Goal: Task Accomplishment & Management: Use online tool/utility

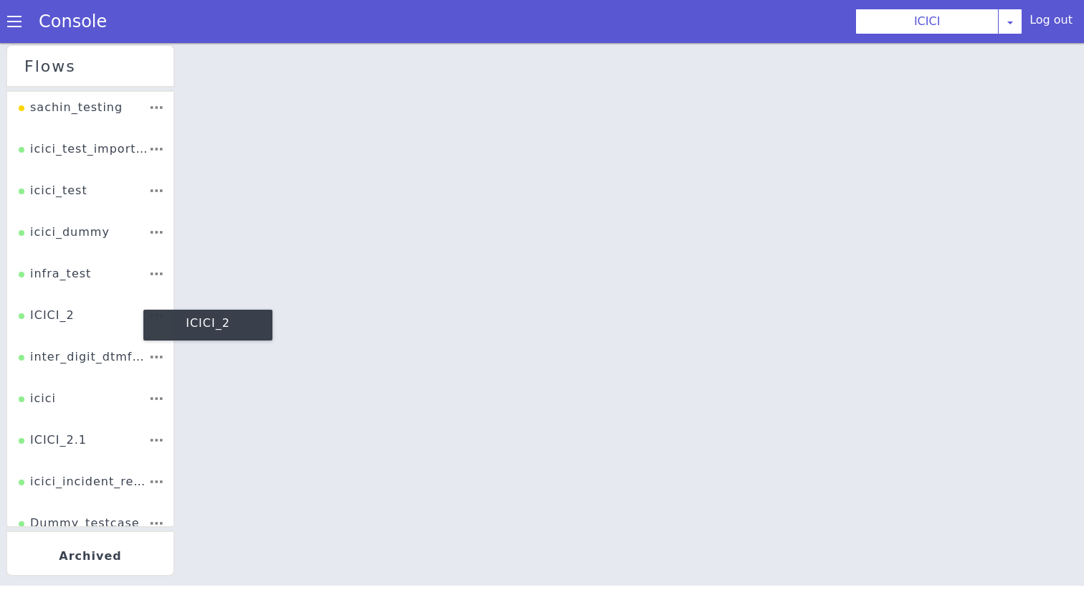
click at [70, 332] on div "ICICI_2" at bounding box center [47, 320] width 56 height 27
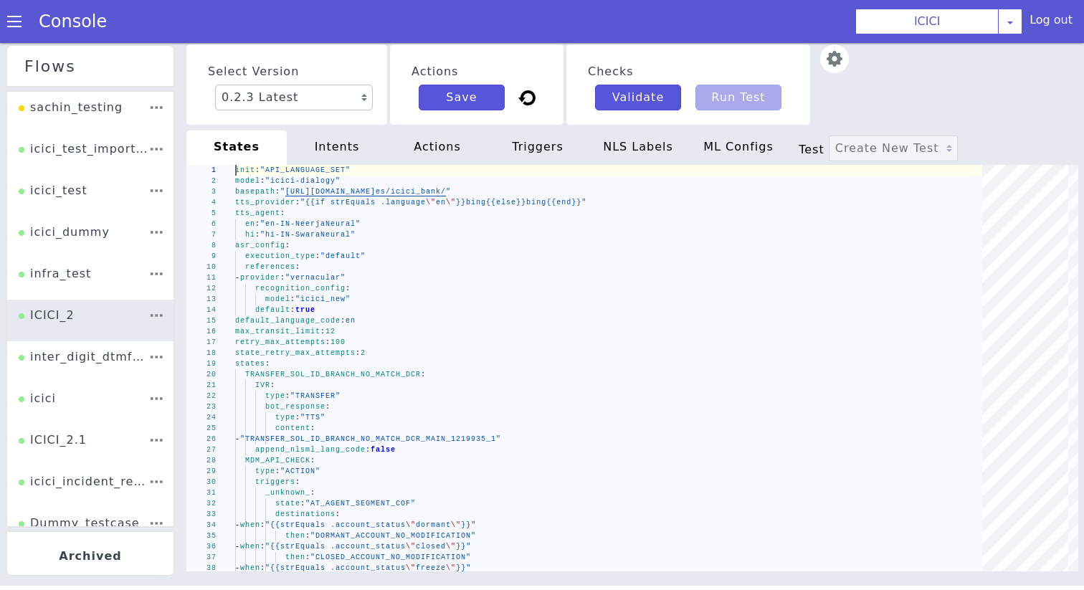
click at [366, 326] on div "max_transit_limit : 12" at bounding box center [613, 331] width 757 height 11
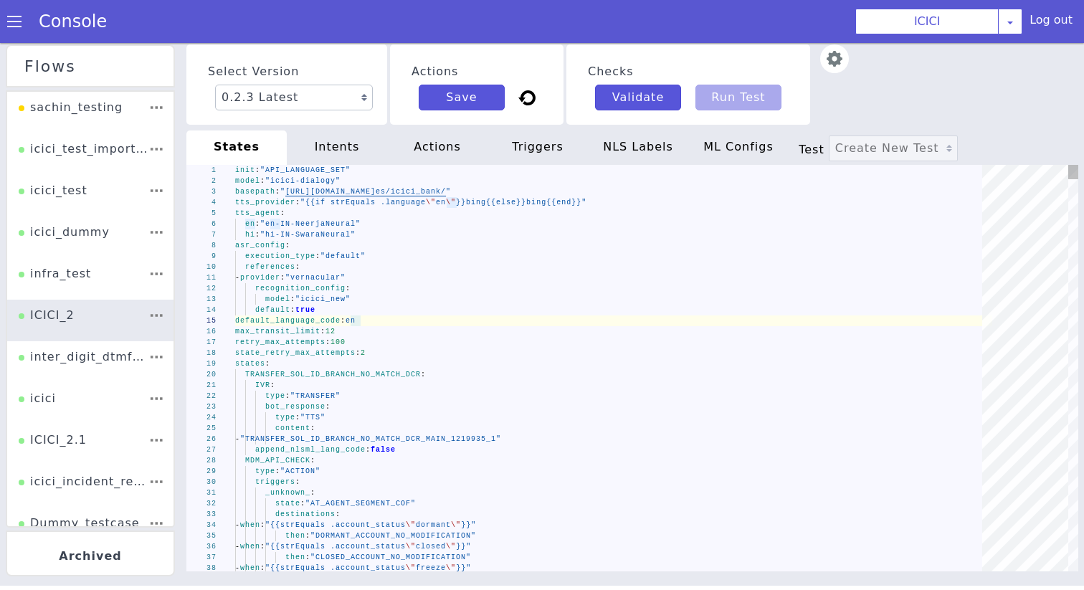
type textarea "init: "API_LANGUAGE_SET" model: "icici-dialogy" basepath: "https://s3.ap-south-…"
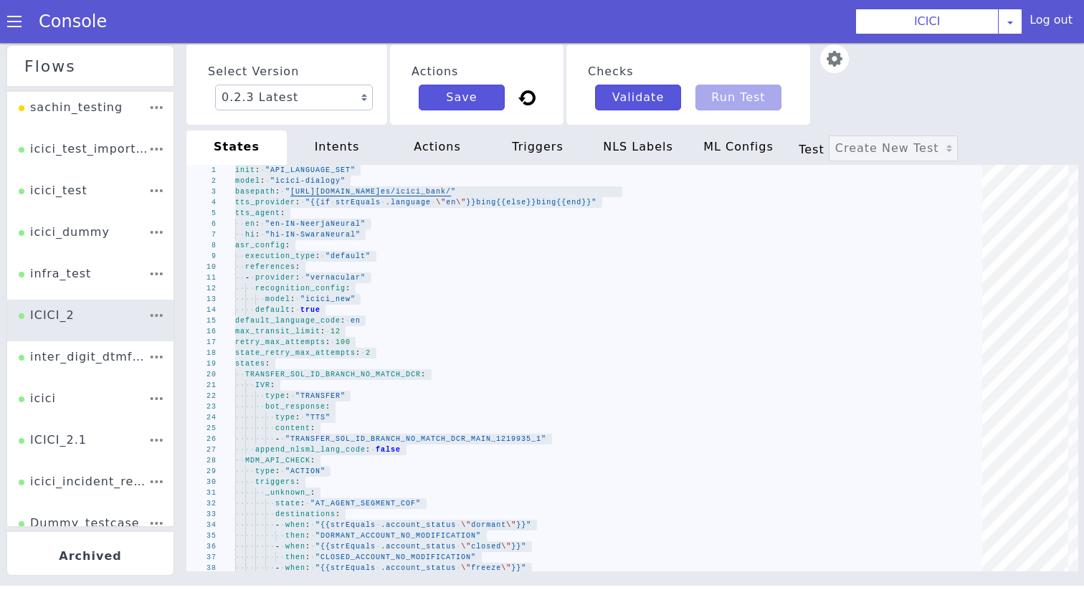
click at [351, 136] on div "intents" at bounding box center [337, 148] width 100 height 34
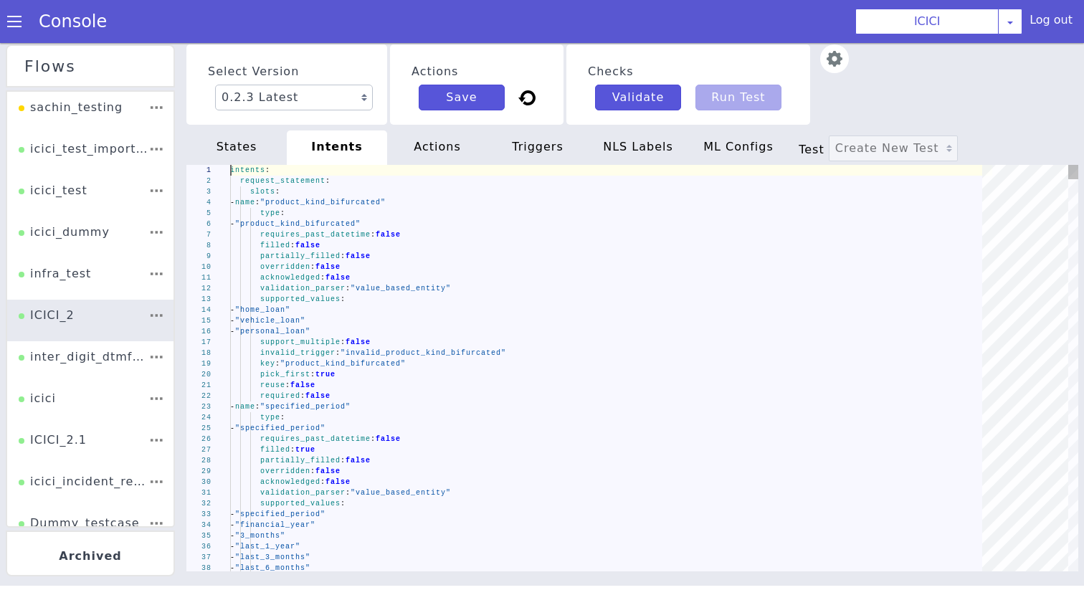
click at [359, 259] on span "false" at bounding box center [358, 256] width 25 height 8
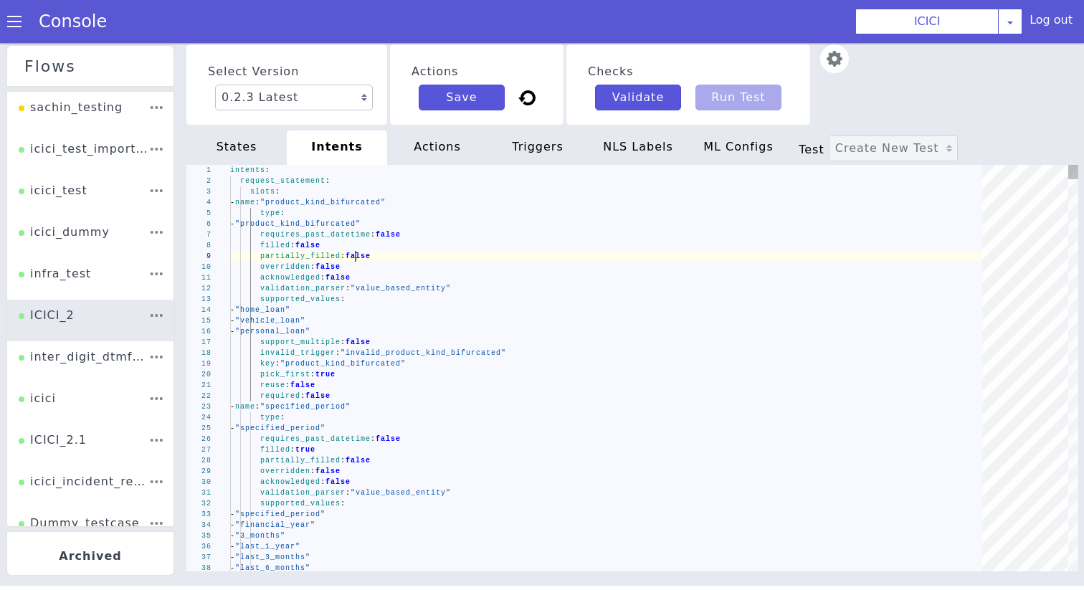
type textarea "intents: request_statement: slots: - name: "product_kind_bifurcated" type: - "p…"
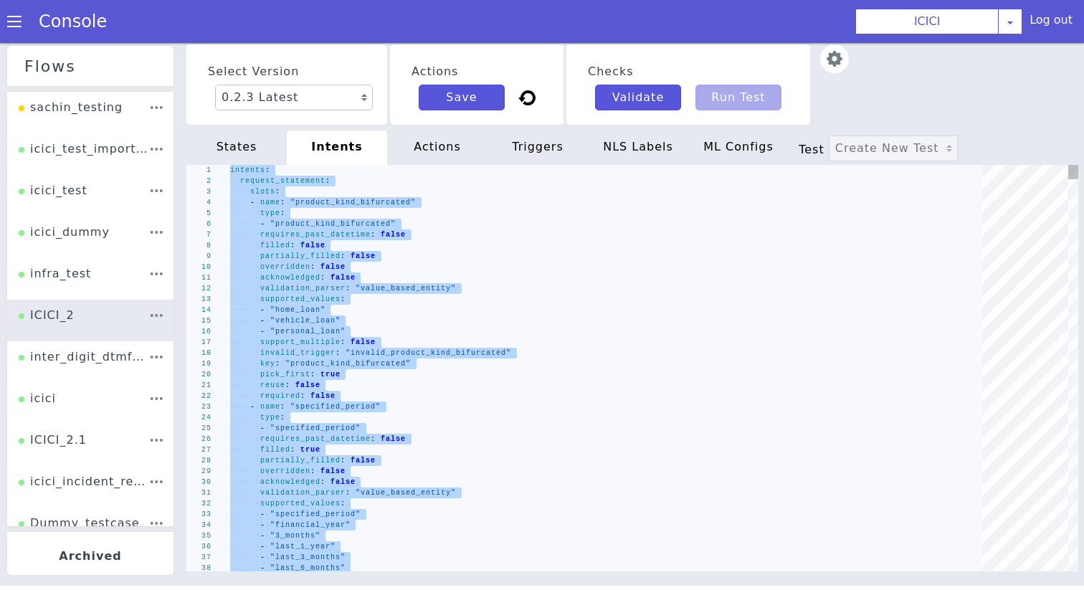
click at [419, 155] on div "actions" at bounding box center [437, 148] width 100 height 34
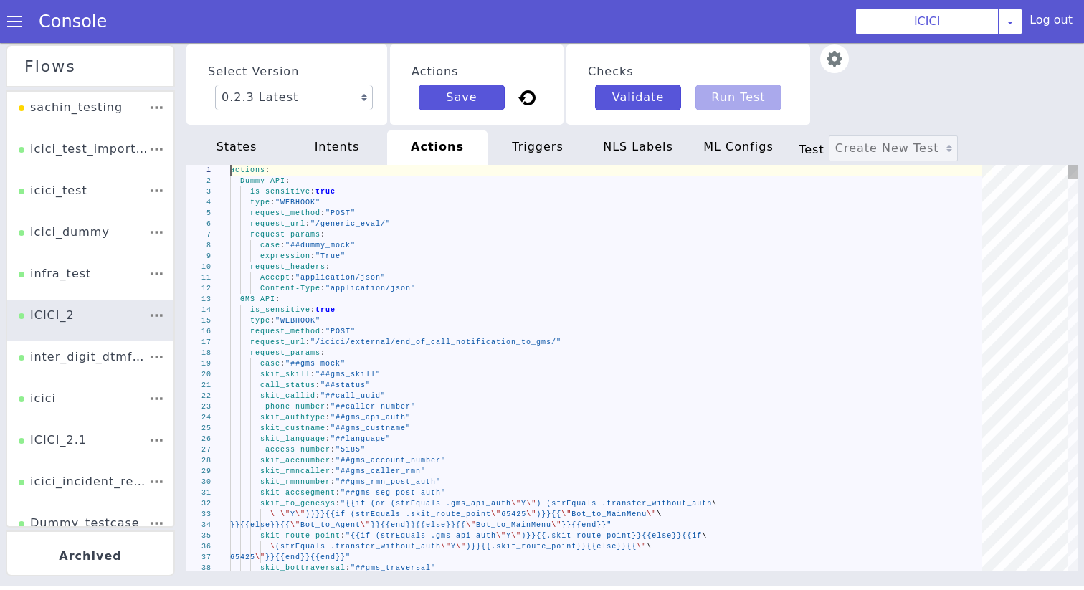
click at [413, 234] on div "request_params :" at bounding box center [611, 235] width 762 height 11
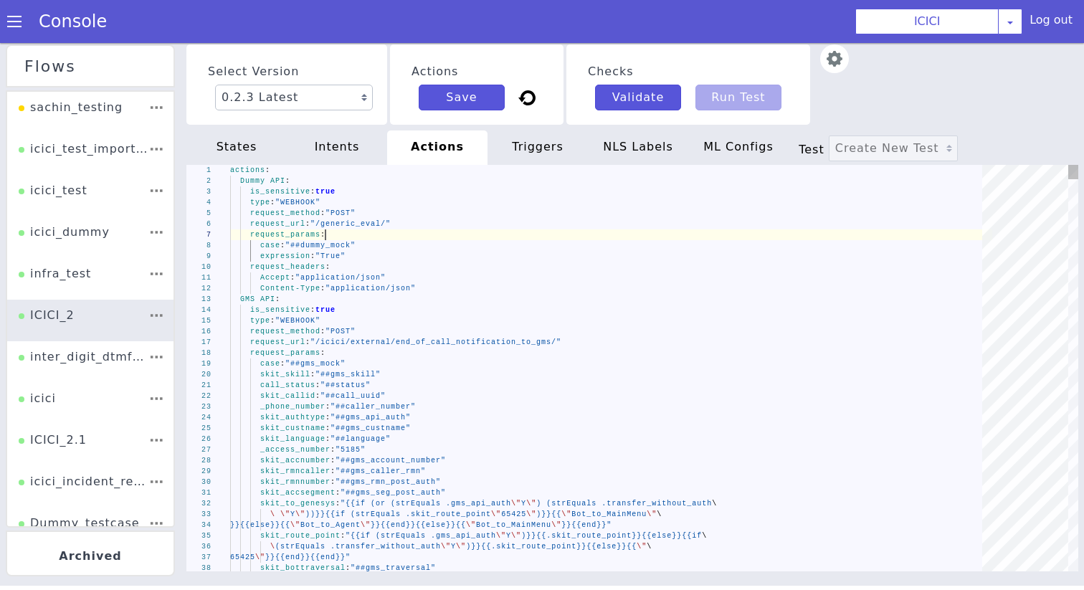
type textarea "actions: Dummy API: is_sensitive: true type: "WEBHOOK" request_method: "POST" r…"
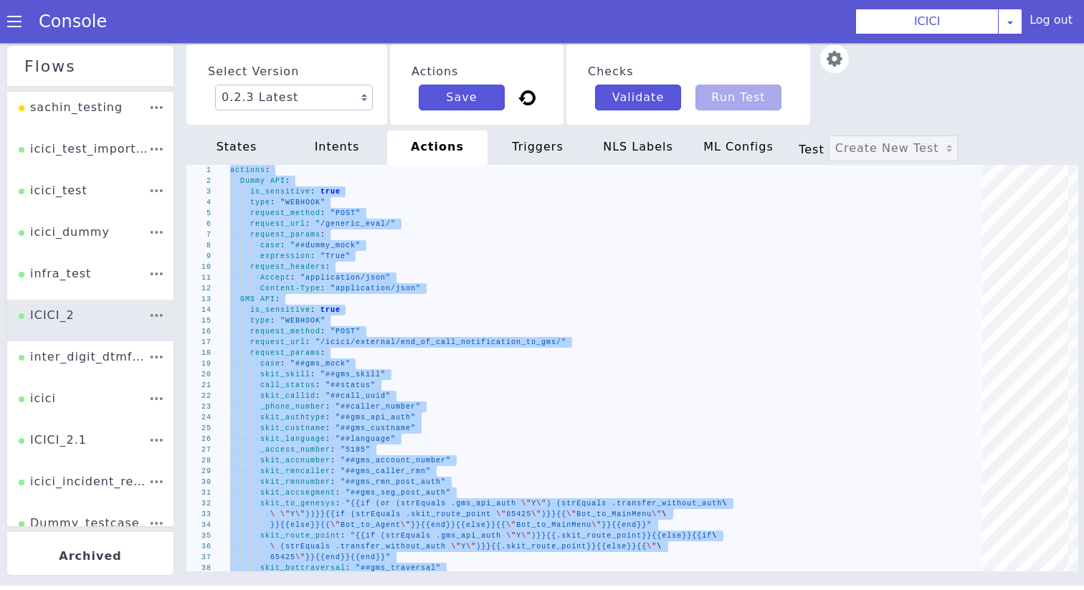
click at [519, 138] on div "triggers" at bounding box center [538, 148] width 100 height 34
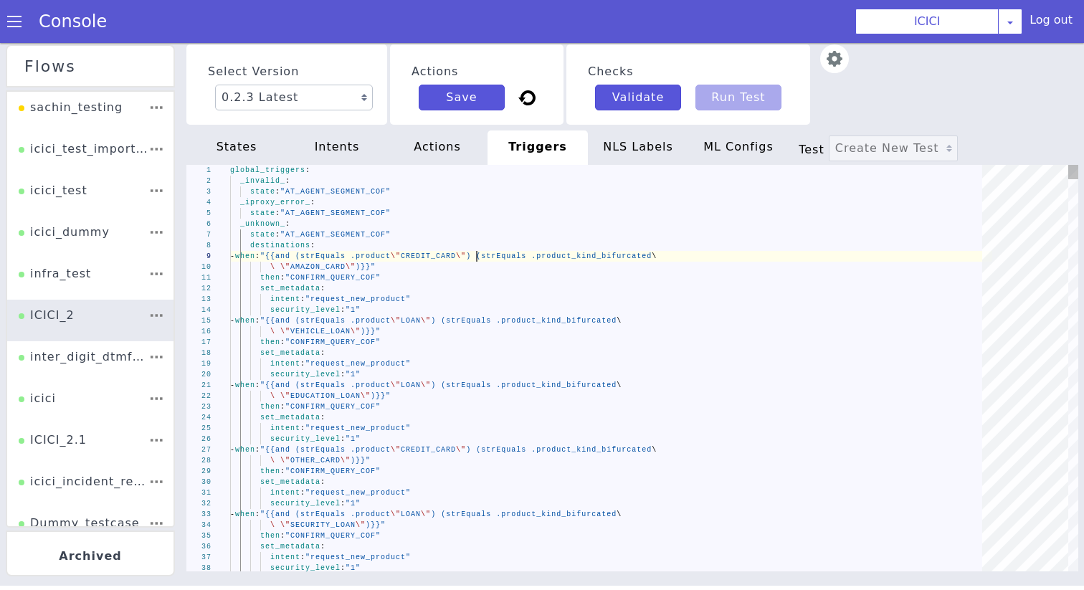
click at [456, 259] on span "CREDIT_CARD" at bounding box center [428, 256] width 55 height 8
type textarea "global_triggers: _invalid_: state: "AT_AGENT_SEGMENT_COF" _iproxy_error_: state…"
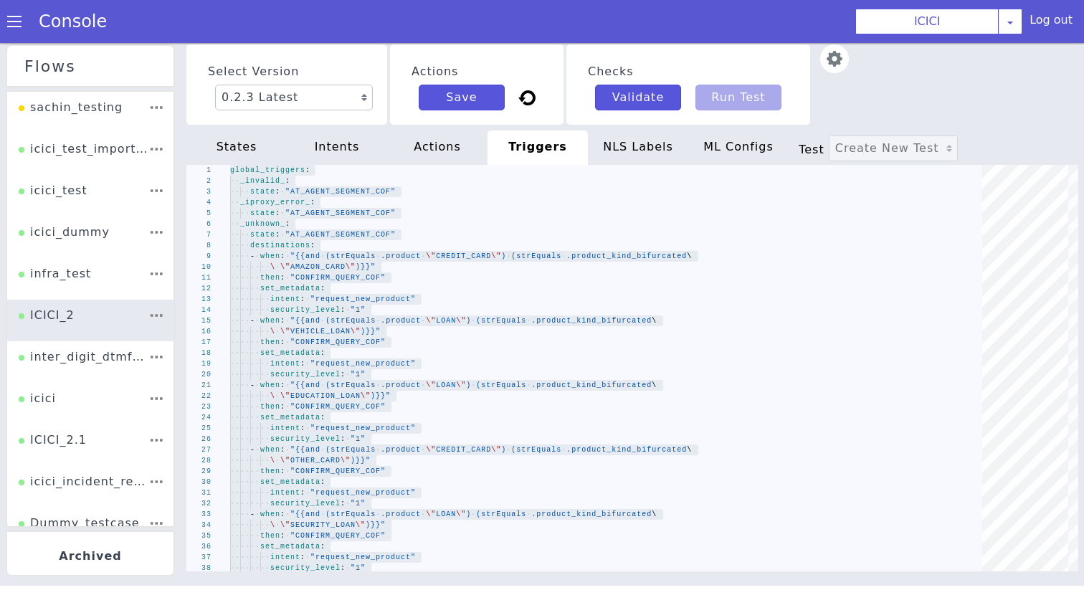
click at [606, 135] on div "NLS Labels" at bounding box center [638, 148] width 100 height 34
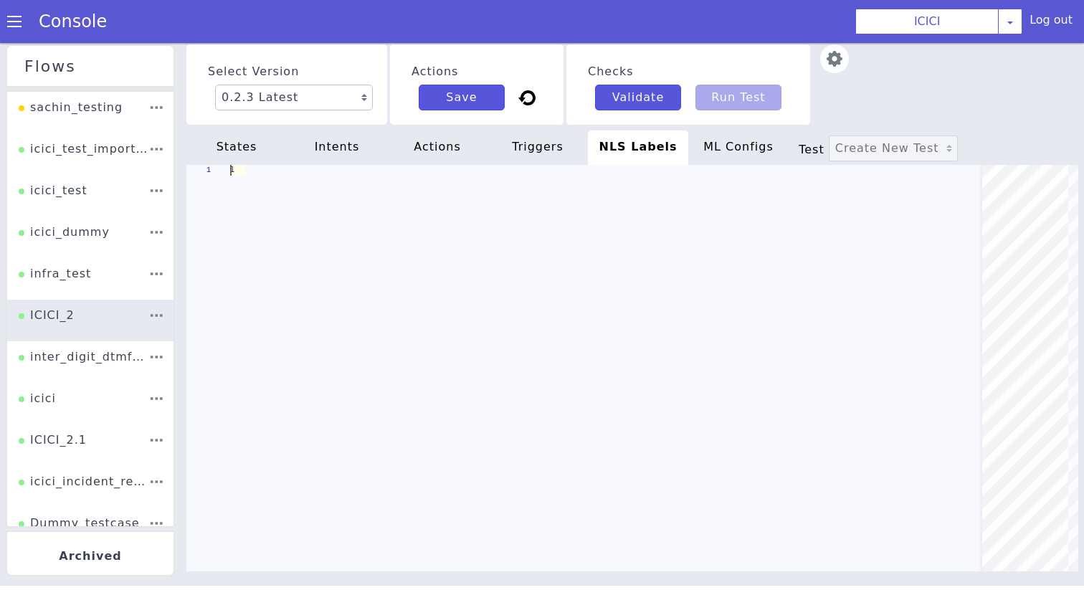
scroll to position [0, 125]
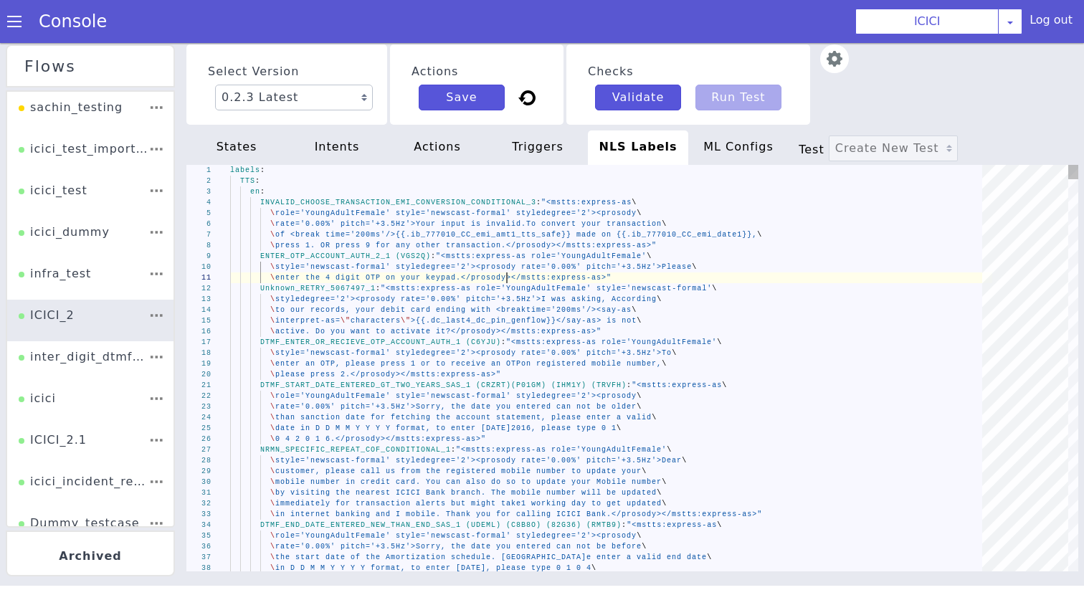
click at [508, 277] on span "enter the 4 digit OTP on your keypad.</prosody></m" at bounding box center [400, 278] width 251 height 8
type textarea "labels: TTS: en: INVALID_CHOOSE_TRANSACTION_EMI_CONVERSION_CONDITIONAL_3: "<mst…"
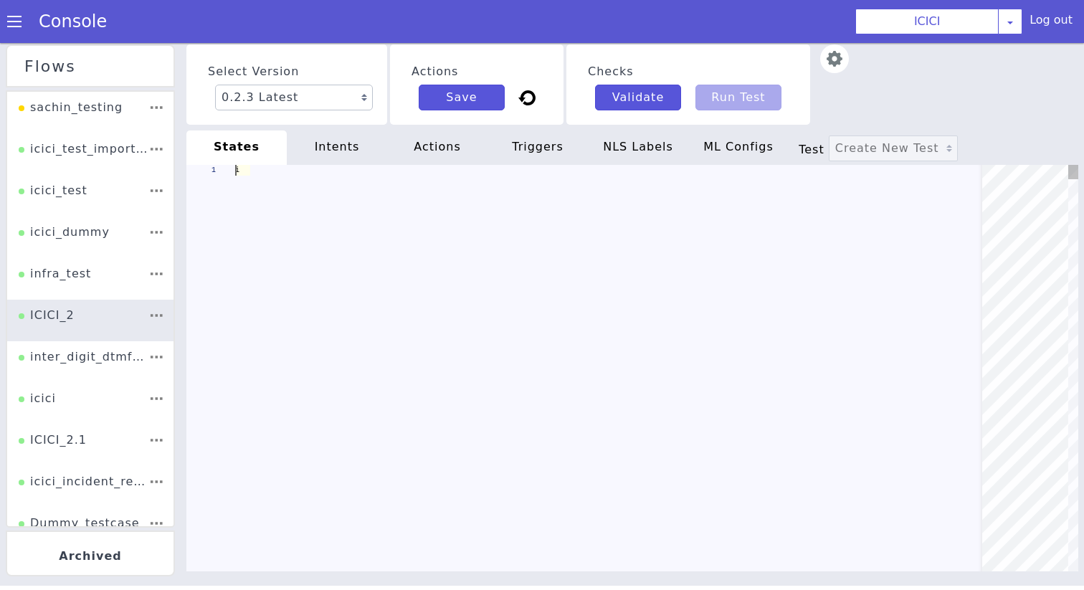
scroll to position [0, 0]
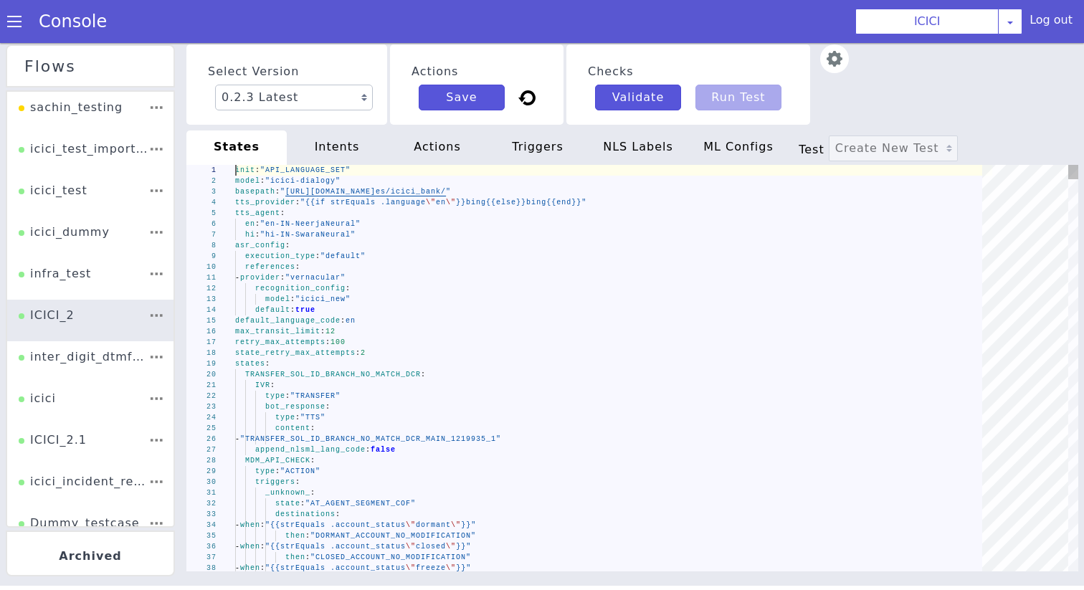
click at [339, 301] on span ""icici_new"" at bounding box center [323, 300] width 55 height 8
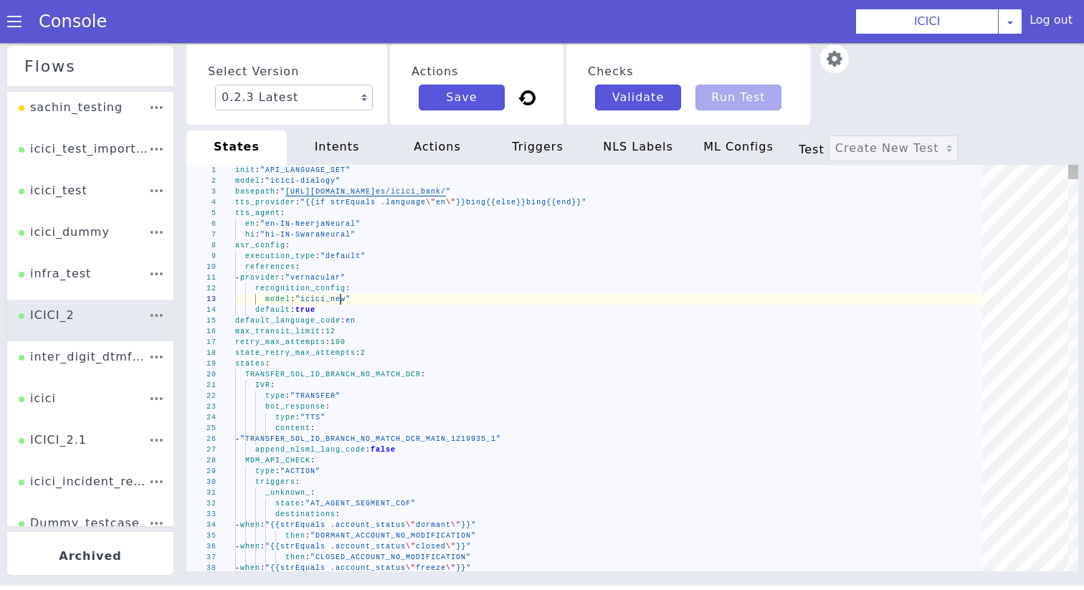
type textarea "init: "API_LANGUAGE_SET" model: "icici-dialogy" basepath: "https://s3.ap-south-…"
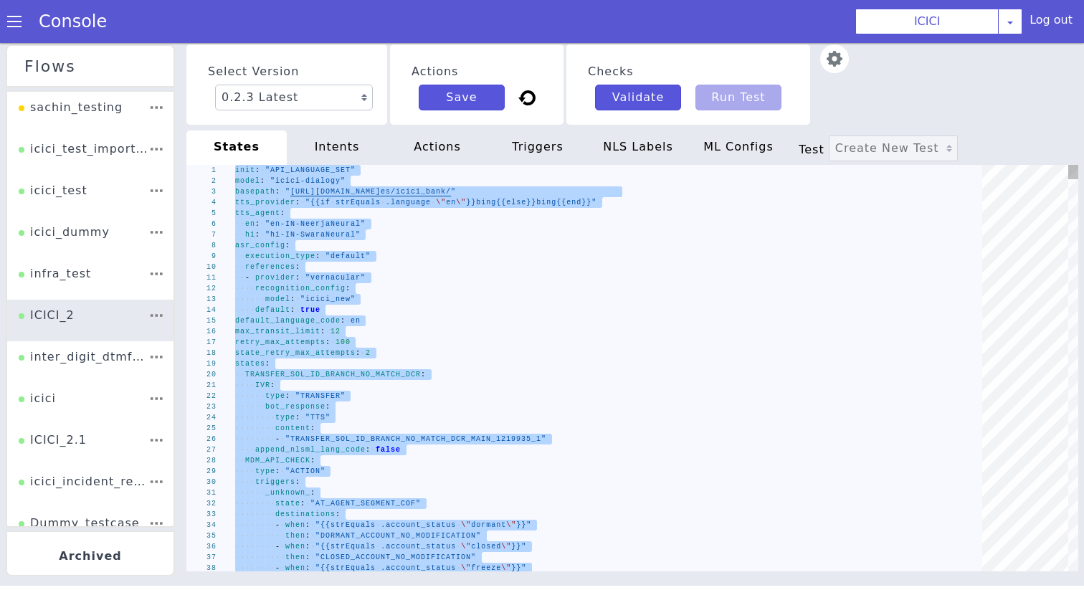
click at [334, 147] on div "intents" at bounding box center [337, 148] width 100 height 34
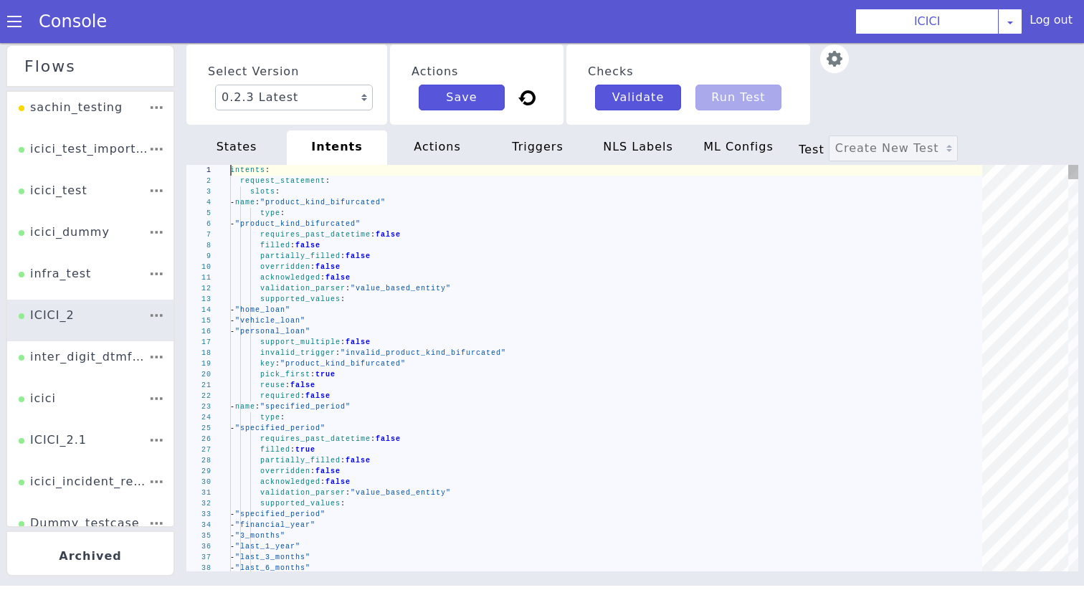
type textarea "intents: request_statement: slots: - name: "product_kind_bifurcated" type: - "p…"
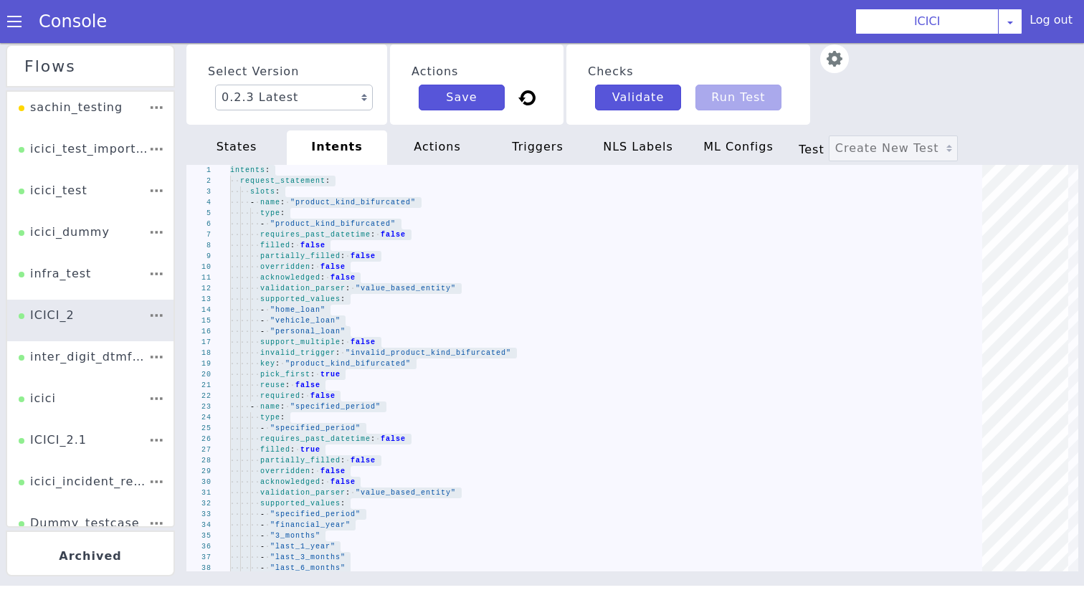
click at [433, 145] on div "actions" at bounding box center [437, 148] width 100 height 34
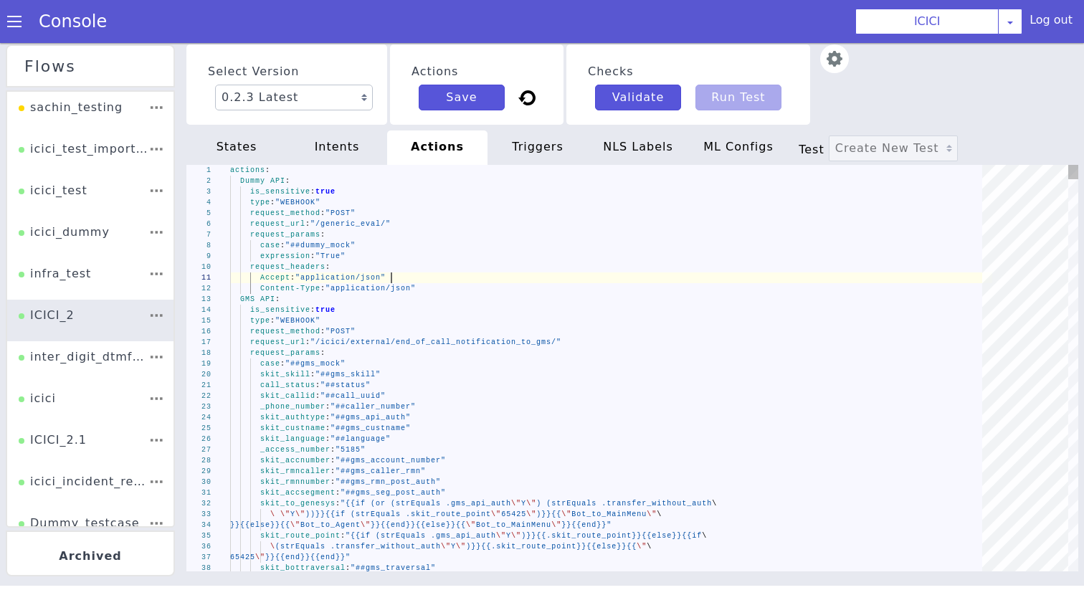
click at [397, 280] on div "Accept : "application/json"" at bounding box center [611, 278] width 762 height 11
type textarea "actions: Dummy API: is_sensitive: true type: "WEBHOOK" request_method: "POST" r…"
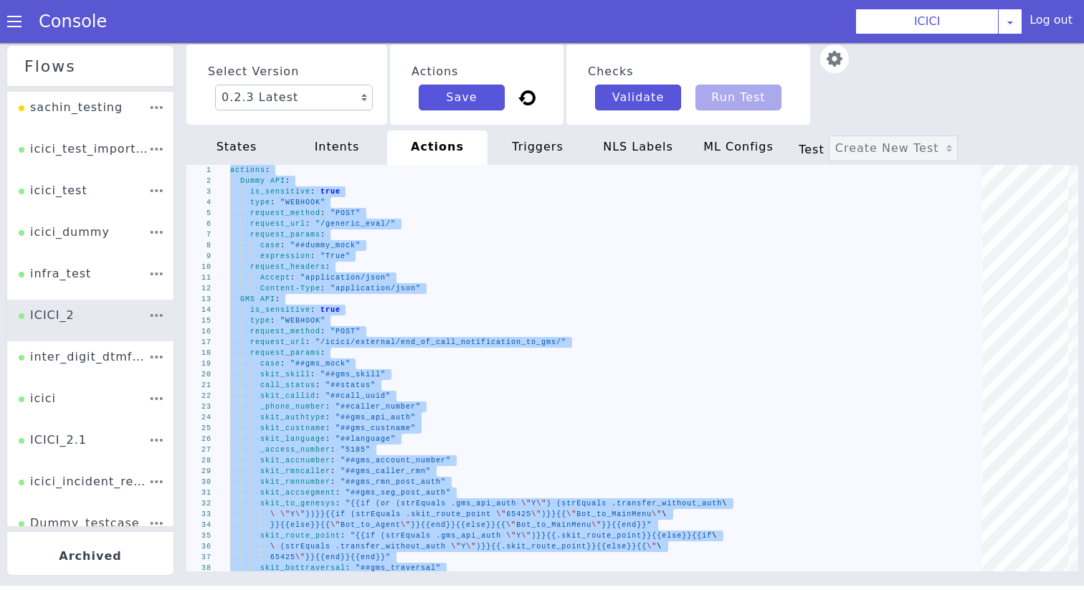
click at [539, 145] on div "triggers" at bounding box center [538, 148] width 100 height 34
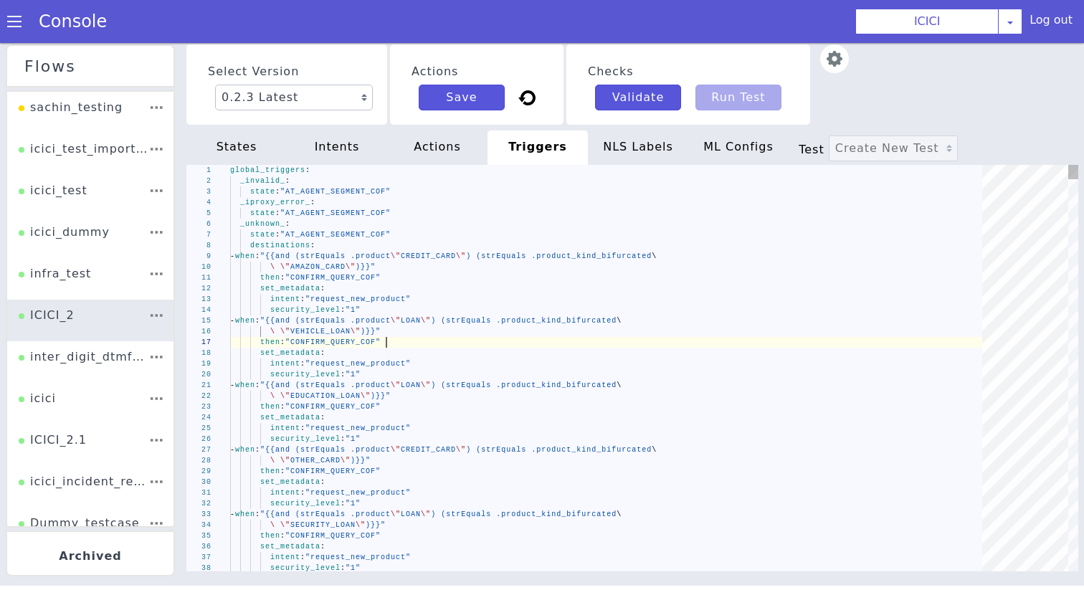
click at [482, 337] on div "then : "CONFIRM_QUERY_COF"" at bounding box center [611, 342] width 762 height 11
type textarea "global_triggers: _invalid_: state: "AT_AGENT_SEGMENT_COF" _iproxy_error_: state…"
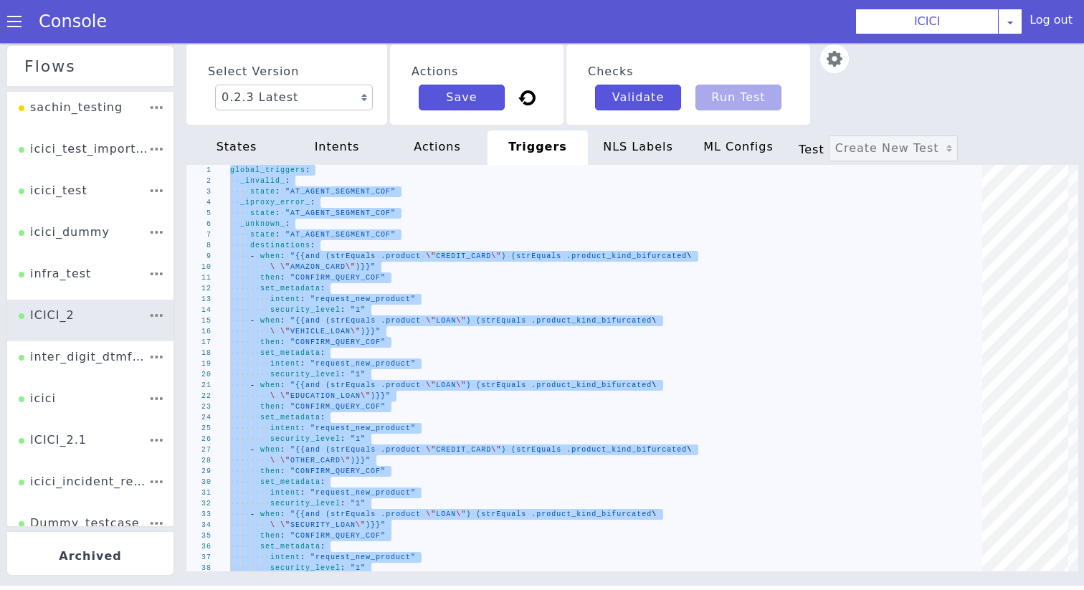
click at [635, 152] on div "NLS Labels" at bounding box center [638, 148] width 100 height 34
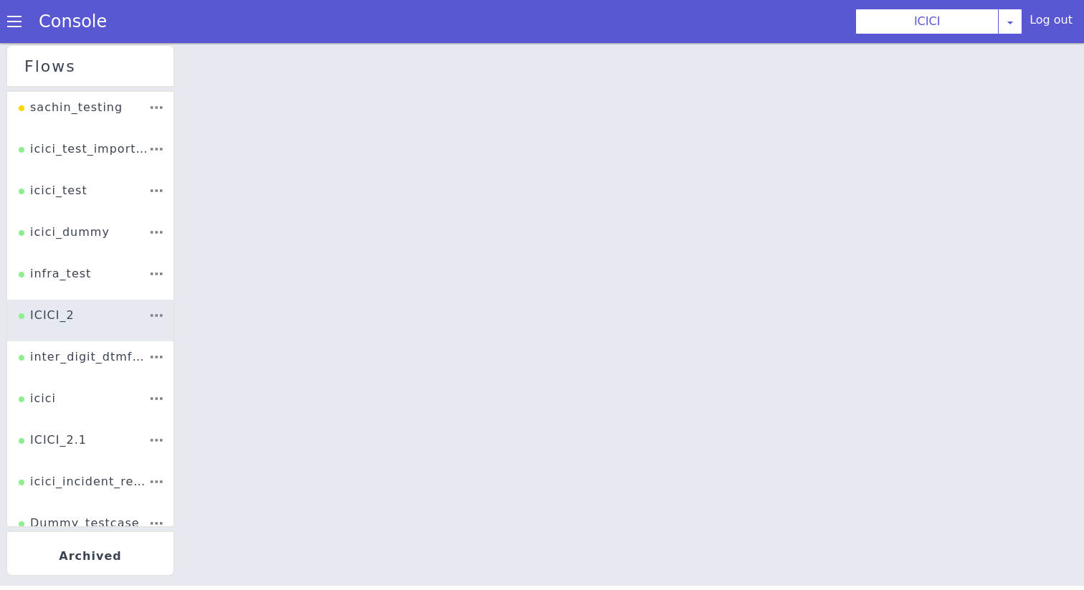
click at [543, 275] on div at bounding box center [633, 318] width 919 height 572
click at [543, 275] on div at bounding box center [633, 315] width 904 height 547
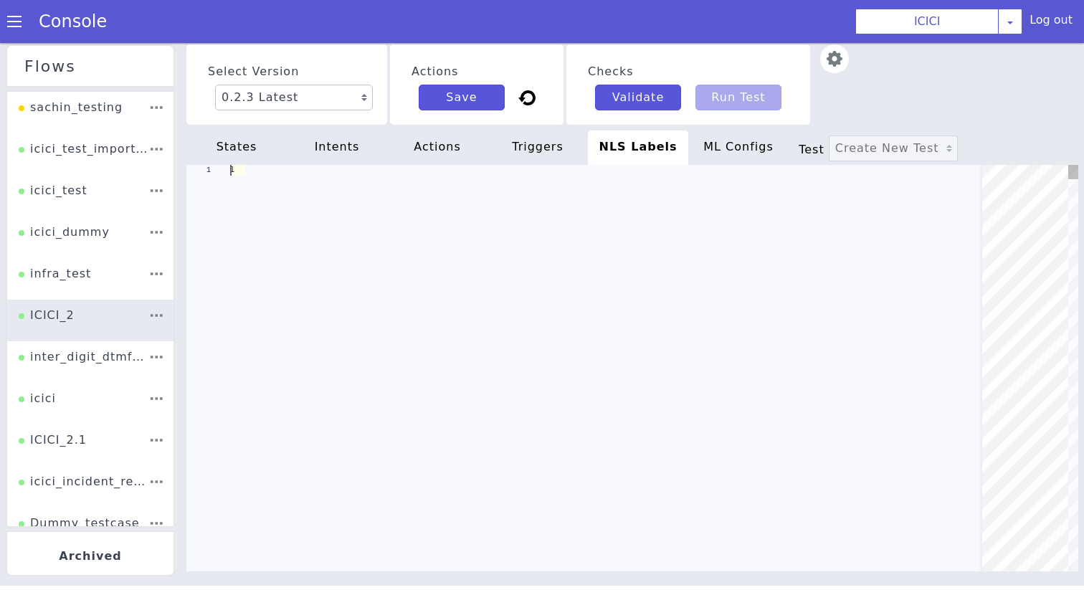
scroll to position [0, 125]
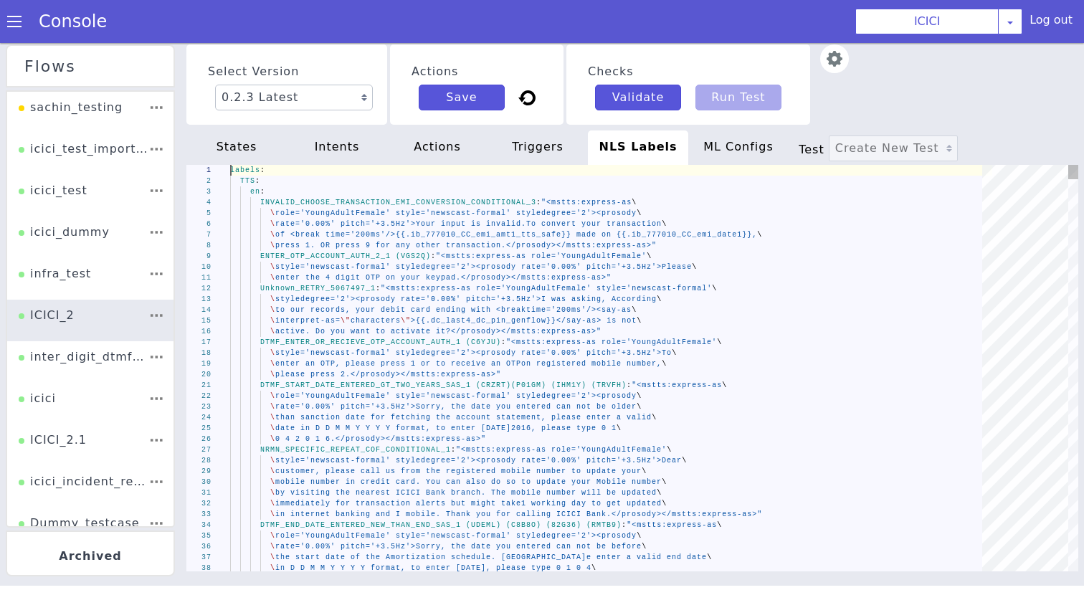
click at [543, 275] on span "stts:express-as>"" at bounding box center [568, 278] width 85 height 8
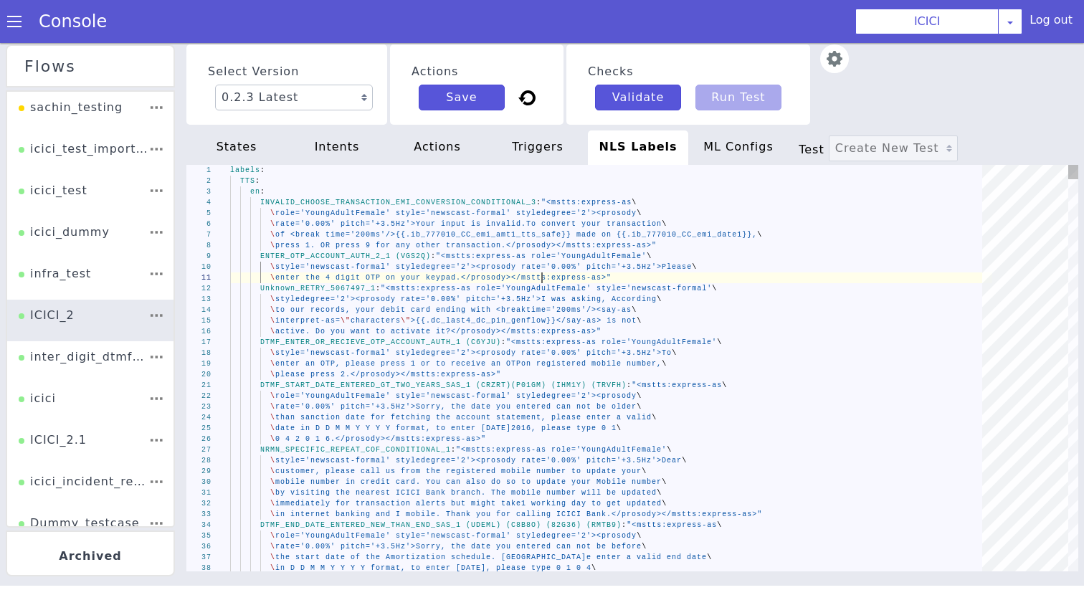
type textarea "labels: TTS: en: INVALID_CHOOSE_TRANSACTION_EMI_CONVERSION_CONDITIONAL_3: "<mst…"
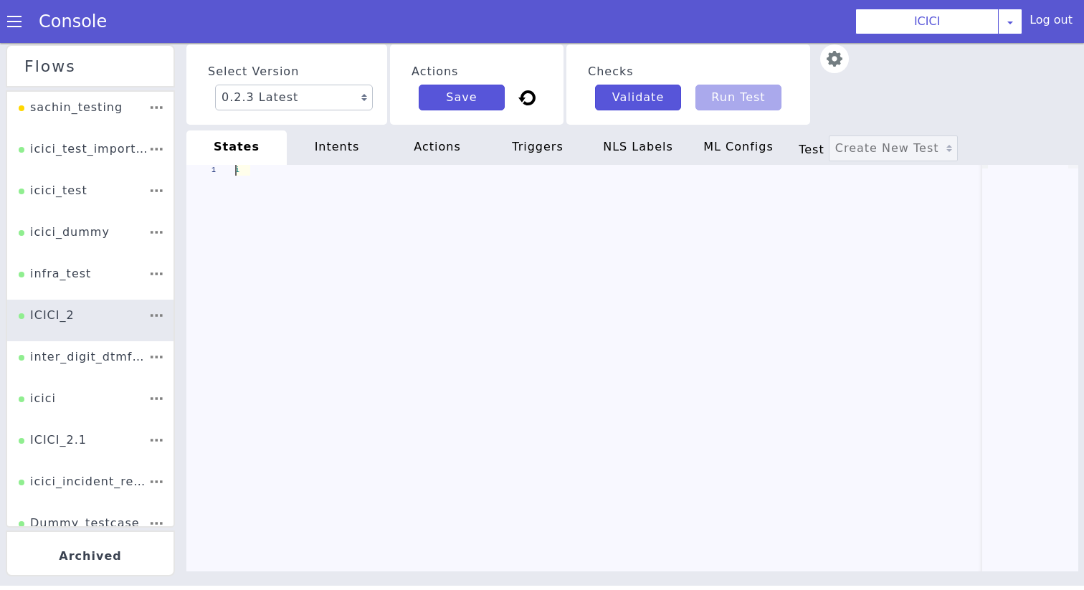
scroll to position [0, 49]
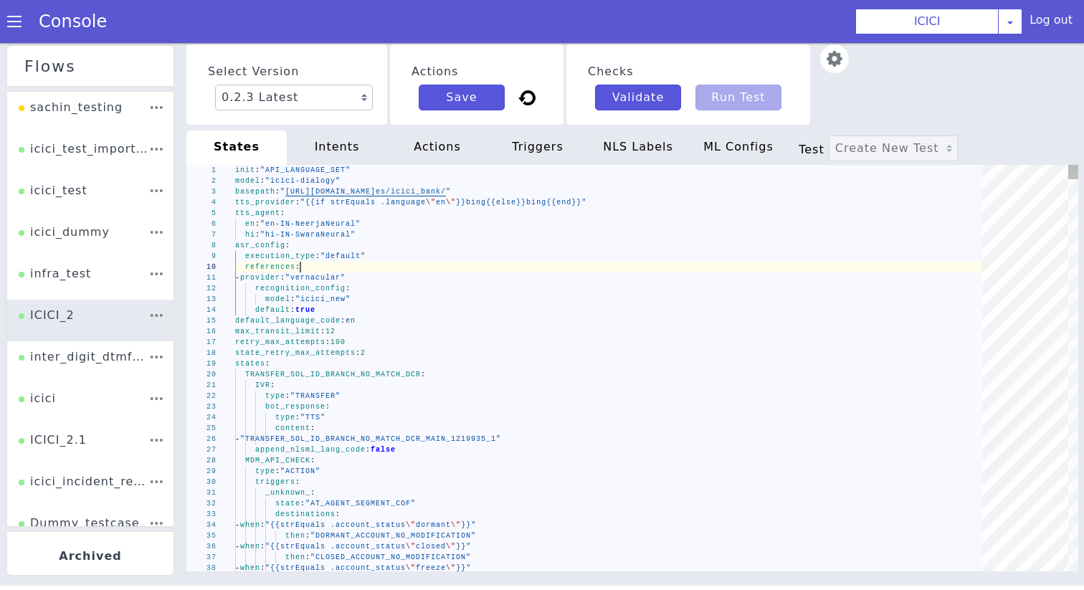
click at [402, 270] on div "references :" at bounding box center [613, 267] width 757 height 11
type textarea "init: "API_LANGUAGE_SET" model: "icici-dialogy" basepath: "https://s3.ap-south-…"
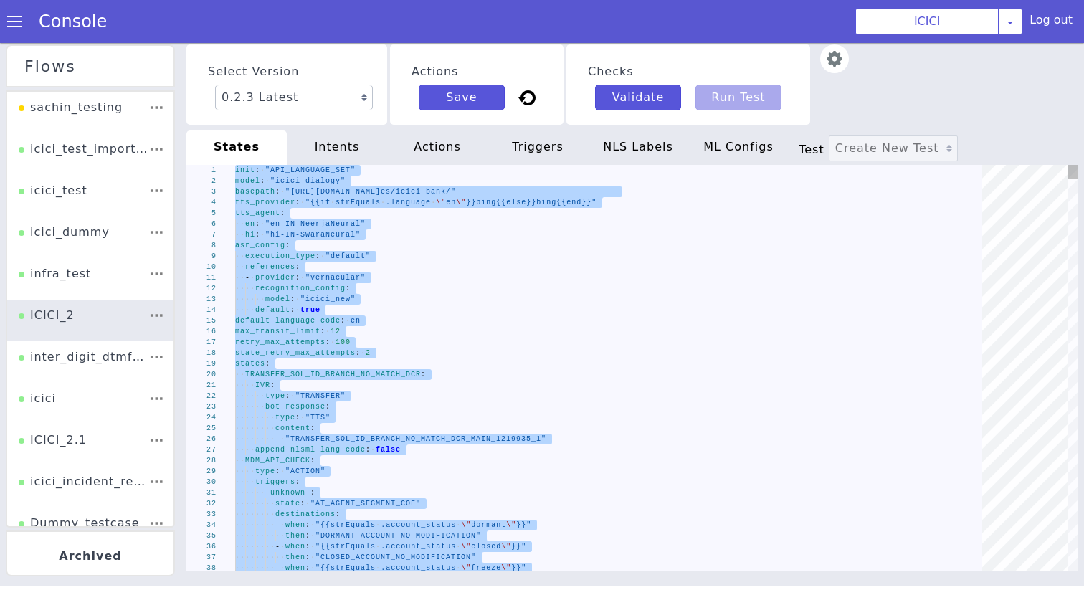
click at [307, 262] on div "·· references :" at bounding box center [613, 267] width 757 height 11
click at [343, 155] on div "intents" at bounding box center [337, 148] width 100 height 34
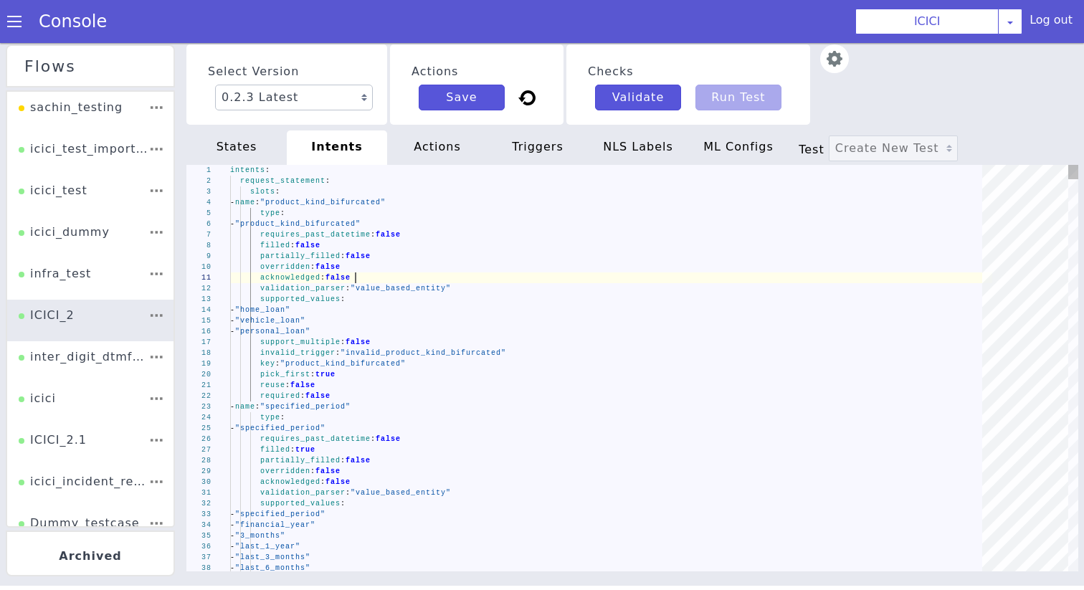
type textarea "intents: request_statement: slots: - name: "product_kind_bifurcated" type: - "p…"
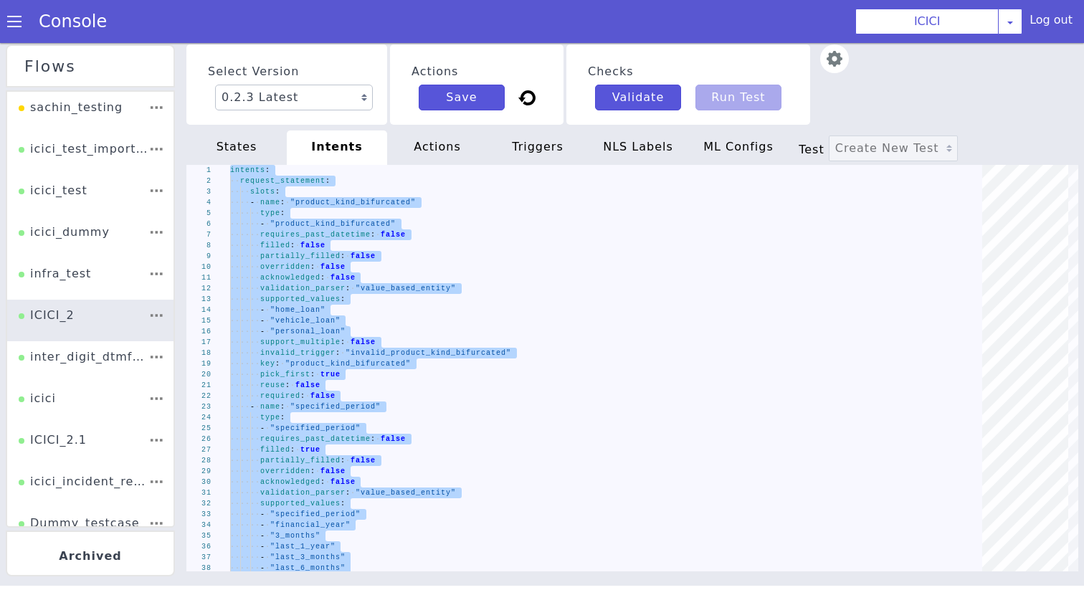
click at [440, 146] on div "actions" at bounding box center [437, 148] width 100 height 34
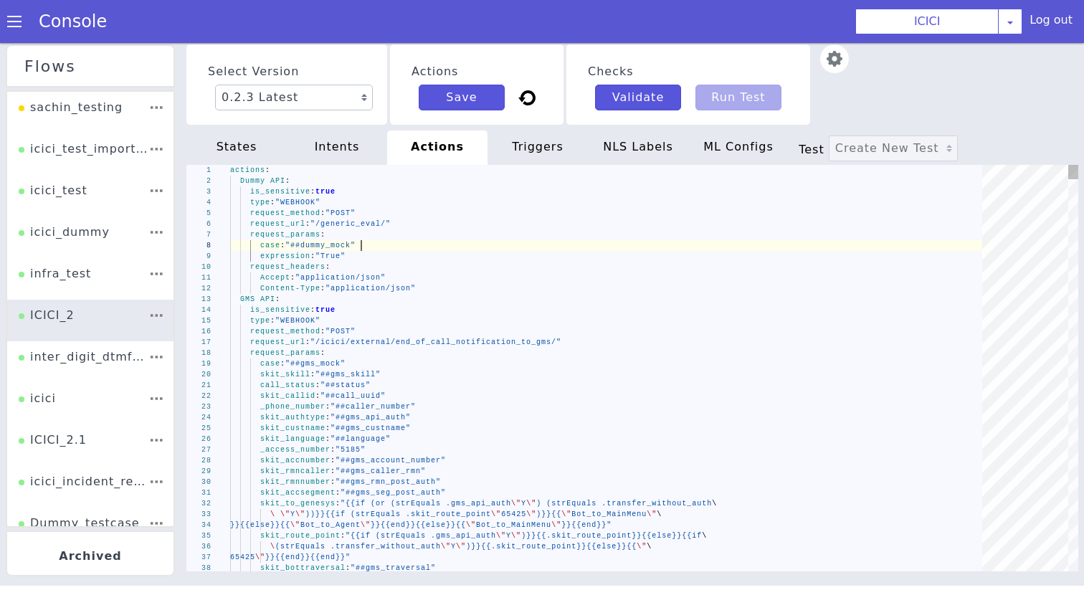
click at [415, 243] on div "case : "##dummy_mock"" at bounding box center [611, 245] width 762 height 11
type textarea "actions: Dummy API: is_sensitive: true type: "WEBHOOK" request_method: "POST" r…"
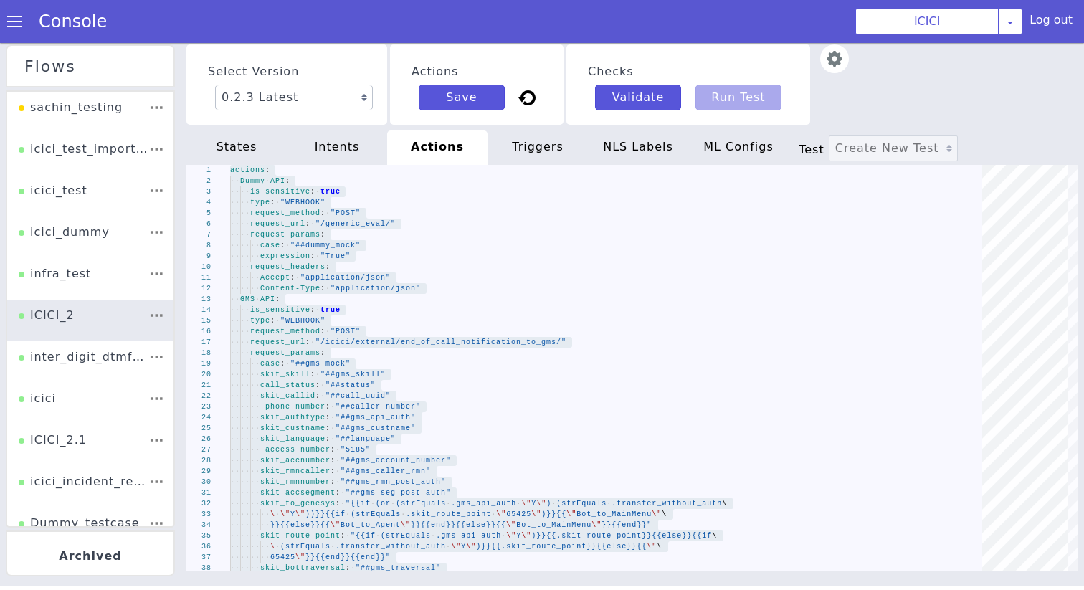
click at [511, 131] on div "triggers" at bounding box center [538, 148] width 100 height 34
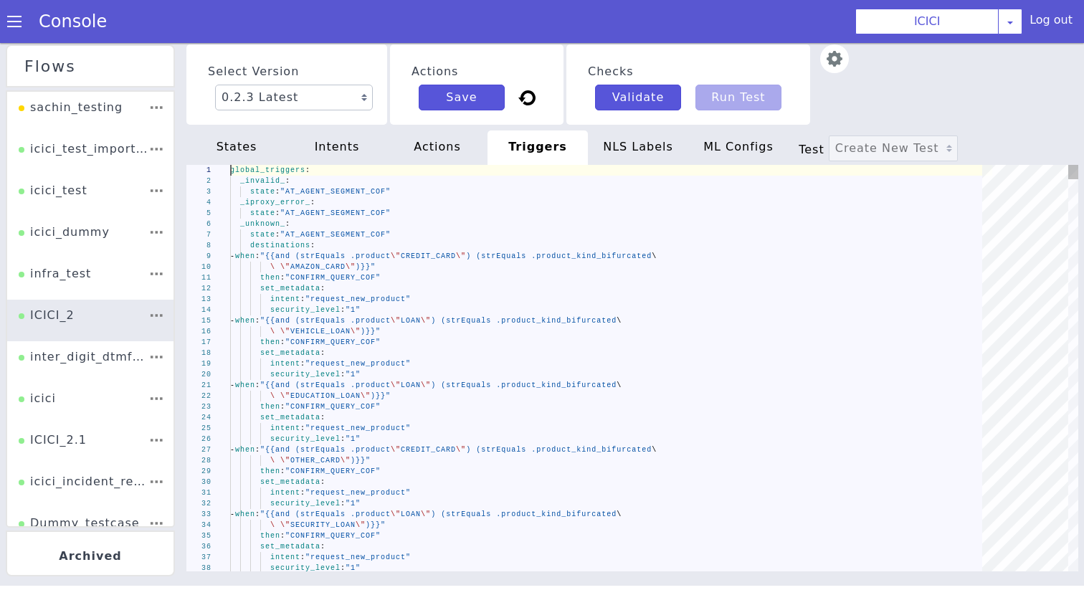
click at [423, 294] on div "intent : "request_new_product"" at bounding box center [611, 299] width 762 height 11
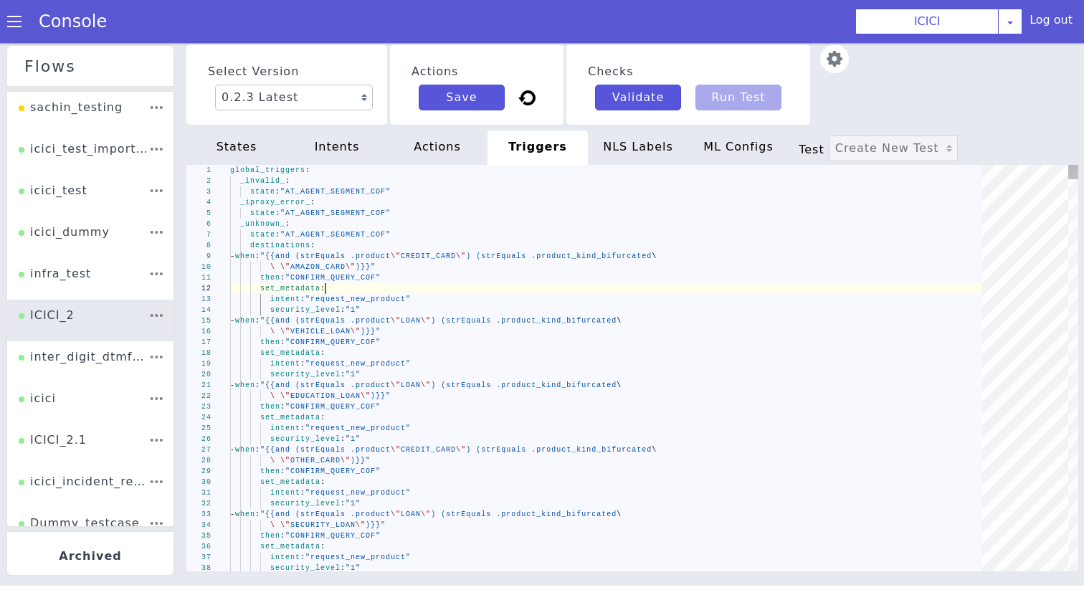
type textarea "global_triggers: _invalid_: state: "AT_AGENT_SEGMENT_COF" _iproxy_error_: state…"
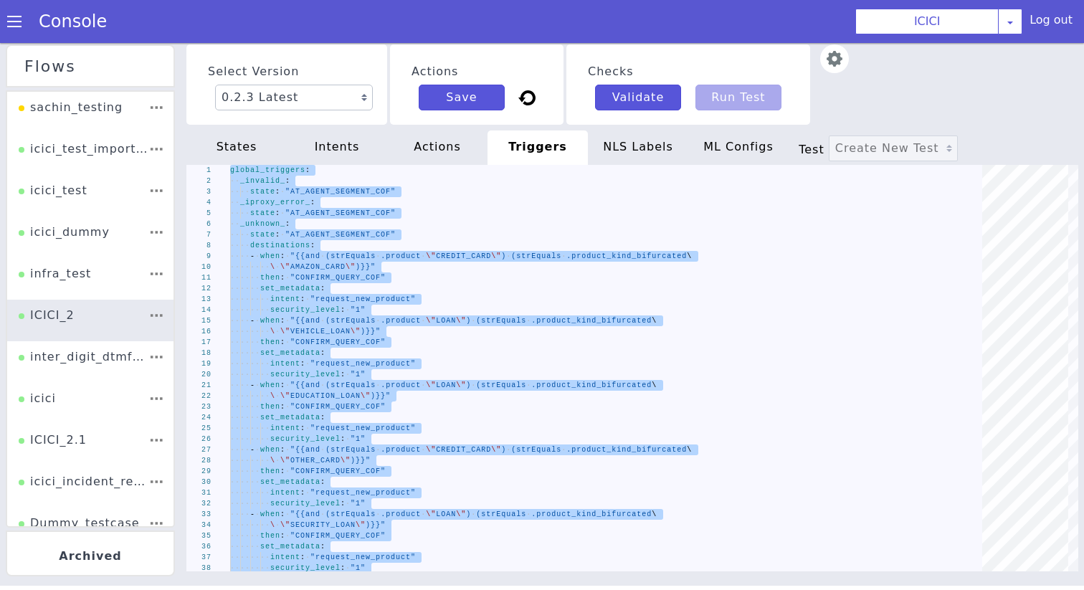
click at [609, 143] on div "NLS Labels" at bounding box center [638, 148] width 100 height 34
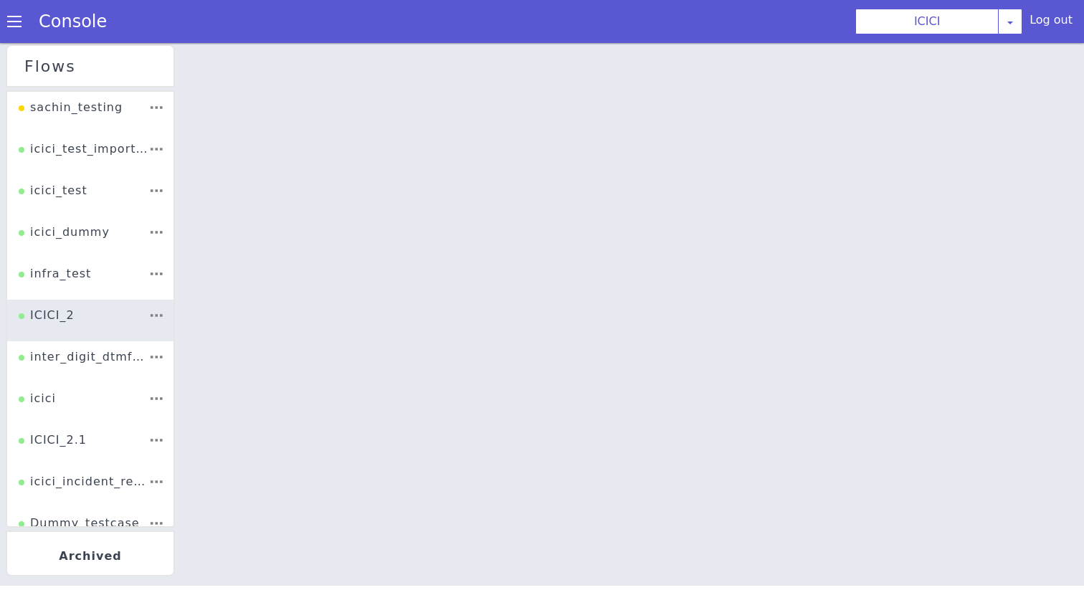
click at [518, 262] on div at bounding box center [633, 315] width 904 height 547
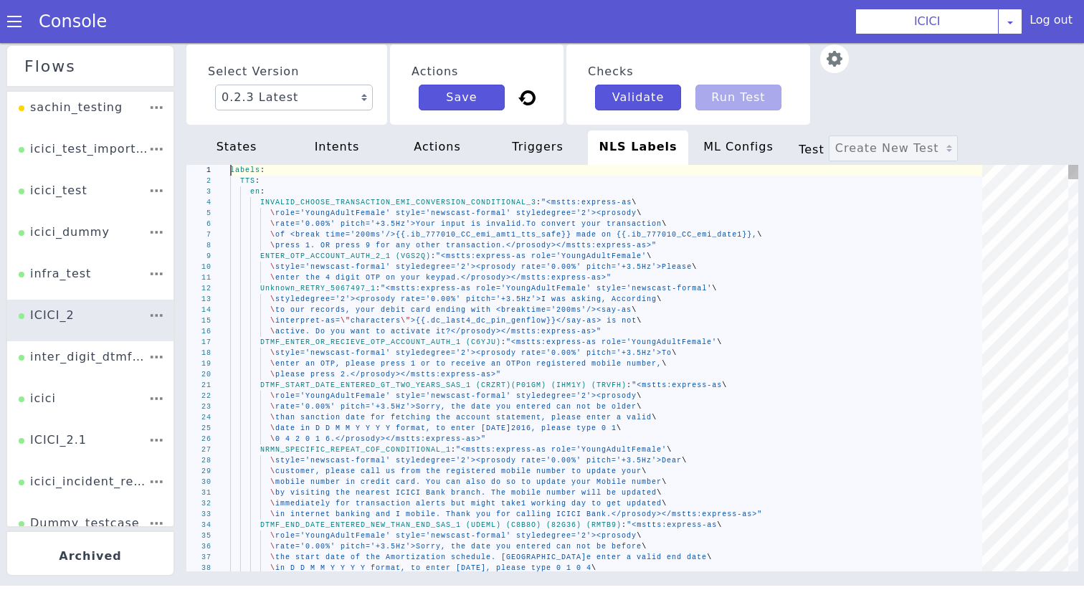
scroll to position [0, 125]
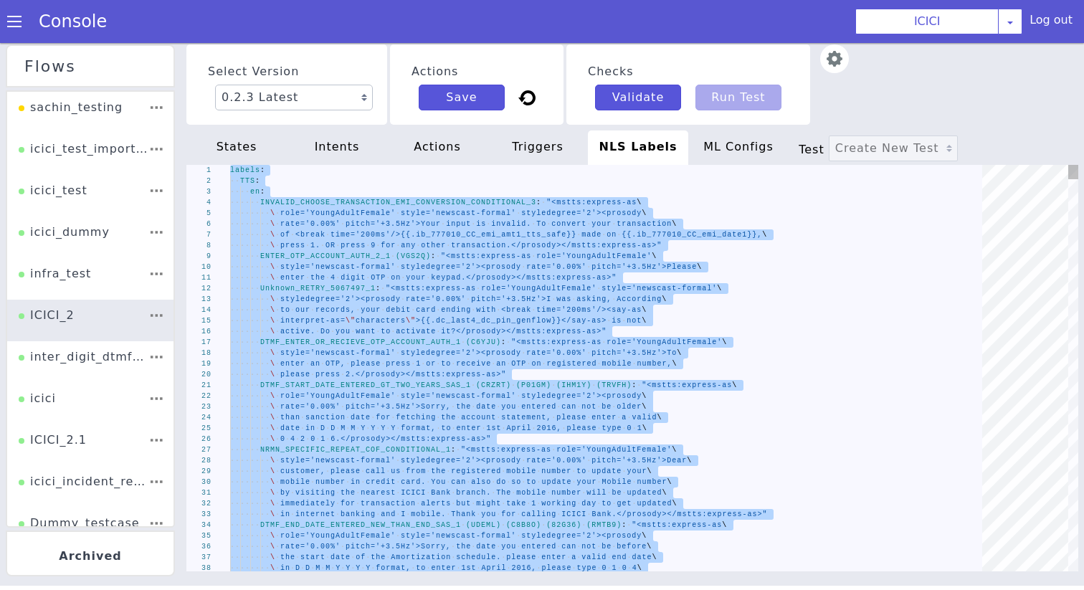
click at [362, 357] on div "········ \ · style='newscast-formal' · styledegree='2'><prosody · rate='0.00%' …" at bounding box center [611, 353] width 762 height 11
click at [247, 131] on div "states" at bounding box center [236, 148] width 100 height 34
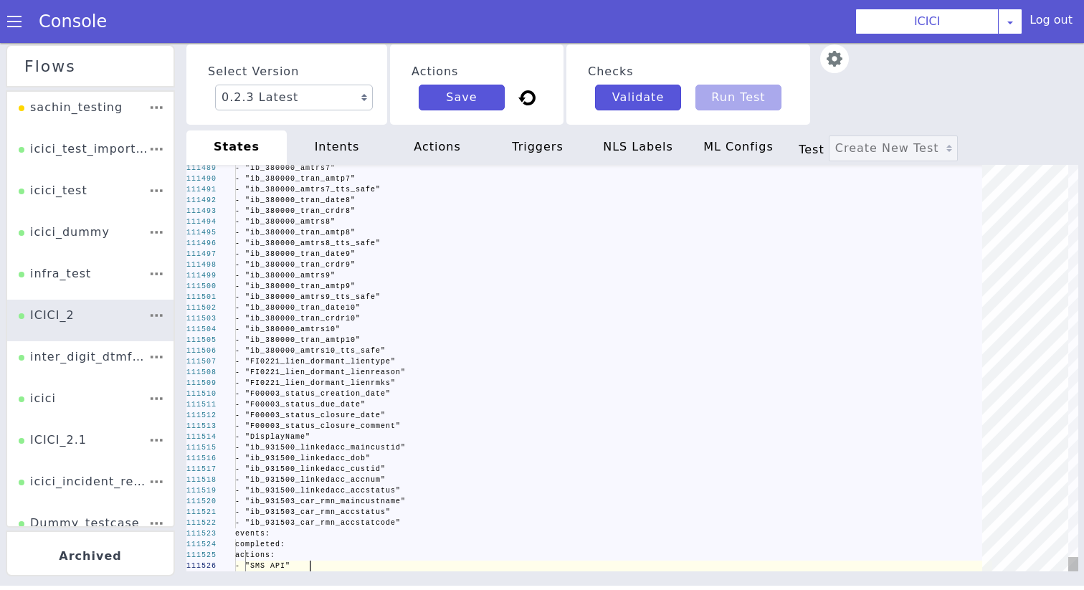
scroll to position [0, 75]
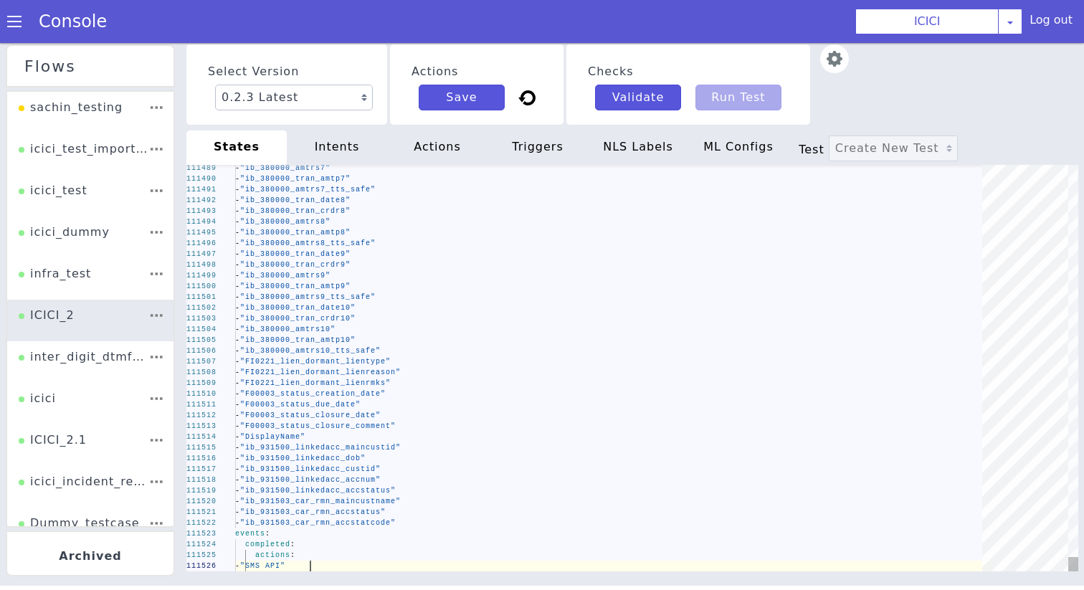
click at [303, 249] on div "- "ib_380000_tran_date9"" at bounding box center [613, 254] width 757 height 11
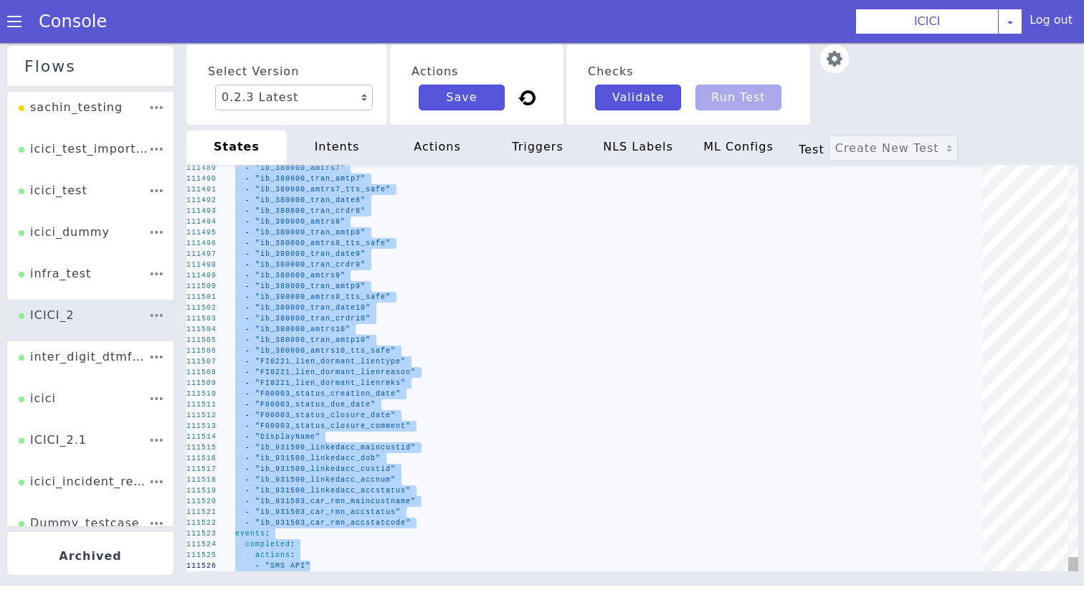
click at [346, 164] on div "intents" at bounding box center [337, 148] width 100 height 34
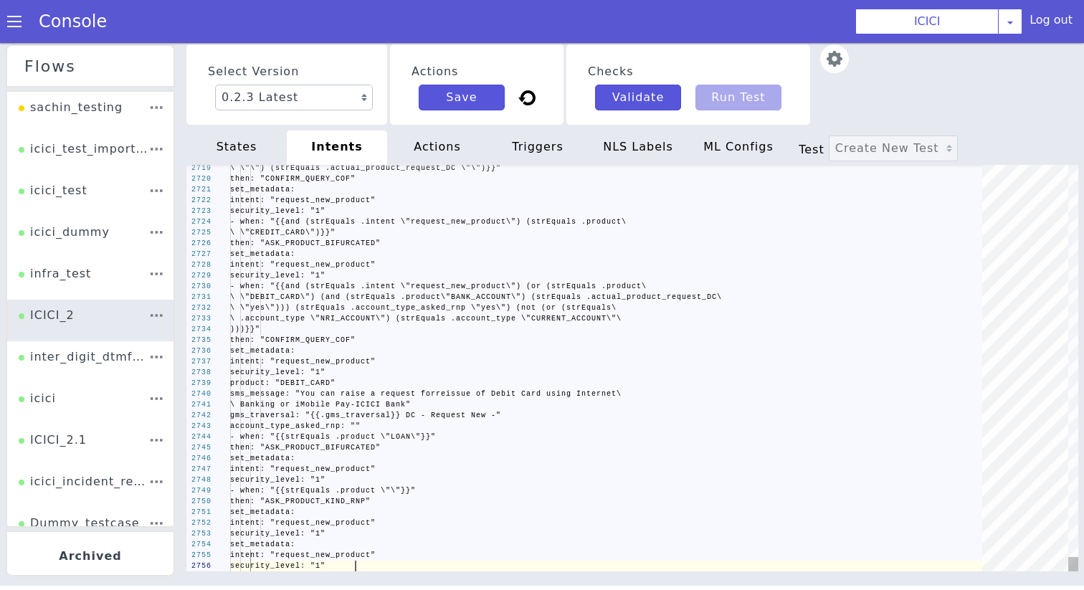
scroll to position [0, 125]
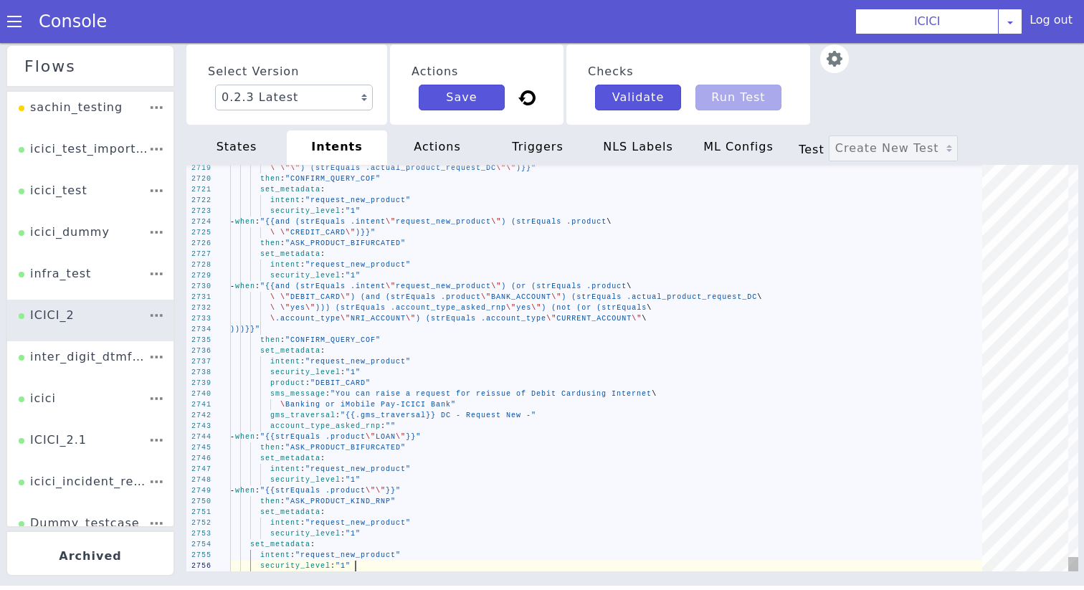
click at [347, 223] on span ""{{and (strEquals .intent" at bounding box center [323, 222] width 126 height 8
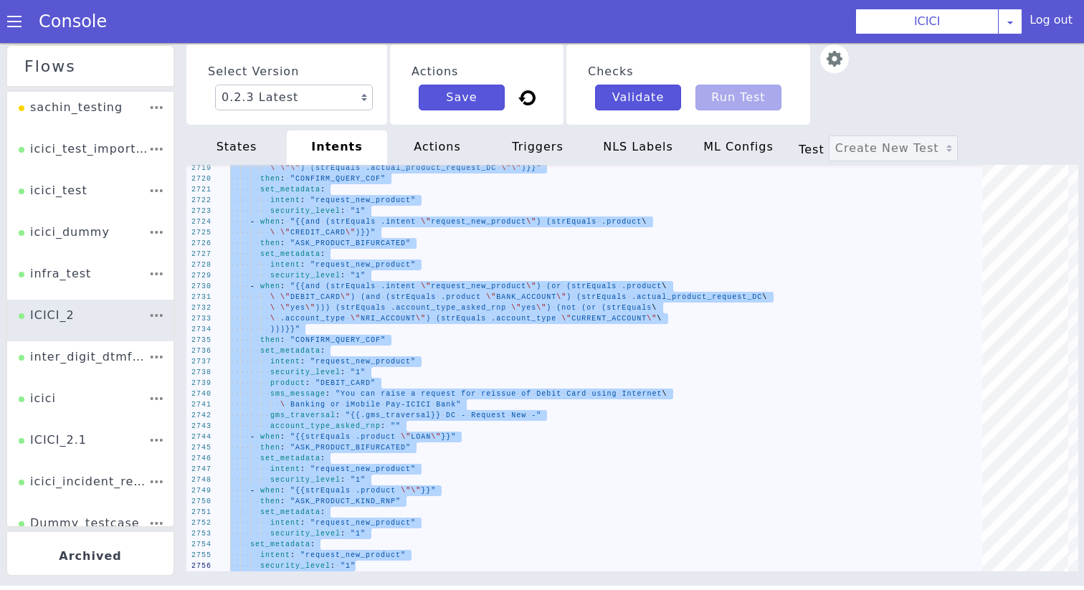
click at [418, 133] on div "actions" at bounding box center [437, 148] width 100 height 34
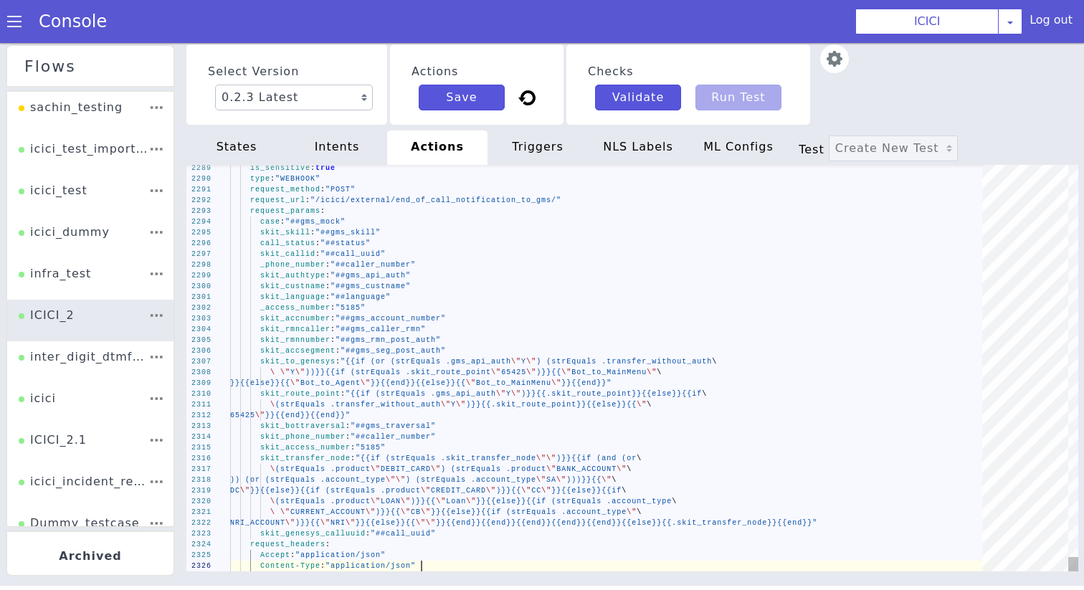
scroll to position [0, 190]
click at [394, 280] on div "skit_authtype : "##gms_api_auth"" at bounding box center [611, 275] width 762 height 11
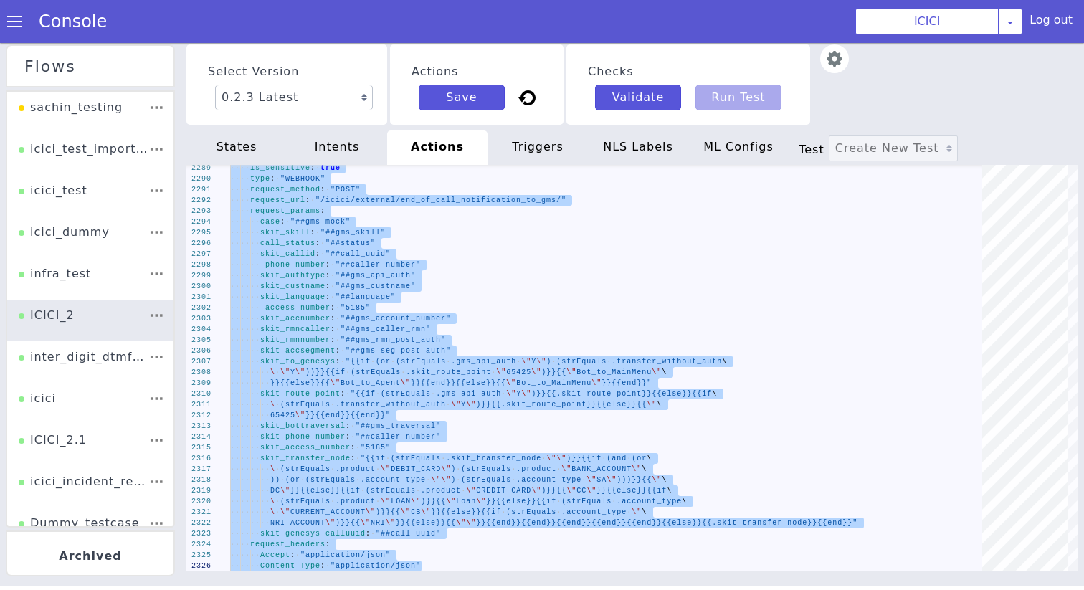
click at [549, 143] on div "triggers" at bounding box center [538, 148] width 100 height 34
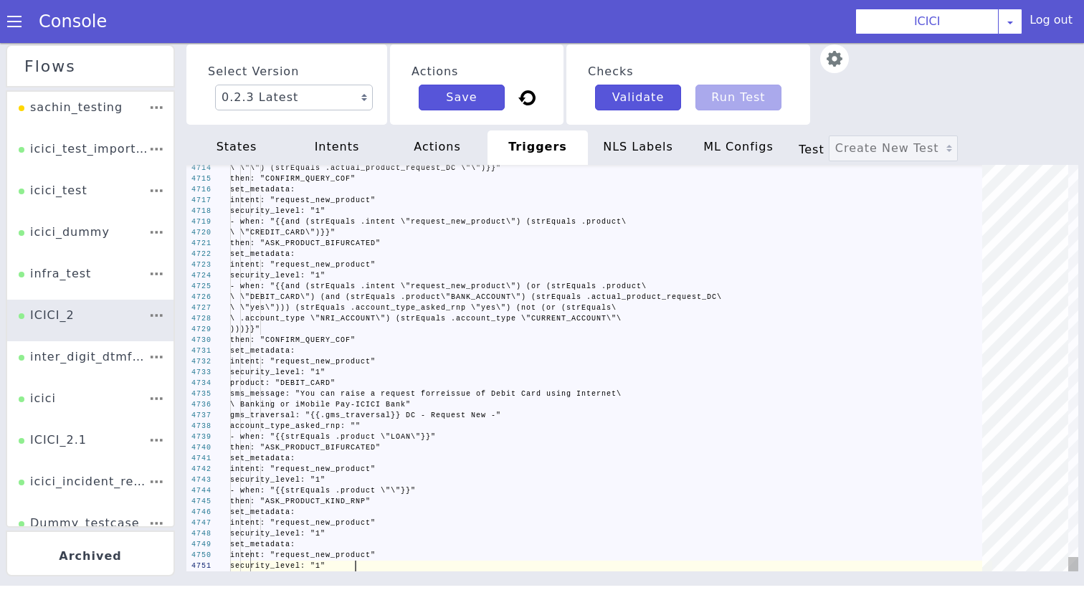
scroll to position [0, 125]
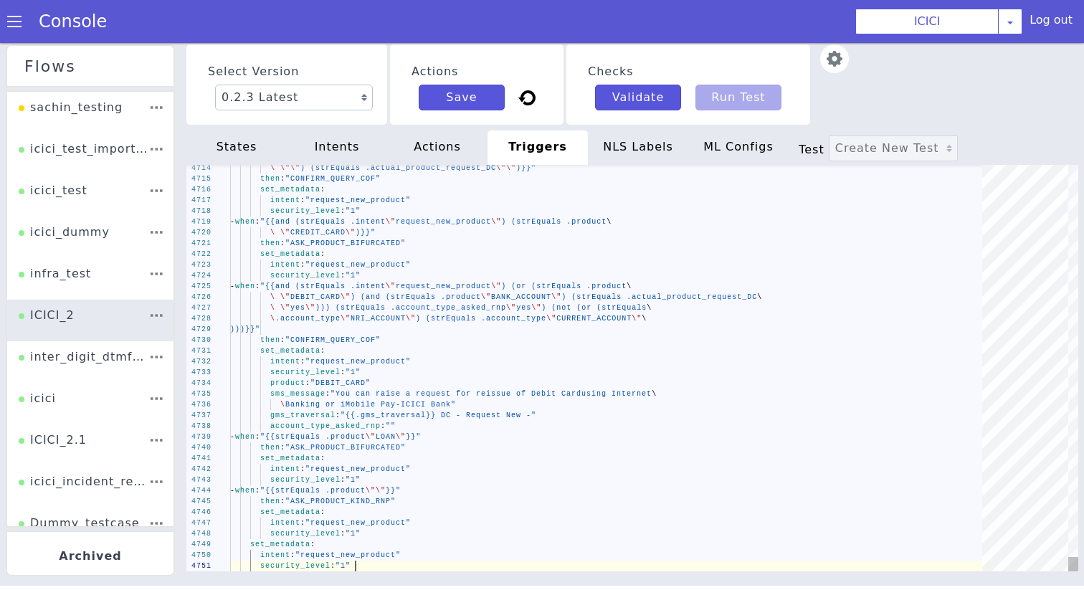
click at [519, 253] on div "set_metadata :" at bounding box center [623, 261] width 749 height 164
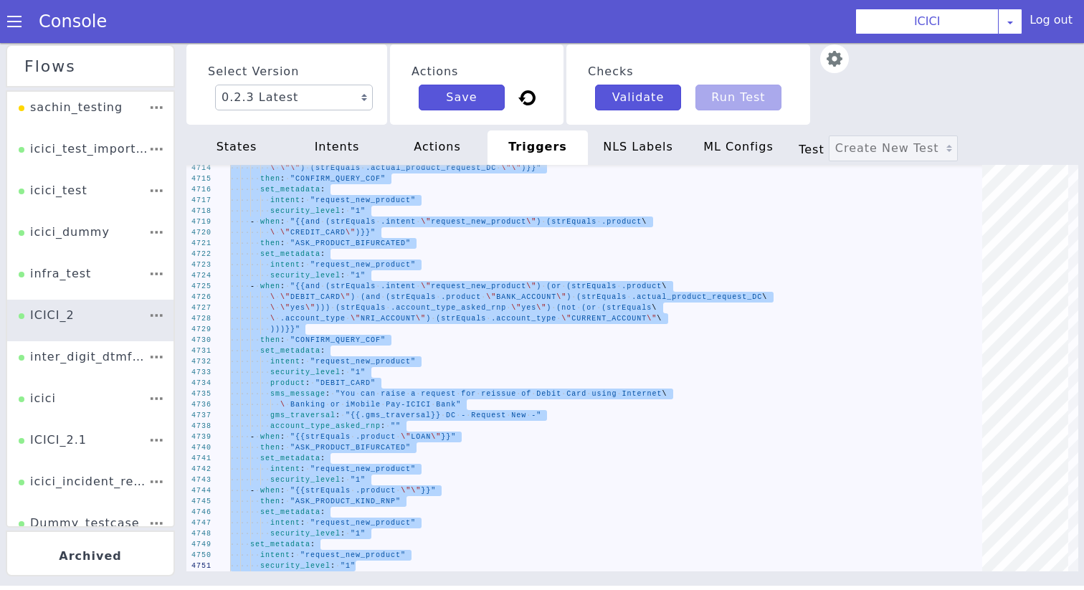
click at [638, 144] on div "NLS Labels" at bounding box center [638, 148] width 100 height 34
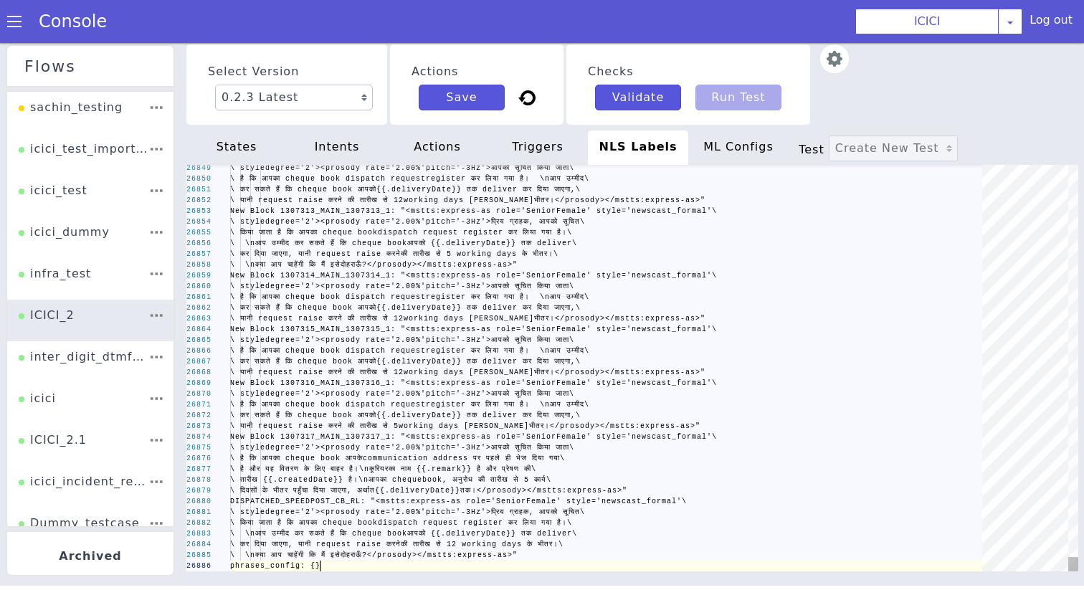
scroll to position [0, 90]
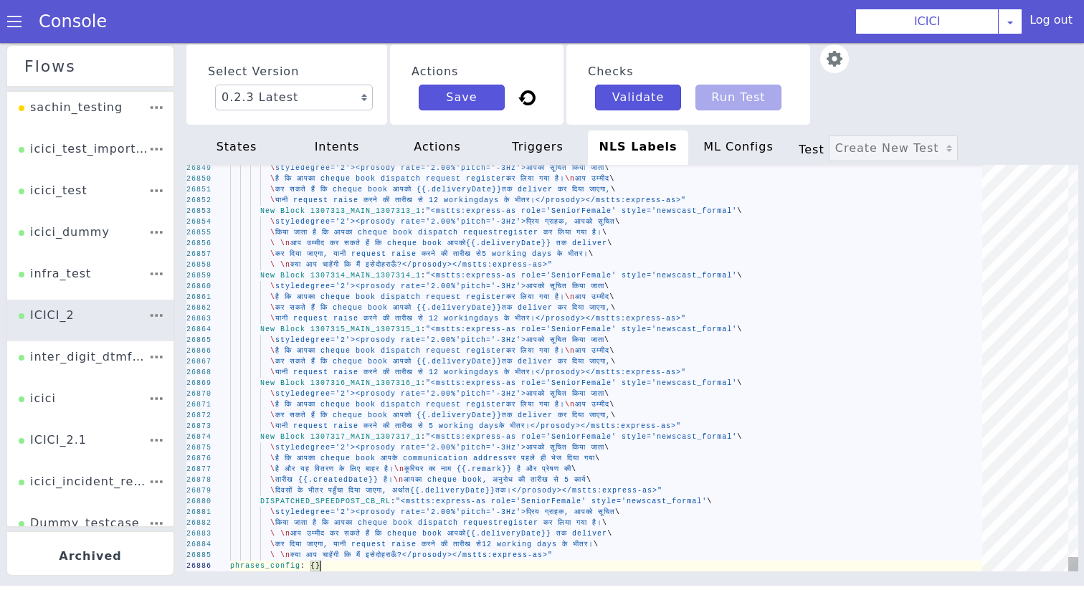
click at [524, 268] on div "26849 26850 26851 26852 26853 26854 26855 26856 26857 26858 26859 26860 26861 2…" at bounding box center [632, 368] width 892 height 407
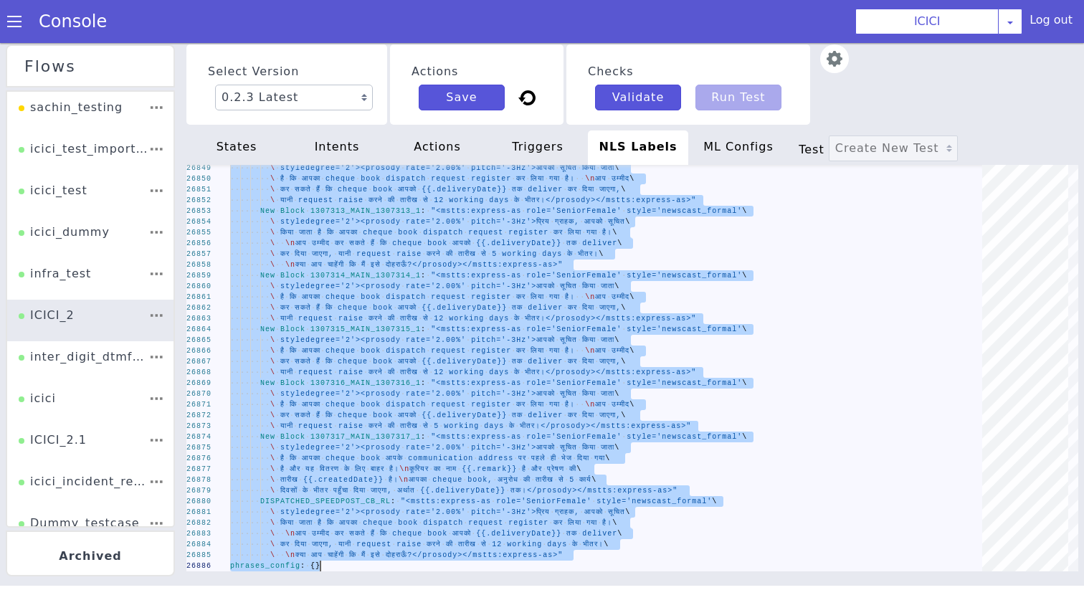
click at [427, 307] on span "{{.deliveryDate}}" at bounding box center [464, 308] width 85 height 8
click at [252, 141] on div "states" at bounding box center [236, 148] width 100 height 34
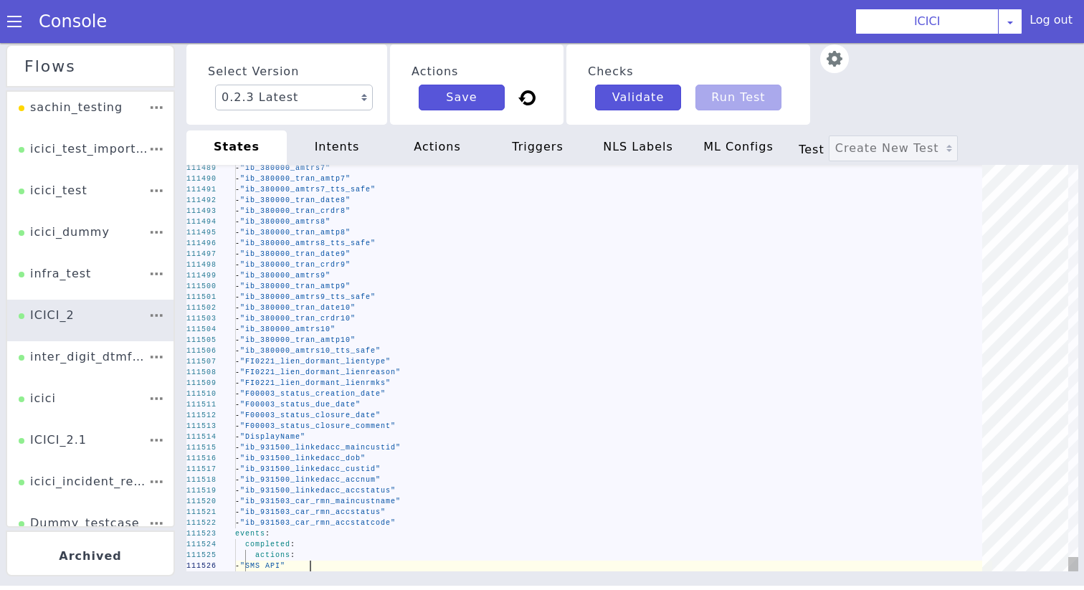
scroll to position [0, 75]
click at [423, 326] on div "- "ib_380000_amtrs10"" at bounding box center [613, 329] width 757 height 11
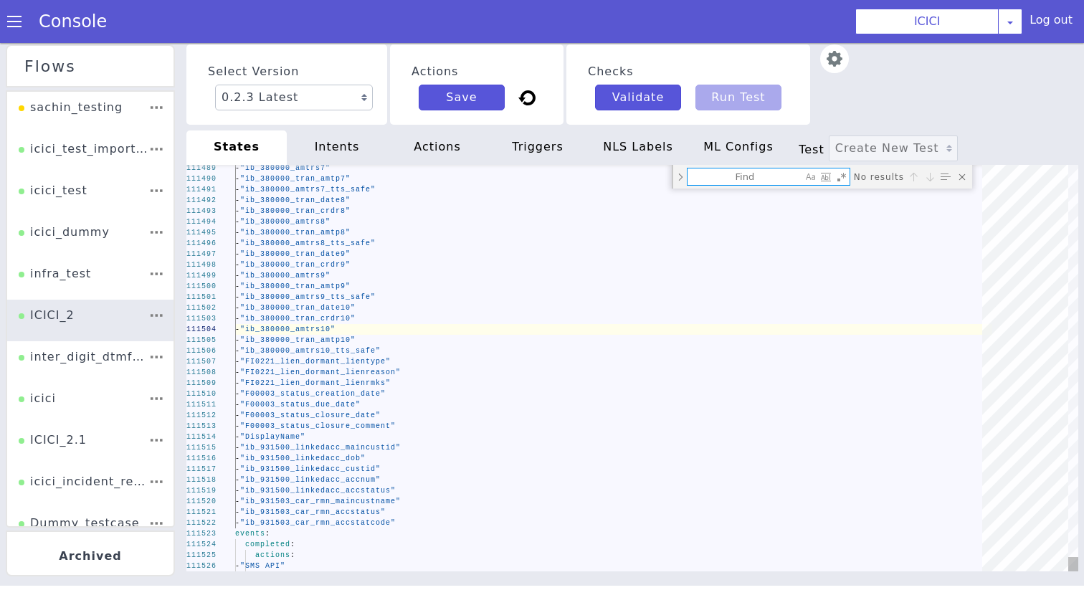
type textarea "alternatives: - when: "{{or (strEquals .CA_retry \"3\") (strEquals .BA_retry \"…"
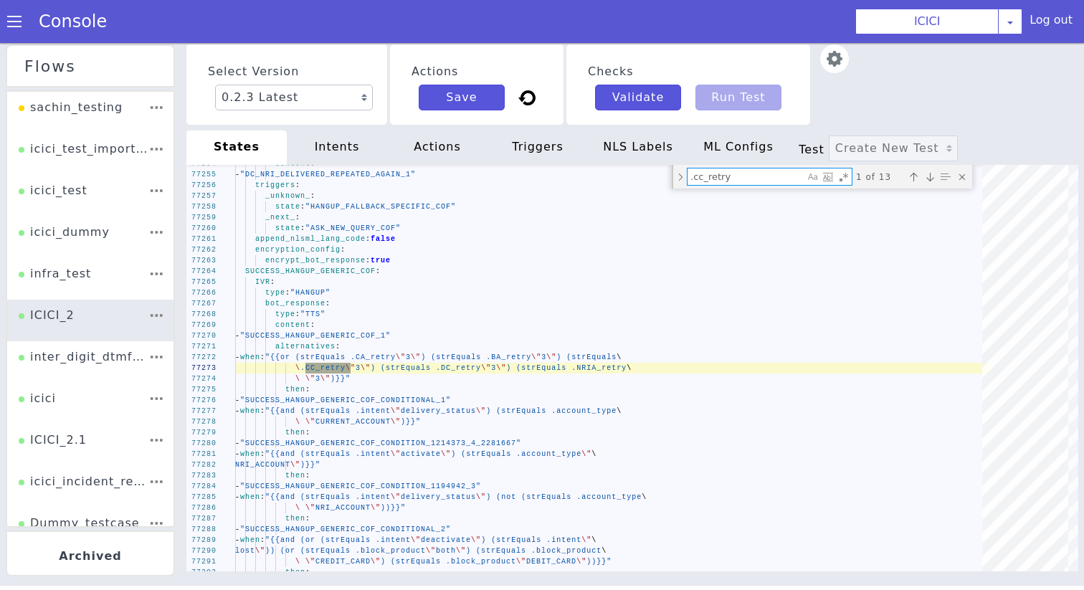
type textarea ".cc_retry"
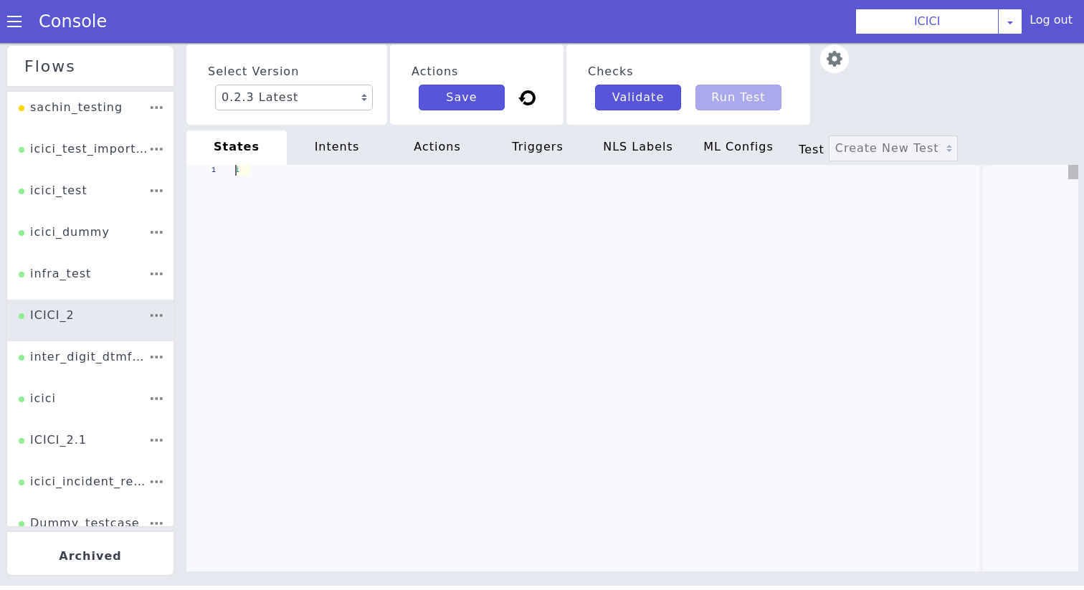
scroll to position [0, 49]
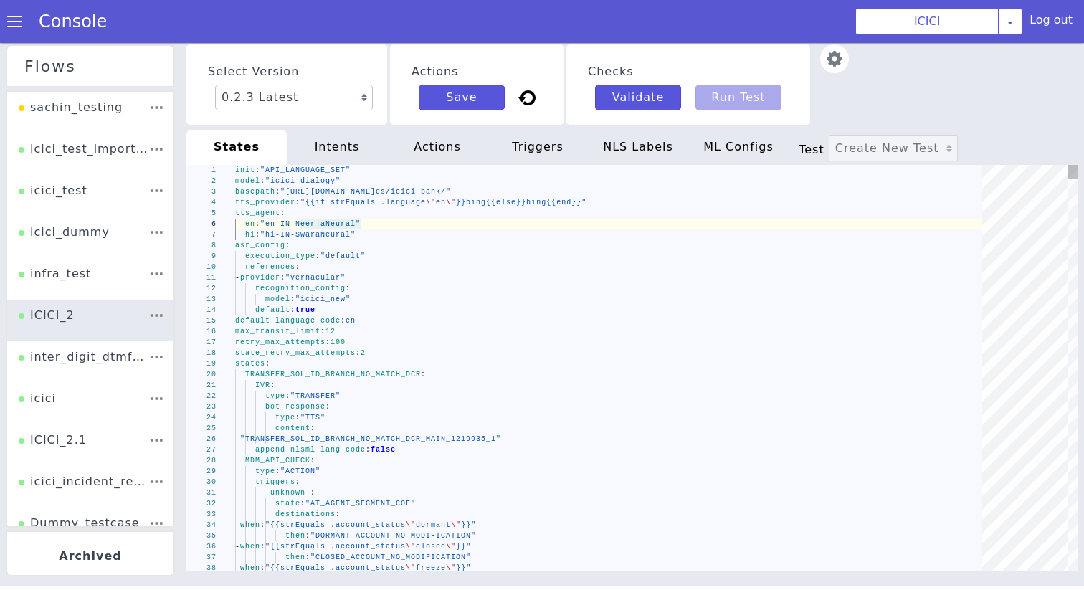
type textarea "init: "API_LANGUAGE_SET" model: "icici-dialogy" basepath: "https://s3.ap-south-…"
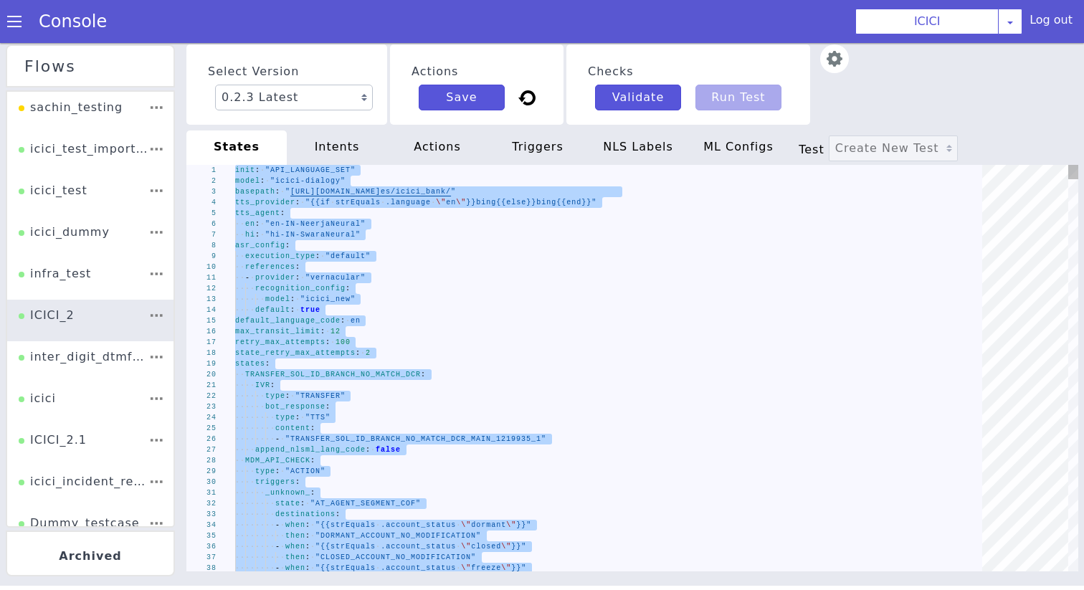
click at [654, 163] on div "NLS Labels" at bounding box center [642, 150] width 101 height 37
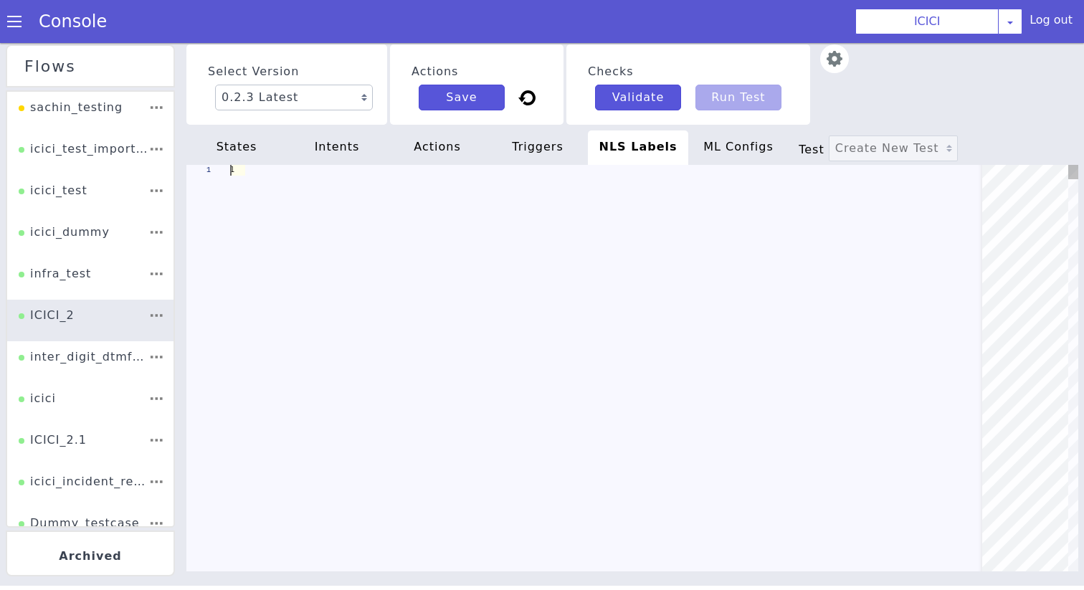
scroll to position [0, 125]
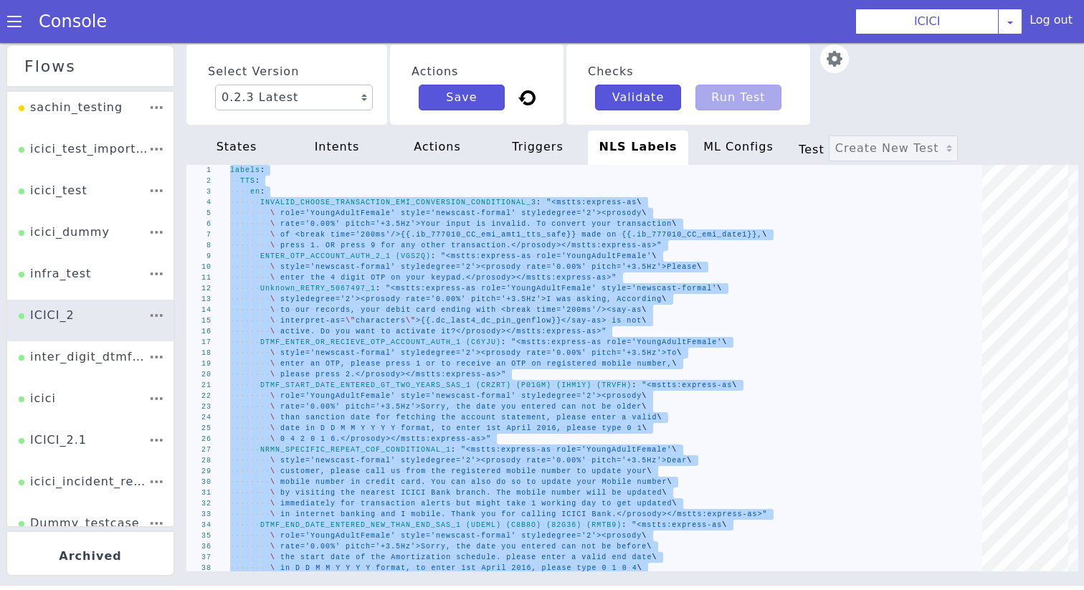
click at [239, 141] on div "states" at bounding box center [236, 148] width 100 height 34
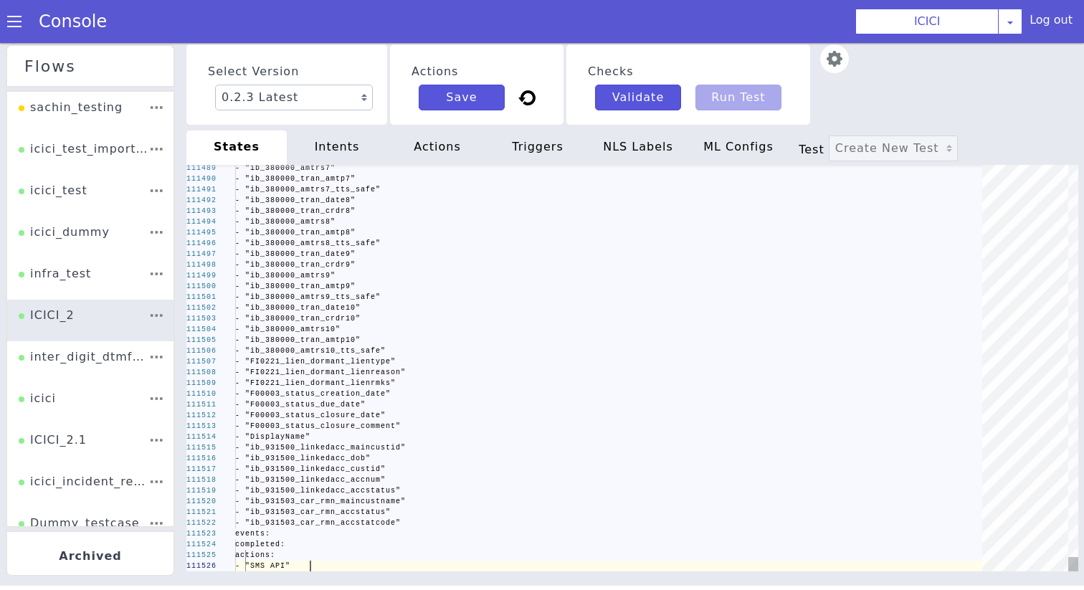
scroll to position [0, 75]
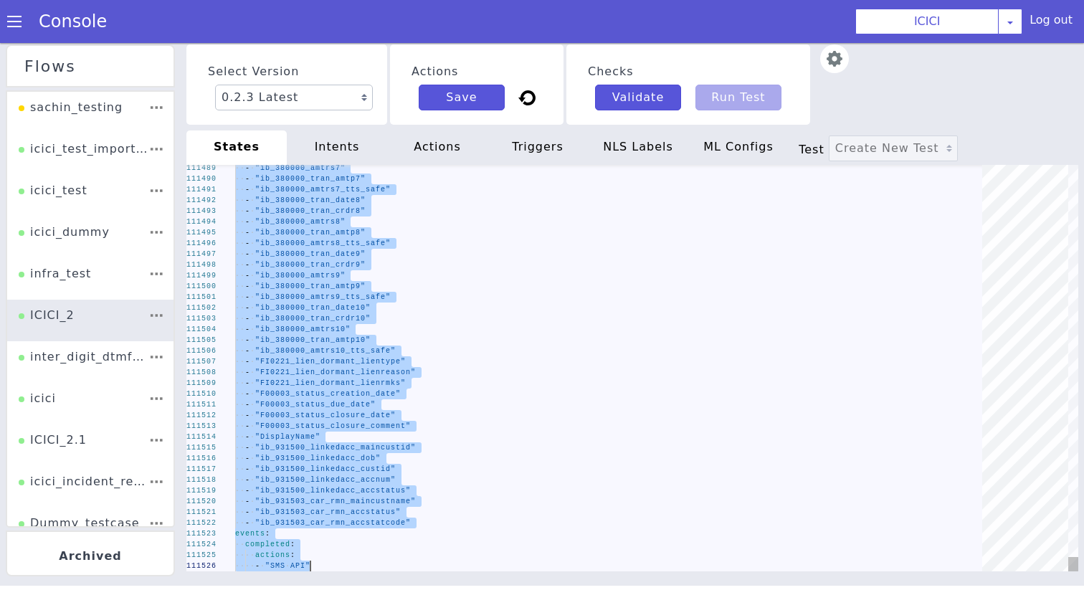
type textarea "init: "API_LANGUAGE_SET" model: "icici-dialogy" basepath: "https://s3.ap-south-…"
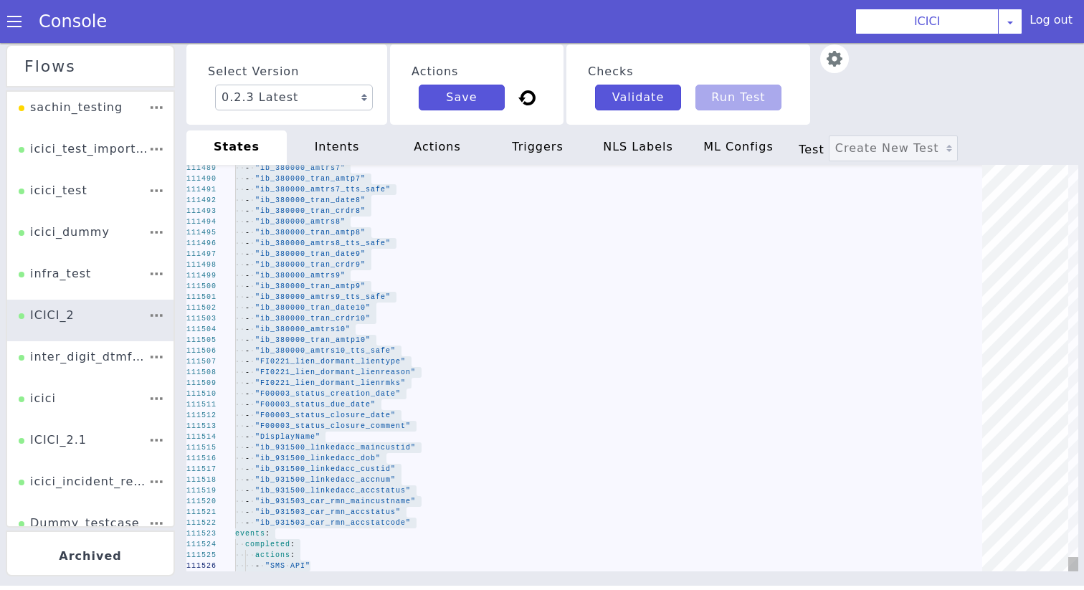
click at [353, 155] on div "intents" at bounding box center [337, 148] width 100 height 34
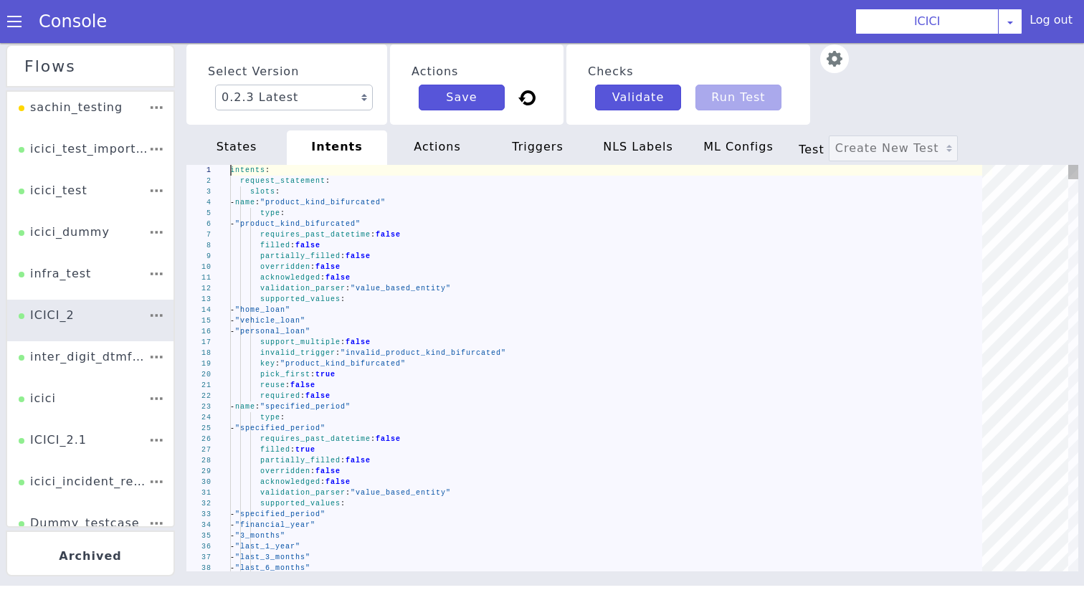
click at [359, 223] on span ""product_kind_bifurcated"" at bounding box center [298, 224] width 126 height 8
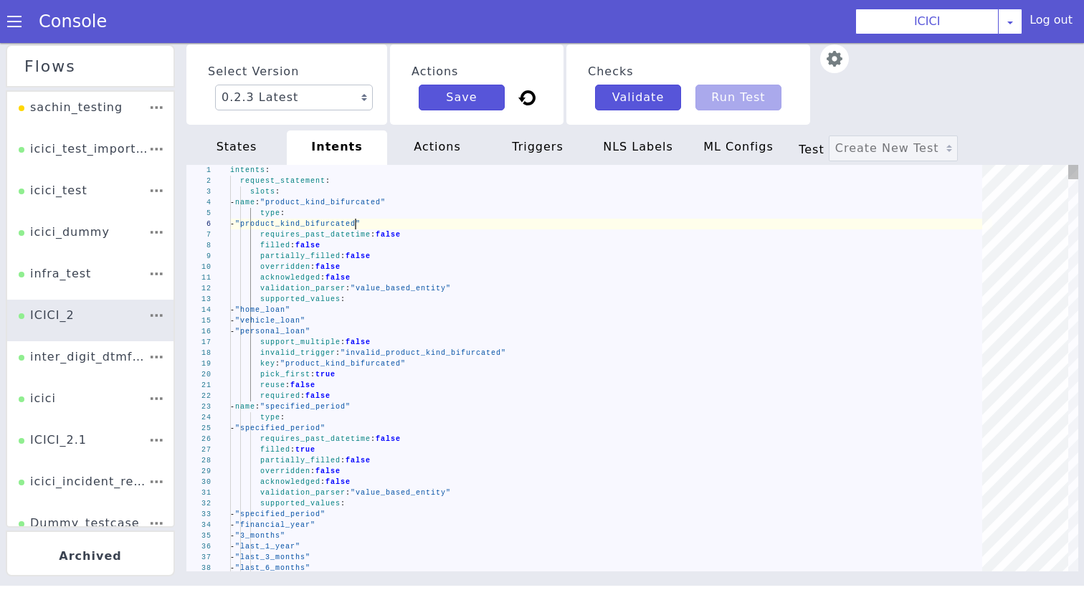
type textarea "intents: request_statement: slots: - name: "product_kind_bifurcated" type: - "p…"
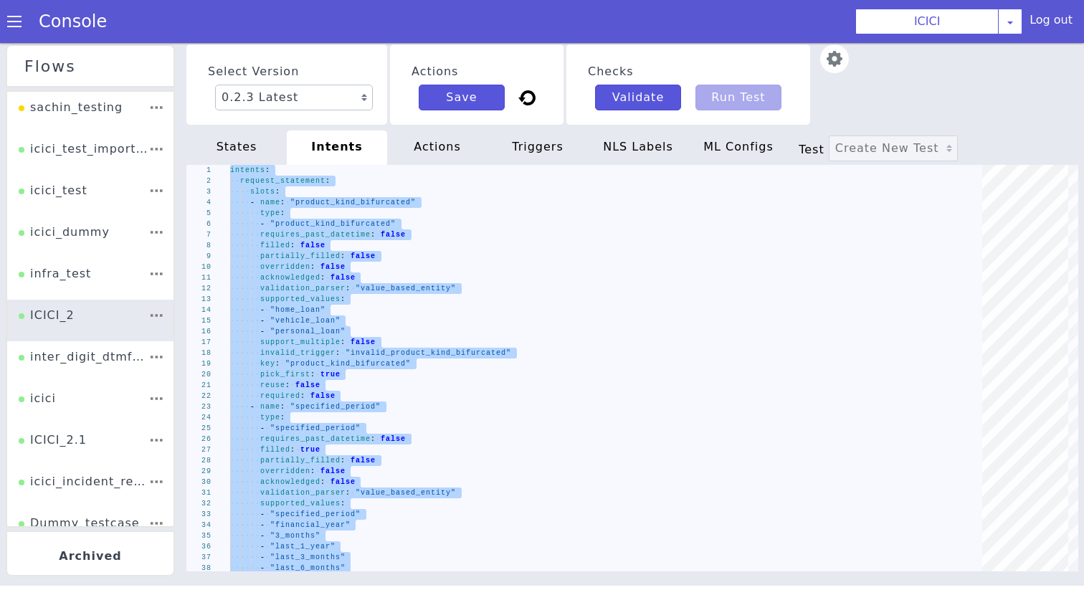
click at [405, 148] on div "actions" at bounding box center [437, 148] width 100 height 34
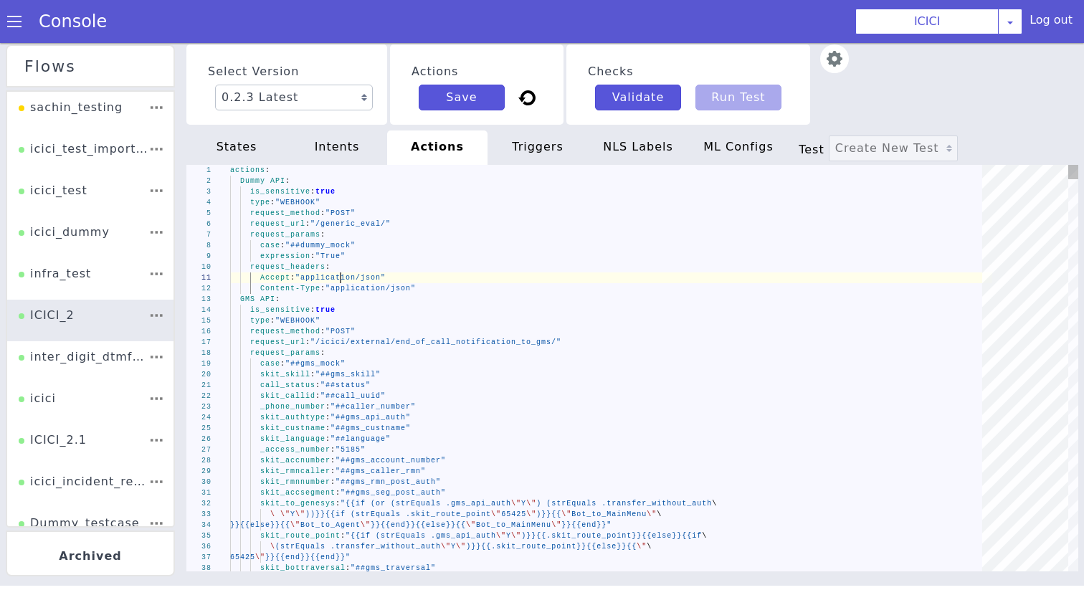
click at [339, 276] on span ""application/json"" at bounding box center [341, 278] width 90 height 8
type textarea "actions: Dummy API: is_sensitive: true type: "WEBHOOK" request_method: "POST" r…"
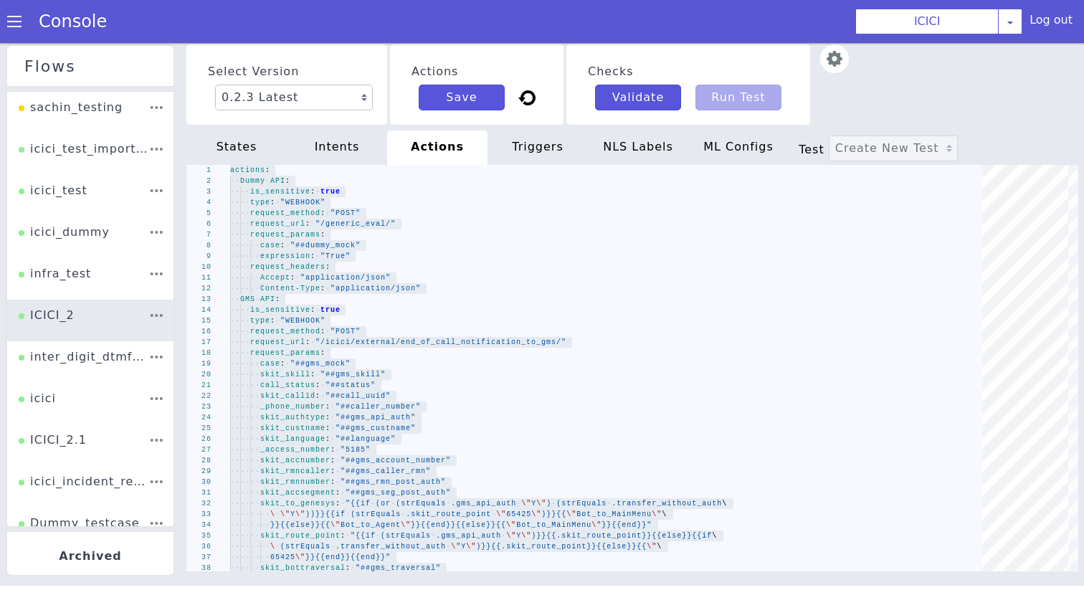
click at [521, 148] on div "triggers" at bounding box center [538, 148] width 100 height 34
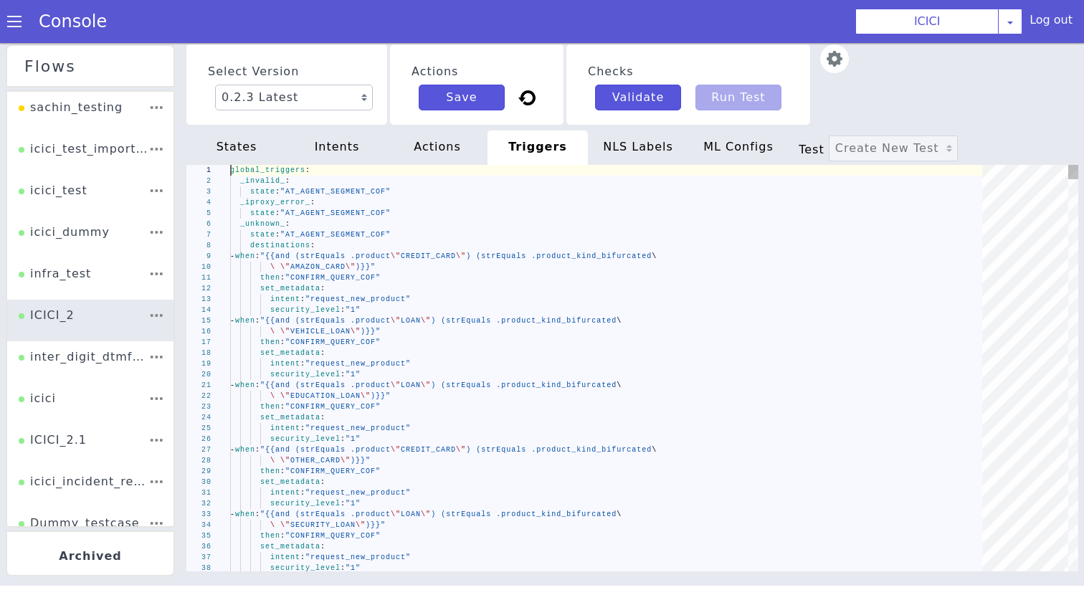
click at [470, 232] on div "state : "AT_AGENT_SEGMENT_COF"" at bounding box center [611, 235] width 762 height 11
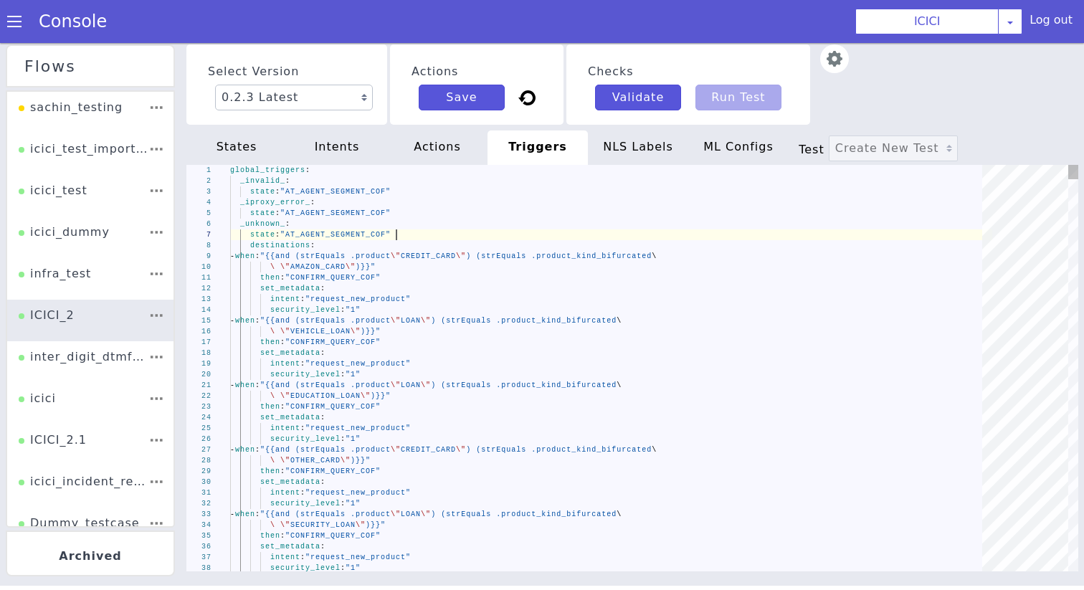
click at [470, 232] on div "state : "AT_AGENT_SEGMENT_COF"" at bounding box center [611, 235] width 762 height 11
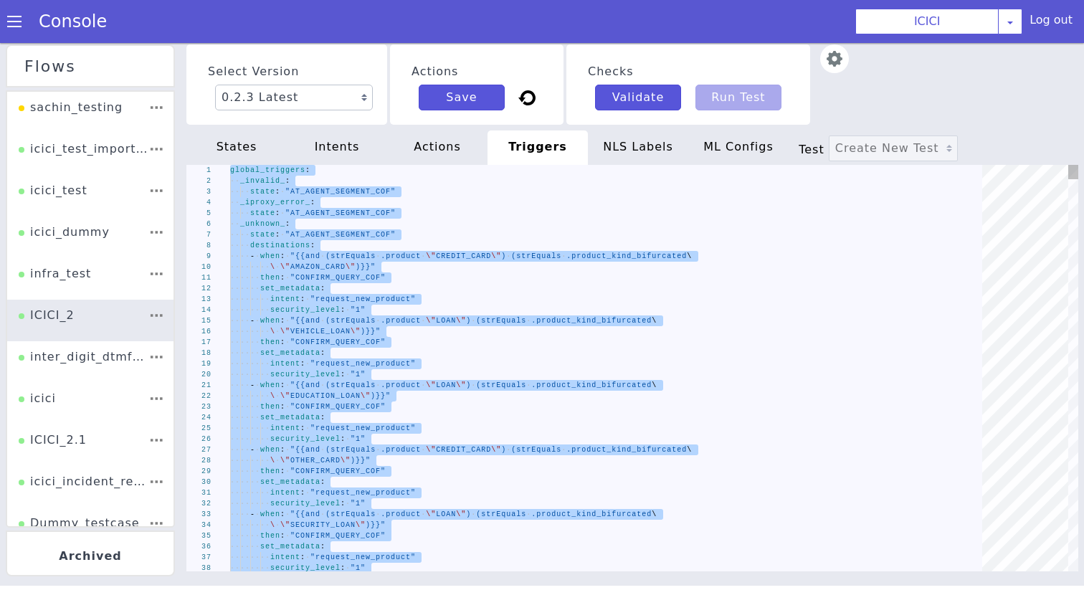
click at [643, 159] on div "NLS Labels" at bounding box center [638, 148] width 100 height 34
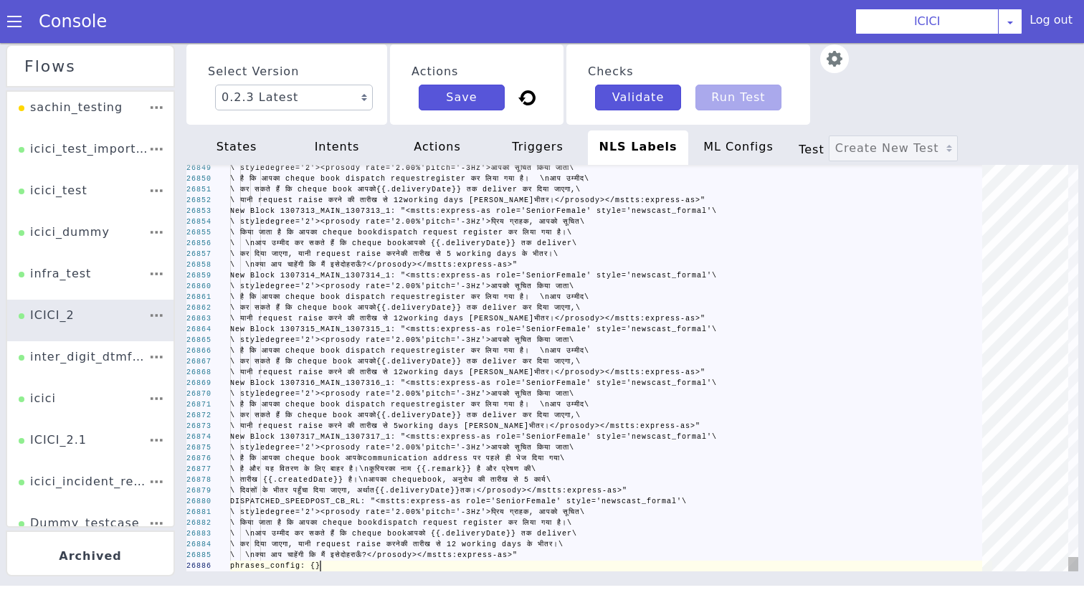
scroll to position [0, 90]
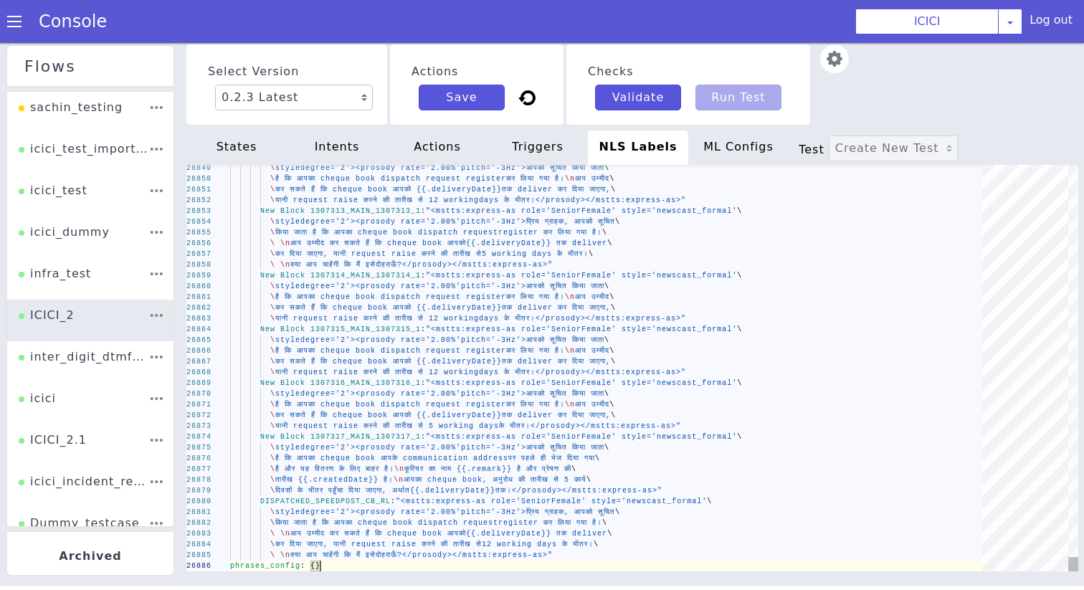
click at [522, 306] on span "तक deliver कर दिया जाएगा," at bounding box center [556, 308] width 109 height 8
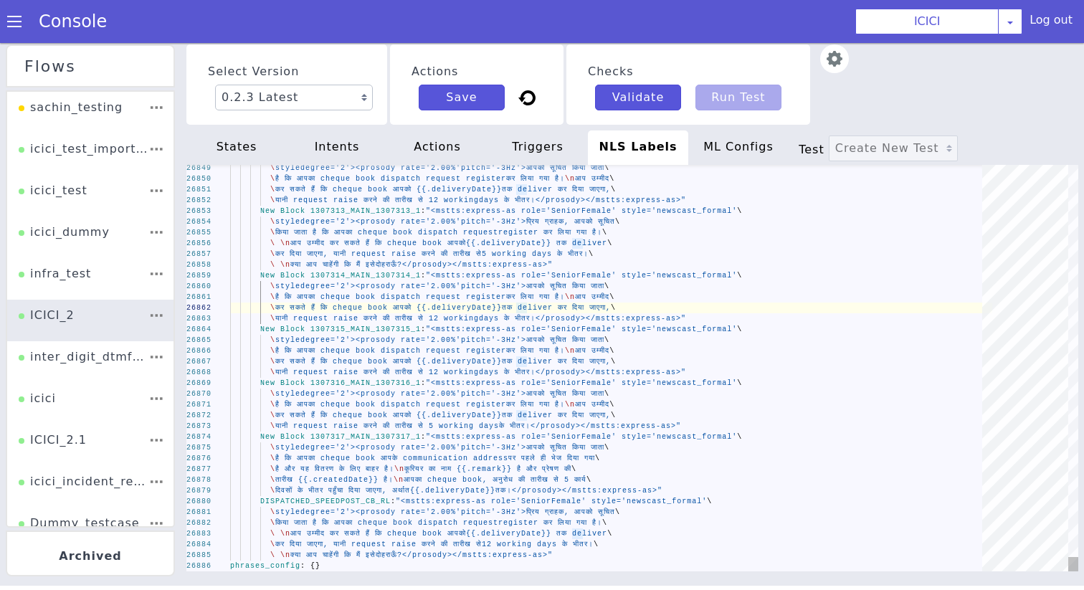
type textarea "labels: TTS: en: INVALID_CHOOSE_TRANSACTION_EMI_CONVERSION_CONDITIONAL_3: "<mst…"
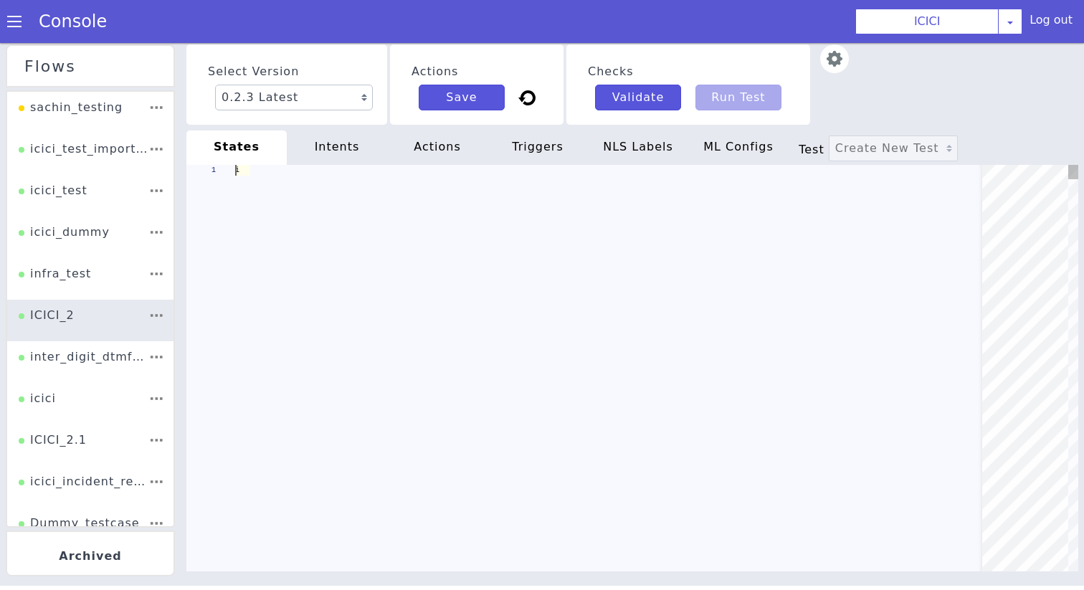
type textarea "init: "API_LANGUAGE_SET" model: "icici-dialogy" basepath: "[URL][DOMAIN_NAME]" …"
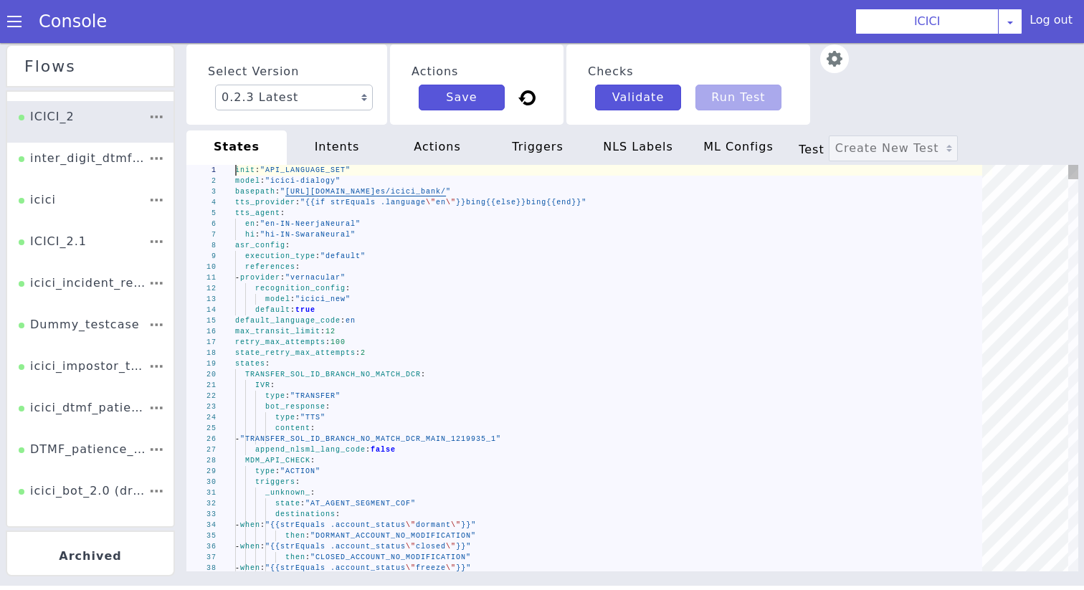
scroll to position [207, 0]
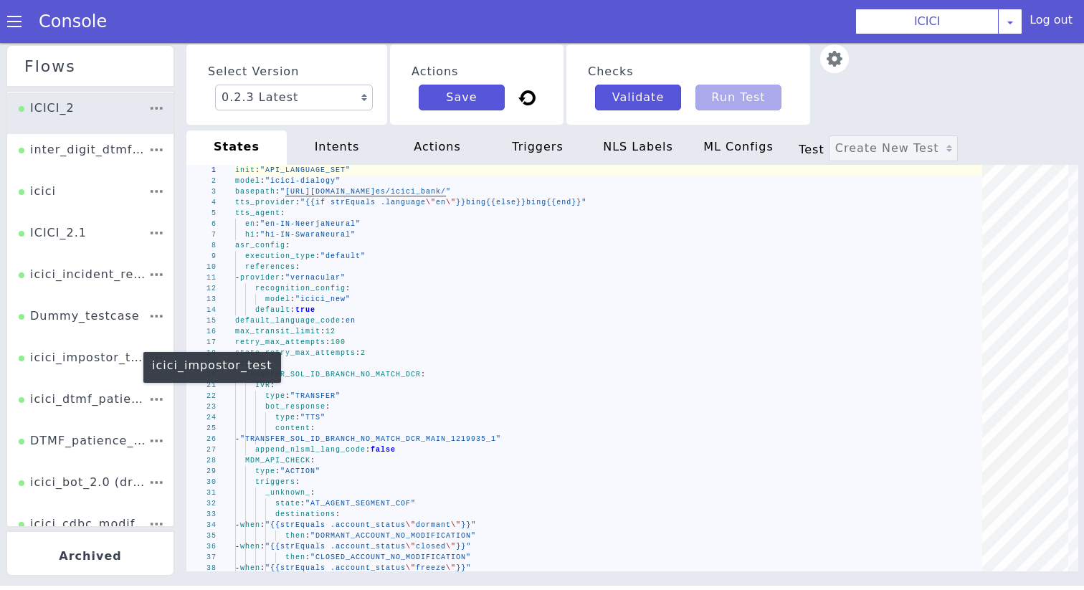
click at [93, 359] on div "icici_impostor_test" at bounding box center [84, 362] width 130 height 27
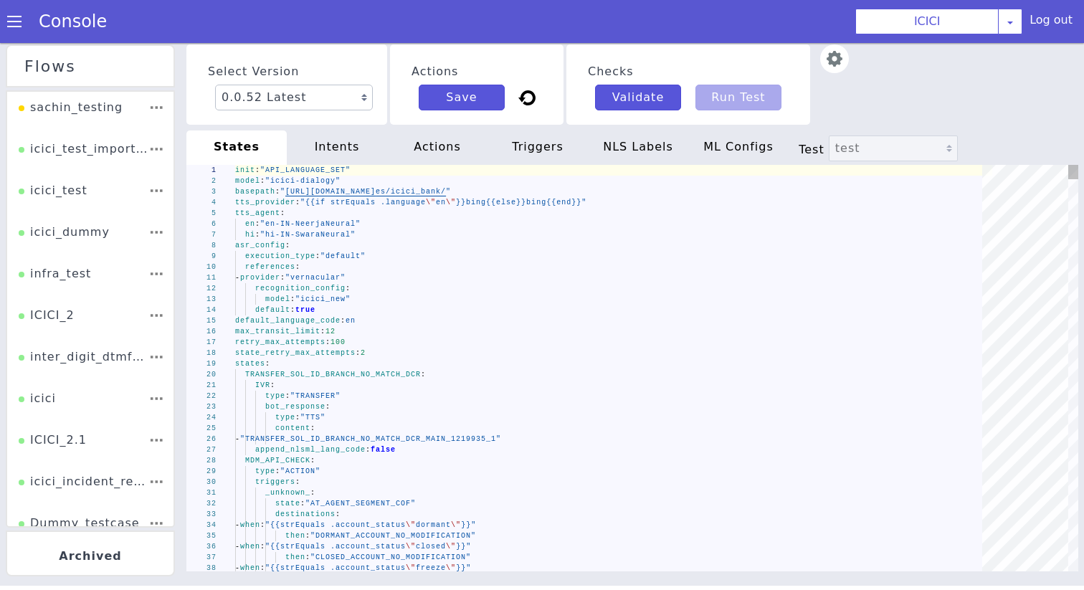
click at [361, 285] on div "recognition_config :" at bounding box center [613, 288] width 757 height 11
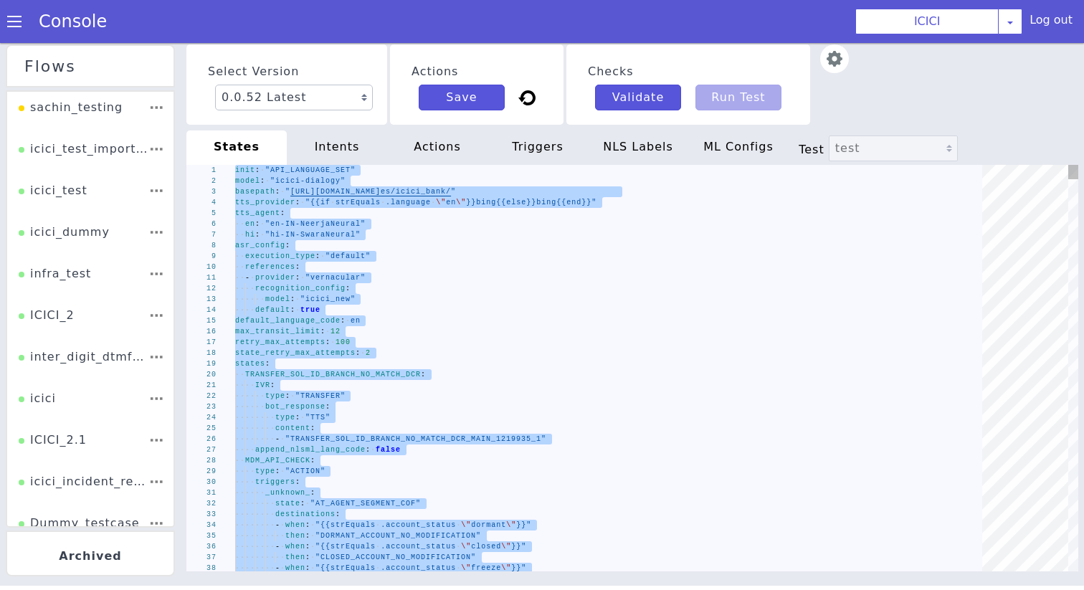
paste textarea "- "ib_931503_car_rmn_accstatcode""
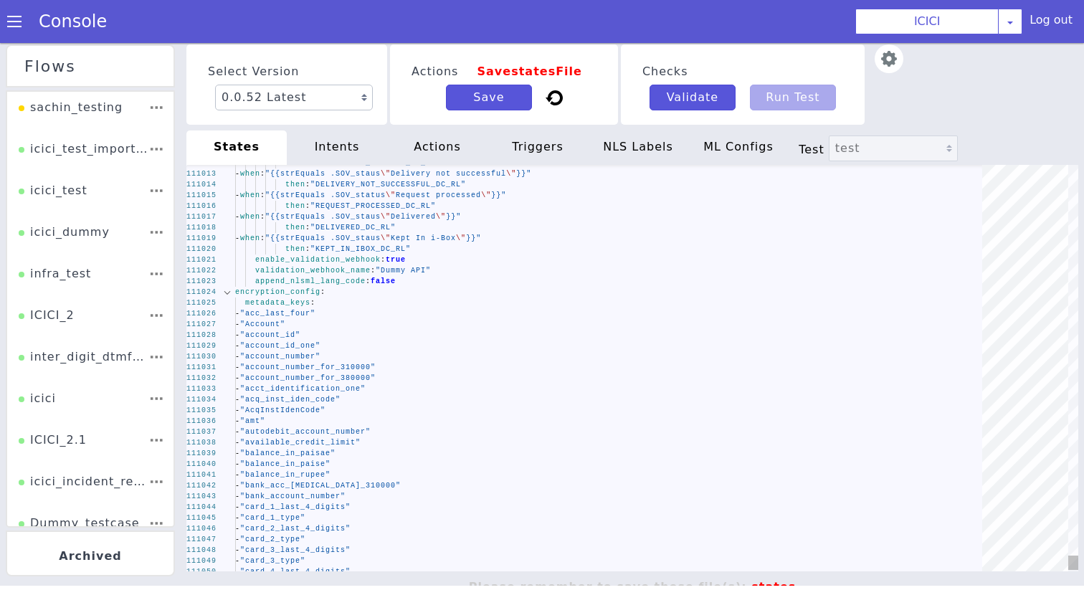
click at [230, 291] on div at bounding box center [227, 292] width 19 height 11
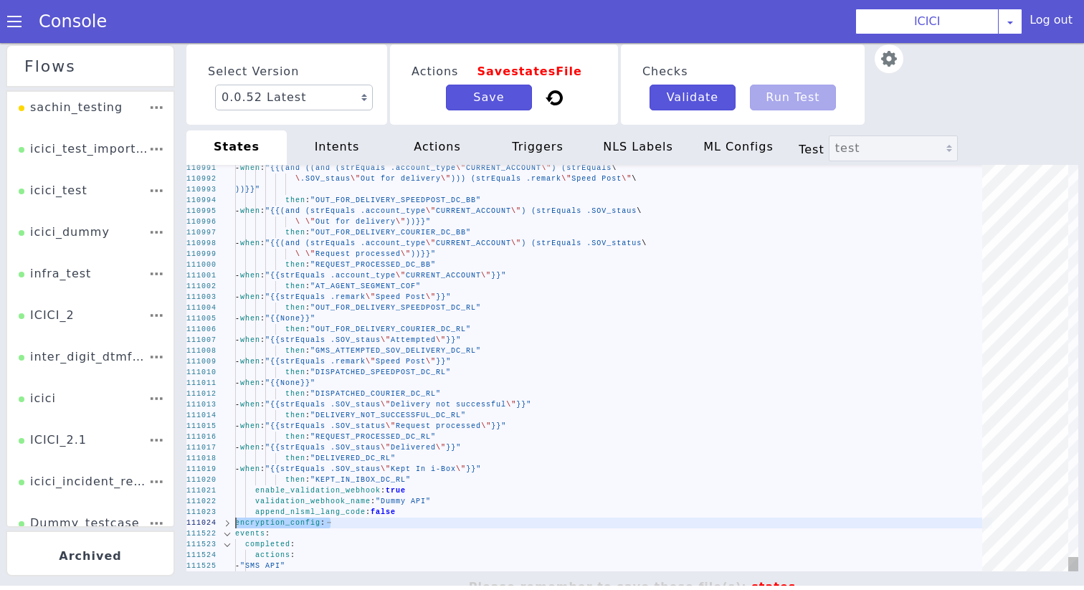
drag, startPoint x: 236, startPoint y: 533, endPoint x: 236, endPoint y: 523, distance: 10.0
type textarea "enable_validation_webhook: true validation_webhook_name: "Dummy API" append_nls…"
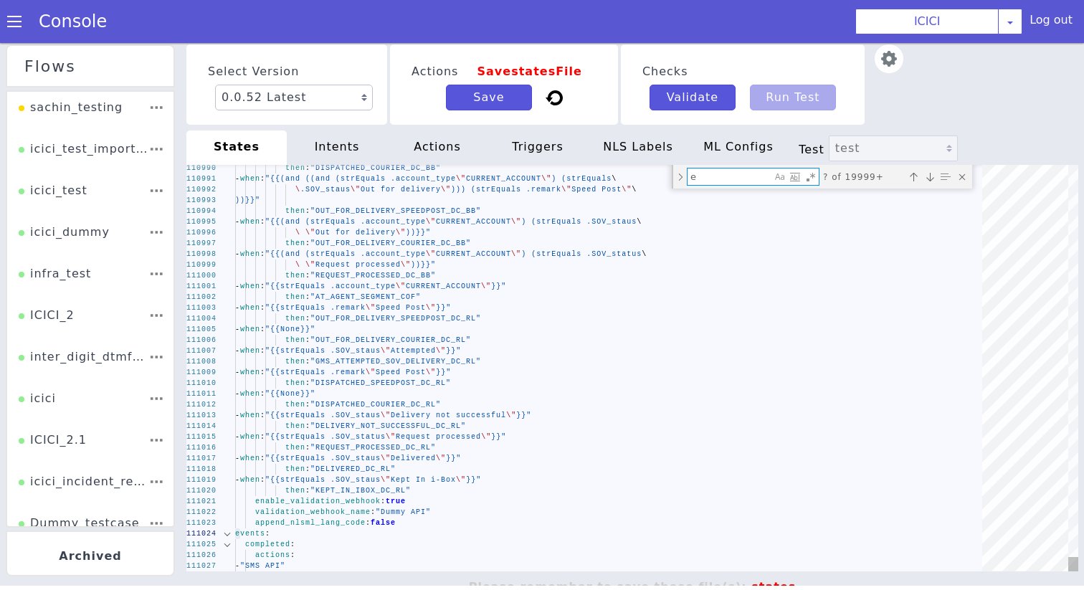
type textarea "en"
type textarea "init: "API_LANGUAGE_SET" model: "icici-dialogy" basepath: "[URL][DOMAIN_NAME]" …"
type textarea "enc"
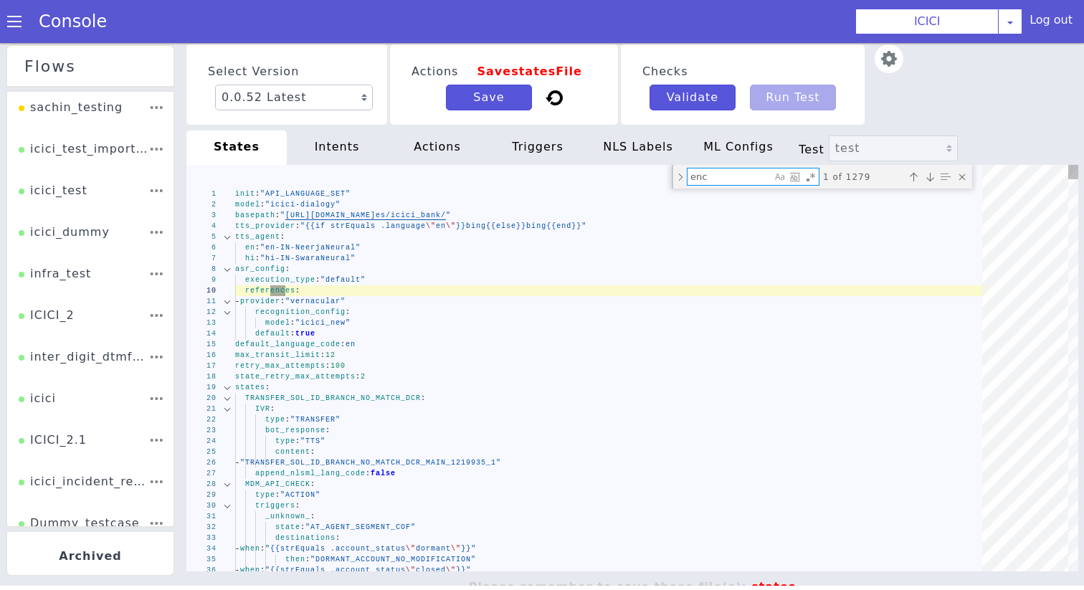
type textarea "state: "AT_AGENT_SEGMENT_COF" _success_: state: "FCRM_TAGGING_DCACT_CA_PINGEN" …"
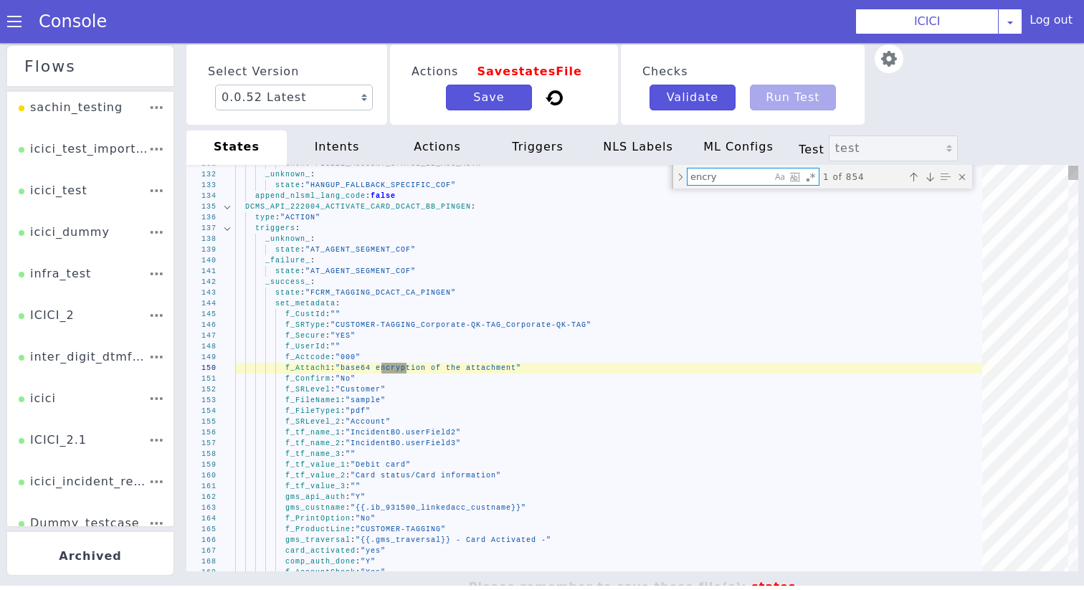
type textarea "encryp"
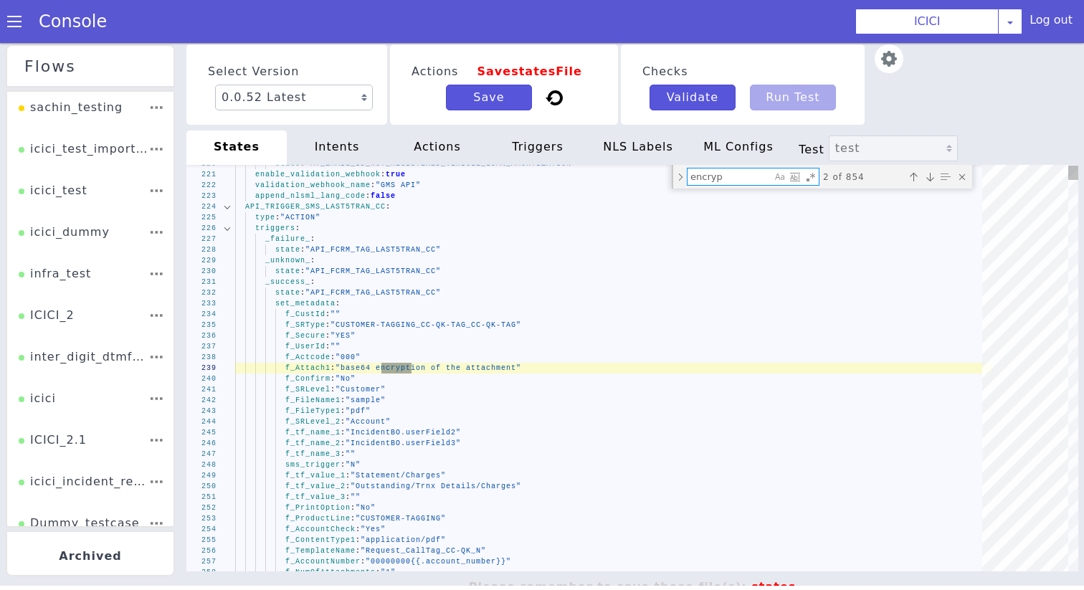
type textarea "context: "dtmf_range" metadata: "dtmf_otp_cc_pingen" append_nlsml_lang_code: fa…"
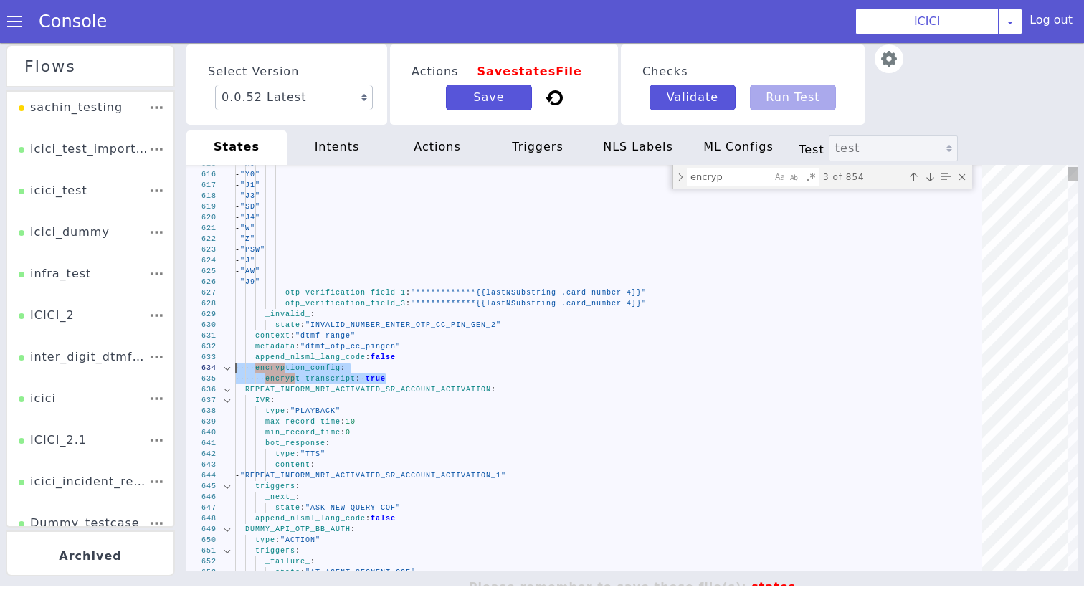
drag, startPoint x: 394, startPoint y: 379, endPoint x: 175, endPoint y: 367, distance: 219.1
click at [726, 180] on textarea "encryp" at bounding box center [730, 177] width 84 height 16
paste textarea "encryption_config: encrypt_transcript: true"
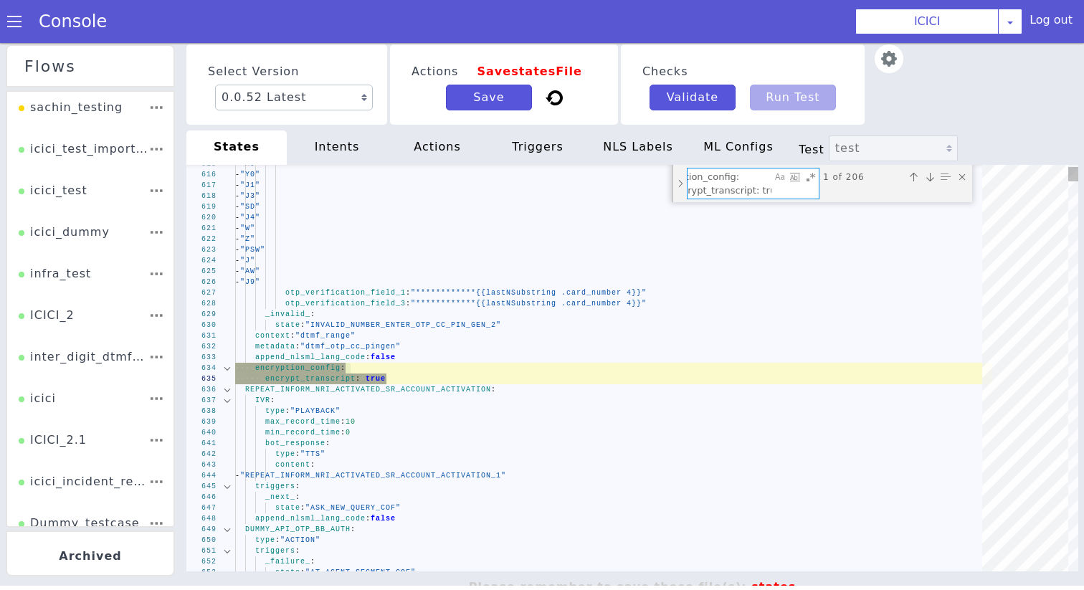
type textarea "encryption_config: encrypt_transcript: true"
click at [680, 185] on div "Toggle Replace mode" at bounding box center [680, 183] width 13 height 37
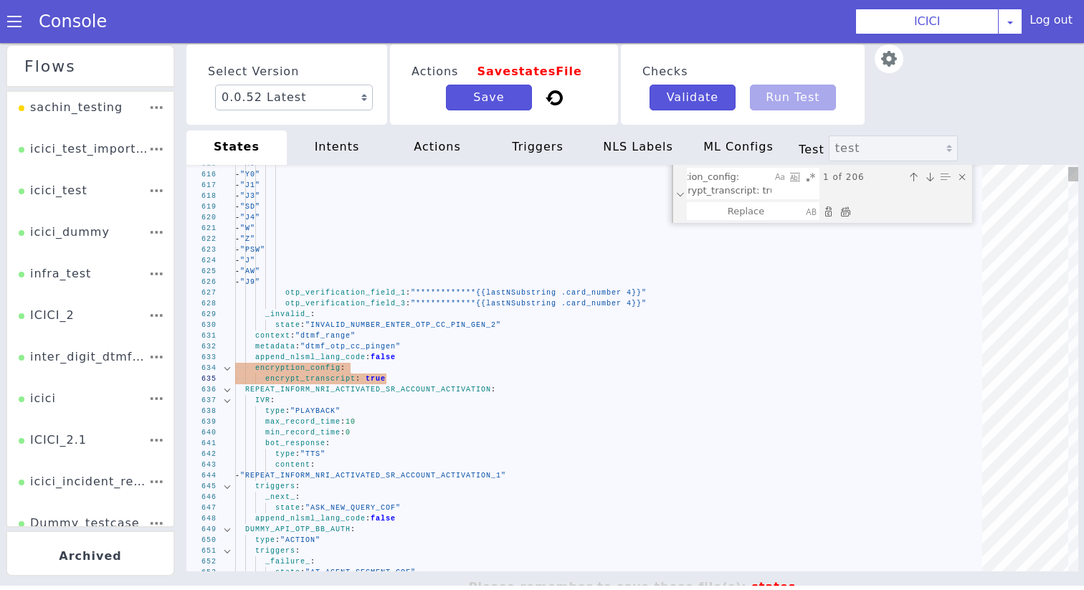
click at [849, 207] on div "Replace All (⌘Enter)" at bounding box center [845, 211] width 14 height 14
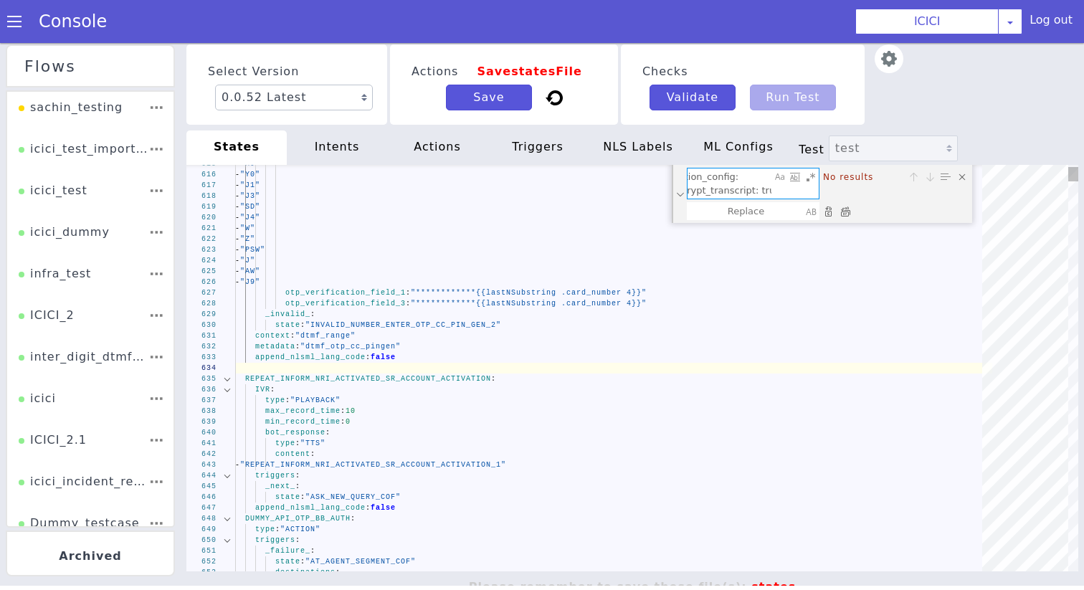
drag, startPoint x: 706, startPoint y: 192, endPoint x: 823, endPoint y: 192, distance: 116.9
click at [823, 192] on div "encryption_config: encrypt_transcript: true encryption_config: encrypt_transcri…" at bounding box center [828, 184] width 283 height 32
type textarea "_cancel_: state: "ASK_NEW_QUERY_COF" _confirm_: state: "[US_STATE]_DELIVERED_RE…"
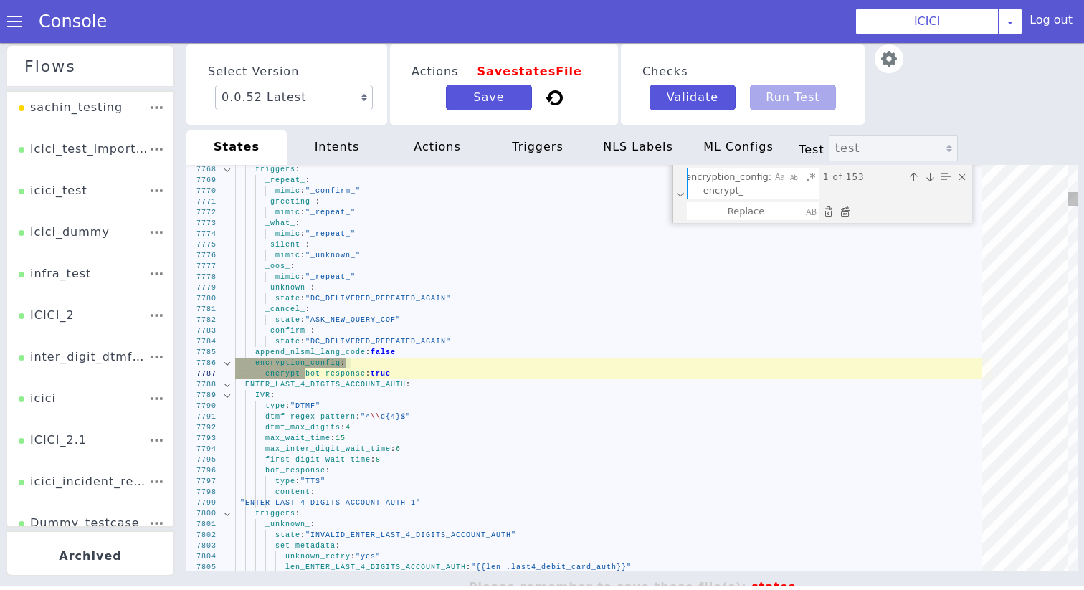
scroll to position [0, 0]
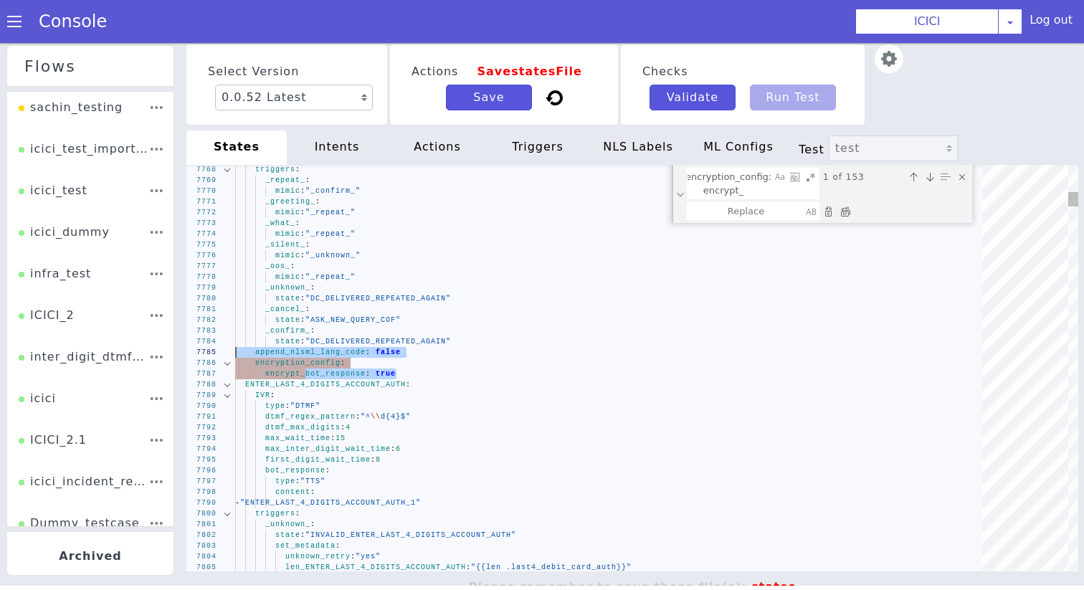
drag, startPoint x: 396, startPoint y: 373, endPoint x: 198, endPoint y: 356, distance: 198.7
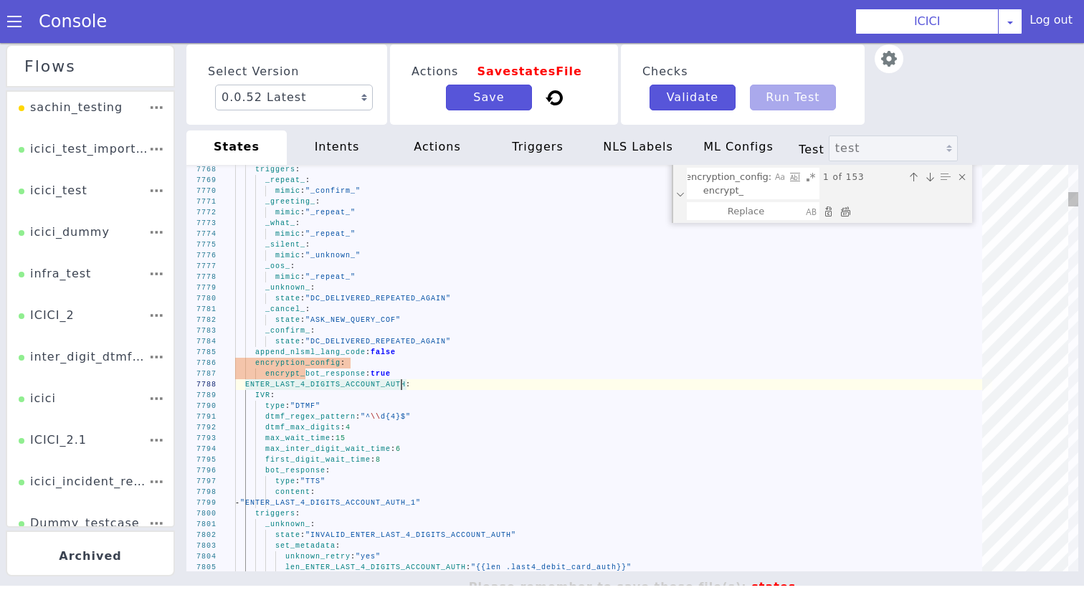
click at [402, 380] on div "7768 7769 7770 7771 7772 7773 7774 7775 7776 7777 7778 7779 7780 7781 7782 7783…" at bounding box center [632, 368] width 892 height 407
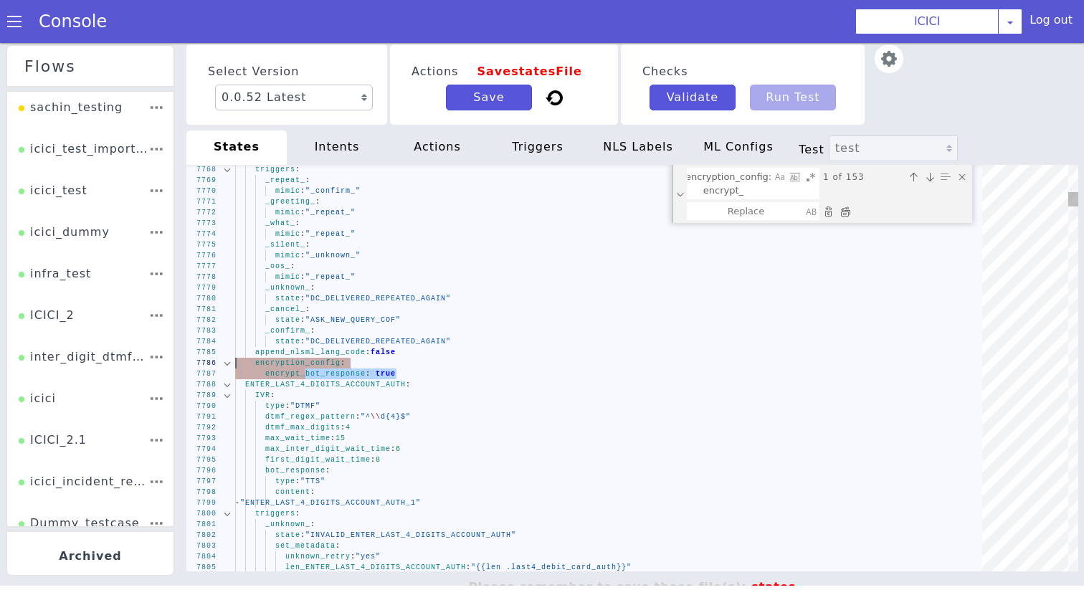
drag, startPoint x: 402, startPoint y: 374, endPoint x: 230, endPoint y: 361, distance: 172.7
click at [714, 184] on textarea "encryption_config: encrypt_" at bounding box center [730, 184] width 84 height 30
paste textarea "bot_response: true"
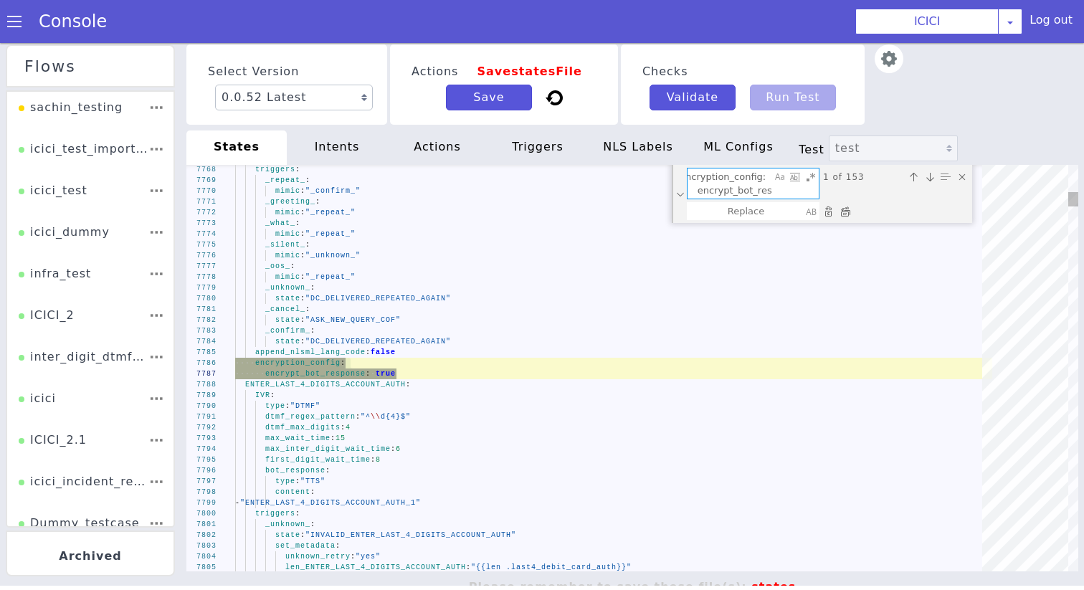
scroll to position [0, 55]
type textarea "encryption_config: encrypt_bot_response: true"
click at [848, 211] on div "Replace All (⌘Enter)" at bounding box center [845, 211] width 14 height 14
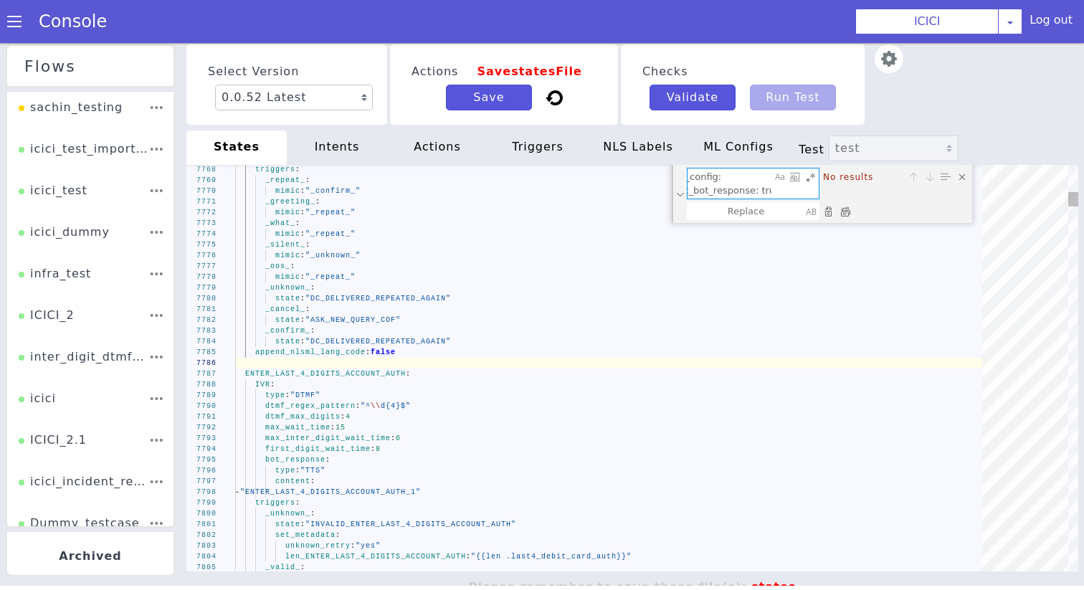
scroll to position [0, 0]
drag, startPoint x: 739, startPoint y: 180, endPoint x: 448, endPoint y: 180, distance: 291.2
click at [448, 180] on div "7768 7769 7770 7771 7772 7773 7774 7775 7776 7777 7778 7779 7780 7781 7782 7783…" at bounding box center [632, 368] width 892 height 407
type textarea "then: "DTMF_ASK_AMOUNT_IN_PAISE_C2P" set_metadata: len_DTMF_INFORM_DC_BALANCE_A…"
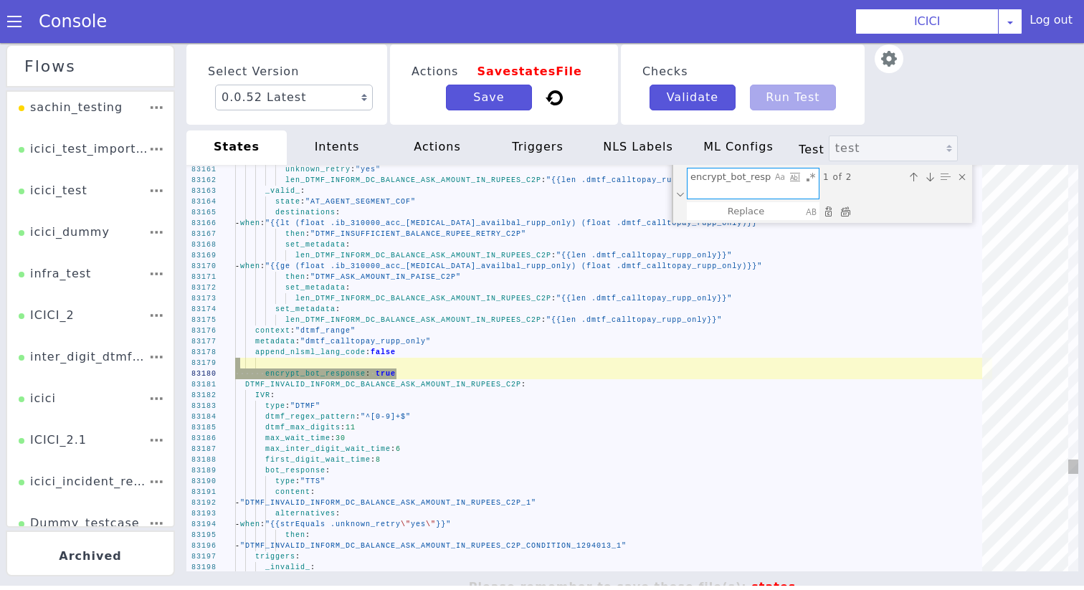
type textarea "encrypt_bot_response: true"
click at [842, 214] on div "Replace All (⌘Enter)" at bounding box center [845, 211] width 14 height 14
type textarea "then: "DTMF_ASK_AMOUNT_IN_PAISE_C2P" set_metadata: len_DTMF_INFORM_DC_BALANCE_A…"
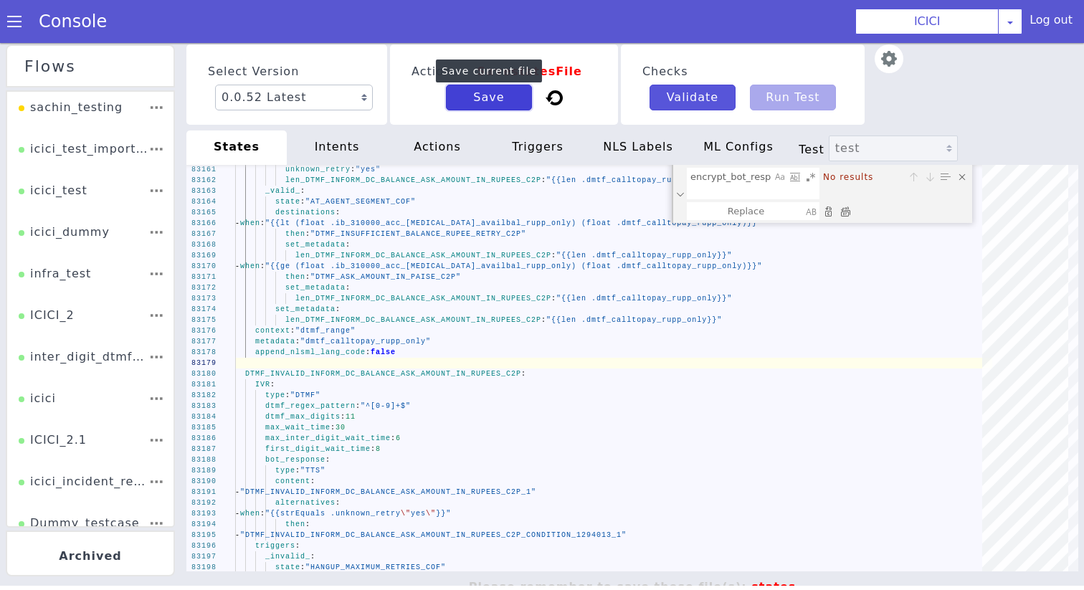
click at [502, 99] on button "Save" at bounding box center [489, 98] width 86 height 26
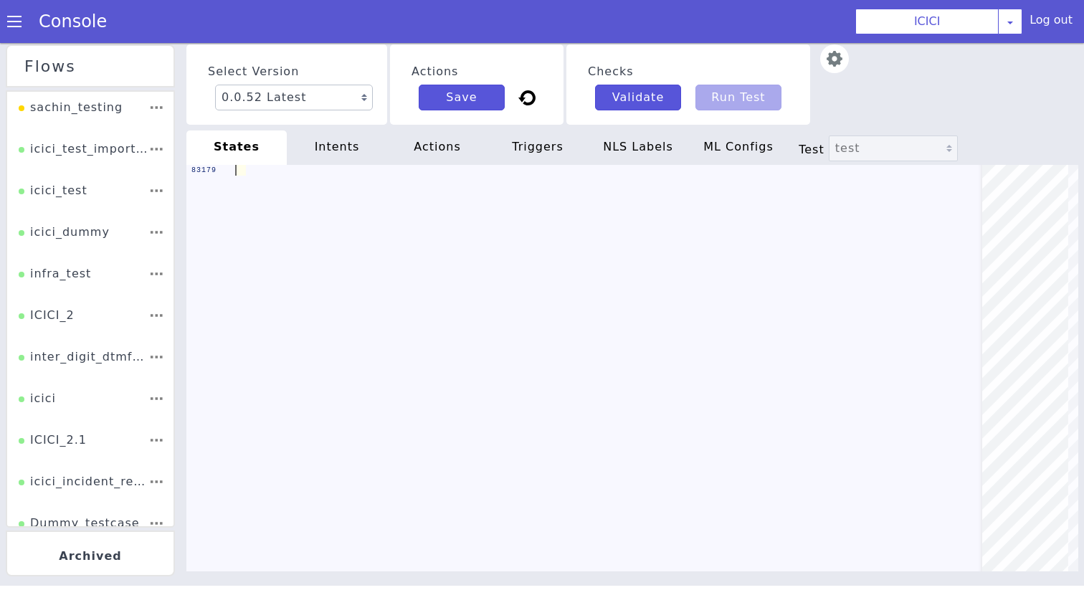
type textarea "then: "DTMF_ASK_AMOUNT_IN_PAISE_C2P" set_metadata: len_DTMF_INFORM_DC_BALANCE_A…"
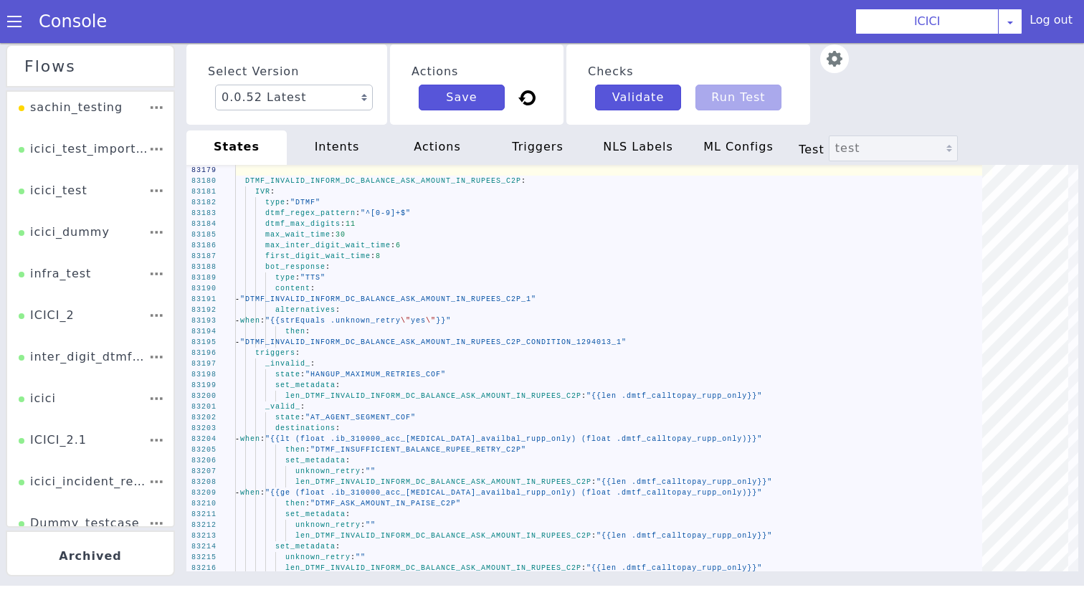
click at [345, 141] on div "intents" at bounding box center [337, 148] width 100 height 34
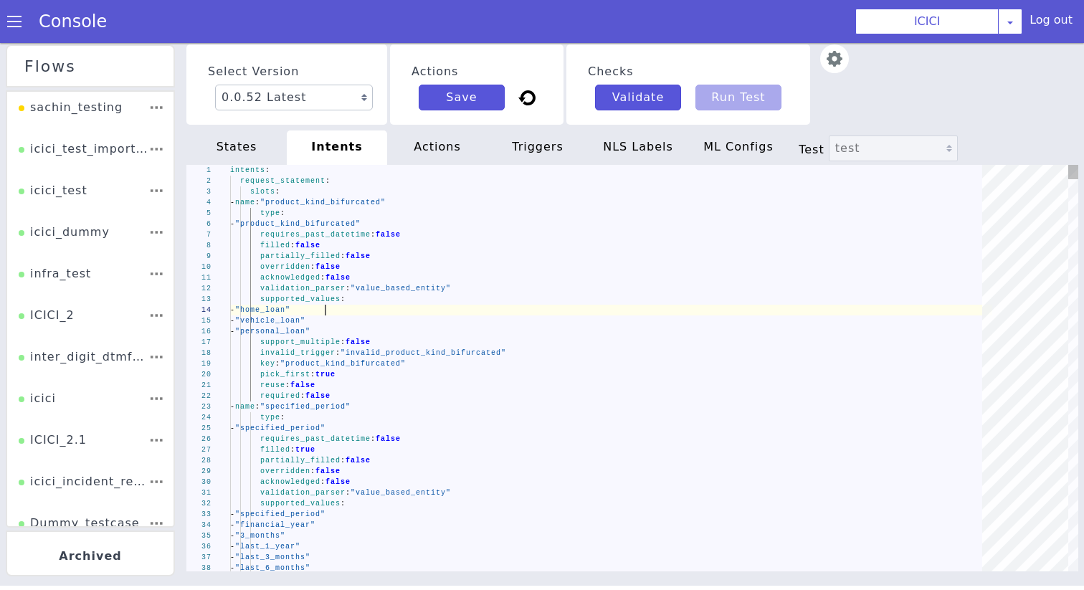
click at [366, 306] on div "- "home_loan"" at bounding box center [611, 310] width 762 height 11
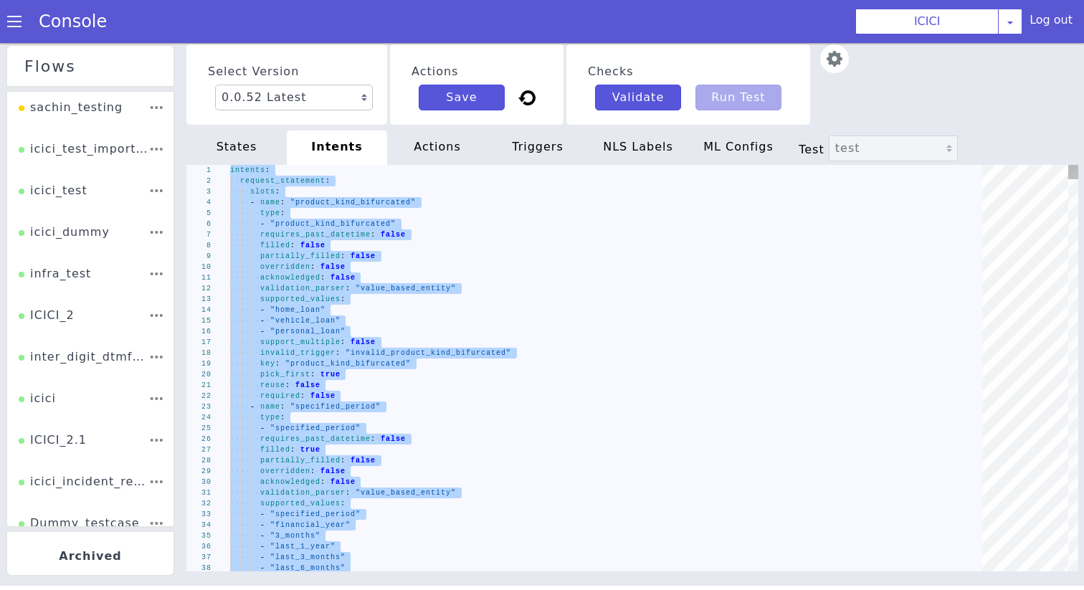
type textarea "set_metadata: intent: "request_new_product" security_level: "1" set_metadata: i…"
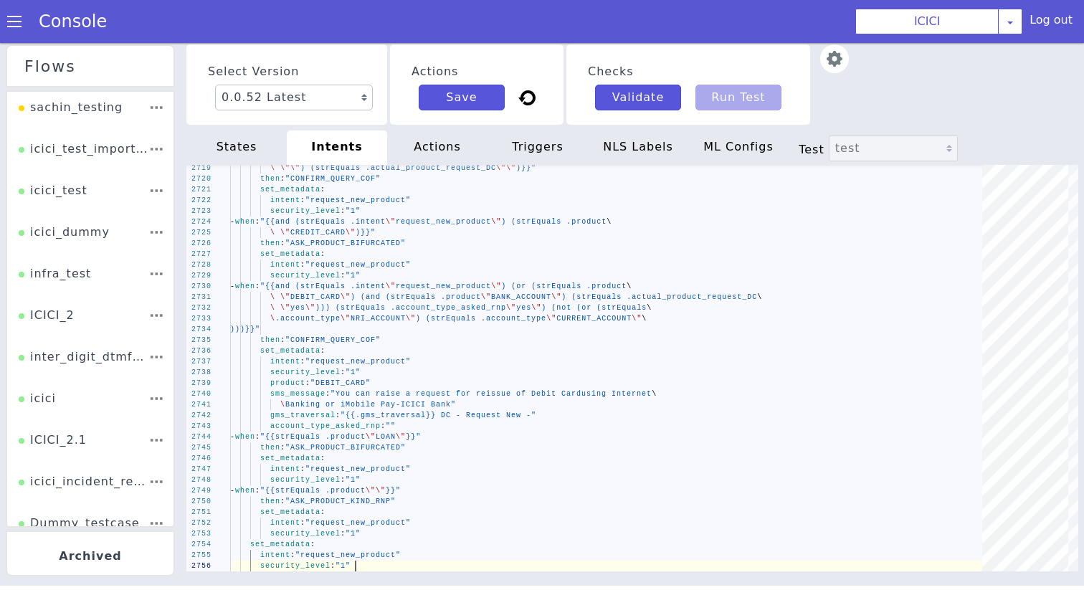
click at [450, 143] on div "actions" at bounding box center [437, 148] width 100 height 34
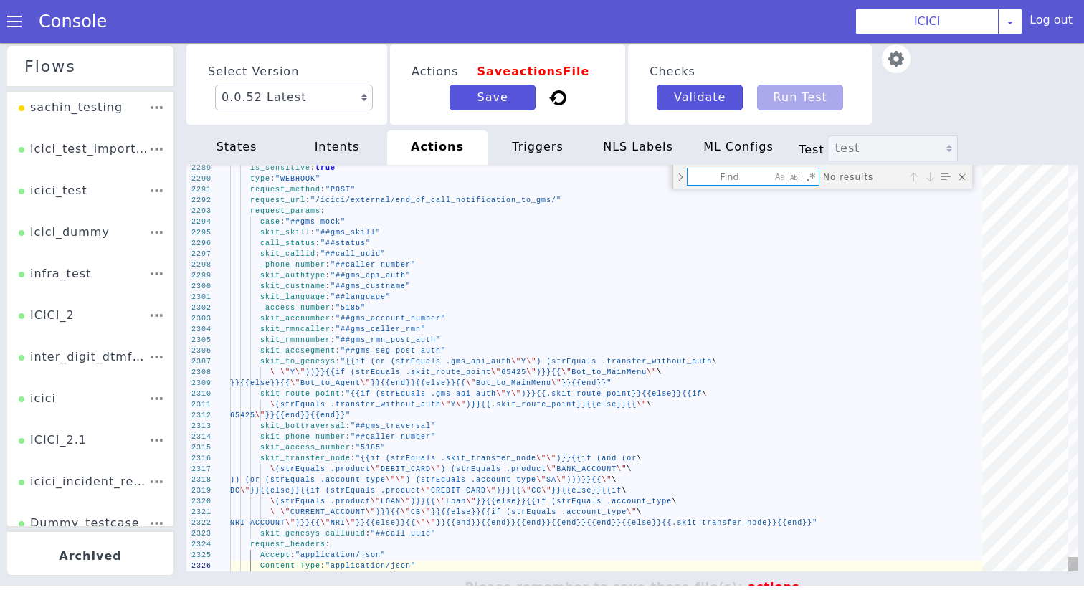
type textarea "actions: Dummy API: is_sensitive: true type: "WEBHOOK" request_method: "POST" r…"
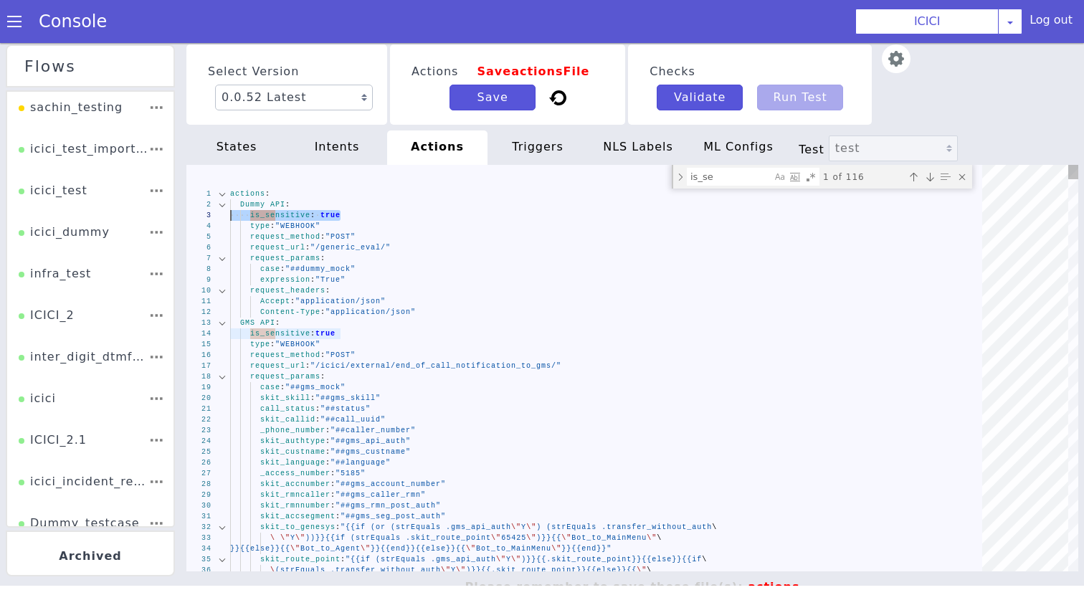
drag, startPoint x: 347, startPoint y: 213, endPoint x: 199, endPoint y: 213, distance: 148.5
click at [767, 184] on textarea "is_se" at bounding box center [730, 177] width 84 height 16
paste textarea "is_sensitive: tru"
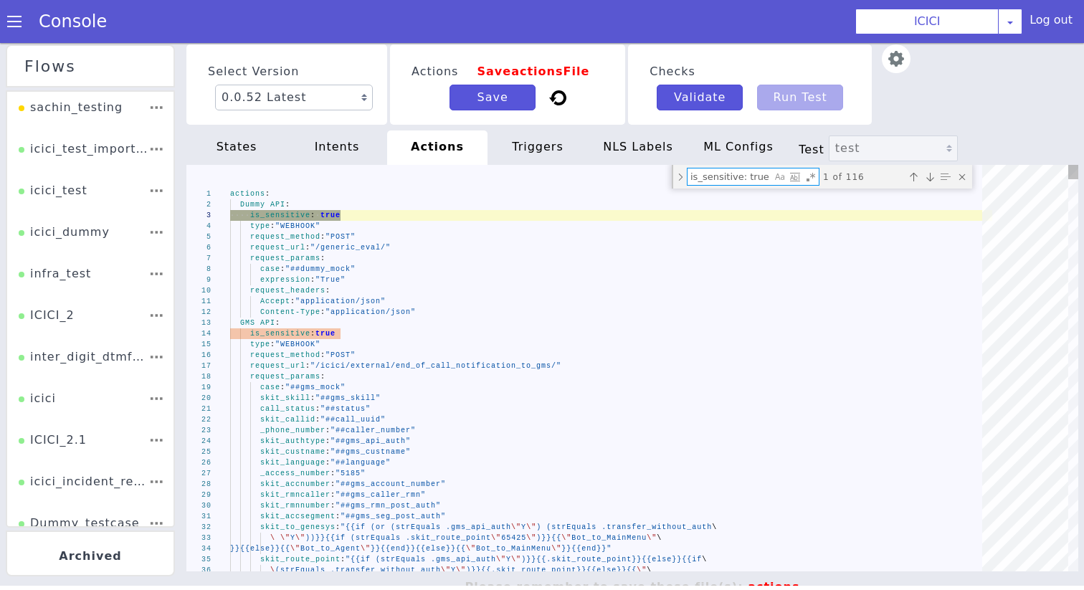
type textarea "is_sensitive: true"
click at [687, 182] on div "is_sensitive: true is_sensitive: true" at bounding box center [753, 177] width 133 height 18
click at [684, 181] on div "Toggle Replace mode" at bounding box center [680, 177] width 13 height 24
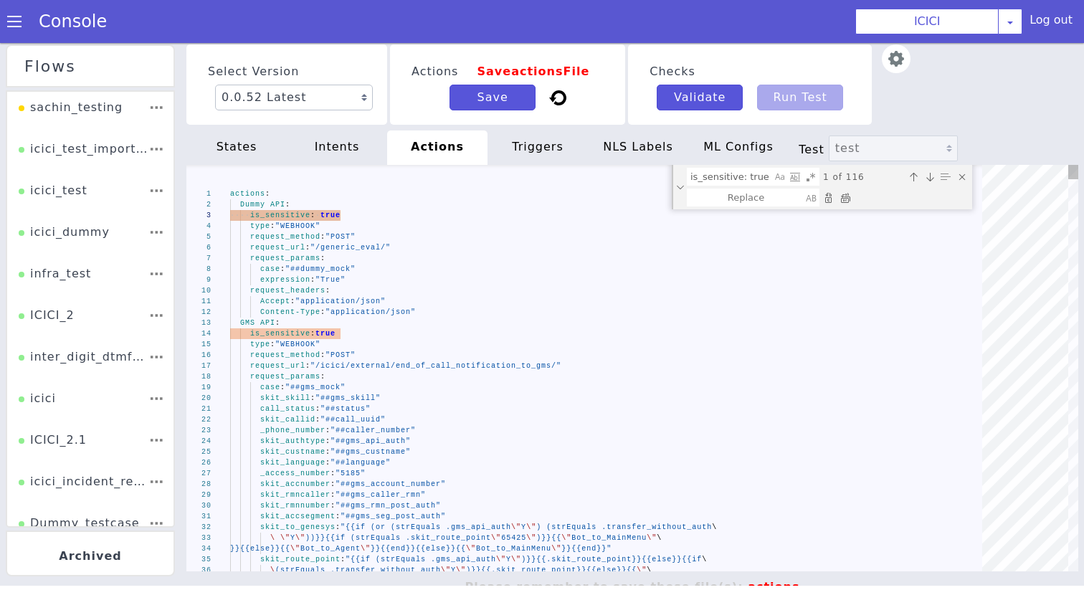
click at [841, 197] on div "Replace All (⌘Enter)" at bounding box center [845, 198] width 14 height 14
type textarea "actions: Dummy API: type: "WEBHOOK" request_method: "POST" request_url: "/gener…"
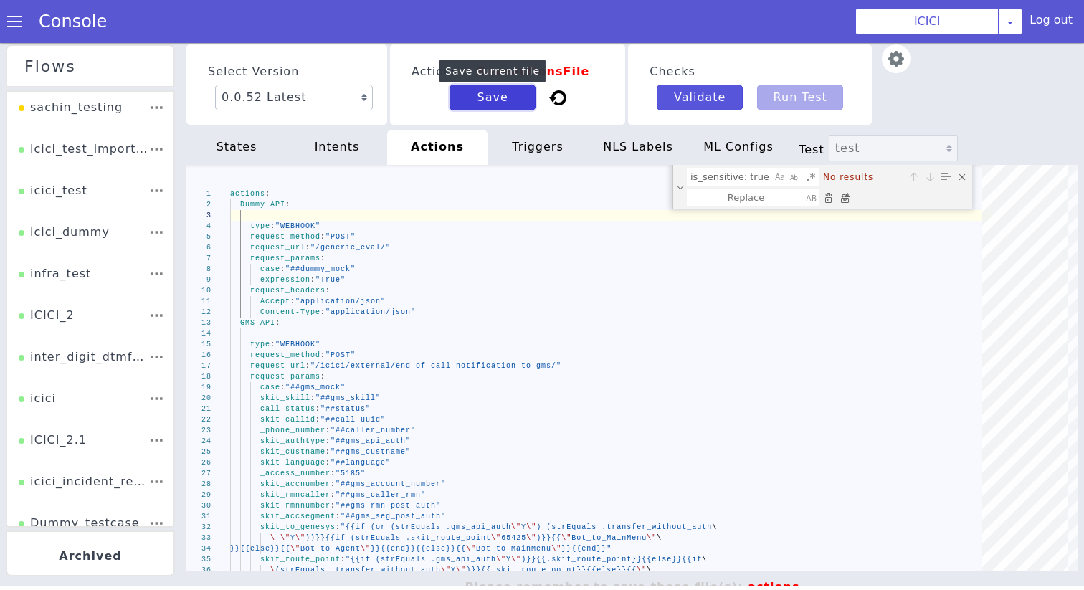
click at [511, 97] on button "Save" at bounding box center [493, 98] width 86 height 26
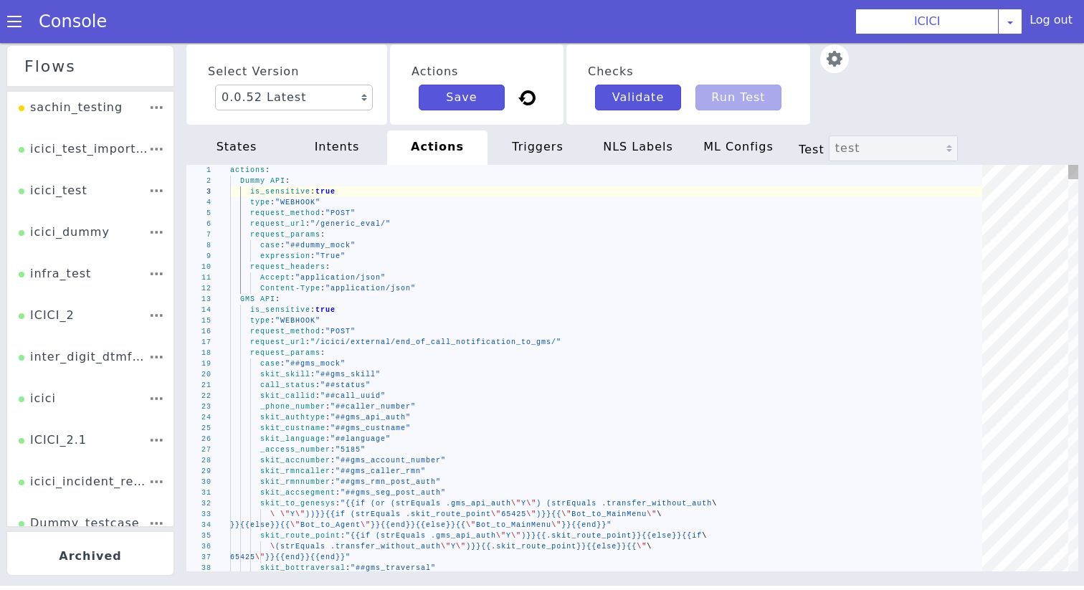
click at [526, 155] on div "triggers" at bounding box center [538, 148] width 100 height 34
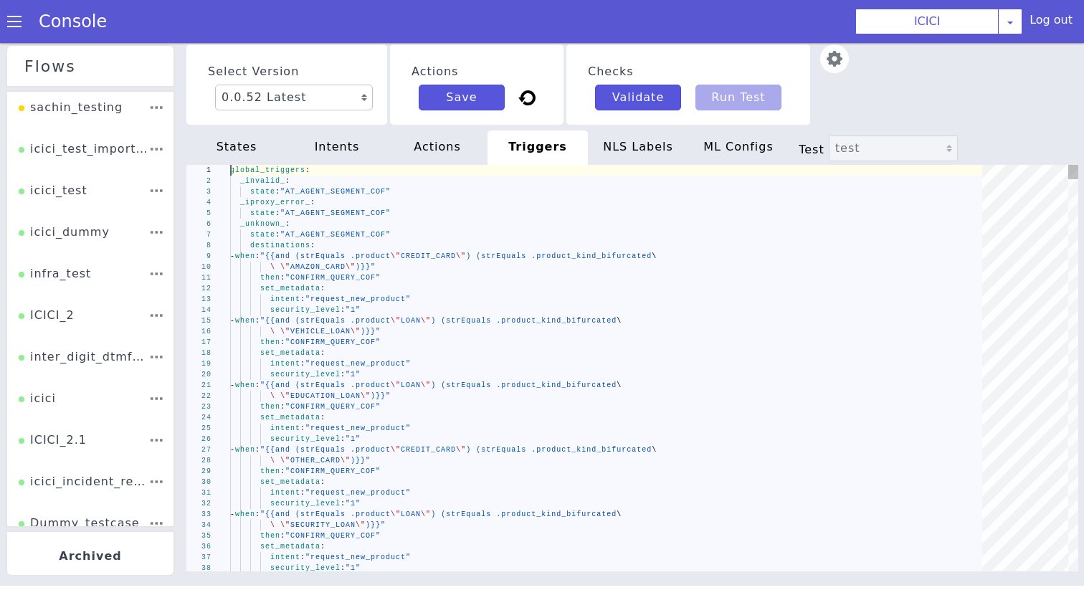
click at [471, 230] on div "state : "AT_AGENT_SEGMENT_COF"" at bounding box center [611, 235] width 762 height 11
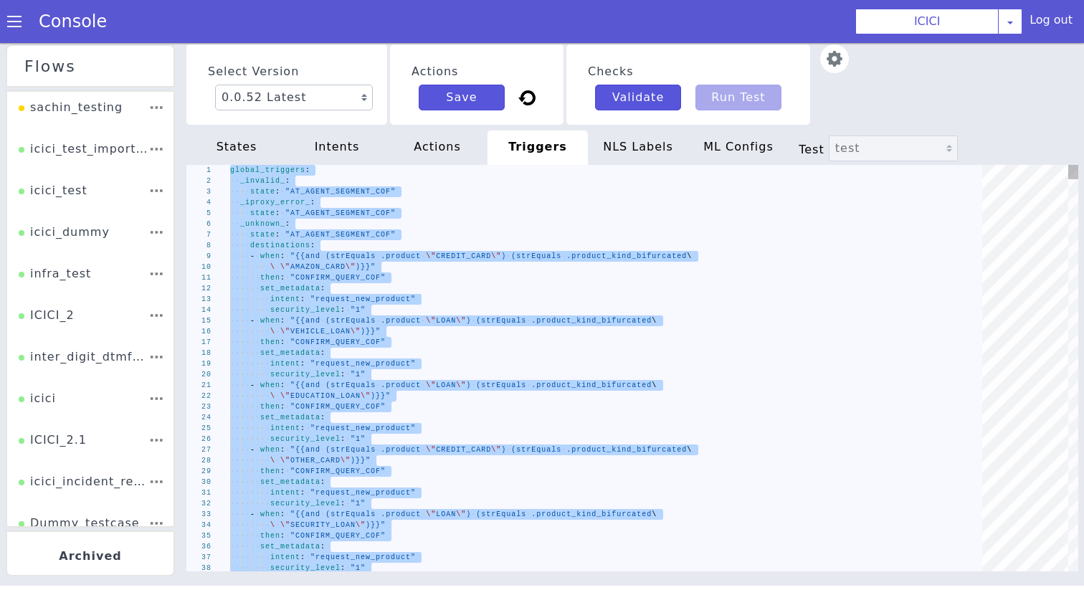
type textarea "intent: "request_new_product" security_level: "1" set_metadata: intent: "reques…"
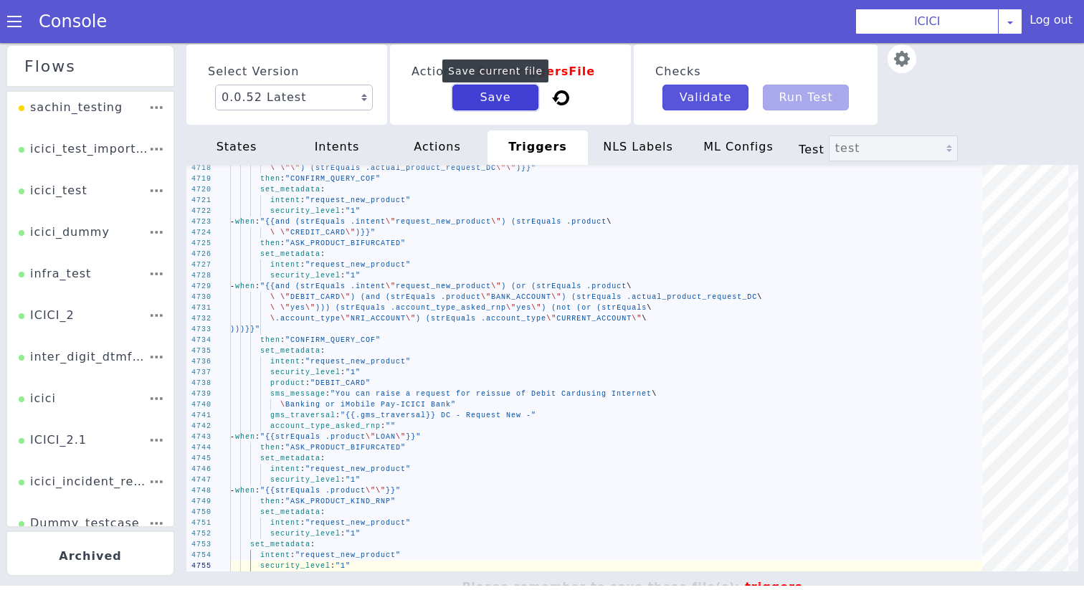
click at [489, 93] on button "Save" at bounding box center [496, 98] width 86 height 26
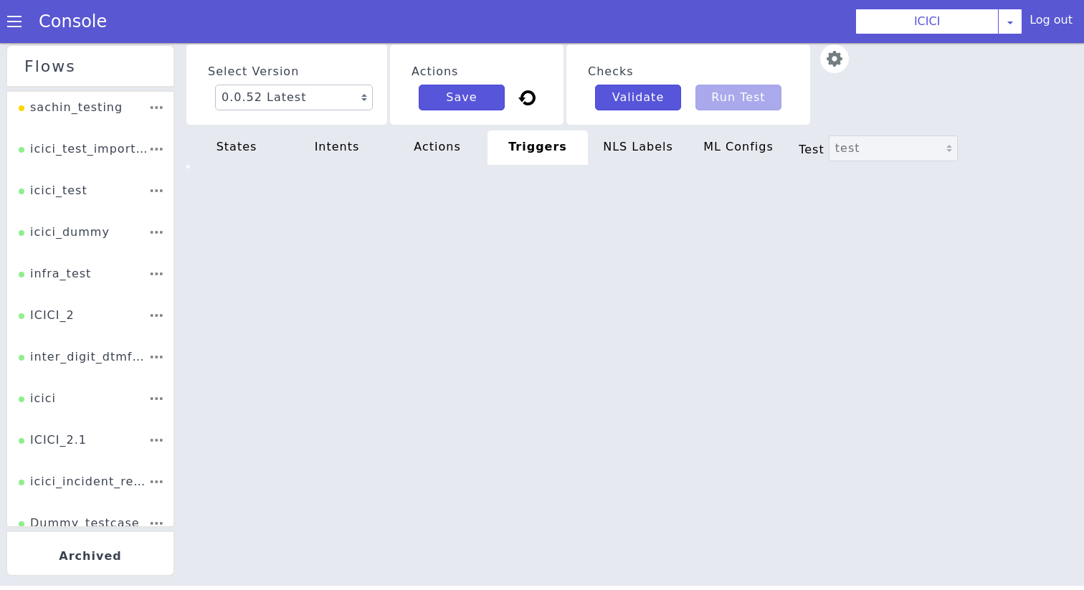
type textarea "intent: "request_new_product" security_level: "1" set_metadata: intent: "reques…"
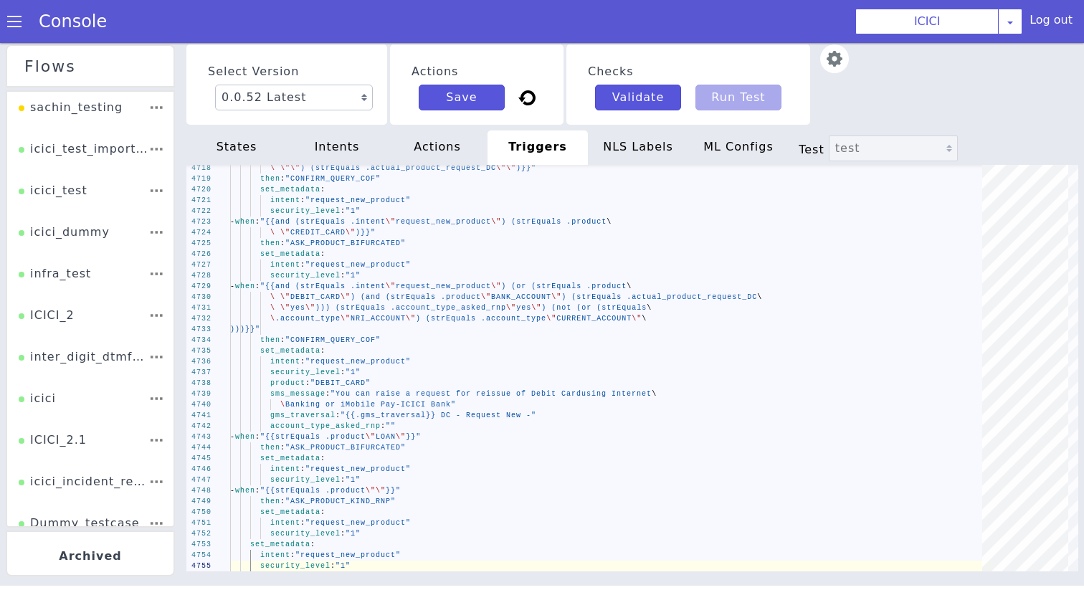
click at [643, 131] on div "NLS Labels" at bounding box center [638, 148] width 100 height 34
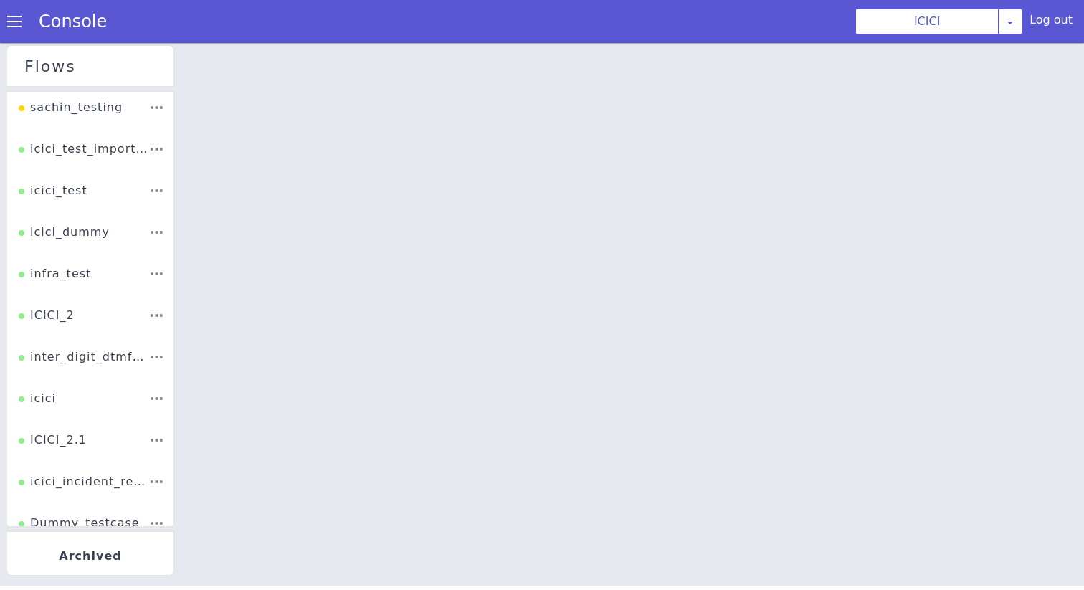
click at [612, 237] on div at bounding box center [633, 315] width 904 height 547
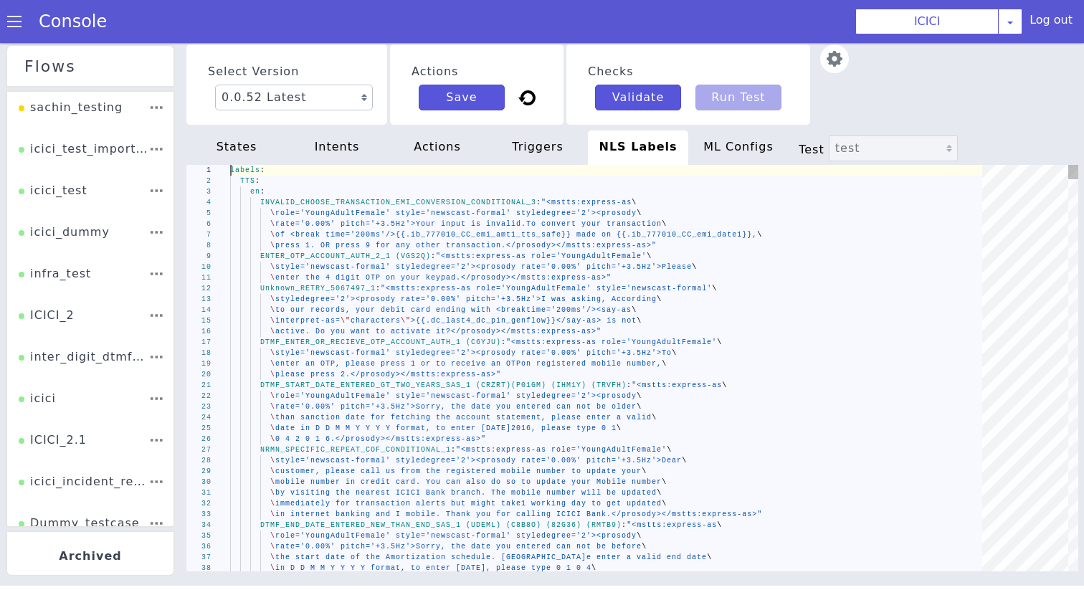
scroll to position [0, 125]
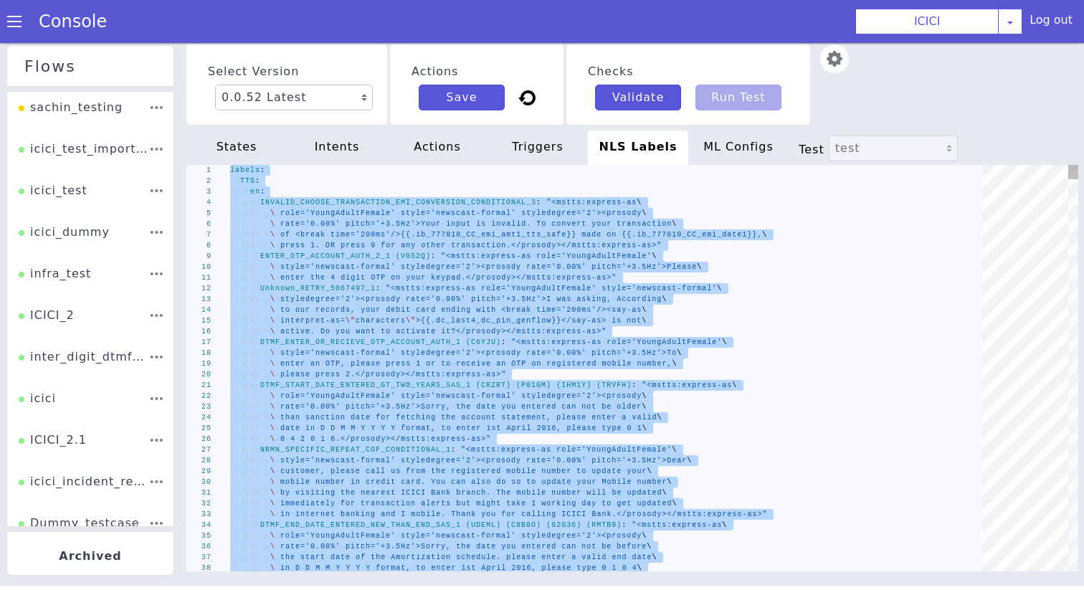
type textarea "s:express-as role='SeniorFemale' style='newscast_formal'\ \ styledegree='2'><pr…"
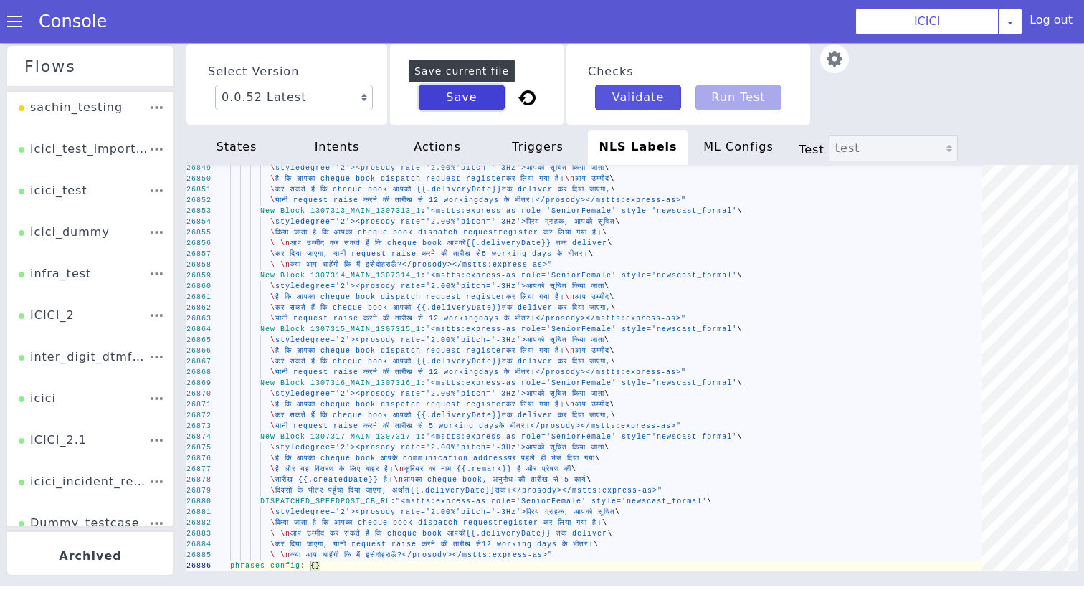
click at [486, 99] on button "Save" at bounding box center [462, 98] width 86 height 26
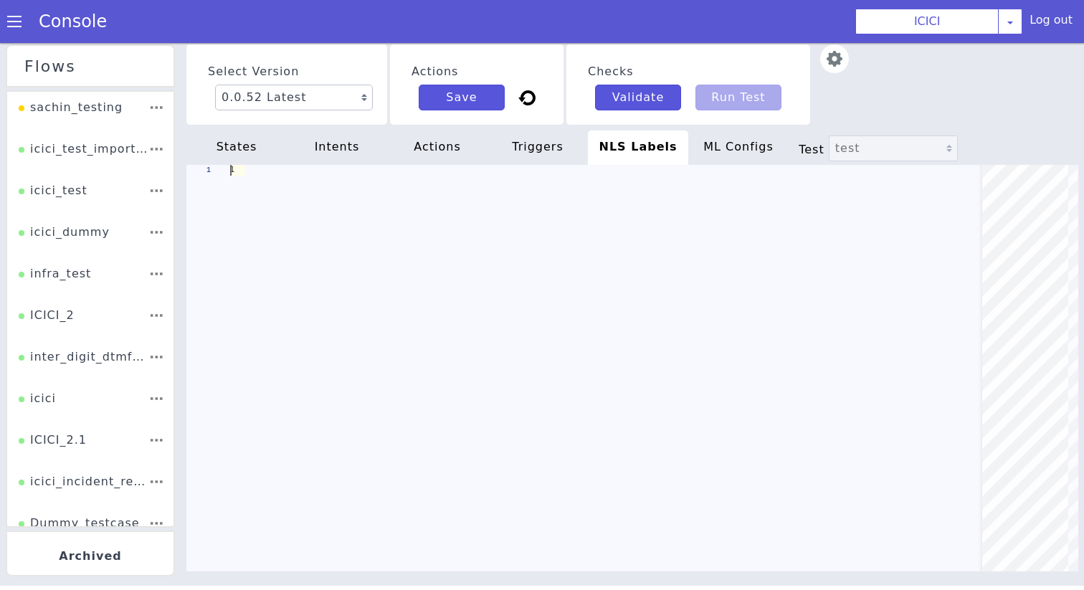
scroll to position [0, 90]
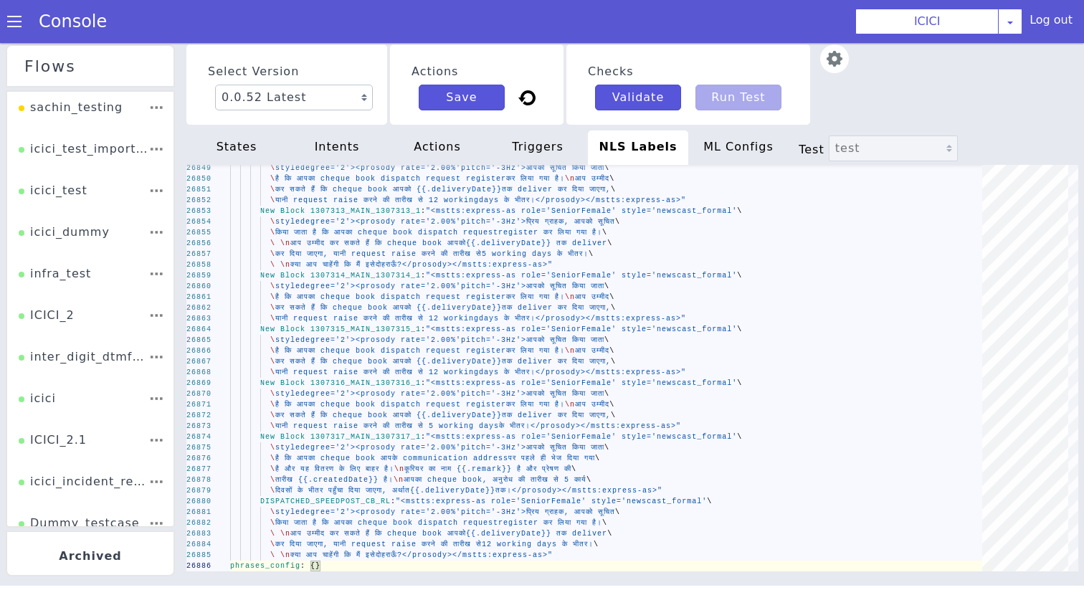
click at [16, 20] on span at bounding box center [14, 21] width 14 height 14
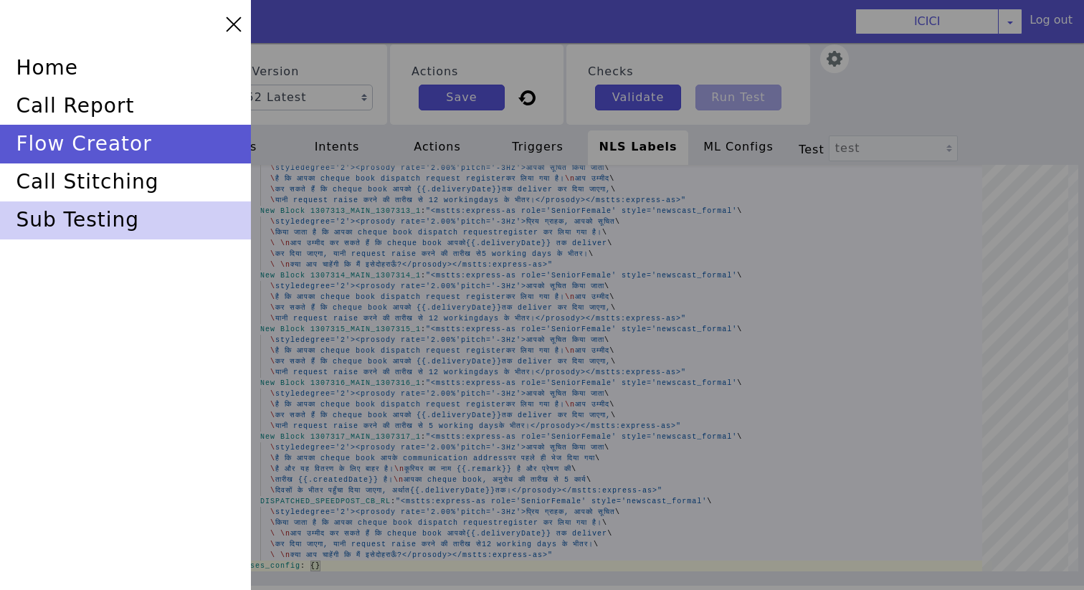
click at [82, 214] on div "sub testing" at bounding box center [125, 221] width 251 height 38
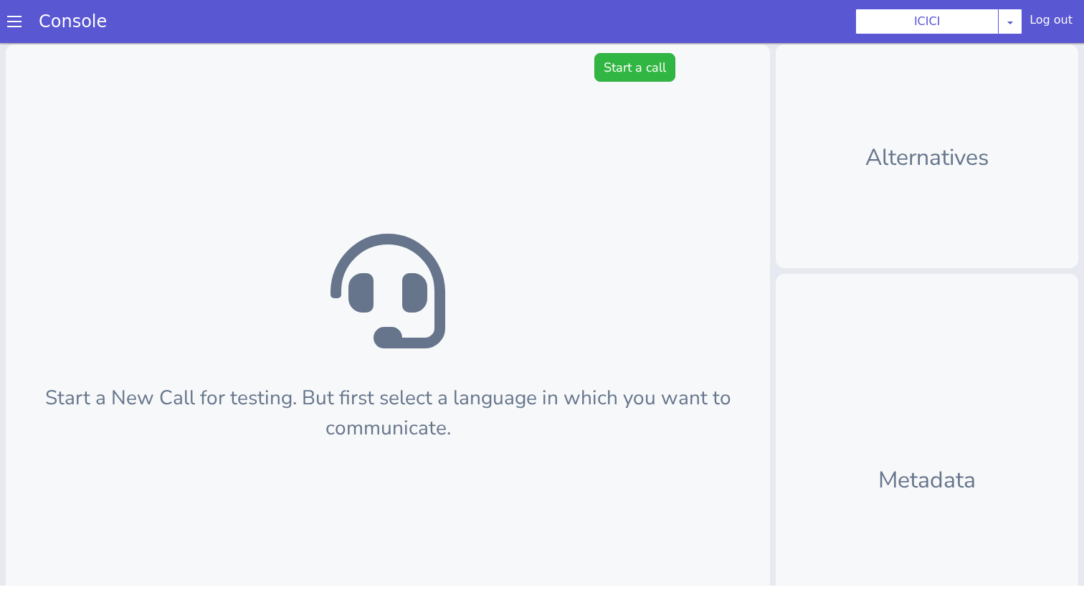
click at [609, 92] on div "Start a New Call for testing. But first select a language in which you want to …" at bounding box center [388, 385] width 765 height 683
click at [610, 77] on button "Start a call" at bounding box center [635, 67] width 81 height 29
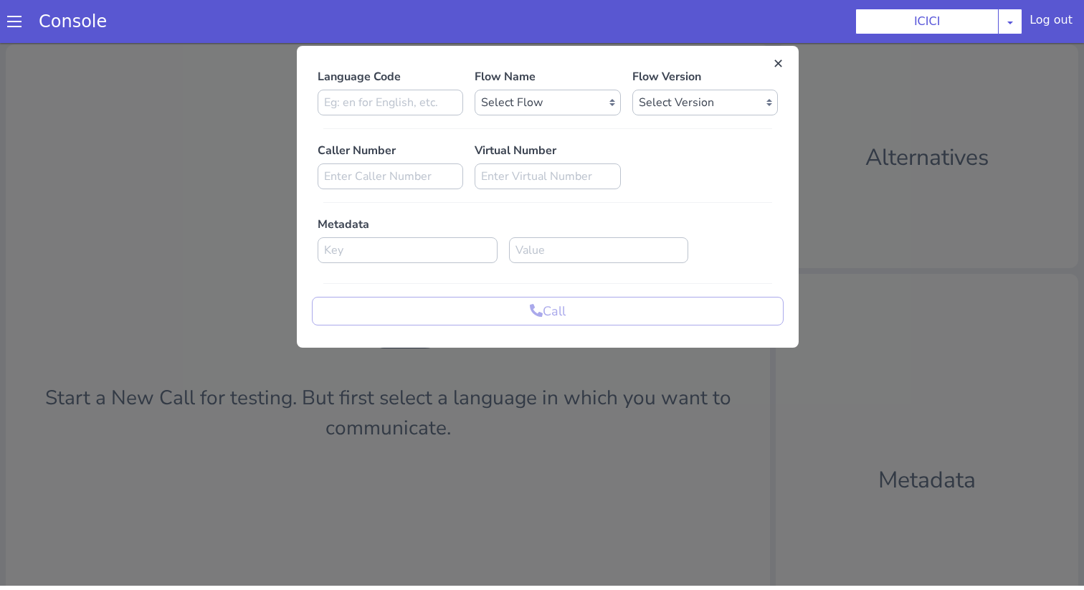
click at [417, 116] on div "Language Code Flow Name Select Flow sachin_testing icici_test_import_1 icici_te…" at bounding box center [548, 196] width 472 height 257
click at [409, 113] on input at bounding box center [391, 103] width 146 height 26
type input "en"
click at [513, 113] on select "Select Flow sachin_testing icici_test_import_1 icici_test icici_dummy infra_tes…" at bounding box center [548, 103] width 146 height 26
select select "b03a4faf-32c3-4c7e-b817-7f3662e43ade"
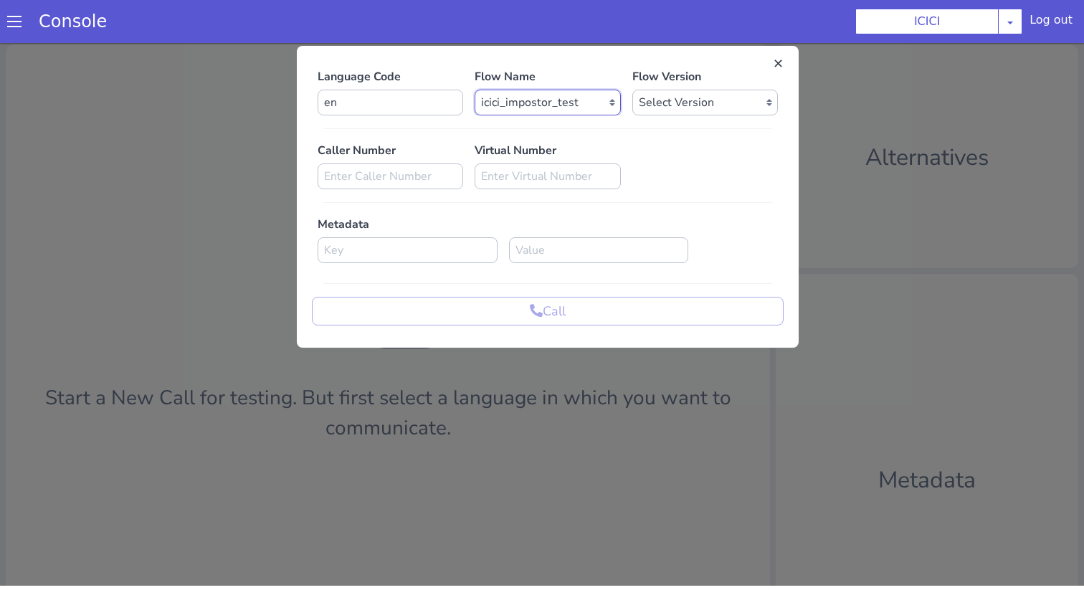
click at [475, 90] on select "Select Flow sachin_testing icici_test_import_1 icici_test icici_dummy infra_tes…" at bounding box center [548, 103] width 146 height 26
click at [652, 103] on select "Select Version 0.0.52 0.0.51 0.0.50 0.0.49 0.0.48 0.0.47 0.0.46 0.0.45 0.0.44 0…" at bounding box center [706, 103] width 146 height 26
select select "0.0.52"
click at [633, 90] on select "Select Version 0.0.52 0.0.51 0.0.50 0.0.49 0.0.48 0.0.47 0.0.46 0.0.45 0.0.44 0…" at bounding box center [706, 103] width 146 height 26
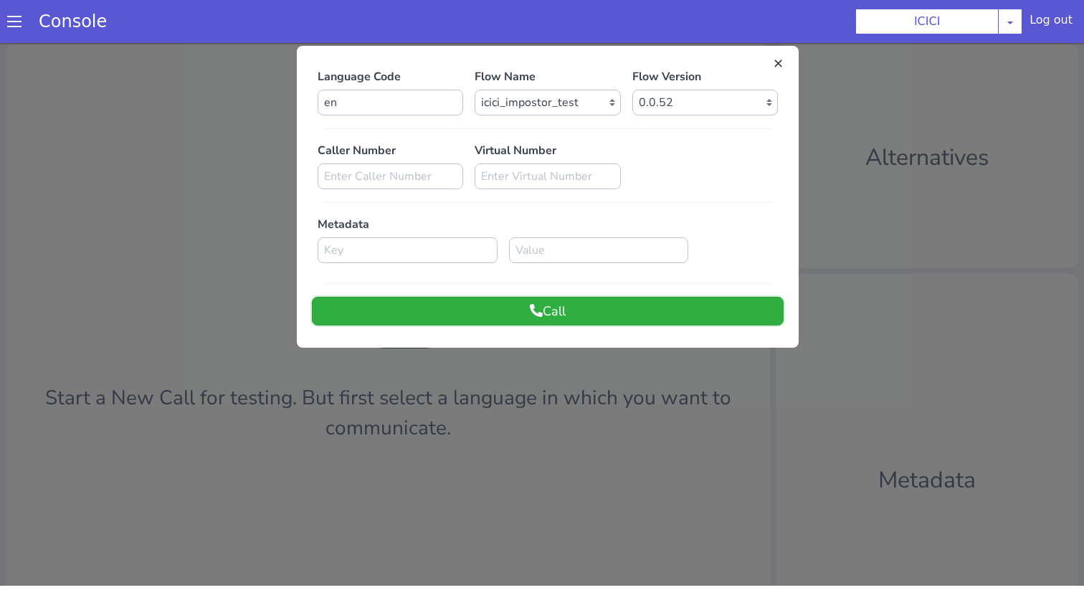
click at [653, 316] on button "Call" at bounding box center [548, 311] width 472 height 29
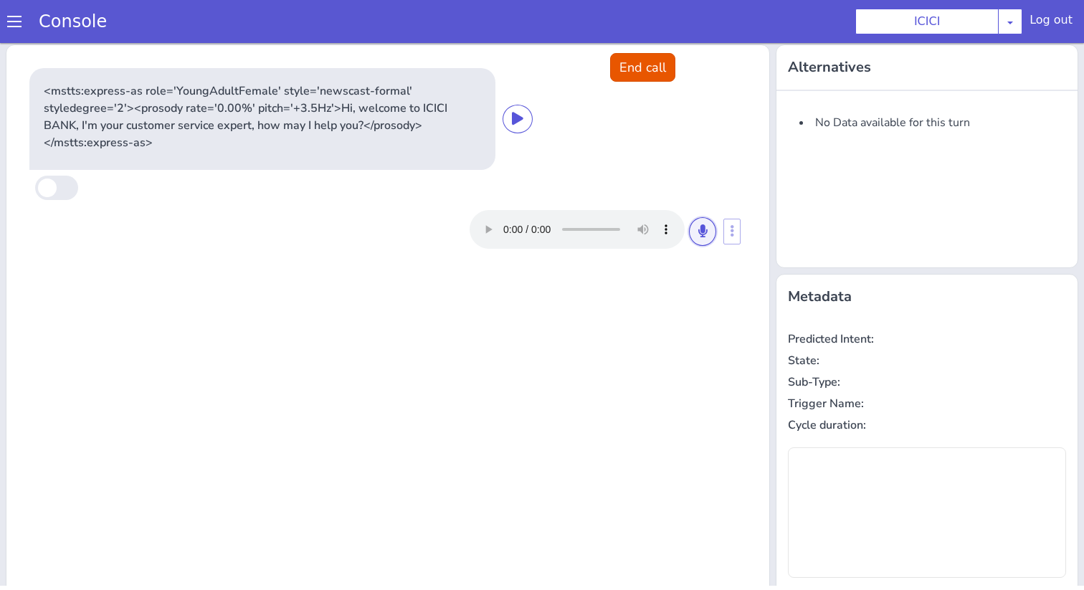
click at [707, 223] on button at bounding box center [702, 231] width 27 height 29
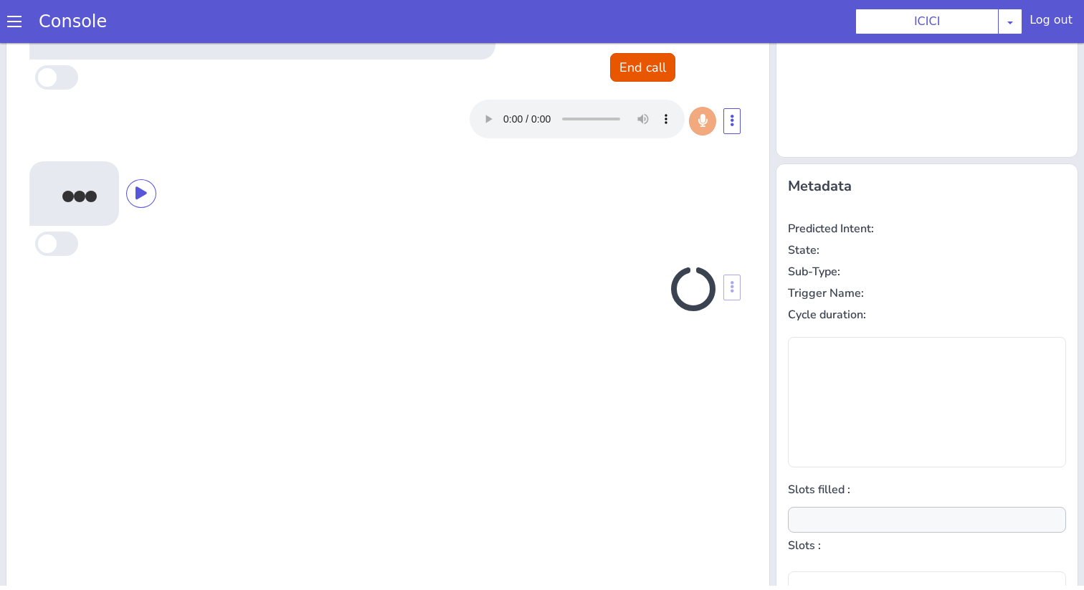
scroll to position [141, 0]
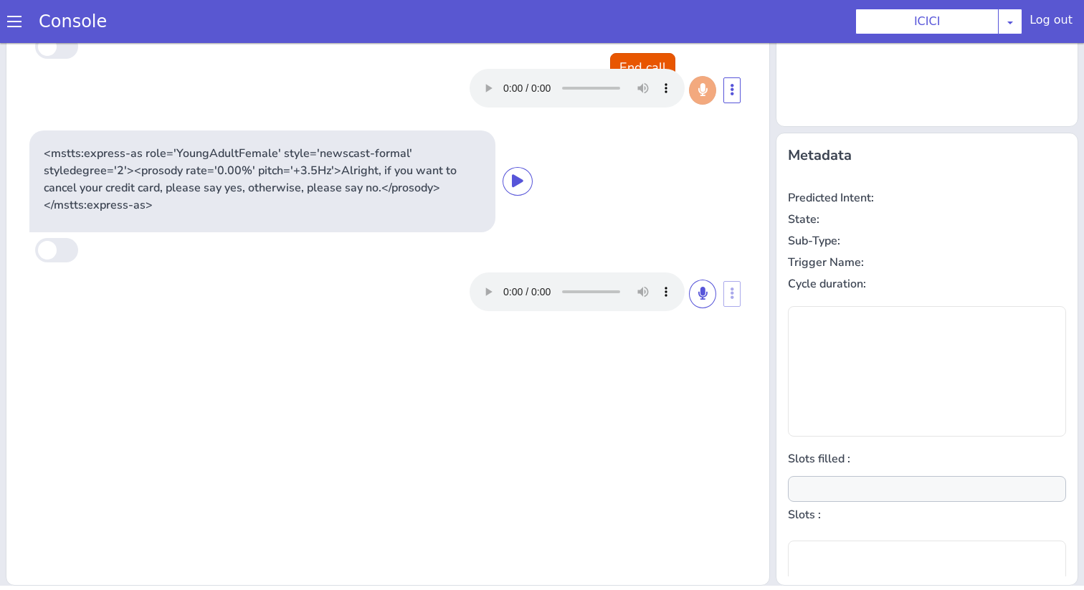
type input "null"
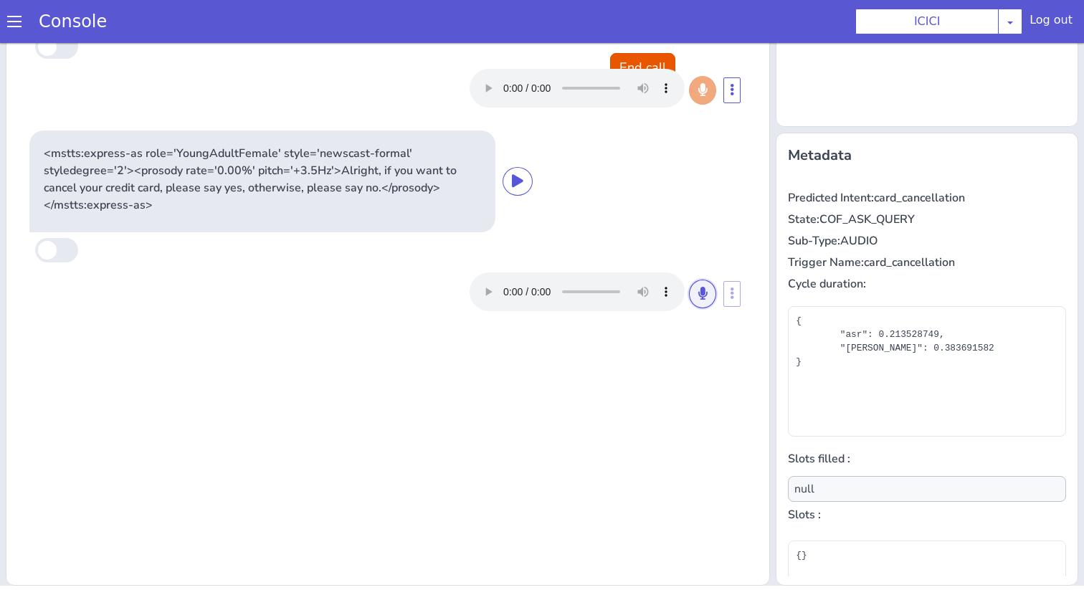
click at [699, 293] on icon at bounding box center [703, 293] width 9 height 13
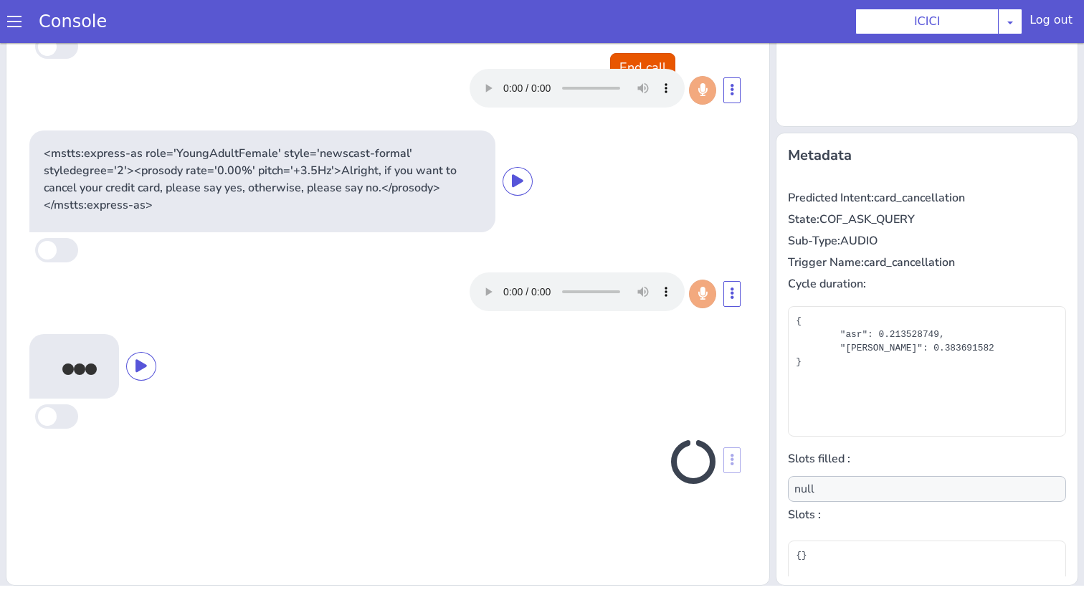
scroll to position [0, 0]
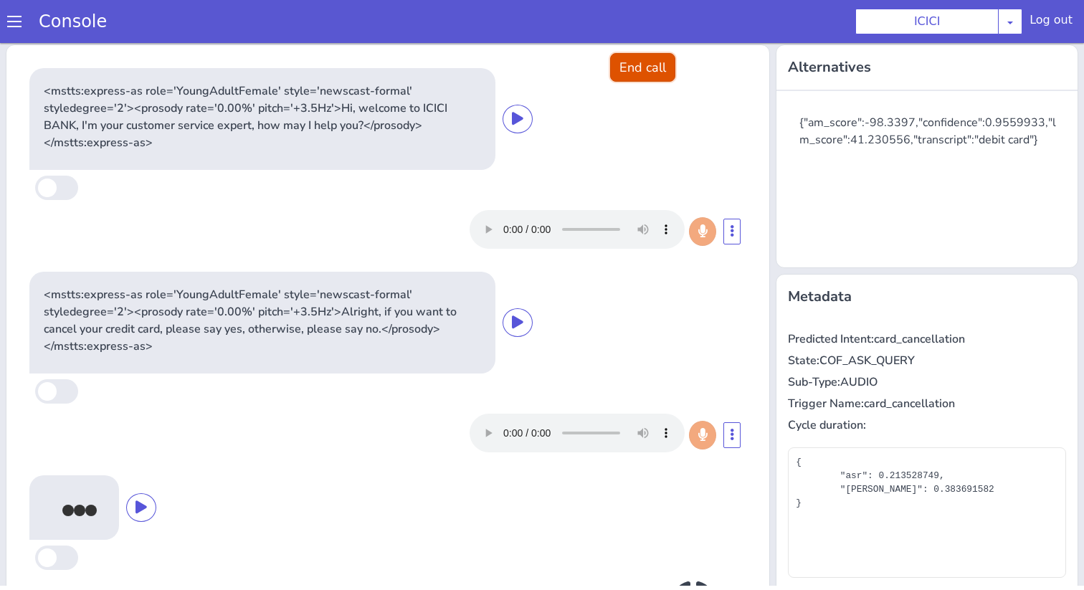
click at [644, 56] on button "End call" at bounding box center [642, 67] width 65 height 29
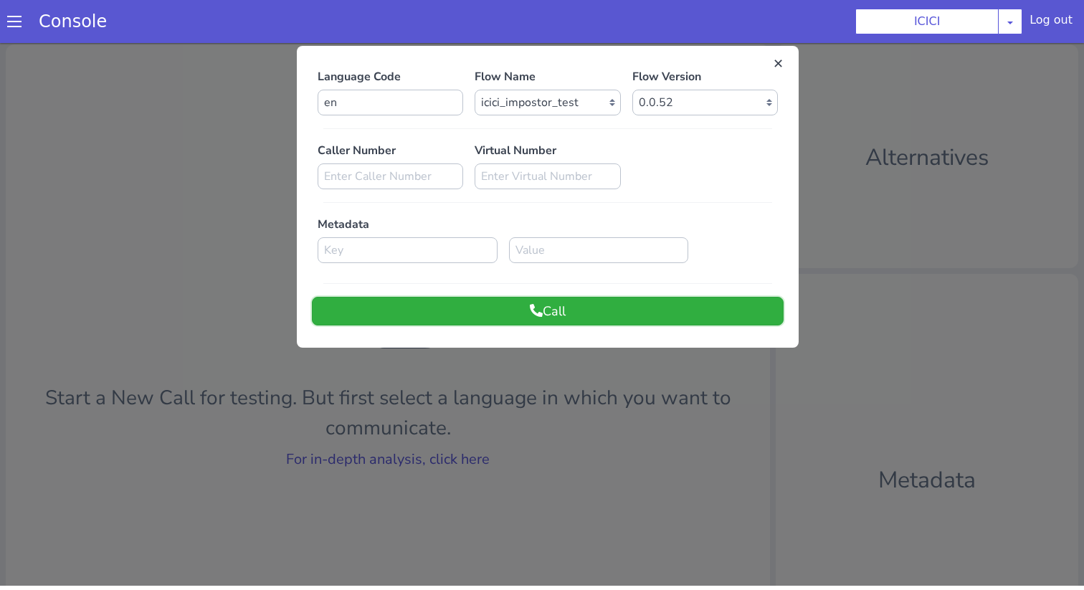
click at [570, 314] on button "Call" at bounding box center [548, 311] width 472 height 29
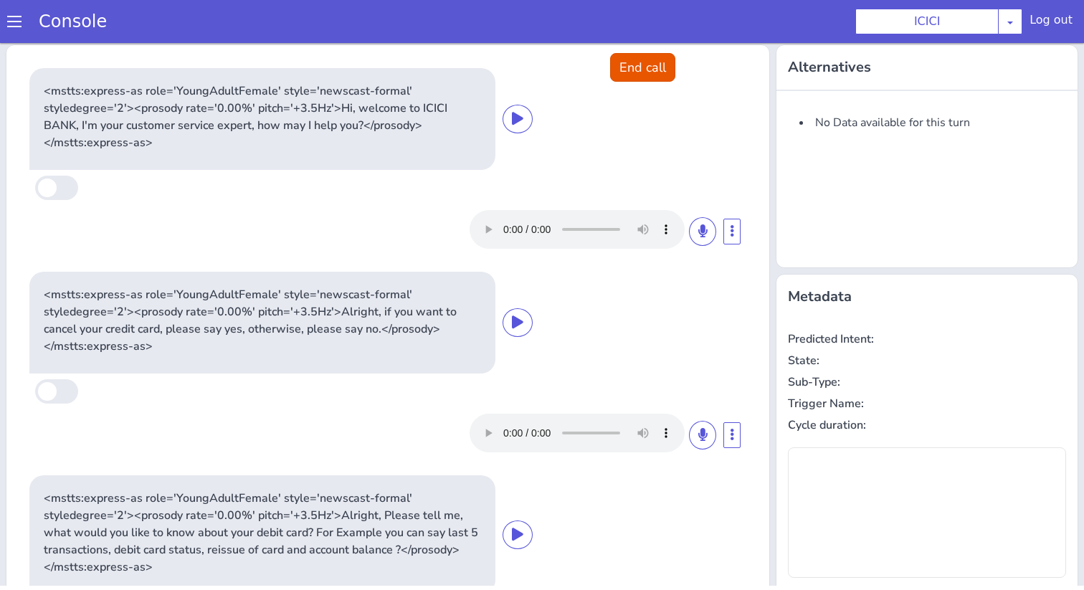
click at [639, 95] on div "<mstts:express-as role='YoungAdultFemale' style='newscast-formal' styledegree='…" at bounding box center [387, 119] width 717 height 102
click at [640, 80] on button "End call" at bounding box center [642, 67] width 65 height 29
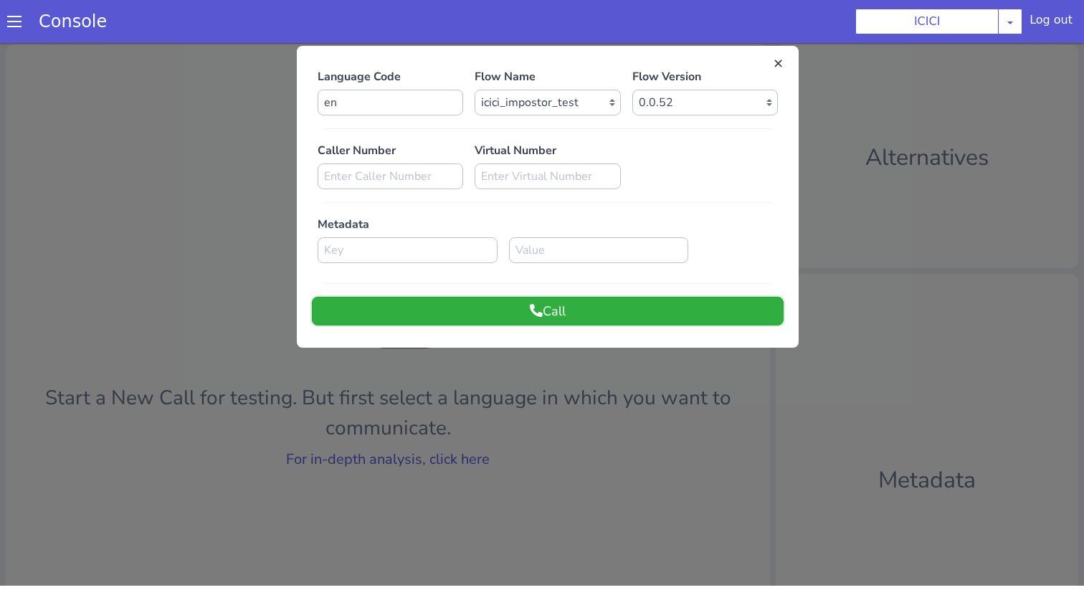
click at [592, 319] on button "Call" at bounding box center [548, 311] width 472 height 29
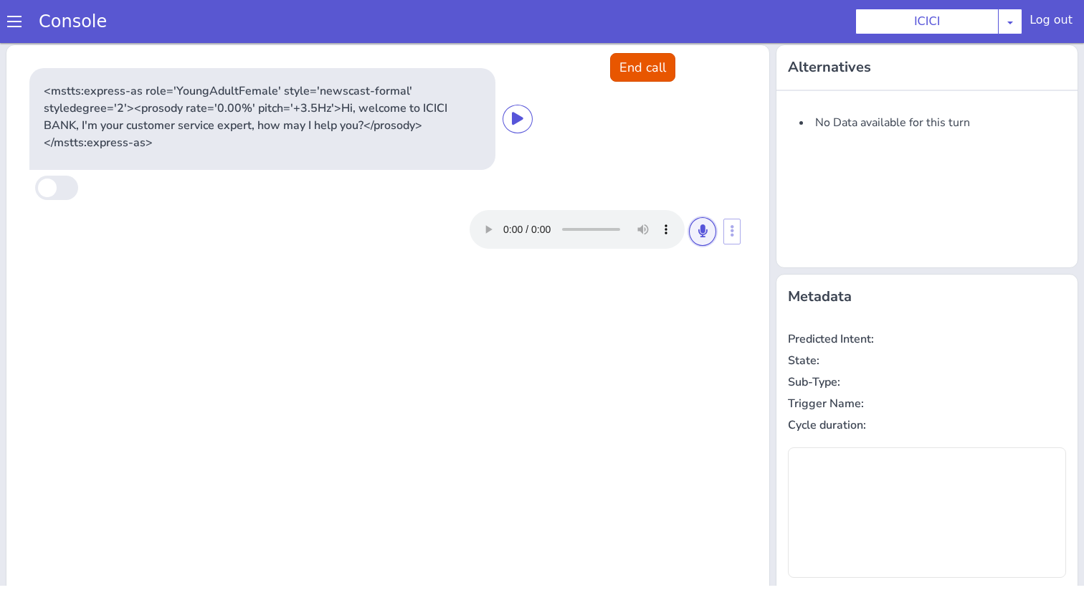
click at [699, 230] on icon at bounding box center [703, 231] width 9 height 13
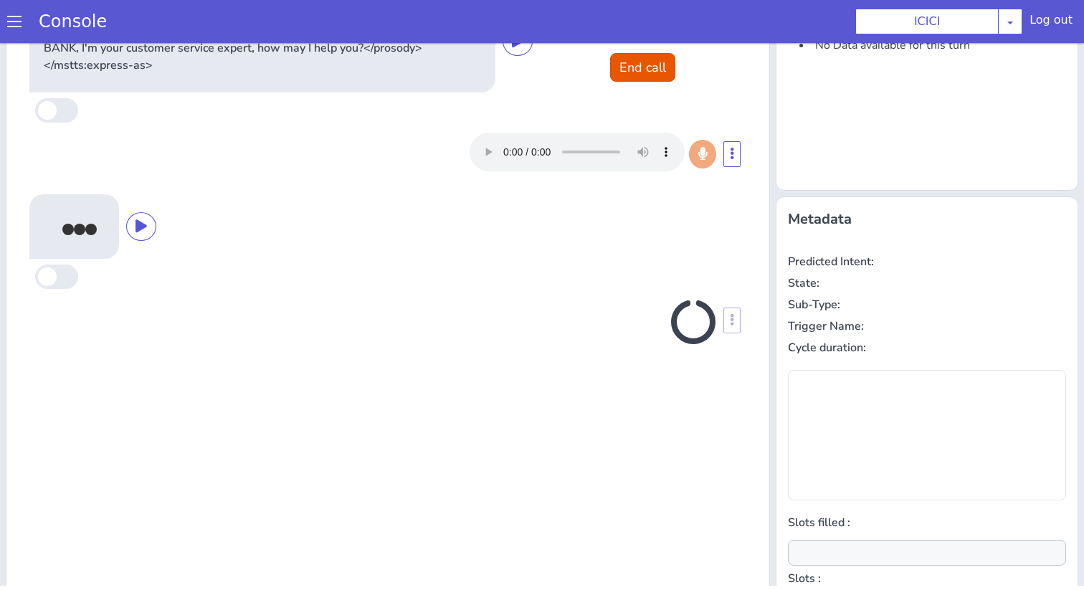
scroll to position [141, 0]
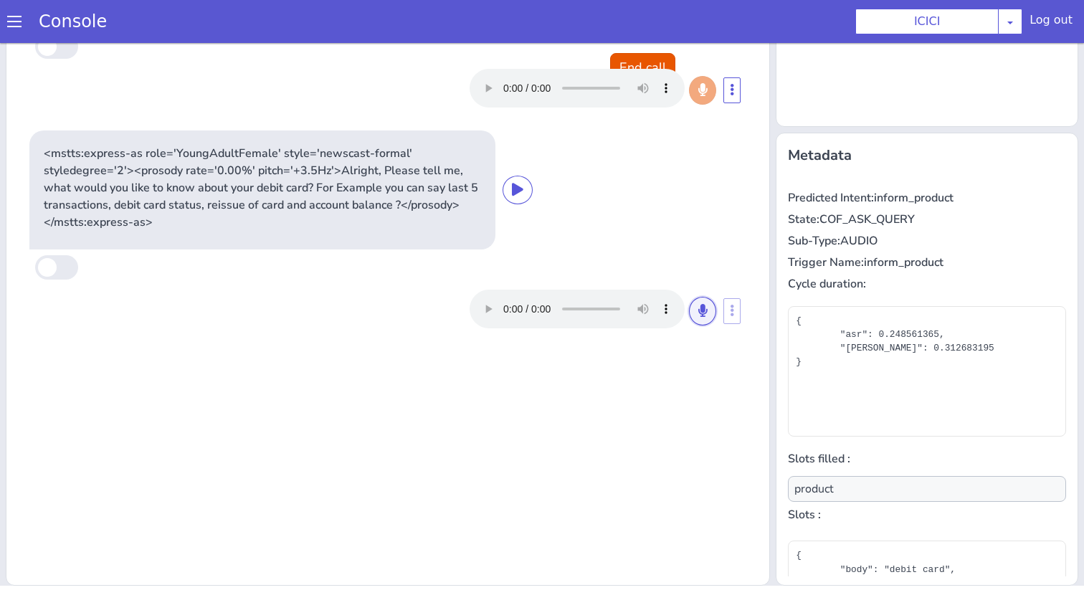
click at [710, 300] on button at bounding box center [702, 311] width 27 height 29
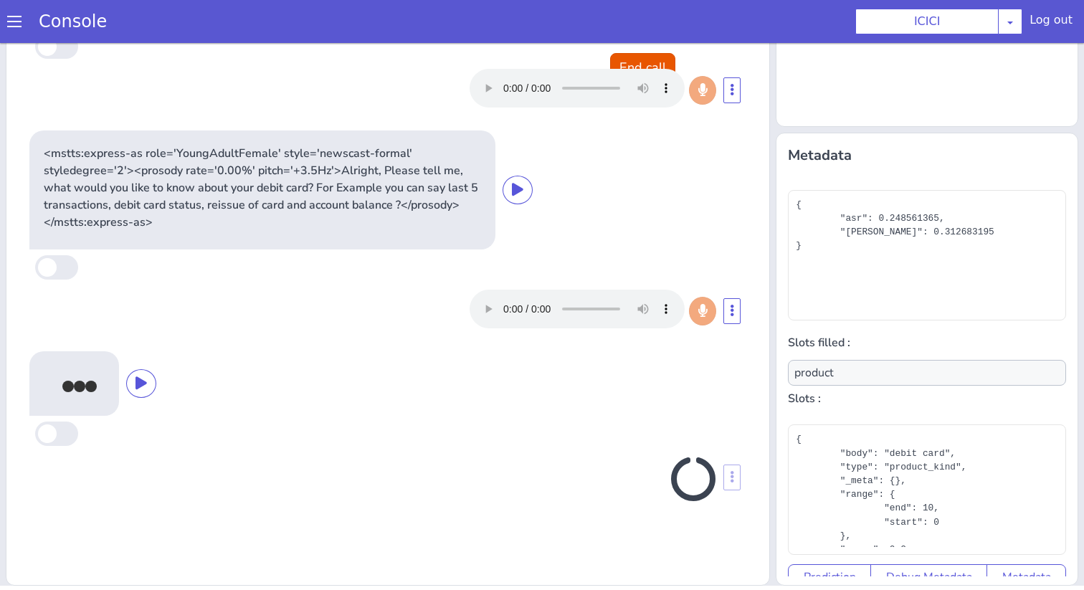
scroll to position [130, 0]
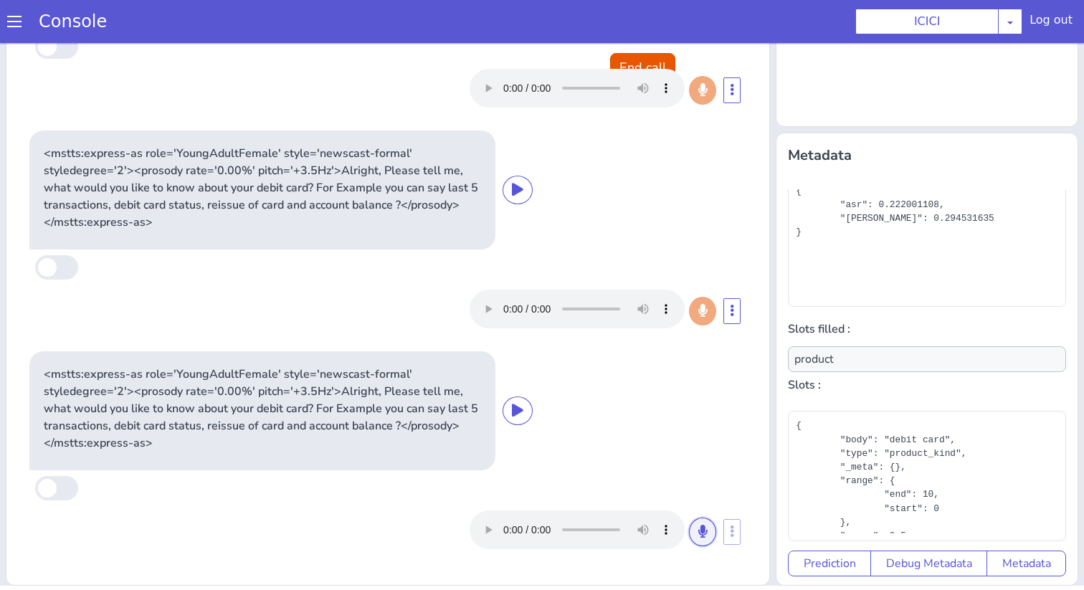
click at [709, 535] on button at bounding box center [702, 532] width 27 height 29
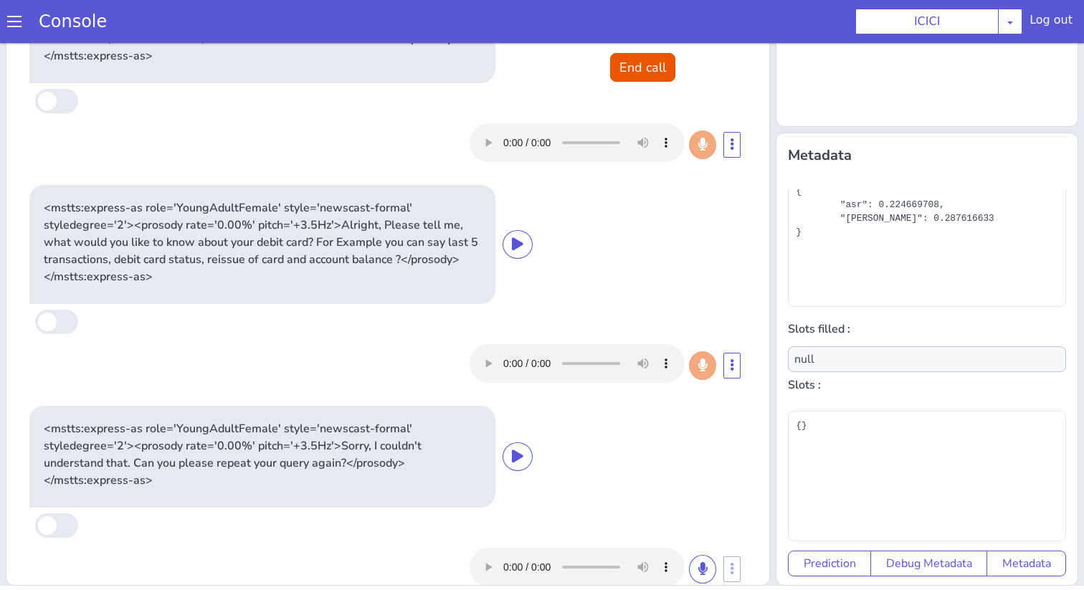
scroll to position [0, 0]
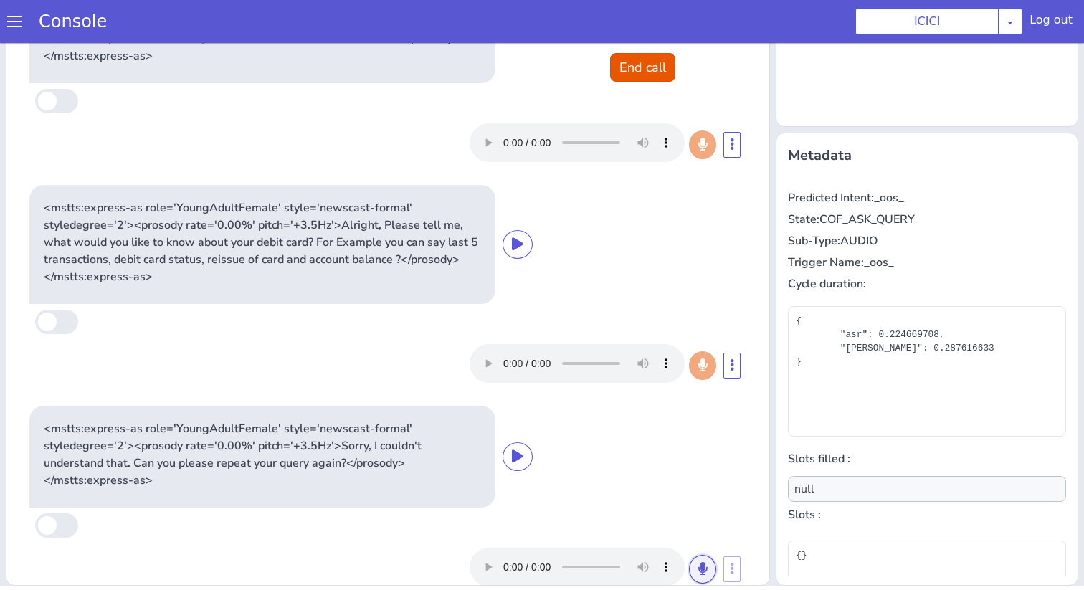
click at [705, 562] on icon at bounding box center [703, 568] width 9 height 13
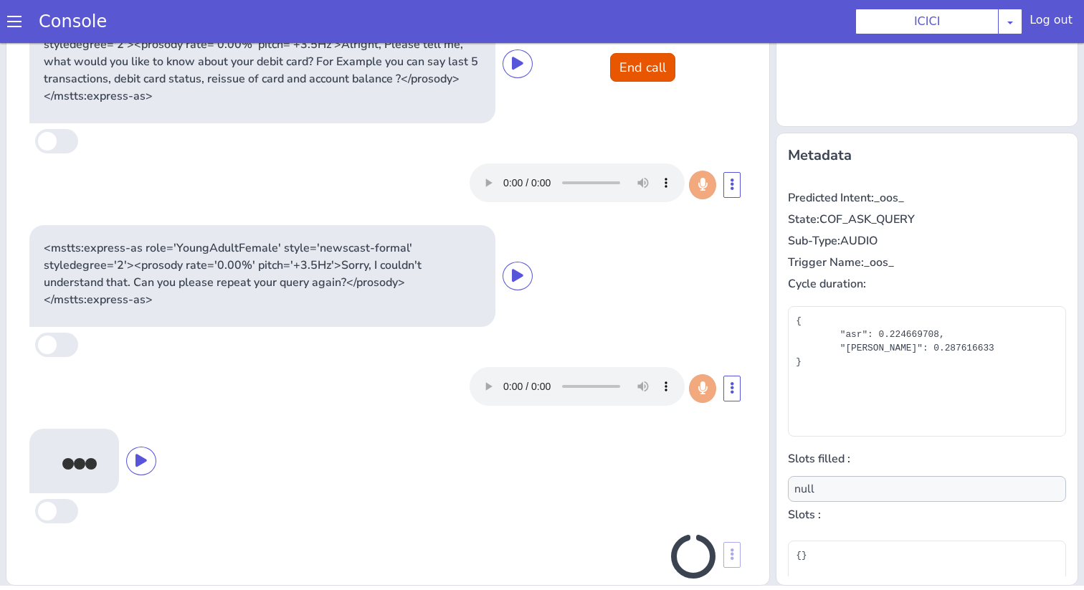
scroll to position [353, 0]
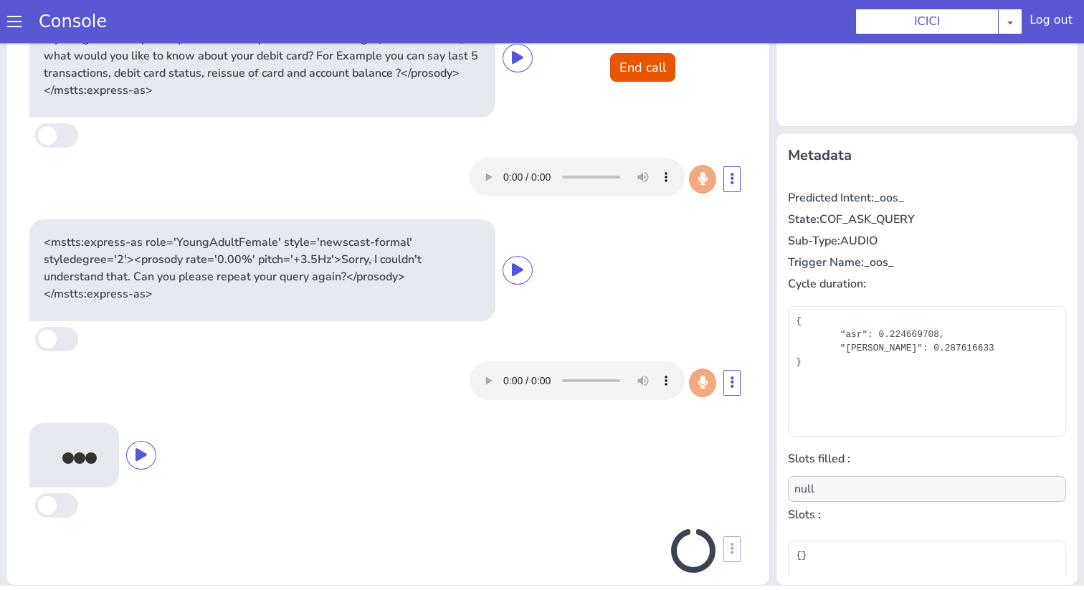
type input "product"
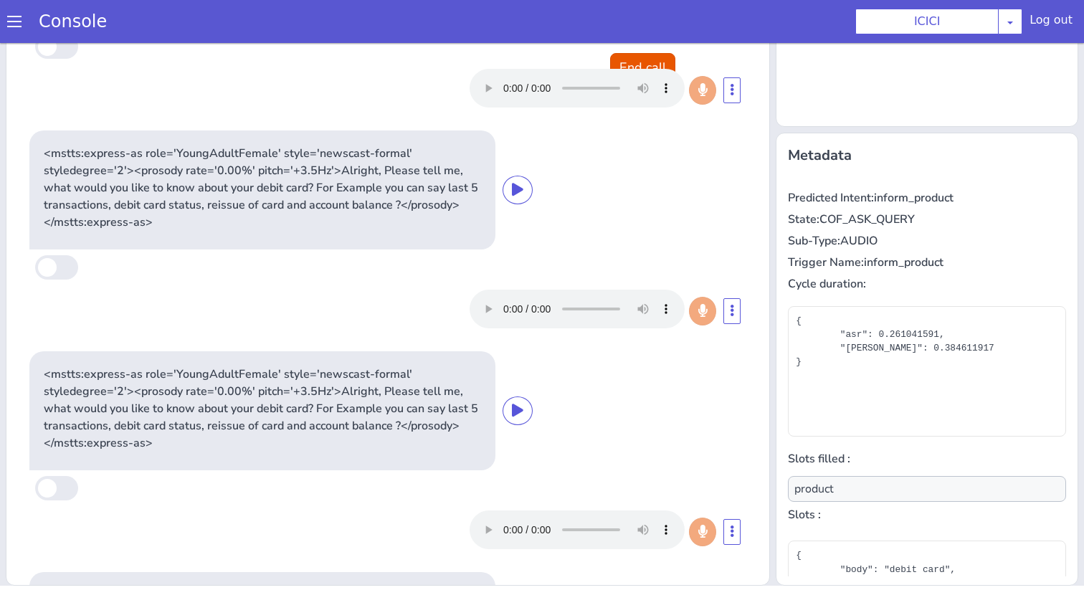
scroll to position [400, 0]
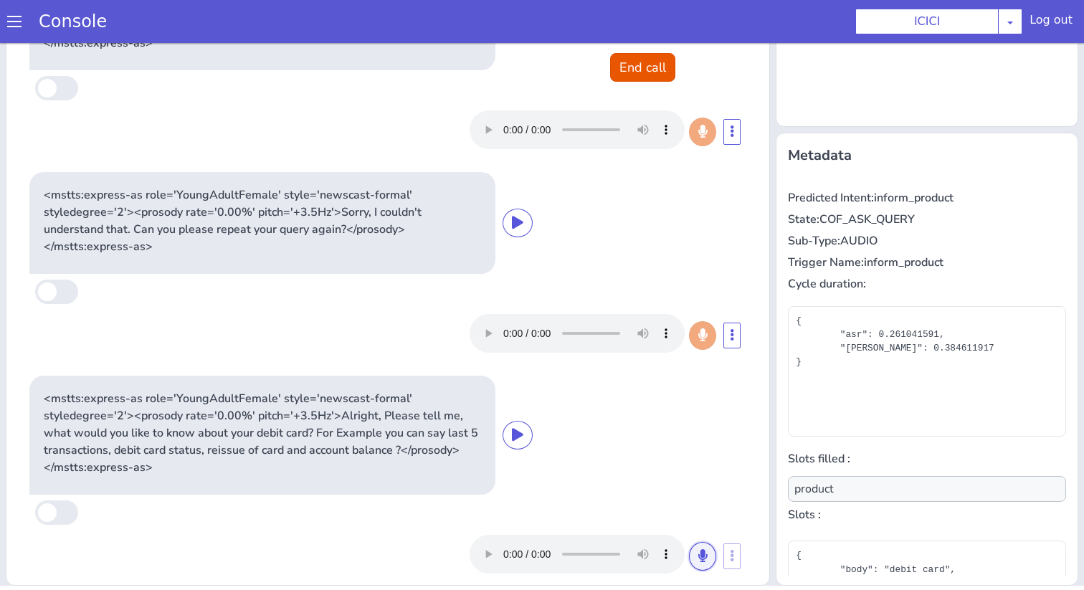
click at [697, 542] on button at bounding box center [702, 556] width 27 height 29
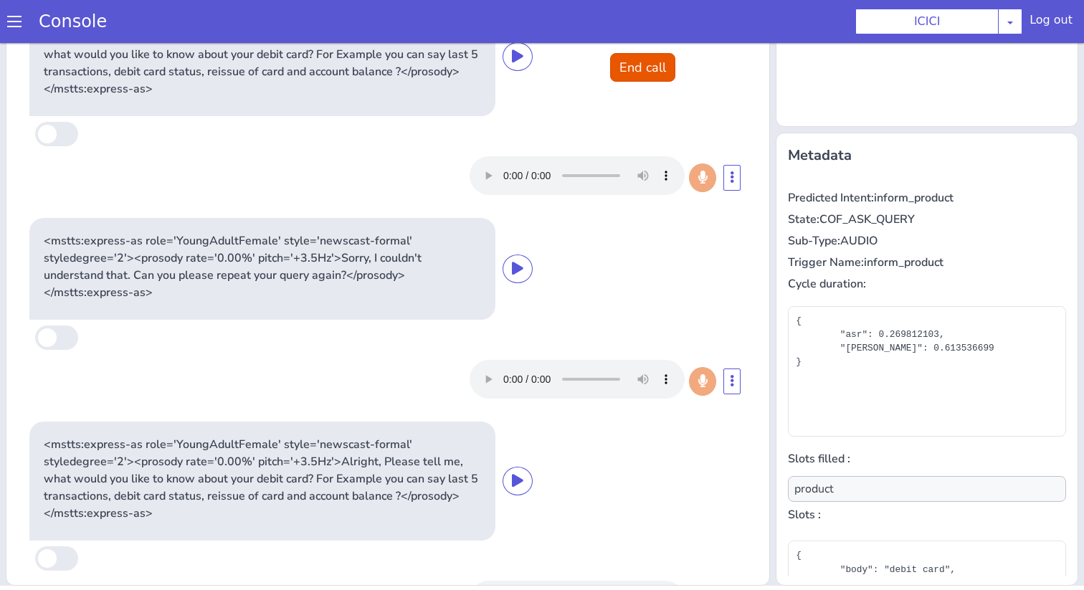
scroll to position [621, 0]
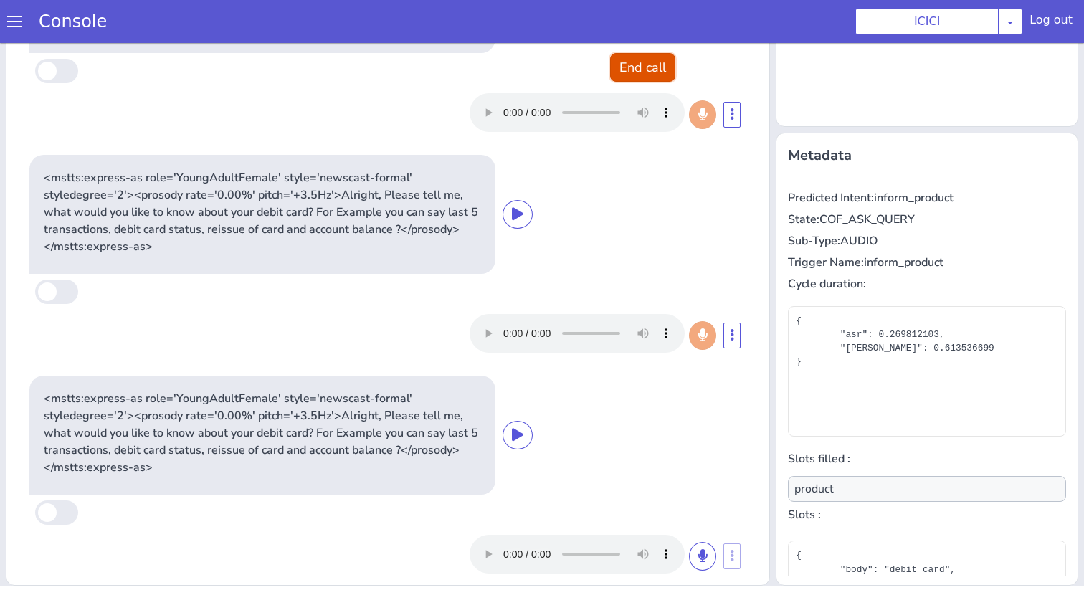
click at [633, 66] on button "End call" at bounding box center [642, 67] width 65 height 29
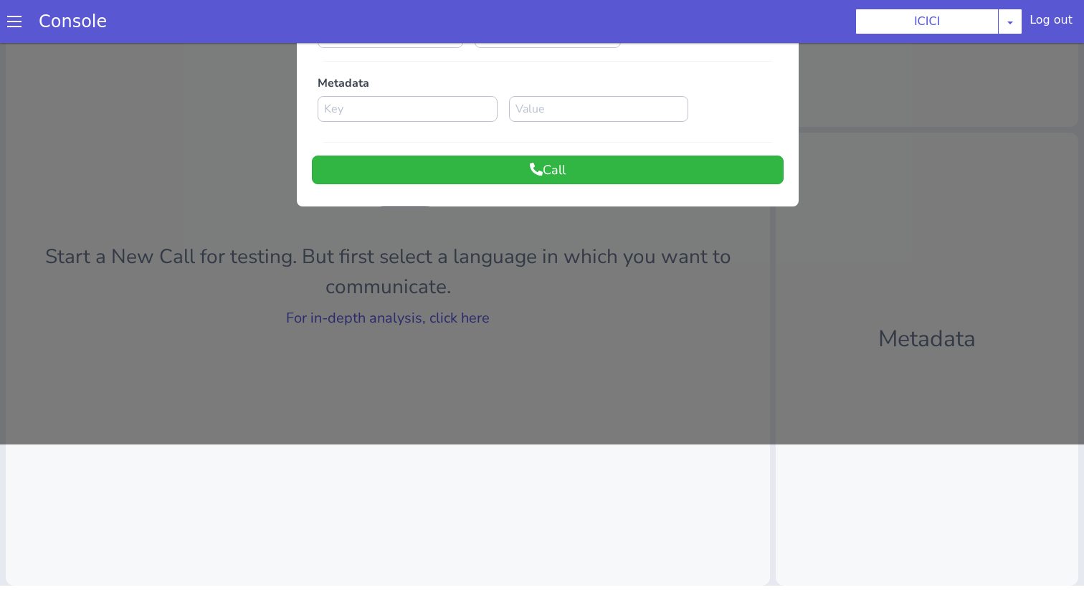
click at [15, 13] on div "Console" at bounding box center [65, 21] width 131 height 40
click at [14, 22] on span at bounding box center [14, 21] width 14 height 14
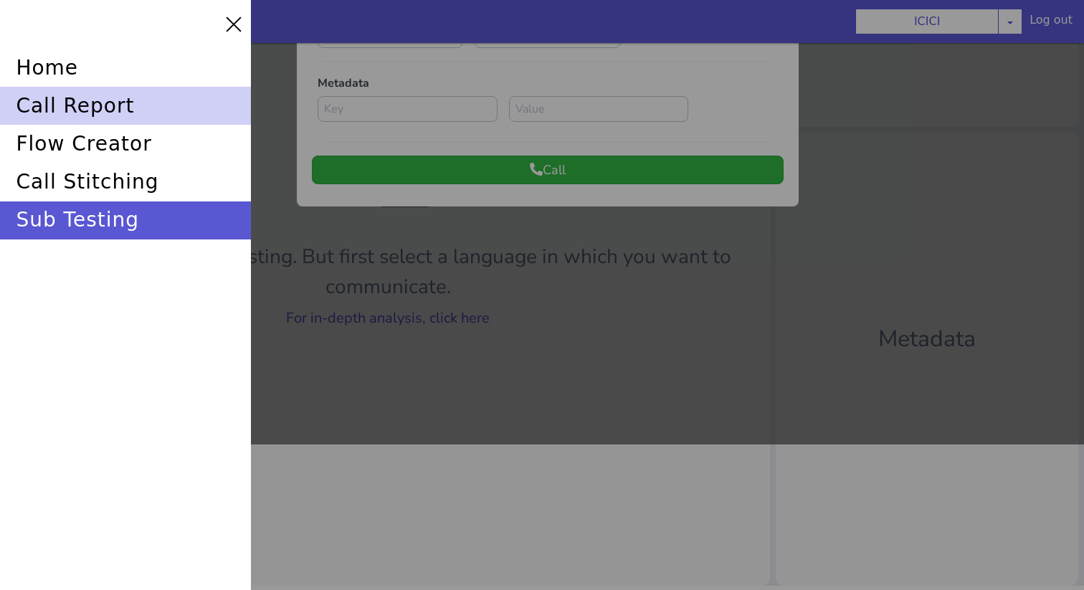
click at [98, 113] on div "call report" at bounding box center [125, 106] width 251 height 38
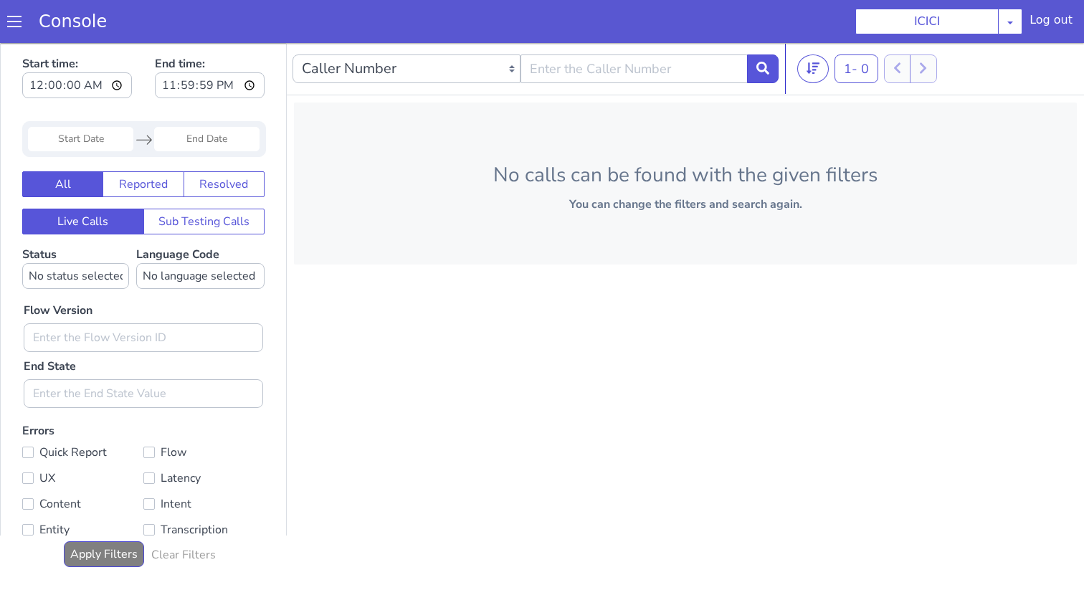
click at [118, 138] on input "Start Date" at bounding box center [80, 139] width 105 height 24
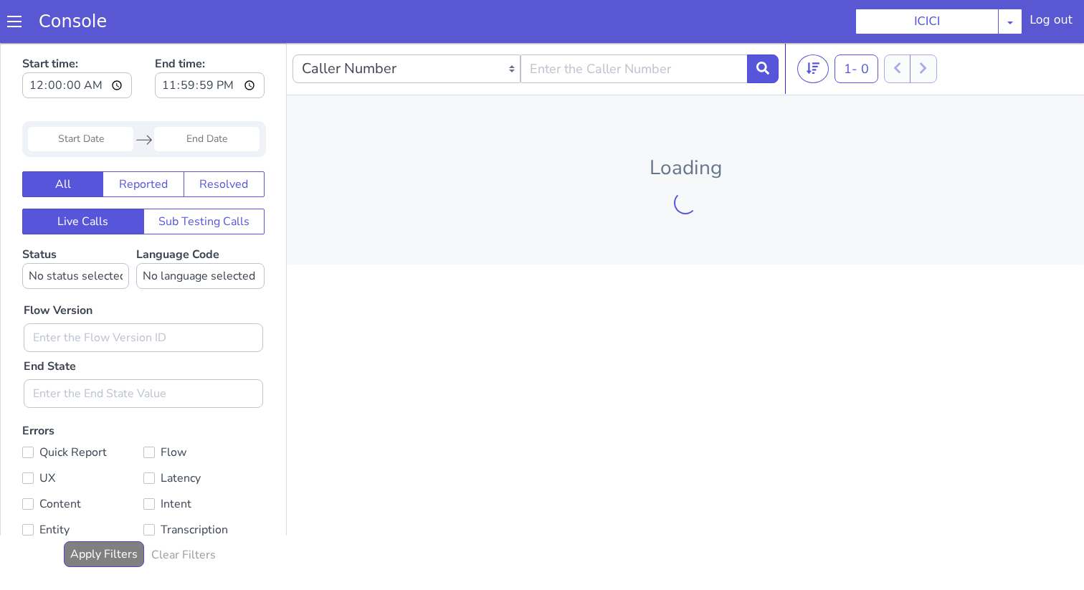
click at [14, 24] on span at bounding box center [14, 21] width 14 height 14
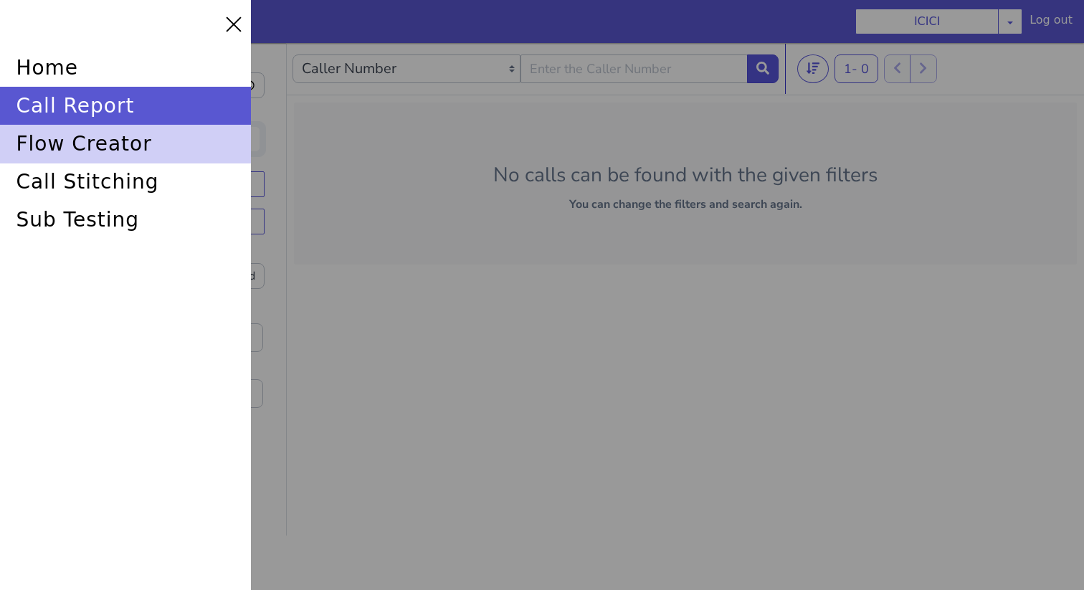
click at [62, 140] on div "flow creator" at bounding box center [125, 144] width 251 height 38
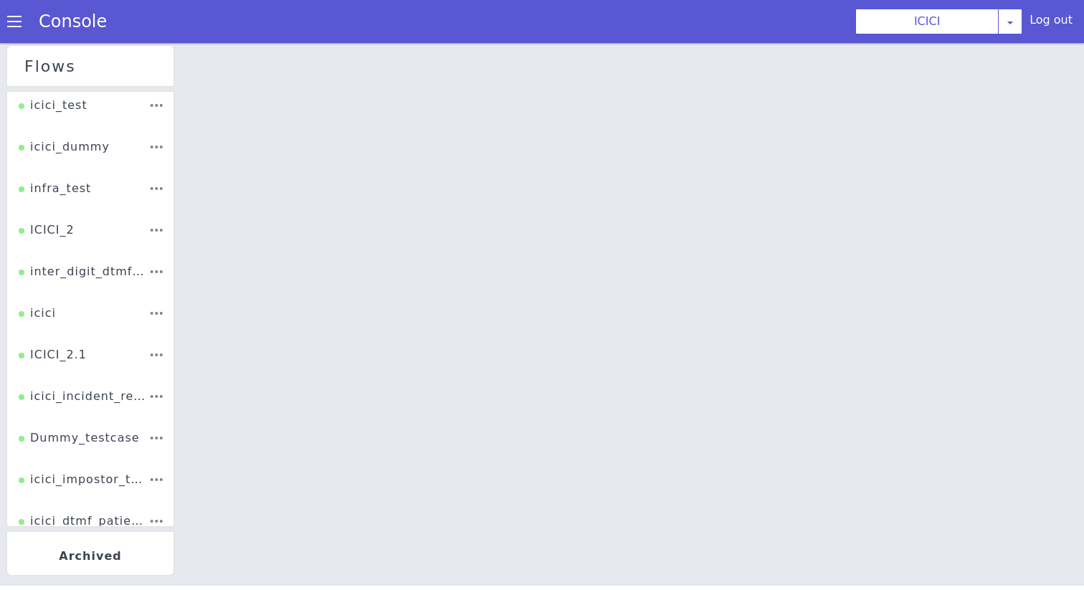
scroll to position [105, 0]
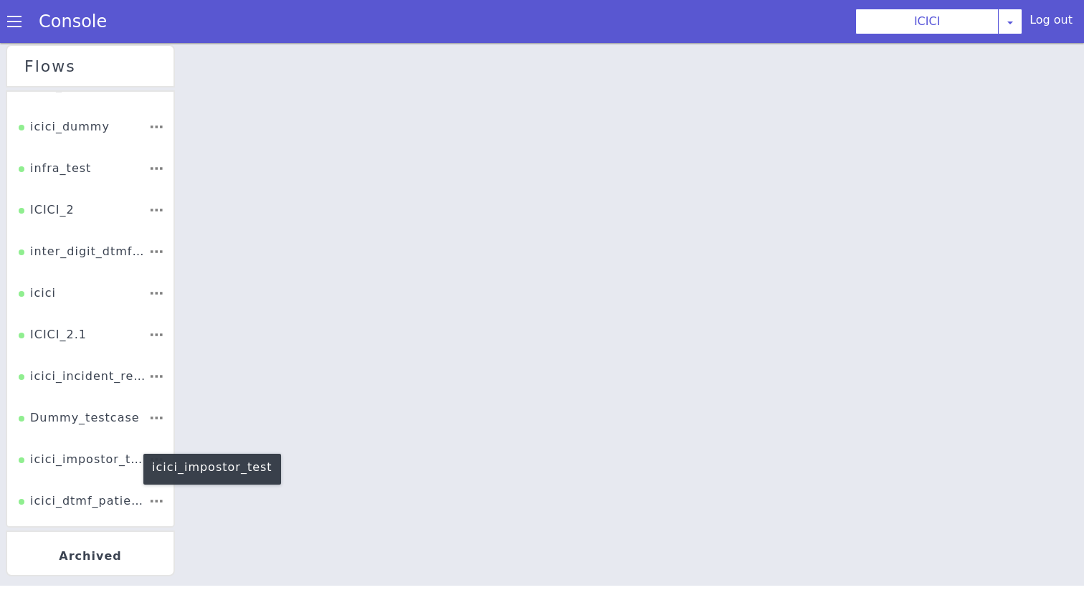
click at [63, 460] on div "icici_impostor_test" at bounding box center [84, 464] width 130 height 27
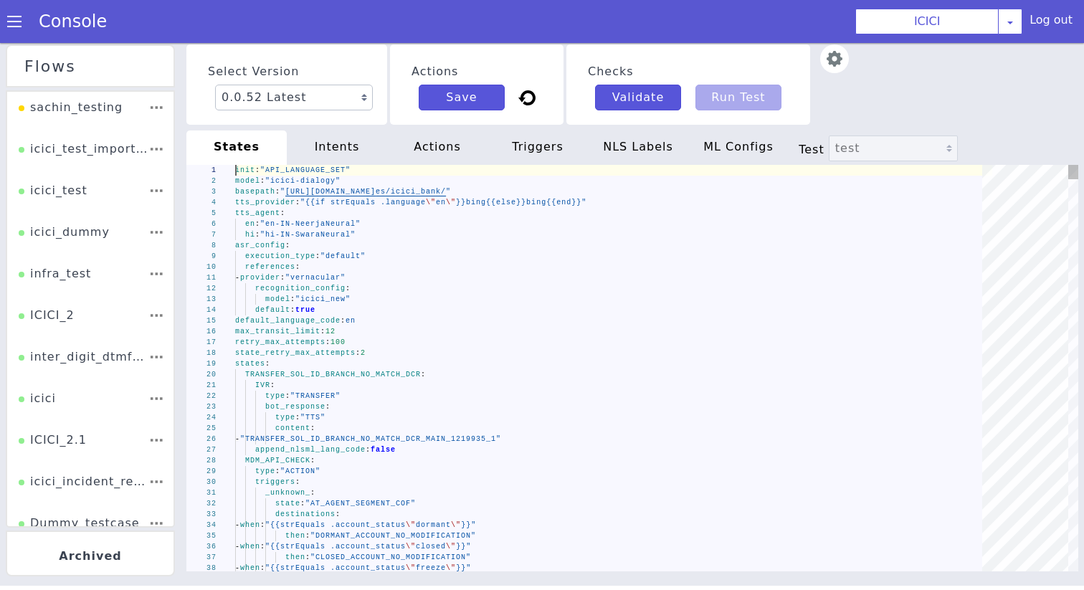
click at [374, 238] on div "hi : "hi-IN-SwaraNeural"" at bounding box center [613, 235] width 757 height 11
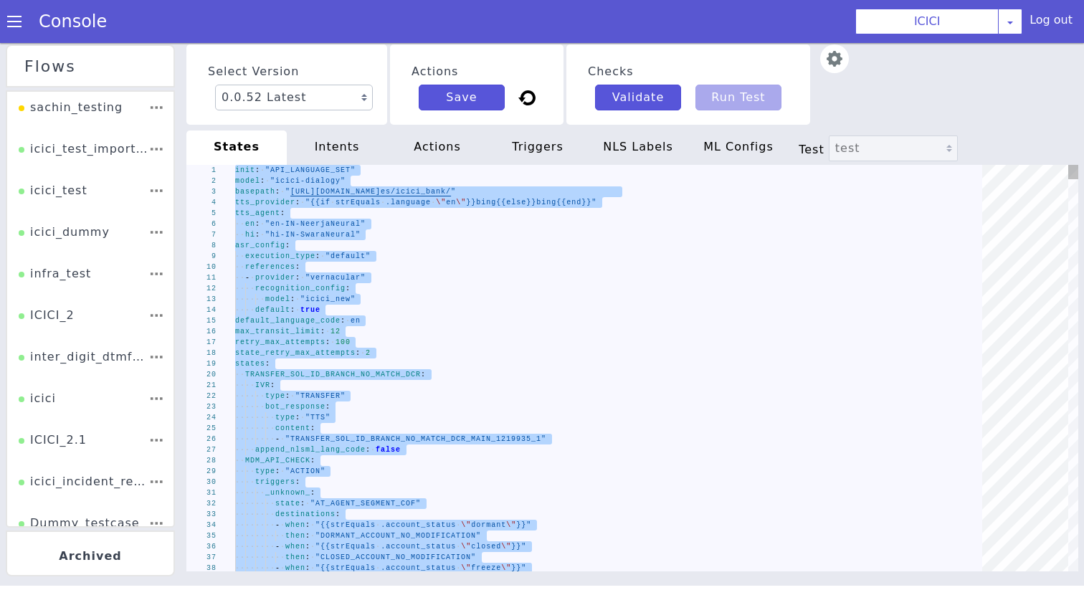
paste textarea "- "ib_931503_car_rmn_accstatcode""
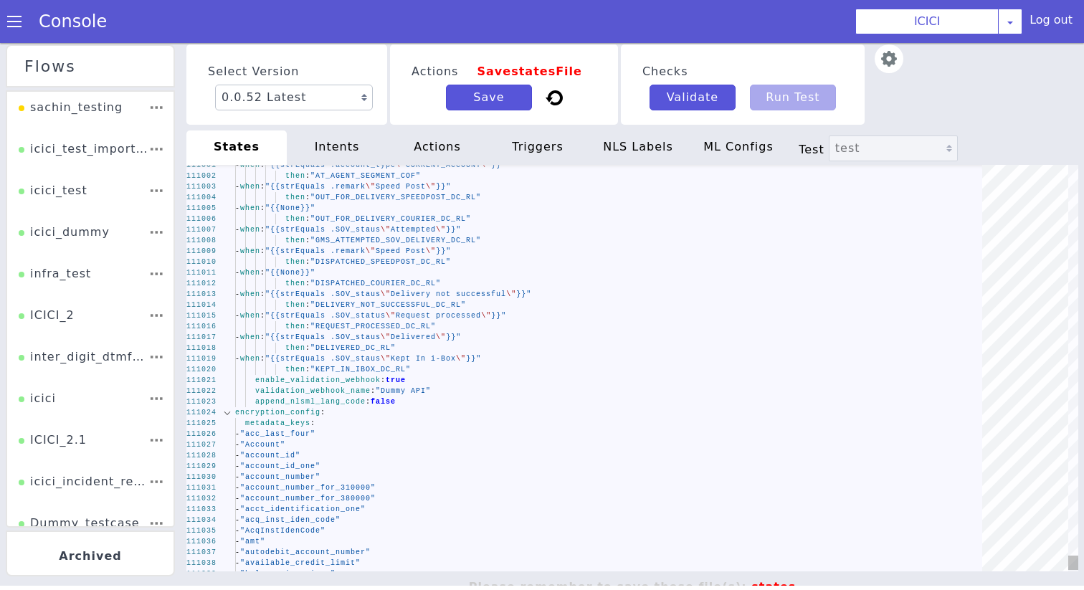
click at [225, 412] on div at bounding box center [227, 412] width 19 height 11
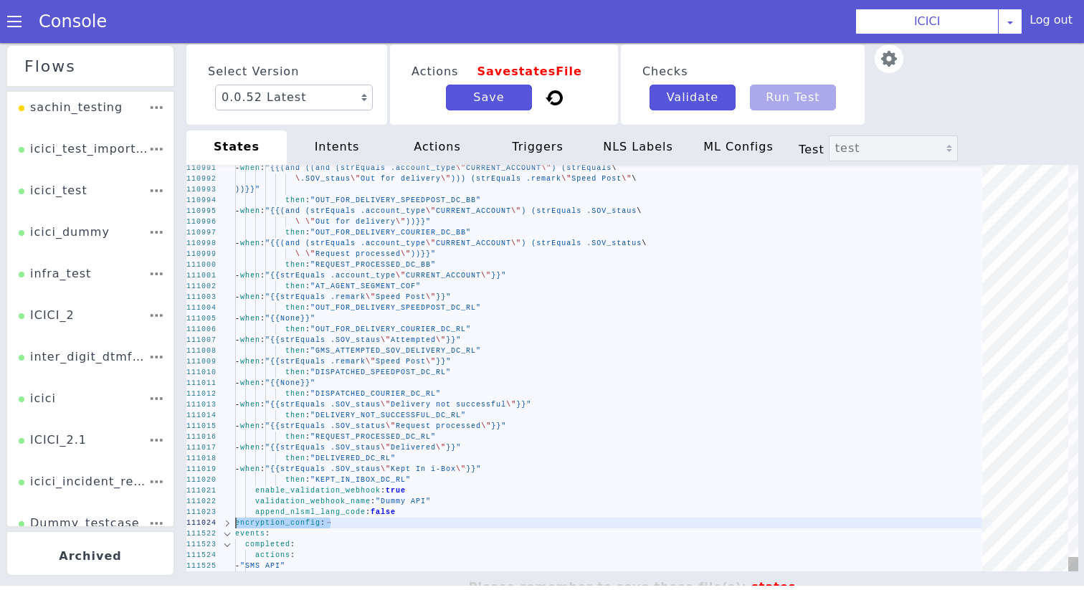
click at [235, 527] on div "110991 110992 110993 110994 110995 110996 110997 110998 110999 111000 111001 11…" at bounding box center [632, 368] width 892 height 407
type textarea "enable_validation_webhook: true validation_webhook_name: "Dummy API" append_nls…"
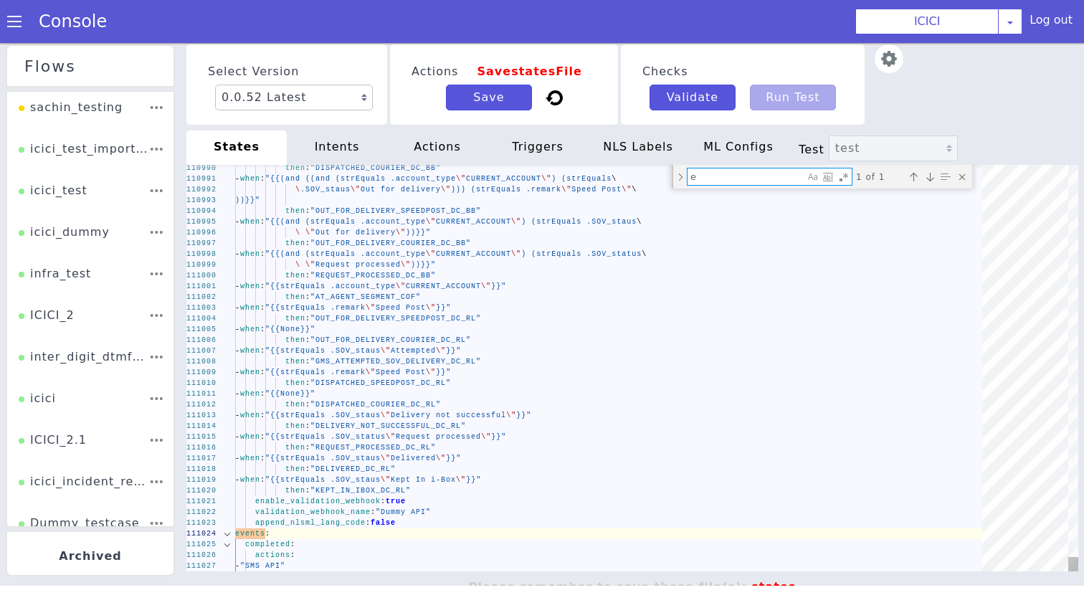
type textarea "en"
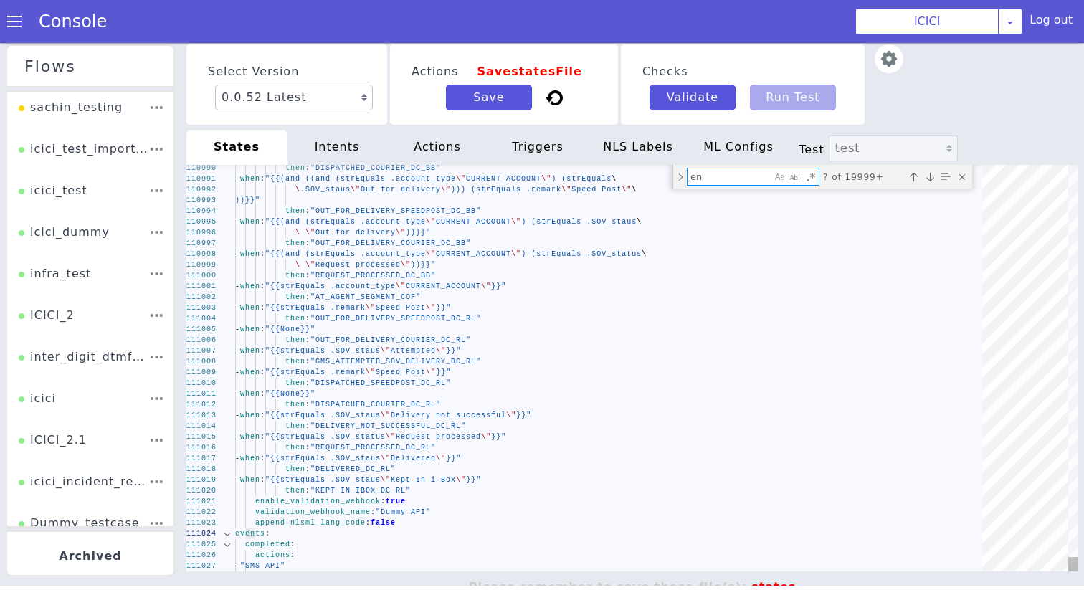
type textarea "init: "API_LANGUAGE_SET" model: "icici-dialogy" basepath: "[URL][DOMAIN_NAME]" …"
type textarea "enc"
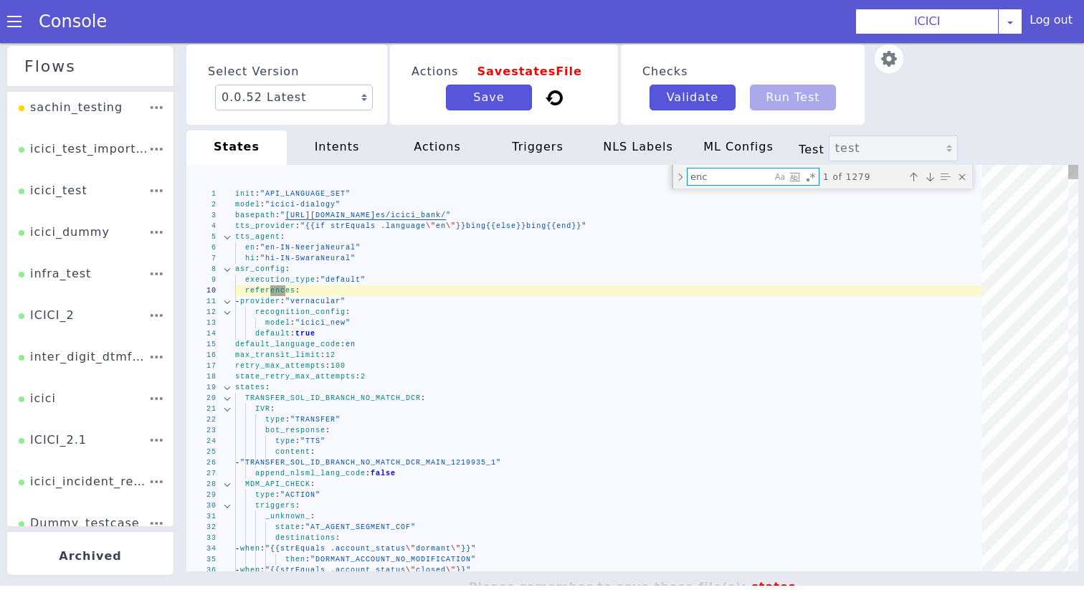
type textarea "state: "AT_AGENT_SEGMENT_COF" _success_: state: "FCRM_TAGGING_DCACT_CA_PINGEN" …"
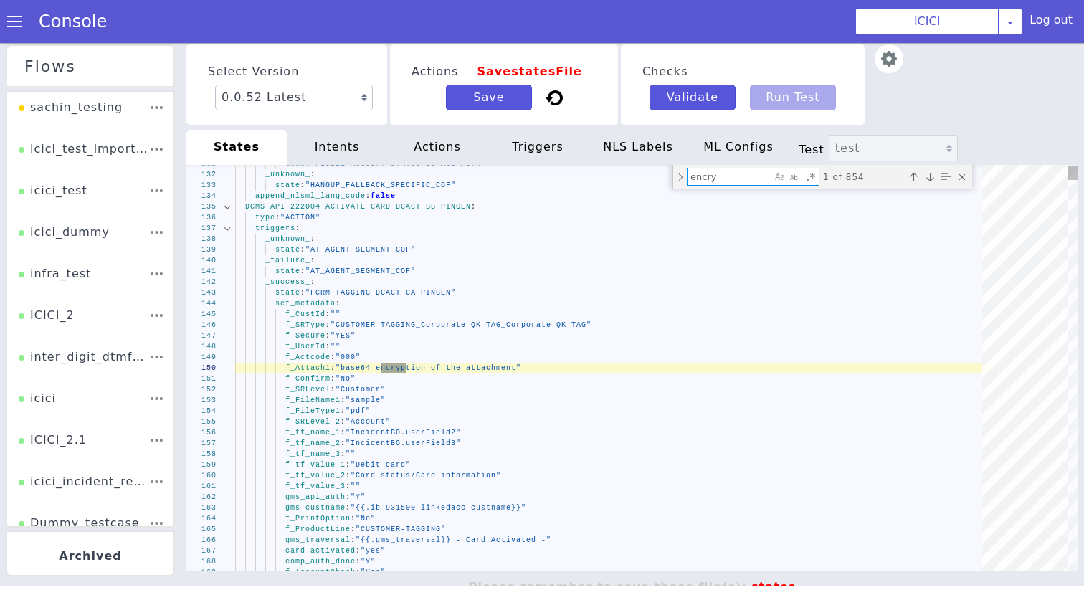
type textarea "encryp"
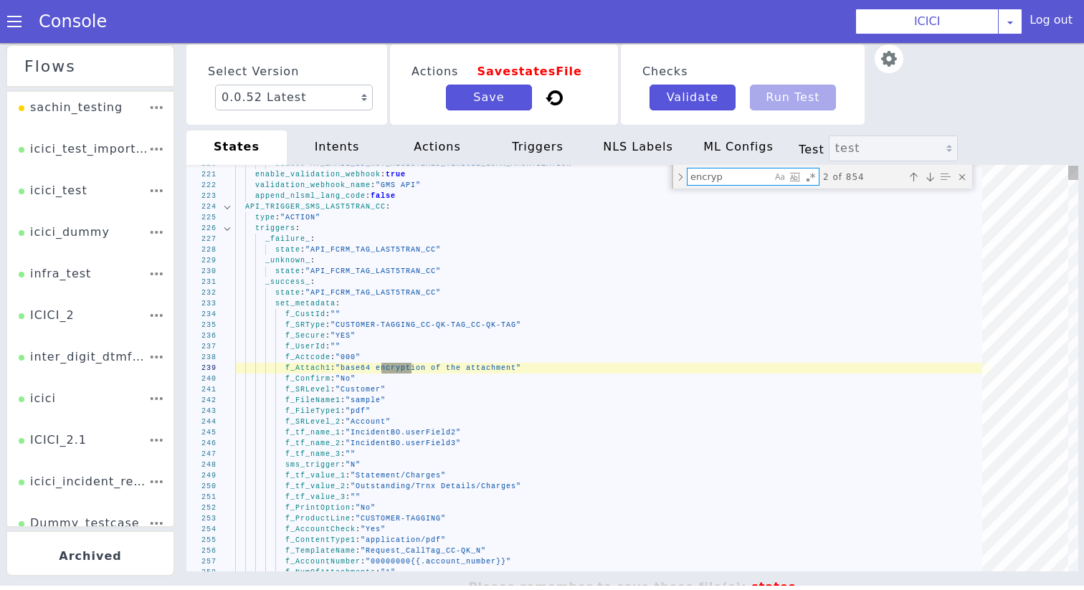
type textarea "context: "dtmf_range" metadata: "dtmf_otp_cc_pingen" append_nlsml_lang_code: fa…"
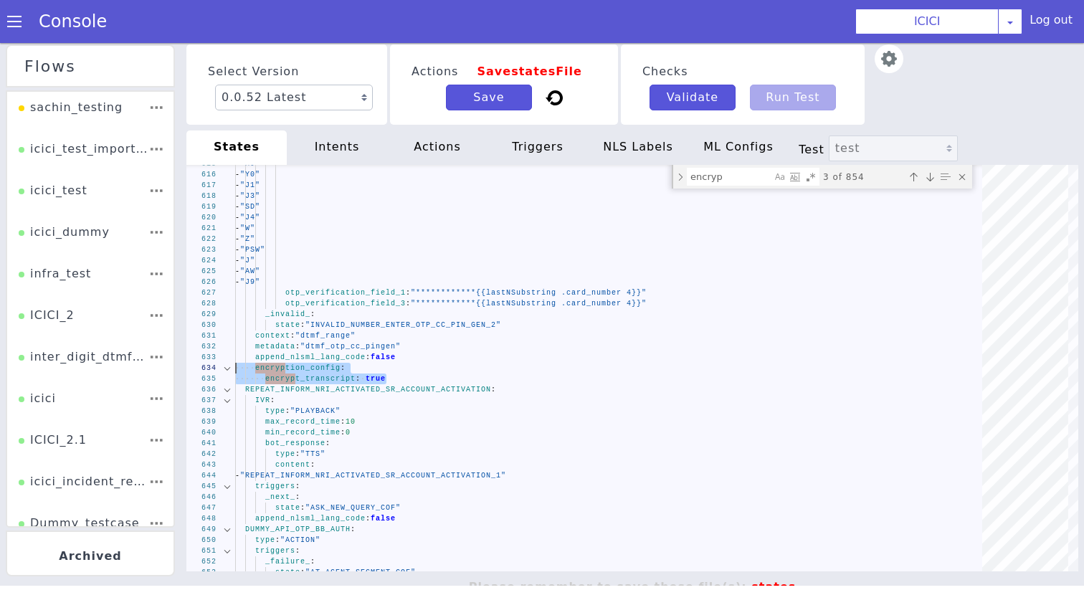
drag, startPoint x: 400, startPoint y: 377, endPoint x: 143, endPoint y: 370, distance: 256.9
click at [697, 179] on textarea "encryp" at bounding box center [730, 177] width 84 height 16
paste textarea "encryption_config: encrypt_transcript: true"
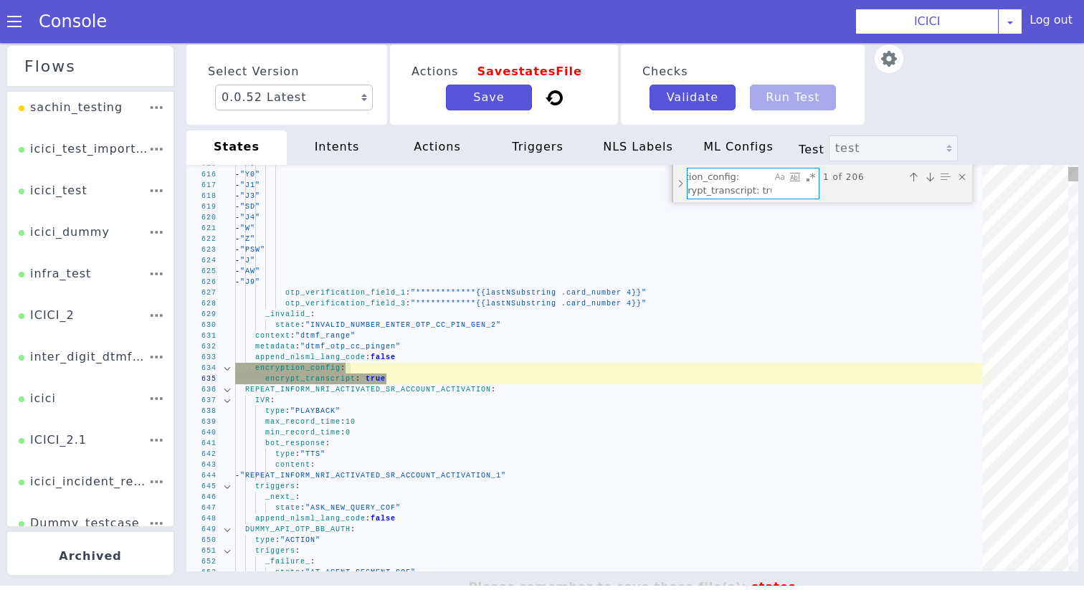
type textarea "encryption_config: encrypt_transcript: true"
click at [679, 177] on div "Toggle Replace mode" at bounding box center [680, 183] width 13 height 37
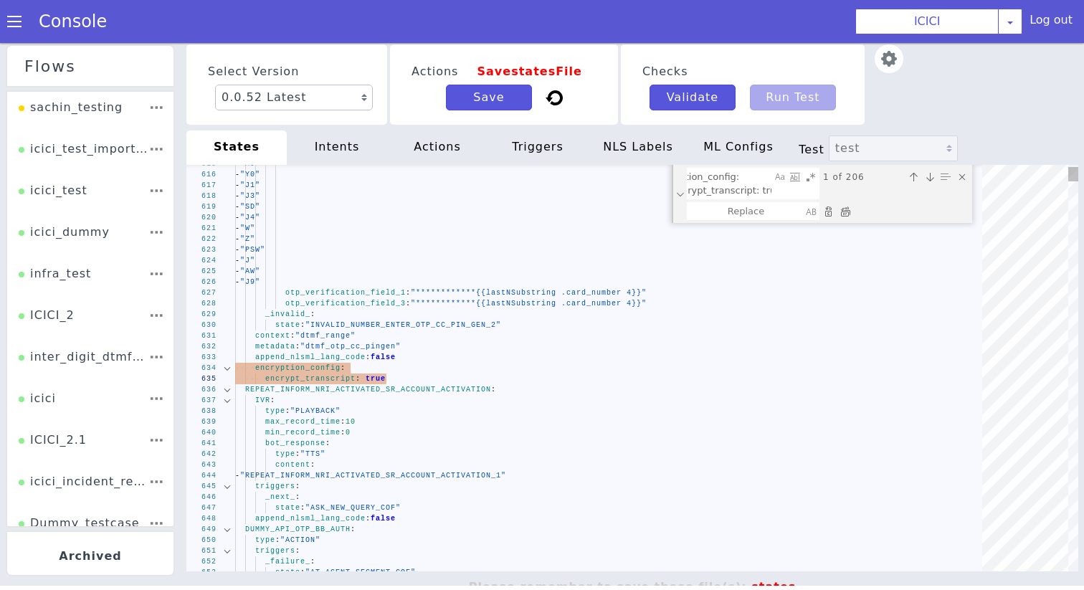
click at [845, 216] on div "Replace All (⌘Enter)" at bounding box center [845, 211] width 14 height 14
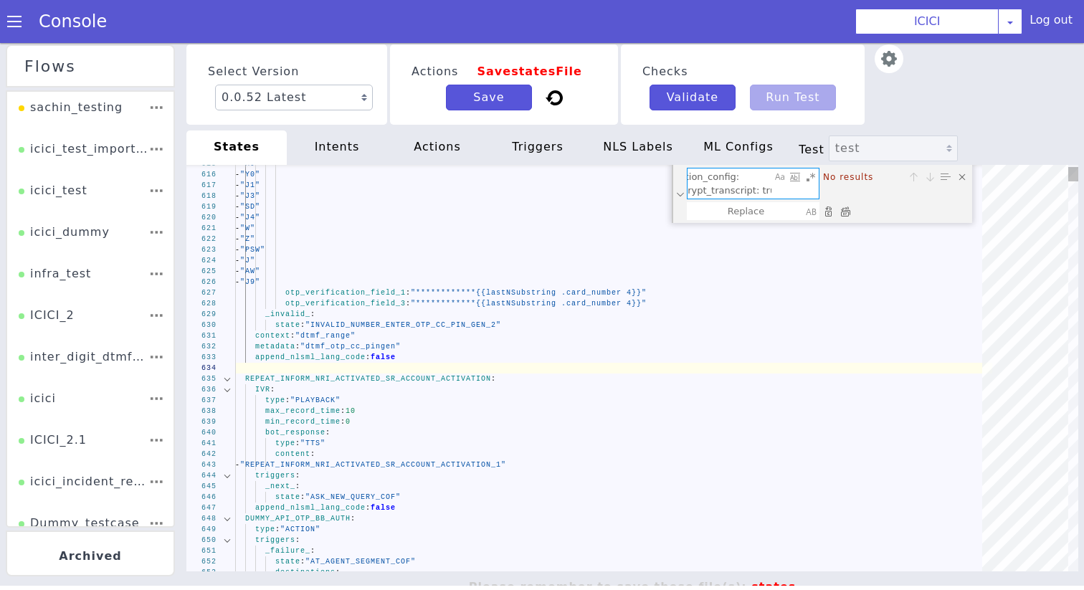
drag, startPoint x: 744, startPoint y: 177, endPoint x: 440, endPoint y: 177, distance: 303.4
click at [440, 177] on div "**********" at bounding box center [632, 368] width 892 height 407
click at [752, 192] on textarea "encryption_config: encrypt_transcript: true" at bounding box center [730, 184] width 84 height 30
drag, startPoint x: 744, startPoint y: 191, endPoint x: 855, endPoint y: 223, distance: 115.8
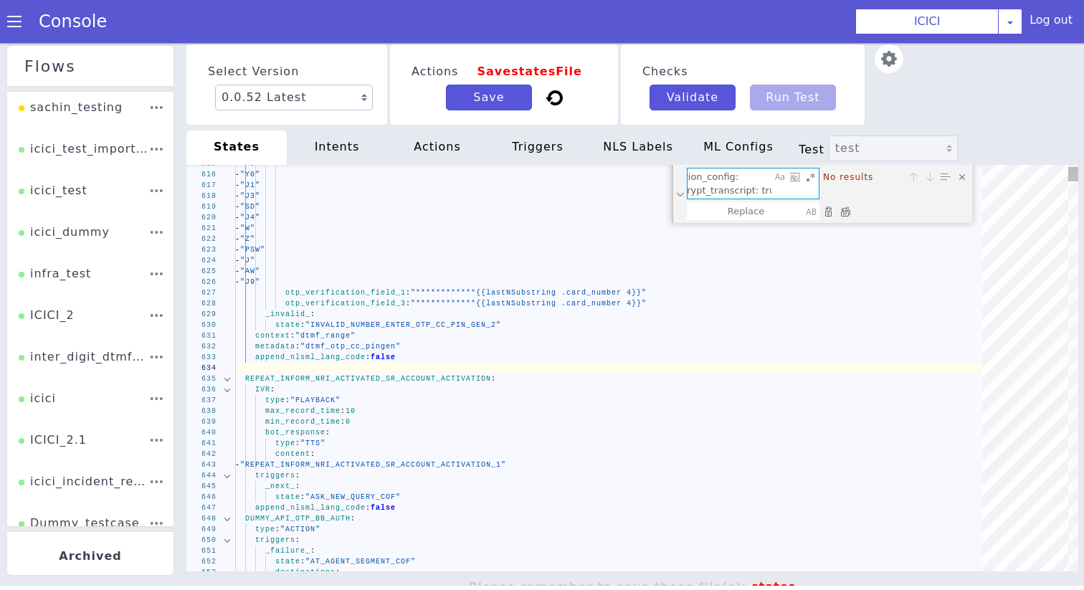
click at [855, 223] on div "**********" at bounding box center [632, 368] width 892 height 407
type textarea "_cancel_: state: "ASK_NEW_QUERY_COF" _confirm_: state: "[US_STATE]_DELIVERED_RE…"
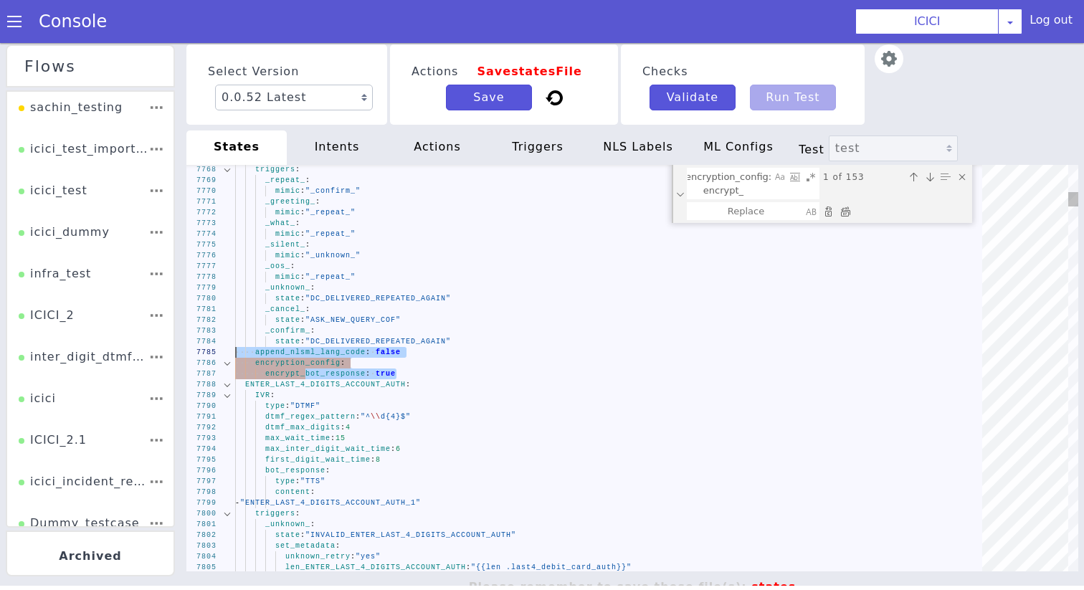
drag, startPoint x: 408, startPoint y: 374, endPoint x: 220, endPoint y: 357, distance: 188.7
click at [353, 370] on span "encrypt_bot_response" at bounding box center [315, 374] width 100 height 8
drag, startPoint x: 402, startPoint y: 369, endPoint x: 231, endPoint y: 361, distance: 171.6
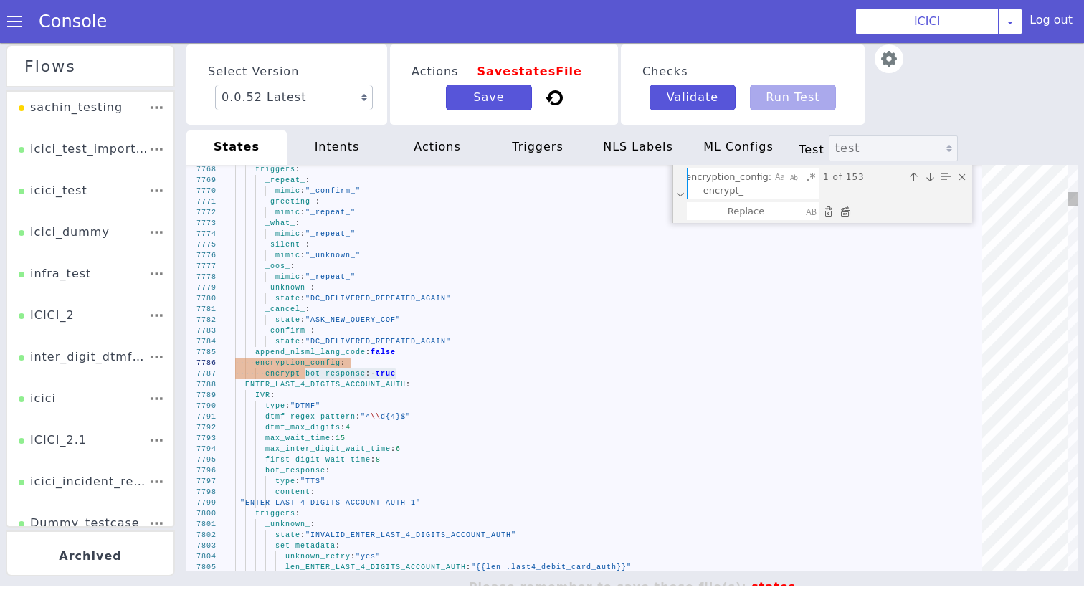
click at [719, 181] on textarea "encryption_config: encrypt_" at bounding box center [730, 184] width 84 height 30
paste textarea "bot_response: true"
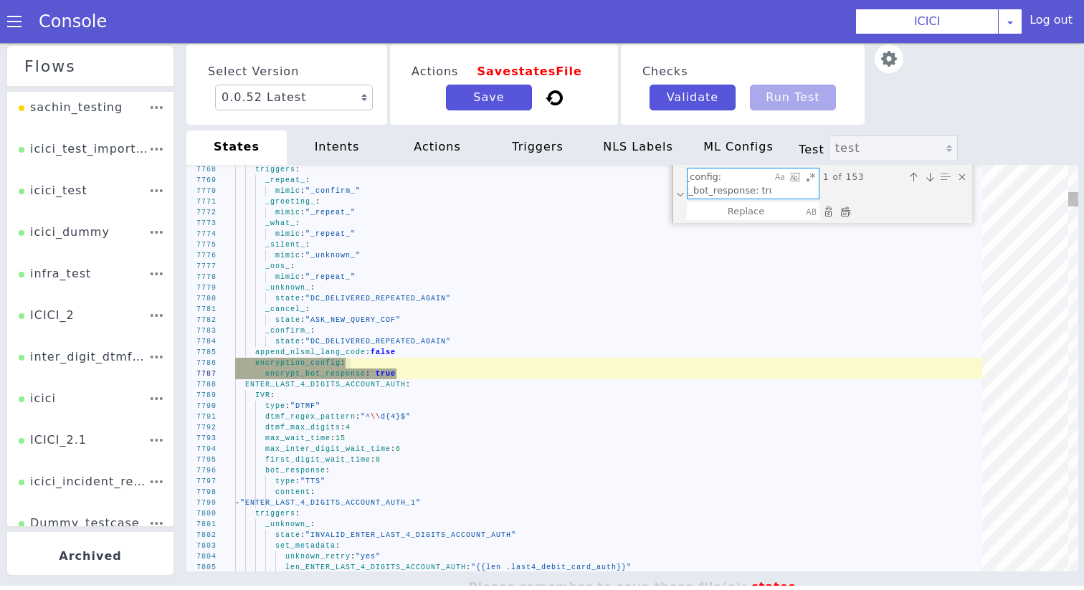
type textarea "encryption_config: encrypt_bot_response: true"
click at [846, 208] on div "Replace All (⌘Enter)" at bounding box center [845, 211] width 14 height 14
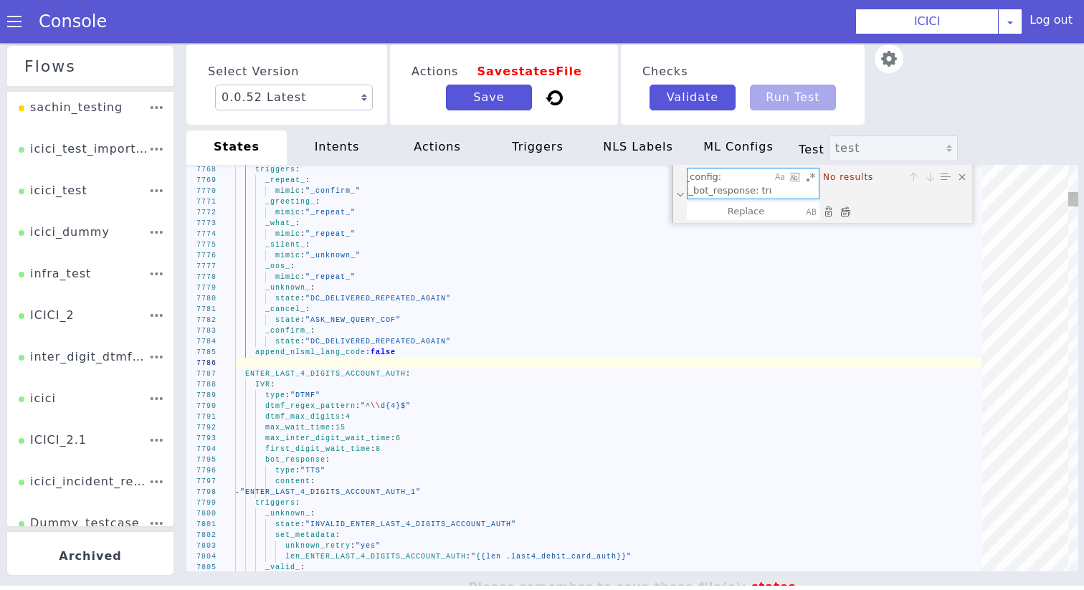
scroll to position [0, 0]
drag, startPoint x: 753, startPoint y: 175, endPoint x: 438, endPoint y: 175, distance: 315.6
click at [438, 175] on div "7768 7769 7770 7771 7772 7773 7774 7775 7776 7777 7778 7779 7780 7781 7782 7783…" at bounding box center [632, 368] width 892 height 407
type textarea "then: "DTMF_ASK_AMOUNT_IN_PAISE_C2P" set_metadata: len_DTMF_INFORM_DC_BALANCE_A…"
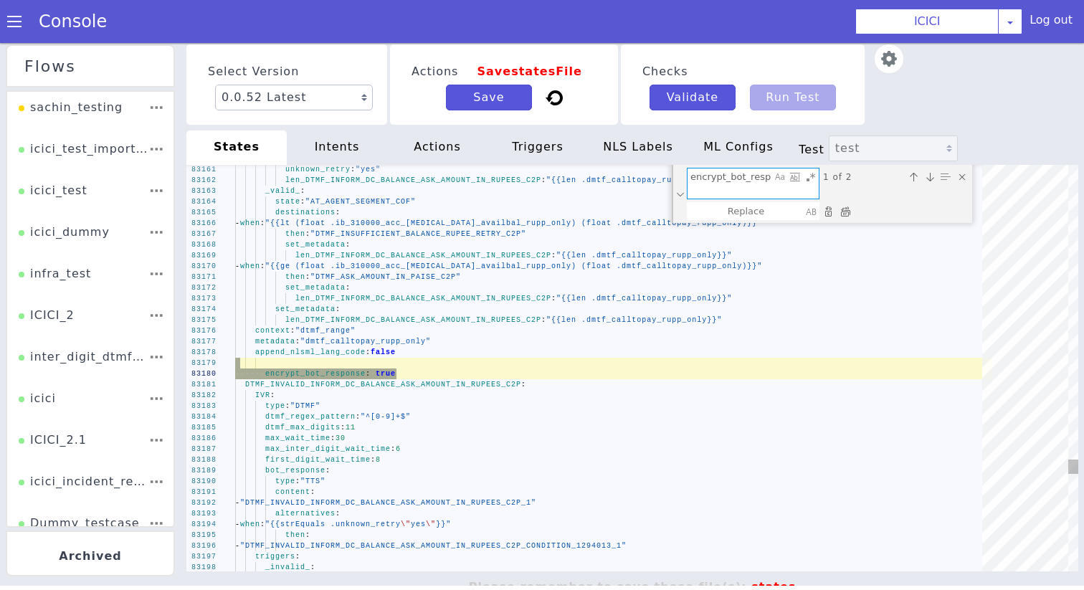
type textarea "encrypt_bot_response: true"
click at [844, 210] on div "Replace All (⌘Enter)" at bounding box center [845, 211] width 14 height 14
type textarea "then: "DTMF_ASK_AMOUNT_IN_PAISE_C2P" set_metadata: len_DTMF_INFORM_DC_BALANCE_A…"
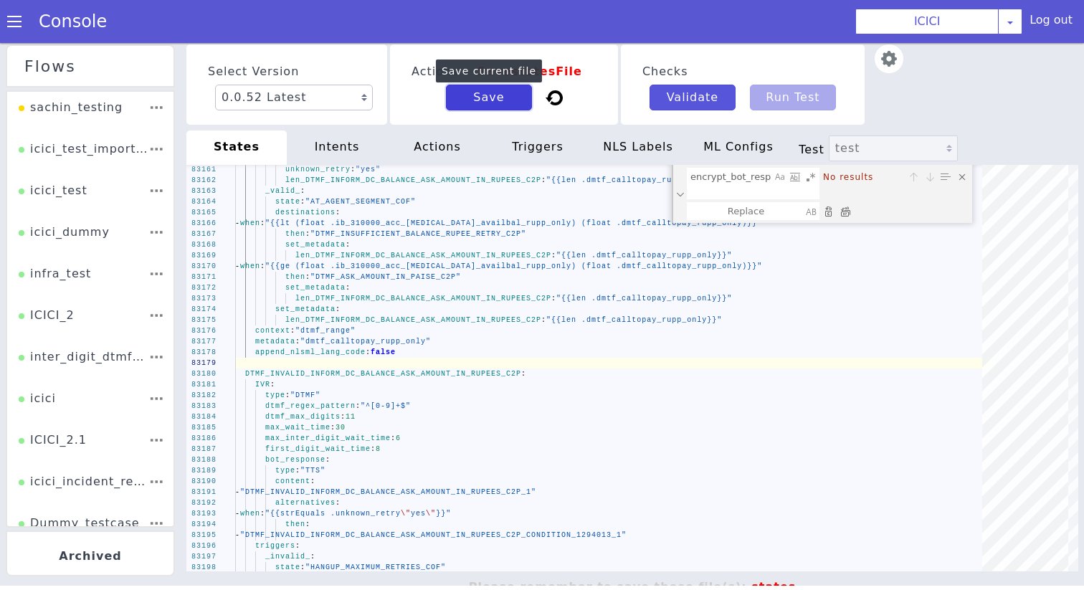
click at [514, 95] on button "Save" at bounding box center [489, 98] width 86 height 26
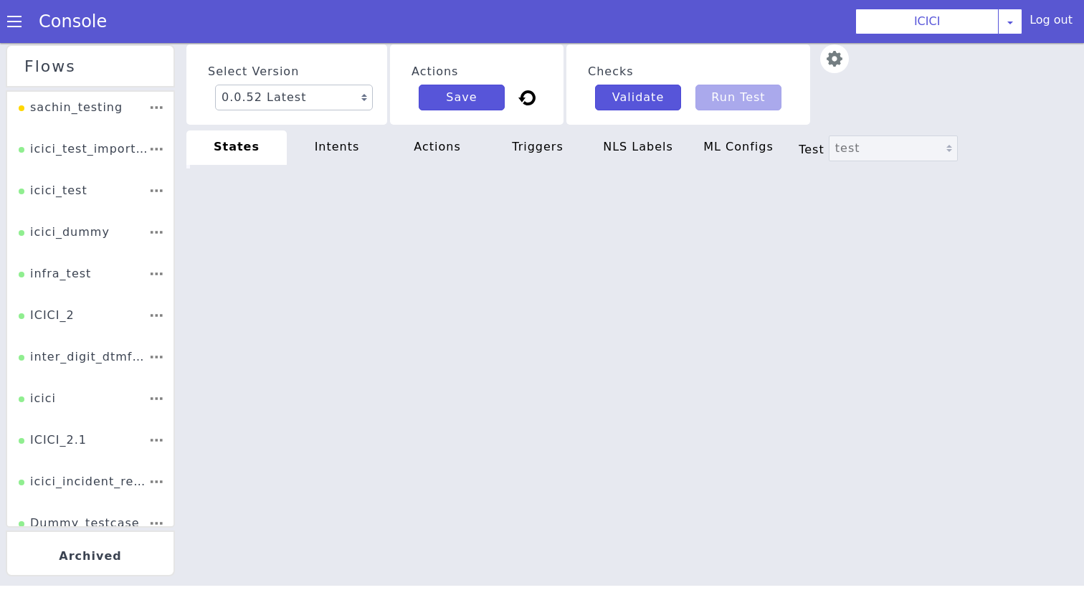
type textarea "then: "DTMF_ASK_AMOUNT_IN_PAISE_C2P" set_metadata: len_DTMF_INFORM_DC_BALANCE_A…"
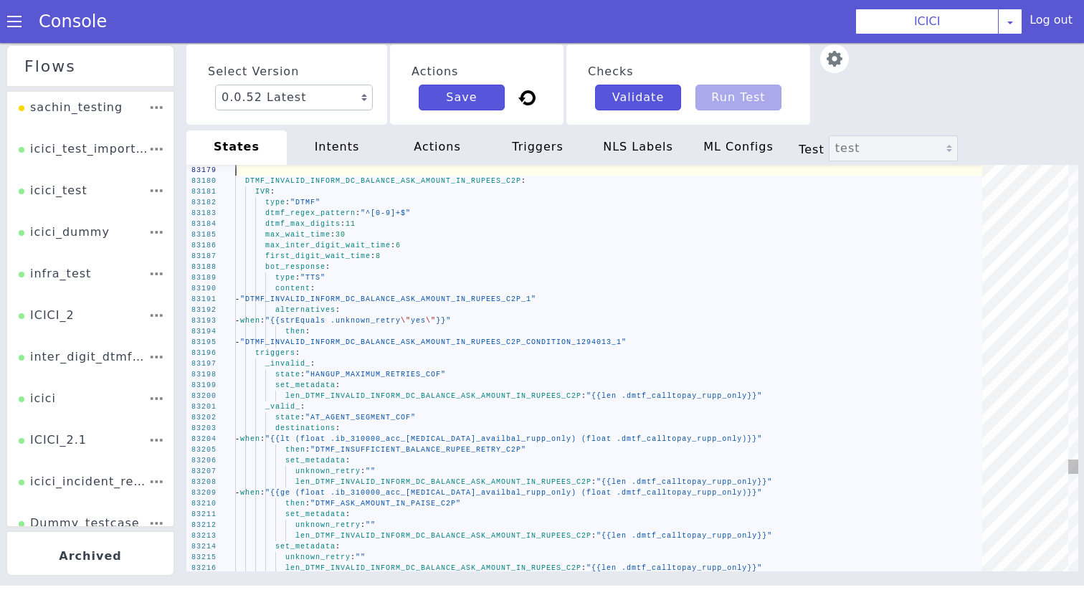
click at [331, 143] on div "intents" at bounding box center [337, 148] width 100 height 34
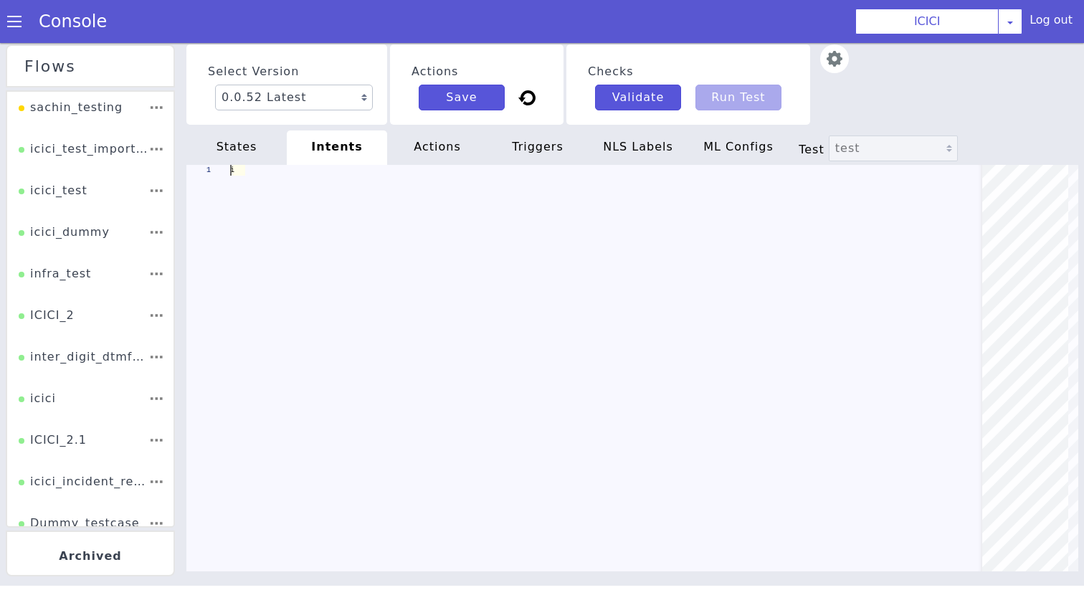
click at [331, 275] on div "1 i acknowledged: false validation_parser: "value_based_entity" supported_value…" at bounding box center [632, 368] width 892 height 407
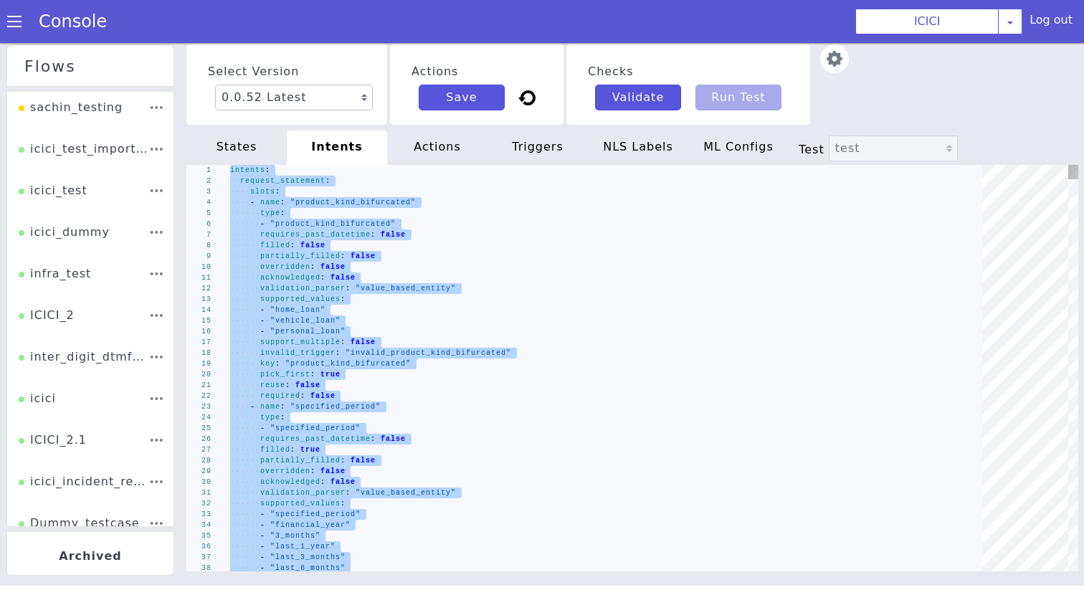
type textarea "set_metadata: intent: "request_new_product" security_level: "1" set_metadata: i…"
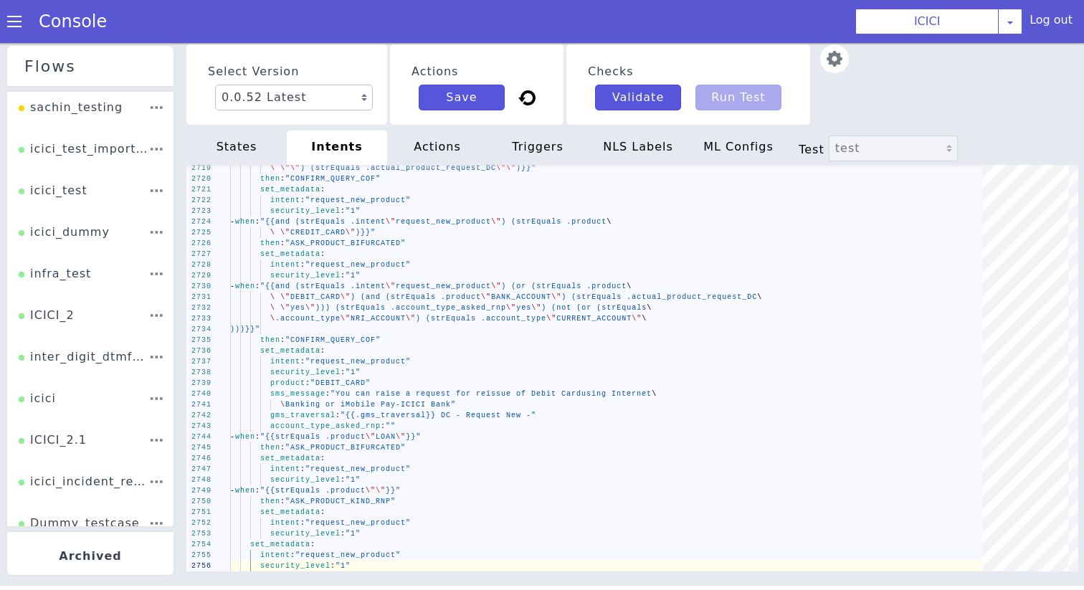
click at [424, 145] on div "actions" at bounding box center [437, 148] width 100 height 34
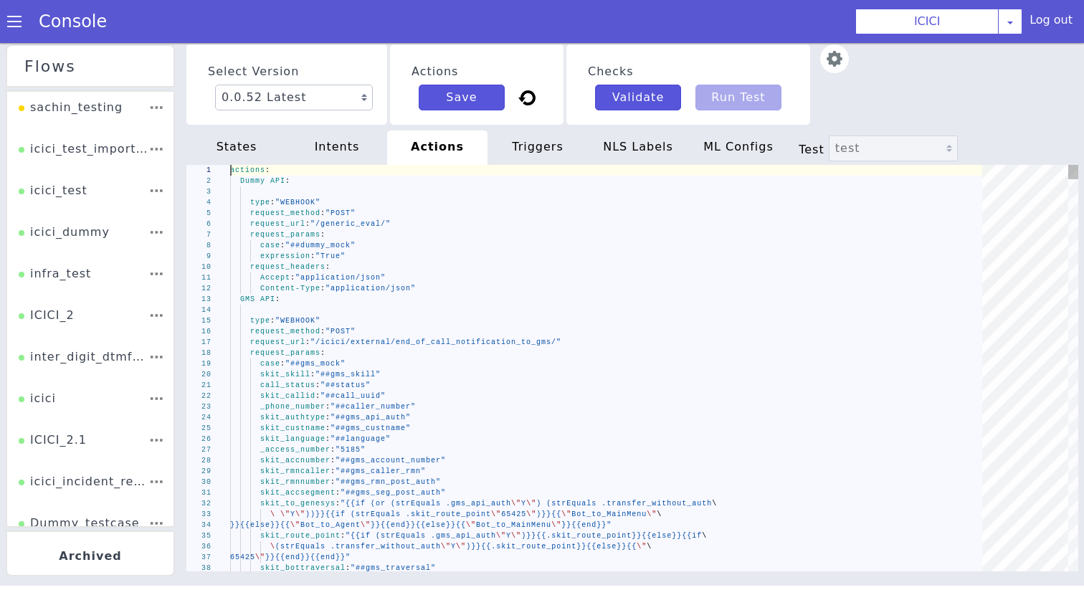
click at [405, 229] on div "request_url : "/generic_eval/"" at bounding box center [611, 224] width 762 height 11
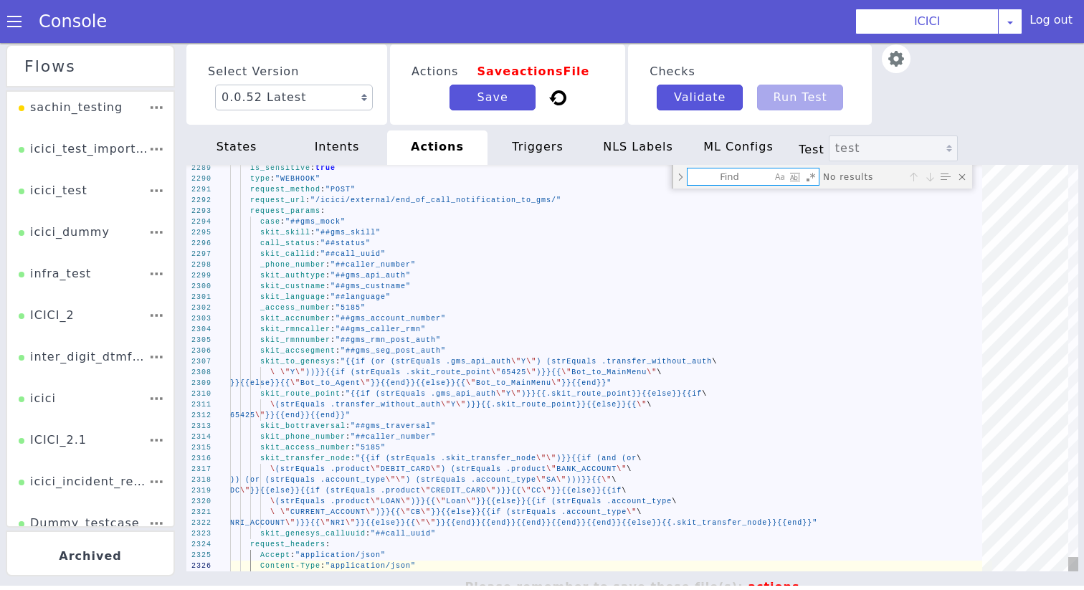
type textarea "actions: Dummy API: is_sensitive: true type: "WEBHOOK" request_method: "POST" r…"
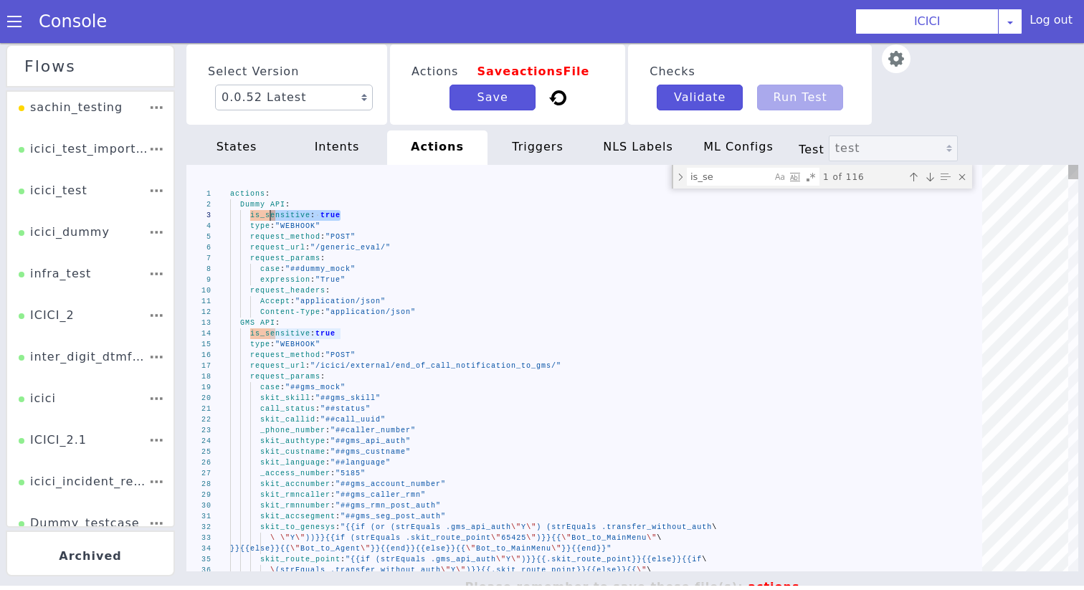
drag, startPoint x: 364, startPoint y: 218, endPoint x: 143, endPoint y: 218, distance: 220.9
click at [747, 178] on textarea "is_se" at bounding box center [730, 177] width 84 height 16
paste textarea "is_sensitive: tru"
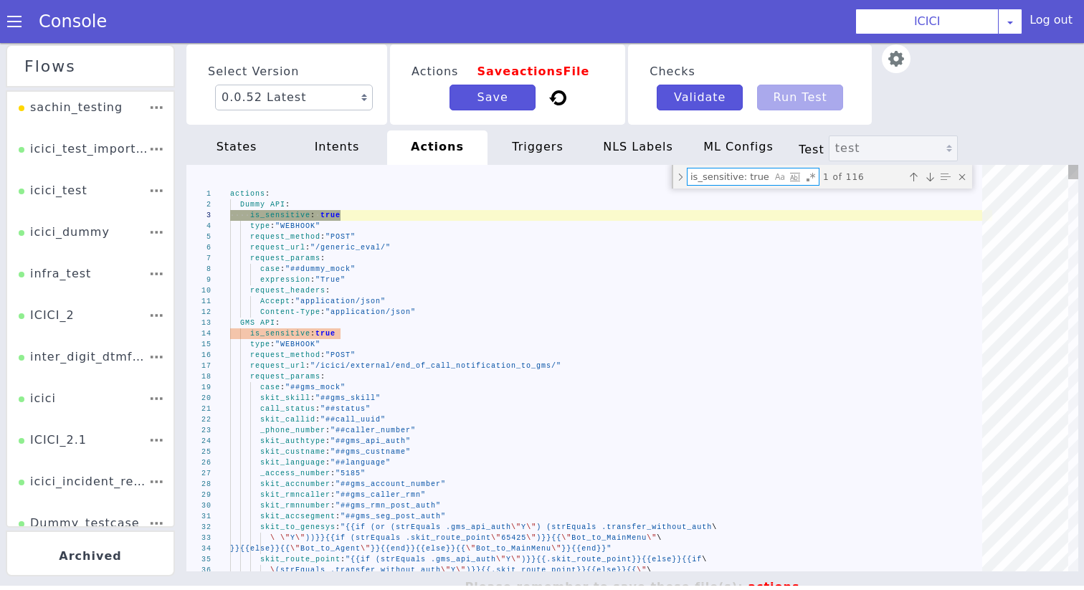
type textarea "is_sensitive: true"
click at [687, 172] on div "is_sensitive: true is_sensitive: true" at bounding box center [753, 177] width 133 height 18
click at [681, 172] on div "Toggle Replace mode" at bounding box center [680, 177] width 13 height 24
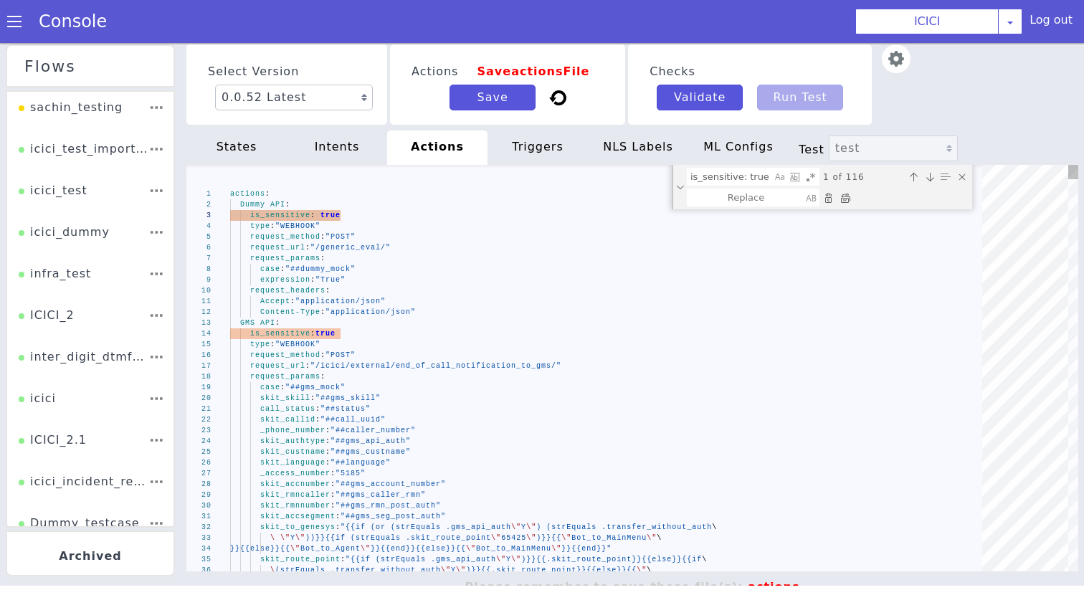
click at [841, 196] on div "Replace All (⌘Enter)" at bounding box center [845, 198] width 14 height 14
type textarea "actions: Dummy API: type: "WEBHOOK" request_method: "POST" request_url: "/gener…"
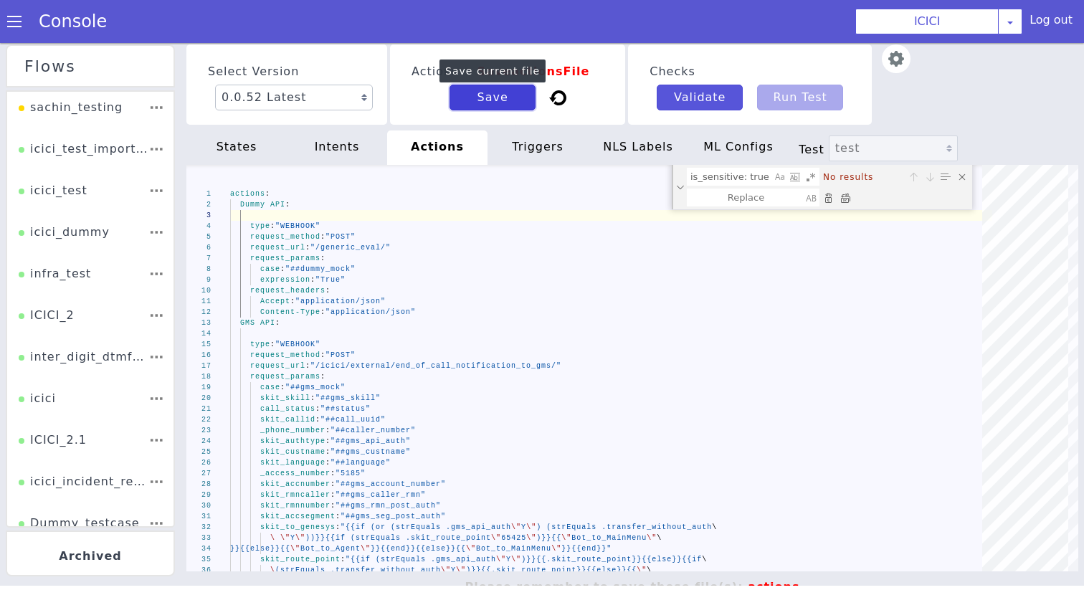
click at [492, 96] on button "Save" at bounding box center [493, 98] width 86 height 26
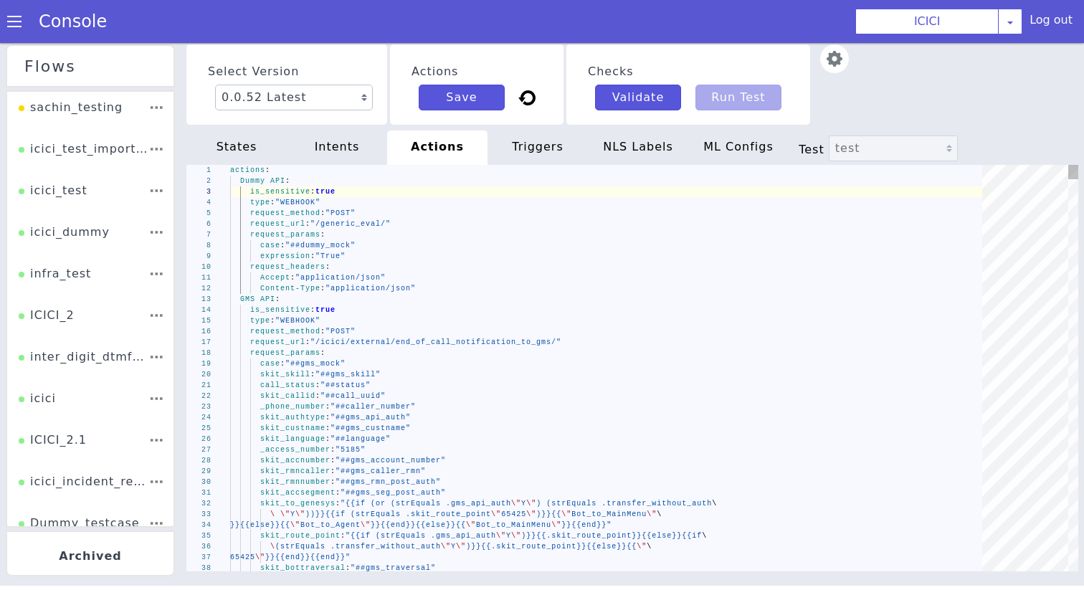
click at [519, 161] on div "triggers" at bounding box center [538, 148] width 100 height 34
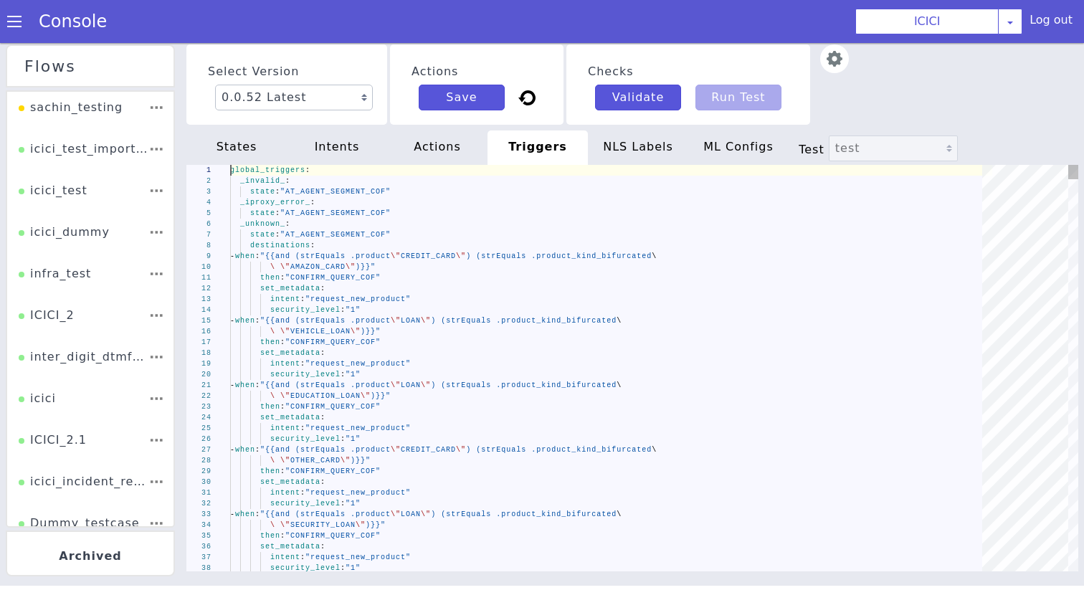
click at [477, 255] on div "1 2 3 4 5 6 7 8 9 10 11 12 13 14 15 16 17 18 19 20 21 22 23 24 25 26 27 28 29 3…" at bounding box center [632, 368] width 892 height 407
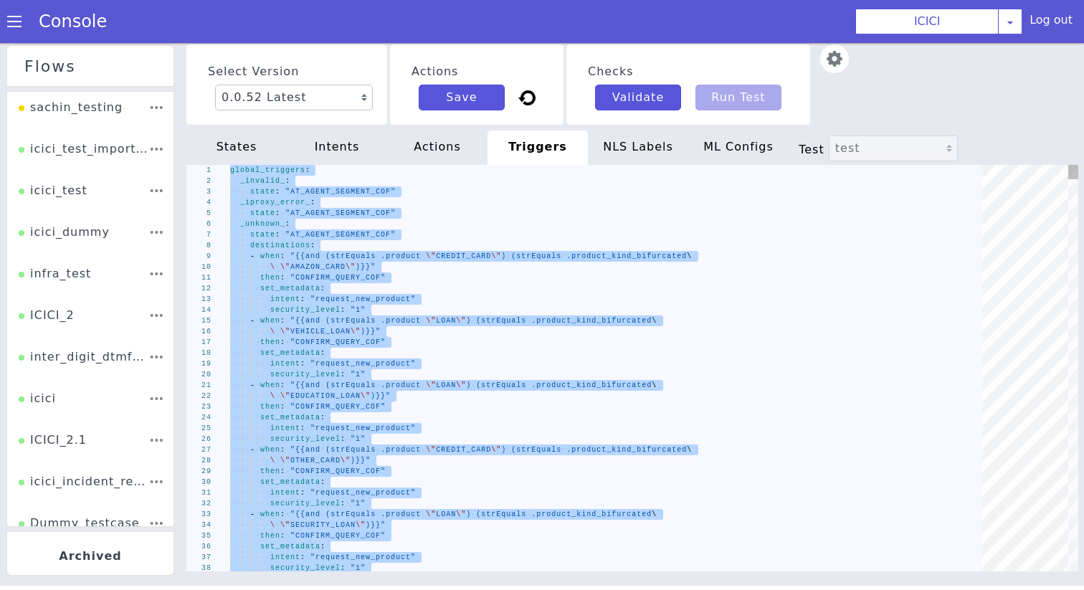
type textarea "security_level: "1""
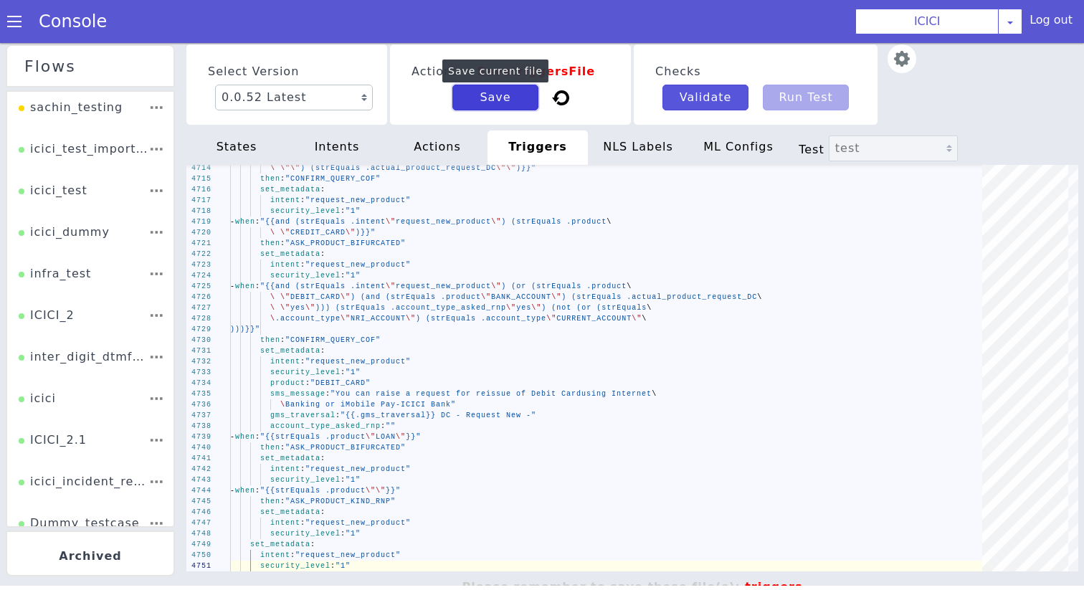
click at [465, 95] on button "Save" at bounding box center [496, 98] width 86 height 26
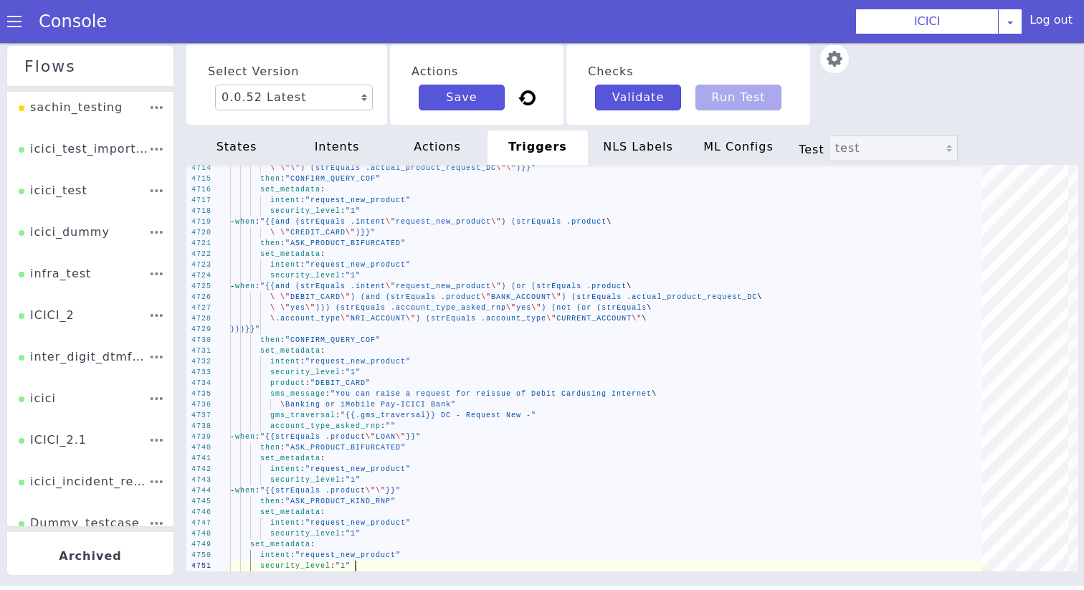
scroll to position [0, 125]
click at [627, 143] on div "NLS Labels" at bounding box center [638, 148] width 100 height 34
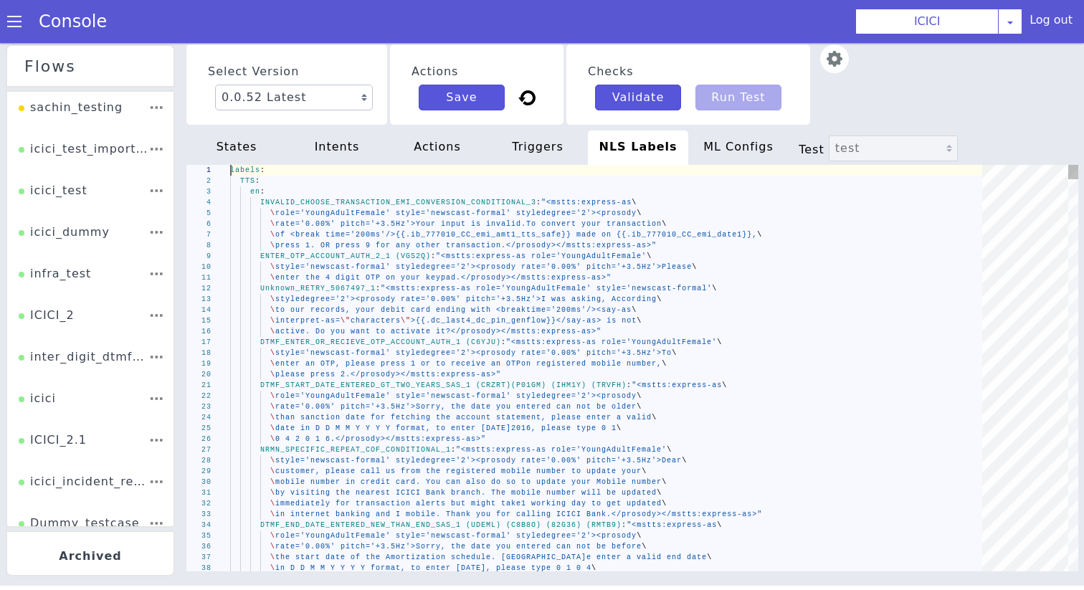
click at [512, 285] on div "1 2 3 4 5 6 7 8 9 10 11 12 13 14 15 16 17 18 19 20 21 22 23 24 25 26 27 28 29 3…" at bounding box center [632, 368] width 892 height 407
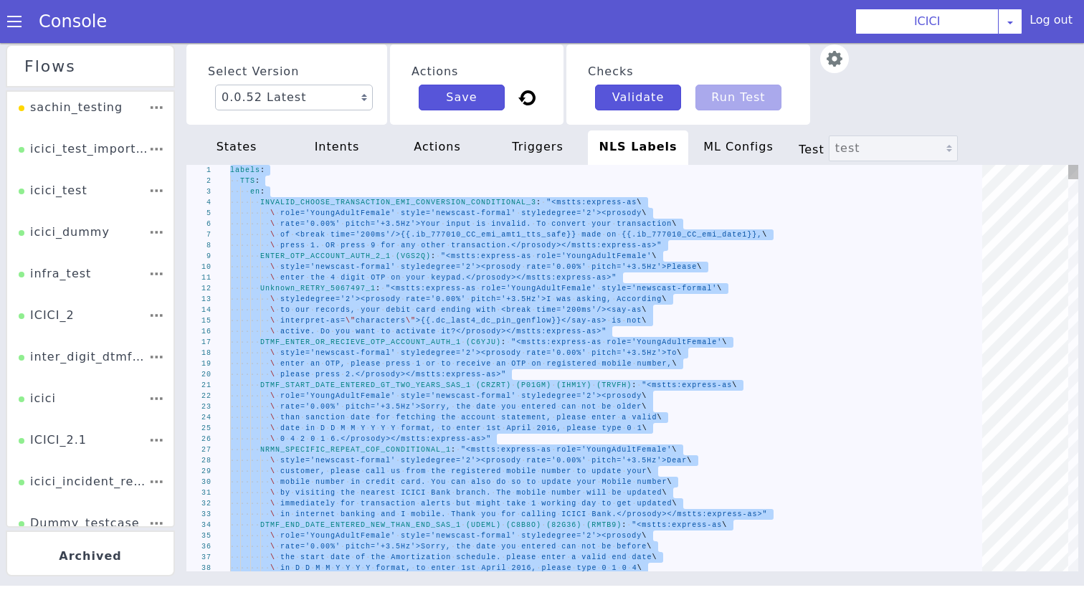
type textarea "s:express-as role='SeniorFemale' style='newscast_formal'\ \ styledegree='2'><pr…"
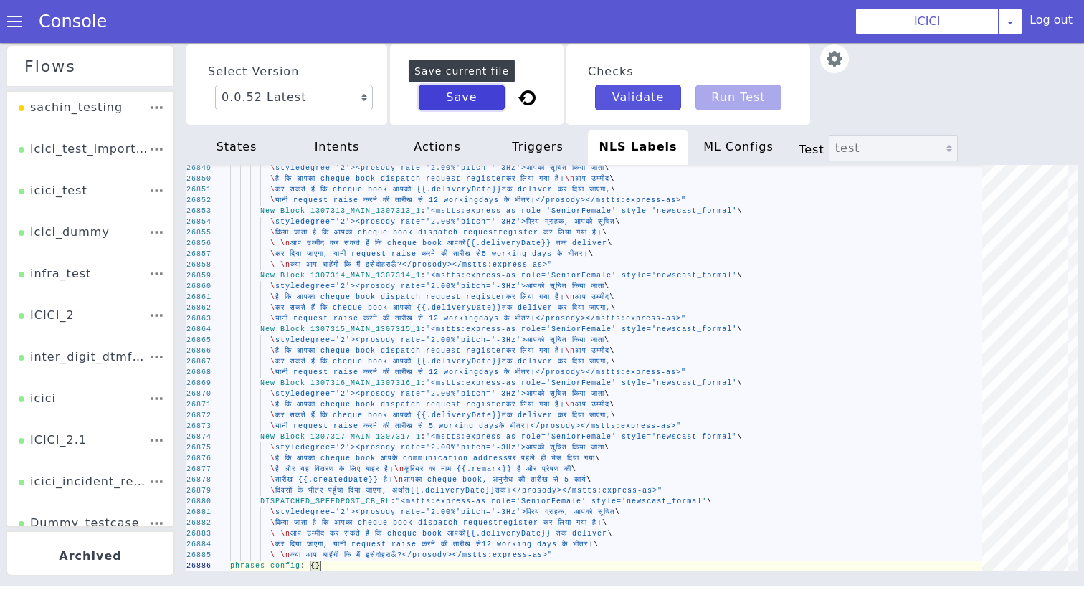
click at [445, 105] on button "Save" at bounding box center [462, 98] width 86 height 26
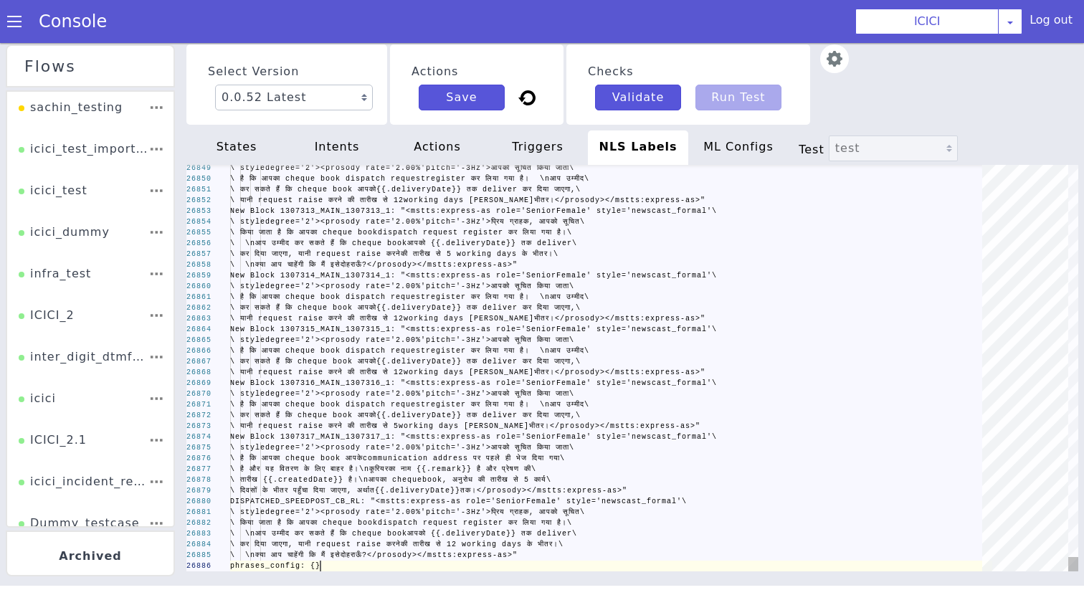
scroll to position [0, 90]
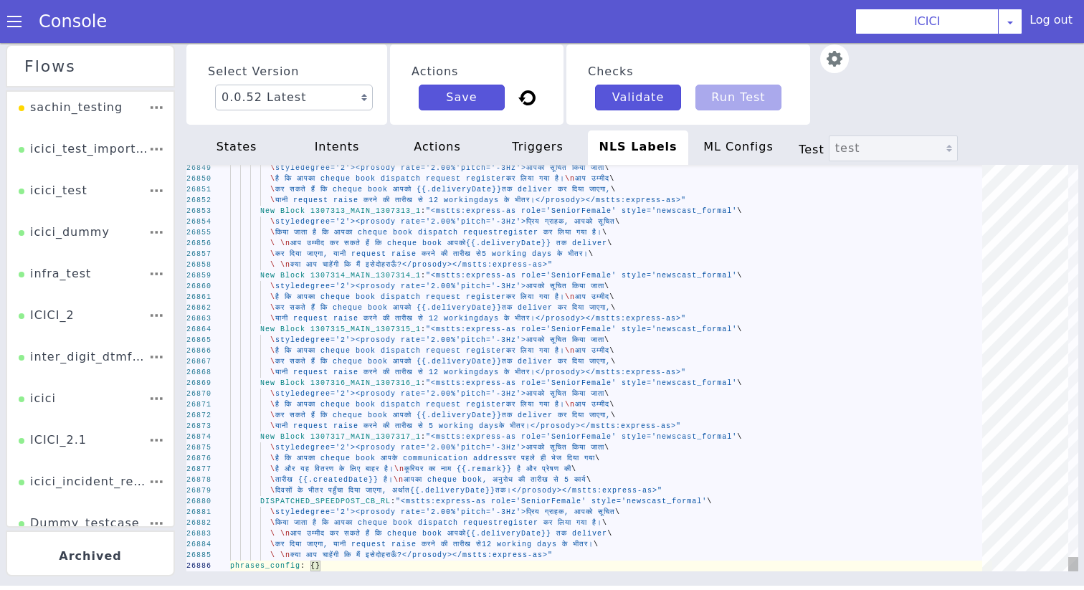
click at [8, 24] on span at bounding box center [14, 21] width 14 height 14
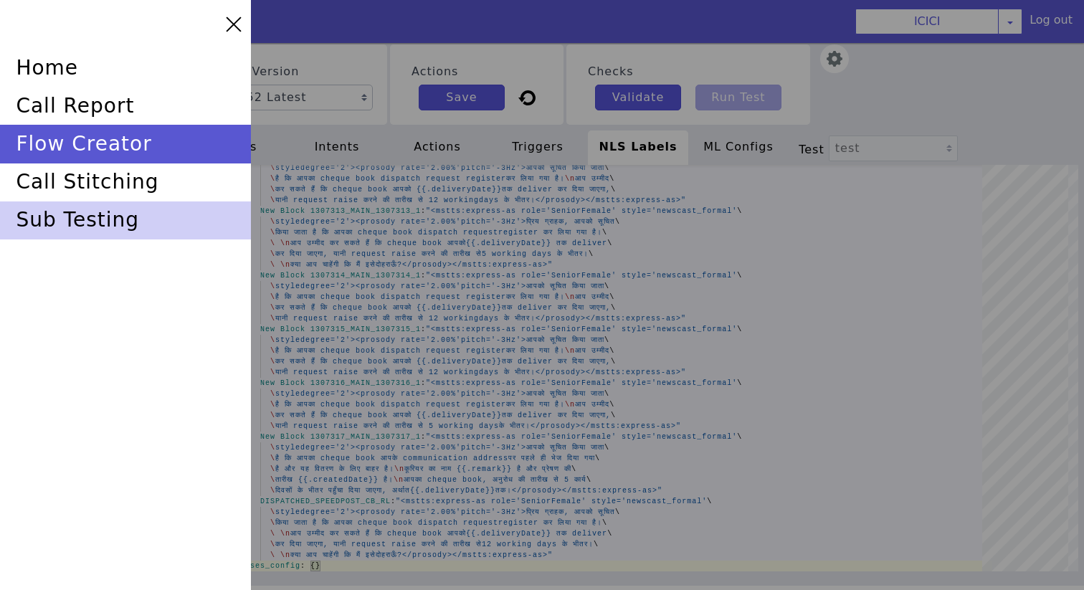
click at [89, 227] on div "sub testing" at bounding box center [125, 221] width 251 height 38
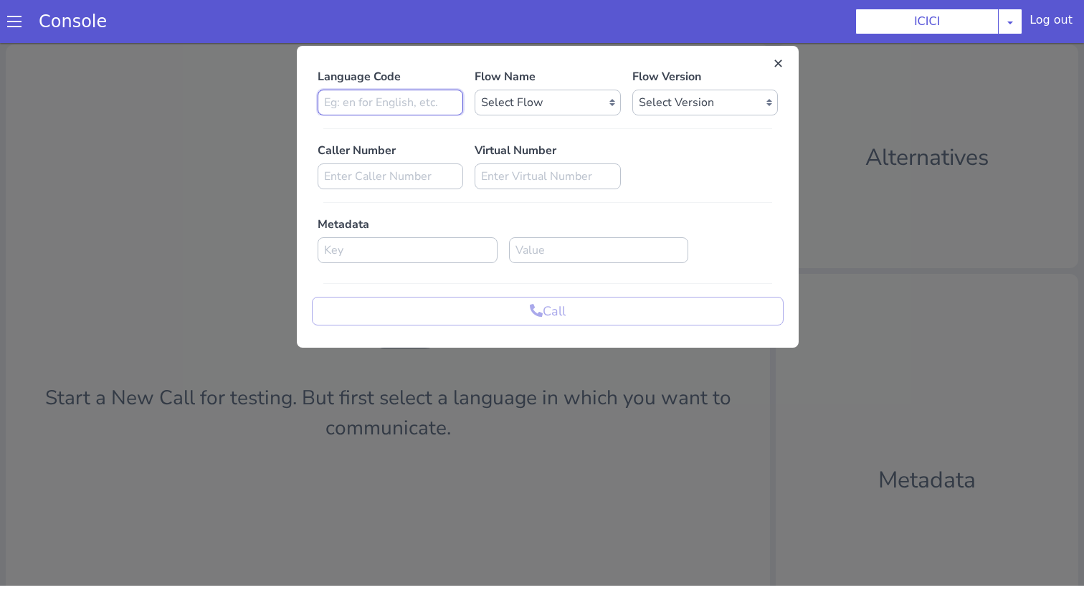
click at [419, 88] on input at bounding box center [397, 88] width 146 height 26
type input "en"
click at [568, 23] on select "Select Flow sachin_testing icici_test_import_1 icici_test icici_dummy infra_tes…" at bounding box center [590, 26] width 146 height 26
select select "b03a4faf-32c3-4c7e-b817-7f3662e43ade"
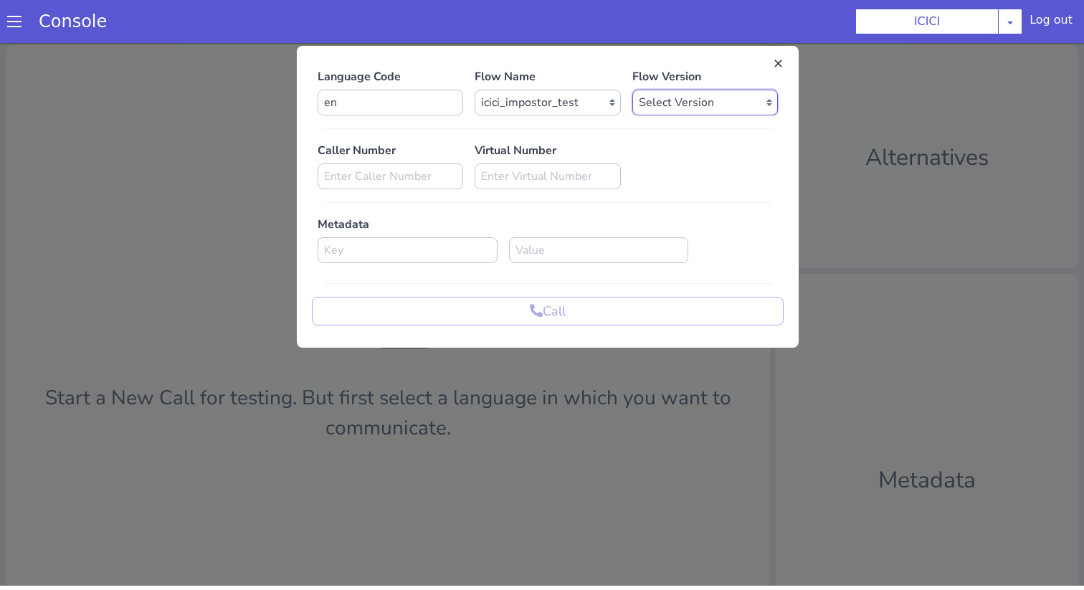
click at [689, 96] on select "Select Version 0.0.52 0.0.51 0.0.50 0.0.49 0.0.48 0.0.47 0.0.46 0.0.45 0.0.44 0…" at bounding box center [713, 88] width 146 height 26
select select "0.0.52"
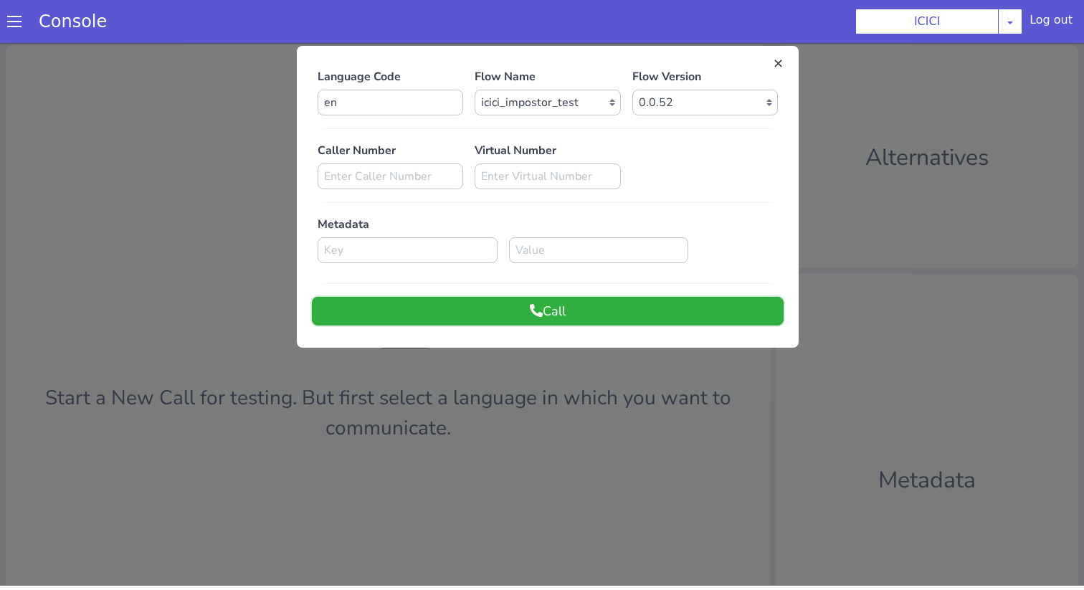
click at [639, 296] on button "Call" at bounding box center [554, 296] width 472 height 29
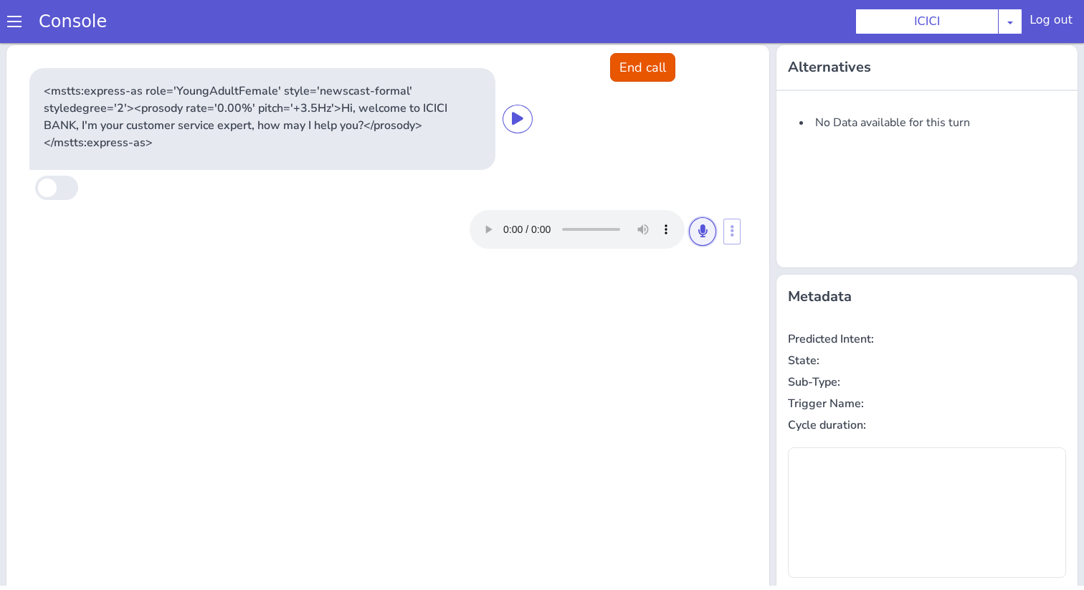
click at [727, 174] on icon at bounding box center [731, 177] width 9 height 13
click at [809, 66] on icon at bounding box center [813, 69] width 9 height 13
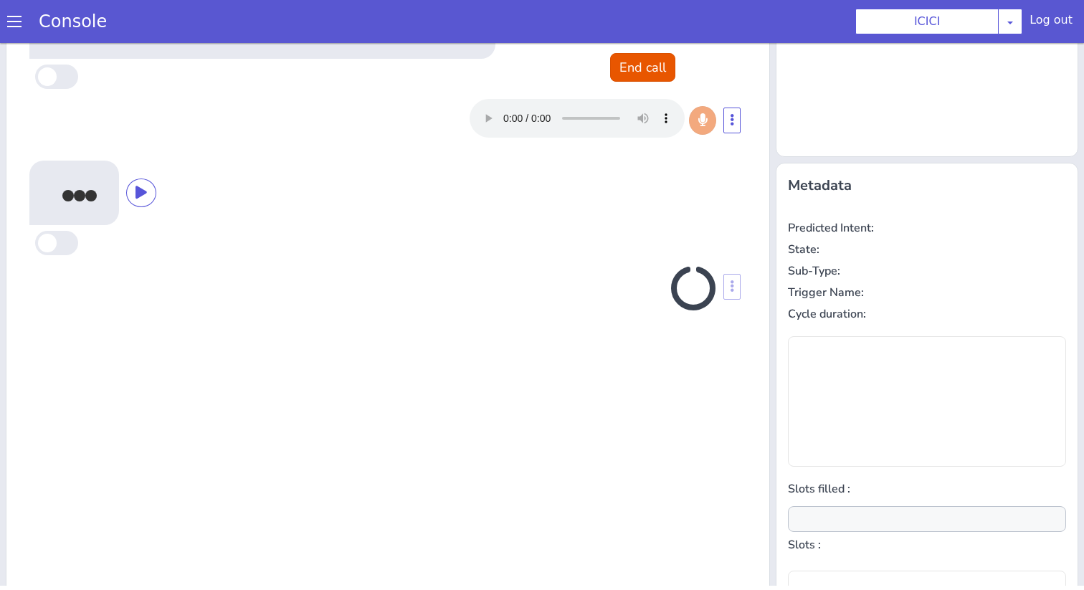
scroll to position [141, 0]
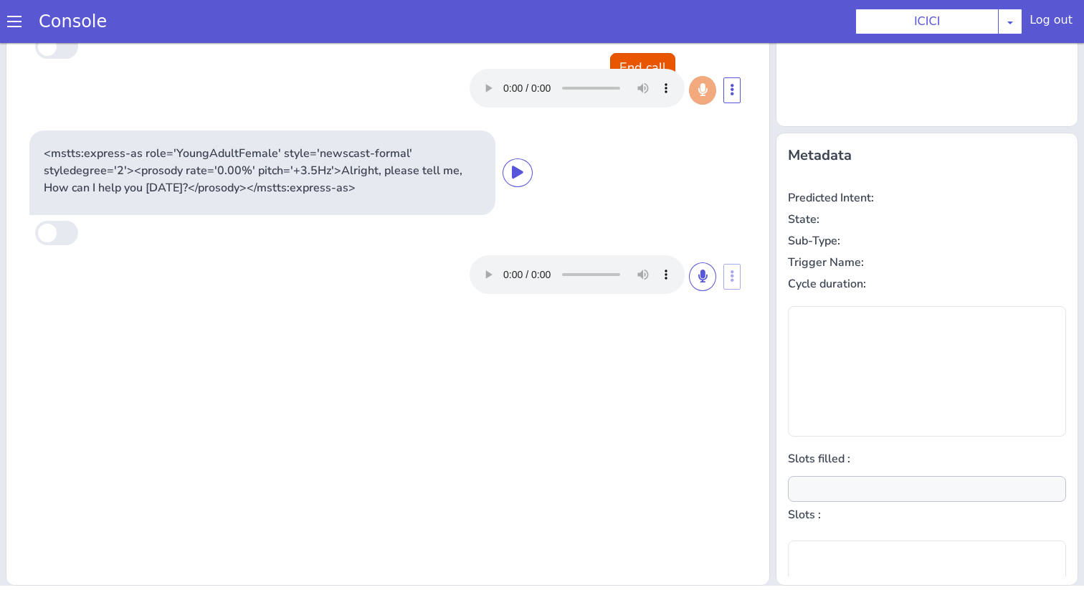
type input "null"
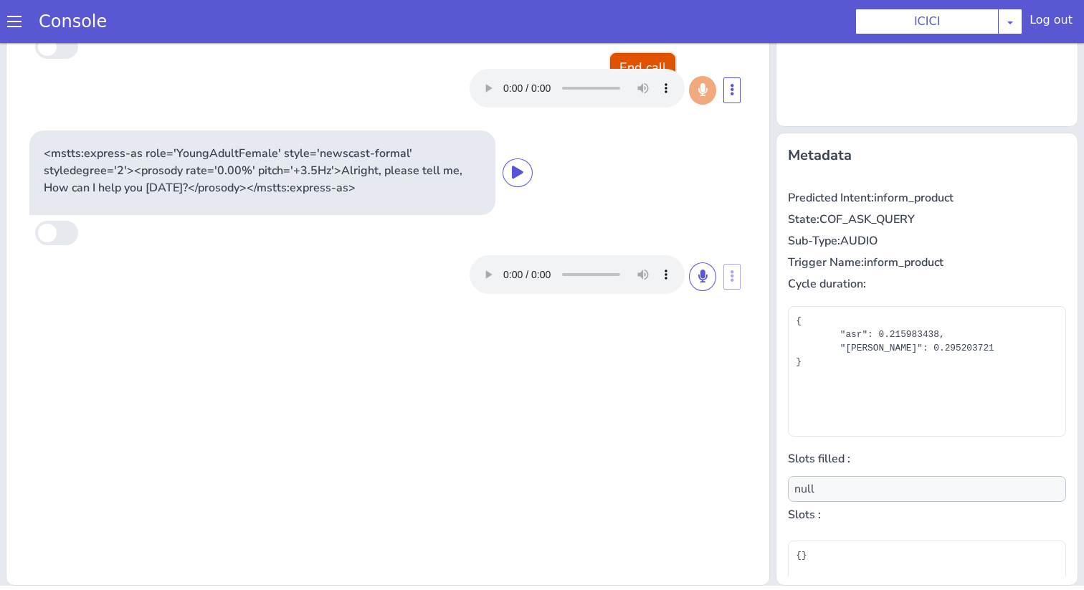
drag, startPoint x: 737, startPoint y: -104, endPoint x: 778, endPoint y: 33, distance: 142.8
click at [674, 179] on div "End call <mstts:express-as role='YoungAdultFemale' style='newscast-formal' styl…" at bounding box center [395, 229] width 765 height 683
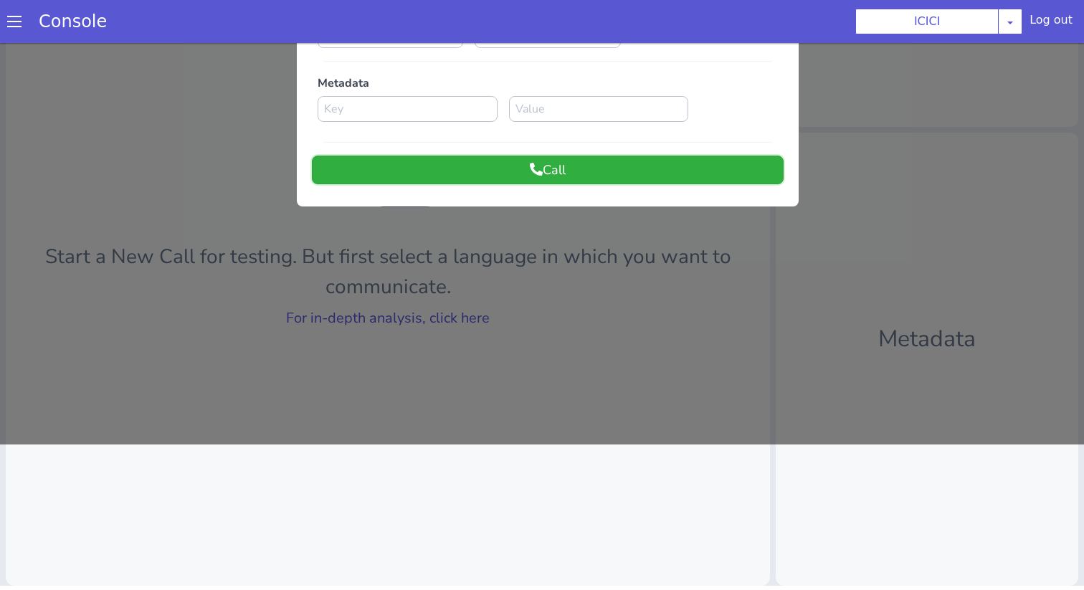
click at [584, 147] on button "Call" at bounding box center [555, 155] width 472 height 29
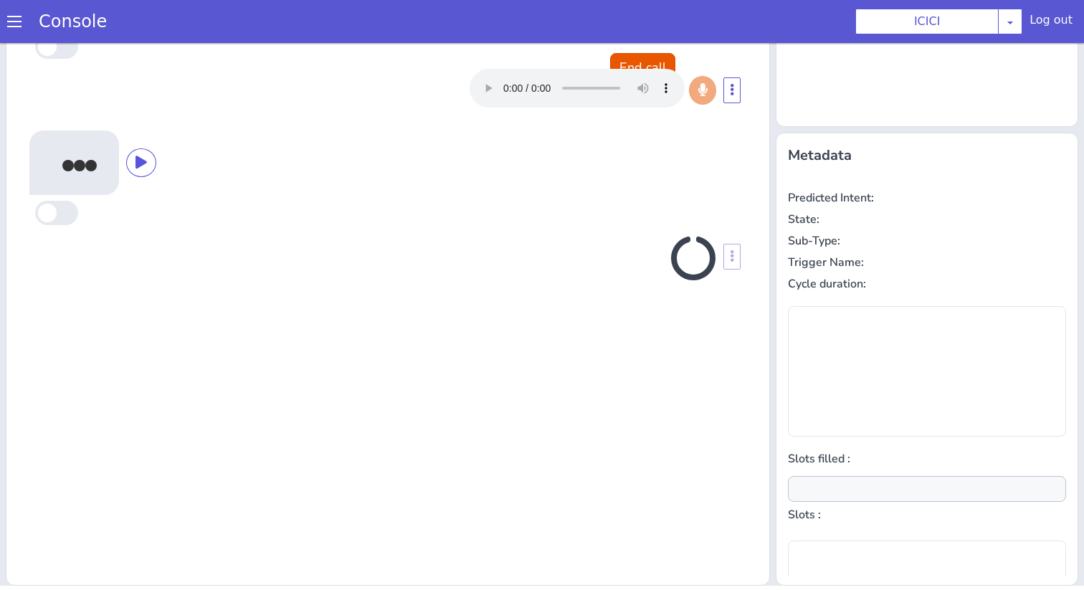
type input "product"
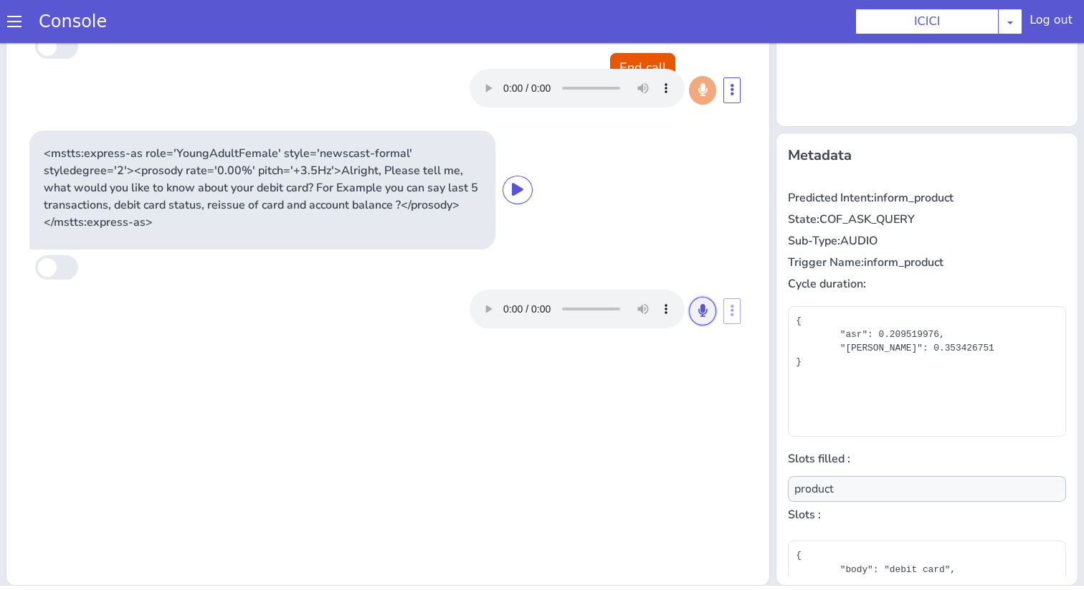
click at [814, 148] on icon at bounding box center [813, 149] width 9 height 13
click at [710, 295] on icon at bounding box center [709, 295] width 9 height 13
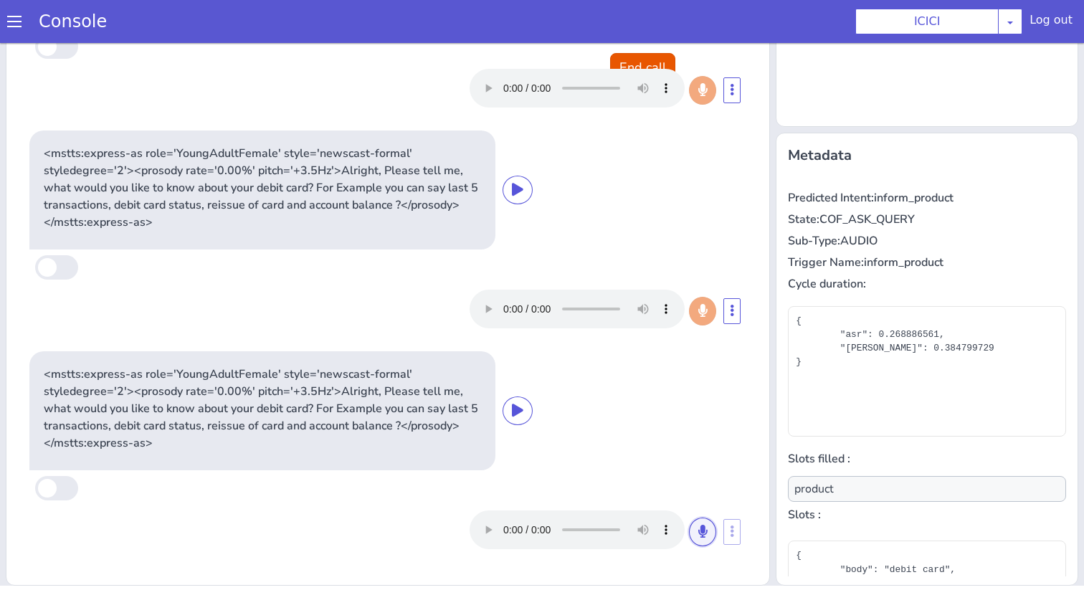
click at [714, 513] on icon at bounding box center [710, 516] width 9 height 13
click at [713, 513] on icon at bounding box center [709, 516] width 9 height 13
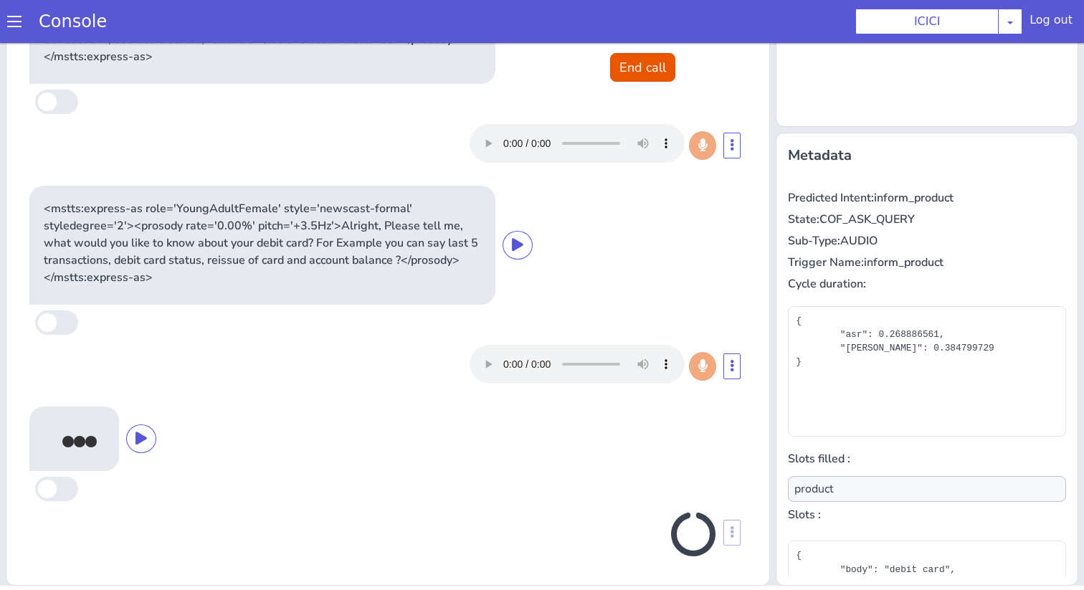
scroll to position [166, 0]
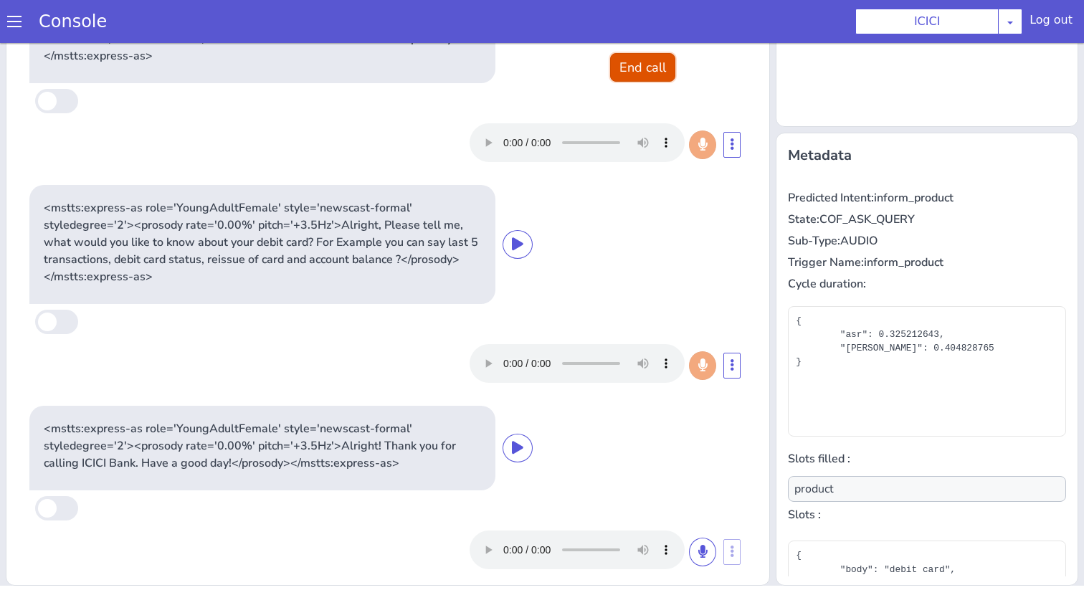
click at [653, 67] on div "End call <mstts:express-as role='YoungAdultFemale' style='newscast-formal' styl…" at bounding box center [394, 229] width 765 height 683
click at [653, 61] on button "End call" at bounding box center [649, 52] width 65 height 29
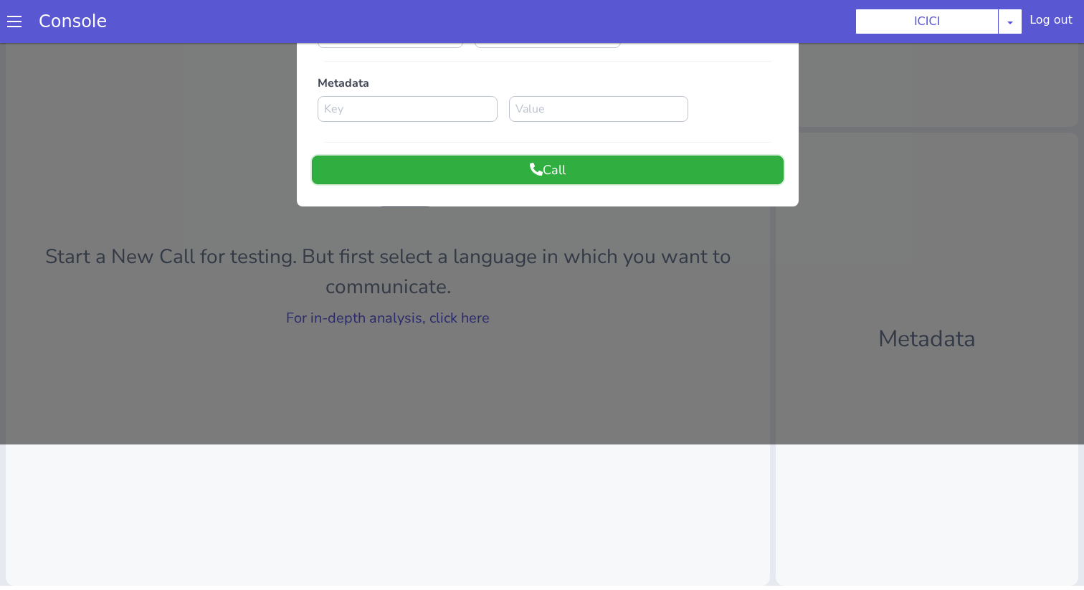
click at [586, 154] on button "Call" at bounding box center [554, 155] width 472 height 29
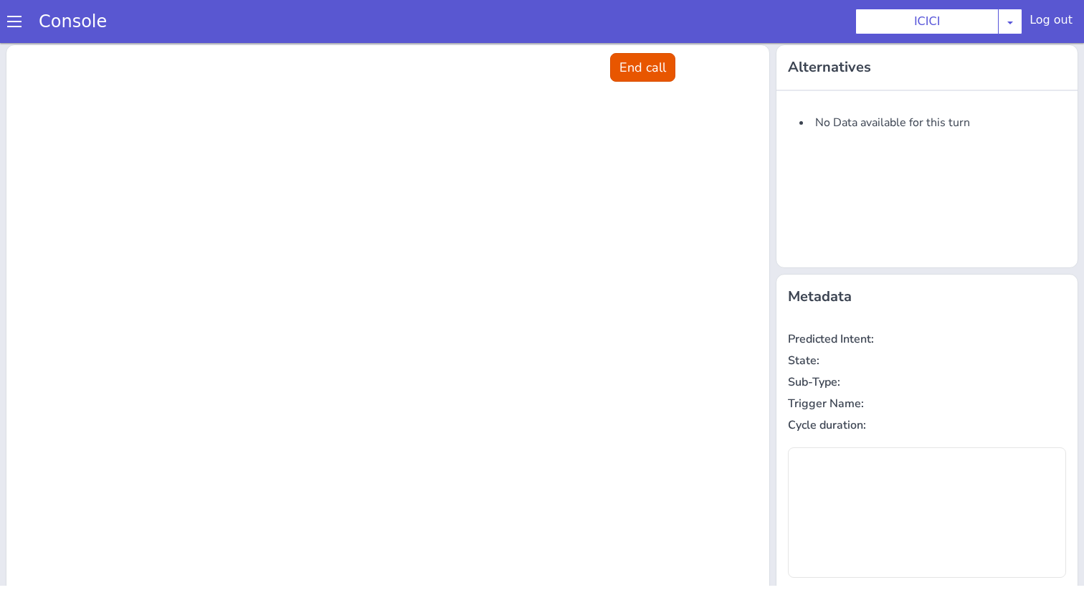
scroll to position [0, 0]
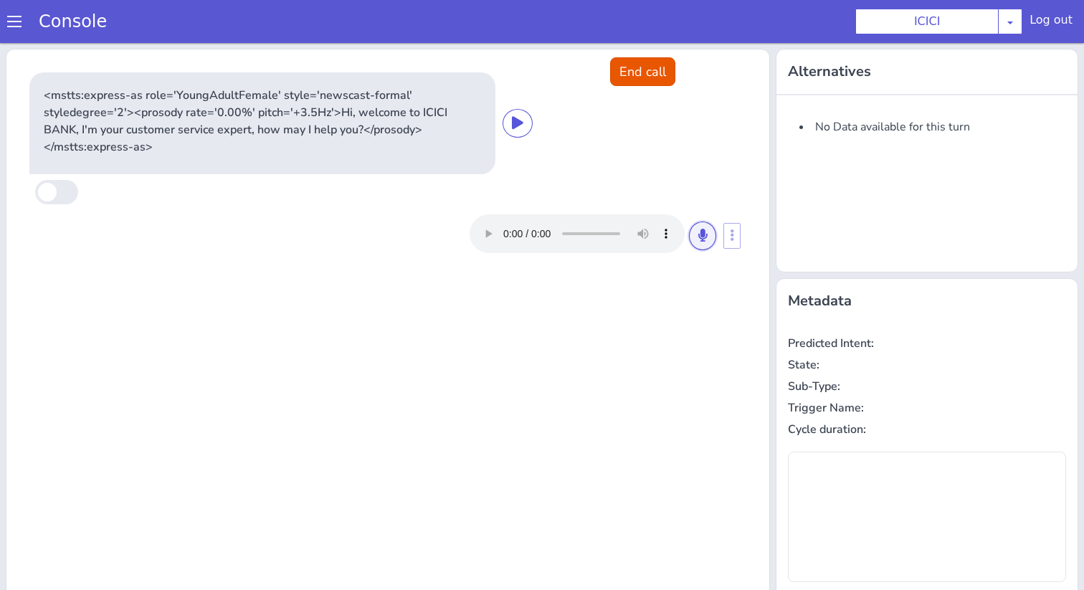
click at [706, 230] on button at bounding box center [709, 221] width 27 height 29
click at [842, 52] on button at bounding box center [845, 43] width 27 height 29
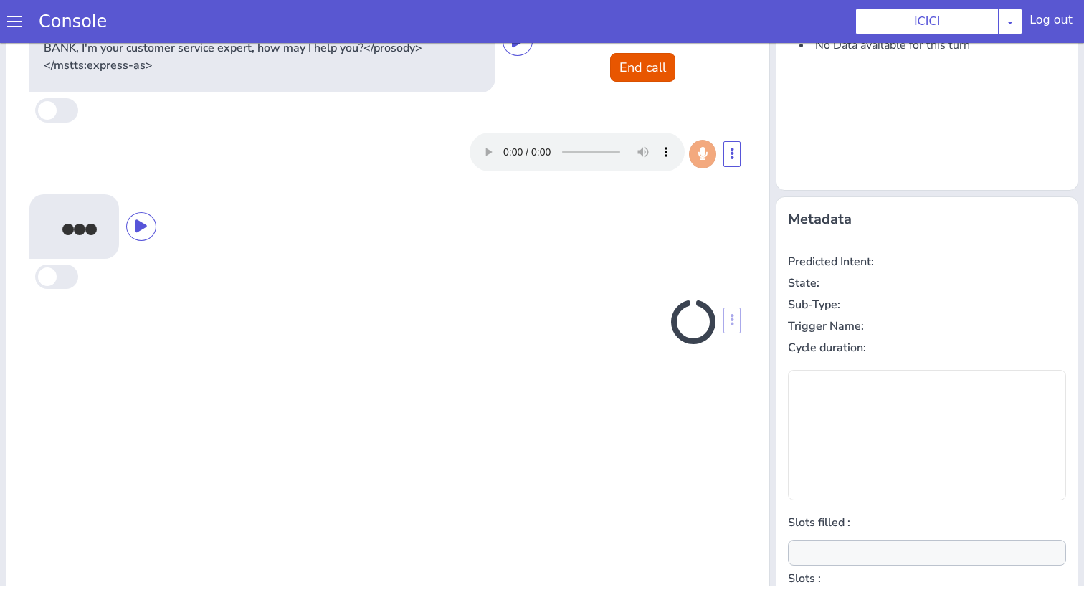
scroll to position [141, 0]
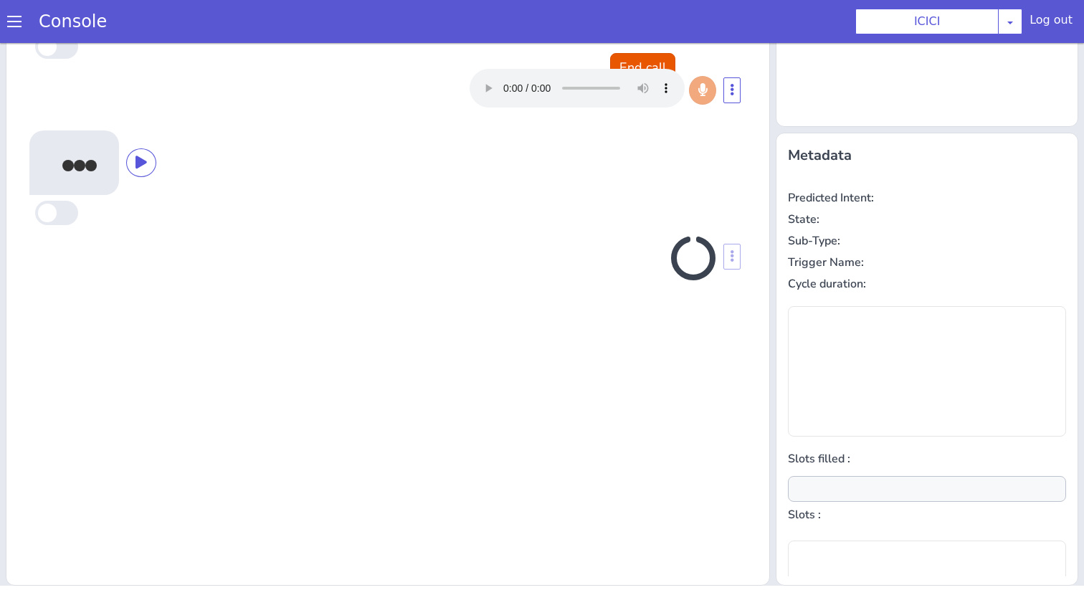
type input "product"
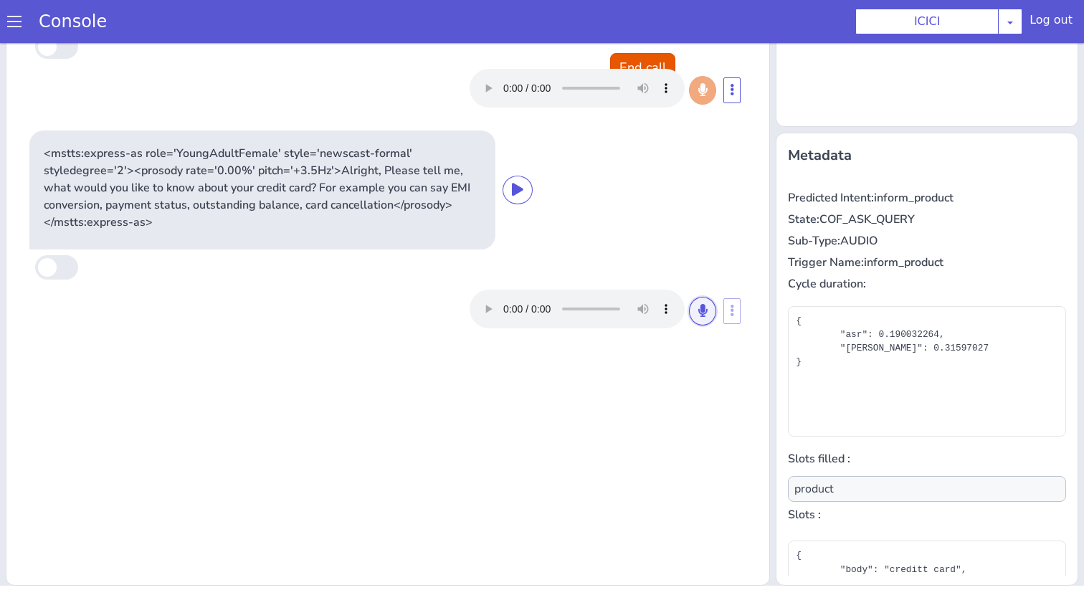
click at [817, 153] on icon at bounding box center [813, 149] width 9 height 13
click at [767, 212] on icon at bounding box center [764, 207] width 9 height 13
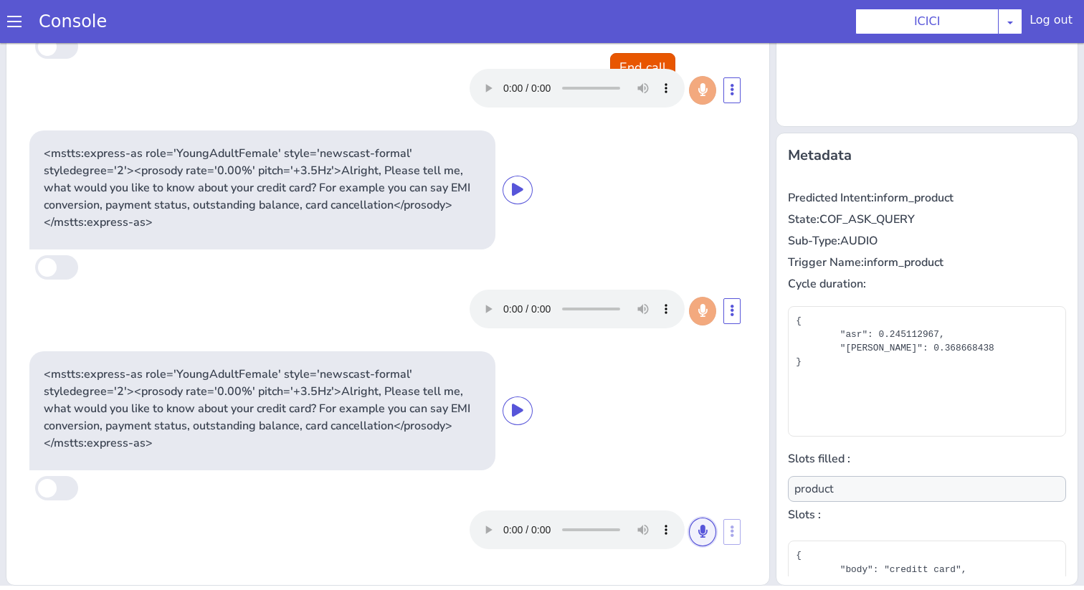
click at [928, 279] on icon at bounding box center [928, 276] width 9 height 13
click at [813, 372] on icon at bounding box center [813, 370] width 9 height 13
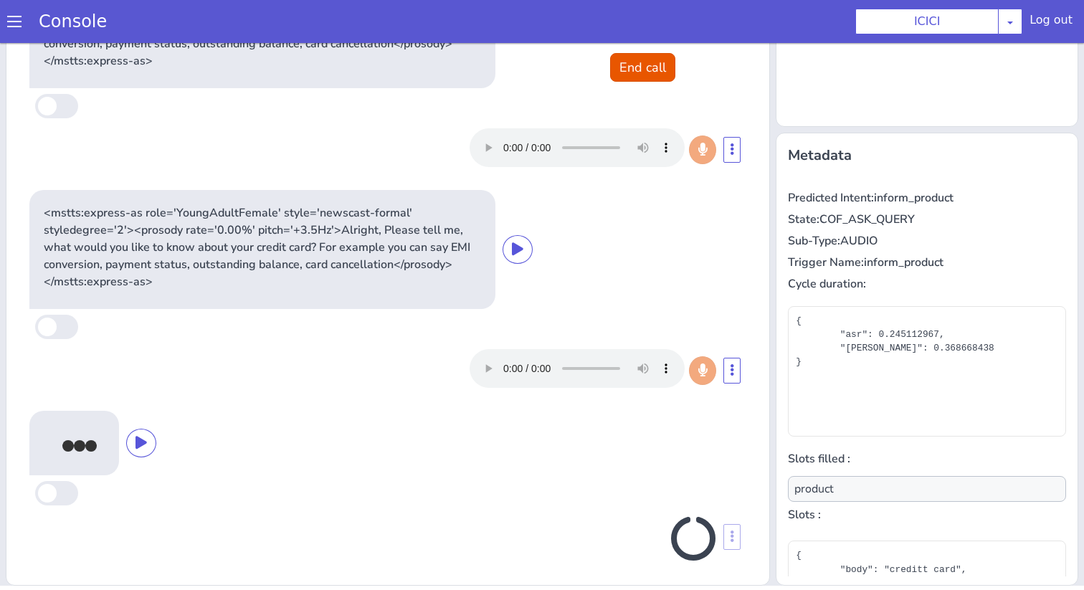
scroll to position [166, 0]
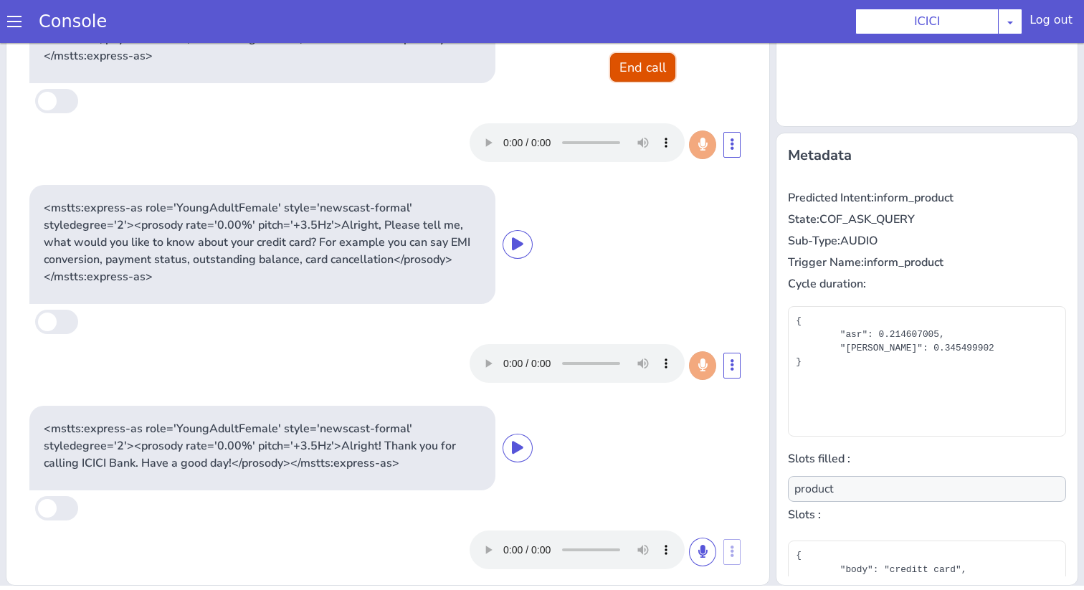
click at [697, 9] on button "End call" at bounding box center [670, 14] width 65 height 29
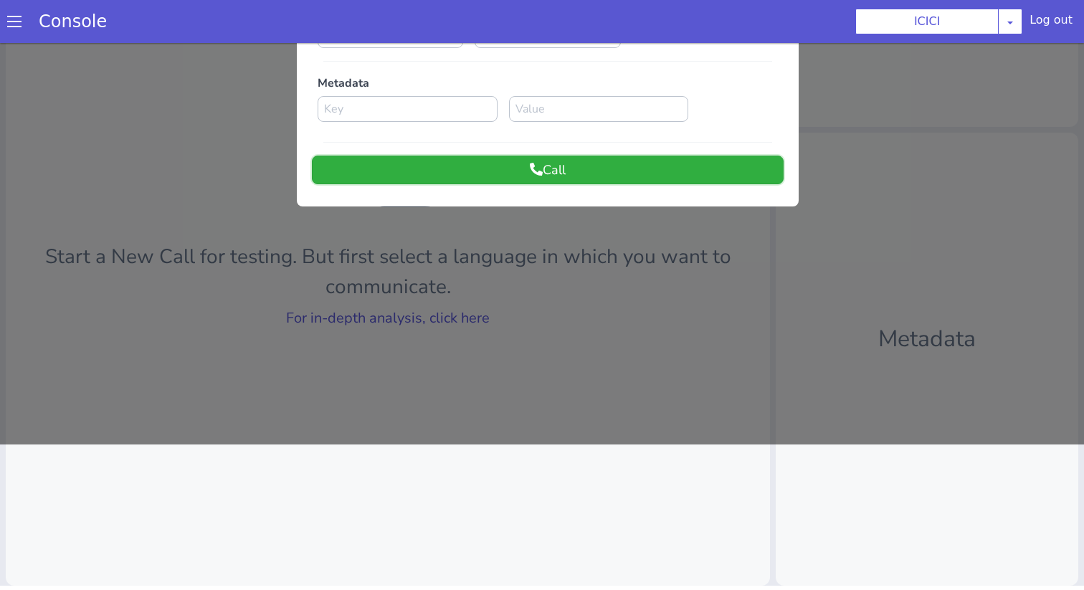
click at [618, 170] on button "Call" at bounding box center [548, 170] width 472 height 29
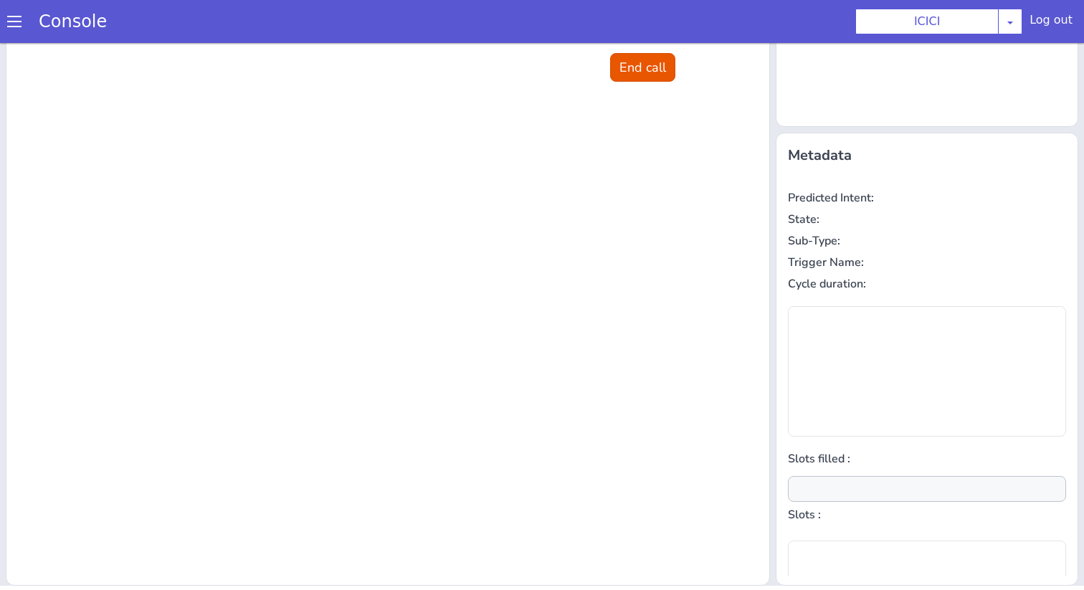
scroll to position [0, 0]
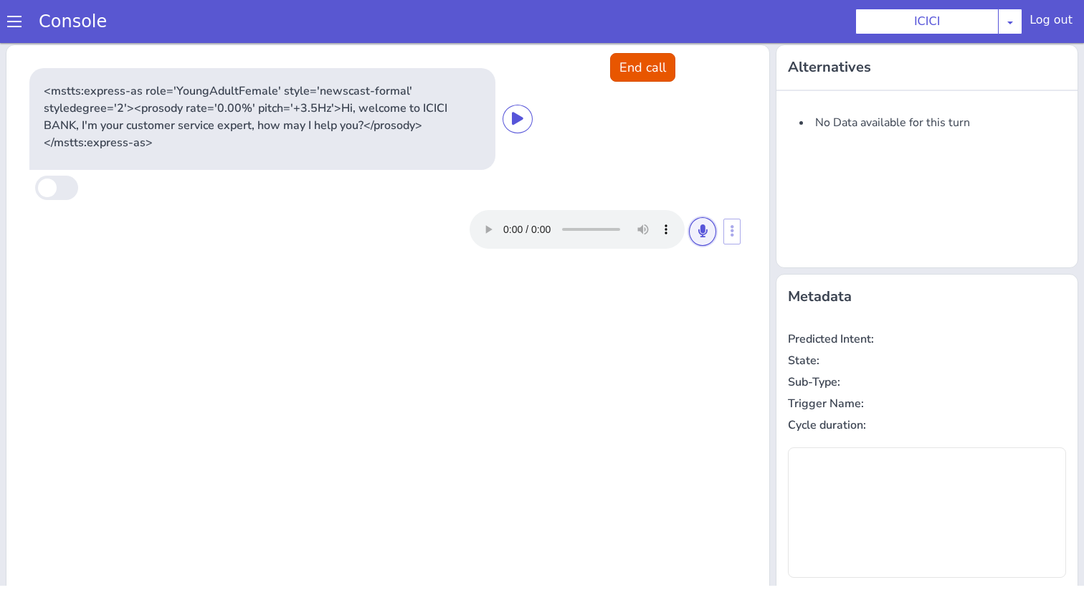
click at [785, 98] on icon at bounding box center [786, 99] width 9 height 13
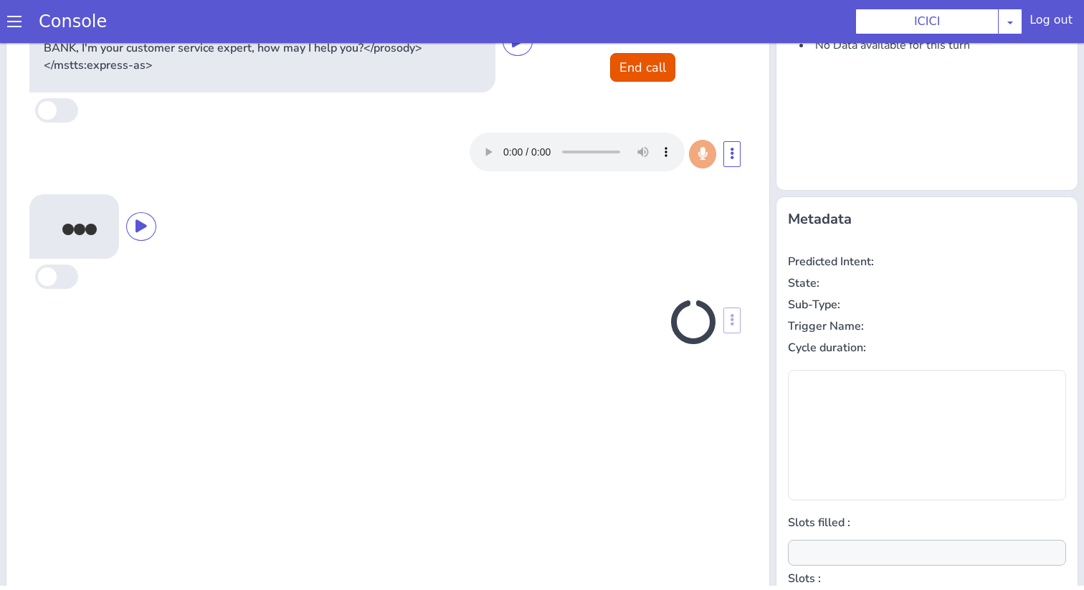
scroll to position [141, 0]
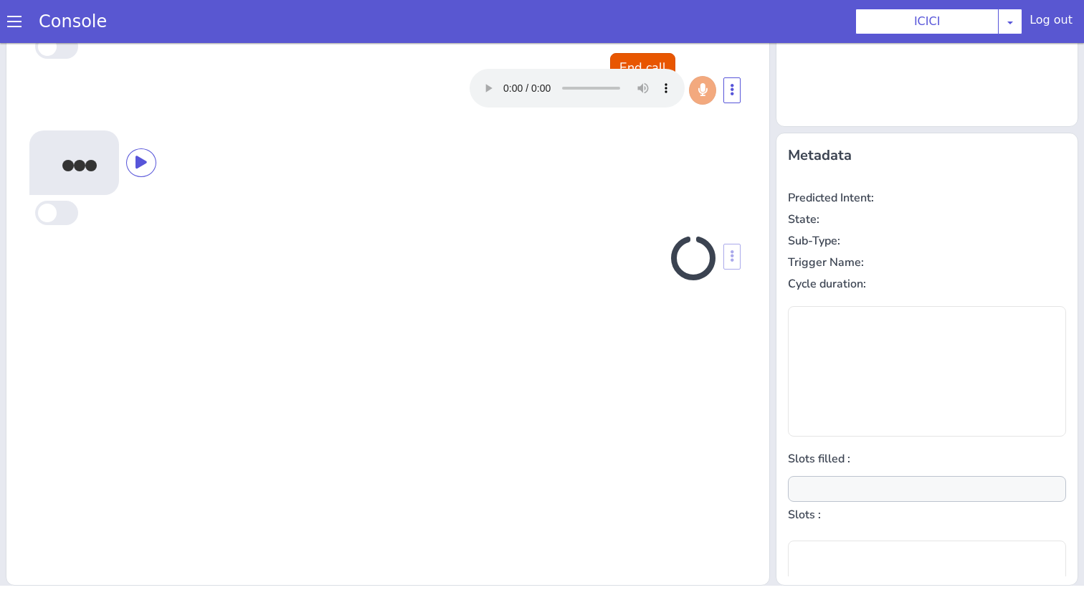
type input "product"
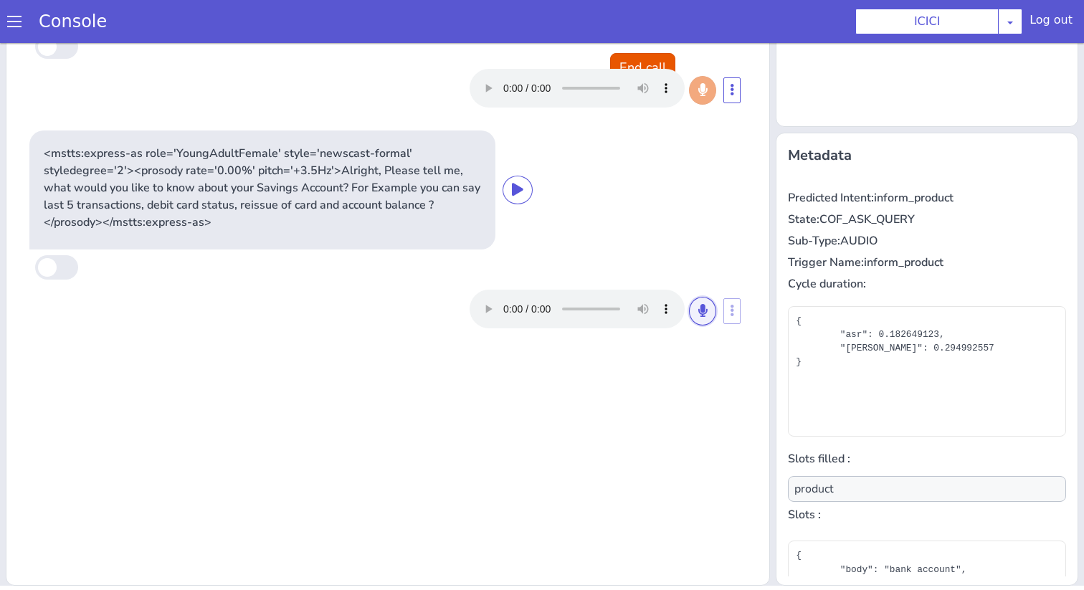
click at [710, 316] on button at bounding box center [702, 311] width 27 height 29
click at [821, 155] on button at bounding box center [813, 150] width 27 height 29
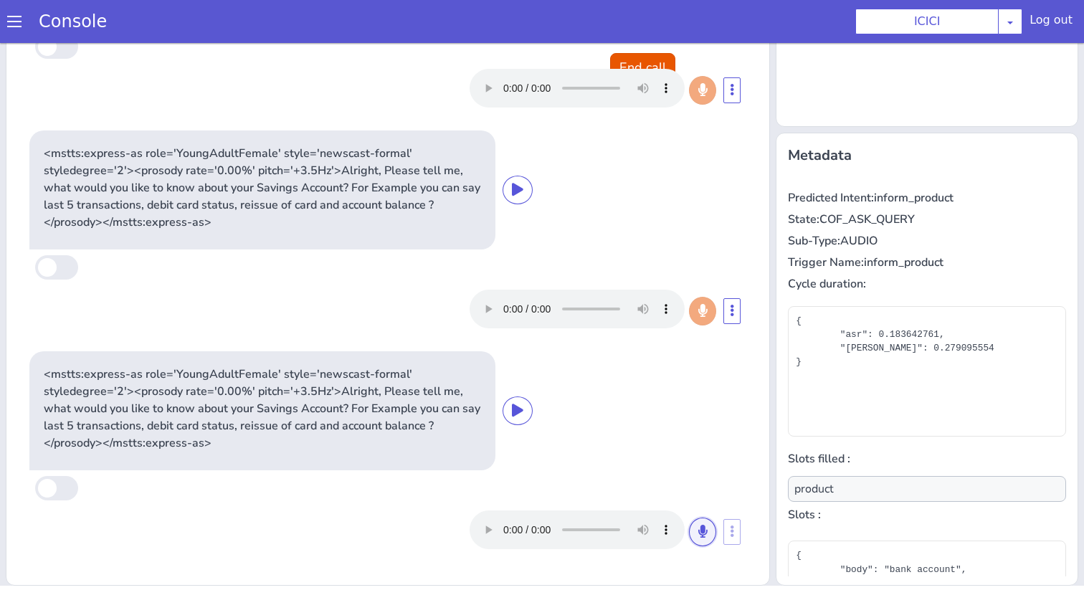
click at [788, 391] on button at bounding box center [785, 401] width 27 height 29
click at [712, 507] on button at bounding box center [709, 517] width 27 height 29
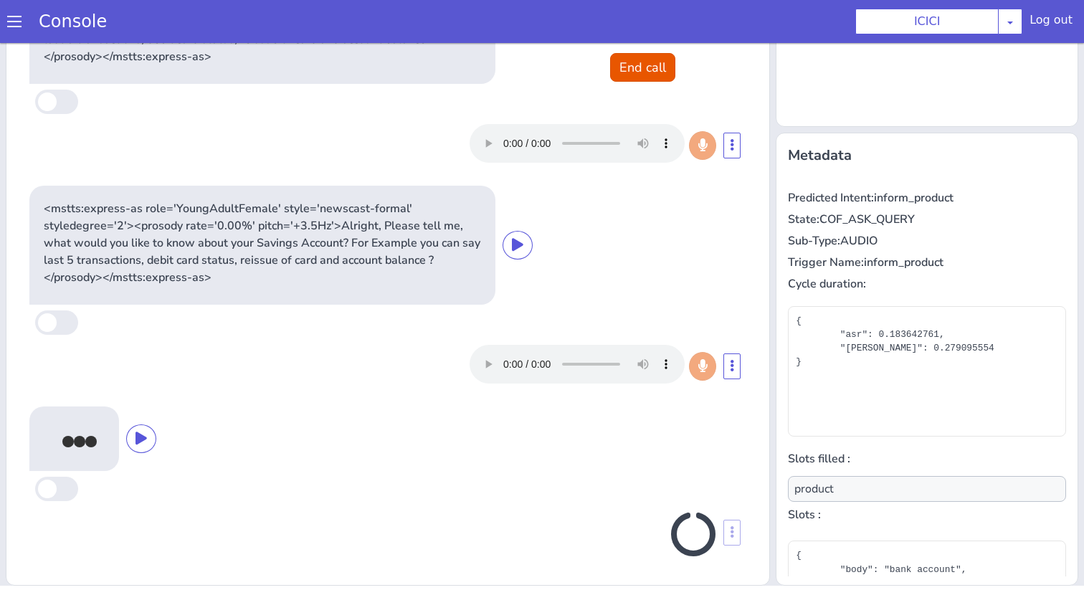
scroll to position [166, 0]
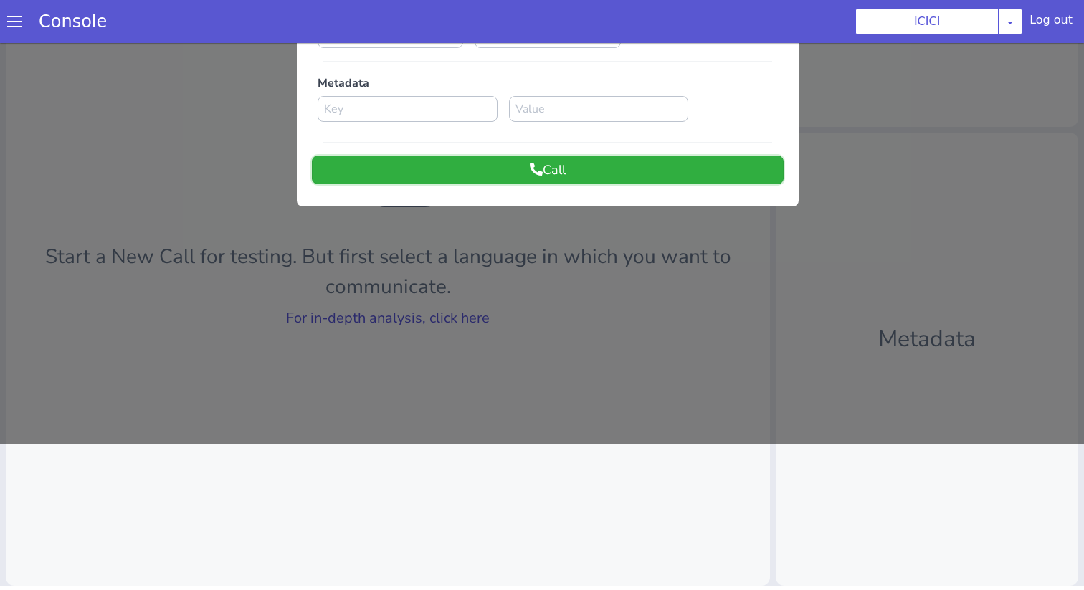
click at [699, 42] on button "Call" at bounding box center [631, 38] width 472 height 29
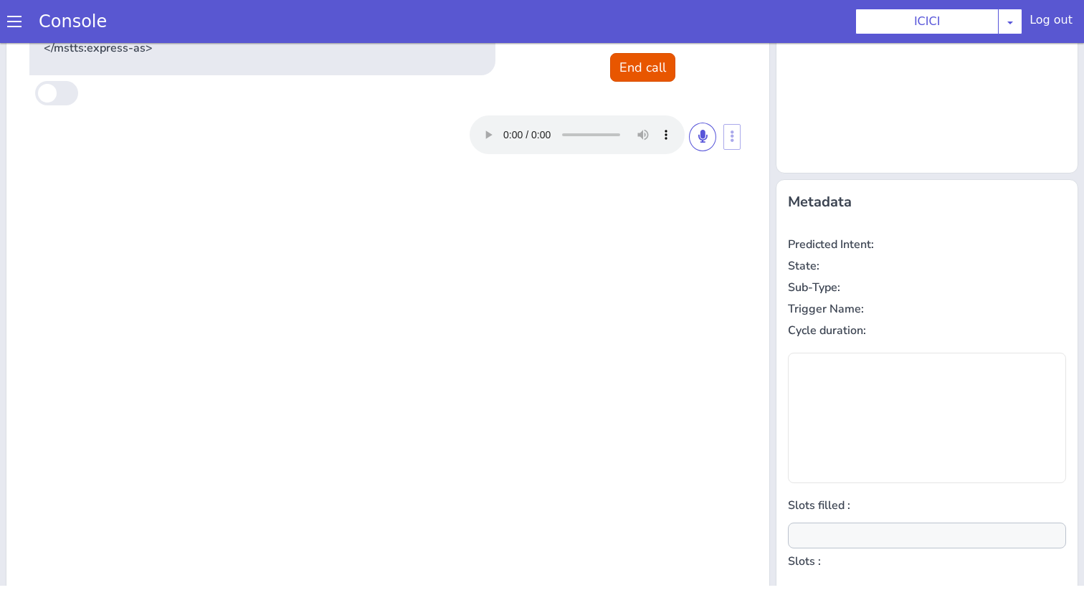
scroll to position [90, 0]
click at [790, 0] on button at bounding box center [785, 10] width 27 height 29
click at [767, 27] on button at bounding box center [763, 38] width 27 height 29
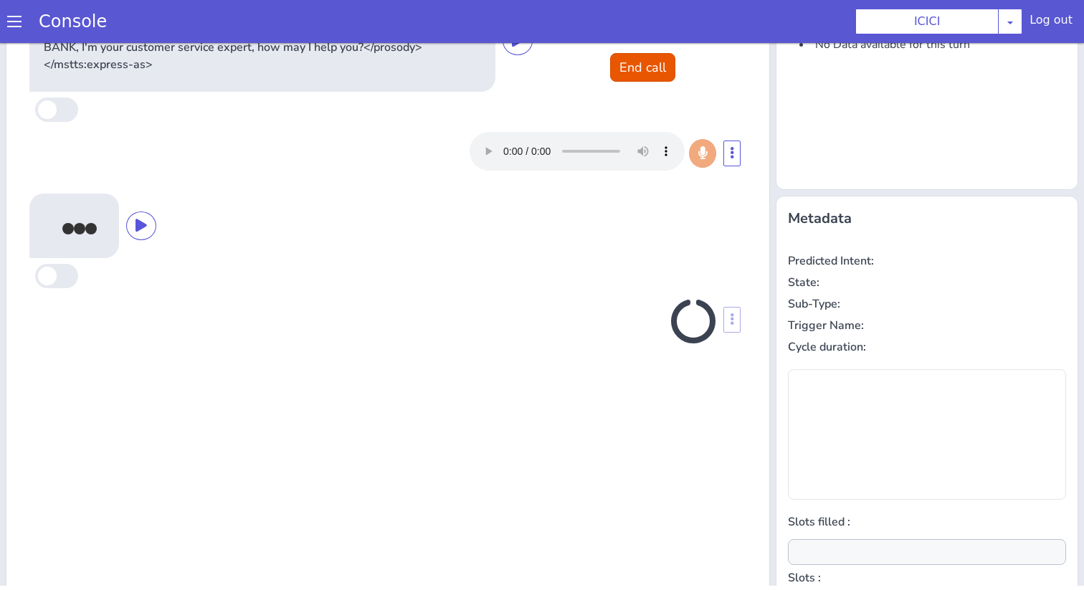
scroll to position [141, 0]
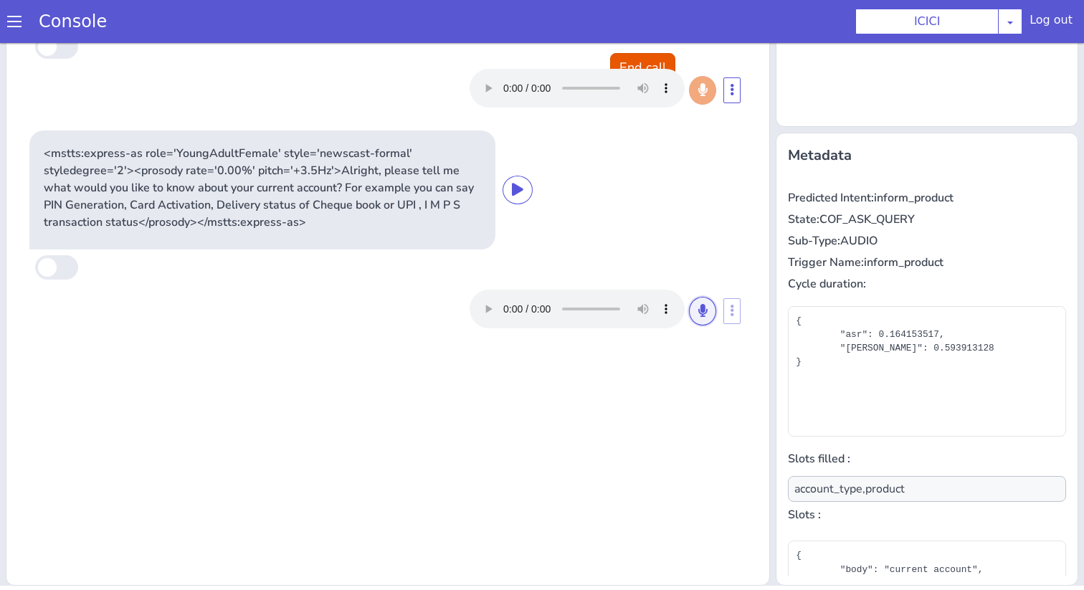
click at [797, 181] on button at bounding box center [785, 180] width 27 height 29
click at [824, 151] on button at bounding box center [813, 150] width 27 height 29
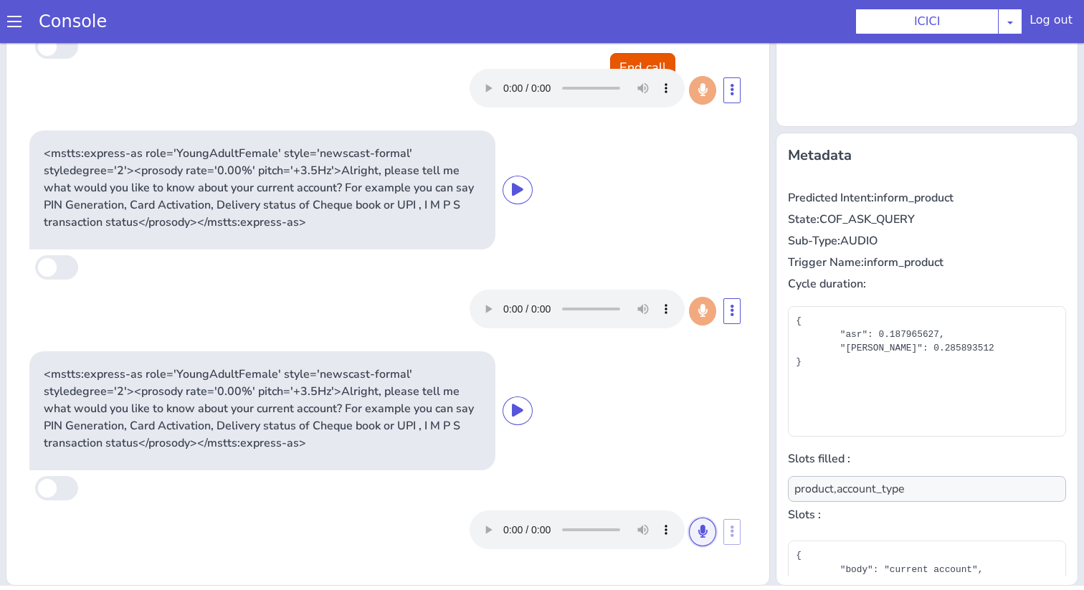
click at [879, 318] on button at bounding box center [883, 308] width 27 height 29
click at [704, 526] on button at bounding box center [709, 517] width 27 height 29
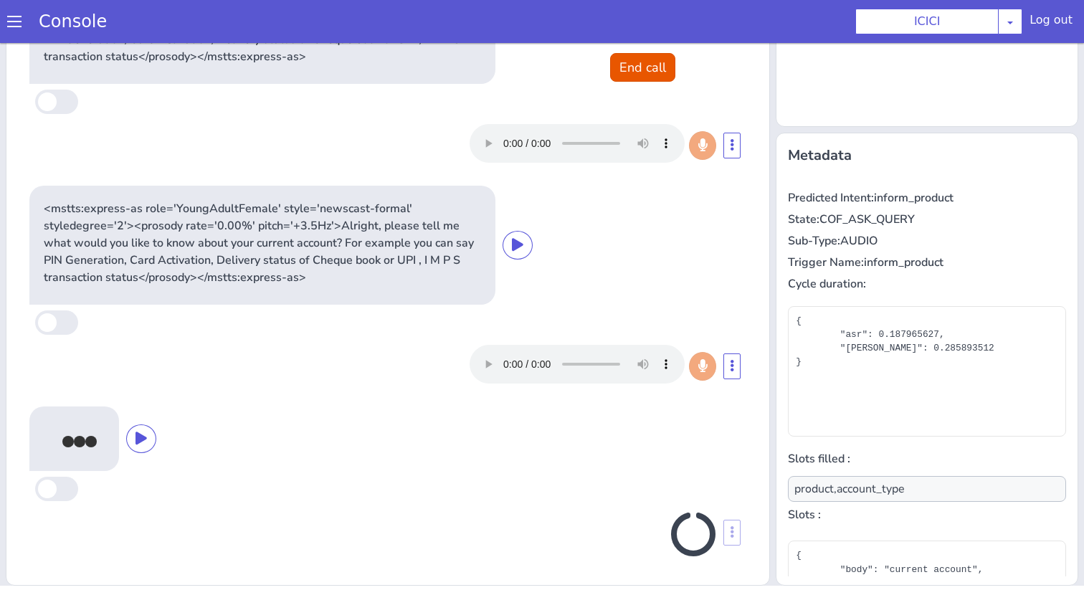
scroll to position [166, 0]
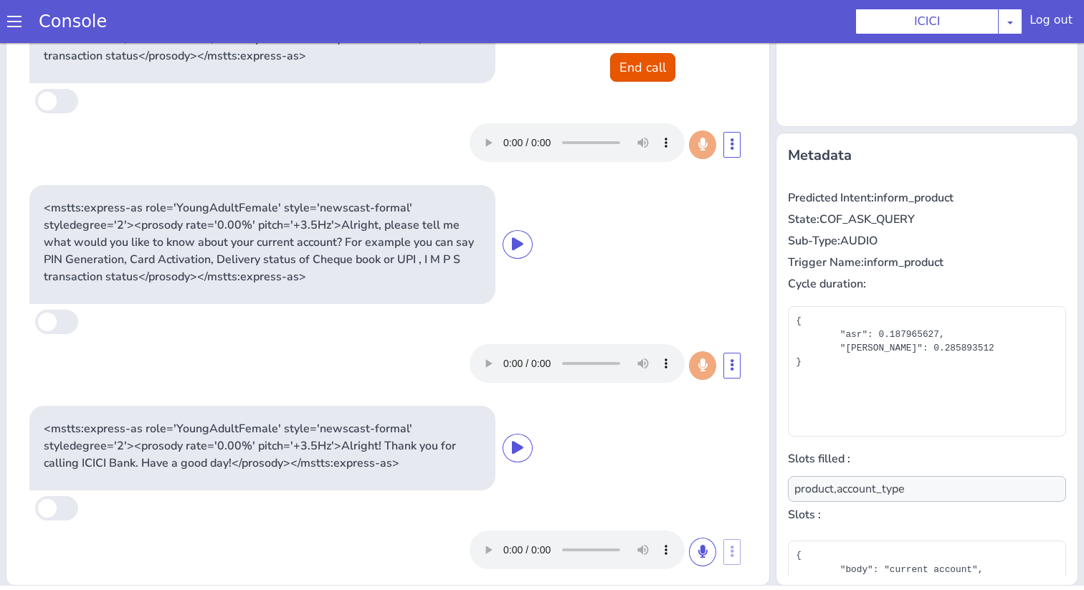
type input "account_type,product"
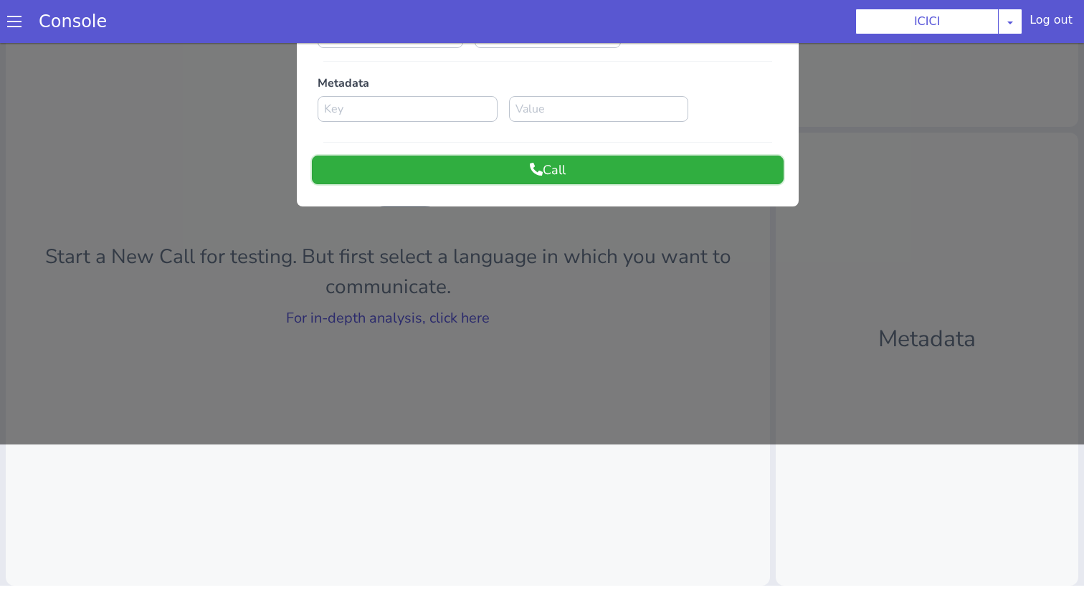
click at [623, 87] on button "Call" at bounding box center [591, 93] width 472 height 29
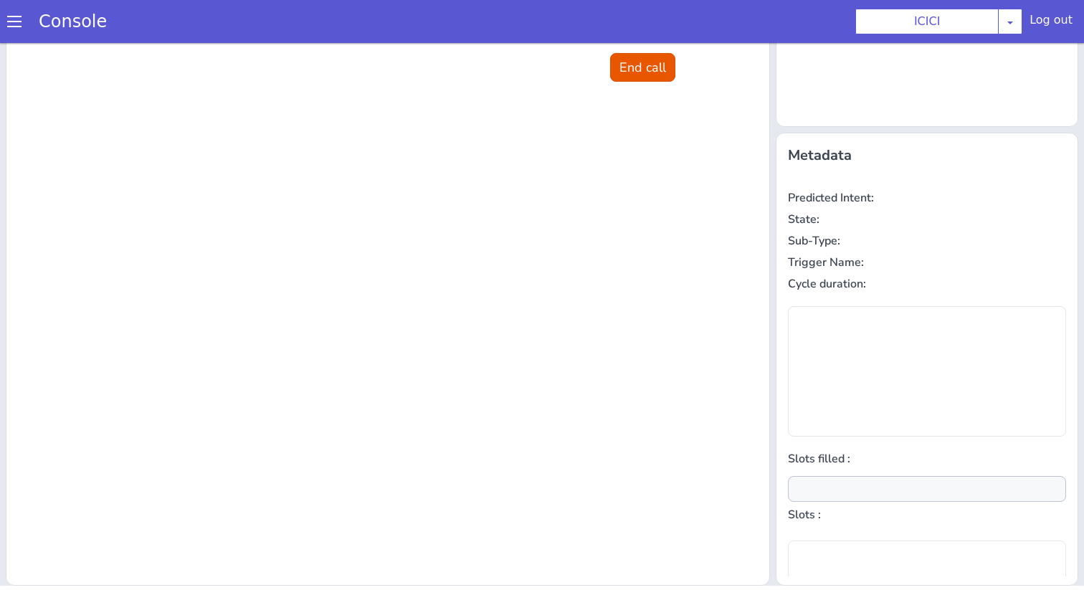
scroll to position [0, 0]
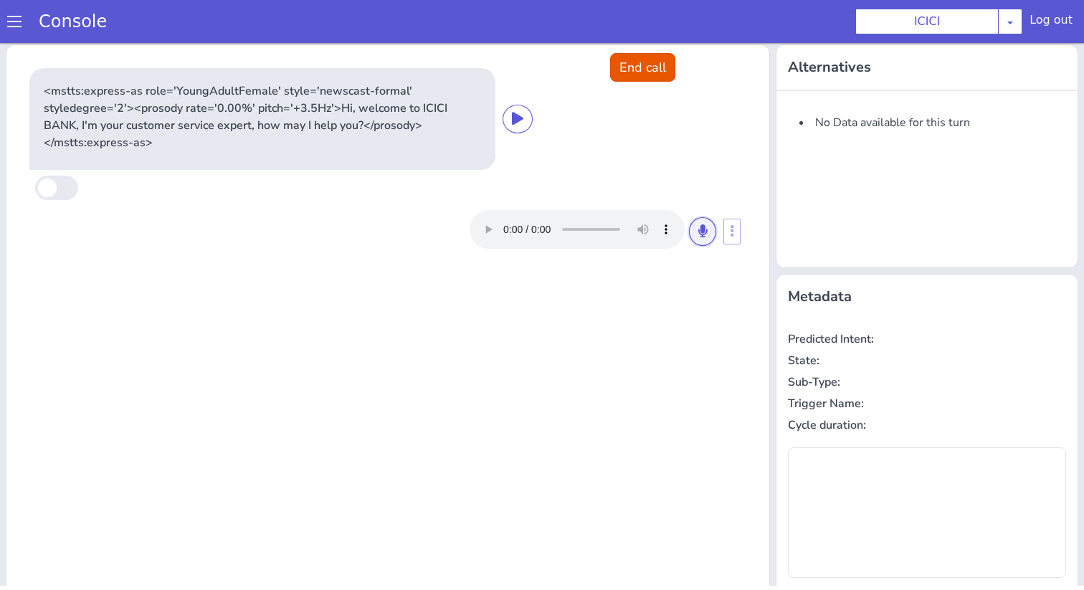
click at [742, 146] on button at bounding box center [745, 155] width 27 height 29
click at [782, 92] on button at bounding box center [785, 100] width 27 height 29
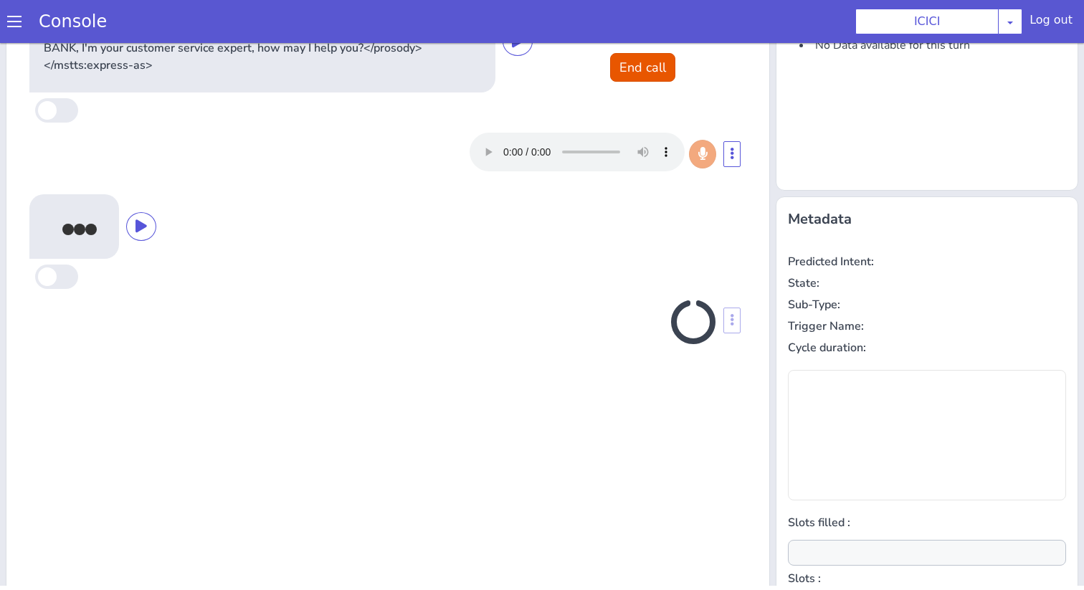
scroll to position [141, 0]
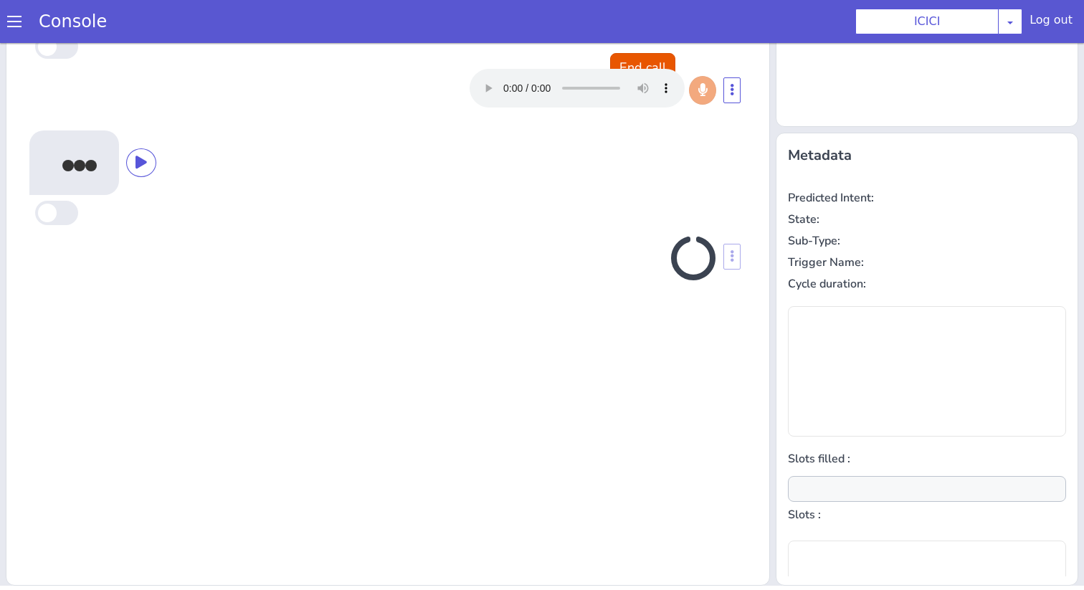
type input "account_type,product"
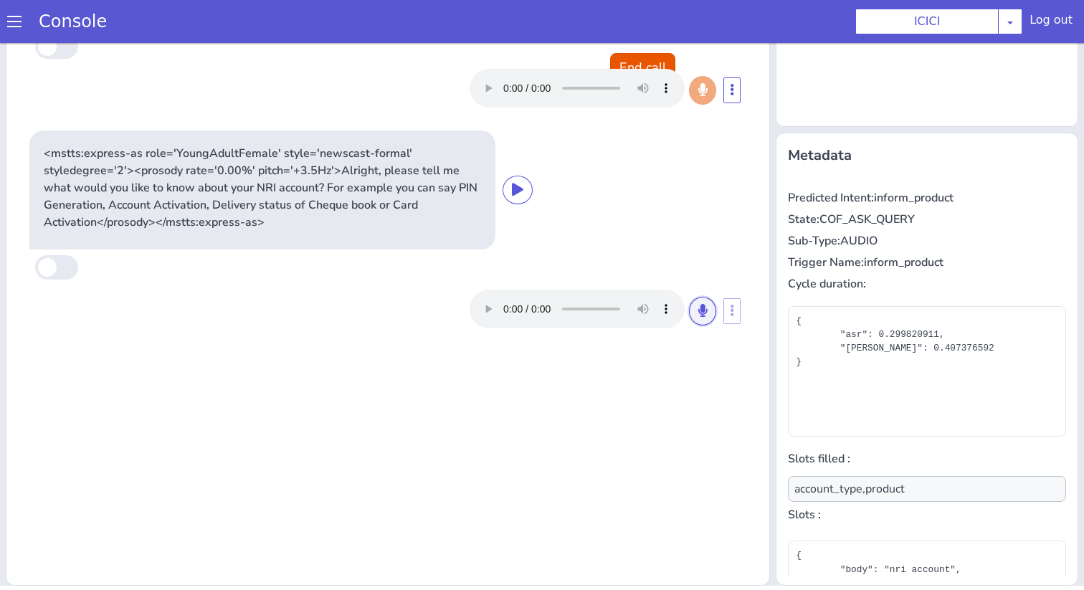
click at [879, 79] on button at bounding box center [883, 87] width 27 height 29
click at [782, 171] on button at bounding box center [785, 180] width 27 height 29
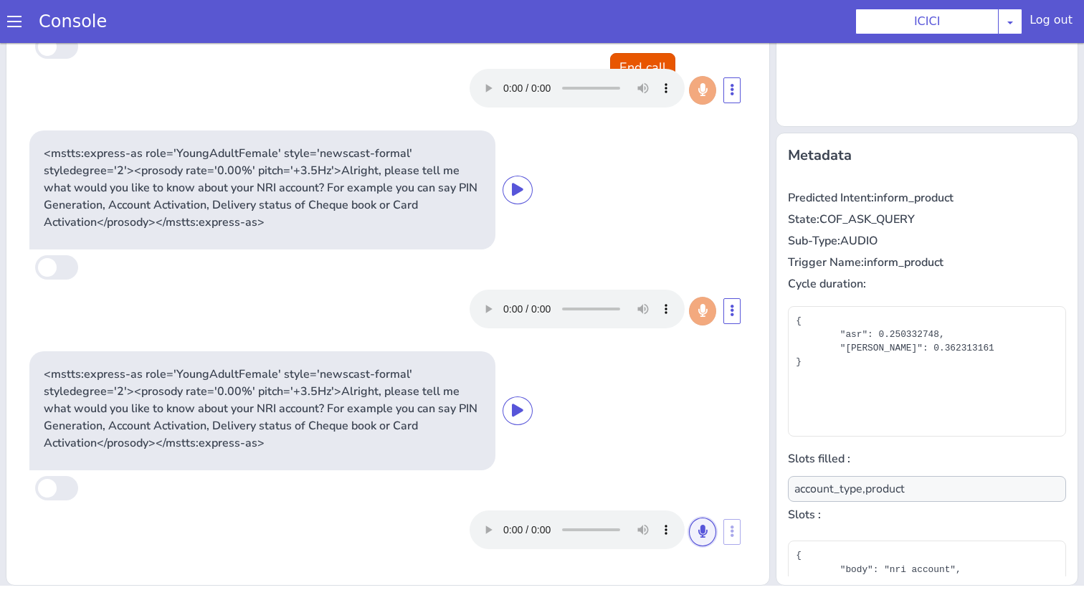
click at [813, 364] on icon at bounding box center [813, 370] width 9 height 13
click at [709, 511] on icon at bounding box center [709, 516] width 9 height 13
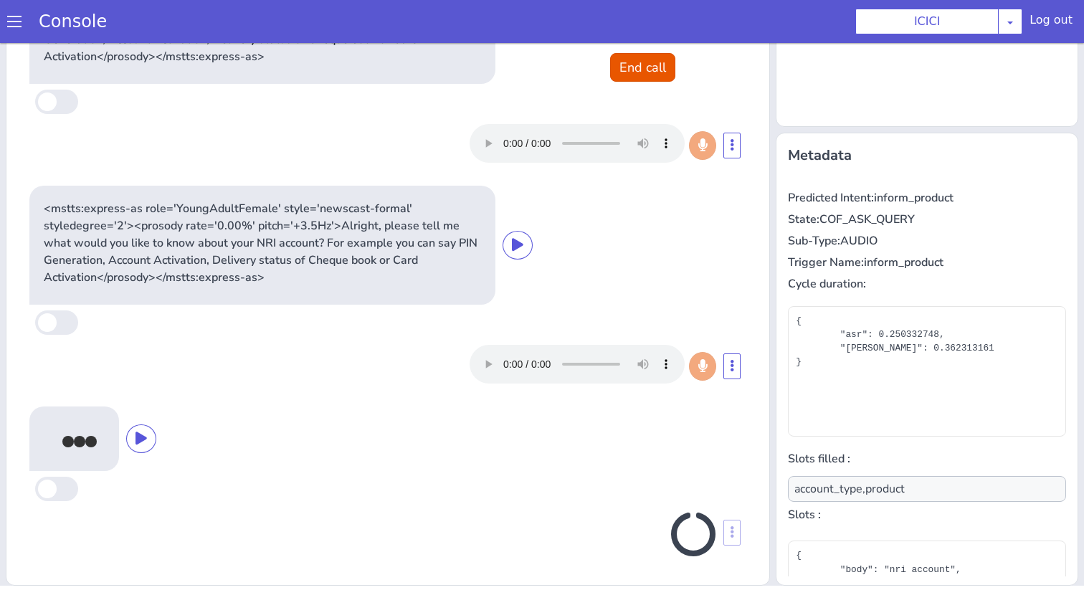
scroll to position [166, 0]
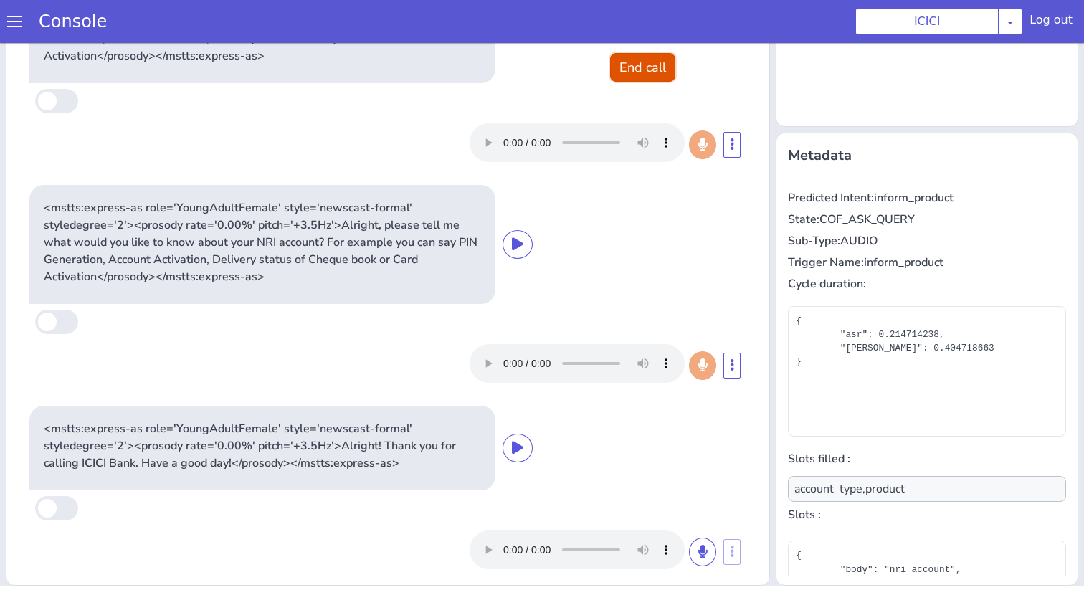
click at [657, 55] on button "End call" at bounding box center [649, 52] width 65 height 29
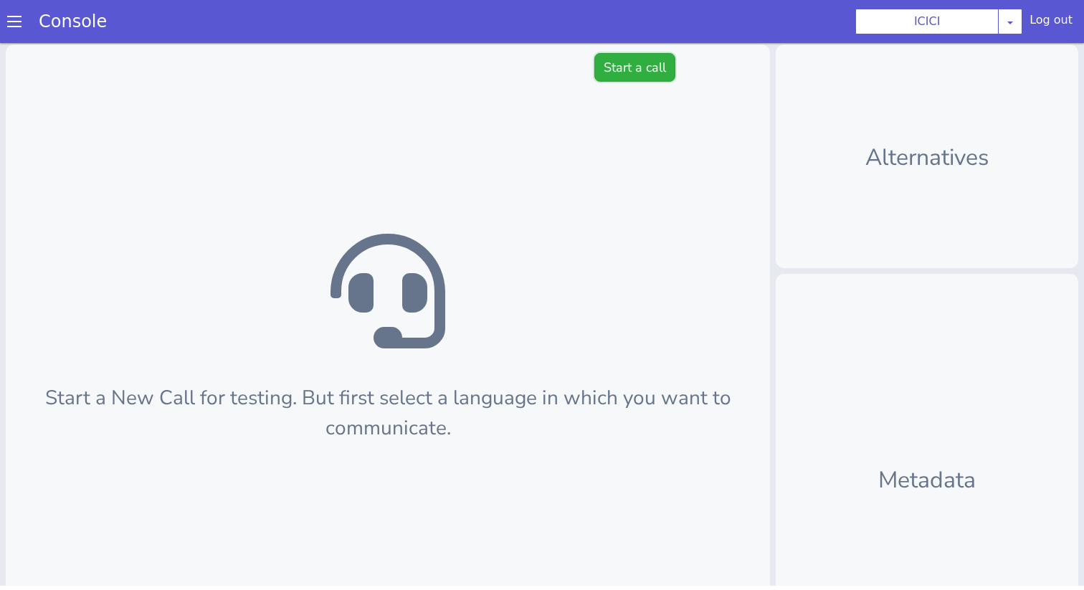
click at [632, 68] on button "Start a call" at bounding box center [635, 67] width 81 height 29
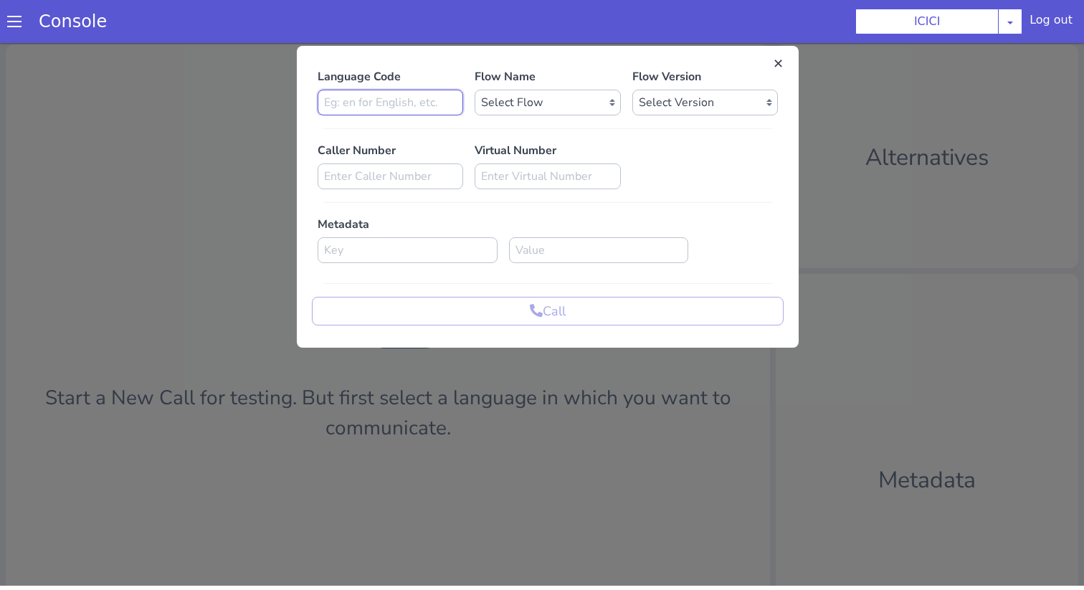
click at [452, 98] on input at bounding box center [391, 103] width 146 height 26
type input "en"
click at [579, 105] on select "Select Flow sachin_testing icici_test_import_1 icici_test icici_dummy infra_tes…" at bounding box center [548, 103] width 146 height 26
select select "b03a4faf-32c3-4c7e-b817-7f3662e43ade"
click at [475, 90] on select "Select Flow sachin_testing icici_test_import_1 icici_test icici_dummy infra_tes…" at bounding box center [548, 103] width 146 height 26
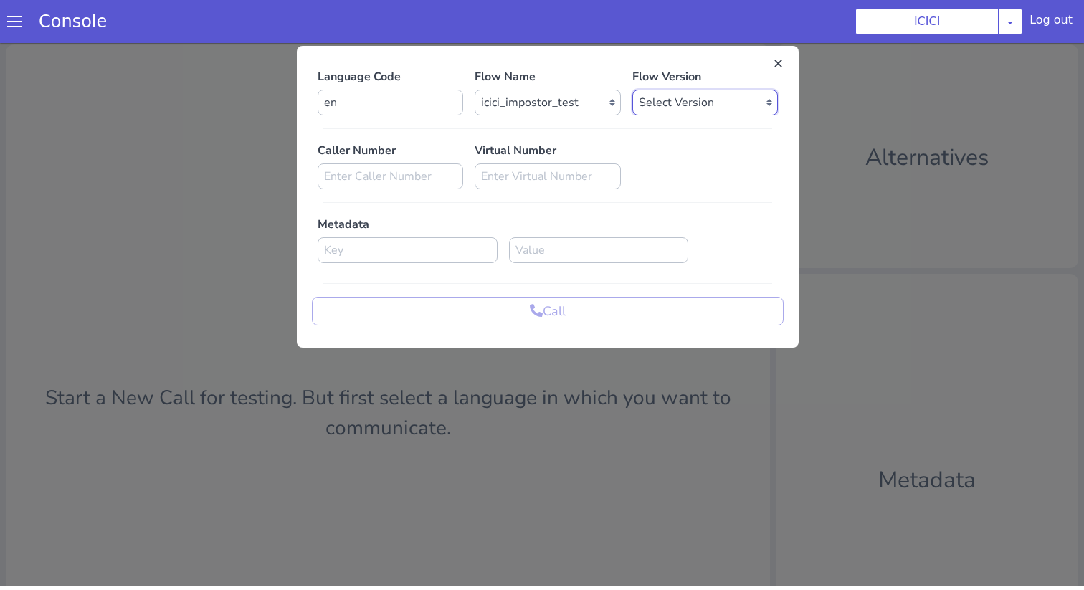
click at [644, 91] on select "Select Version 0.0.52 0.0.51 0.0.50 0.0.49 0.0.48 0.0.47 0.0.46 0.0.45 0.0.44 0…" at bounding box center [706, 103] width 146 height 26
select select "0.0.52"
click at [633, 90] on select "Select Version 0.0.52 0.0.51 0.0.50 0.0.49 0.0.48 0.0.47 0.0.46 0.0.45 0.0.44 0…" at bounding box center [706, 103] width 146 height 26
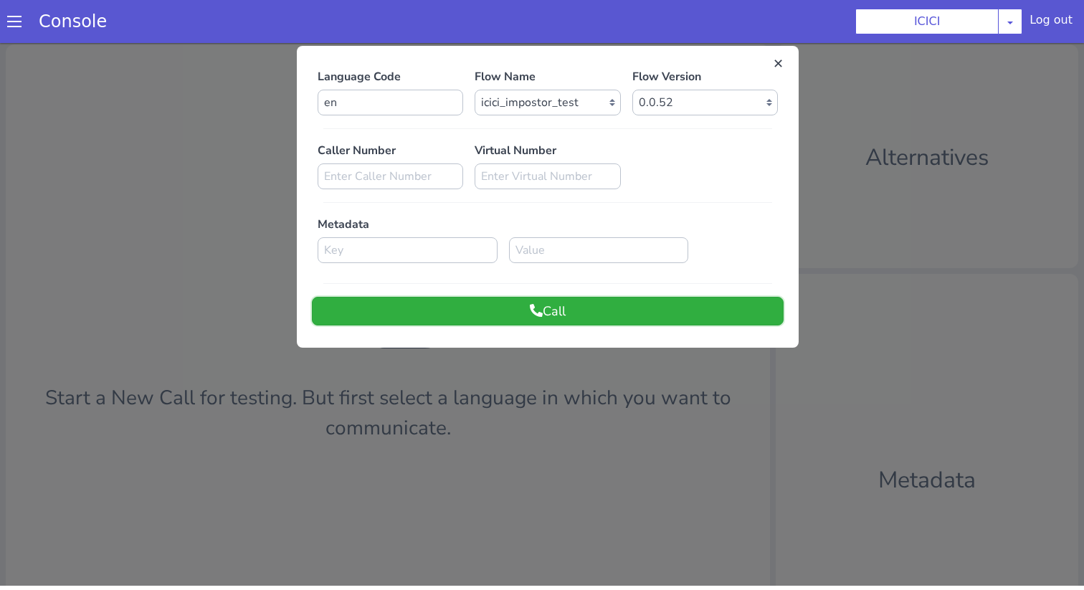
click at [570, 310] on button "Call" at bounding box center [548, 311] width 472 height 29
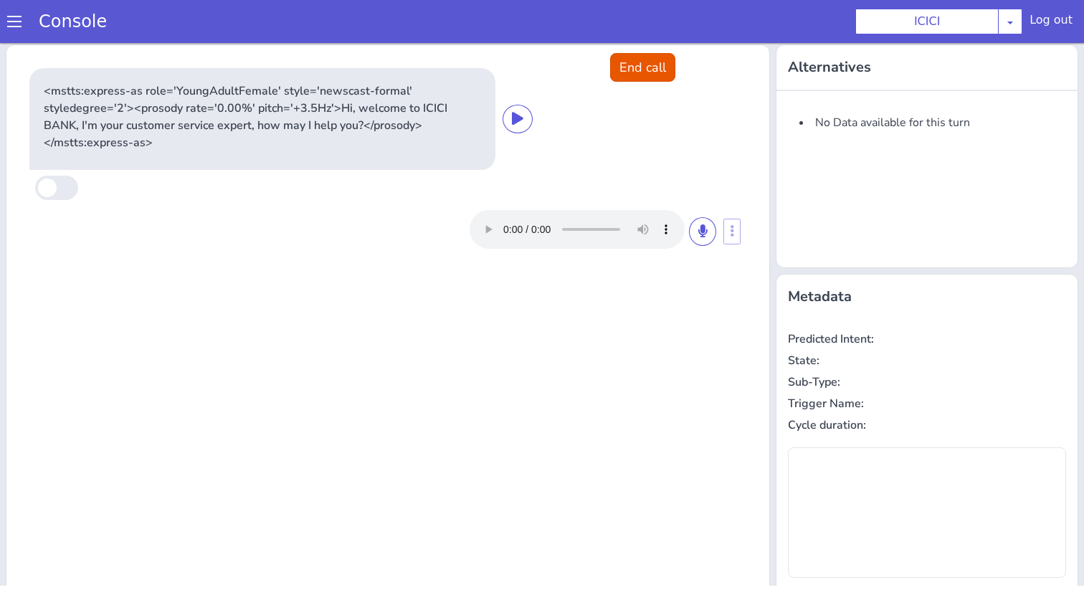
click at [6, 16] on div "Console" at bounding box center [65, 21] width 131 height 40
click at [14, 25] on span at bounding box center [14, 21] width 14 height 14
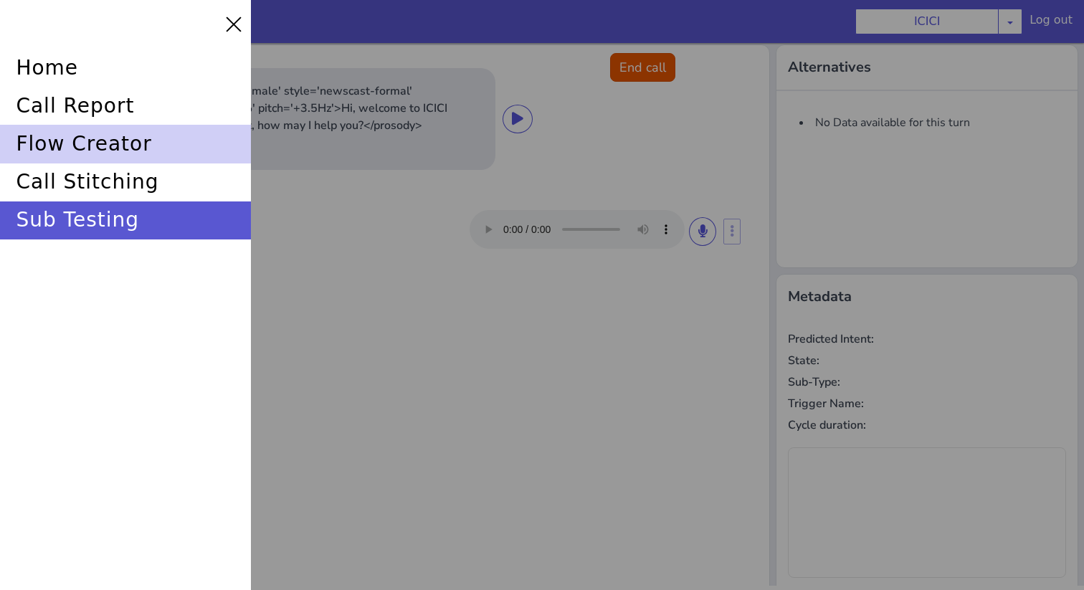
click at [65, 136] on div "flow creator" at bounding box center [125, 144] width 251 height 38
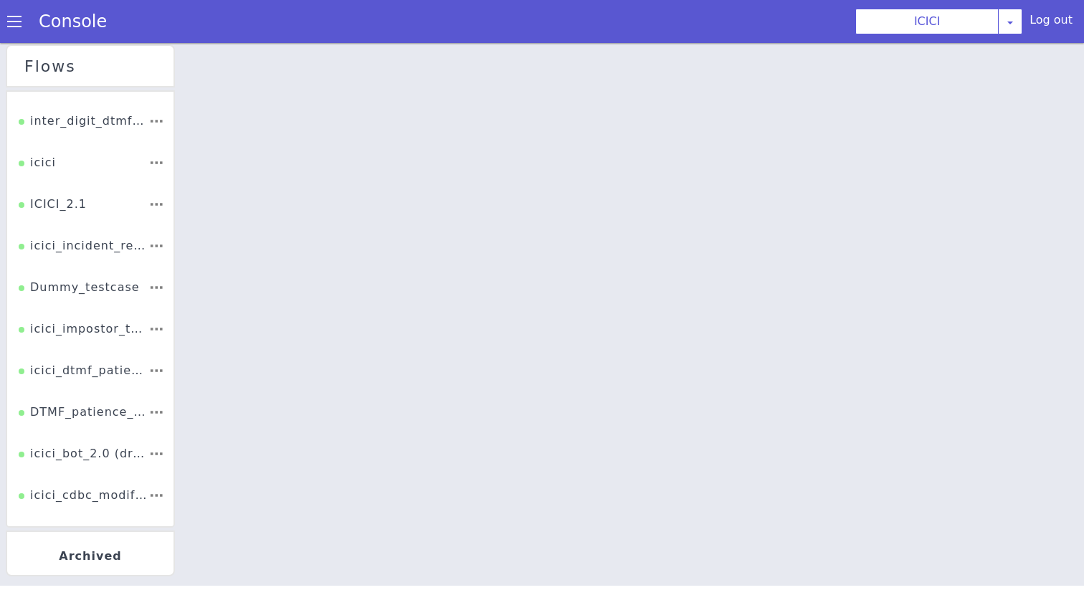
scroll to position [241, 0]
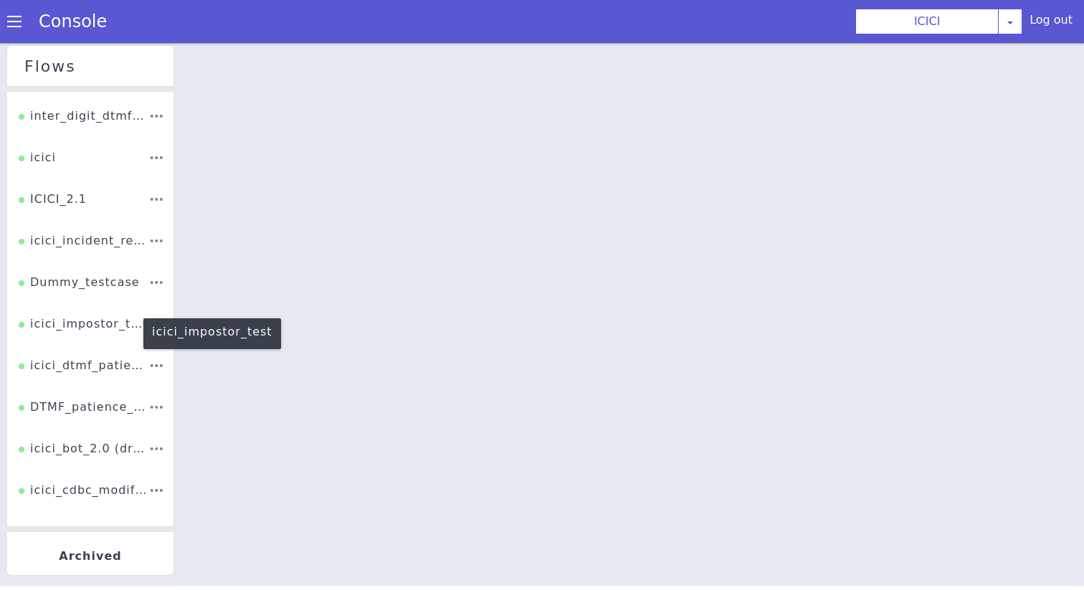
click at [67, 332] on div "icici_impostor_test" at bounding box center [84, 329] width 130 height 27
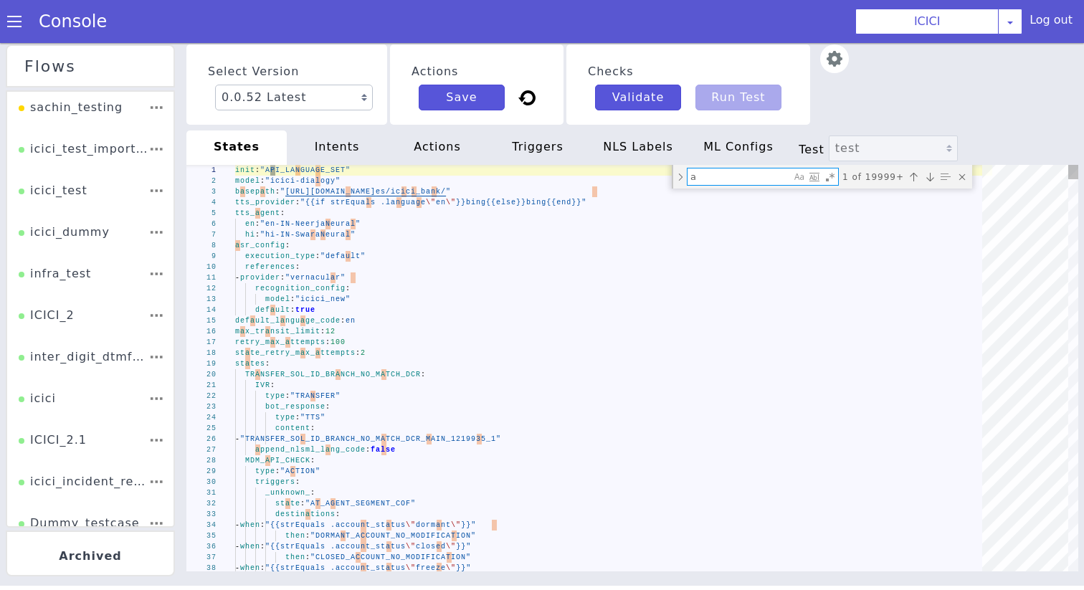
type textarea "as"
type textarea "_next_: state: "ASK_NEW_QUERY_COF" append_nlsml_lang_code: false GMS_DC_PINGEN_…"
type textarea "ask"
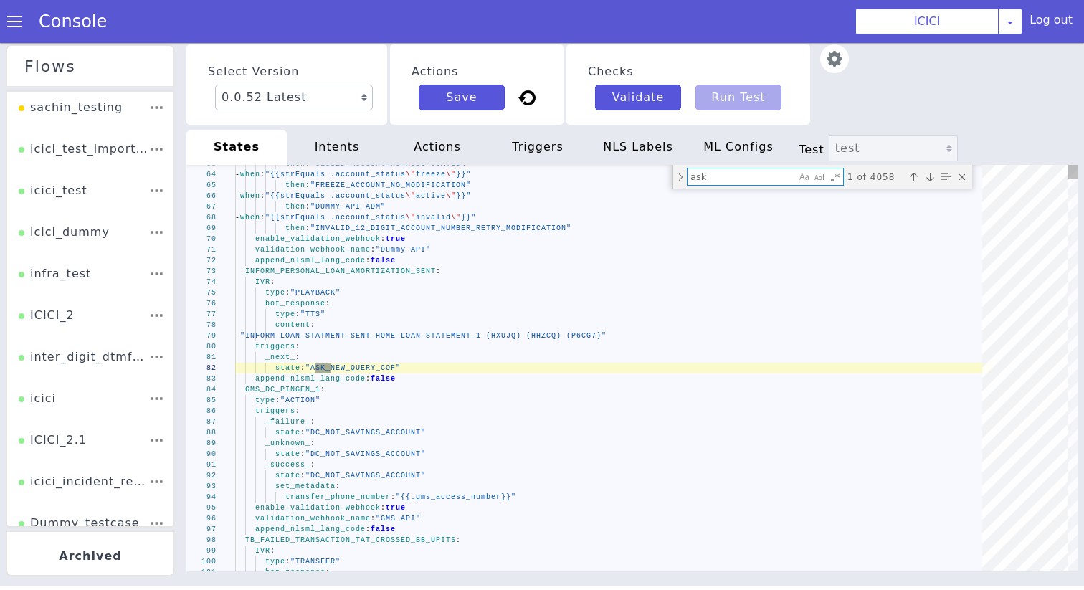
type textarea "can activate\ \ via iMobile Pay" - when: "{{(and (strEquals .product \"CREDIT_C…"
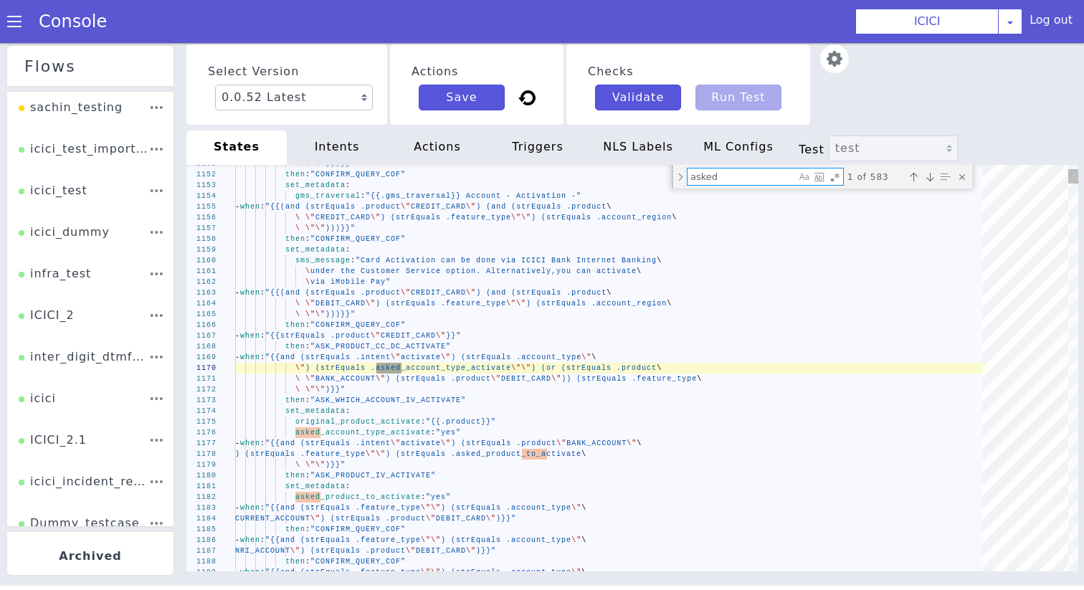
type textarea "asked_"
type textarea "\ \"DEBIT_CARD\")) (strEquals .account_type_asked_ts \"\") (strEquals\ \ .accou…"
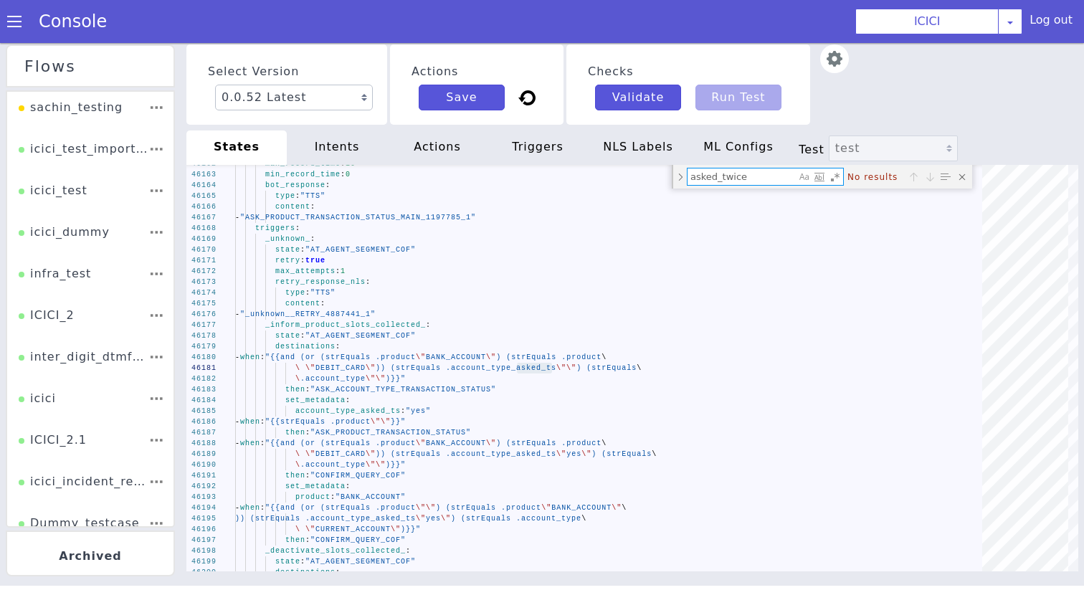
type textarea "asked_twice"
click at [14, 19] on span at bounding box center [14, 21] width 14 height 14
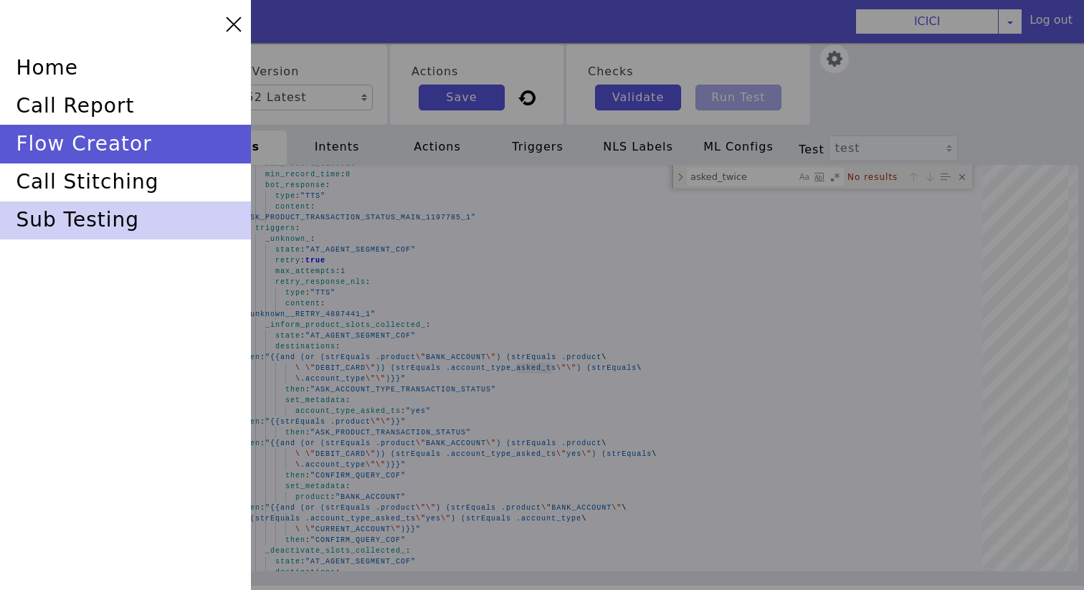
click at [60, 222] on div "sub testing" at bounding box center [125, 221] width 251 height 38
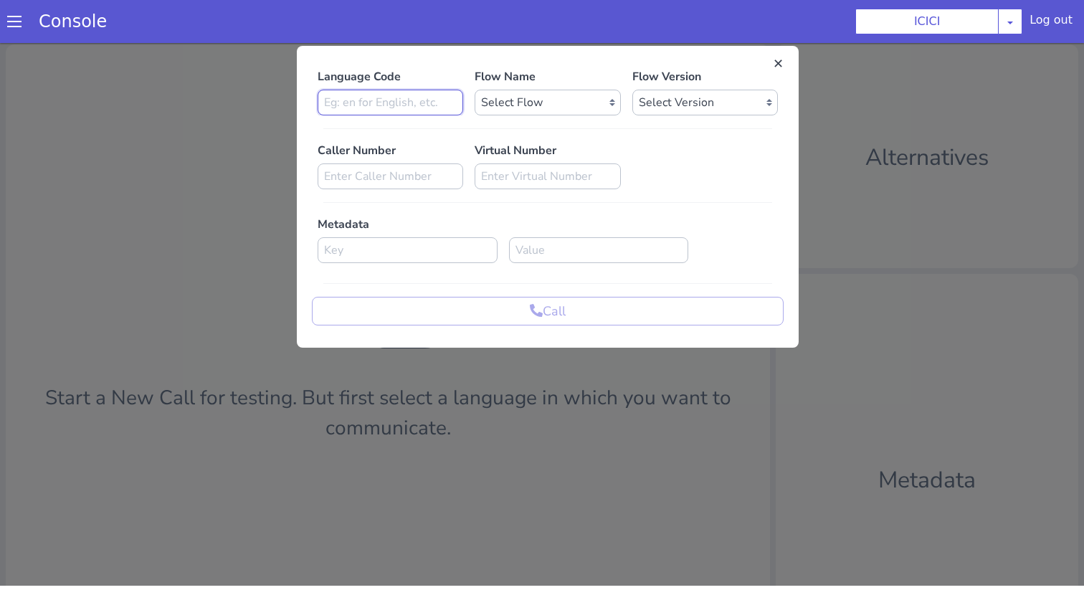
type input "en"
click at [572, 44] on select "Select Flow sachin_testing icici_test_import_1 icici_test icici_dummy infra_tes…" at bounding box center [576, 50] width 146 height 26
select select "b03a4faf-32c3-4c7e-b817-7f3662e43ade"
click at [503, 37] on select "Select Flow sachin_testing icici_test_import_1 icici_test icici_dummy infra_tes…" at bounding box center [576, 50] width 146 height 26
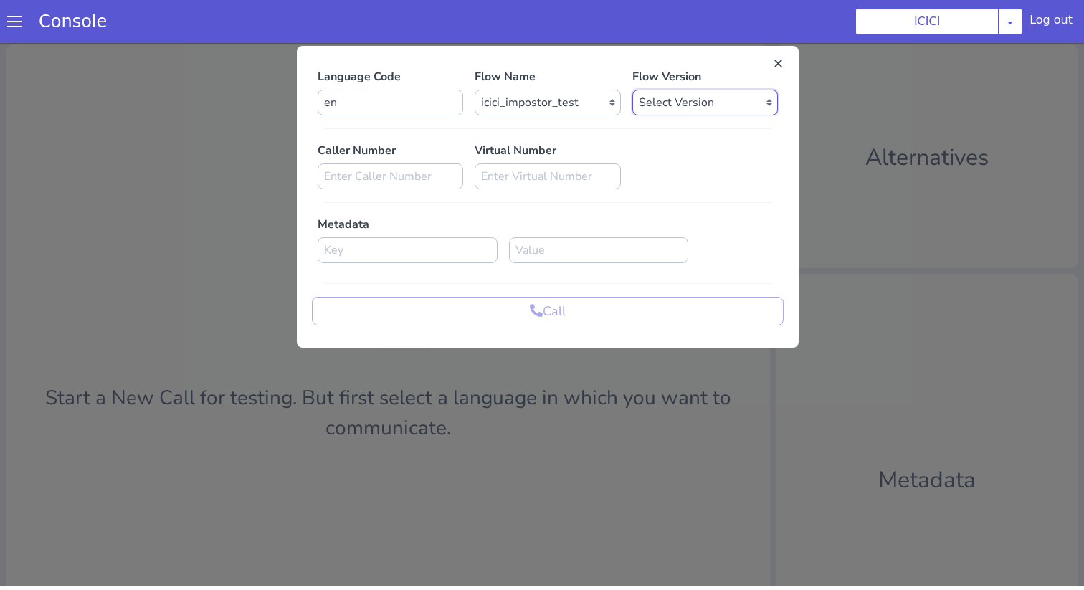
click at [663, 82] on select "Select Version 0.0.52 0.0.51 0.0.50 0.0.49 0.0.48 0.0.47 0.0.46 0.0.45 0.0.44 0…" at bounding box center [713, 88] width 146 height 26
select select "0.0.52"
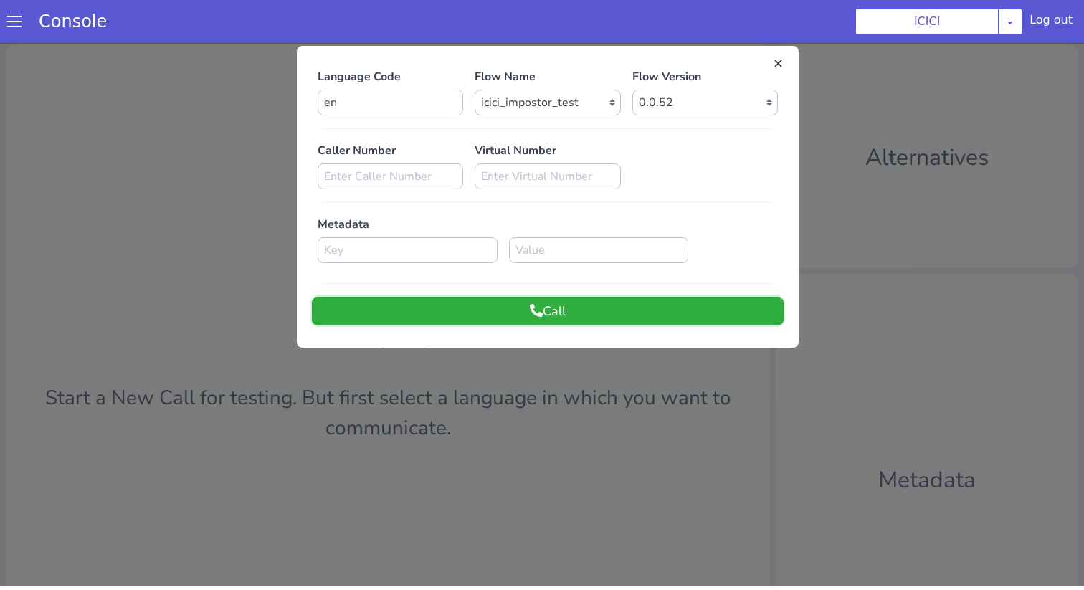
click at [578, 307] on button "Call" at bounding box center [548, 311] width 472 height 29
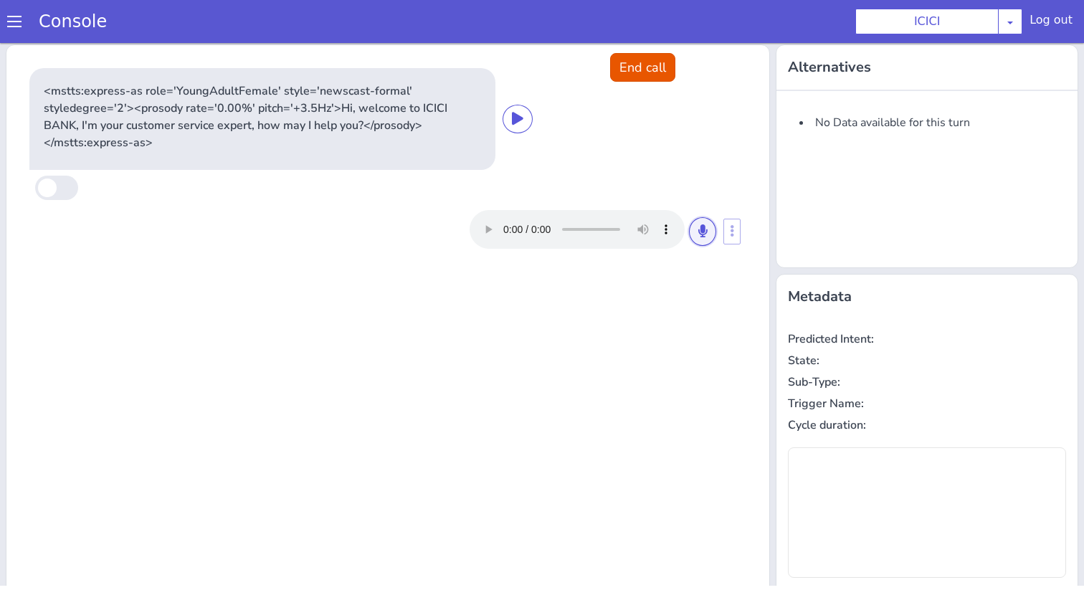
click at [740, 147] on button at bounding box center [745, 155] width 27 height 29
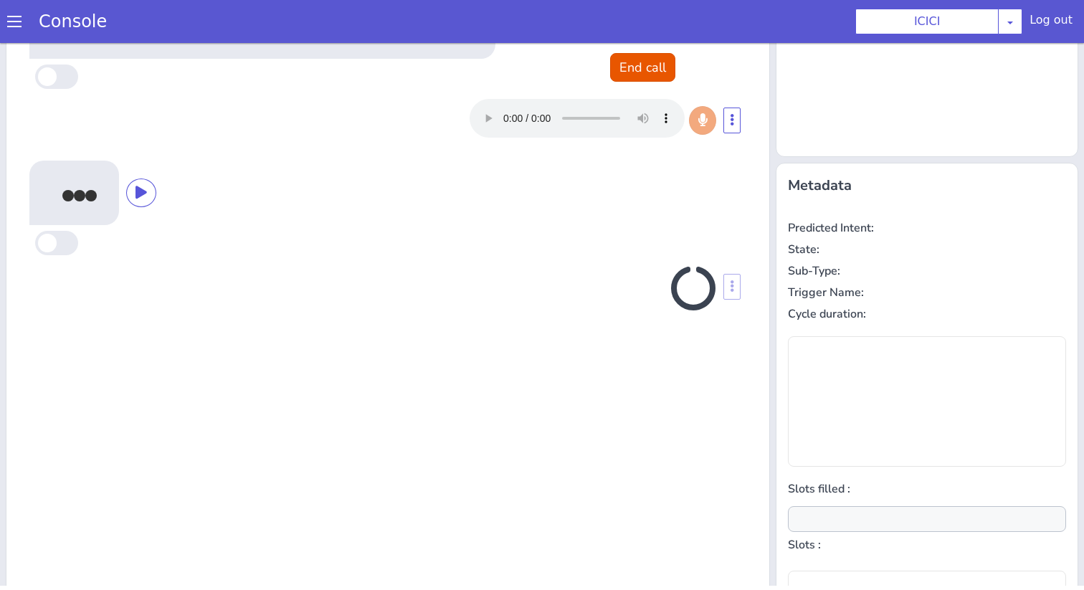
scroll to position [141, 0]
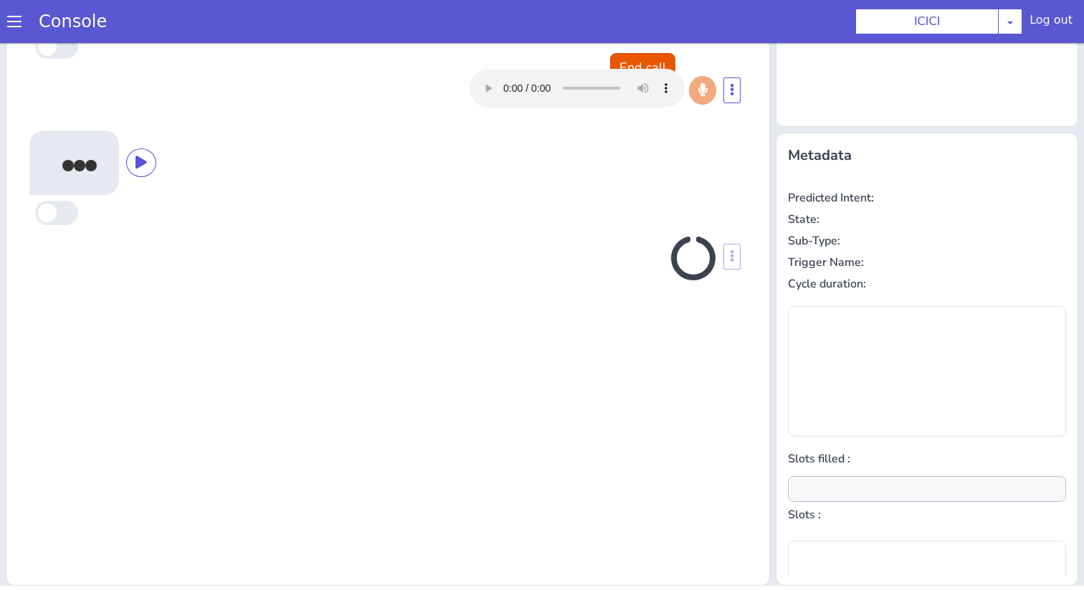
type input "product"
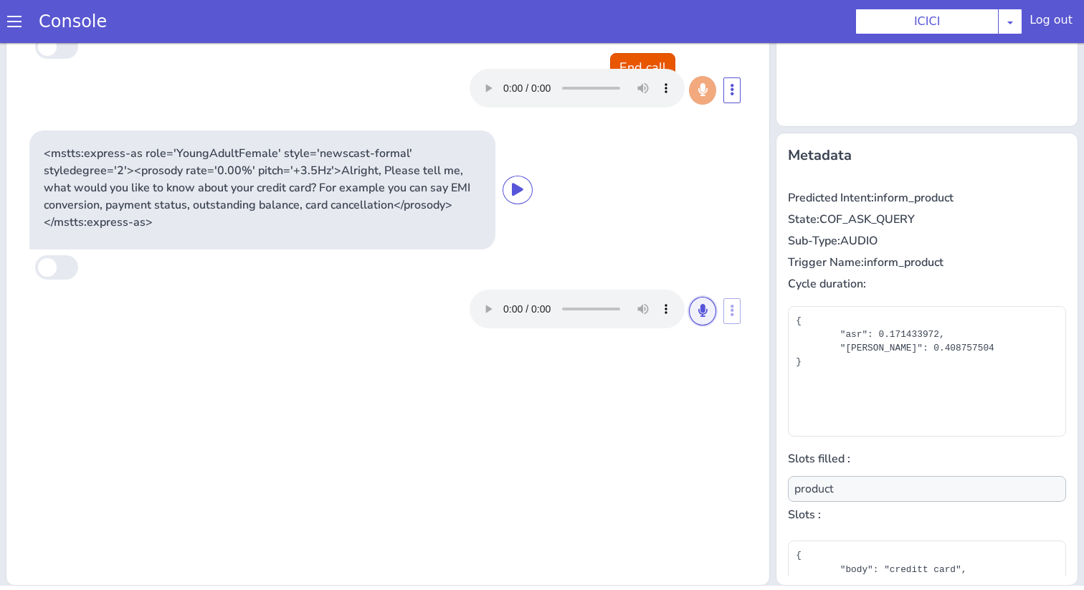
click at [713, 296] on icon at bounding box center [710, 295] width 9 height 13
click at [767, 208] on icon at bounding box center [764, 207] width 9 height 13
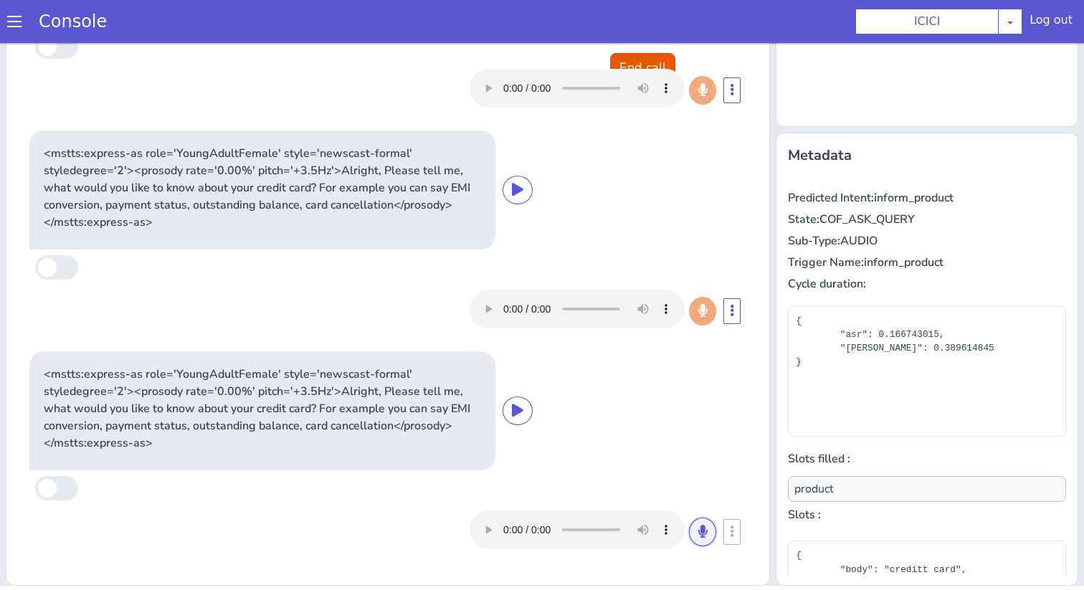
click at [818, 364] on button at bounding box center [813, 370] width 27 height 29
click at [769, 422] on button at bounding box center [763, 429] width 27 height 29
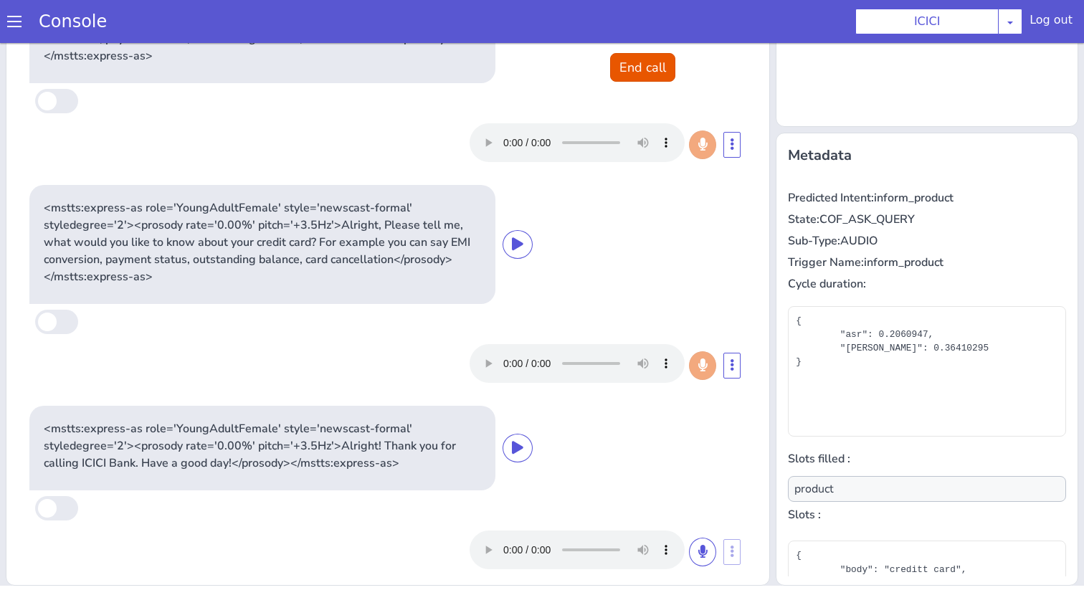
scroll to position [179, 0]
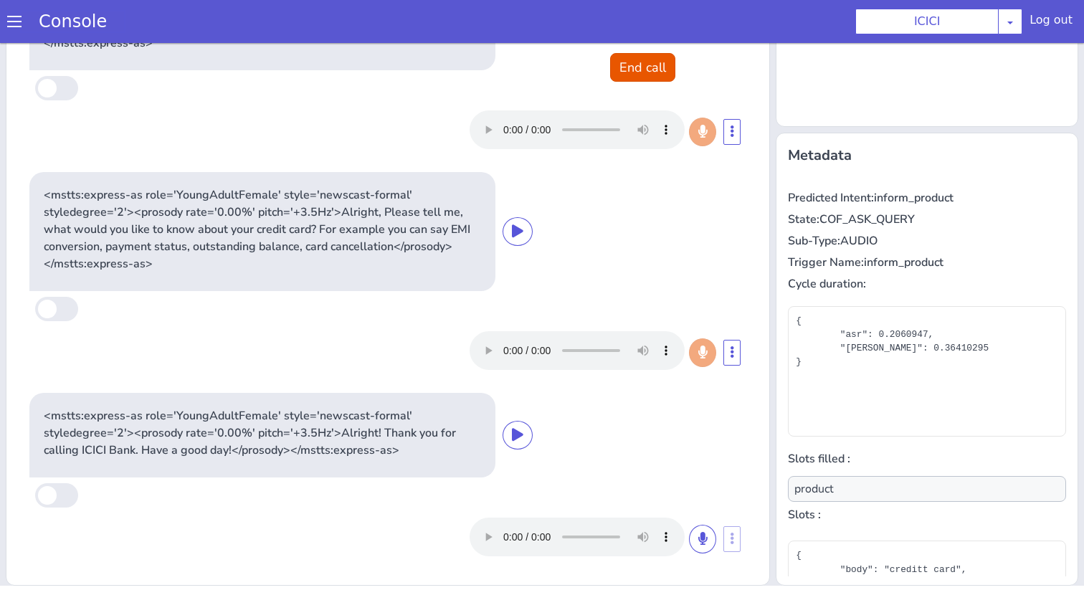
click at [23, 27] on link "Console" at bounding box center [73, 17] width 103 height 20
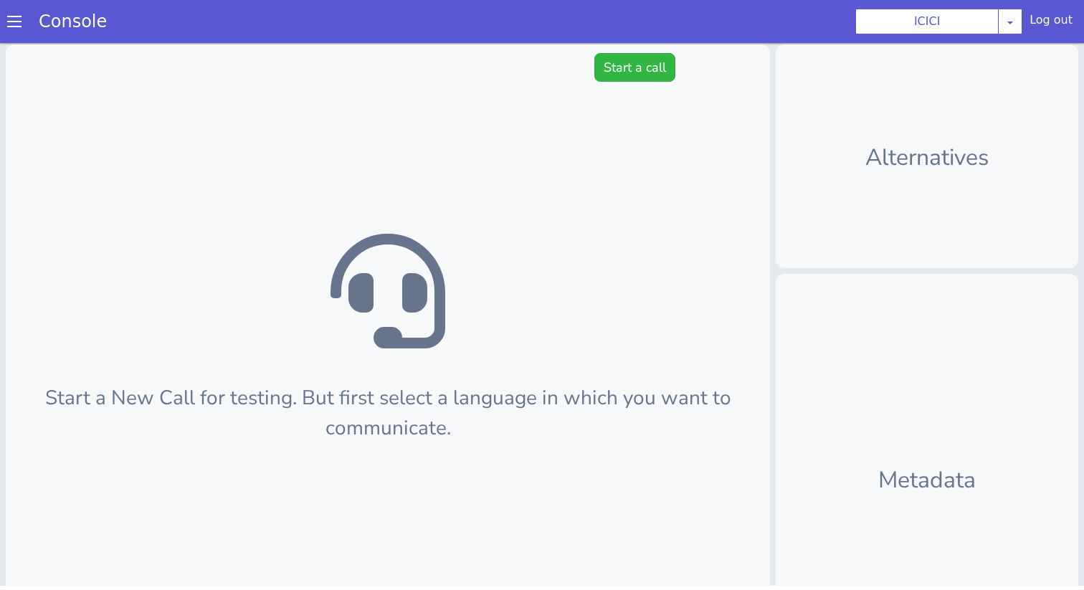
click at [19, 21] on span at bounding box center [14, 17] width 14 height 14
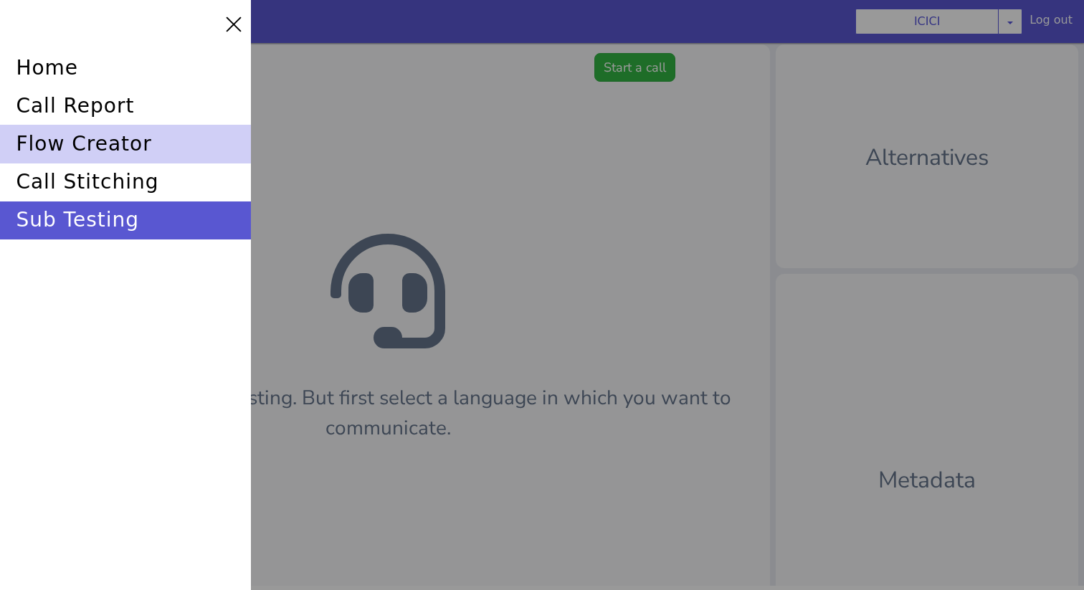
click at [72, 147] on div "flow creator" at bounding box center [125, 139] width 251 height 38
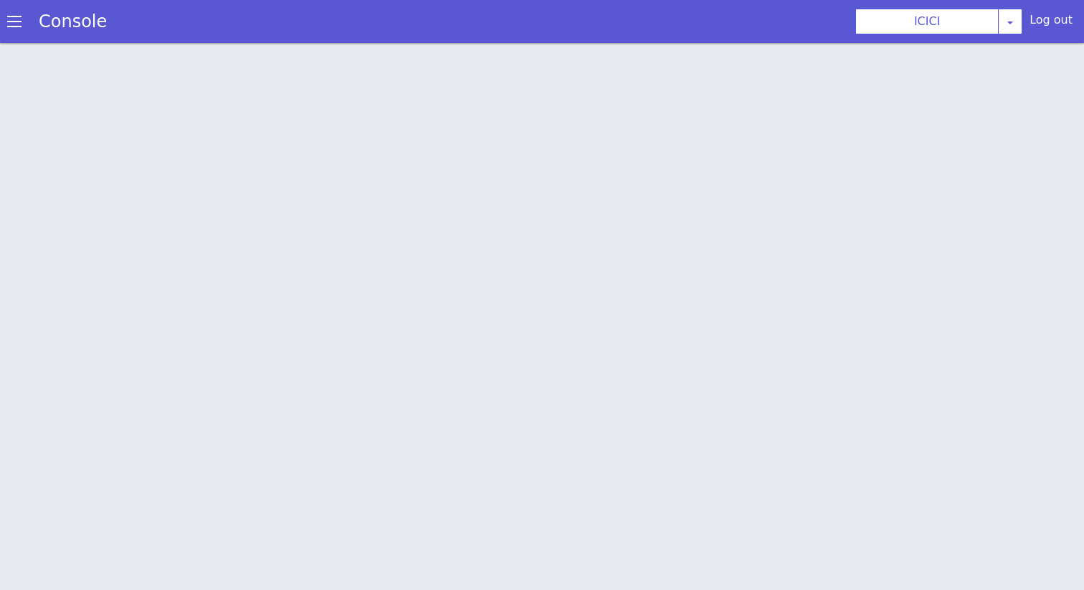
scroll to position [4, 0]
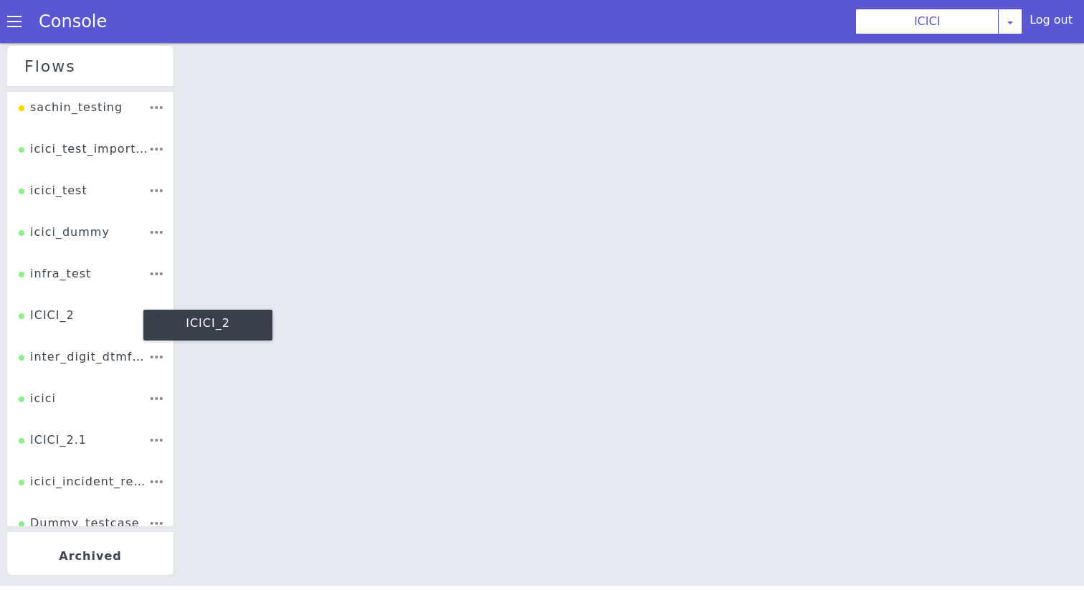
click at [70, 316] on div "ICICI_2" at bounding box center [47, 320] width 56 height 27
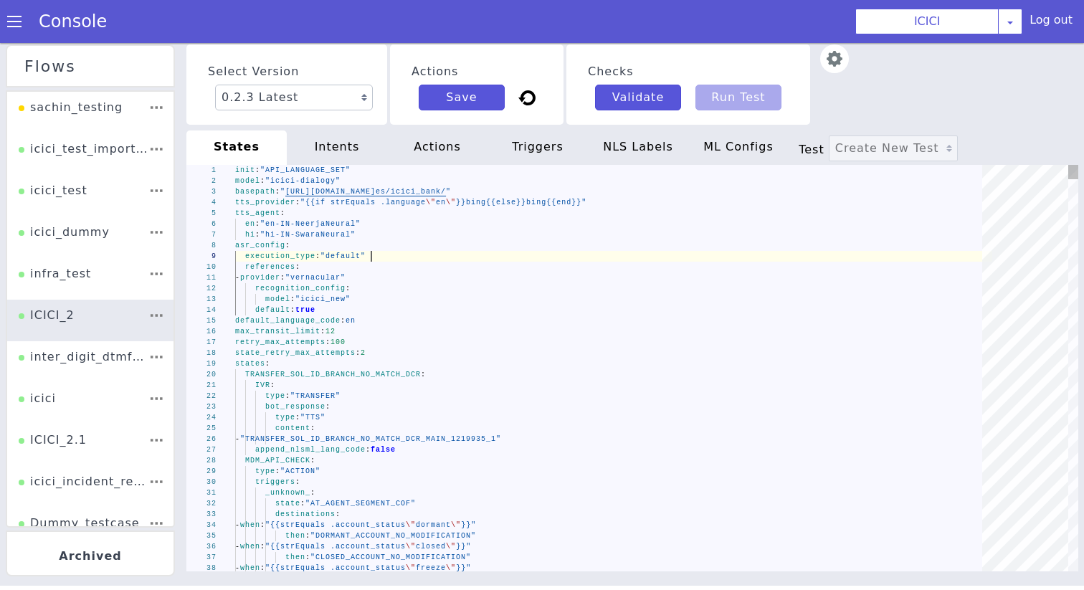
click at [620, 254] on div "execution_type : "default"" at bounding box center [613, 256] width 757 height 11
type textarea "w"
type textarea "then: "DORMANT_ACCOUNT_NO_MODIFICATION" - when: "{{strEquals .account_status \"…"
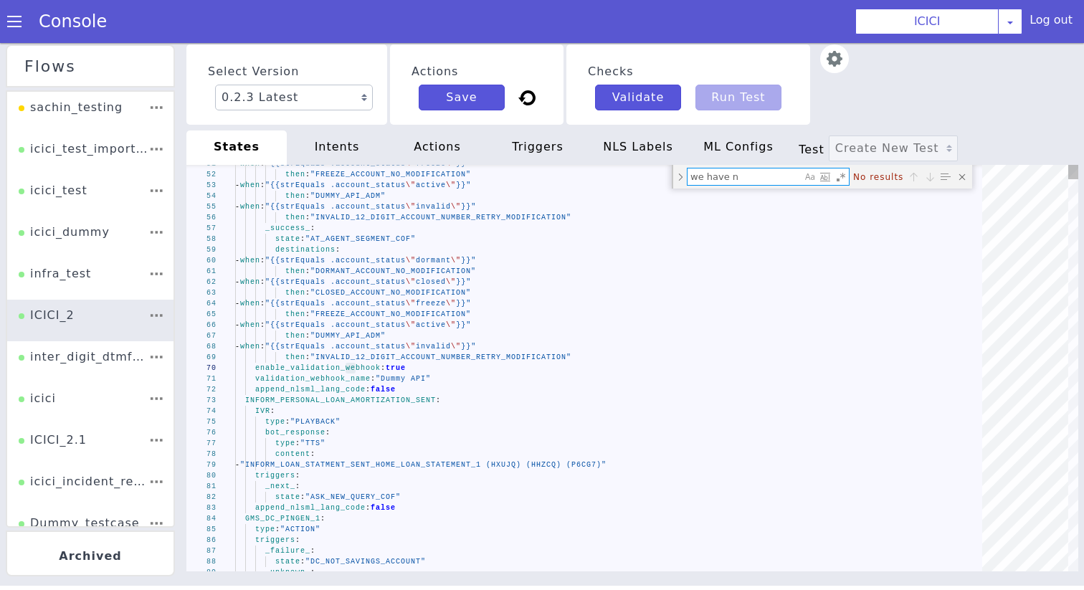
type textarea "we have no"
click at [646, 144] on div "NLS Labels" at bounding box center [638, 148] width 100 height 34
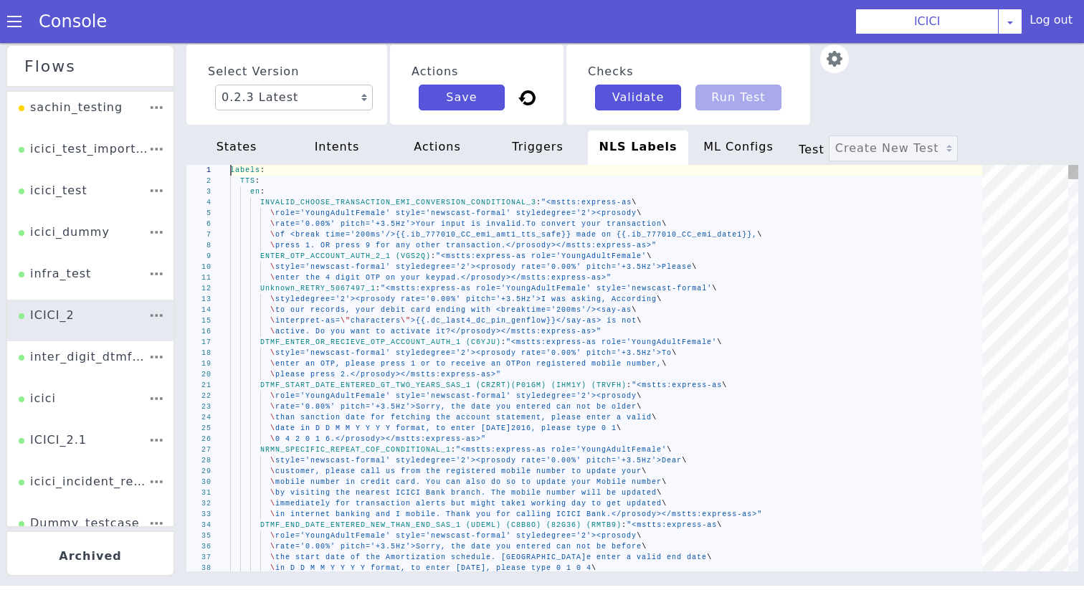
scroll to position [0, 125]
click at [647, 257] on span ""<mstts:express-as role='YoungAdultFemale'" at bounding box center [541, 256] width 211 height 8
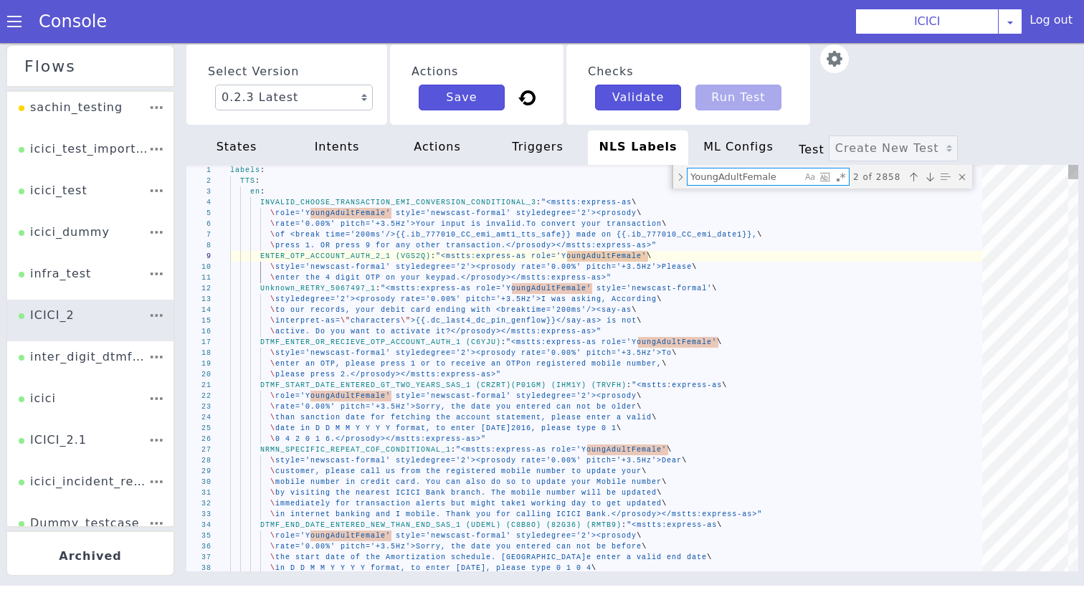
type textarea "AL_3: "<mstts:express-as\ \ role='YoungAdultFemale' style='newscast-formal' sty…"
type textarea "w"
type textarea "' styledegree='2'><prosody rate='0.00%' pitch='+3.5Hz'>The\ \ mobile number ent…"
type textarea "we"
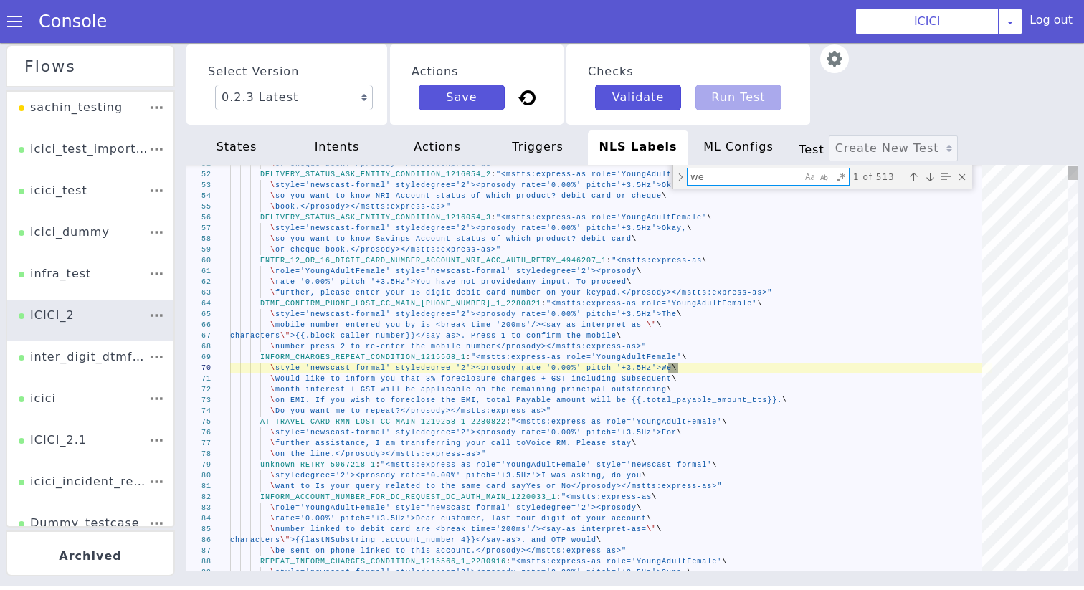
type textarea "customer, last four digit of your account\ \ number linked to debit card are <b…"
type textarea "we"
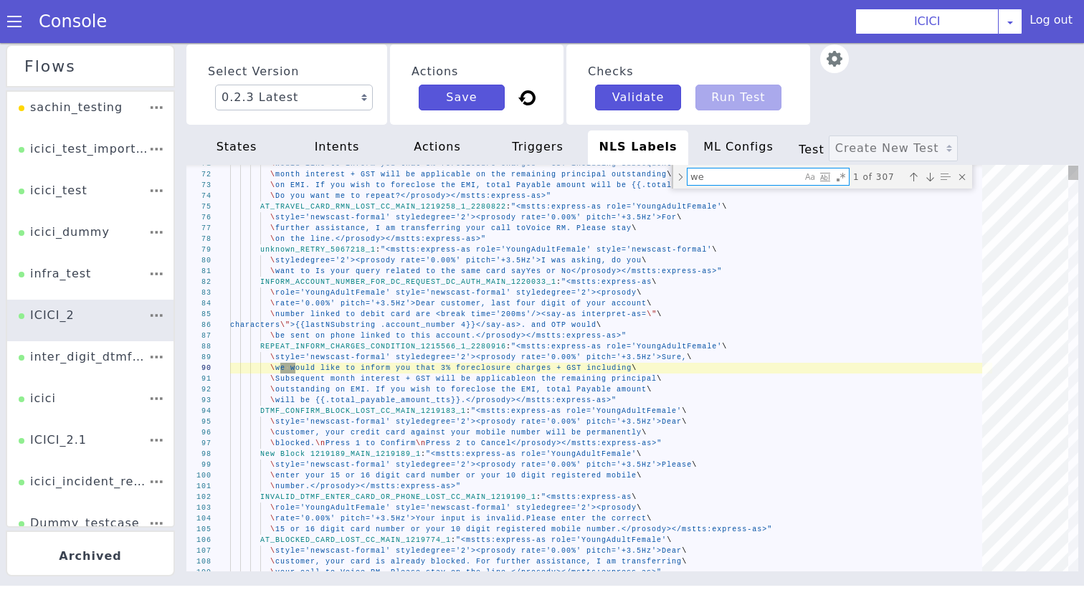
type textarea "role='YoungAdultFemale'\ \ style='newscast-formal' styledegree='2'><prosody rat…"
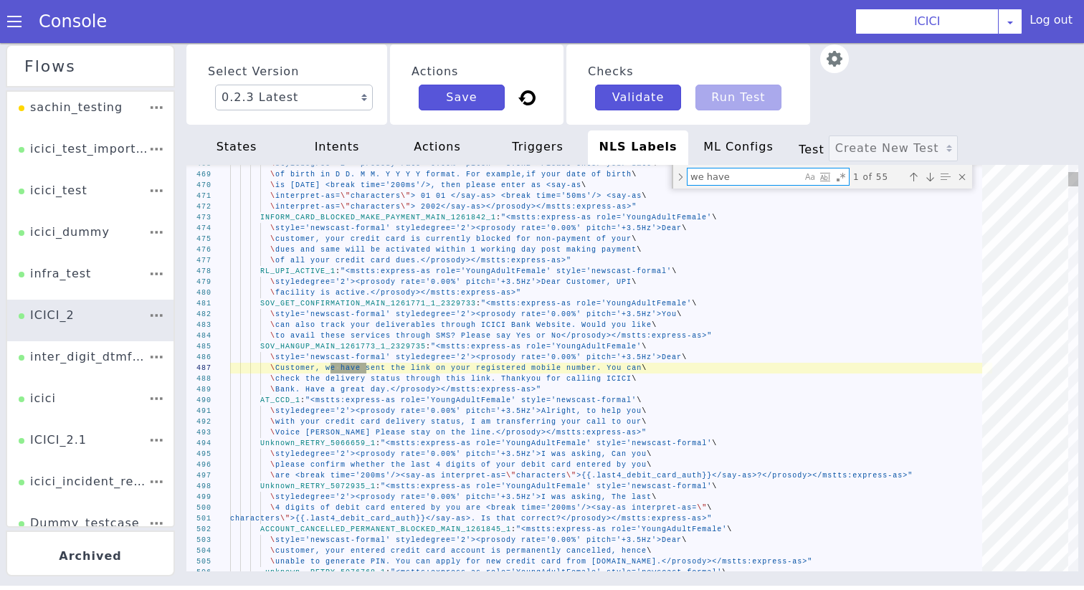
type textarea "we have"
type textarea "\ credit card outstanding balance through Internet Banking or I mobile app.\ \ …"
type textarea "we have n"
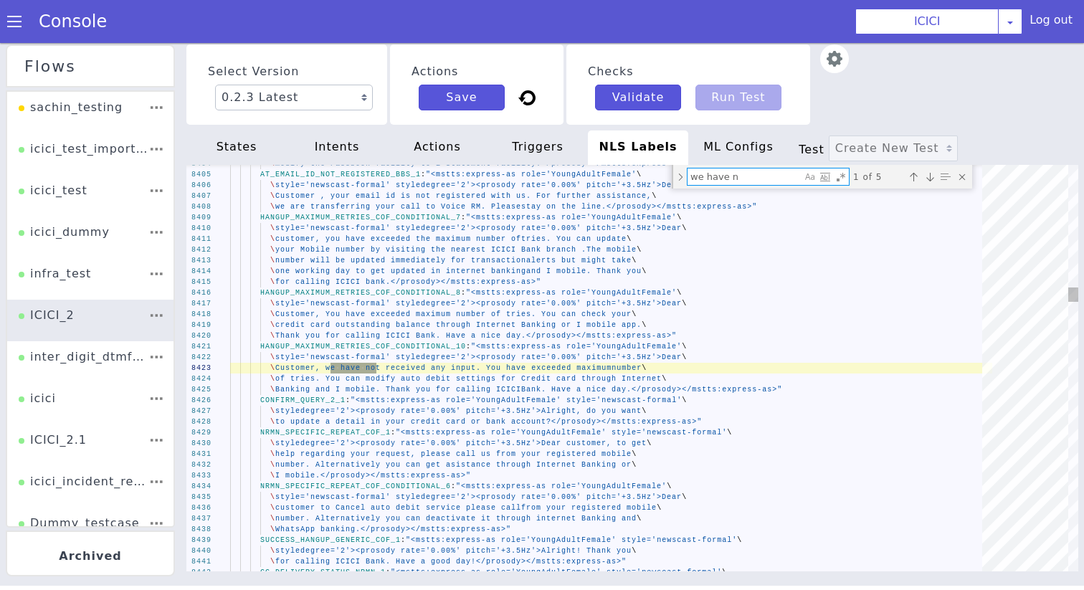
type textarea "\ credit card outstanding balance through Internet Banking or I mobile app.\ \ …"
type textarea "we have no"
type textarea "\ credit card outstanding balance through Internet Banking or I mobile app.\ \ …"
type textarea "we have not"
click at [407, 346] on span "HANGUP_MAXIMUM_RETRIES_COF_CONDITIONAL_10" at bounding box center [363, 347] width 206 height 8
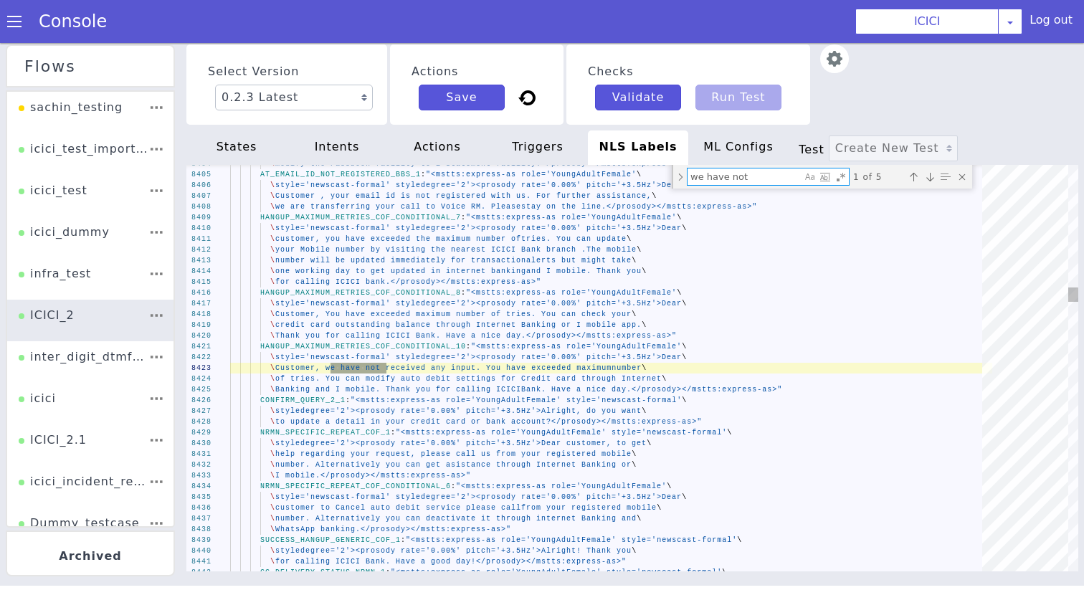
scroll to position [0, 326]
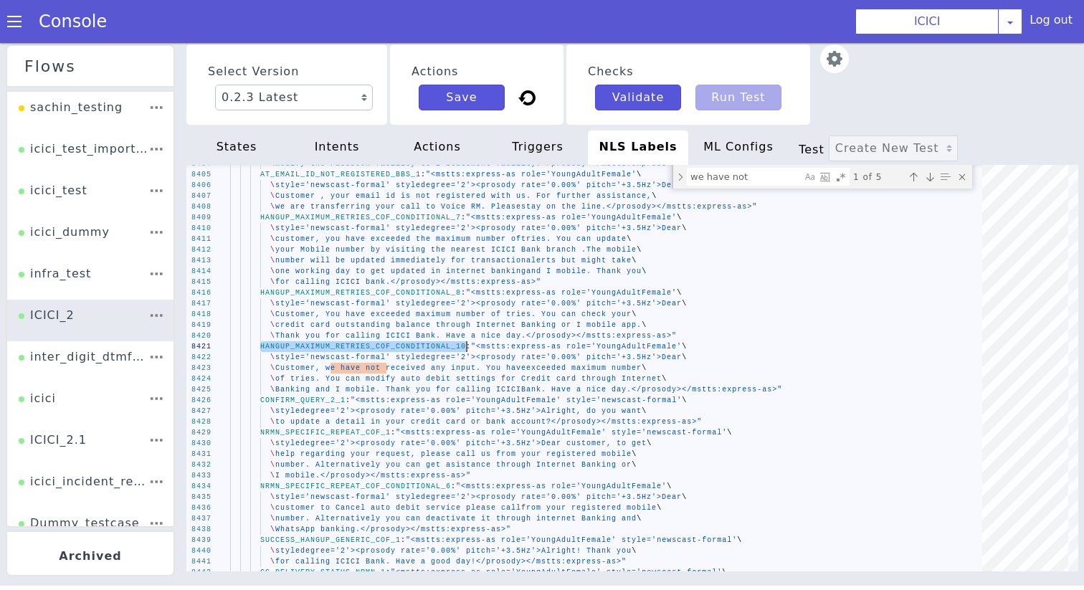
click at [252, 145] on div "states" at bounding box center [236, 148] width 100 height 34
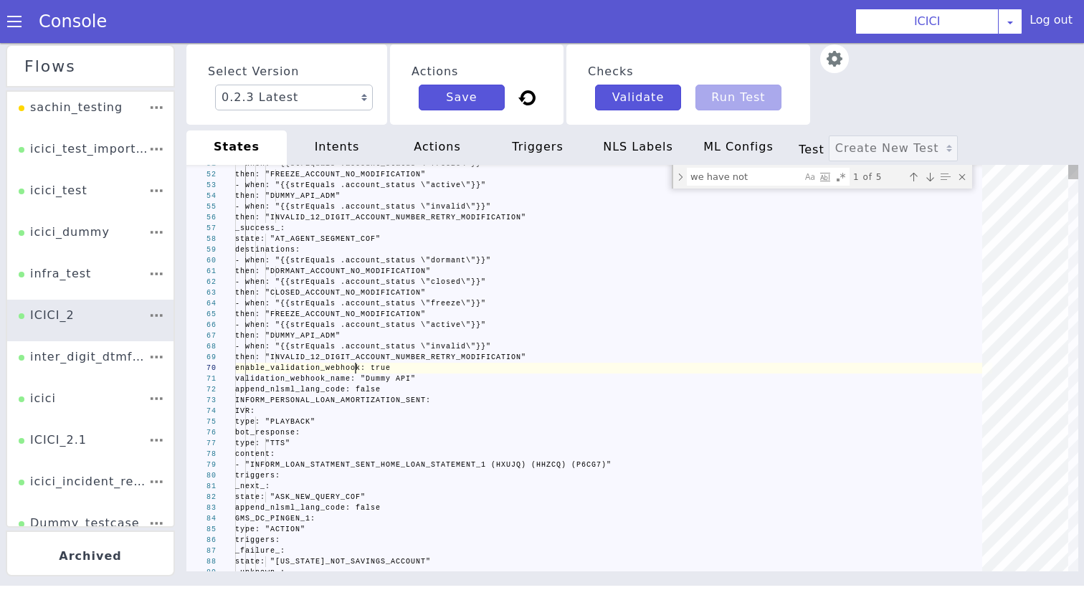
scroll to position [0, 0]
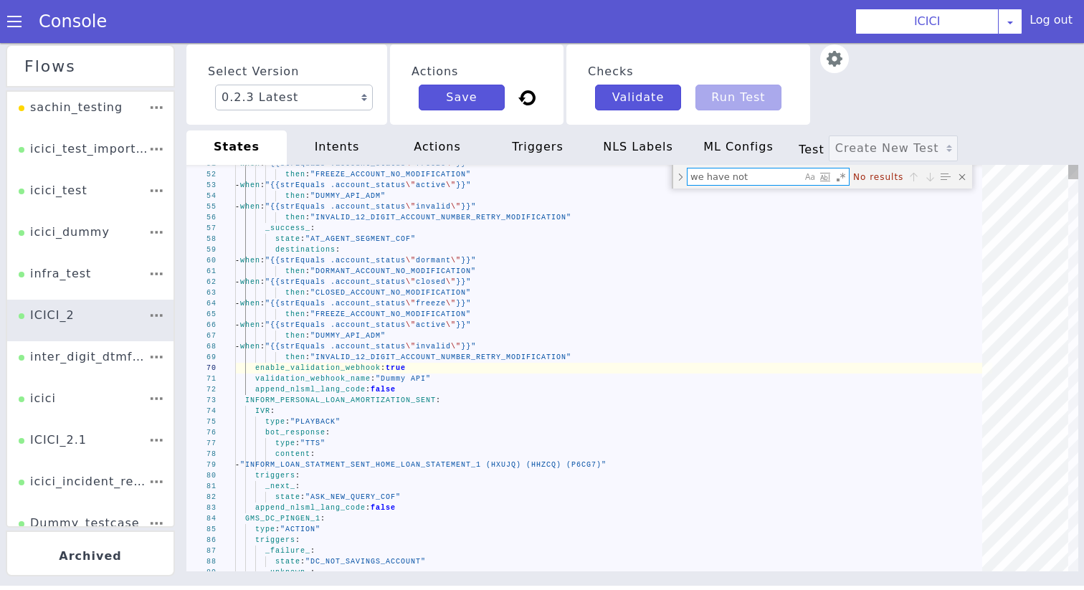
click at [758, 176] on textarea "we have not" at bounding box center [745, 177] width 114 height 16
paste textarea "HANGUP_MAXIMUM_RETRIES_COF_CONDITIONAL_10"
type textarea "- when: "CC_OUTSTANDING_BALANCE" then: - "HANGUP_MAXIMUM_RETRIES_COF_CONDITIONA…"
type textarea "HANGUP_MAXIMUM_RETRIES_COF_CONDITIONAL_10"
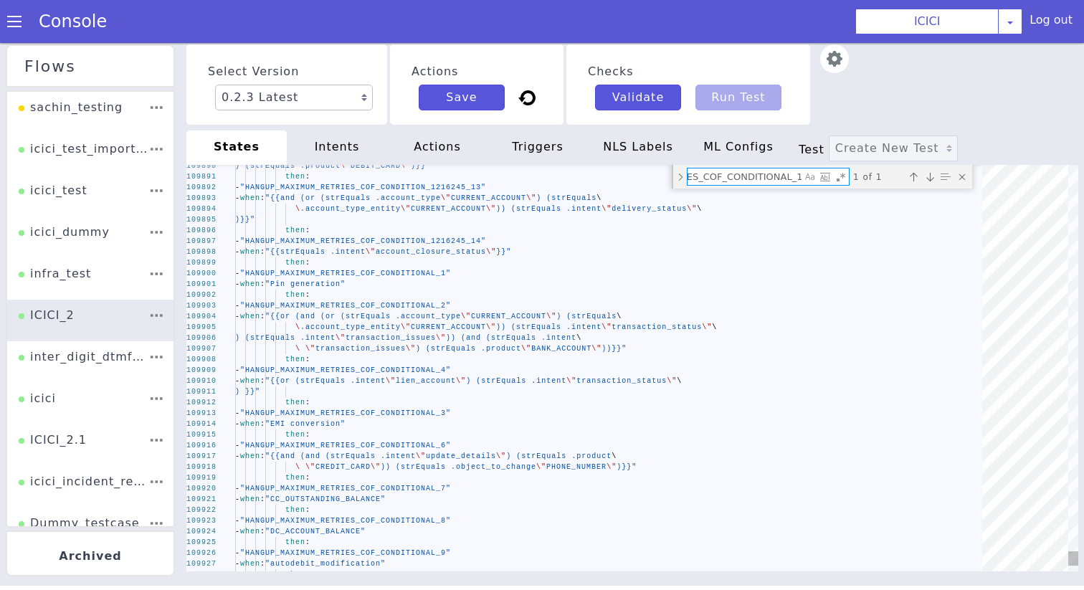
click at [712, 174] on textarea "HANGUP_MAXIMUM_RETRIES_COF_CONDITIONAL_10" at bounding box center [745, 177] width 114 height 16
type textarea "init: "API_LANGUAGE_SET" model: "icici-dialogy" basepath: "https://s3.ap-south-…"
type textarea "s"
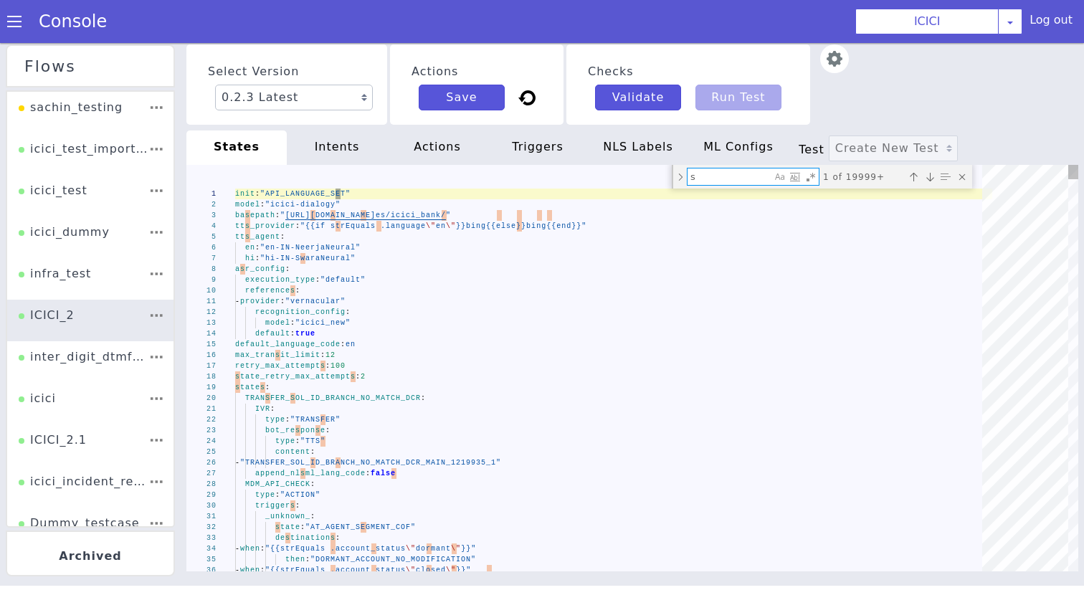
scroll to position [0, 0]
type textarea "- when: "{{strEquals .account_status \"freeze\"}}" then: "FREEZE_ACCOUNT_NO_MOD…"
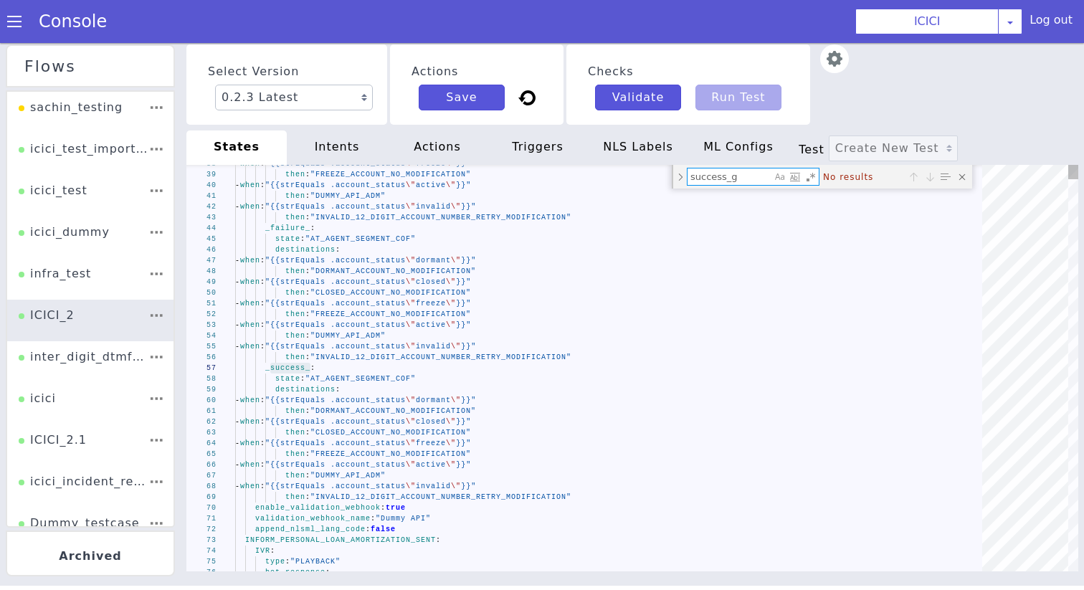
type textarea "success_"
type textarea "bot_response: type: "TTS" content: - "NRI_NO_CHEQUEBOOK_FOUND_ASK_IF_EMAIL_PROC…"
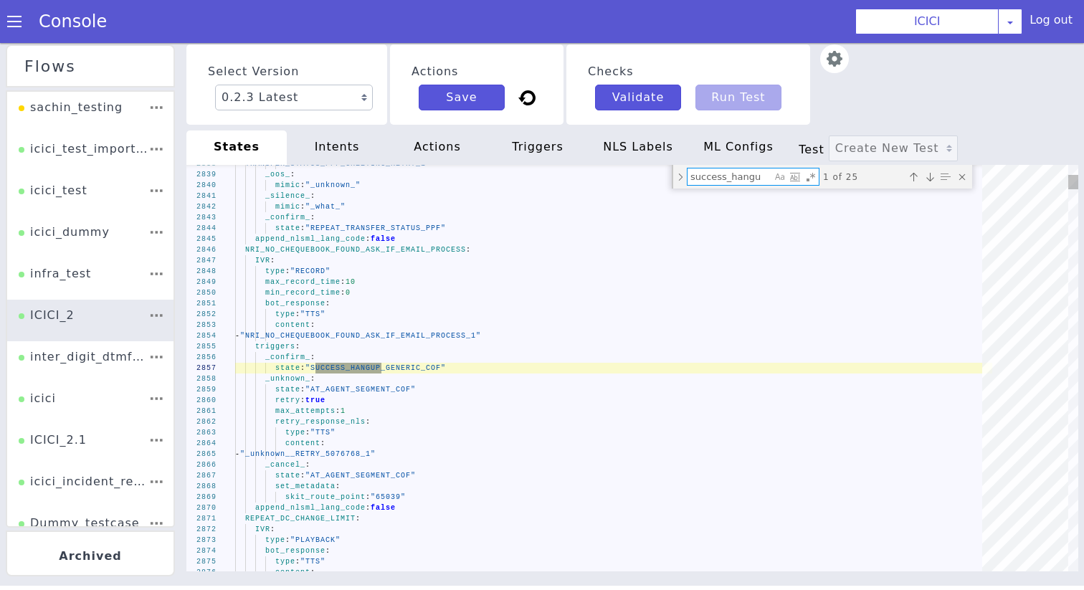
type textarea "success_hangu"
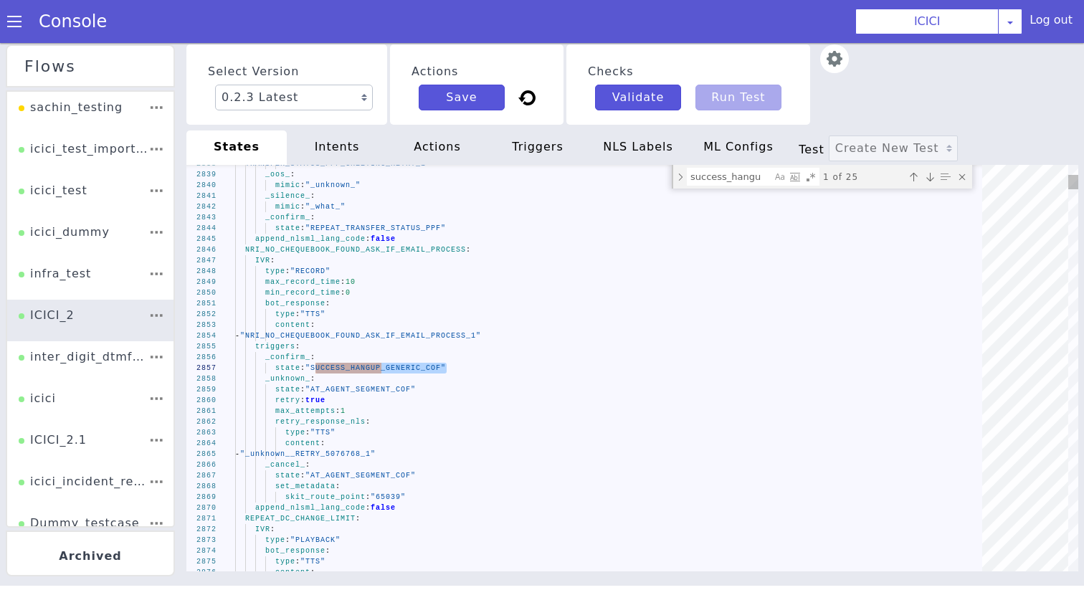
click at [714, 181] on textarea "success_hangu" at bounding box center [730, 177] width 84 height 16
paste textarea "SUCCESS_HANGUP_GENERIC_COF"
type textarea "append_nlsml_lang_code: false encryption_config: encrypt_bot_response: true SUC…"
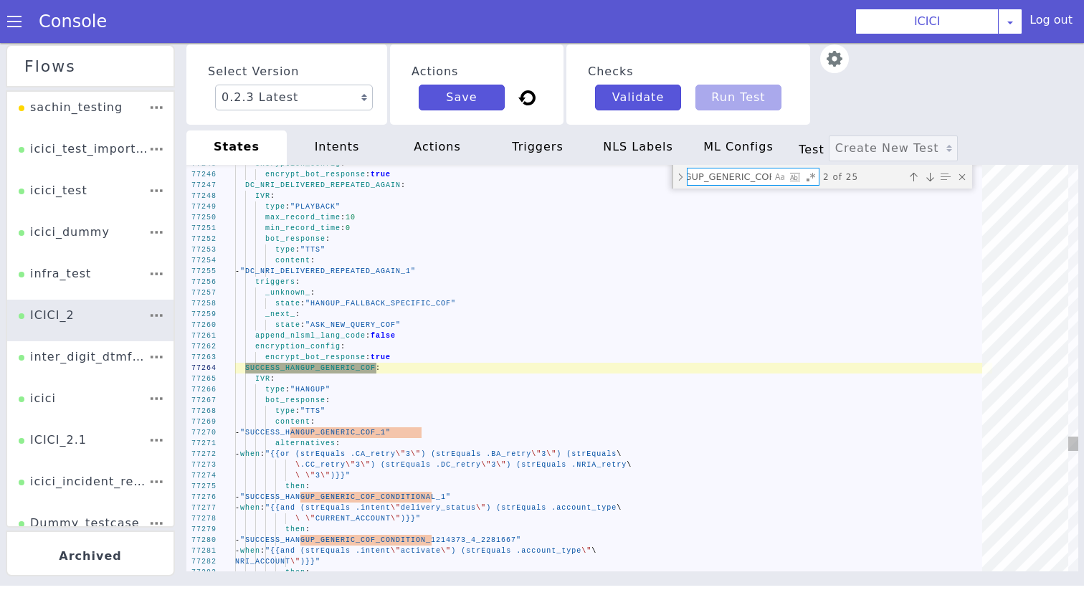
scroll to position [0, 77]
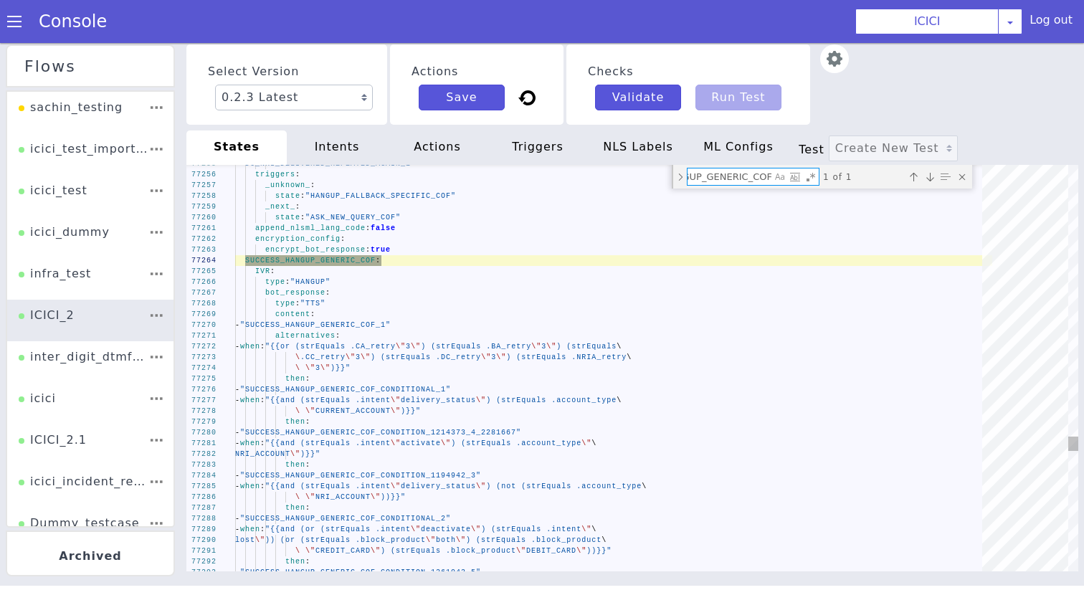
type textarea "SUCCESS_HANGUP_GENERIC_COF:"
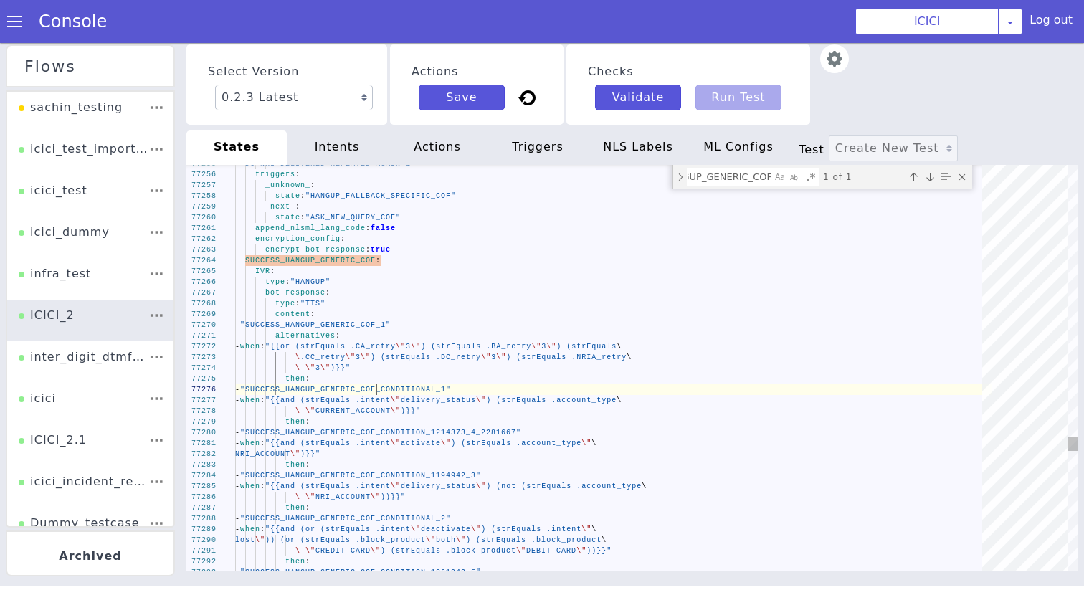
click at [375, 391] on span ""SUCCESS_HANGUP_GENERIC_COF_CONDITIONAL_1"" at bounding box center [345, 390] width 211 height 8
click at [625, 133] on div "NLS Labels" at bounding box center [638, 148] width 100 height 34
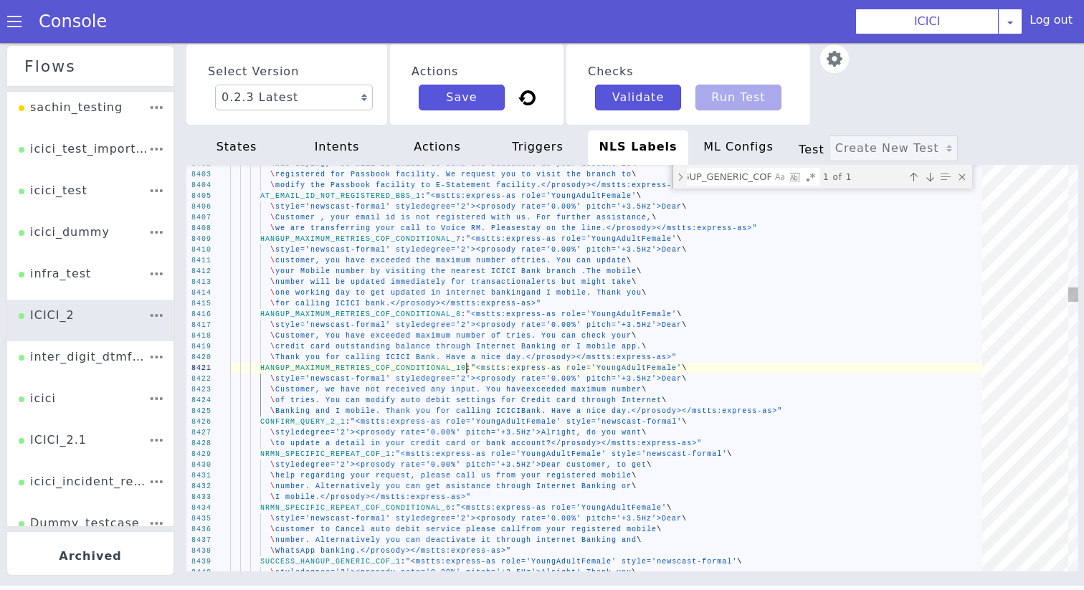
scroll to position [0, 367]
click at [699, 176] on textarea "SUCCESS_HANGUP_GENERIC_COF:" at bounding box center [730, 177] width 84 height 16
paste textarea "_CONDITIONAL_1"
type textarea "\ customer you can convert credit card transactions other than Jewelry, fuel\ \…"
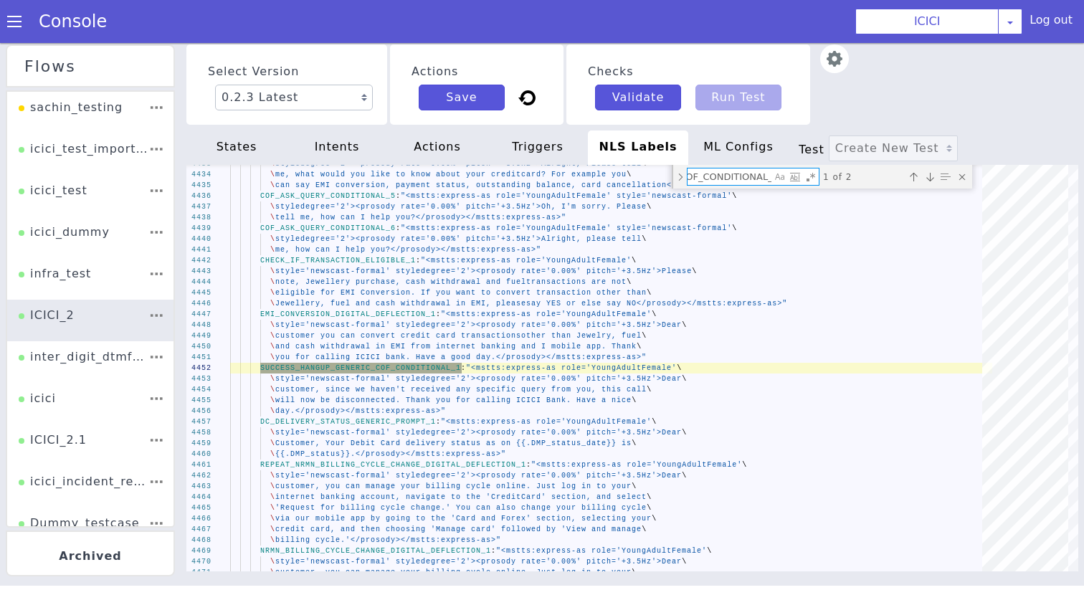
type textarea "SUCCESS_HANGUP_GENERIC_COF_CONDITIONAL_1"
click at [252, 145] on div "states" at bounding box center [236, 148] width 100 height 34
type textarea "alternatives: - when: "{{or (strEquals .CA_retry \"3\") (strEquals .BA_retry \"…"
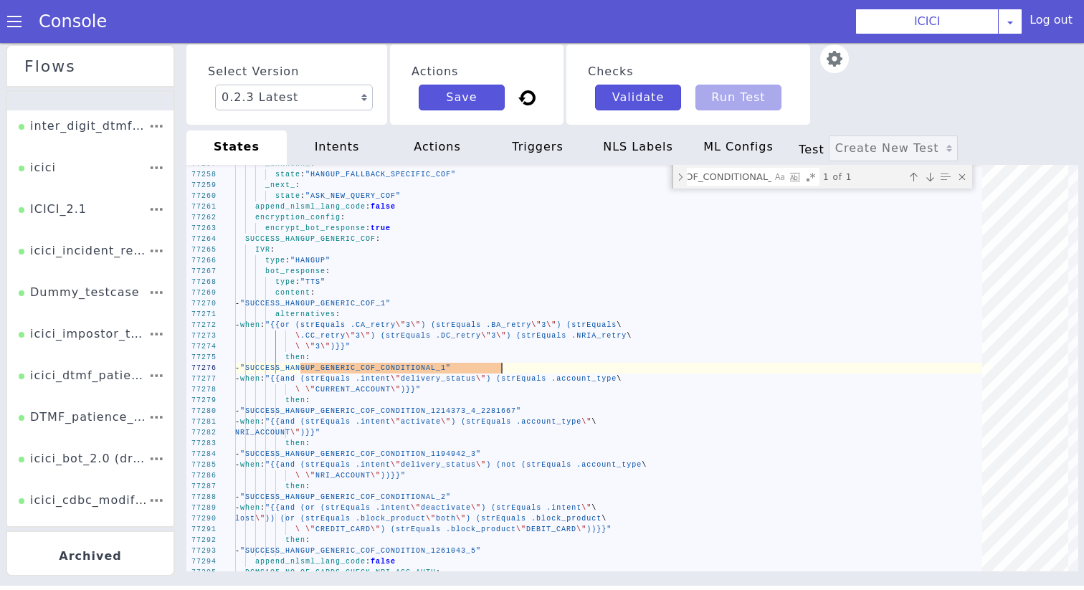
scroll to position [247, 0]
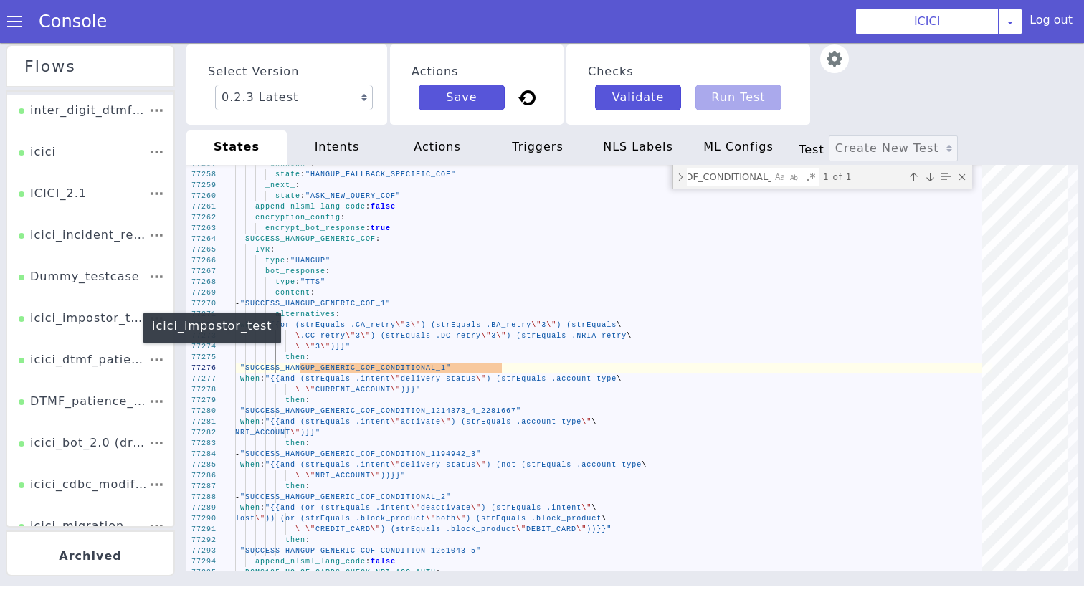
click at [89, 324] on div "icici_impostor_test" at bounding box center [84, 323] width 130 height 27
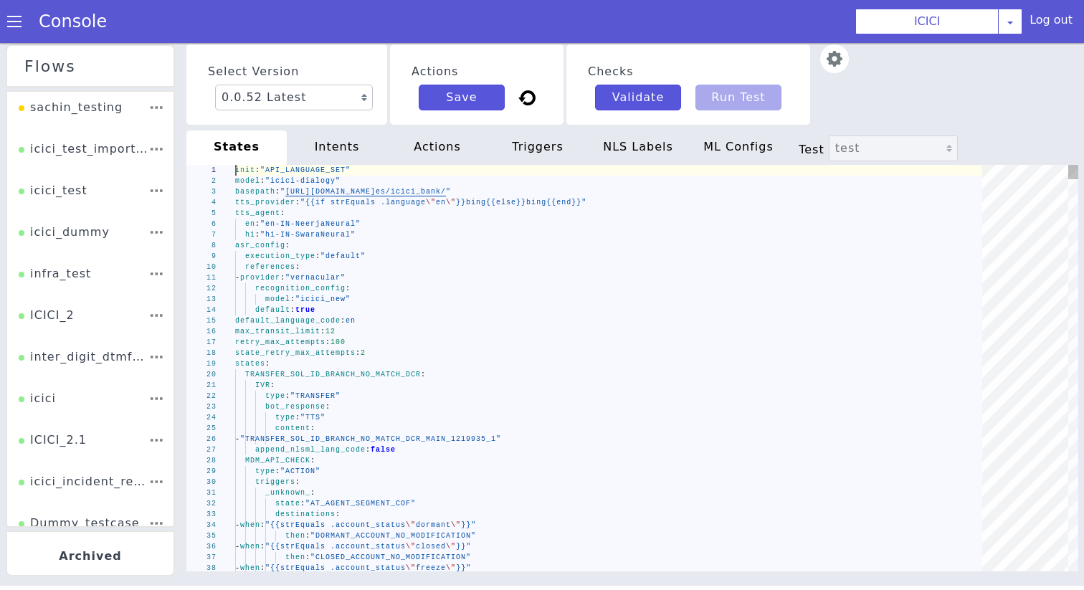
type textarea "- provider: "vernacular" recognition_config: model: "icici_new" default: true d…"
click at [346, 323] on span ":" at bounding box center [343, 321] width 5 height 8
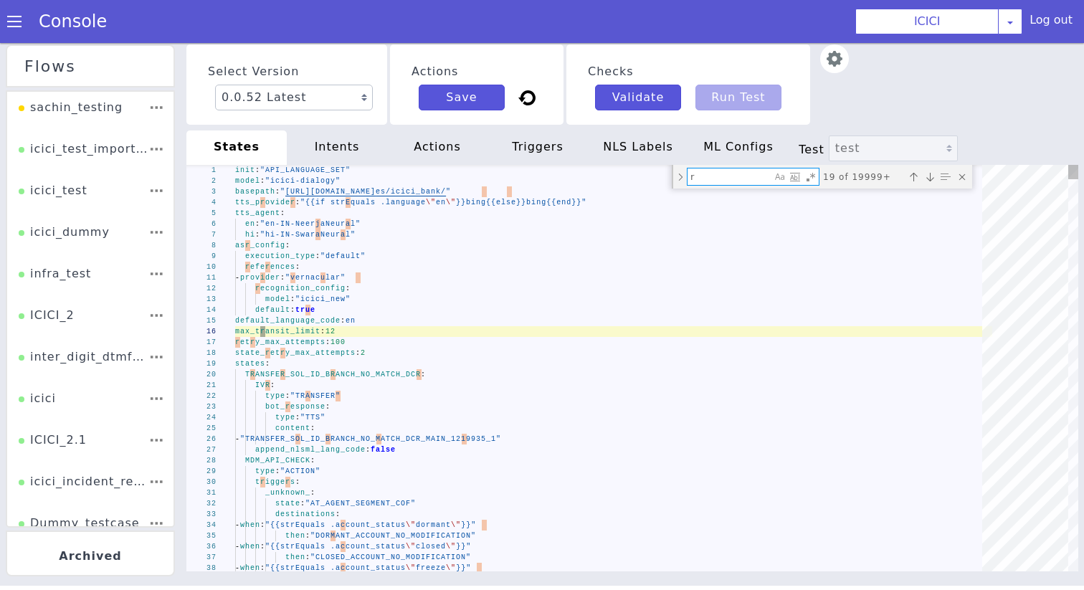
type textarea "re"
type textarea "state: "INFORM_ACTIVATION_ASK_REPEAT_DCACT" destinations: - when: "{{strEquals …"
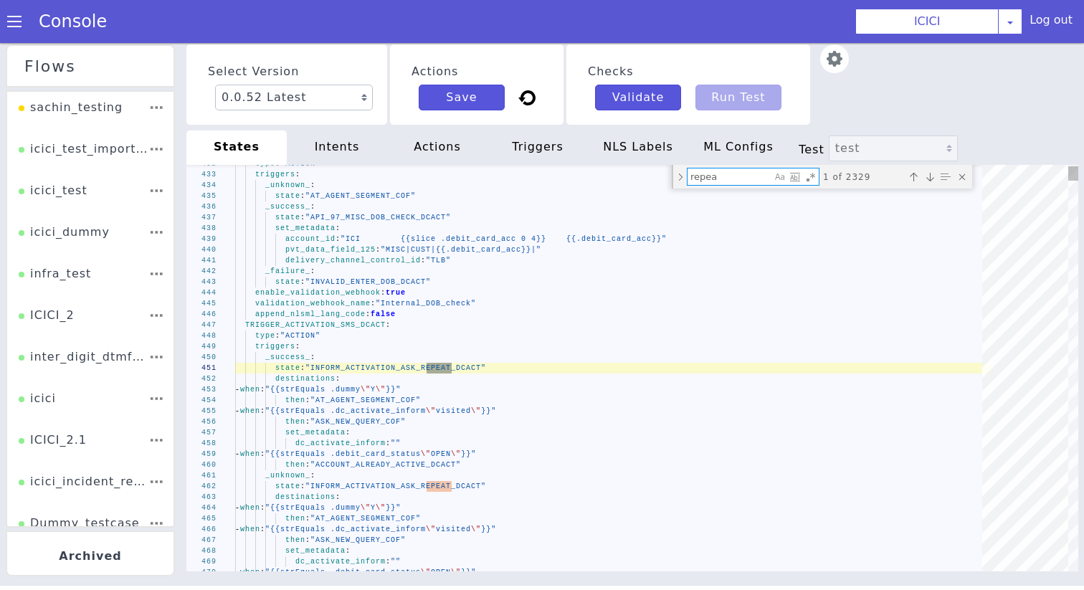
type textarea "repeat"
type textarea "_greeting_: mimic: "_repeat_" _what_: mimic: "_repeat_" _silent_: mimic: "_unkn…"
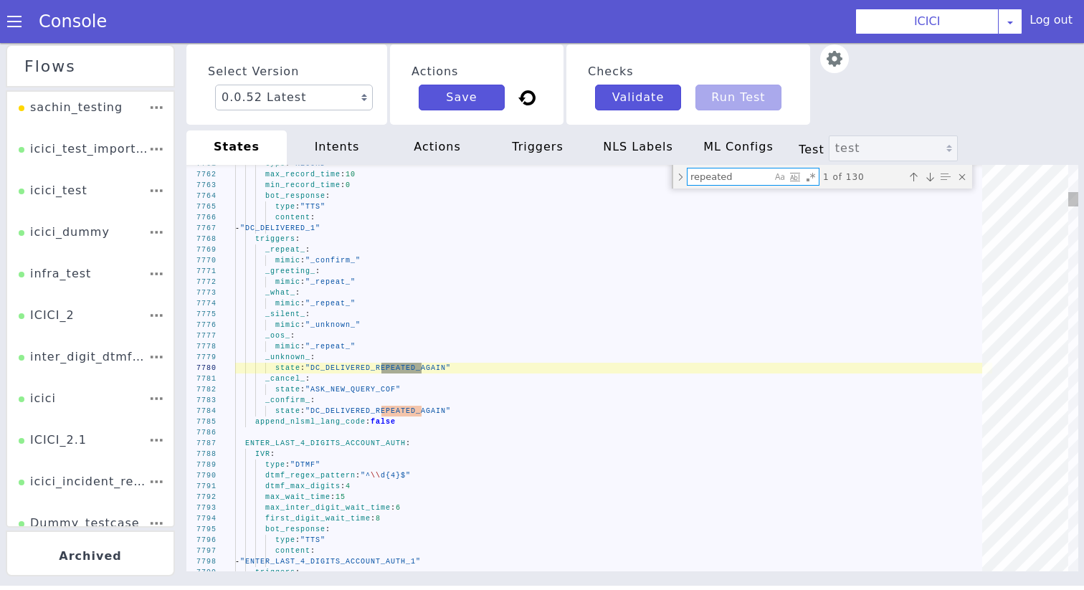
type textarea "repeated_"
type textarea "bot_response: type: "TTS" content: - "SUCCESS_HANGUP_GENERIC_COF_1" alternative…"
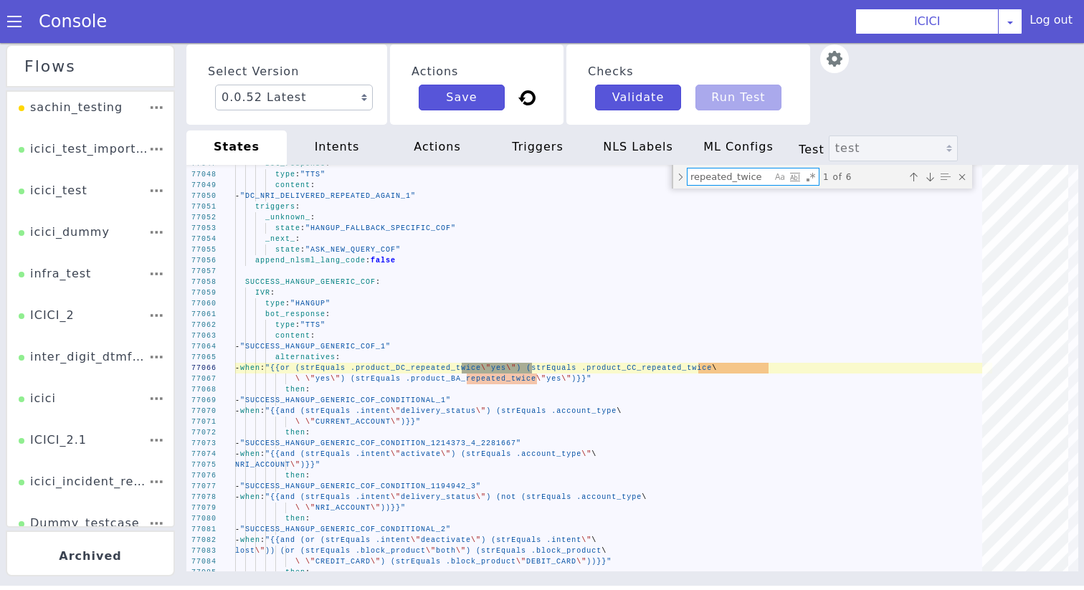
type textarea "repeated_twice"
click at [335, 248] on div "77047 77048 77049 77050 77051 77052 77053 77054 77055 77056 77057 77058 77059 7…" at bounding box center [632, 368] width 892 height 407
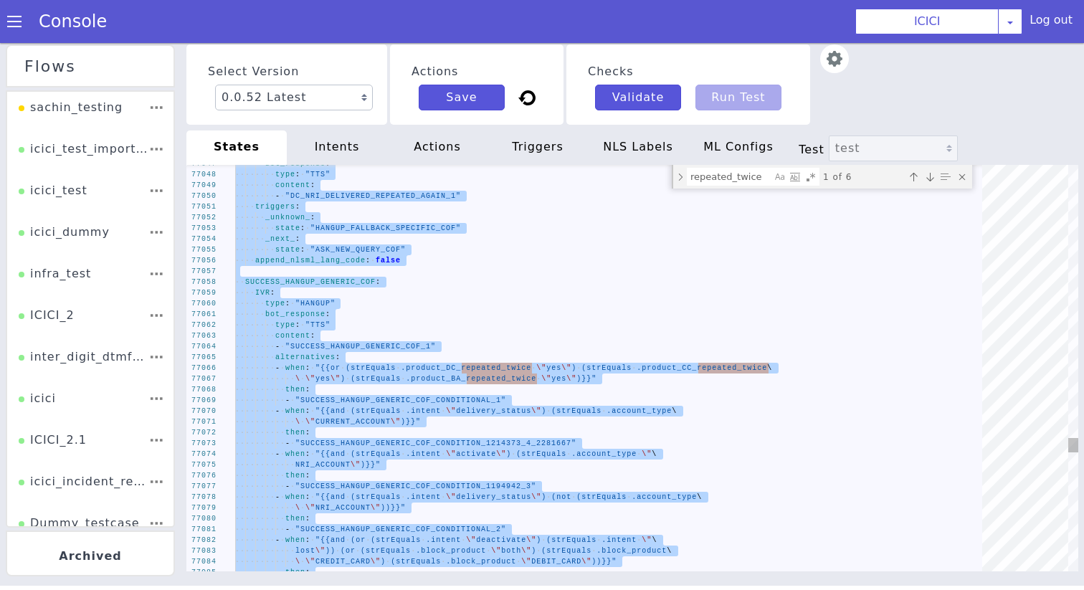
paste textarea "- "ib_931503_car_rmn_accstatus" - "ib_931503_car_rmn_accstatcode""
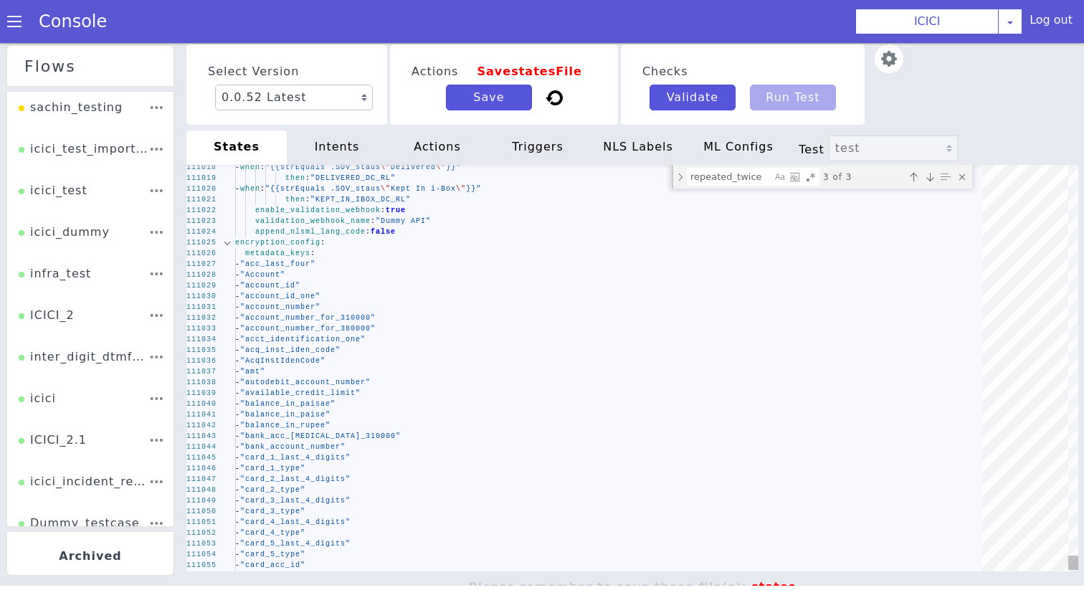
click at [231, 245] on div at bounding box center [227, 242] width 19 height 11
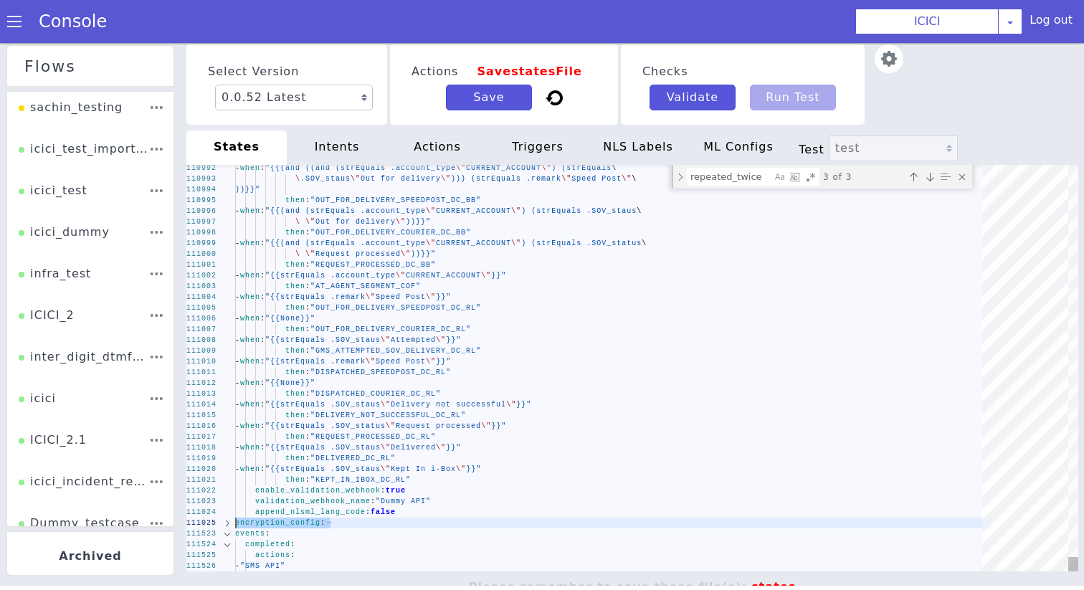
type textarea "then: "KEPT_IN_IBOX_DC_RL" enable_validation_webhook: true validation_webhook_n…"
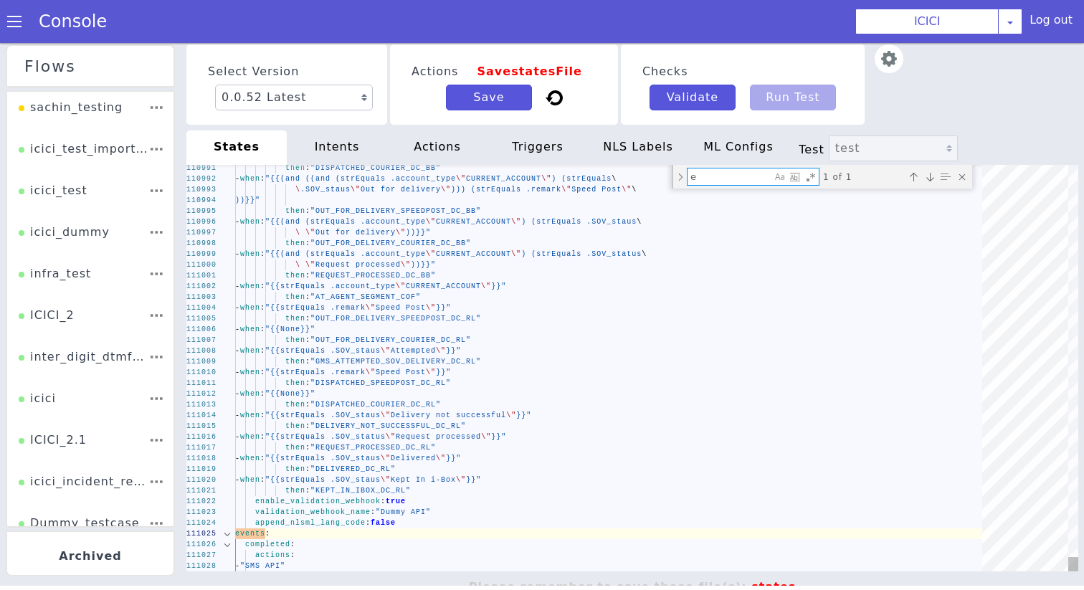
type textarea "en"
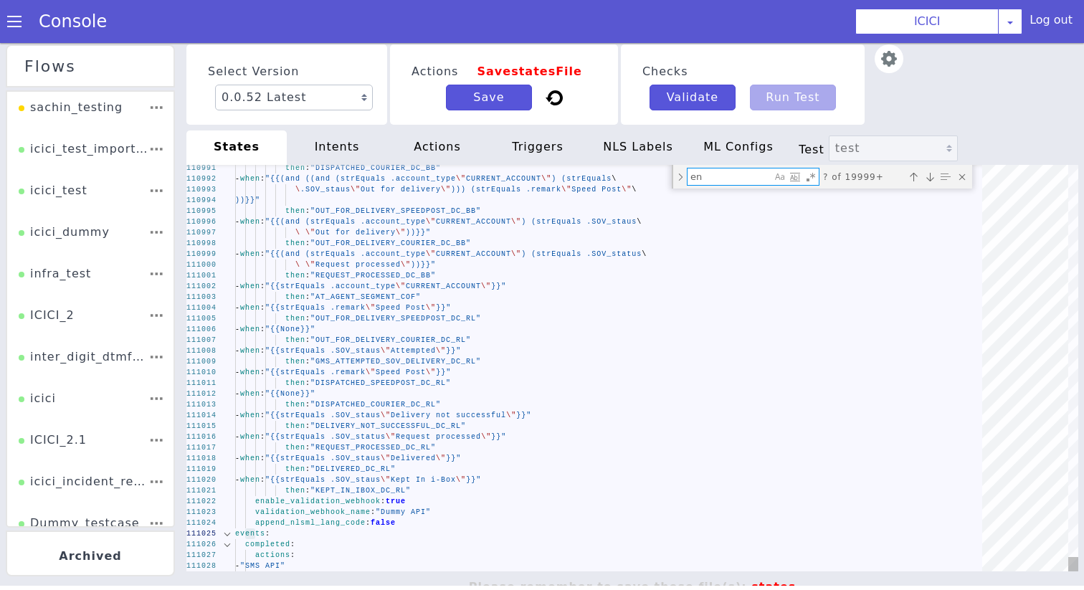
type textarea "init: "API_LANGUAGE_SET" model: "icici-dialogy" basepath: "https://s3.ap-south-…"
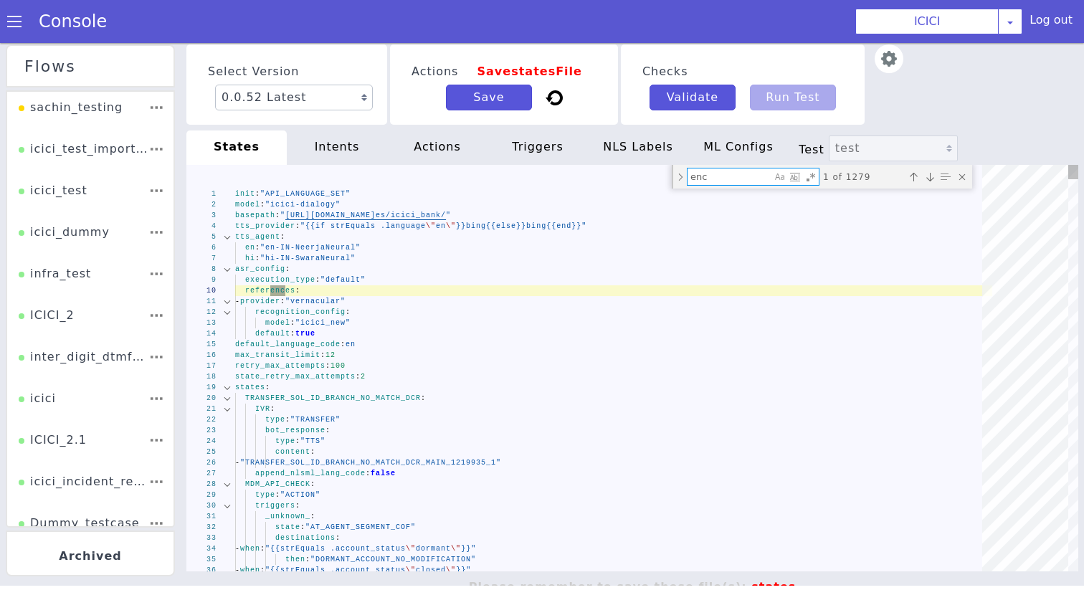
type textarea "encr"
type textarea "state: "AT_AGENT_SEGMENT_COF" _success_: state: "FCRM_TAGGING_DCACT_CA_PINGEN" …"
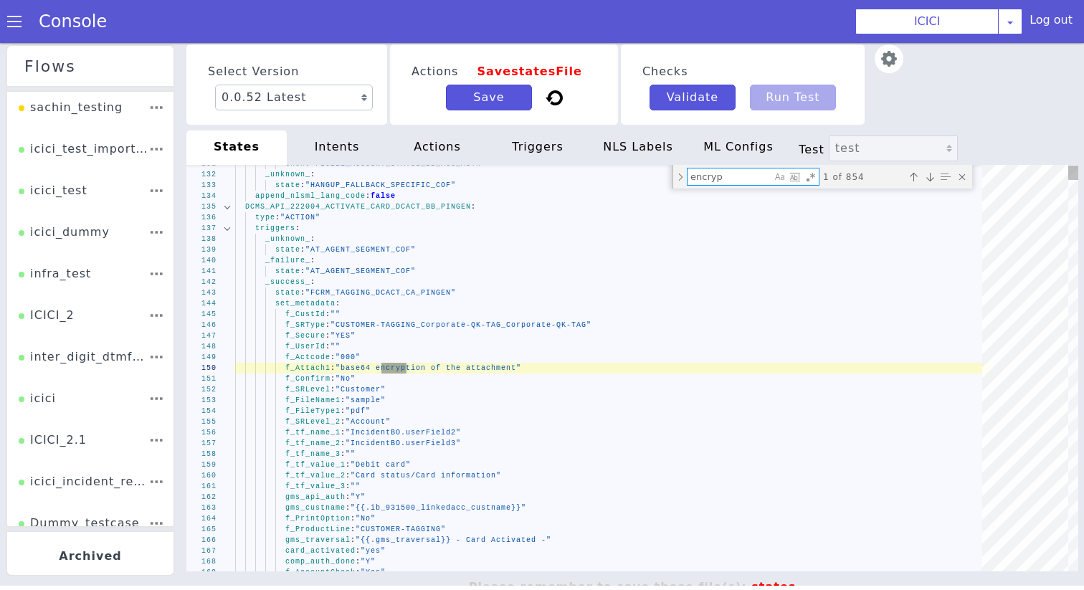
type textarea "encrypt"
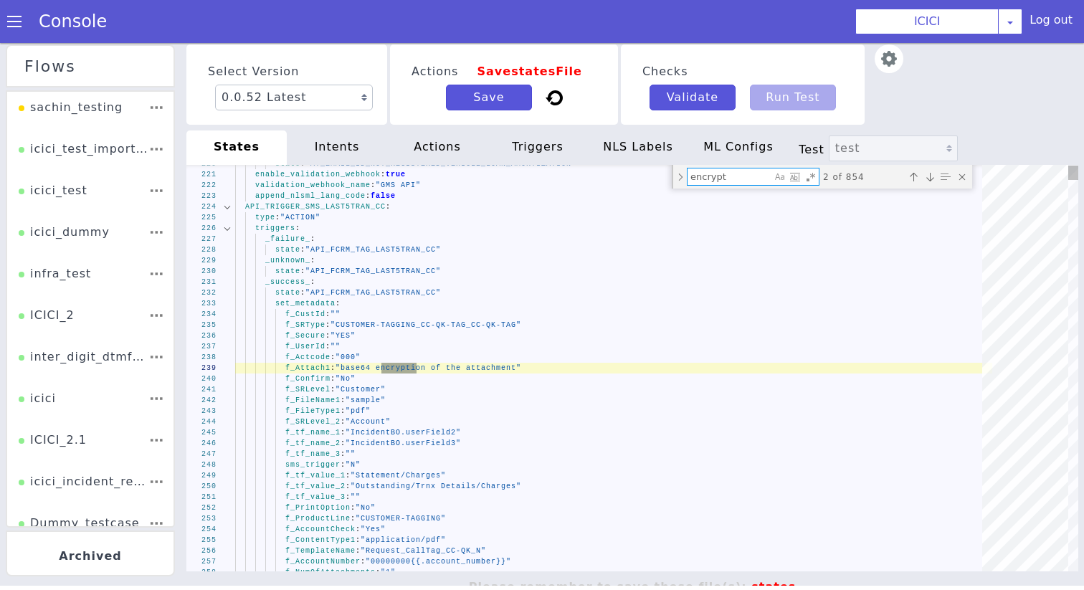
type textarea "context: "dtmf_range" metadata: "dtmf_otp_cc_pingen" append_nlsml_lang_code: fa…"
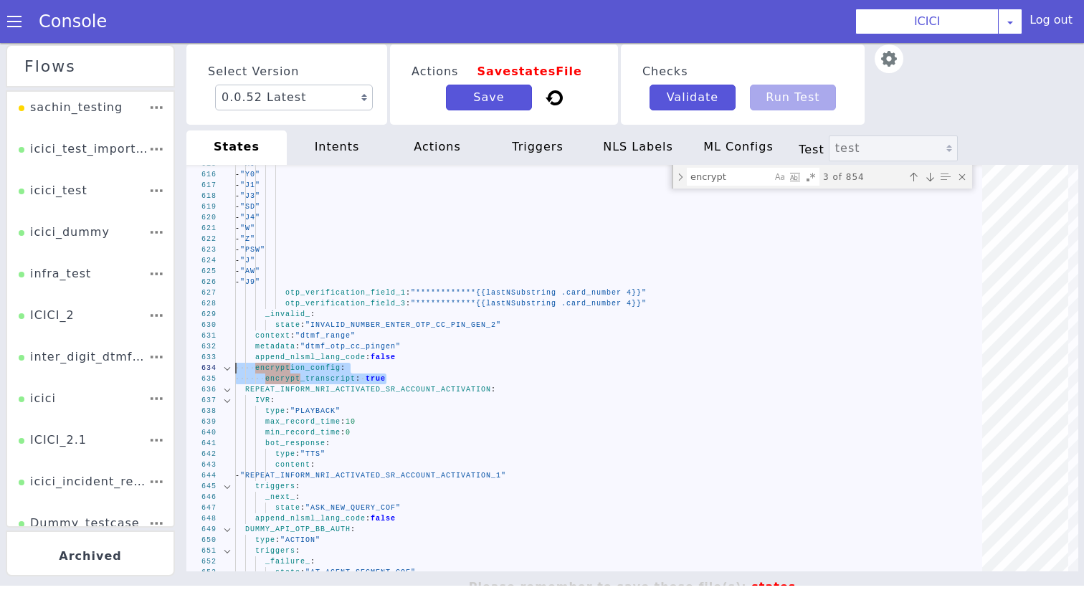
drag, startPoint x: 407, startPoint y: 378, endPoint x: 147, endPoint y: 371, distance: 260.5
click at [719, 180] on textarea "encrypt" at bounding box center [730, 177] width 84 height 16
paste textarea "encryption_config: encrypt_transcript: true"
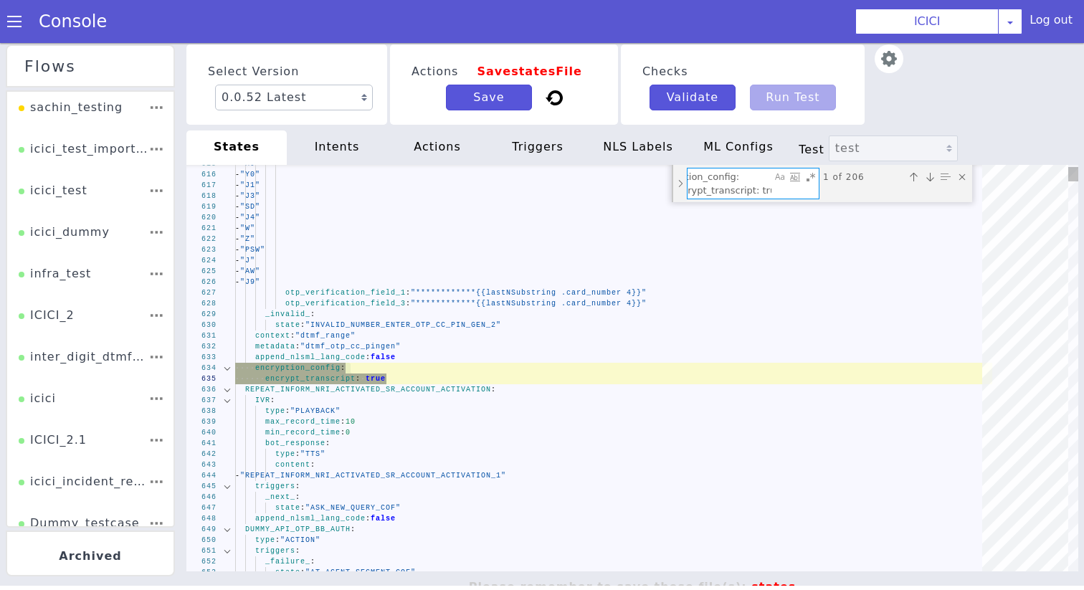
type textarea "encryption_config: encrypt_transcript: true"
click at [684, 183] on div "Toggle Replace mode" at bounding box center [680, 183] width 13 height 37
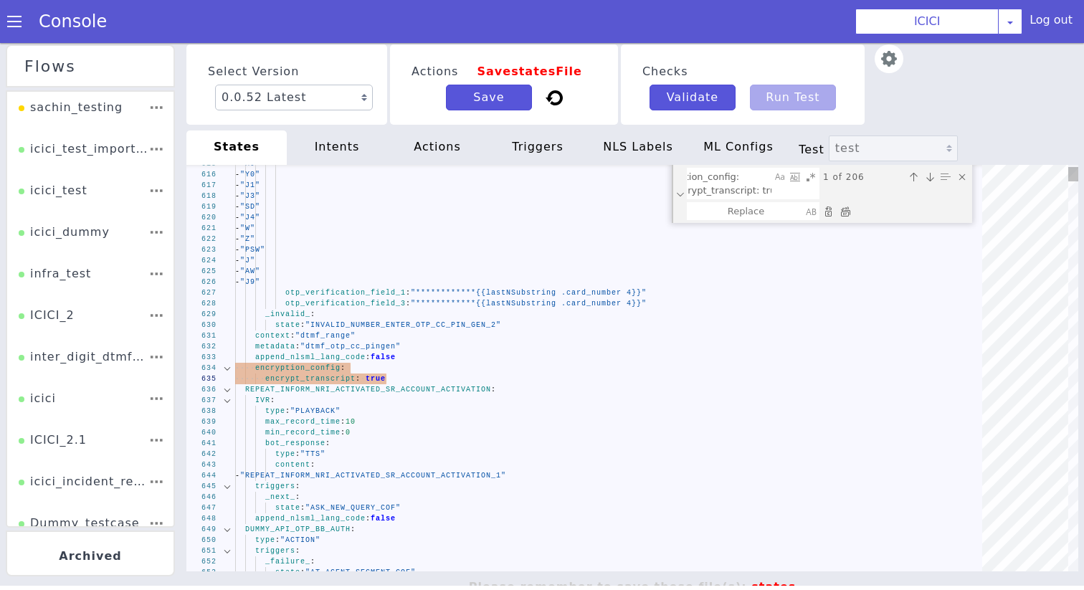
click at [850, 208] on div "Replace All (⌘Enter)" at bounding box center [845, 211] width 14 height 14
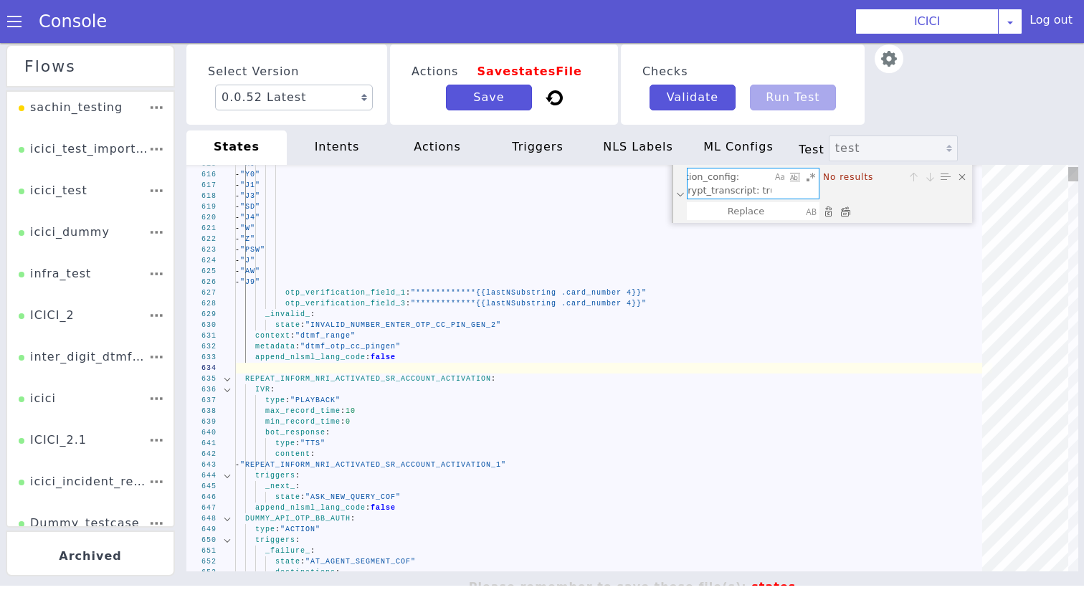
scroll to position [0, 0]
drag, startPoint x: 762, startPoint y: 176, endPoint x: 467, endPoint y: 176, distance: 294.8
click at [467, 176] on div "**********" at bounding box center [632, 368] width 892 height 407
click at [730, 184] on textarea "encryption_config: encrypt_transcript: true" at bounding box center [730, 184] width 84 height 30
drag, startPoint x: 740, startPoint y: 186, endPoint x: 829, endPoint y: 197, distance: 89.6
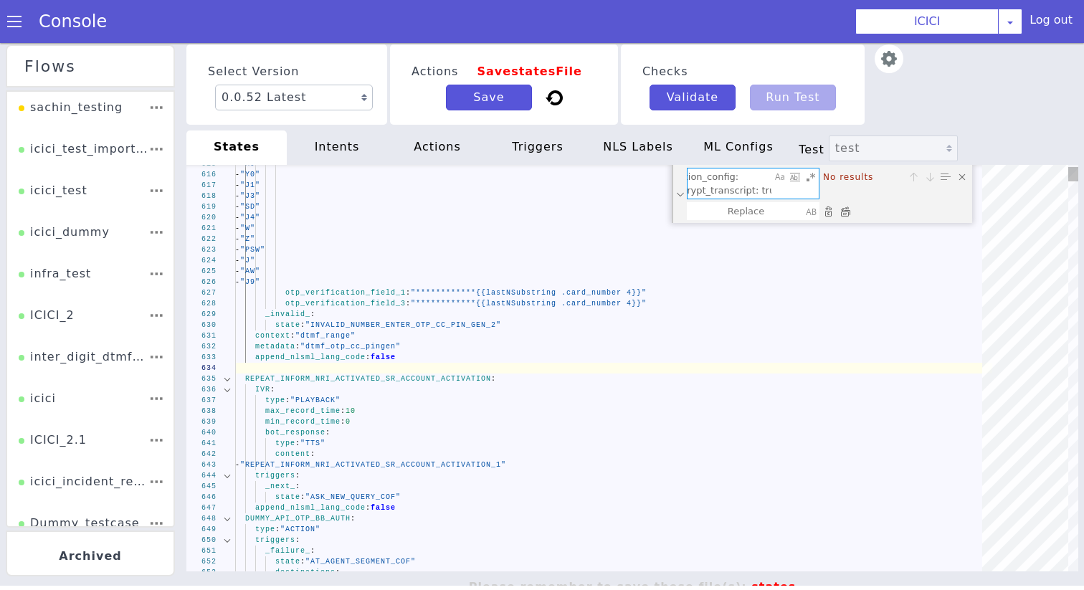
click at [829, 197] on div "encryption_config: encrypt_transcript: true encryption_config: encrypt_transcri…" at bounding box center [828, 184] width 283 height 32
type textarea "_cancel_: state: "ASK_NEW_QUERY_COF" _confirm_: state: "DC_DELIVERED_REPEATED_A…"
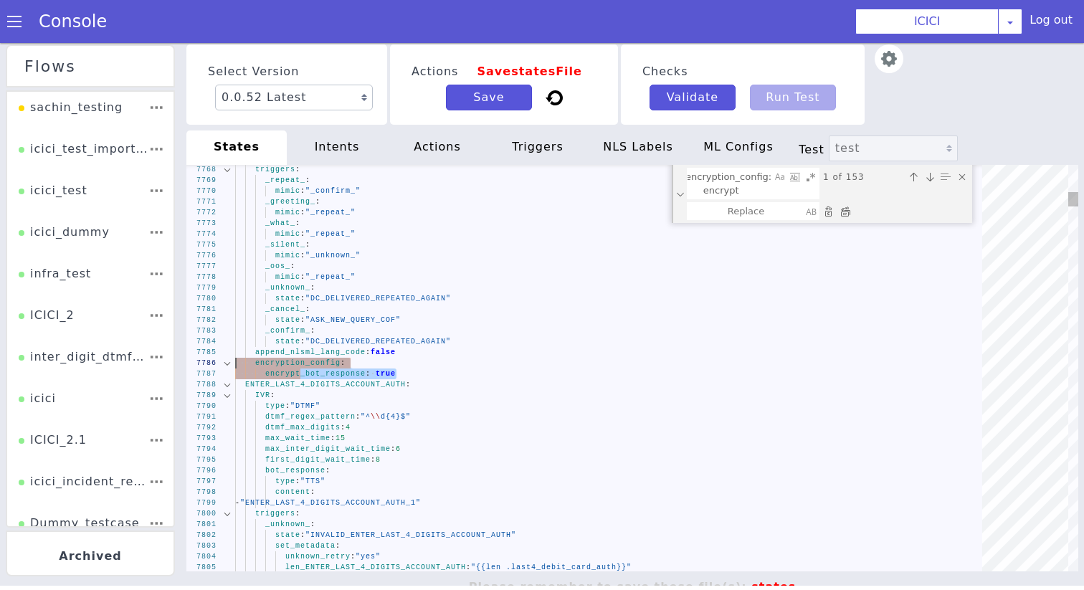
drag, startPoint x: 405, startPoint y: 374, endPoint x: 209, endPoint y: 364, distance: 195.3
click at [738, 184] on textarea "encryption_config: encrypt" at bounding box center [730, 184] width 84 height 30
paste textarea "_bot_response: true"
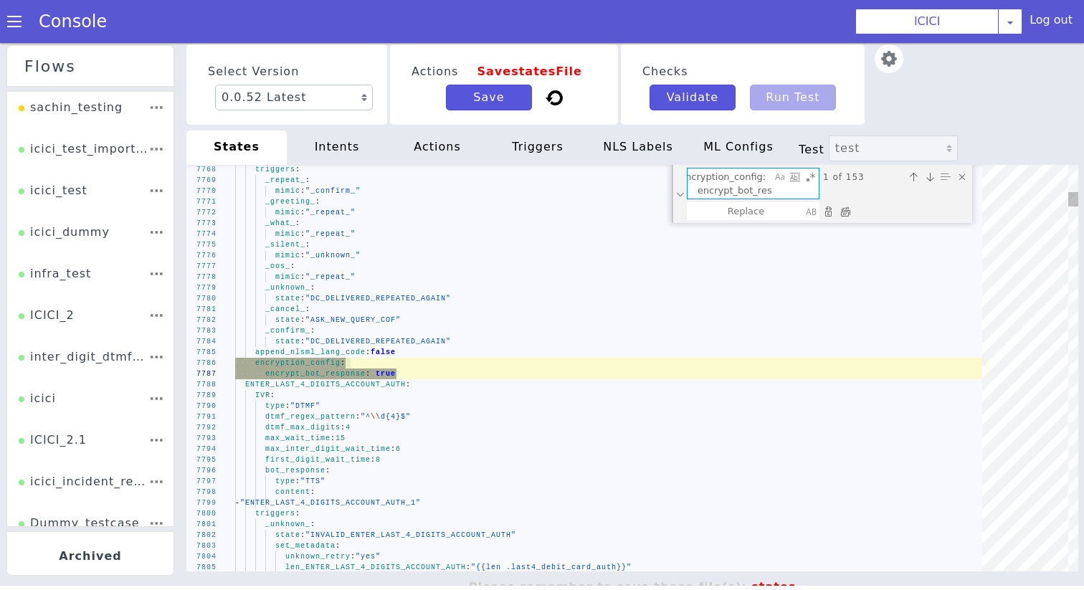
scroll to position [0, 55]
type textarea "encryption_config: encrypt_bot_response: true"
click at [844, 209] on div "Replace All (⌘Enter)" at bounding box center [845, 211] width 14 height 14
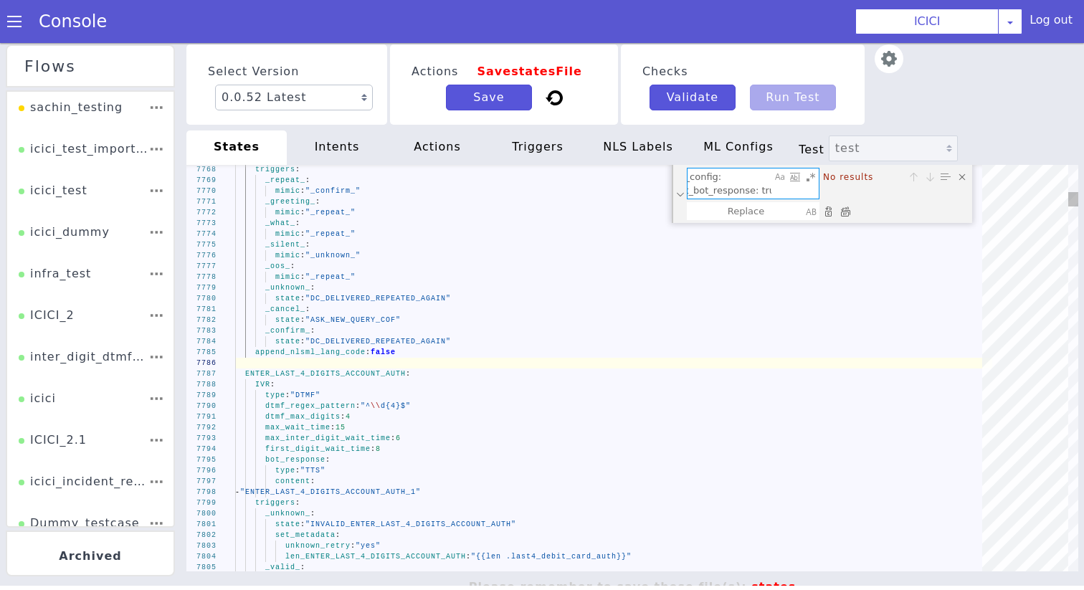
scroll to position [0, 0]
drag, startPoint x: 742, startPoint y: 170, endPoint x: 460, endPoint y: 175, distance: 282.6
click at [460, 175] on div "7768 7769 7770 7771 7772 7773 7774 7775 7776 7777 7778 7779 7780 7781 7782 7783…" at bounding box center [632, 368] width 892 height 407
type textarea "- when: "{{ge (float .ib_310000_acc_bal_availbal_rupp_only) (float .dmtf_callto…"
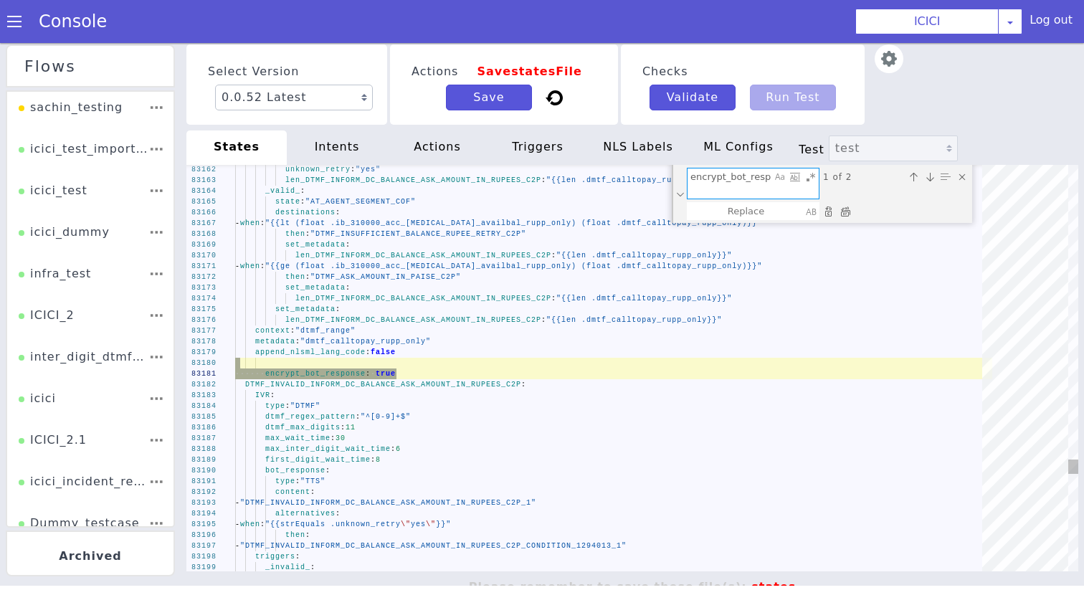
type textarea "encrypt_bot_response: true"
click at [848, 204] on div "Replace All (⌘Enter)" at bounding box center [845, 211] width 14 height 14
type textarea "- when: "{{ge (float .ib_310000_acc_bal_availbal_rupp_only) (float .dmtf_callto…"
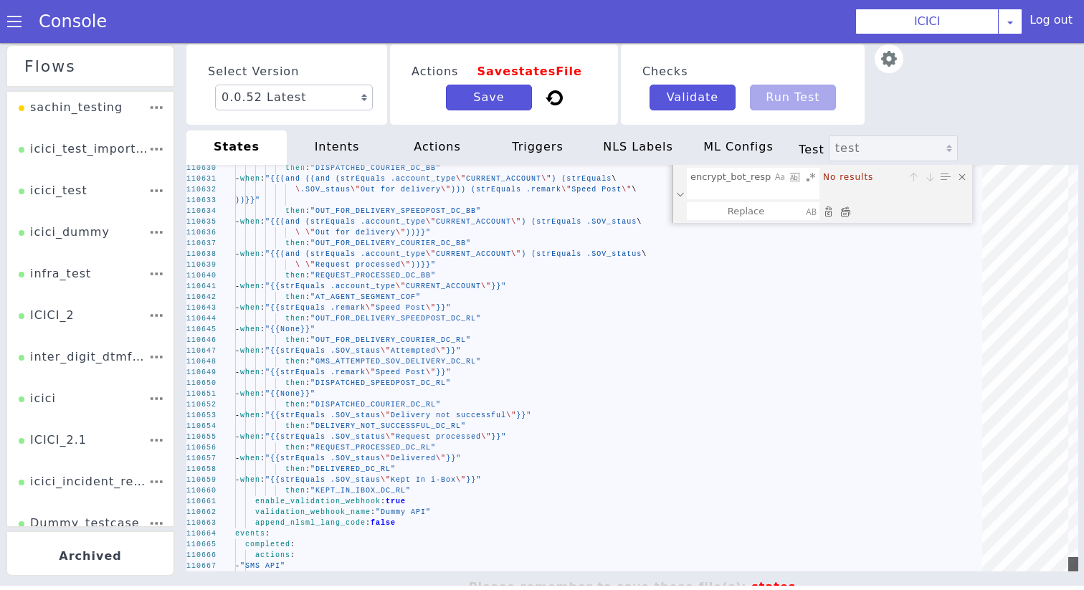
drag, startPoint x: 1072, startPoint y: 467, endPoint x: 1071, endPoint y: 628, distance: 161.4
click at [1072, 586] on html "Flows sachin_testing icici_test_import_1 icici_test icici_dummy infra_test ICIC…" at bounding box center [542, 312] width 1084 height 547
click at [486, 93] on button "Save" at bounding box center [489, 98] width 86 height 26
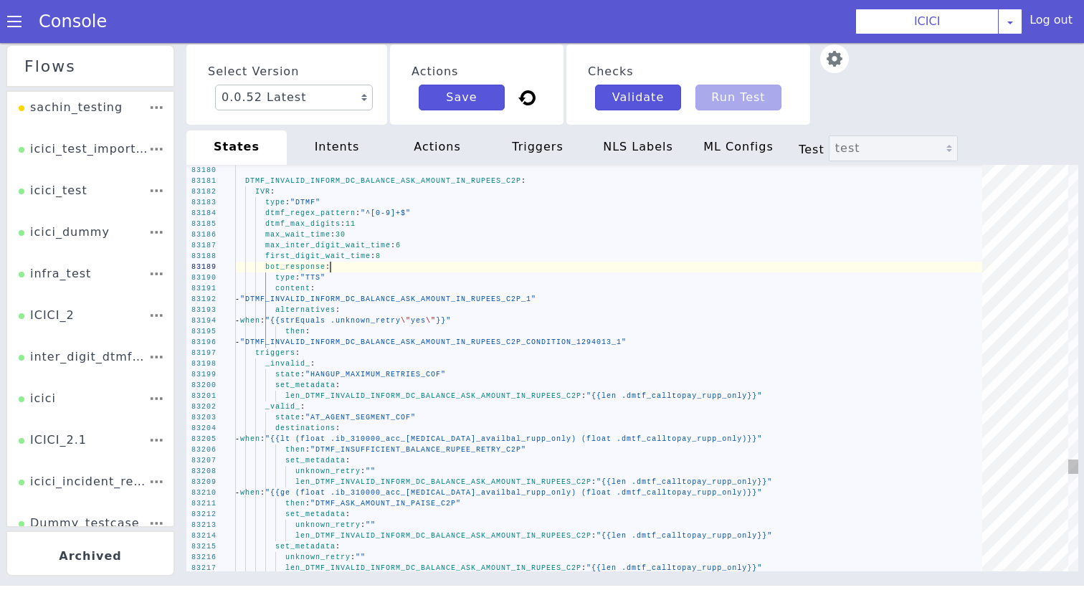
click at [366, 263] on div "bot_response :" at bounding box center [613, 267] width 757 height 11
type textarea "init: "API_LANGUAGE_SET" model: "icici-dialogy" basepath: "https://s3.ap-south-…"
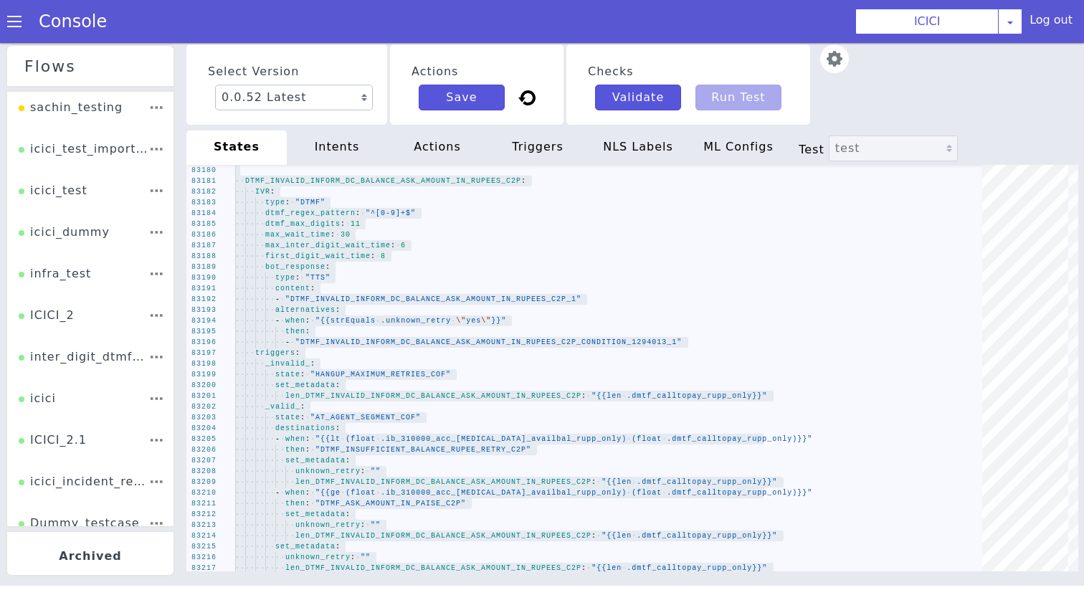
click at [351, 138] on div "intents" at bounding box center [337, 148] width 100 height 34
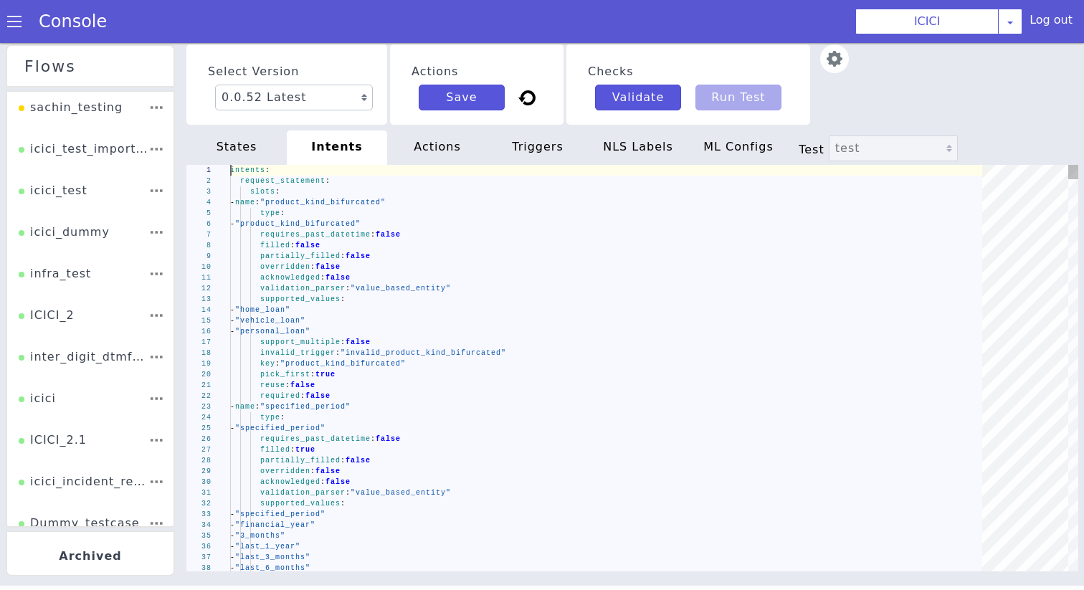
click at [351, 254] on div "1 2 3 4 5 6 7 8 9 10 11 12 13 14 15 16 17 18 19 20 21 22 23 24 25 26 27 28 29 3…" at bounding box center [632, 368] width 892 height 407
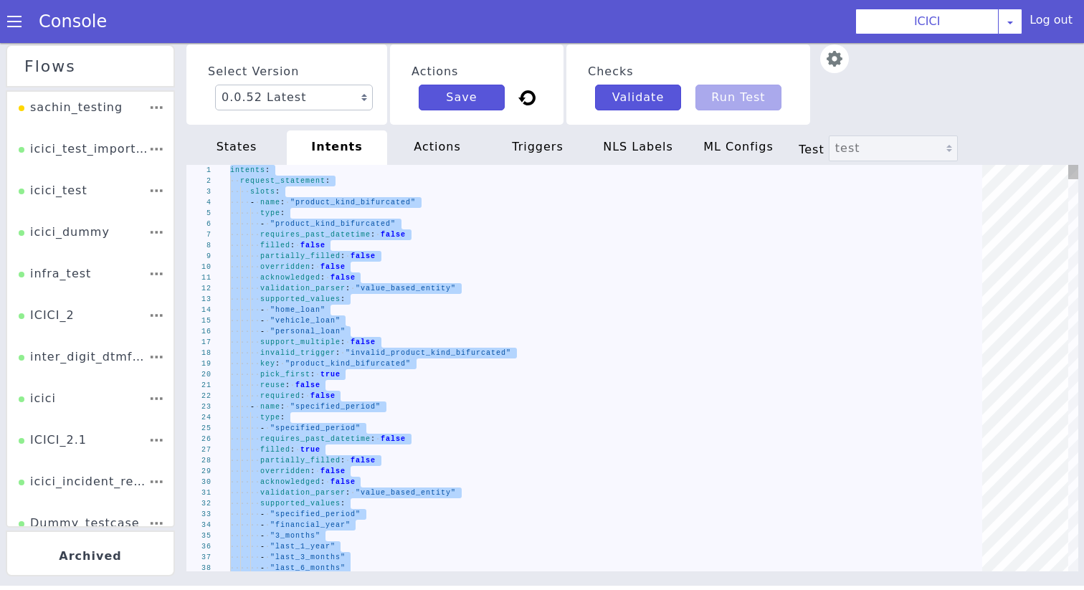
type textarea "set_metadata: intent: "request_new_product" security_level: "1" set_metadata: i…"
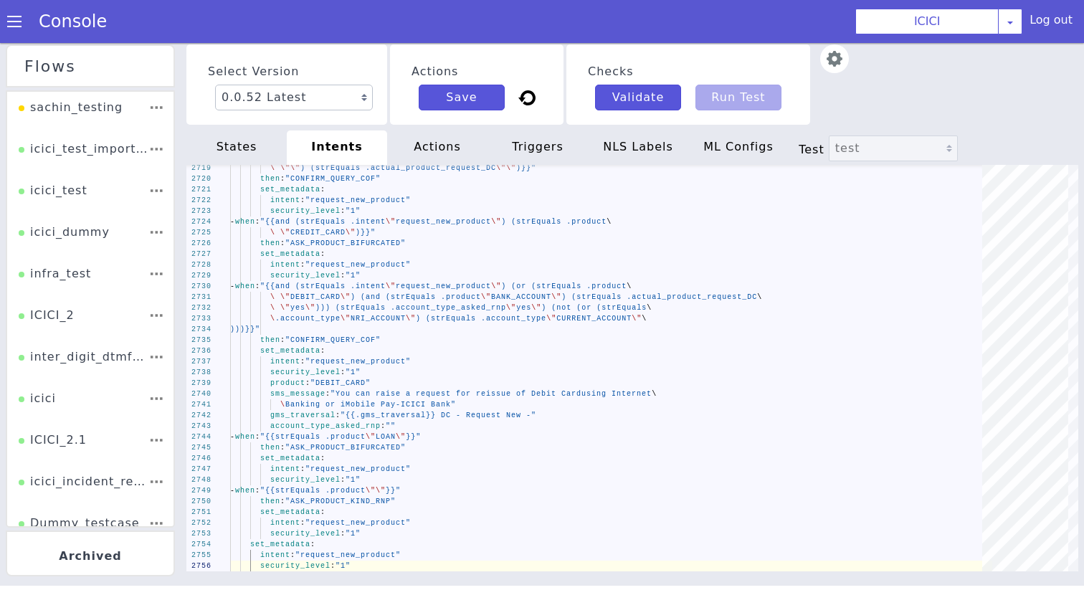
click at [425, 138] on div "actions" at bounding box center [437, 148] width 100 height 34
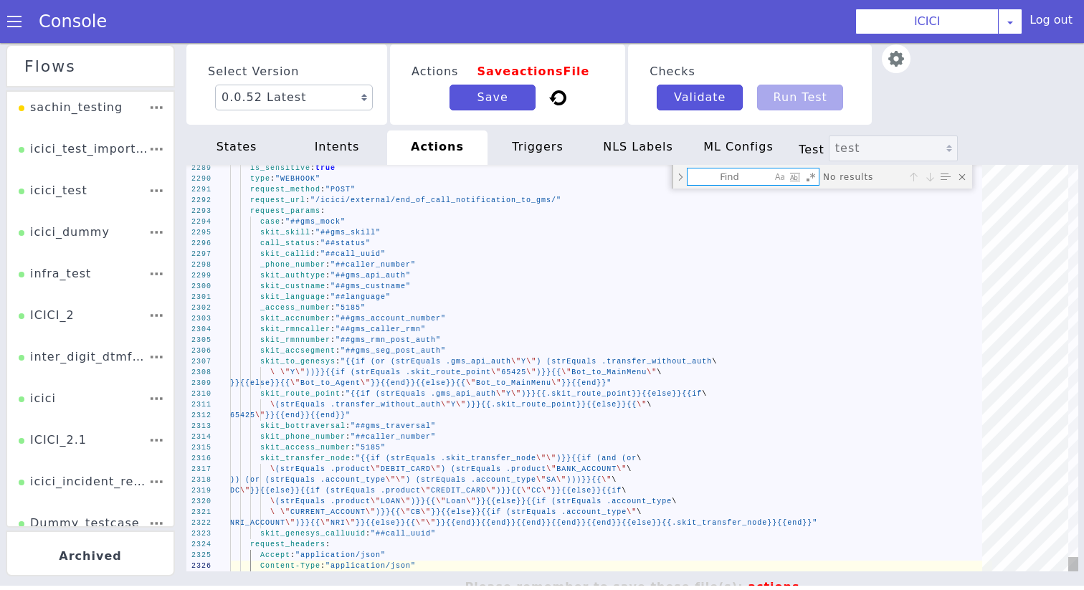
type textarea "actions: Dummy API: is_sensitive: true type: "WEBHOOK" request_method: "POST" r…"
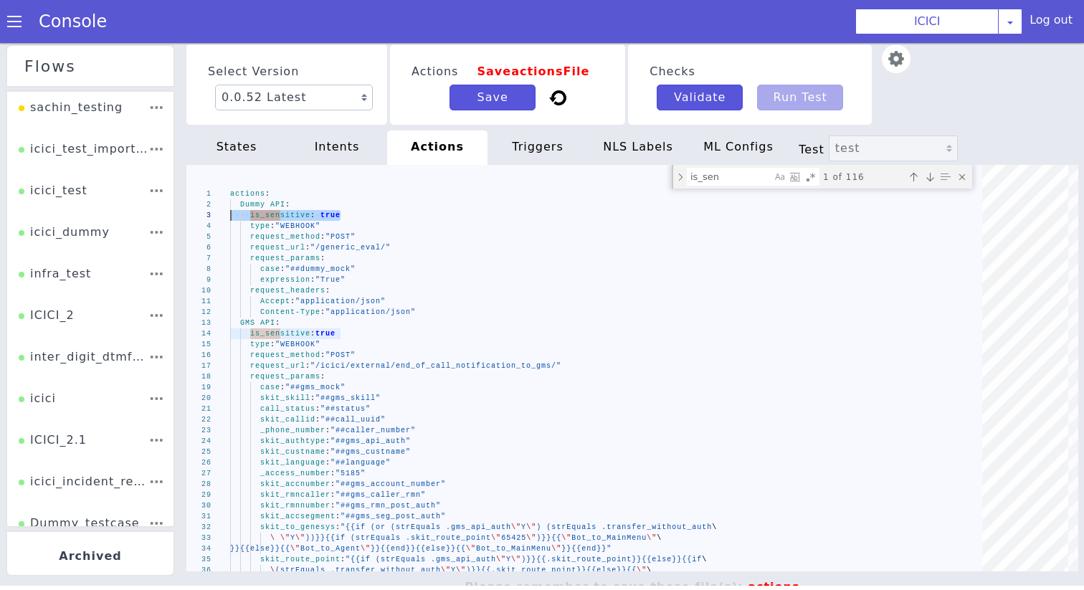
drag, startPoint x: 355, startPoint y: 213, endPoint x: 153, endPoint y: 213, distance: 201.6
click at [737, 182] on textarea "is_sen" at bounding box center [730, 177] width 84 height 16
paste textarea "is_sensitive: true"
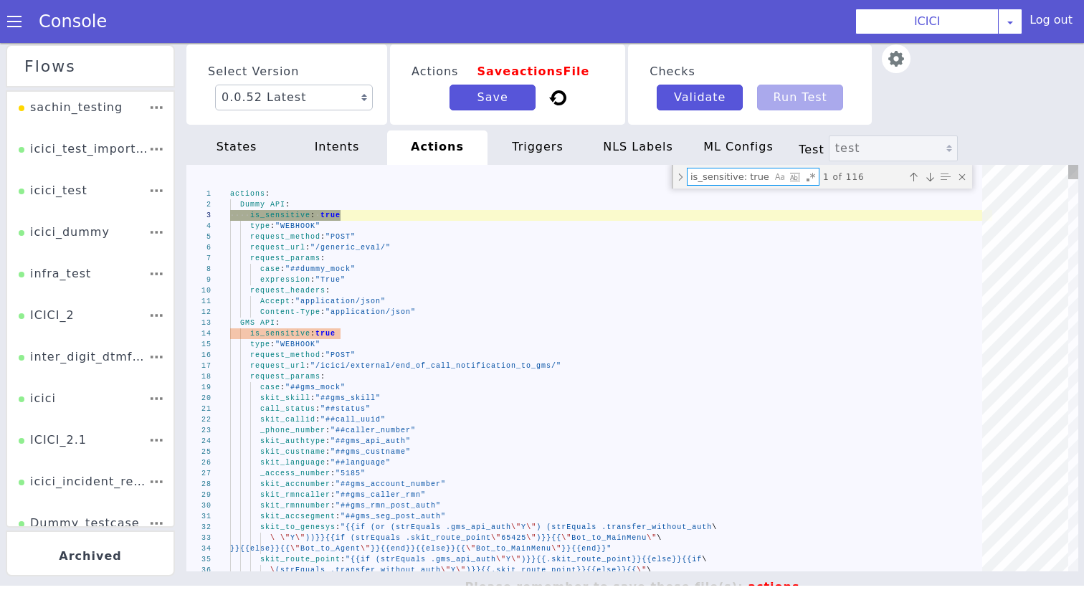
type textarea "is_sensitive: true"
click at [683, 176] on div "Toggle Replace mode" at bounding box center [680, 177] width 13 height 24
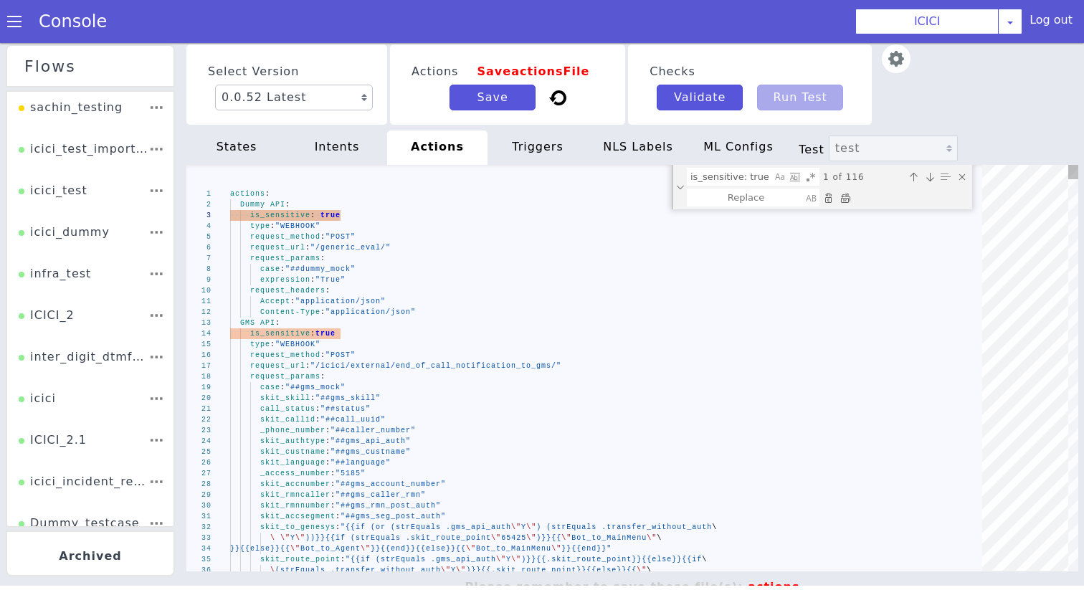
click at [842, 192] on div "Replace All (⌘Enter)" at bounding box center [845, 198] width 14 height 14
type textarea "actions: Dummy API: type: "WEBHOOK" request_method: "POST" request_url: "/gener…"
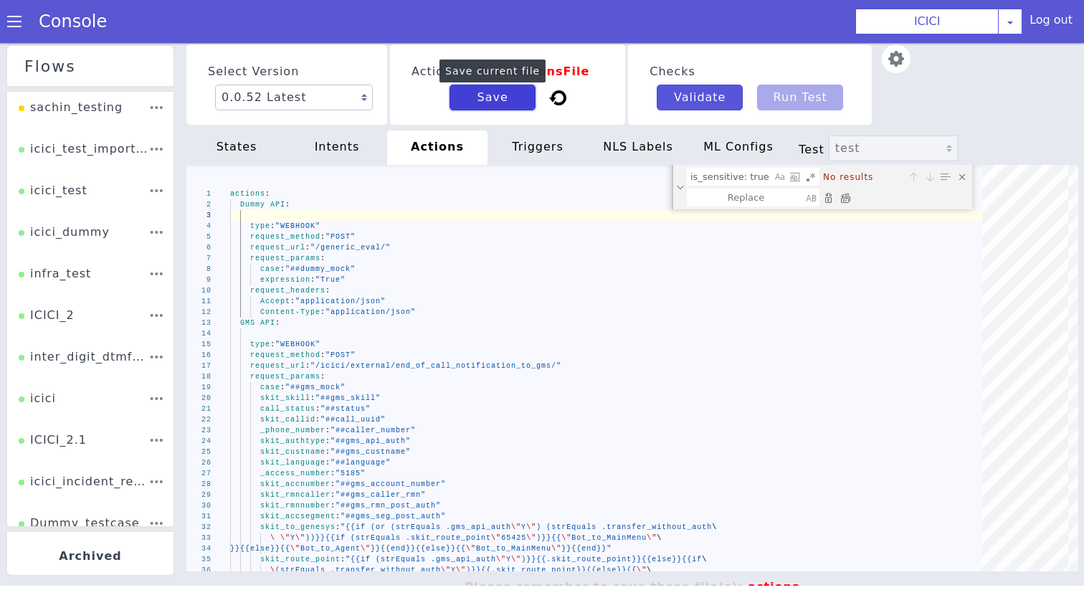
click at [478, 90] on button "Save" at bounding box center [493, 98] width 86 height 26
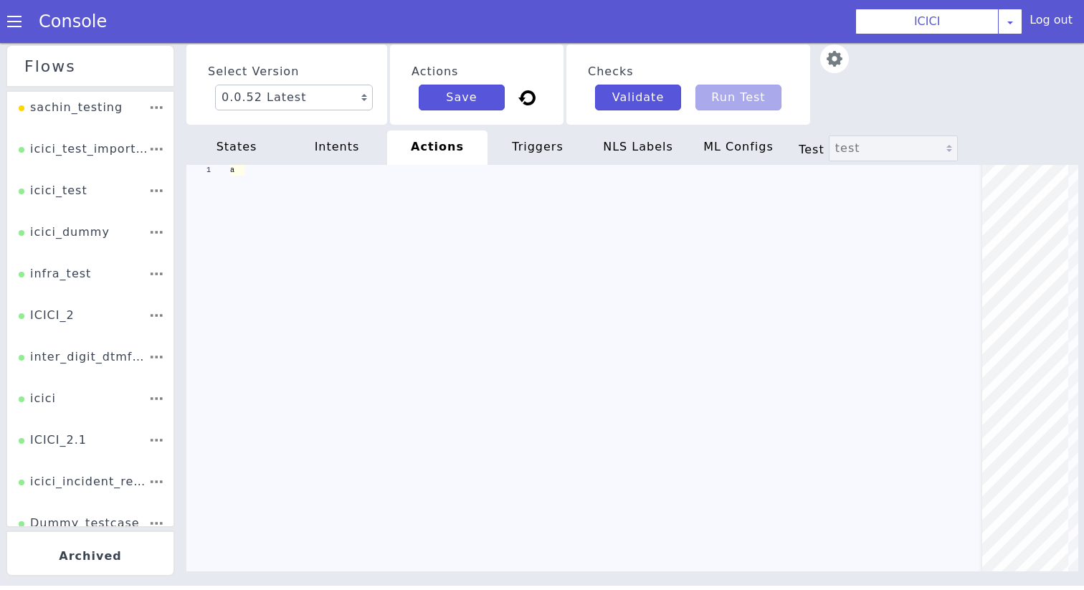
type textarea "actions: Dummy API: is_sensitive: true type: "WEBHOOK" request_method: "POST" r…"
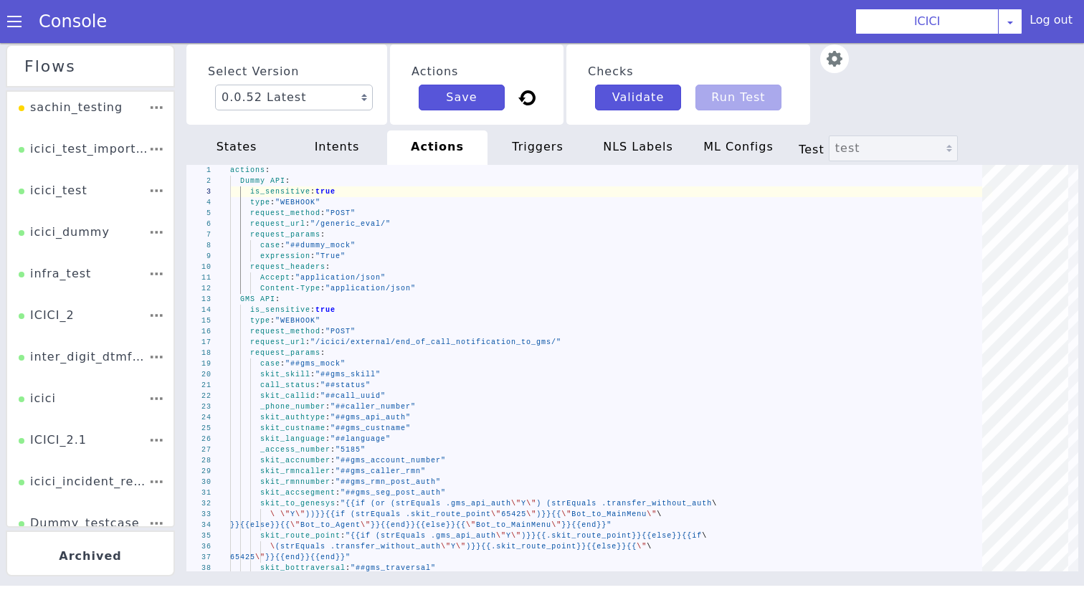
scroll to position [0, 0]
click at [529, 157] on div "triggers" at bounding box center [538, 148] width 100 height 34
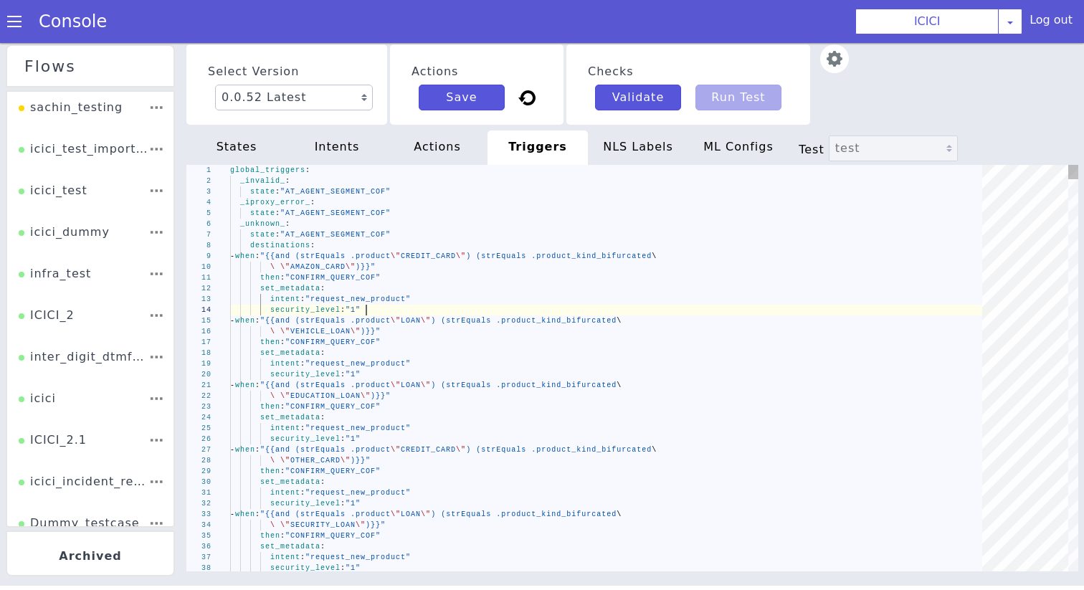
click at [455, 305] on div "security_level : "1"" at bounding box center [611, 310] width 762 height 11
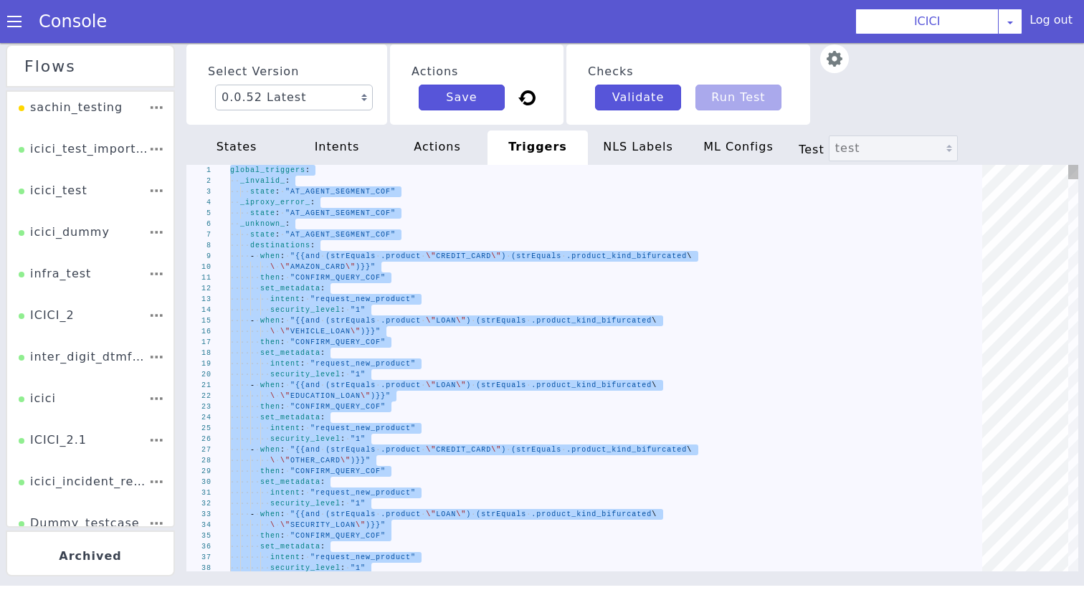
type textarea "security_level: "1""
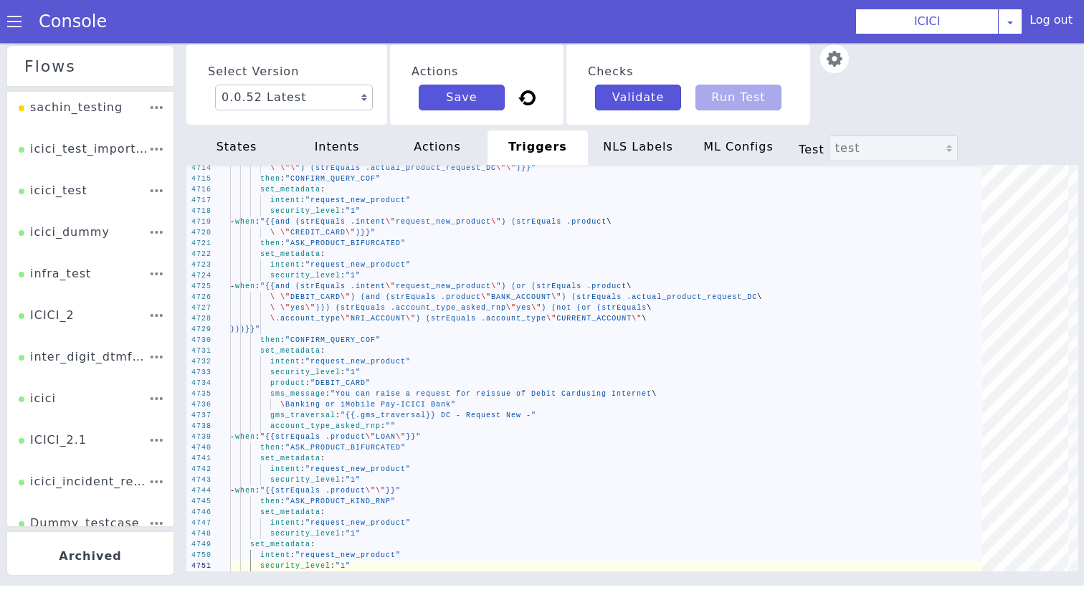
click at [656, 139] on div "NLS Labels" at bounding box center [638, 148] width 100 height 34
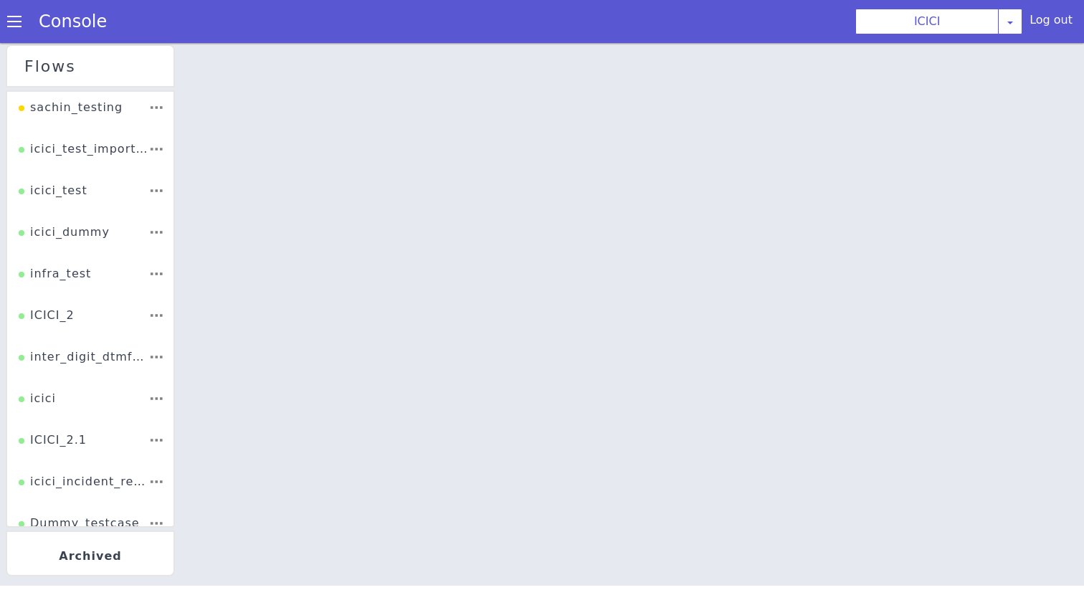
click at [583, 258] on div at bounding box center [633, 315] width 904 height 547
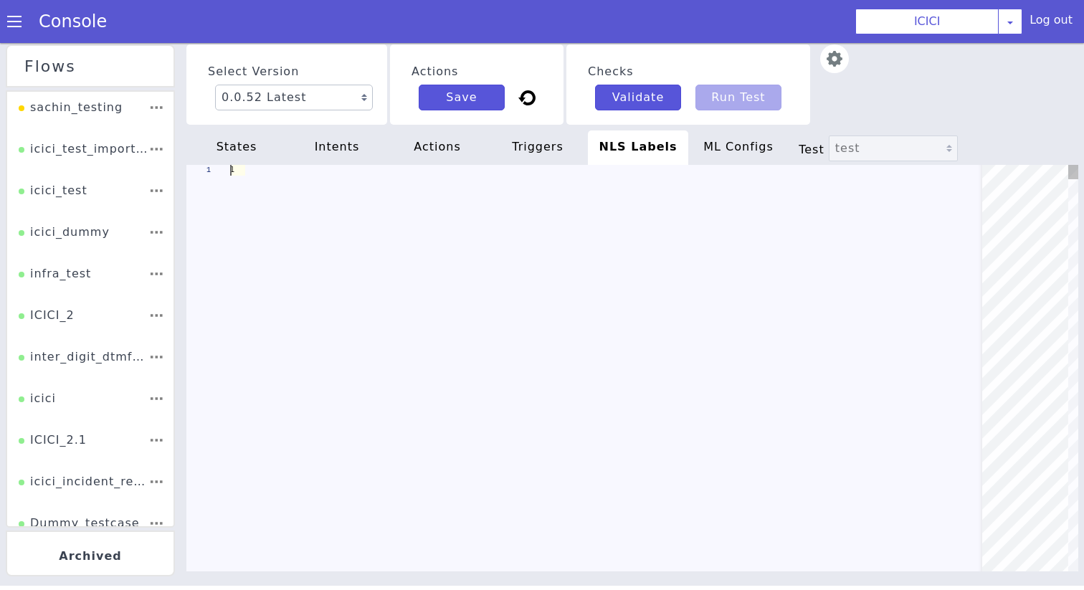
scroll to position [0, 125]
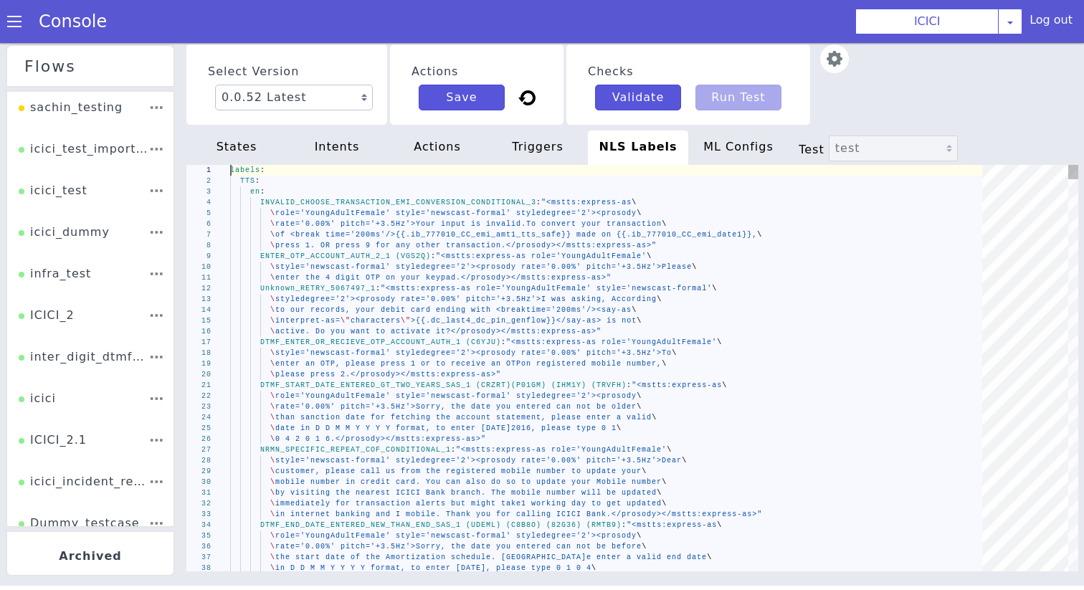
click at [583, 258] on span ""<mstts:express-as role='YoungAdultFemale'" at bounding box center [541, 256] width 211 height 8
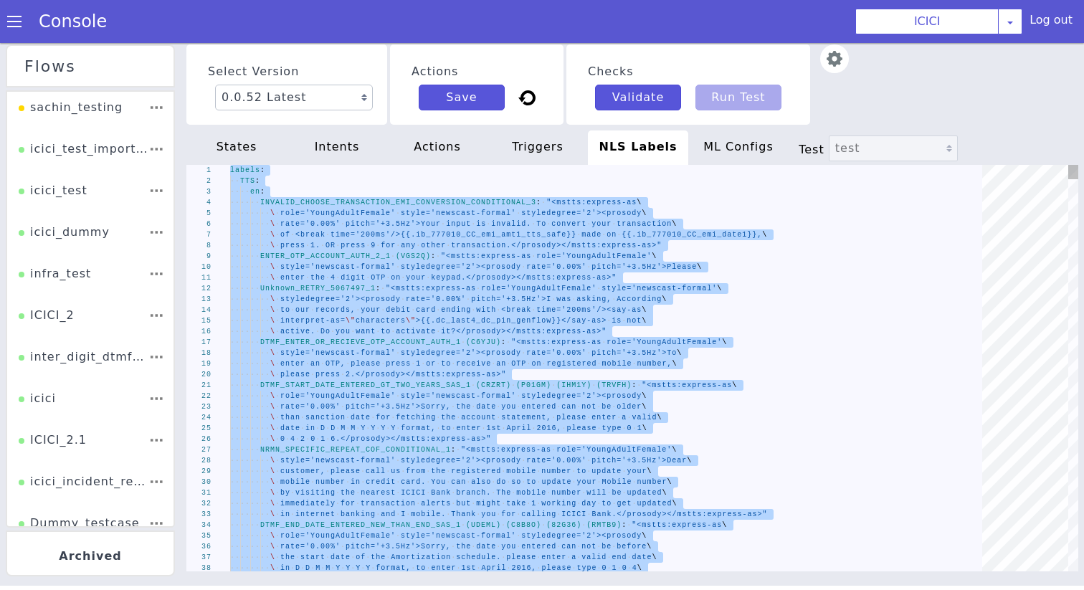
type textarea "s:express-as role='SeniorFemale' style='newscast_formal'\ \ styledegree='2'><pr…"
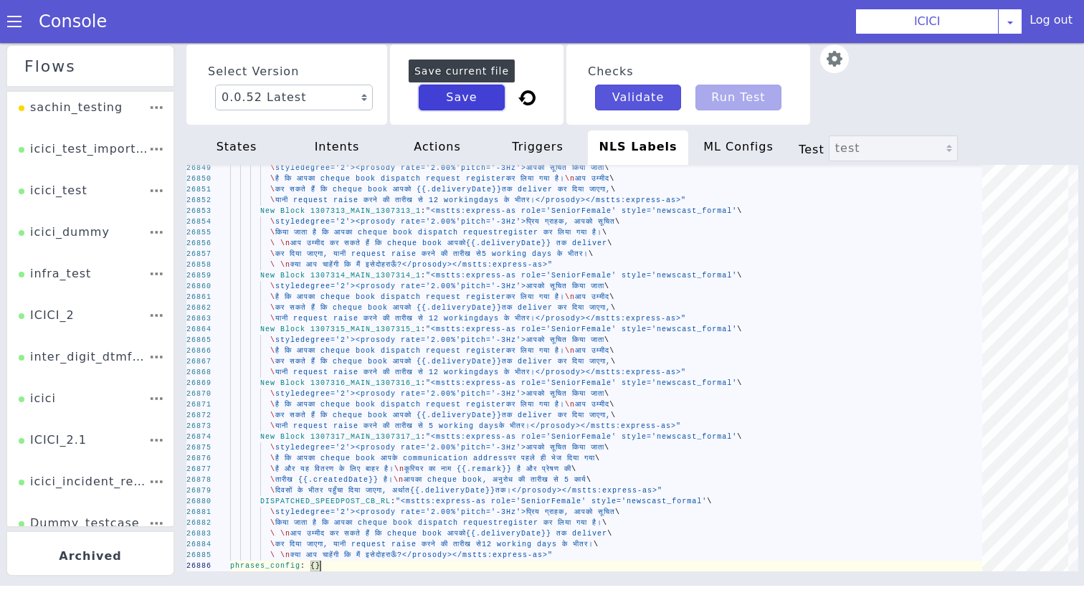
click at [471, 100] on button "Save" at bounding box center [462, 98] width 86 height 26
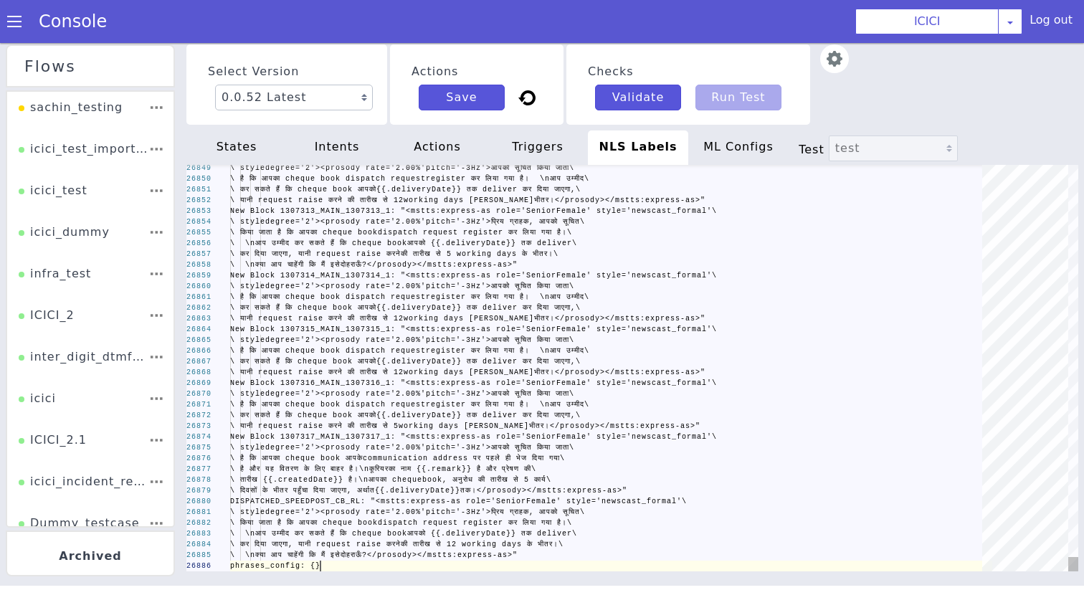
scroll to position [0, 90]
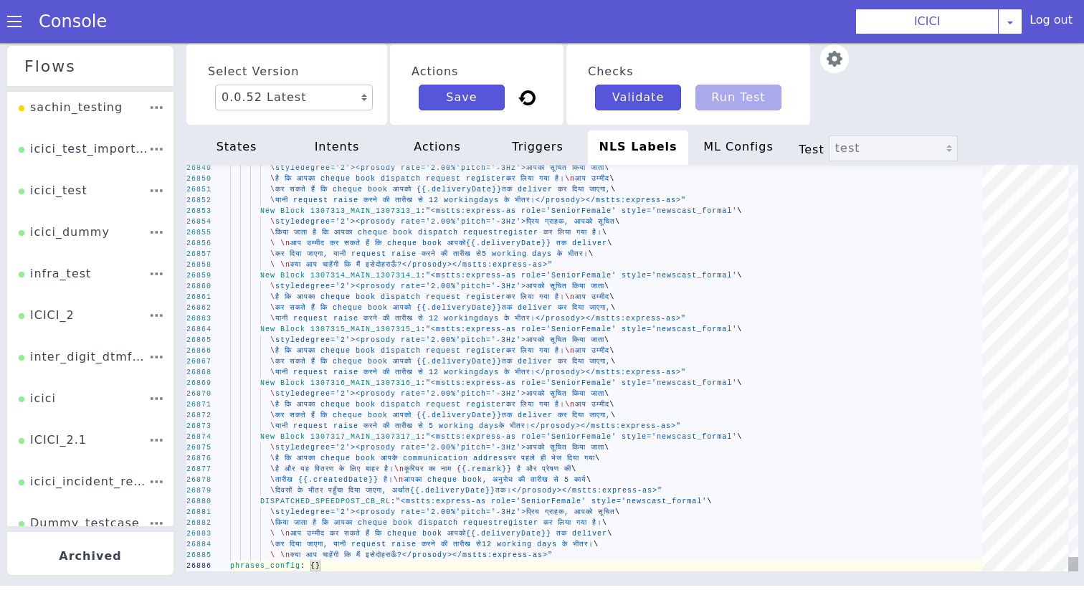
click at [2, 8] on div "Console" at bounding box center [65, 21] width 131 height 40
click at [6, 13] on div "Console" at bounding box center [65, 21] width 131 height 40
click at [9, 17] on span at bounding box center [14, 21] width 14 height 14
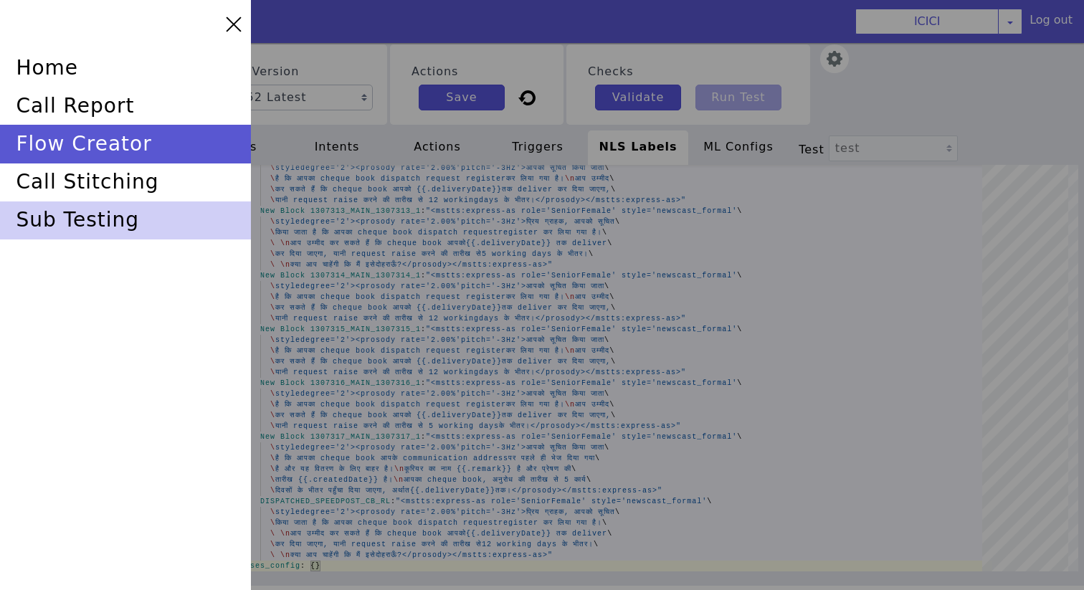
click at [90, 216] on div "sub testing" at bounding box center [125, 221] width 251 height 38
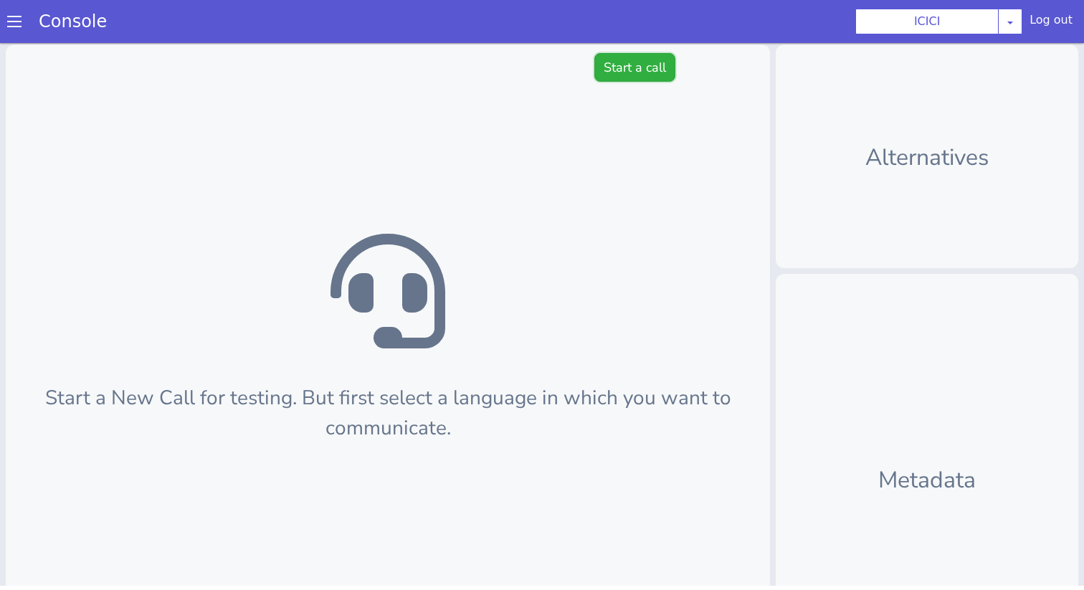
click at [600, 65] on button "Start a call" at bounding box center [635, 67] width 81 height 29
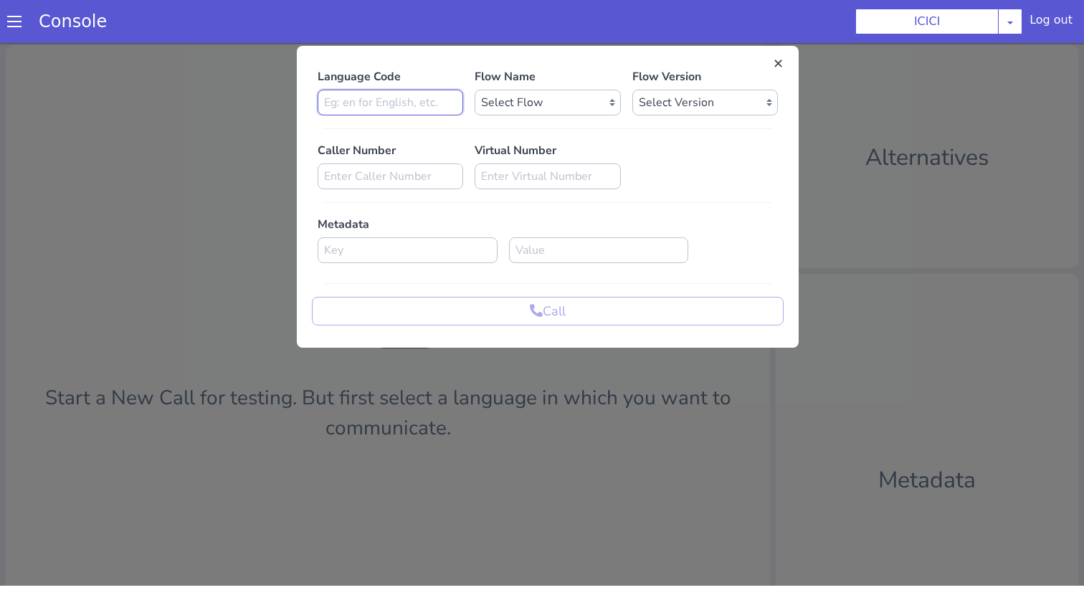
click at [433, 93] on input at bounding box center [391, 103] width 146 height 26
type input "en"
click at [569, 112] on select "Select Flow sachin_testing icici_test_import_1 icici_test icici_dummy infra_tes…" at bounding box center [548, 103] width 146 height 26
select select "b03a4faf-32c3-4c7e-b817-7f3662e43ade"
click at [475, 90] on select "Select Flow sachin_testing icici_test_import_1 icici_test icici_dummy infra_tes…" at bounding box center [548, 103] width 146 height 26
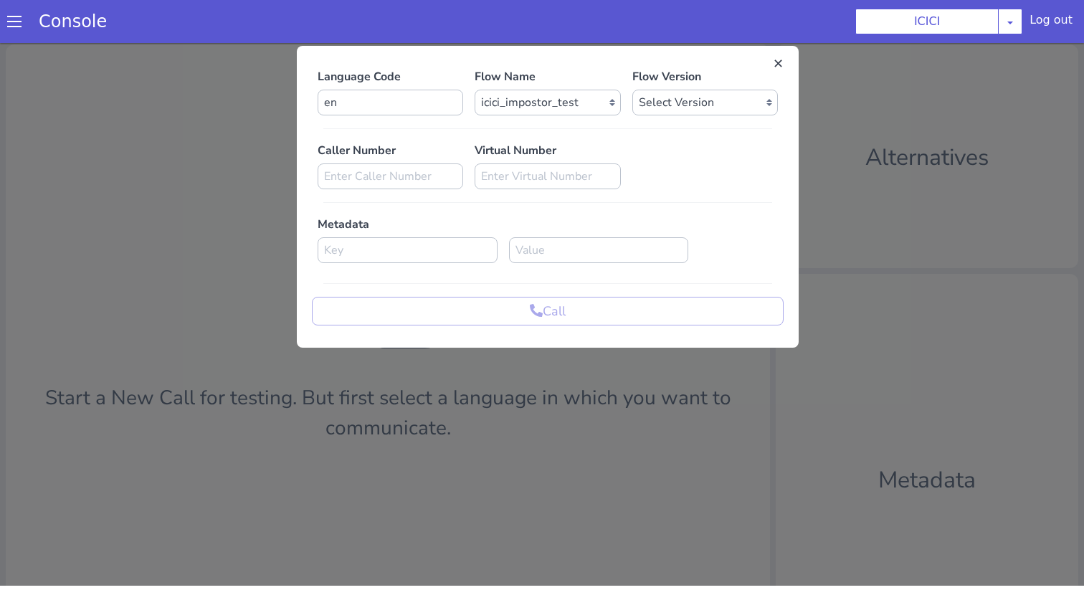
click at [653, 85] on div "Flow Version Select Version 0.0.52 0.0.51 0.0.50 0.0.49 0.0.48 0.0.47 0.0.46 0.…" at bounding box center [705, 91] width 157 height 47
click at [657, 93] on select "Select Version 0.0.52 0.0.51 0.0.50 0.0.49 0.0.48 0.0.47 0.0.46 0.0.45 0.0.44 0…" at bounding box center [706, 103] width 146 height 26
select select "0.0.52"
click at [633, 90] on select "Select Version 0.0.52 0.0.51 0.0.50 0.0.49 0.0.48 0.0.47 0.0.46 0.0.45 0.0.44 0…" at bounding box center [706, 103] width 146 height 26
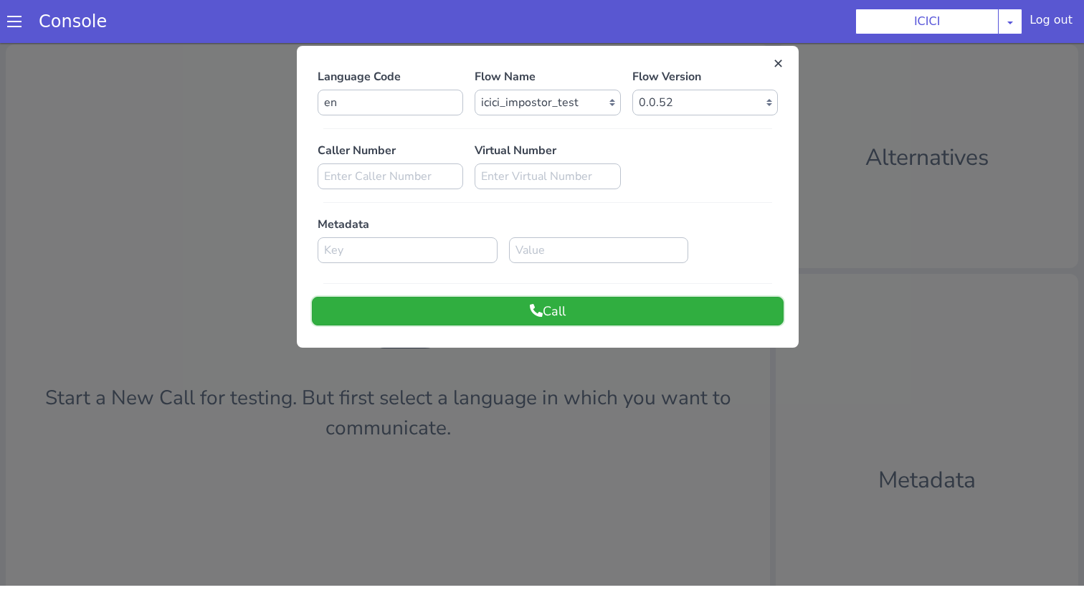
click at [618, 301] on button "Call" at bounding box center [548, 311] width 472 height 29
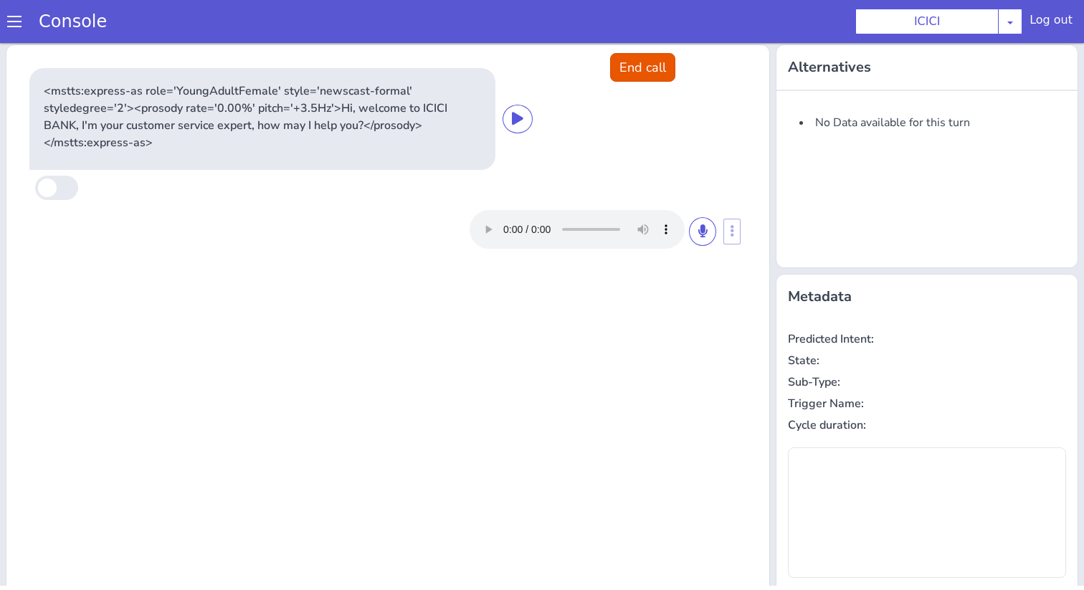
click at [687, 243] on div at bounding box center [593, 229] width 247 height 39
click at [696, 235] on button at bounding box center [702, 231] width 27 height 29
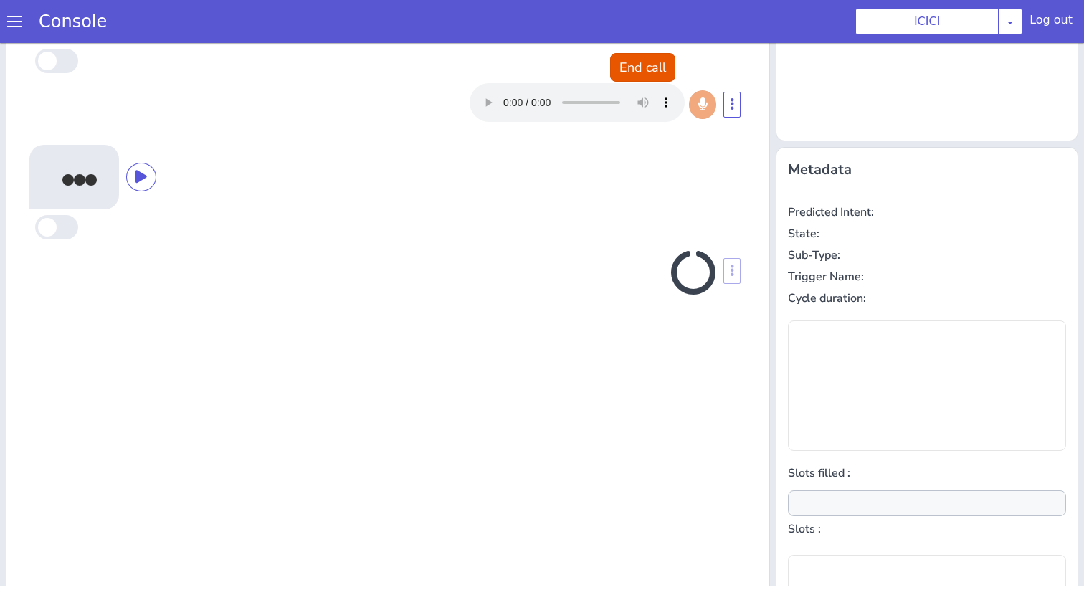
scroll to position [141, 0]
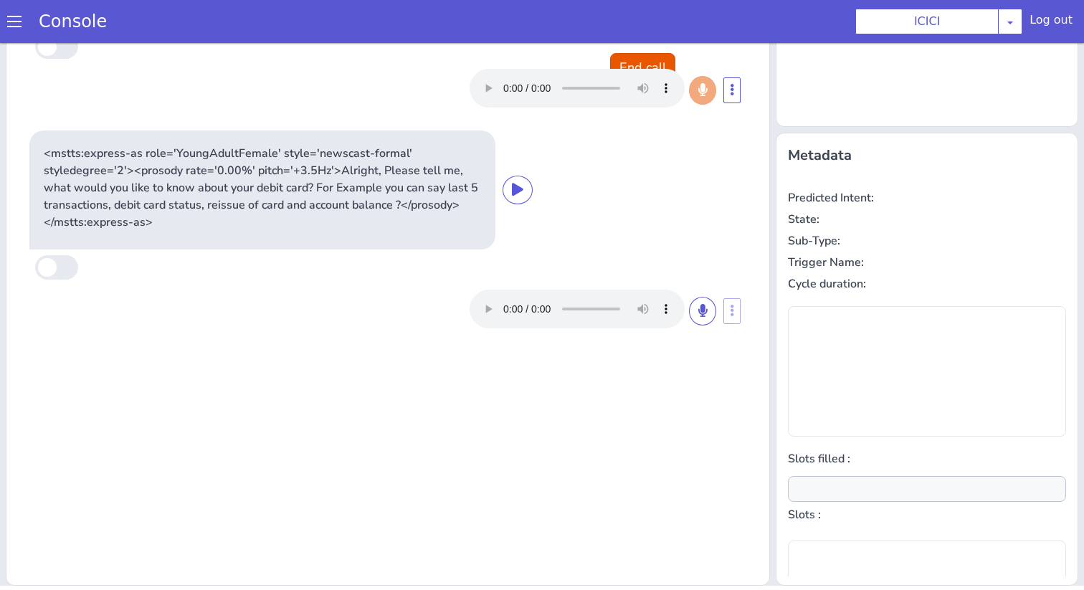
type input "product"
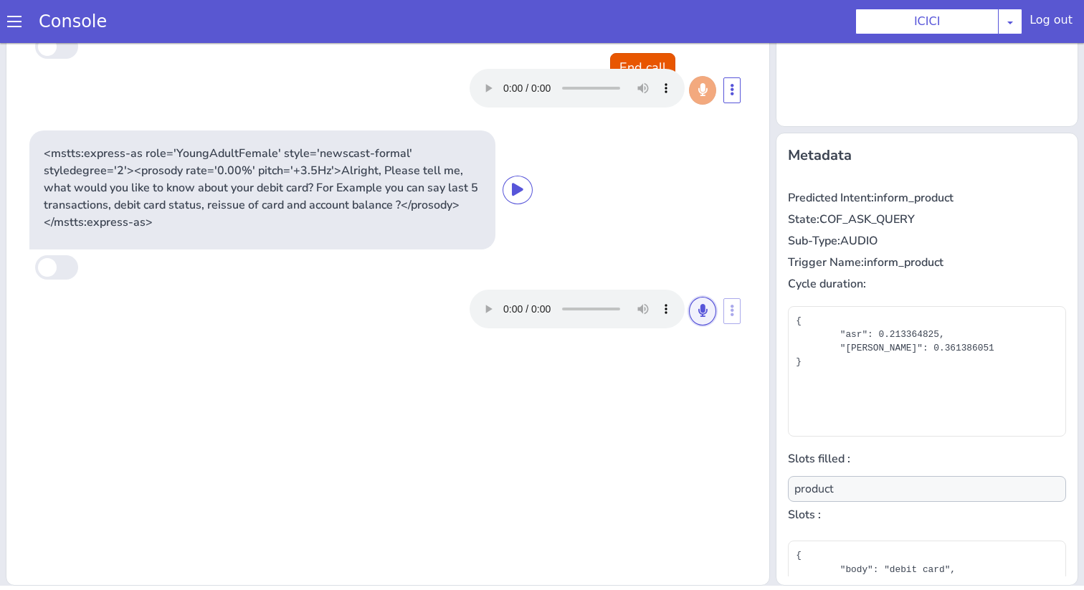
click at [697, 306] on button at bounding box center [702, 311] width 27 height 29
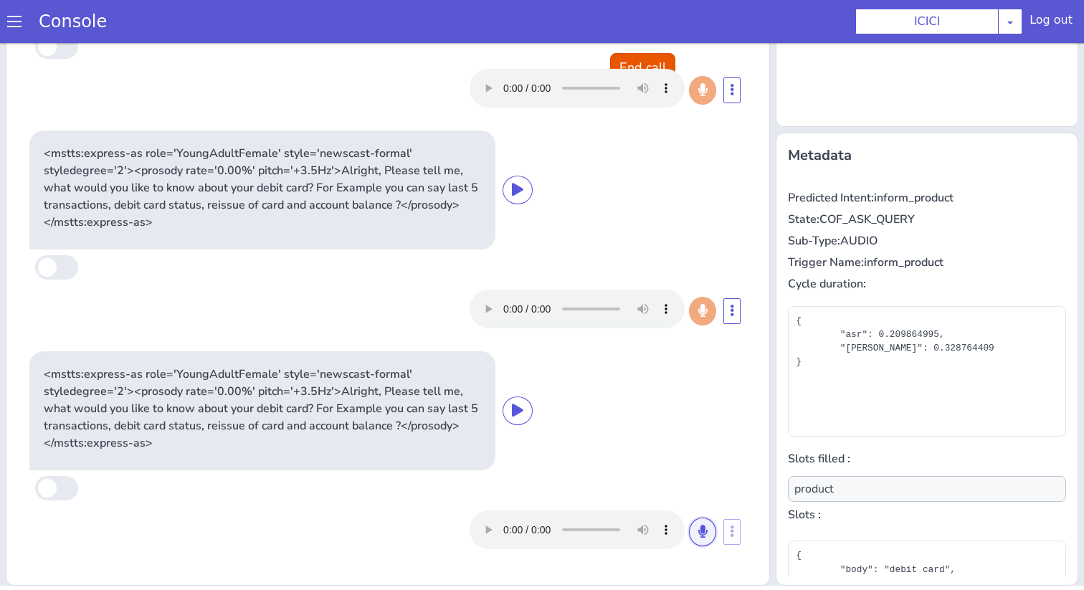
click at [704, 537] on icon at bounding box center [703, 531] width 9 height 13
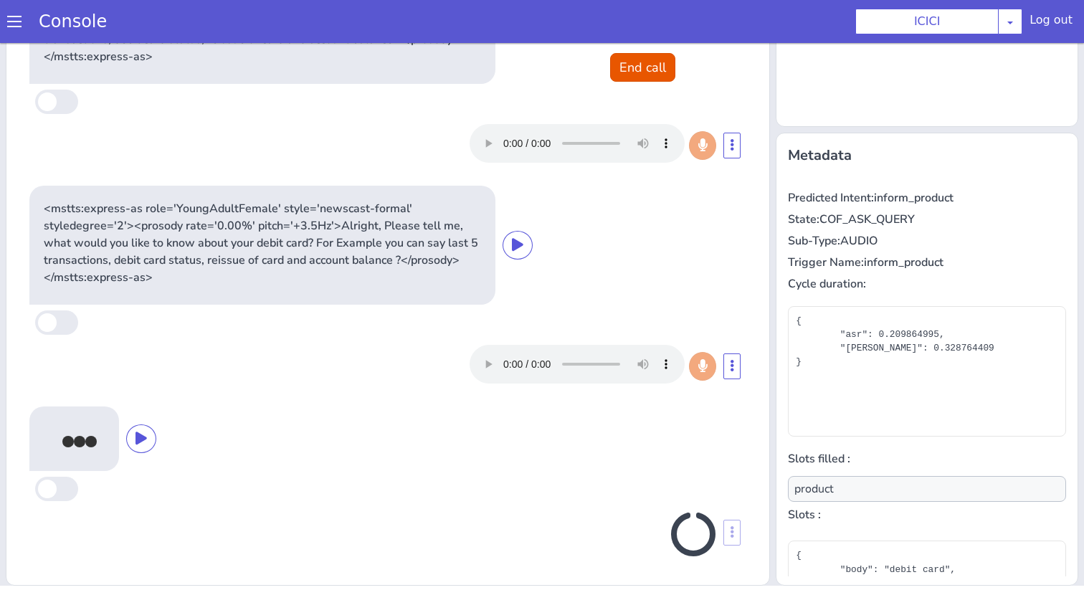
scroll to position [166, 0]
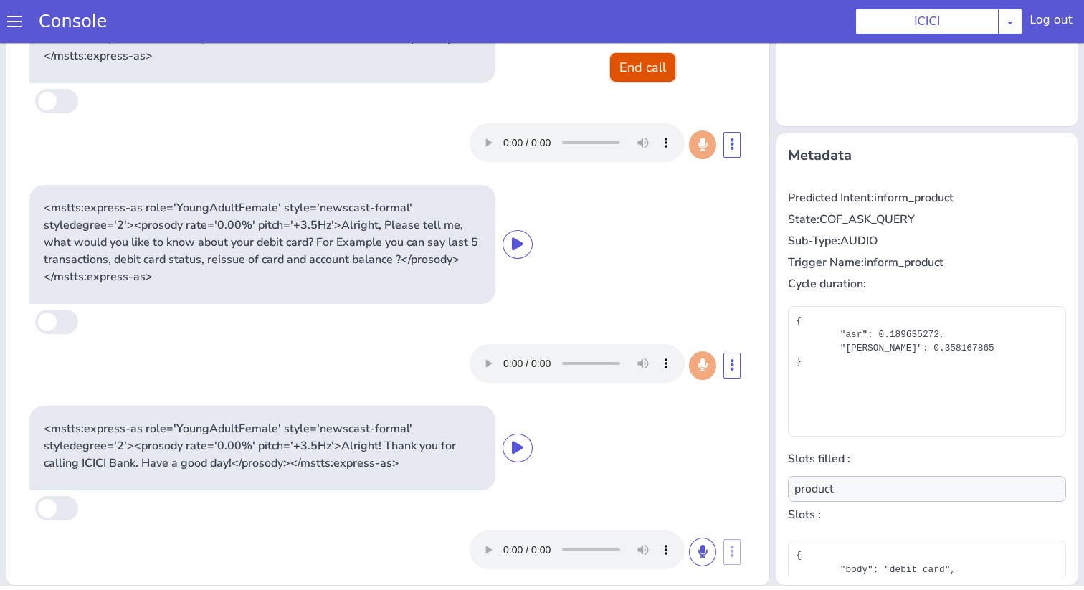
click at [620, 65] on button "End call" at bounding box center [642, 67] width 65 height 29
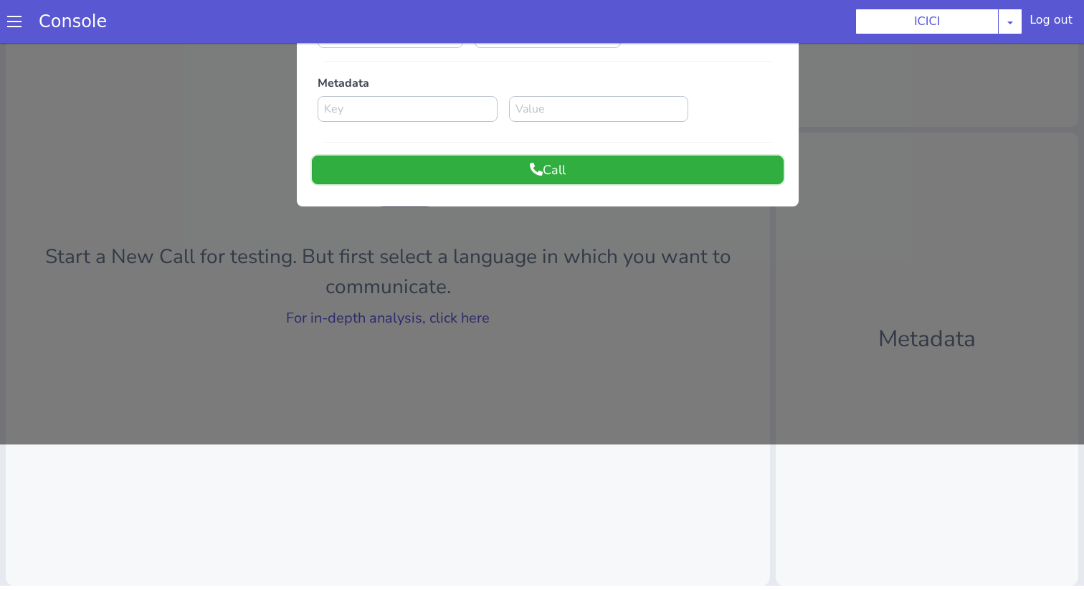
click at [538, 170] on icon at bounding box center [536, 169] width 13 height 13
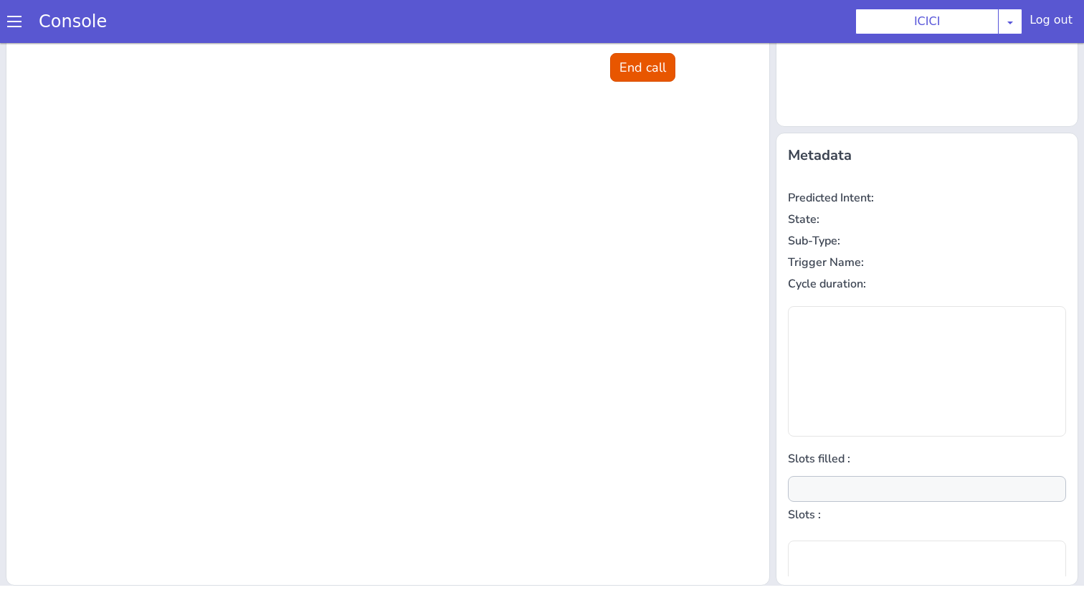
scroll to position [0, 0]
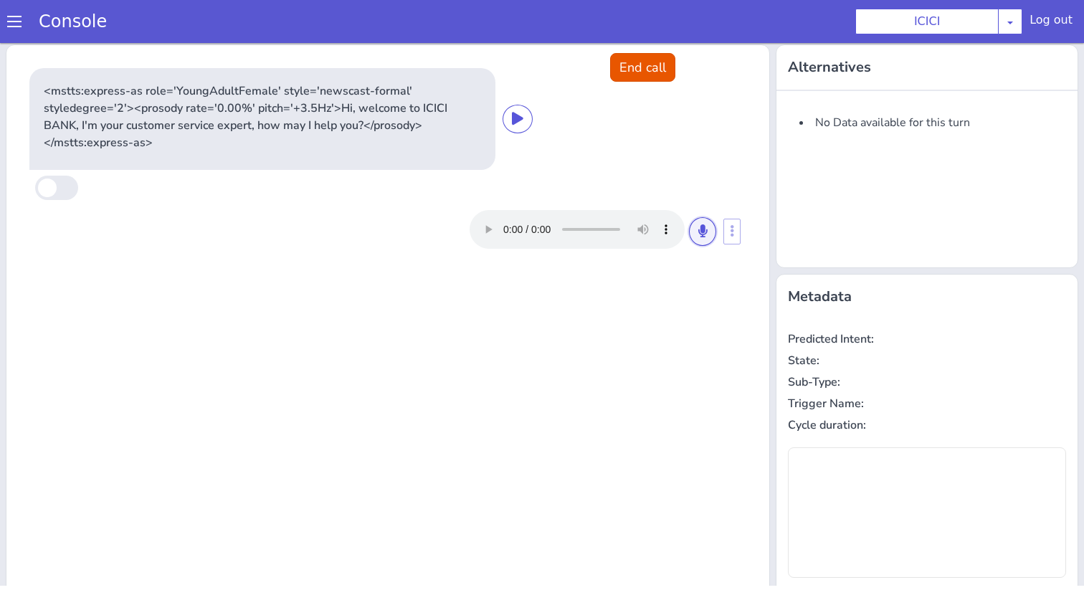
click at [706, 240] on button at bounding box center [702, 231] width 27 height 29
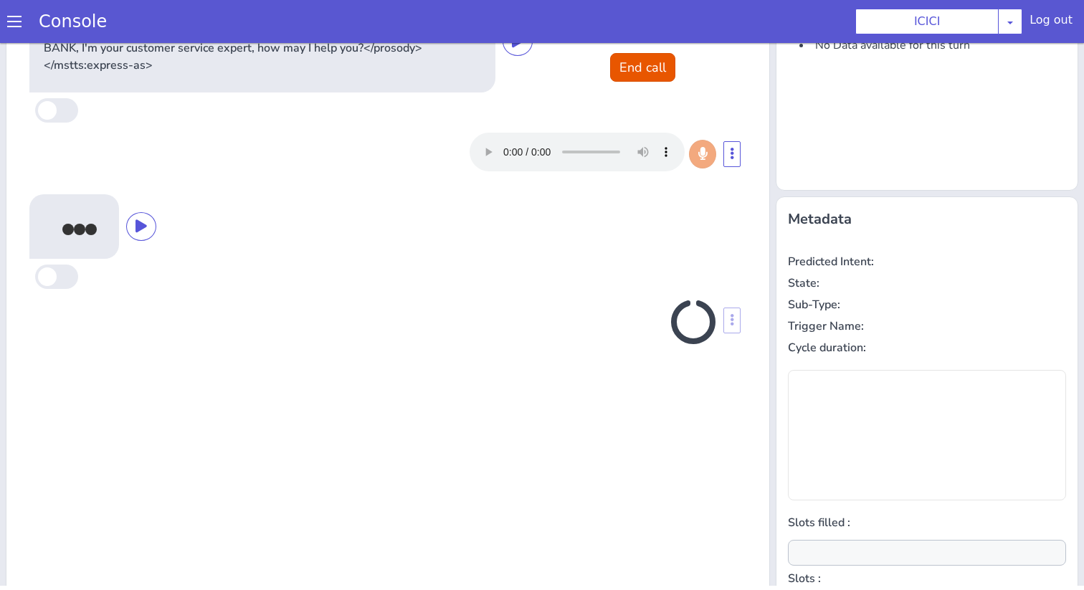
scroll to position [141, 0]
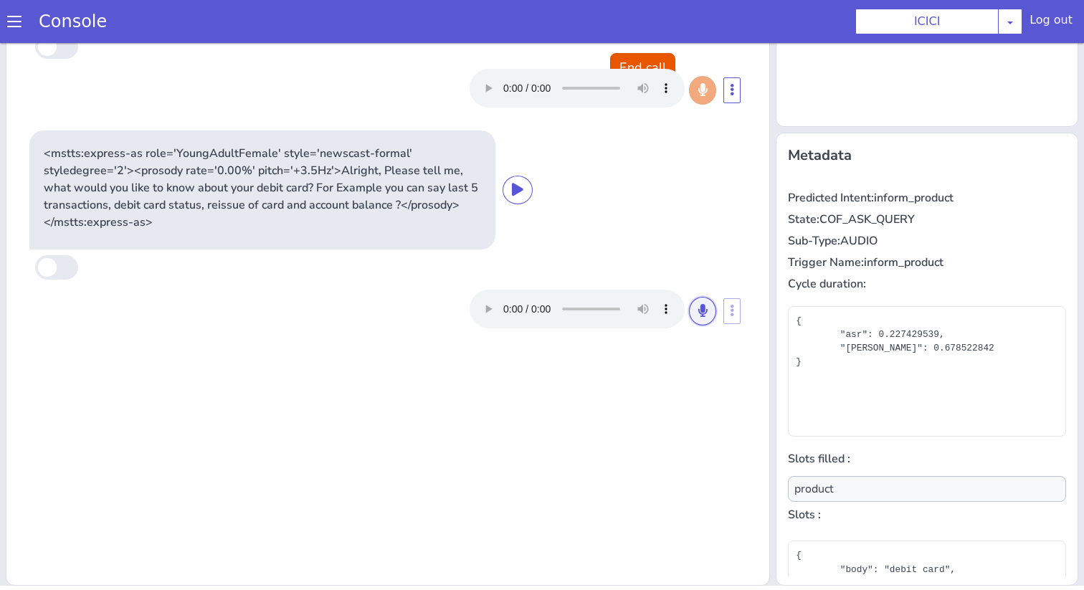
click at [706, 315] on icon at bounding box center [703, 310] width 9 height 13
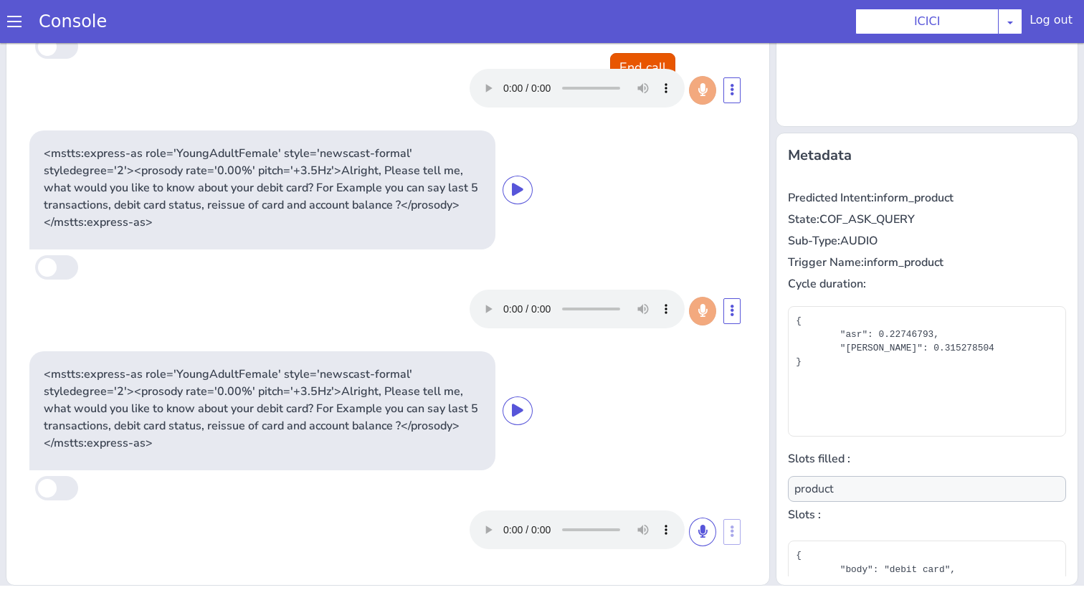
click at [698, 548] on div at bounding box center [593, 530] width 247 height 39
click at [701, 531] on icon at bounding box center [703, 531] width 9 height 13
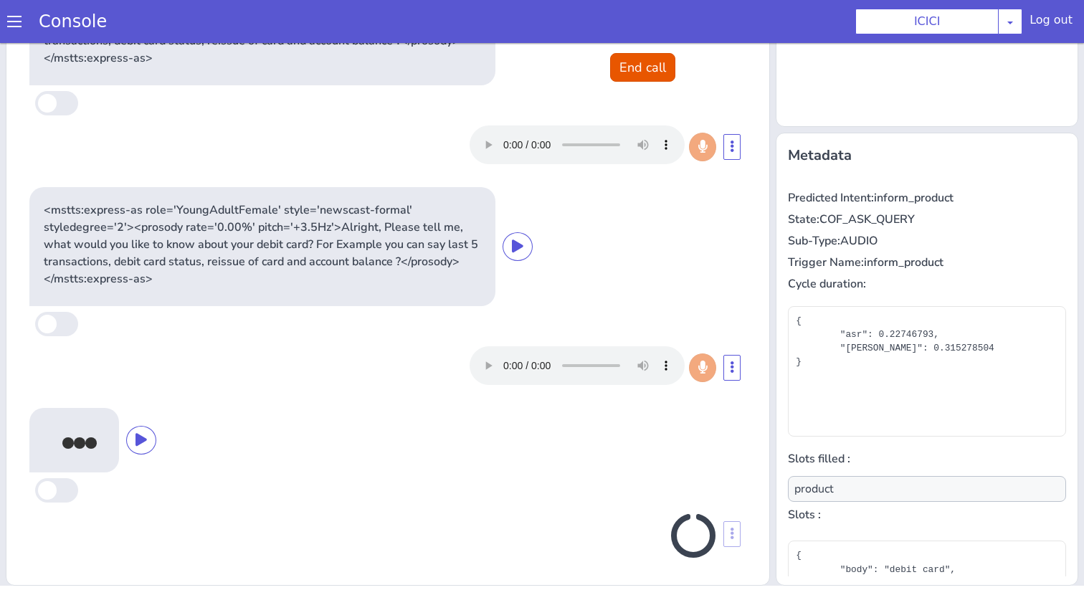
scroll to position [166, 0]
type input "null"
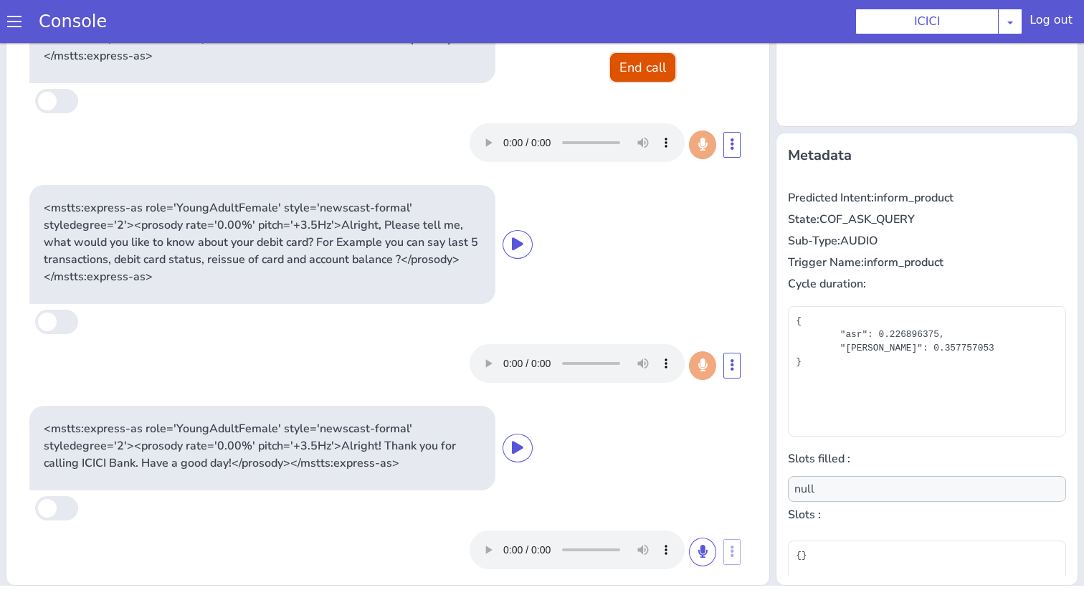
click at [653, 65] on button "End call" at bounding box center [642, 67] width 65 height 29
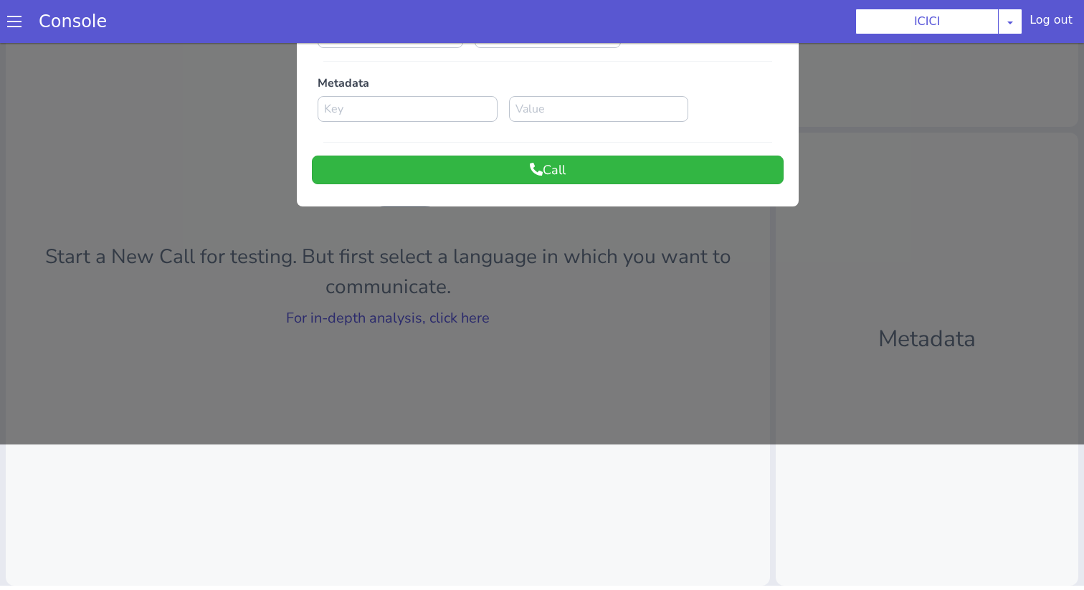
click at [432, 316] on div at bounding box center [542, 170] width 1084 height 547
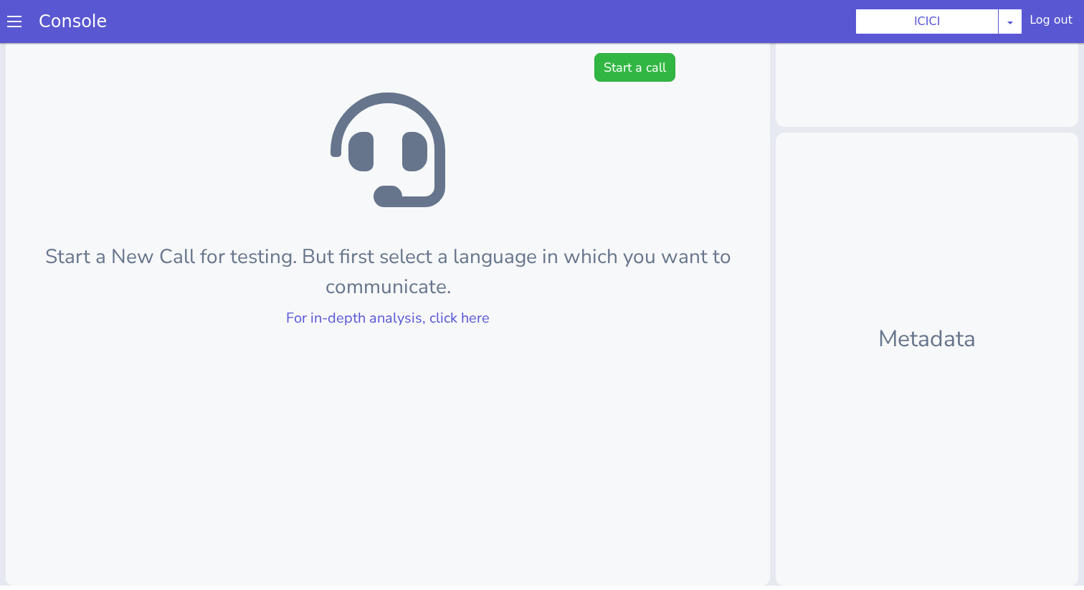
click at [2, 24] on div "Console" at bounding box center [65, 21] width 131 height 40
click at [15, 24] on span at bounding box center [14, 21] width 14 height 14
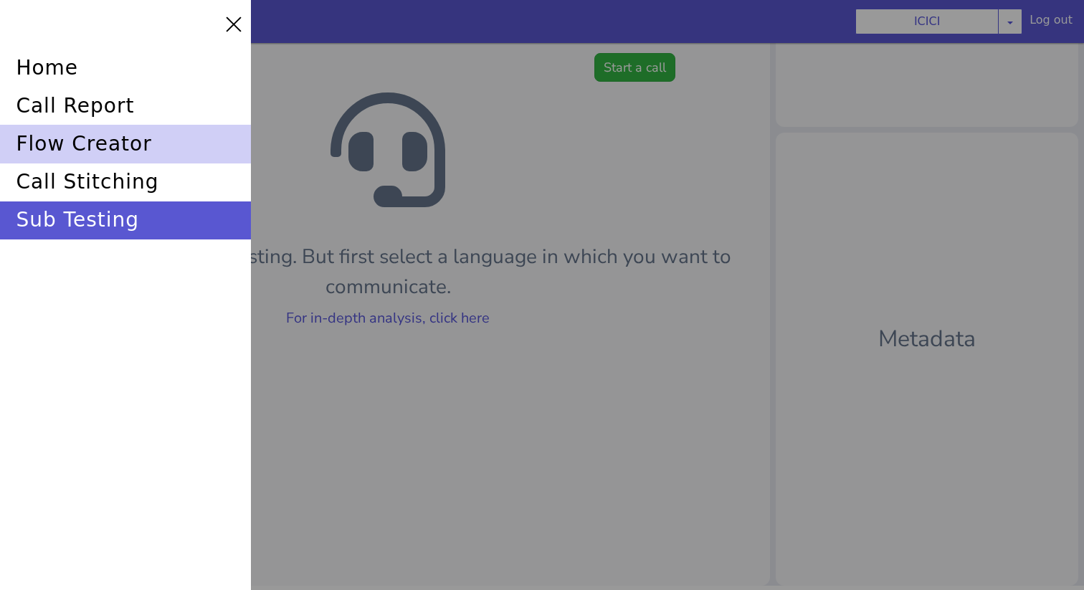
click at [48, 140] on div "flow creator" at bounding box center [125, 144] width 251 height 38
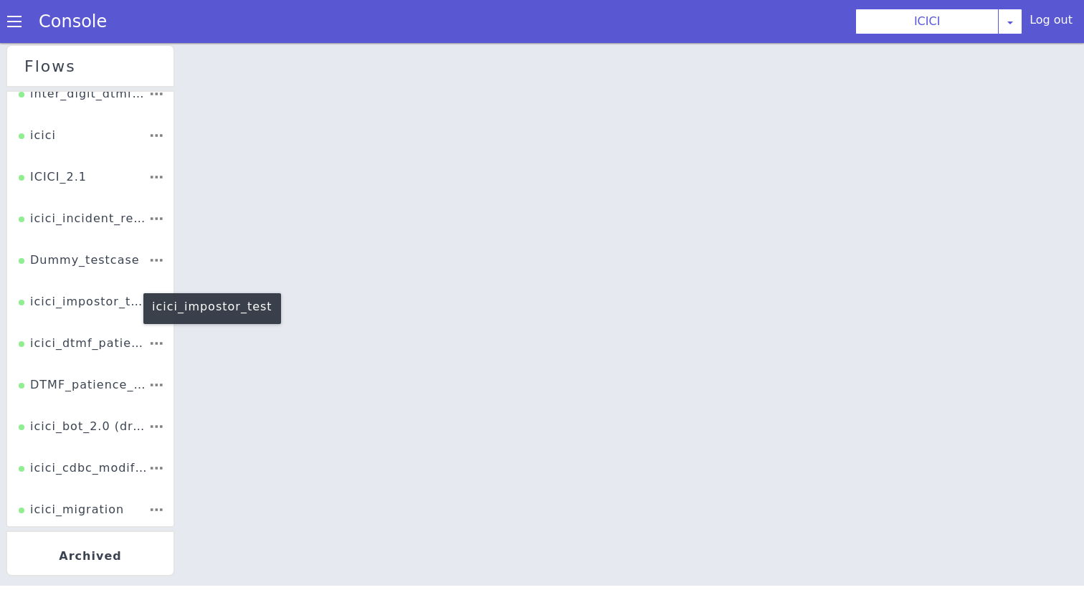
scroll to position [266, 0]
click at [103, 306] on div "icici_impostor_test" at bounding box center [84, 303] width 130 height 27
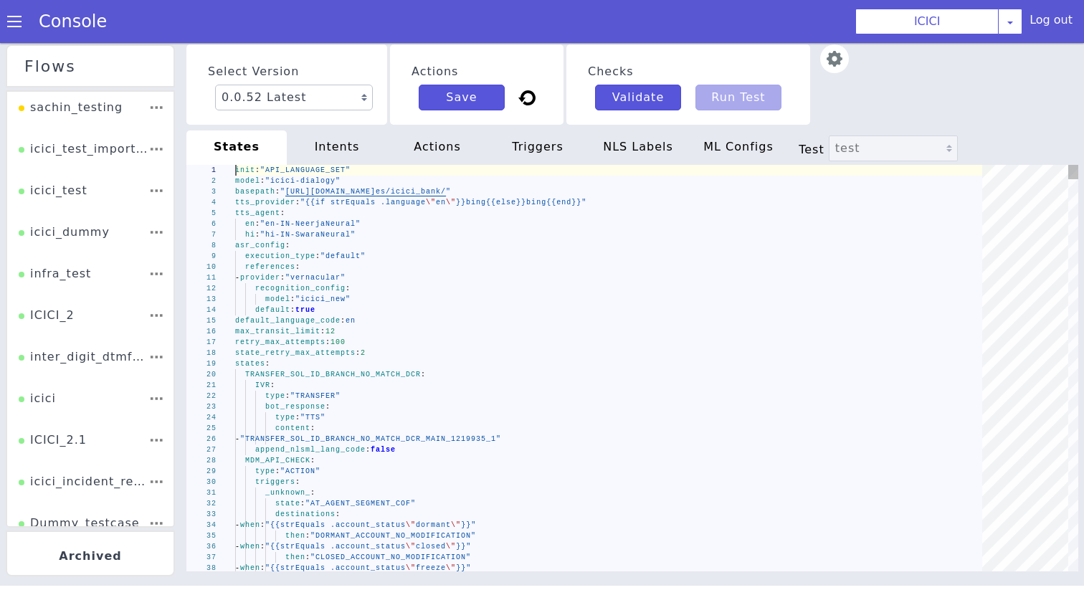
click at [344, 232] on span ""hi-IN-SwaraNeural"" at bounding box center [307, 235] width 95 height 8
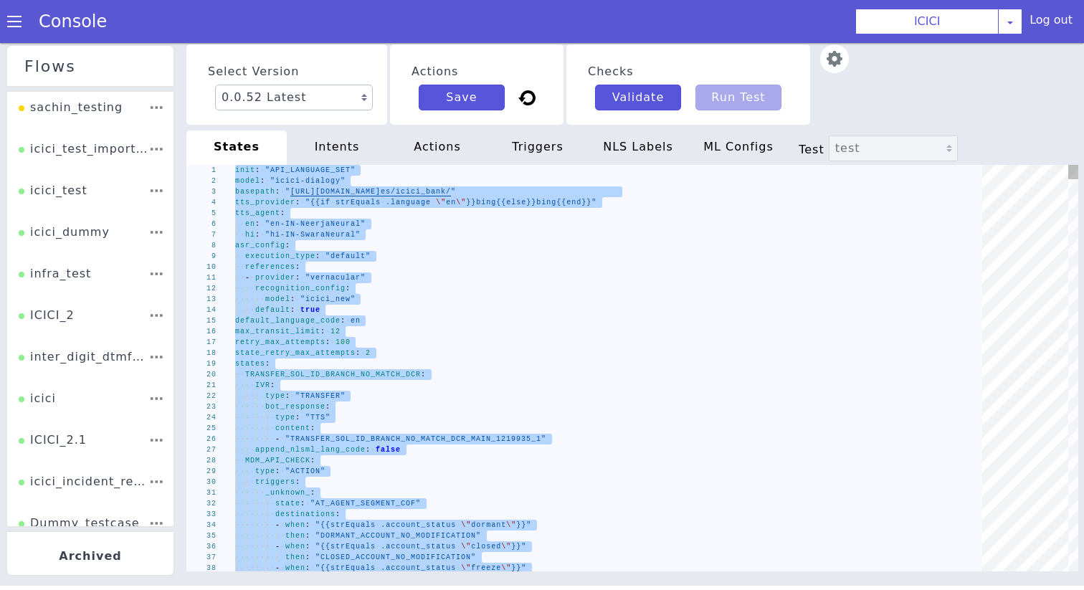
paste textarea "- "ib_931503_car_rmn_accstatus" - "ib_931503_car_rmn_accstatcode""
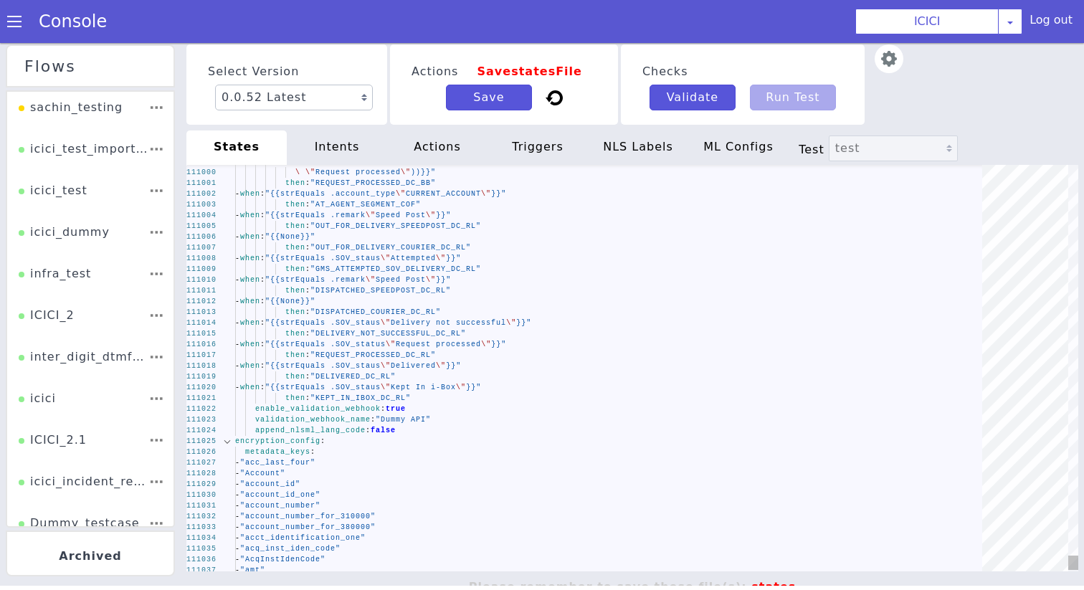
click at [227, 443] on div at bounding box center [227, 441] width 19 height 11
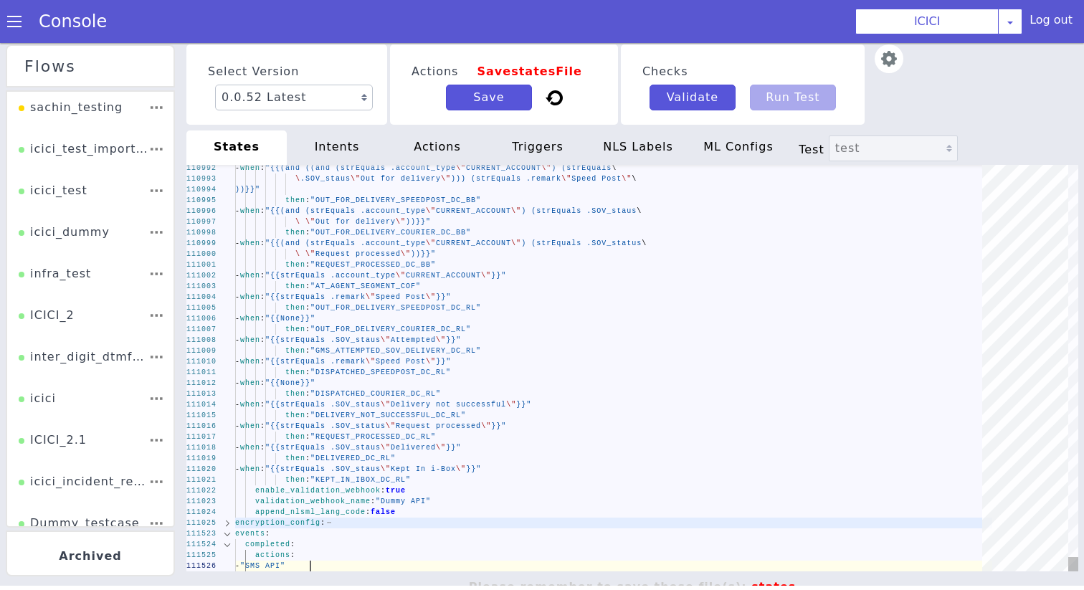
click at [235, 534] on div at bounding box center [227, 534] width 19 height 11
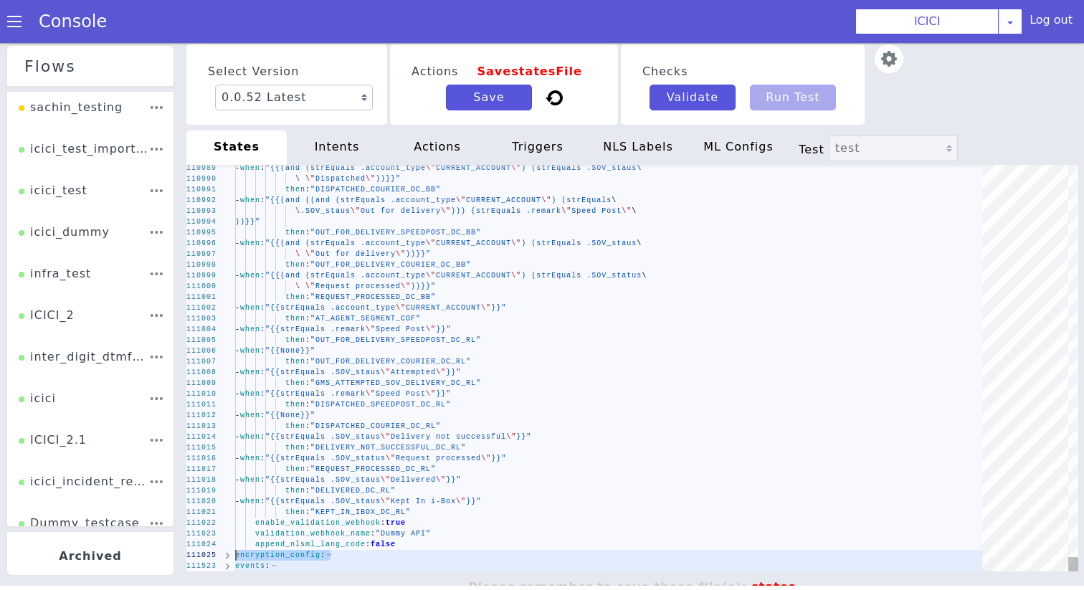
type textarea "then: "KEPT_IN_IBOX_DC_RL" enable_validation_webhook: true validation_webhook_n…"
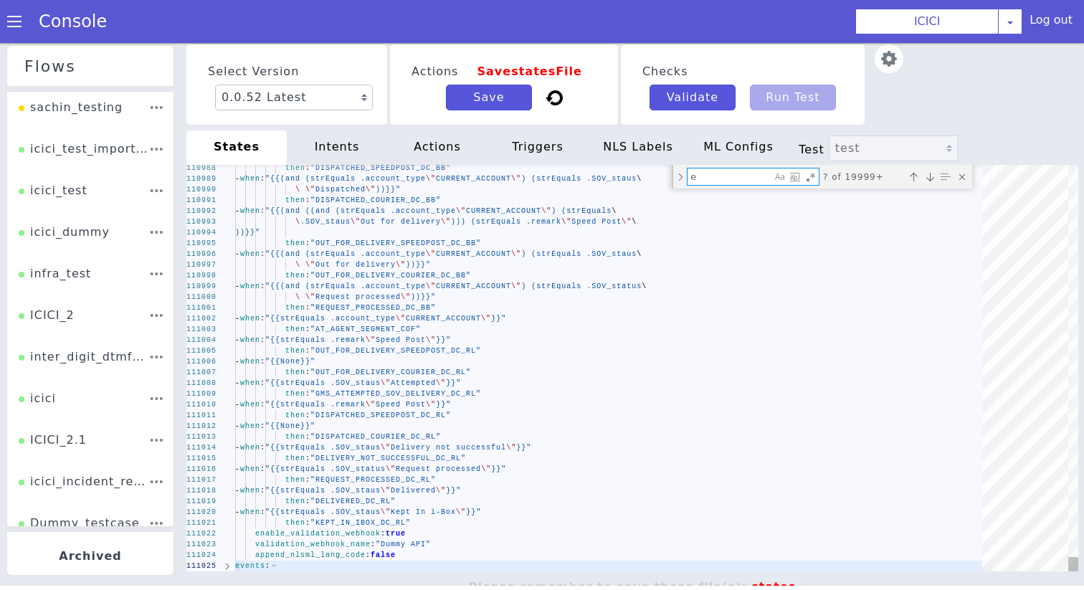
type textarea "en"
type textarea "init: "API_LANGUAGE_SET" model: "icici-dialogy" basepath: "[URL][DOMAIN_NAME]" …"
type textarea "enc"
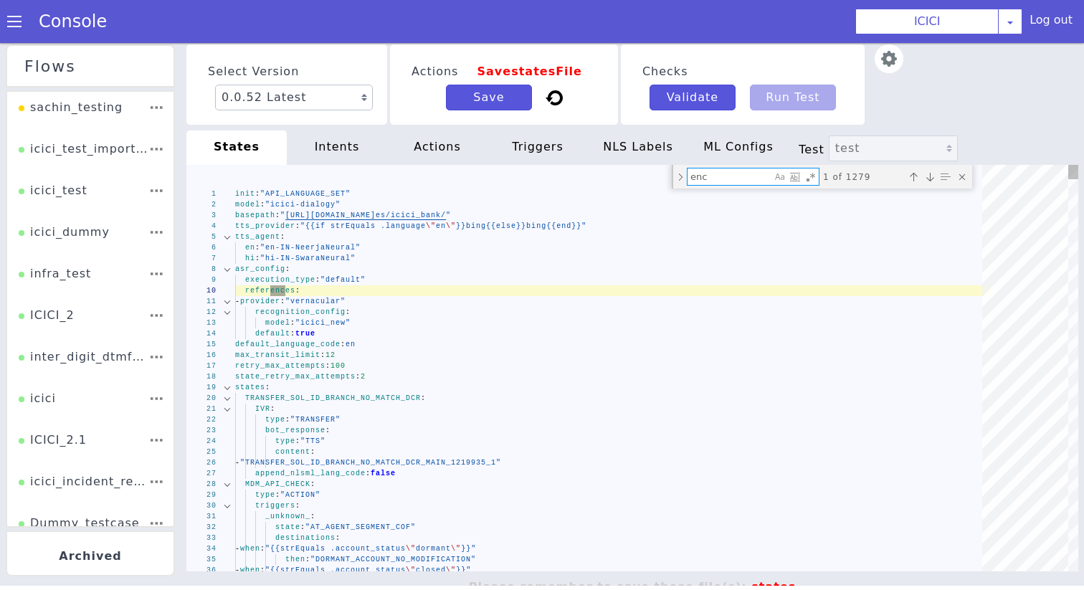
type textarea "state: "AT_AGENT_SEGMENT_COF" _success_: state: "FCRM_TAGGING_DCACT_CA_PINGEN" …"
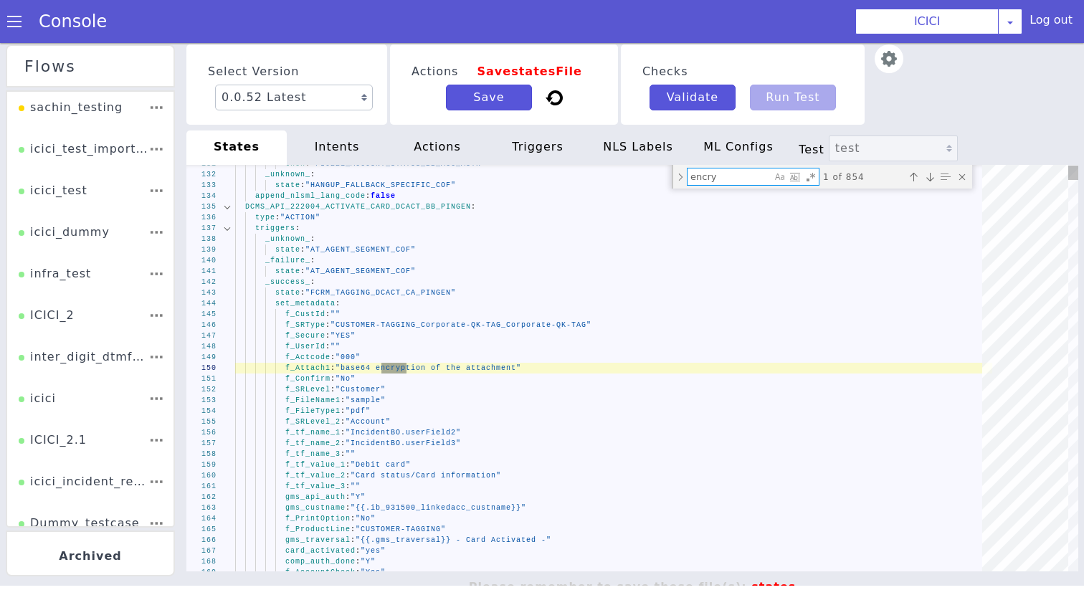
type textarea "encryp"
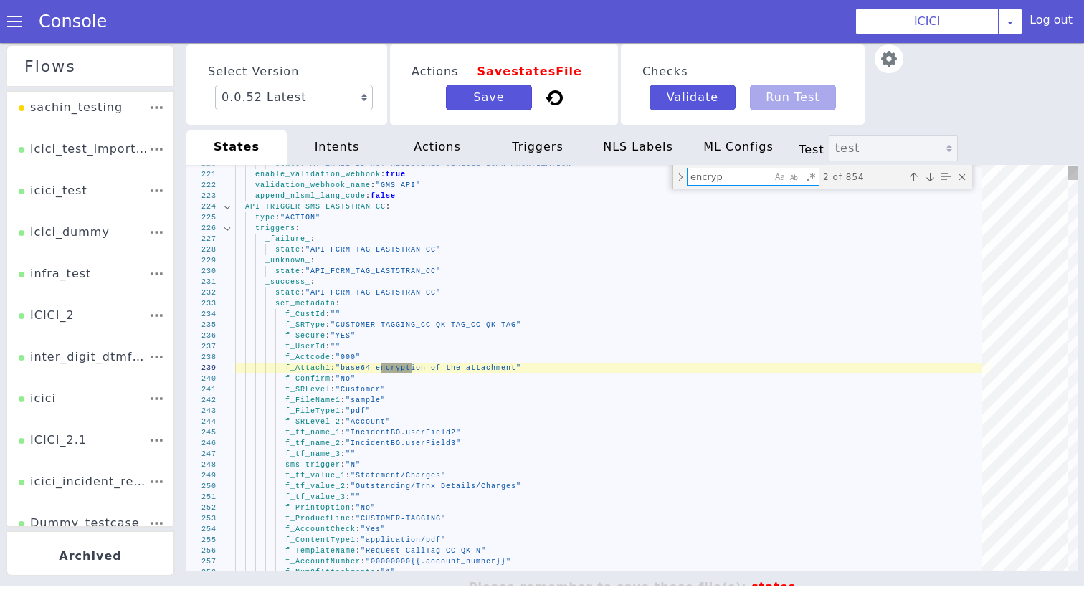
type textarea "context: "dtmf_range" metadata: "dtmf_otp_cc_pingen" append_nlsml_lang_code: fa…"
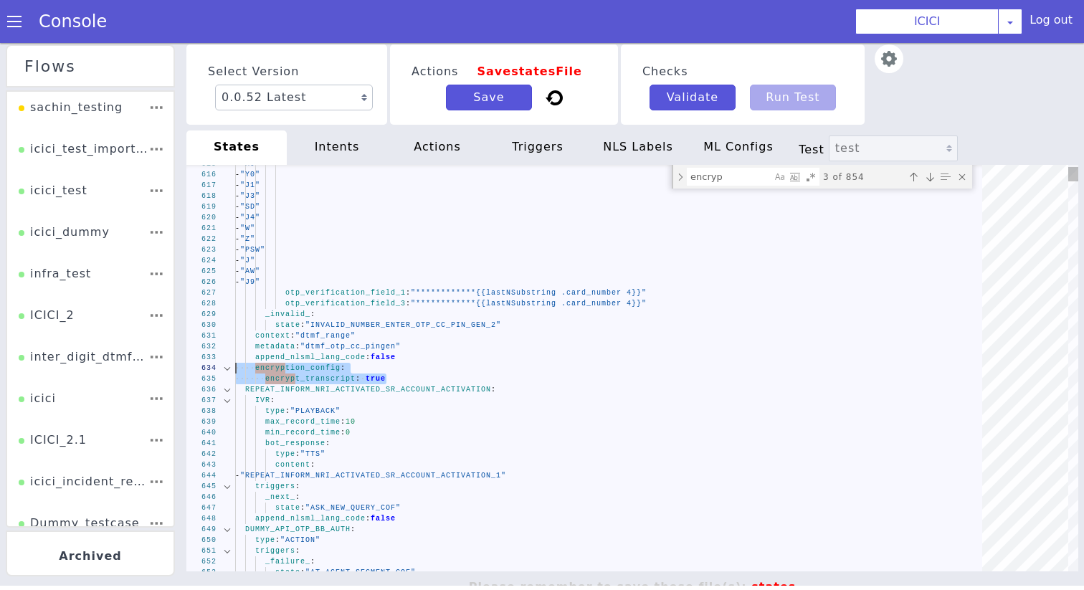
drag, startPoint x: 392, startPoint y: 377, endPoint x: 204, endPoint y: 367, distance: 188.9
click at [713, 182] on textarea "encryp" at bounding box center [730, 177] width 84 height 16
paste textarea "encryption_config: encrypt_transcript: true"
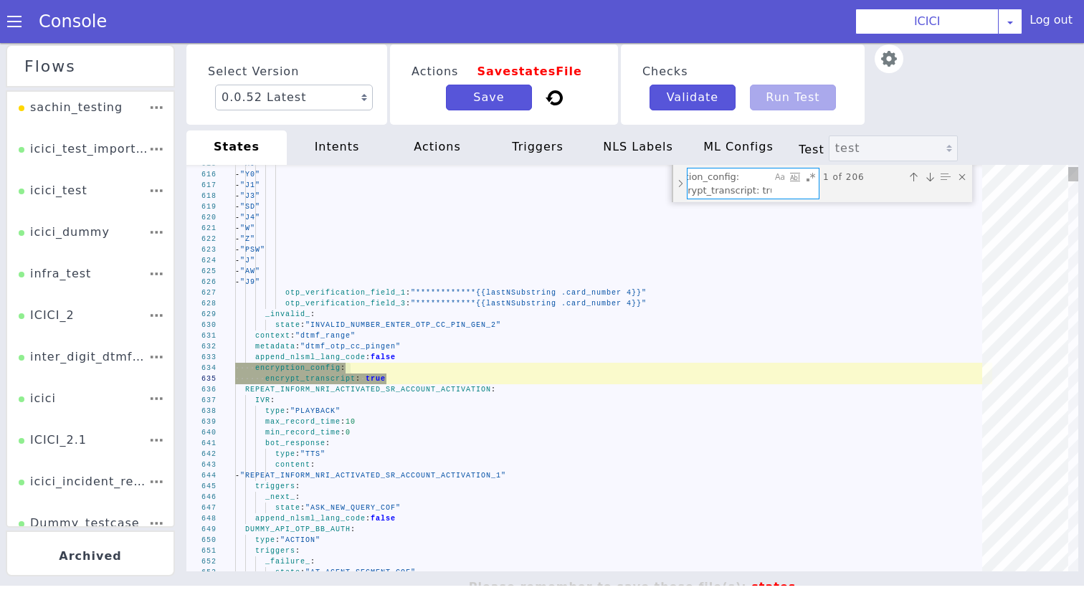
type textarea "encryption_config: encrypt_transcript: true"
click at [682, 181] on div "Toggle Replace mode" at bounding box center [680, 183] width 13 height 37
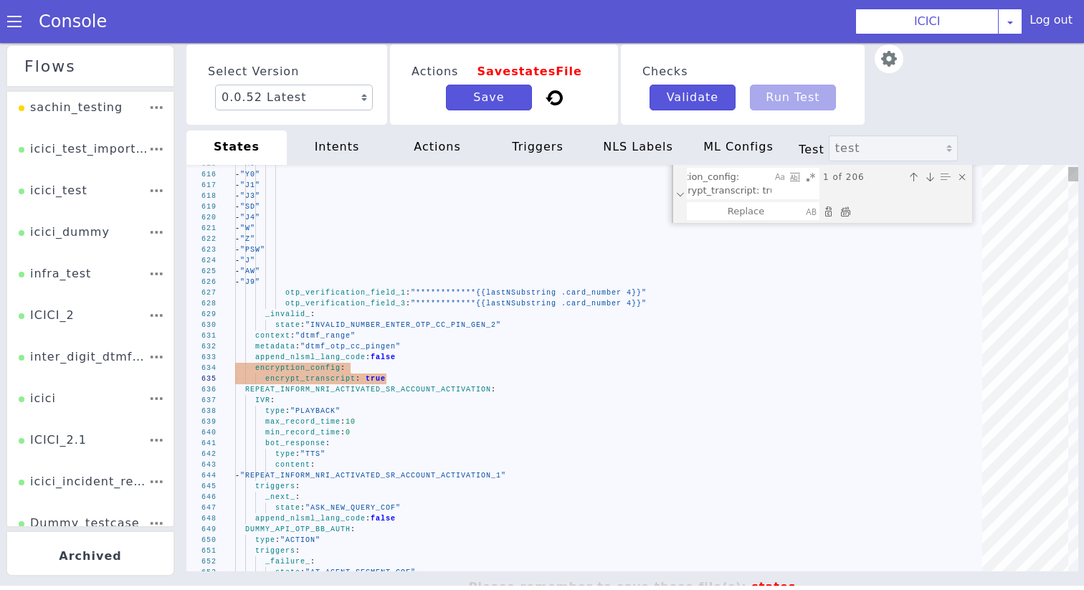
click at [843, 210] on div "Replace All (⌘Enter)" at bounding box center [845, 211] width 14 height 14
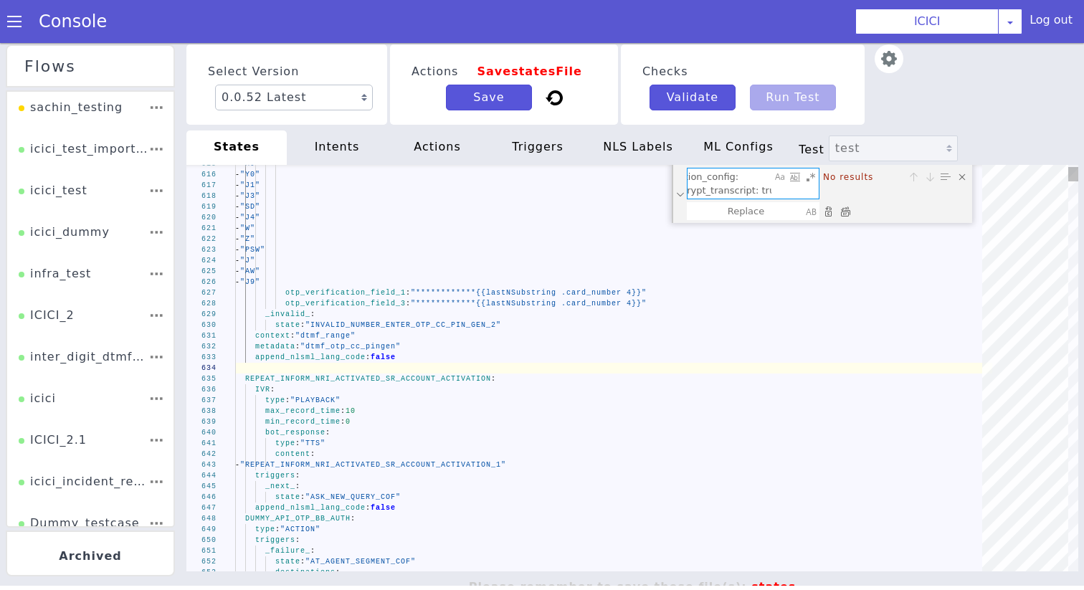
drag, startPoint x: 705, startPoint y: 194, endPoint x: 798, endPoint y: 194, distance: 93.2
click at [798, 194] on div "encryption_config: encrypt_transcript: true encryption_config: encrypt_transcri…" at bounding box center [753, 184] width 131 height 30
type textarea "_cancel_: state: "ASK_NEW_QUERY_COF" _confirm_: state: "DC_DELIVERED_REPEATED_A…"
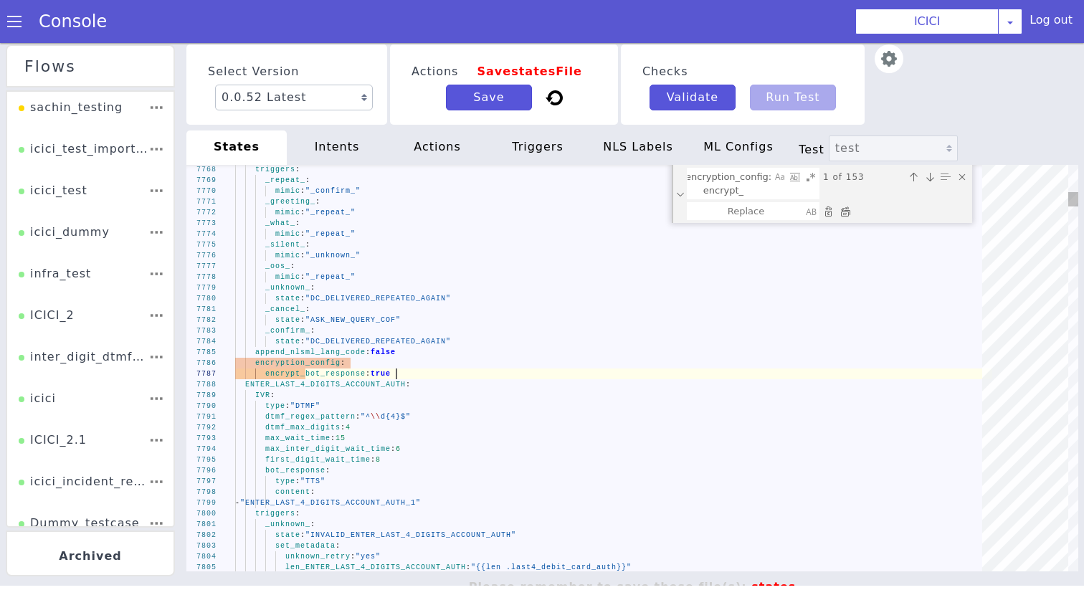
scroll to position [0, 0]
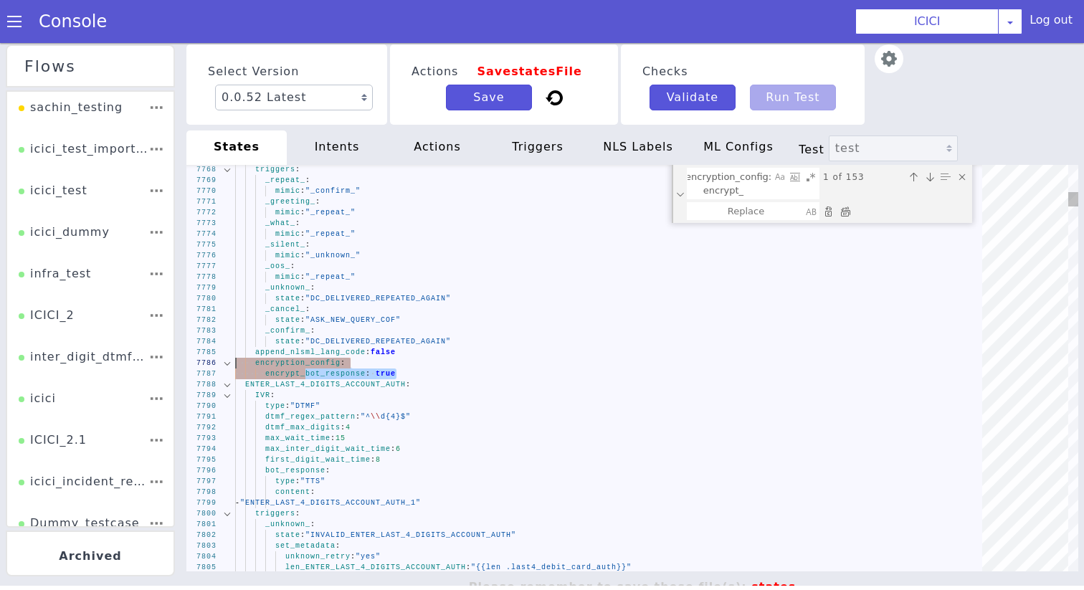
drag, startPoint x: 408, startPoint y: 374, endPoint x: 221, endPoint y: 361, distance: 187.6
click at [734, 193] on textarea "encryption_config: encrypt_" at bounding box center [730, 184] width 84 height 30
paste textarea "bot_response: true"
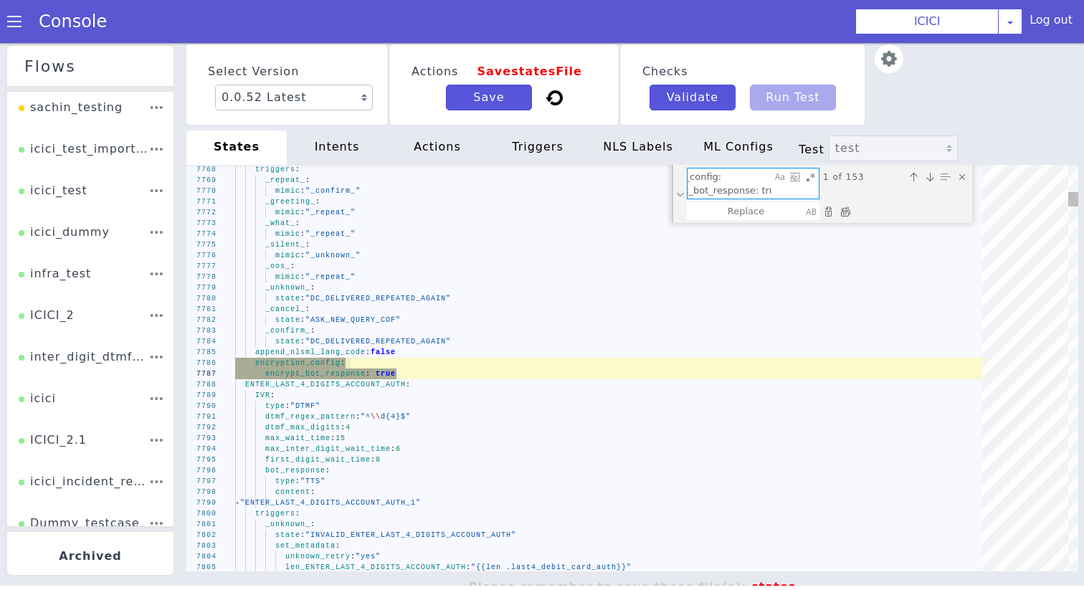
type textarea "encryption_config: encrypt_bot_response: true"
click at [845, 210] on div "Replace All (⌘Enter)" at bounding box center [845, 211] width 14 height 14
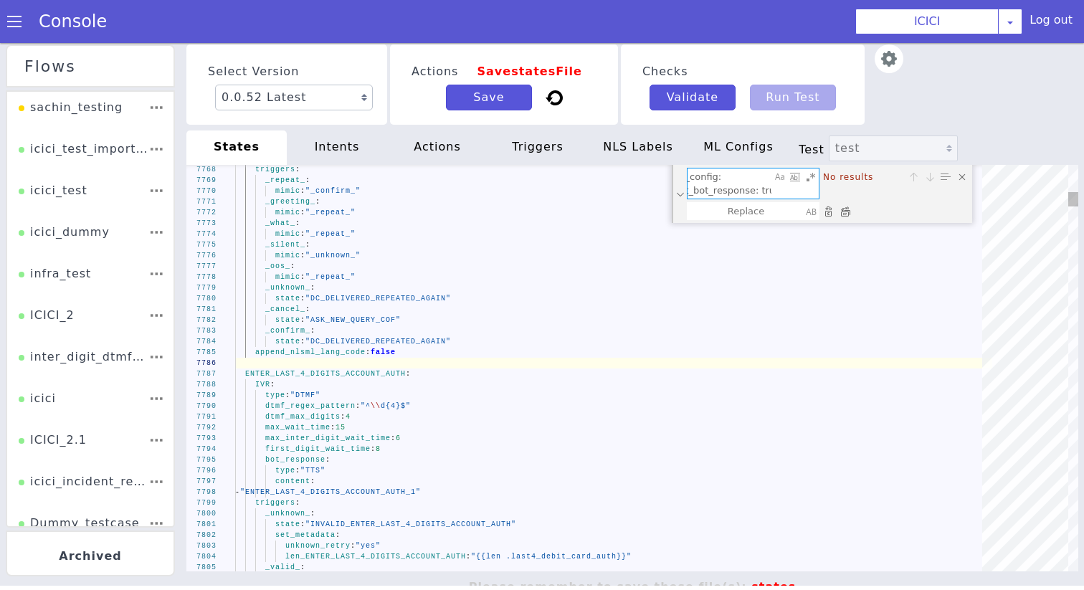
scroll to position [0, 0]
drag, startPoint x: 761, startPoint y: 179, endPoint x: 425, endPoint y: 179, distance: 336.4
click at [425, 179] on div "7768 7769 7770 7771 7772 7773 7774 7775 7776 7777 7778 7779 7780 7781 7782 7783…" at bounding box center [632, 368] width 892 height 407
type textarea "- when: "{{ge (float .ib_310000_acc_[MEDICAL_DATA]_availbal_rupp_only) (float .…"
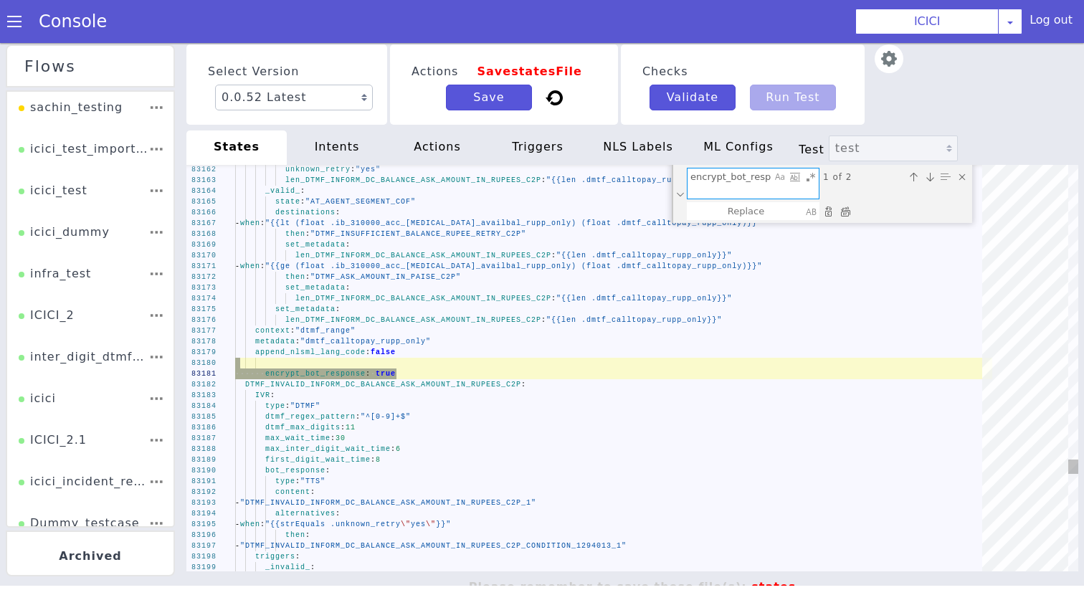
type textarea "encrypt_bot_response: true"
click at [842, 211] on div "Replace All (⌘Enter)" at bounding box center [845, 211] width 14 height 14
type textarea "- when: "{{ge (float .ib_310000_acc_[MEDICAL_DATA]_availbal_rupp_only) (float .…"
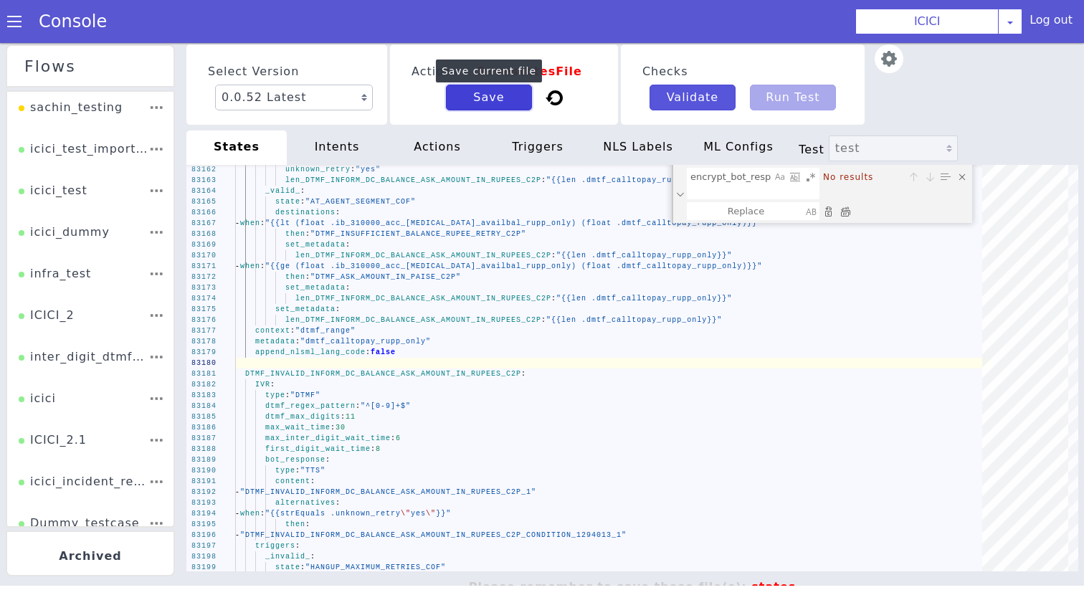
click at [498, 100] on button "Save" at bounding box center [489, 98] width 86 height 26
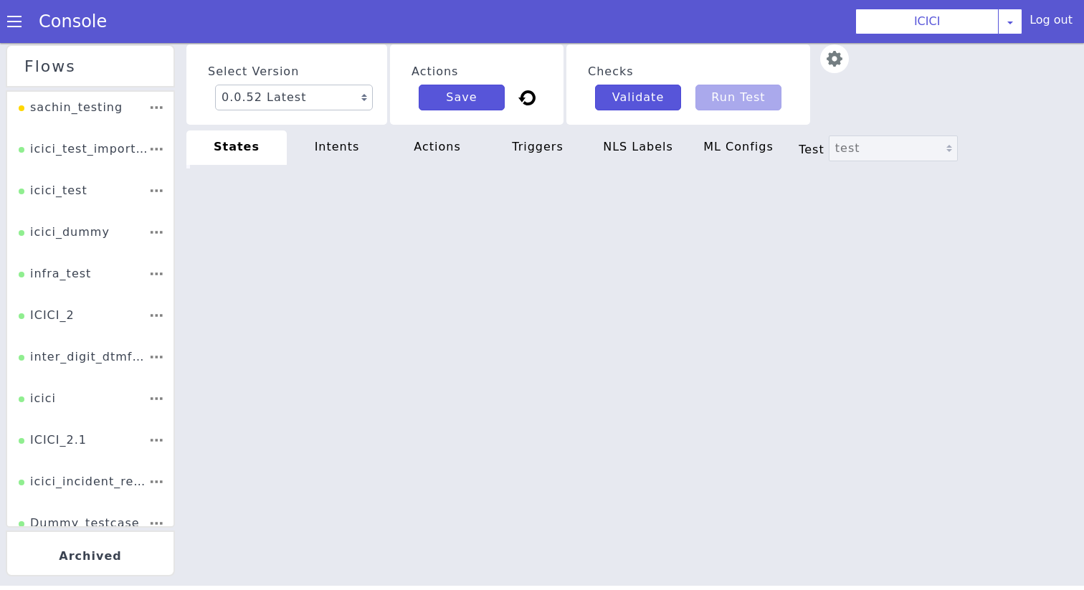
type textarea "- when: "{{ge (float .ib_310000_acc_[MEDICAL_DATA]_availbal_rupp_only) (float .…"
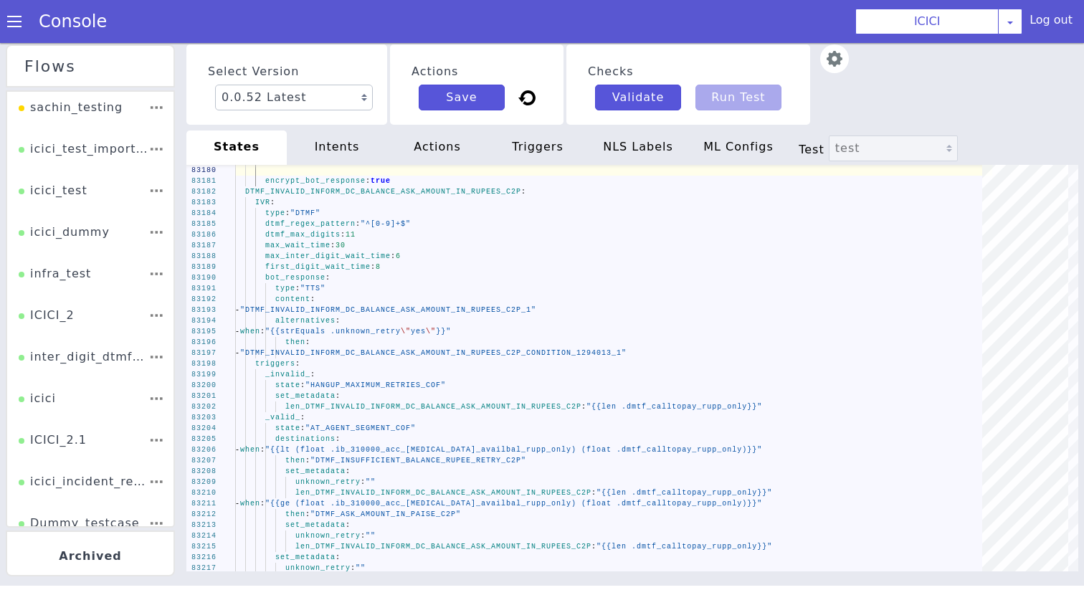
click at [344, 159] on div "intents" at bounding box center [337, 148] width 100 height 34
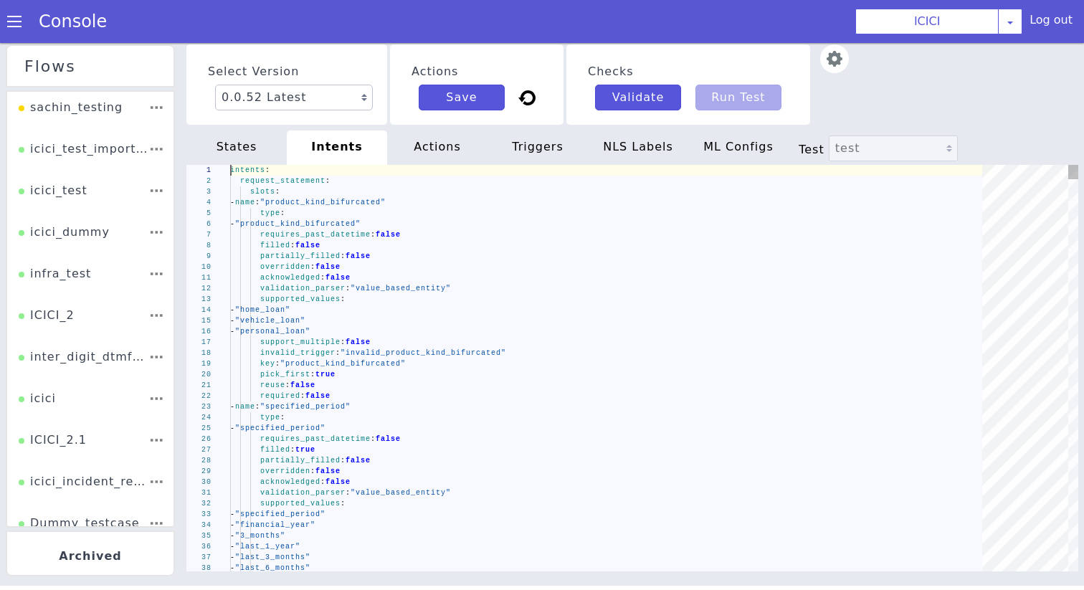
click at [361, 255] on div "1 2 3 4 5 6 7 8 9 10 11 12 13 14 15 16 17 18 19 20 21 22 23 24 25 26 27 28 29 3…" at bounding box center [632, 368] width 892 height 407
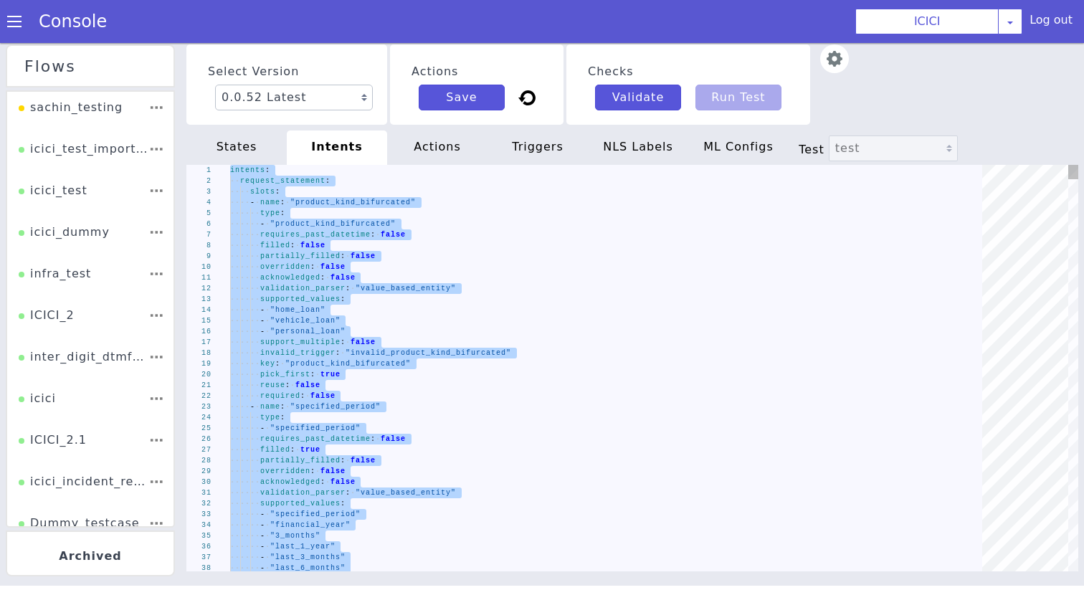
type textarea "set_metadata: intent: "request_new_product" security_level: "1" set_metadata: i…"
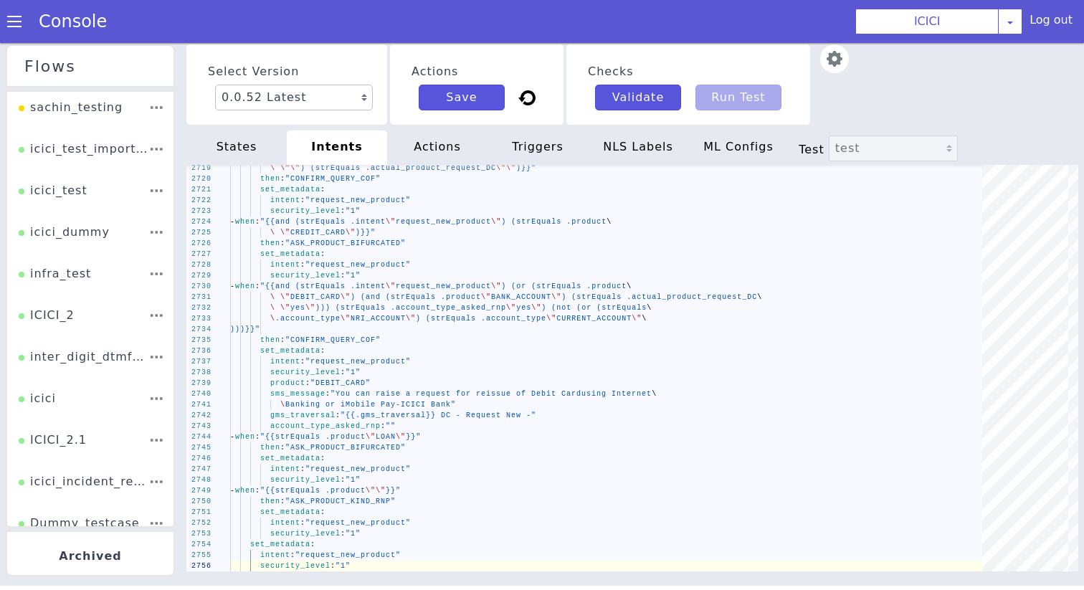
click at [413, 129] on div "Select Version 0.0.52 Latest 0.0.51 0.0.50 0.0.49 Current 0.0.48 0.0.47 0.0.46 …" at bounding box center [632, 315] width 892 height 547
click at [420, 135] on div "actions" at bounding box center [437, 148] width 100 height 34
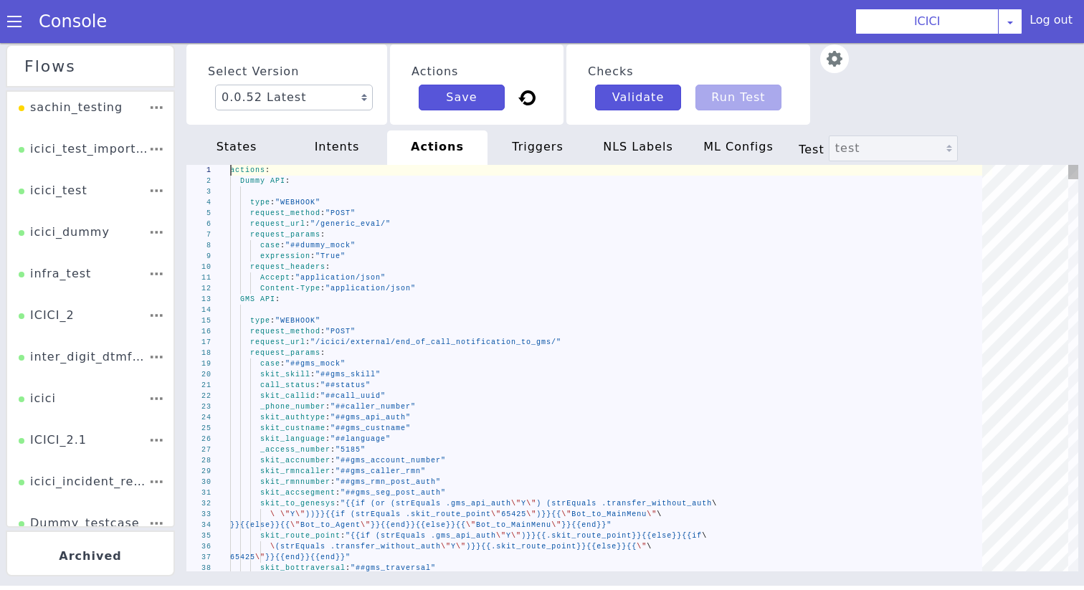
click at [344, 297] on div "GMS API :" at bounding box center [611, 299] width 762 height 11
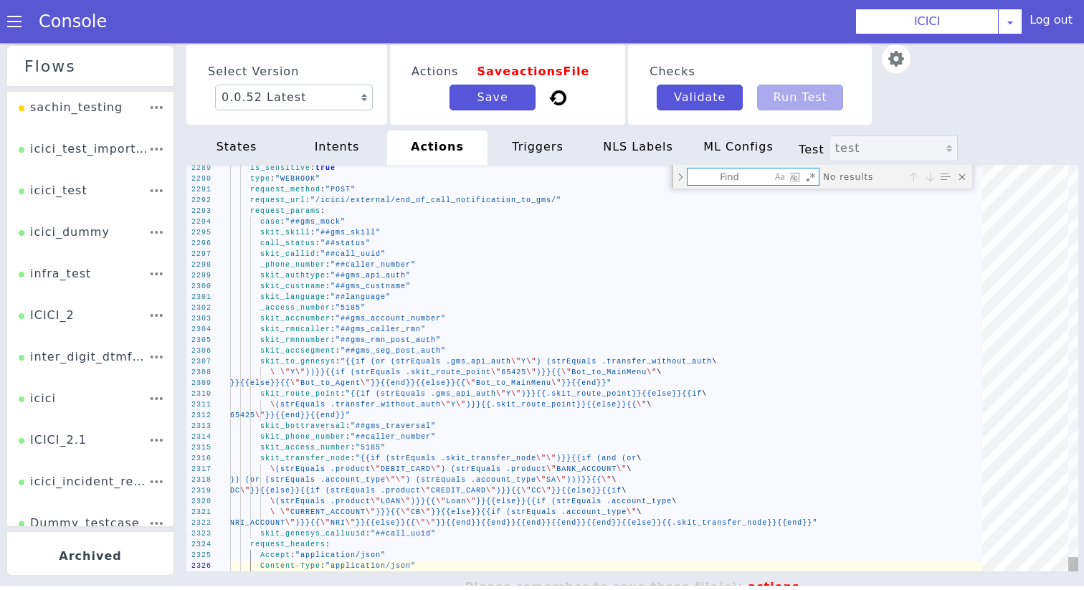
type textarea "actions: Dummy API: is_sensitive: true type: "WEBHOOK" request_method: "POST" r…"
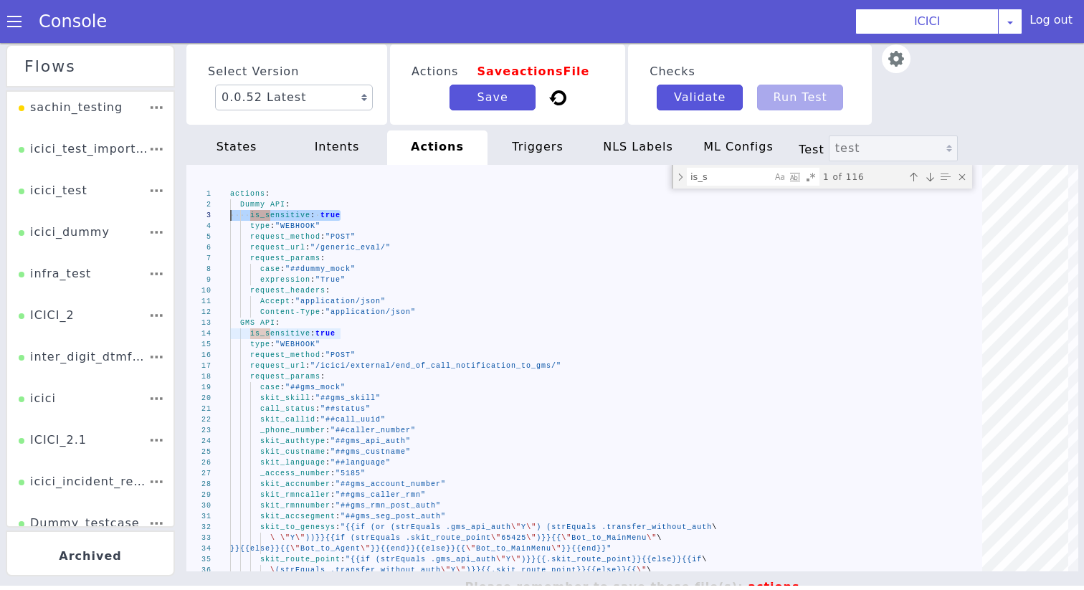
drag, startPoint x: 359, startPoint y: 217, endPoint x: 136, endPoint y: 217, distance: 223.8
click at [762, 173] on textarea "is_s" at bounding box center [730, 177] width 84 height 16
paste textarea "is_sensitive: true"
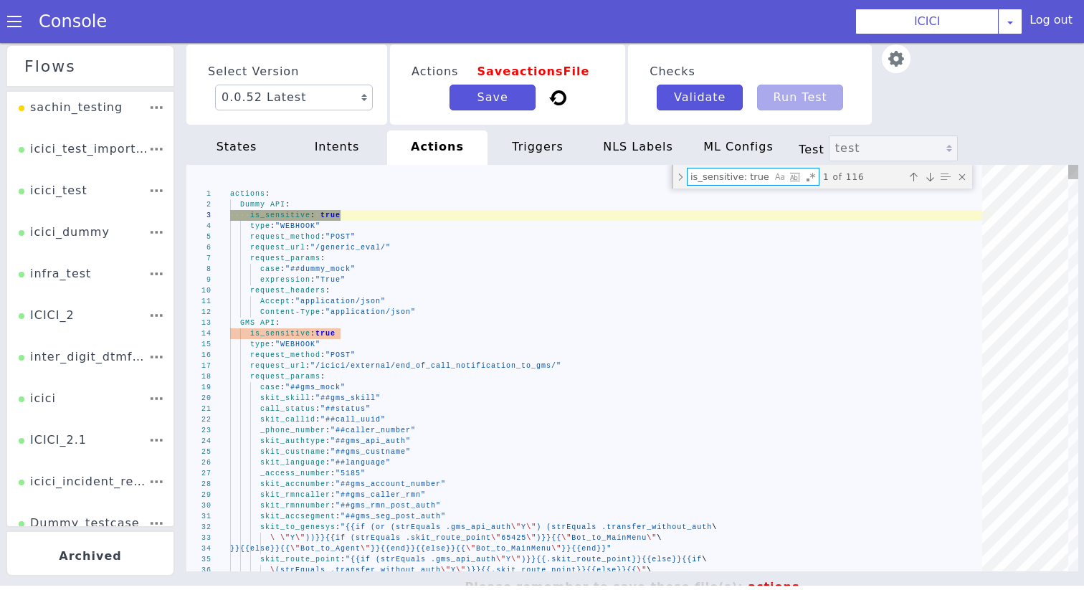
type textarea "is_sensitive: true"
click at [679, 178] on div "Toggle Replace mode" at bounding box center [680, 177] width 13 height 24
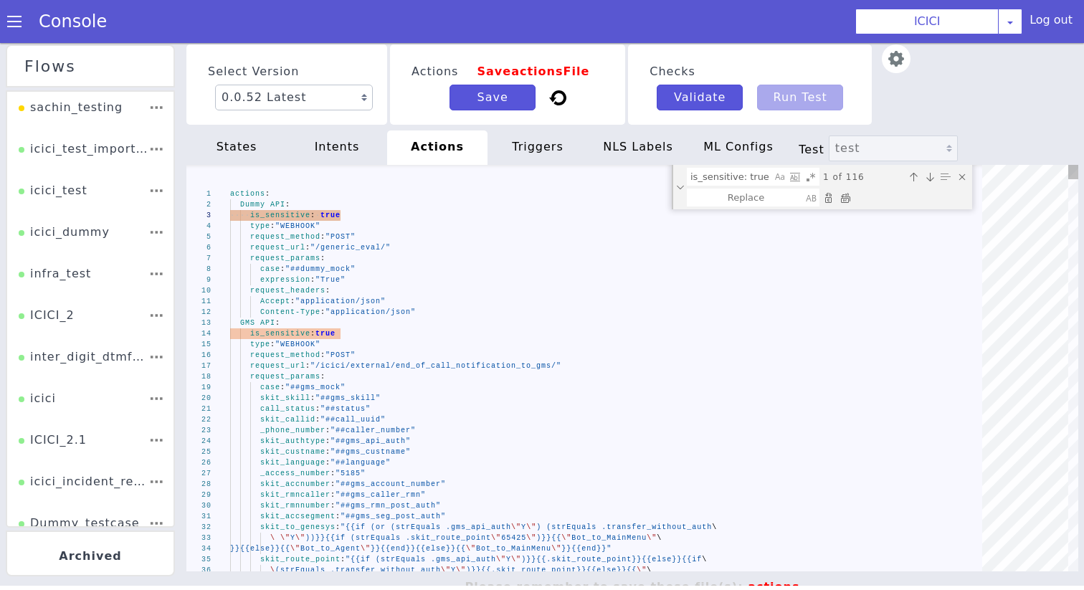
click at [841, 197] on div "Replace All (⌘Enter)" at bounding box center [845, 198] width 14 height 14
type textarea "actions: Dummy API: type: "WEBHOOK" request_method: "POST" request_url: "/gener…"
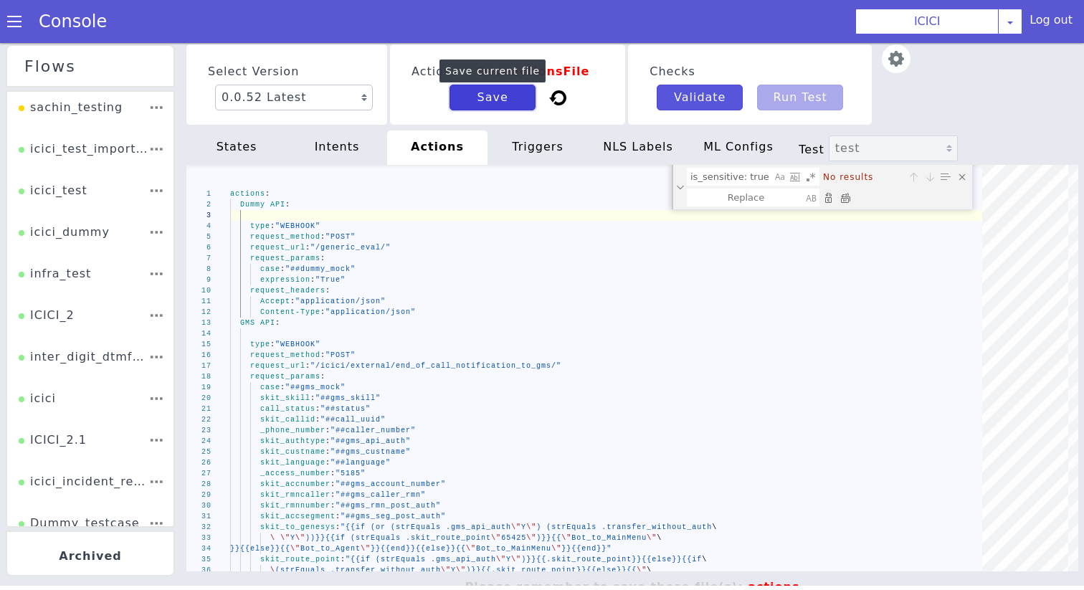
click at [507, 106] on button "Save" at bounding box center [493, 98] width 86 height 26
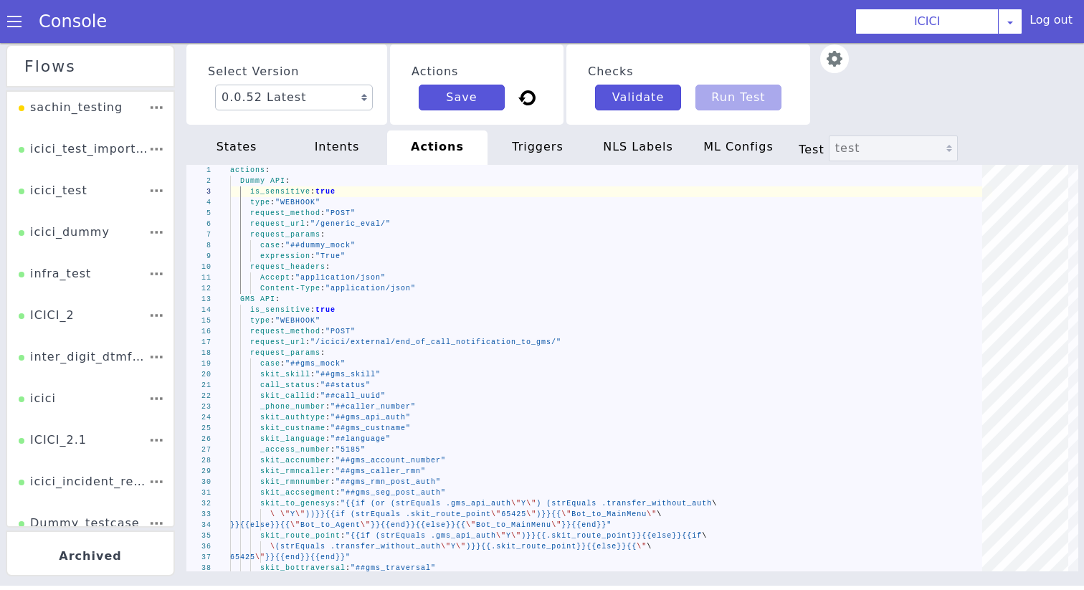
click at [560, 149] on div "triggers" at bounding box center [538, 148] width 100 height 34
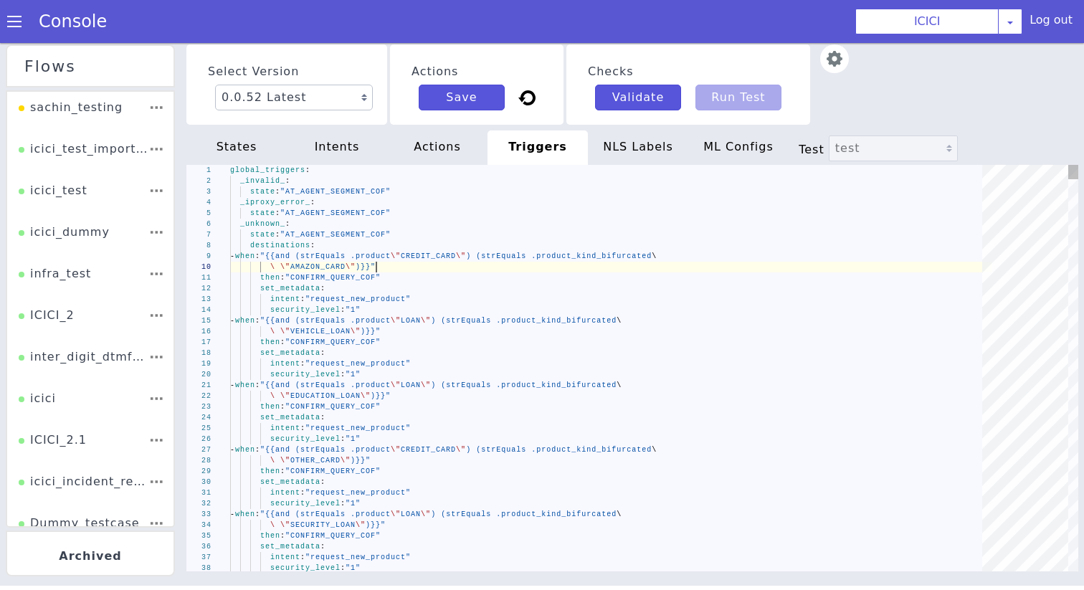
click at [472, 268] on div "\ \" AMAZON_CARD \" )}}"" at bounding box center [611, 267] width 762 height 11
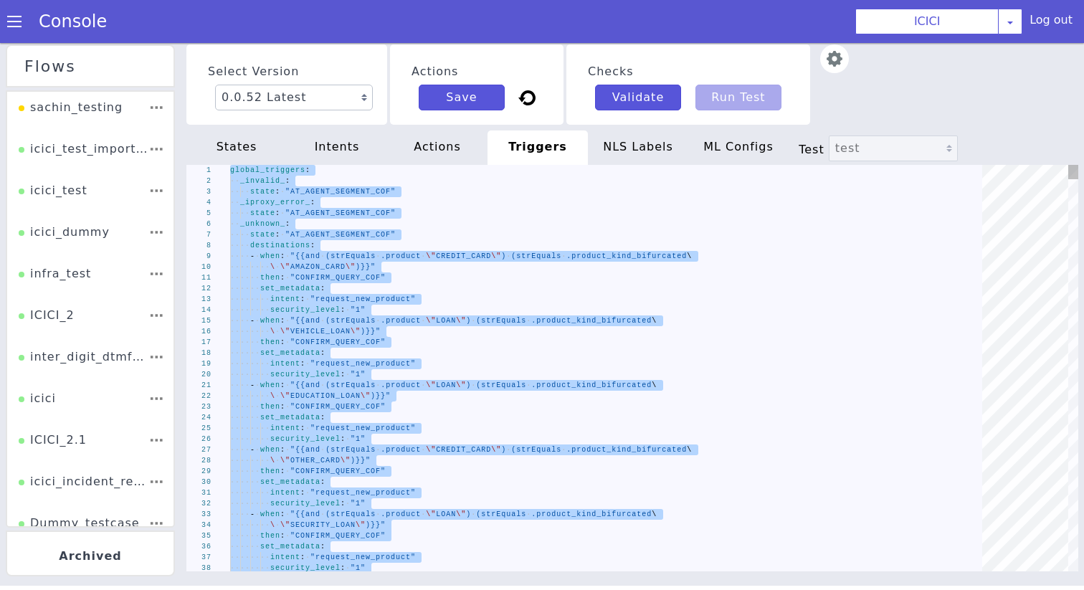
type textarea "security_level: "1""
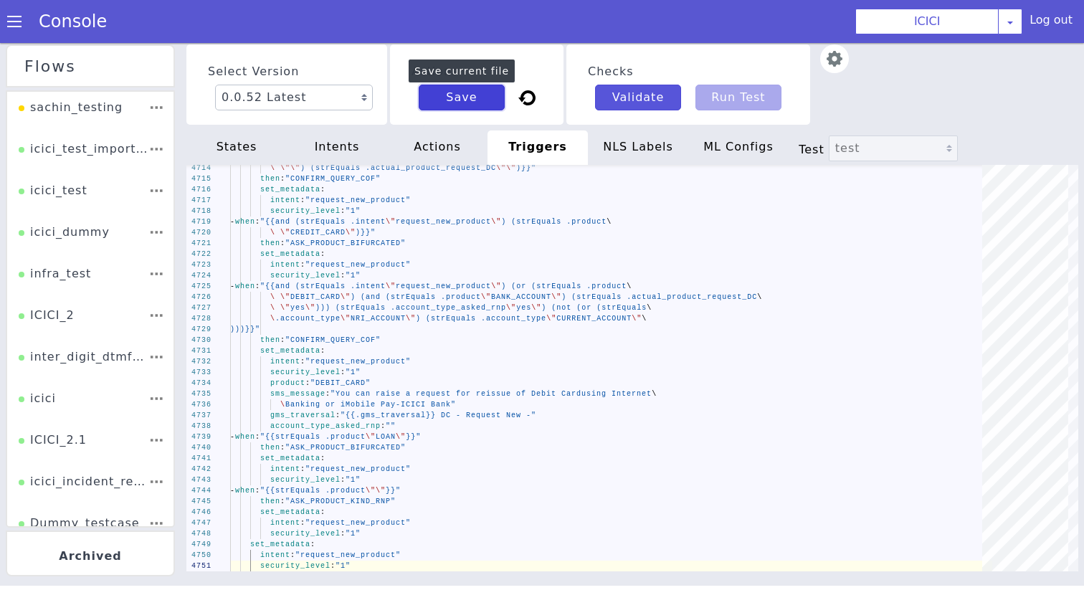
click at [450, 93] on button "Save" at bounding box center [462, 98] width 86 height 26
click at [668, 152] on div "NLS Labels" at bounding box center [638, 148] width 100 height 34
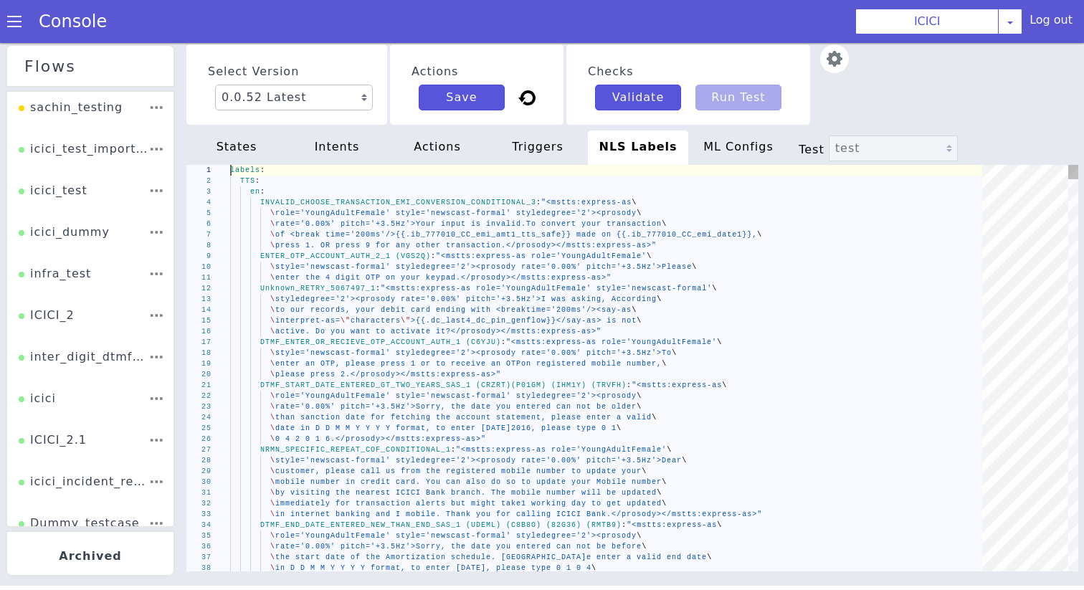
click at [585, 225] on span "To convert your transaction" at bounding box center [594, 224] width 136 height 8
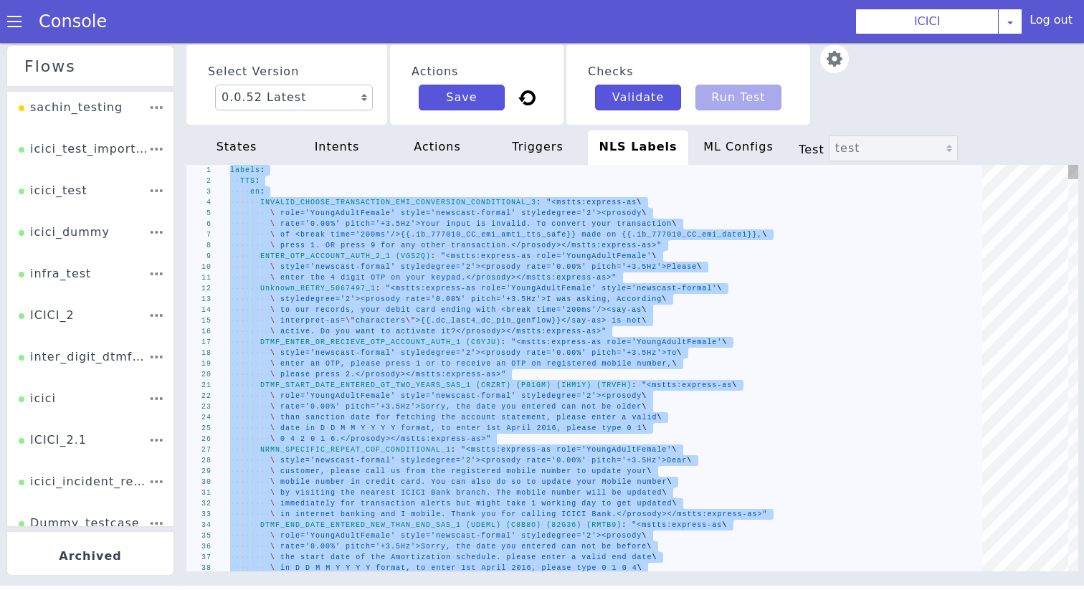
type textarea "s:express-as role='SeniorFemale' style='newscast_formal'\ \ styledegree='2'><pr…"
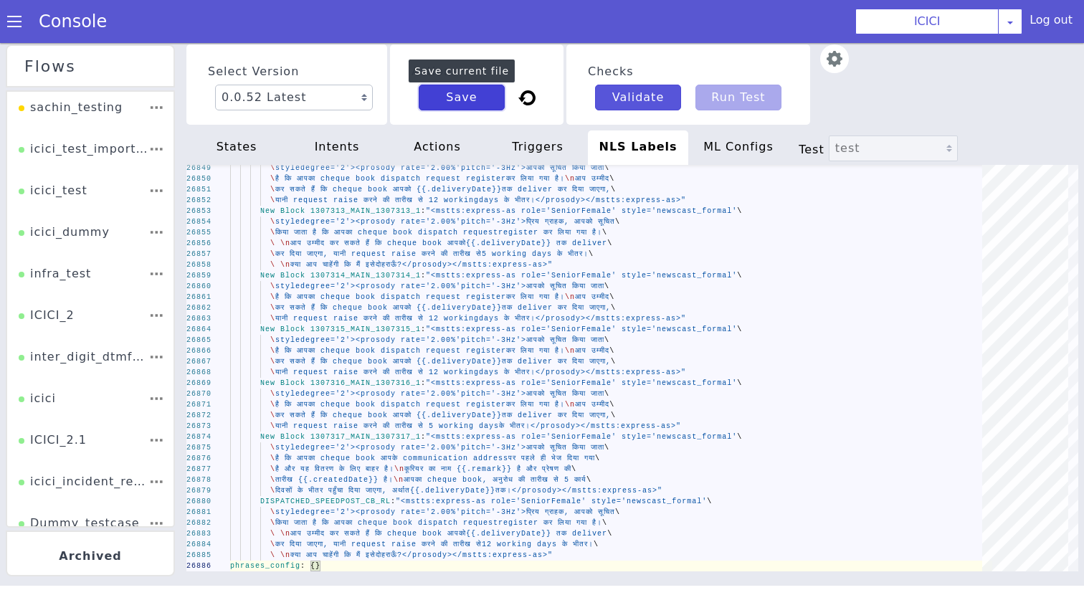
click at [491, 103] on button "Save" at bounding box center [462, 98] width 86 height 26
click at [16, 26] on span at bounding box center [14, 21] width 14 height 14
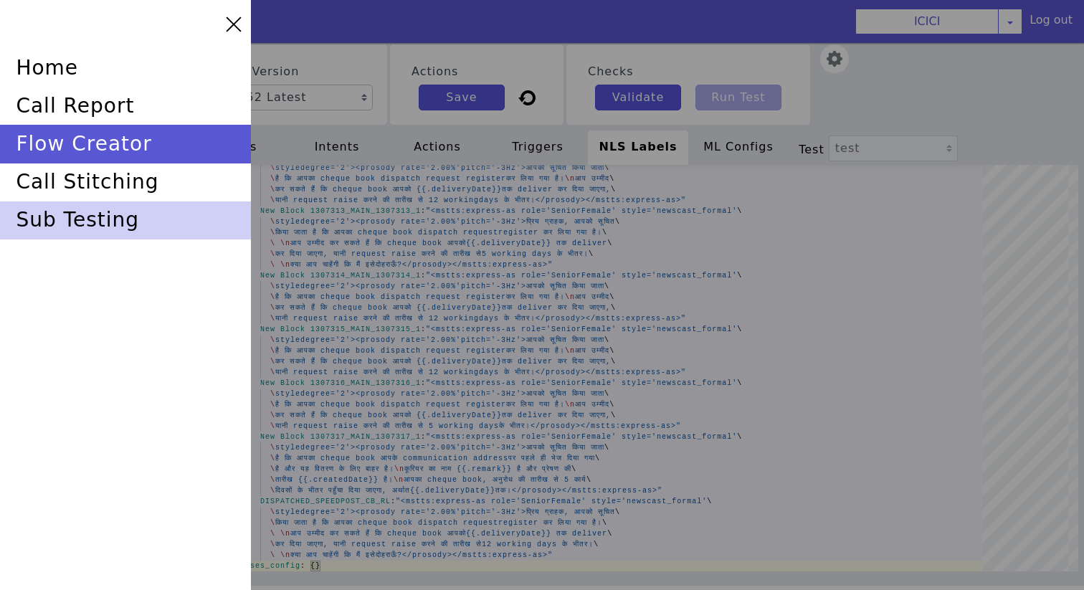
click at [106, 220] on div "sub testing" at bounding box center [125, 221] width 251 height 38
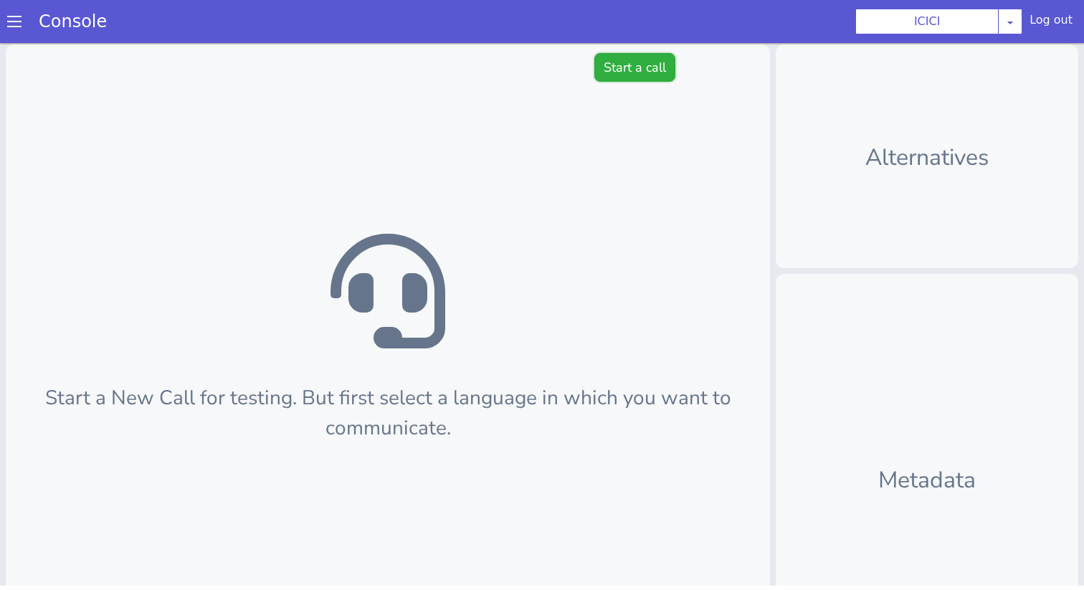
click at [671, 69] on button "Start a call" at bounding box center [635, 67] width 81 height 29
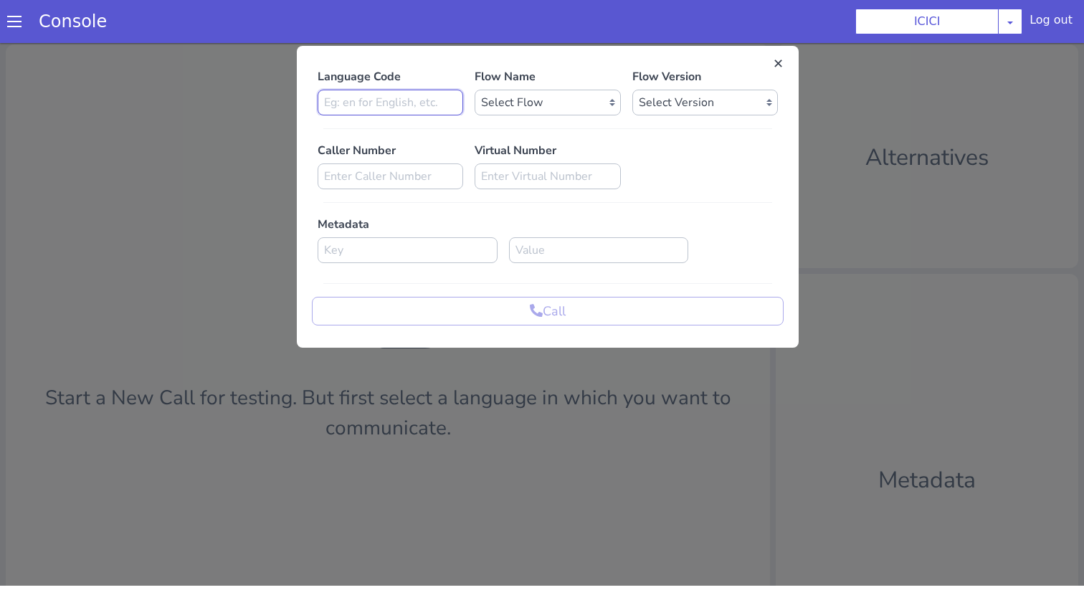
click at [424, 93] on input at bounding box center [391, 103] width 146 height 26
type input "en"
click at [558, 100] on select "Select Flow sachin_testing icici_test_import_1 icici_test icici_dummy infra_tes…" at bounding box center [548, 103] width 146 height 26
select select "b03a4faf-32c3-4c7e-b817-7f3662e43ade"
click at [475, 90] on select "Select Flow sachin_testing icici_test_import_1 icici_test icici_dummy infra_tes…" at bounding box center [548, 103] width 146 height 26
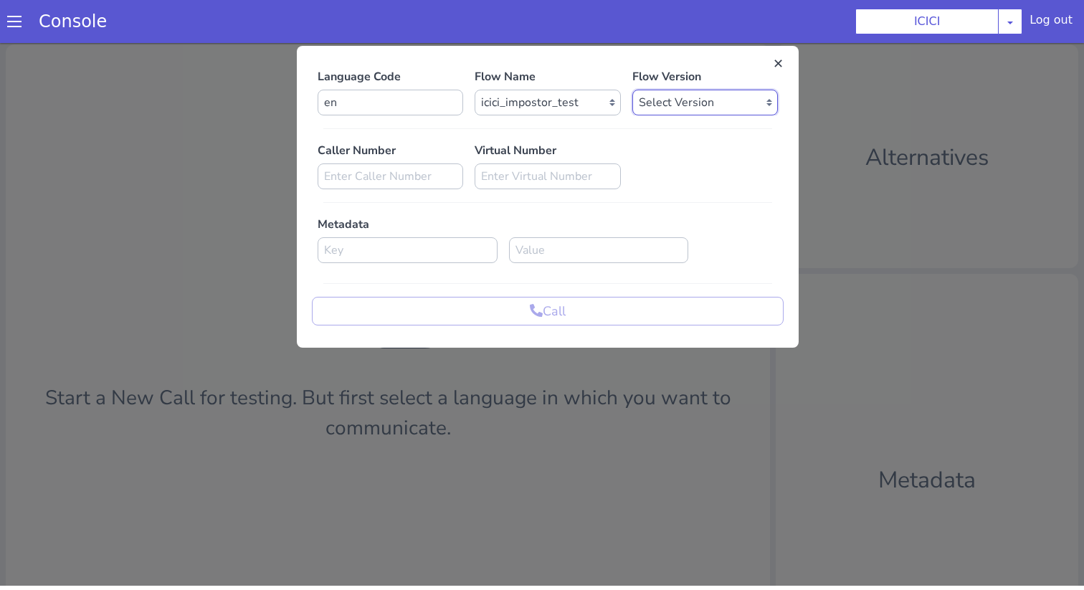
click at [687, 104] on select "Select Version 0.0.52 0.0.51 0.0.50 0.0.49 0.0.48 0.0.47 0.0.46 0.0.45 0.0.44 0…" at bounding box center [706, 103] width 146 height 26
select select "0.0.52"
click at [633, 90] on select "Select Version 0.0.52 0.0.51 0.0.50 0.0.49 0.0.48 0.0.47 0.0.46 0.0.45 0.0.44 0…" at bounding box center [706, 103] width 146 height 26
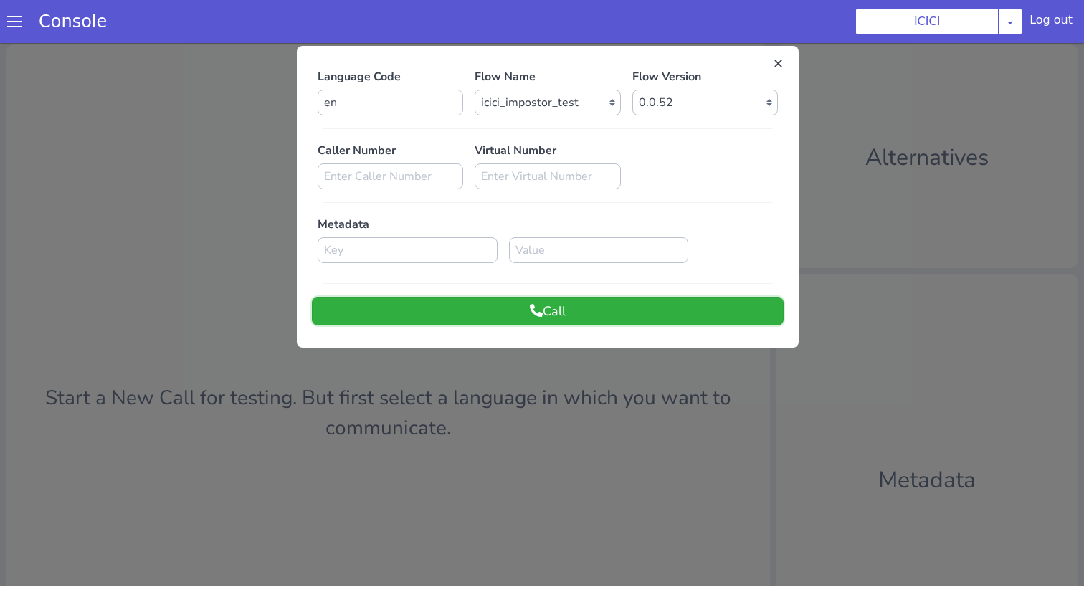
click at [610, 319] on button "Call" at bounding box center [548, 311] width 472 height 29
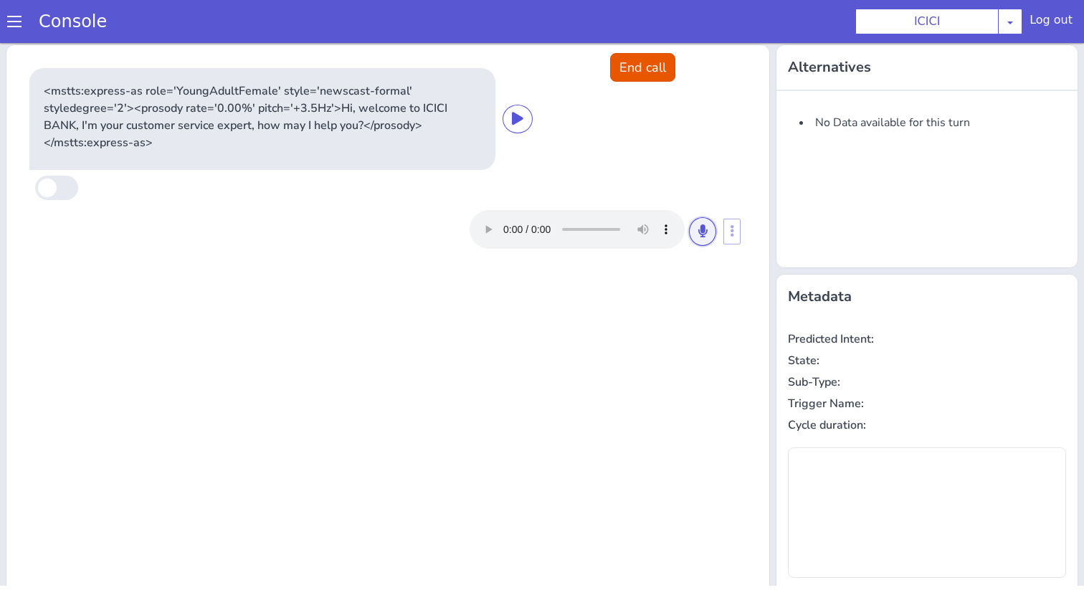
click at [696, 233] on button at bounding box center [702, 231] width 27 height 29
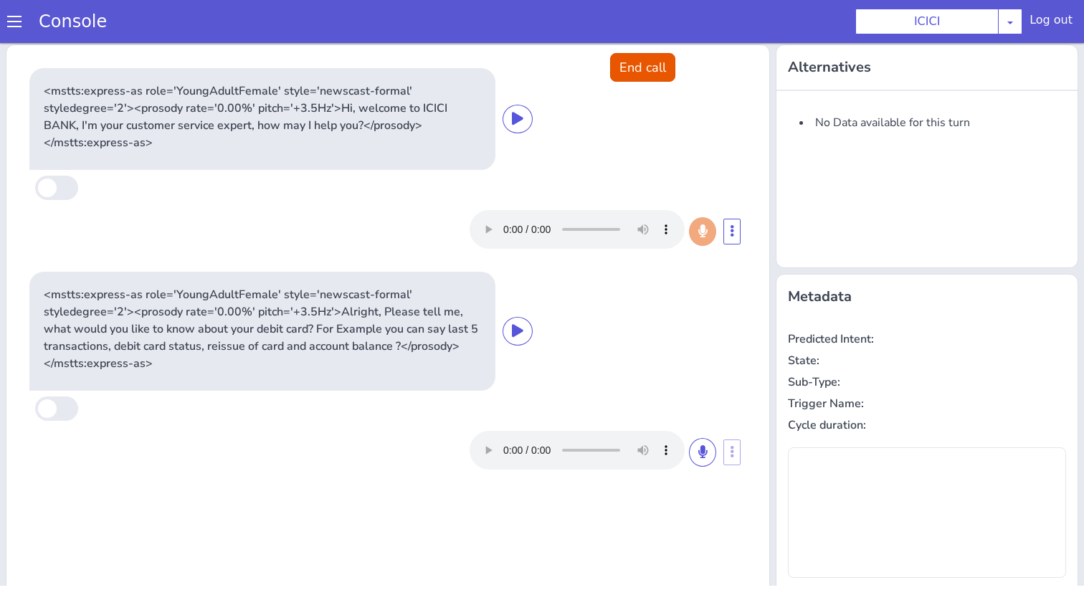
type input "product"
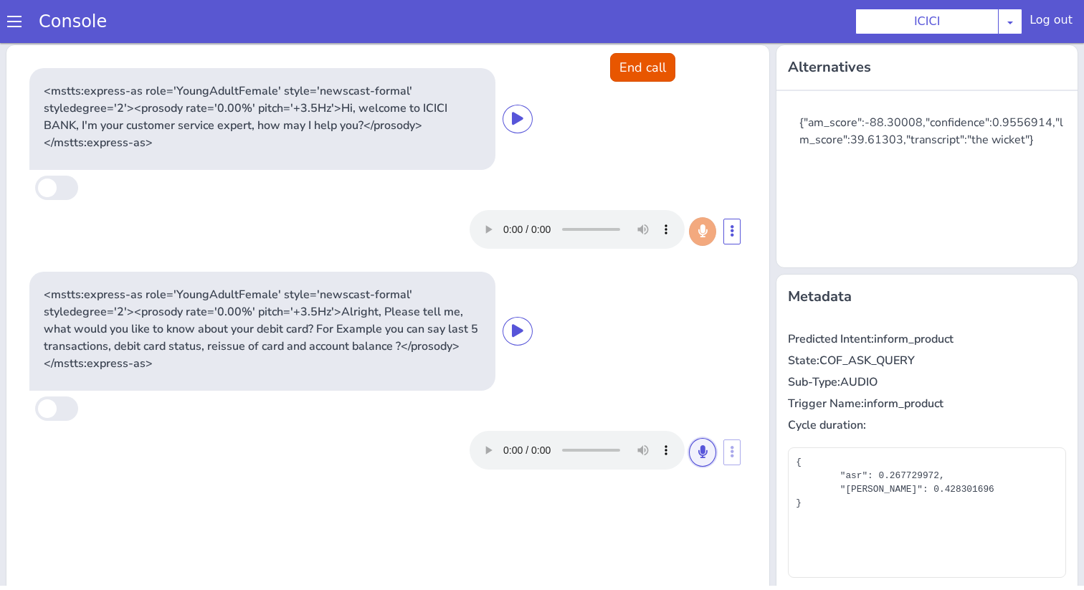
click at [709, 454] on button at bounding box center [702, 452] width 27 height 29
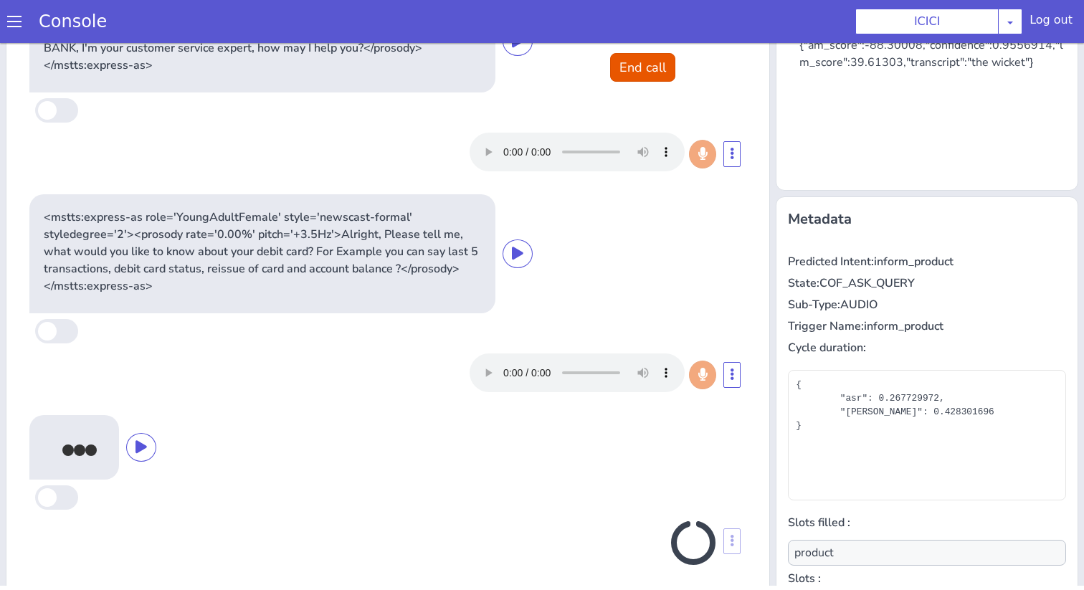
scroll to position [141, 0]
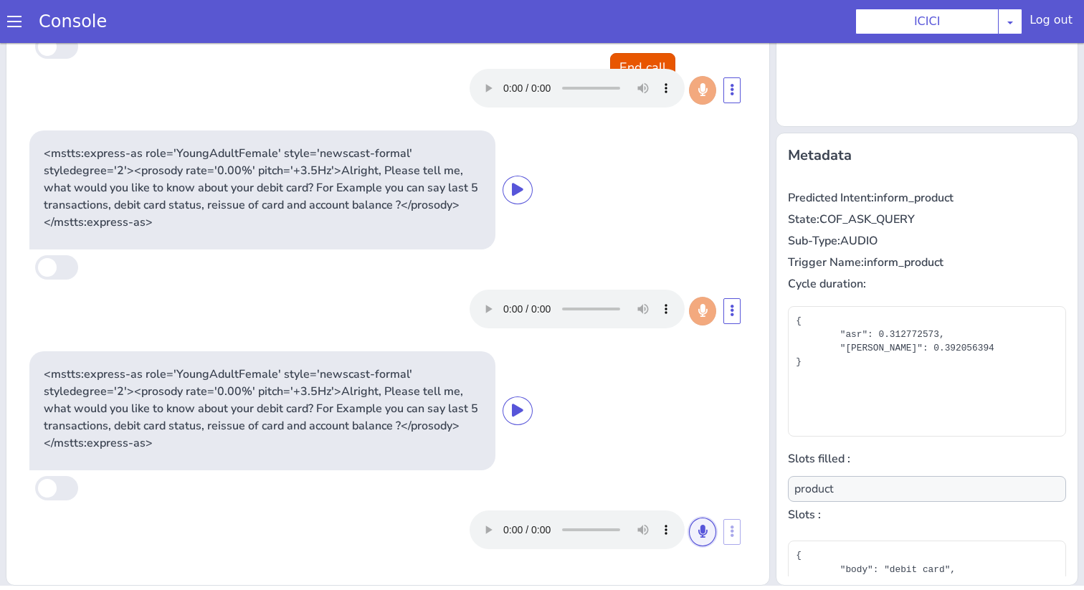
click at [716, 528] on button at bounding box center [702, 532] width 27 height 29
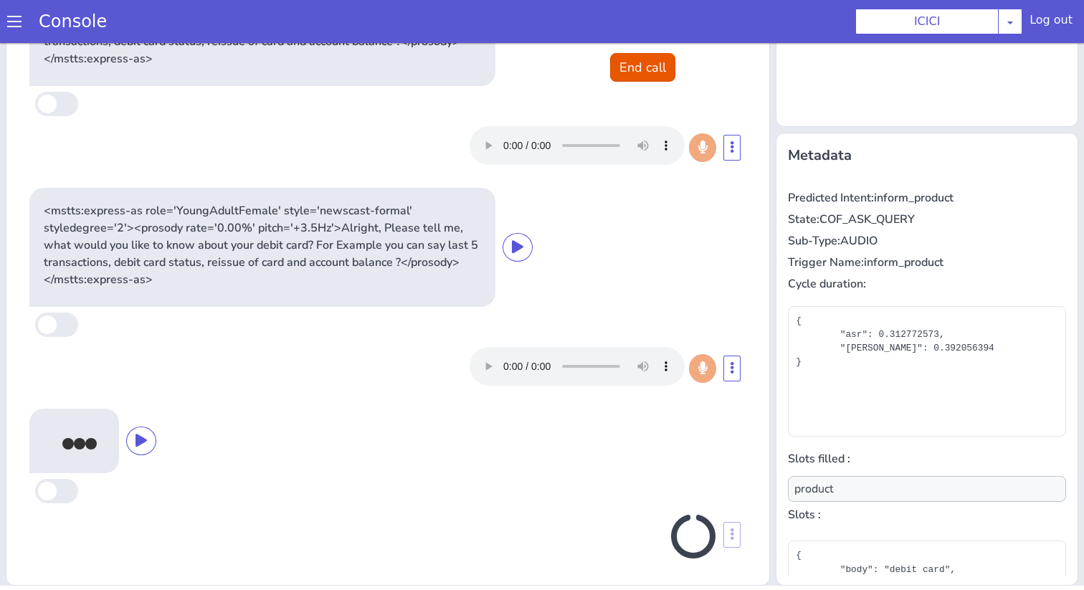
scroll to position [166, 0]
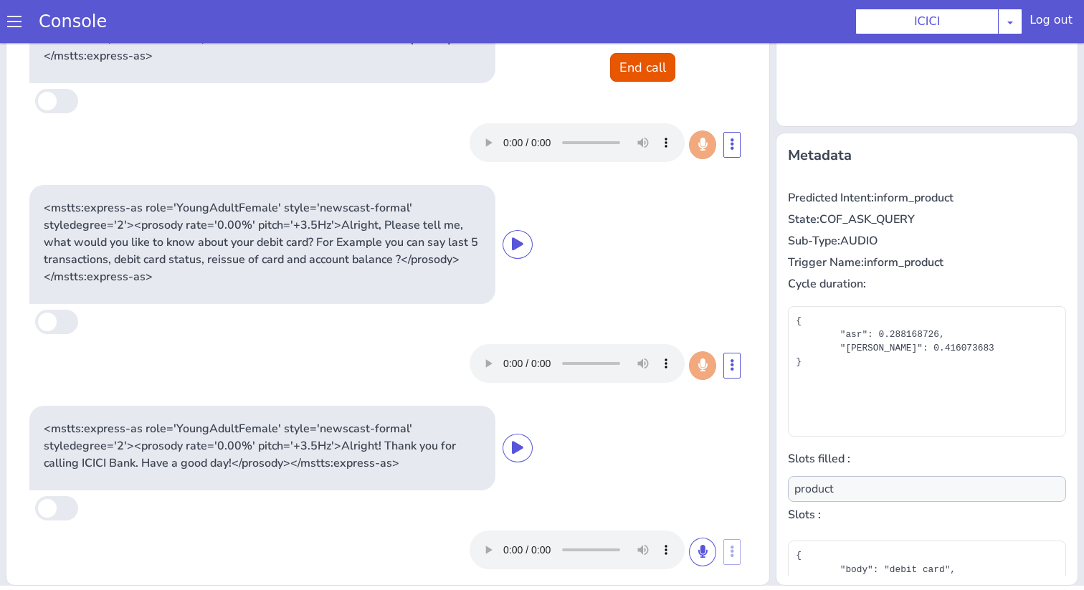
click at [0, 22] on div "Console" at bounding box center [65, 21] width 131 height 40
click at [11, 22] on span at bounding box center [14, 21] width 14 height 14
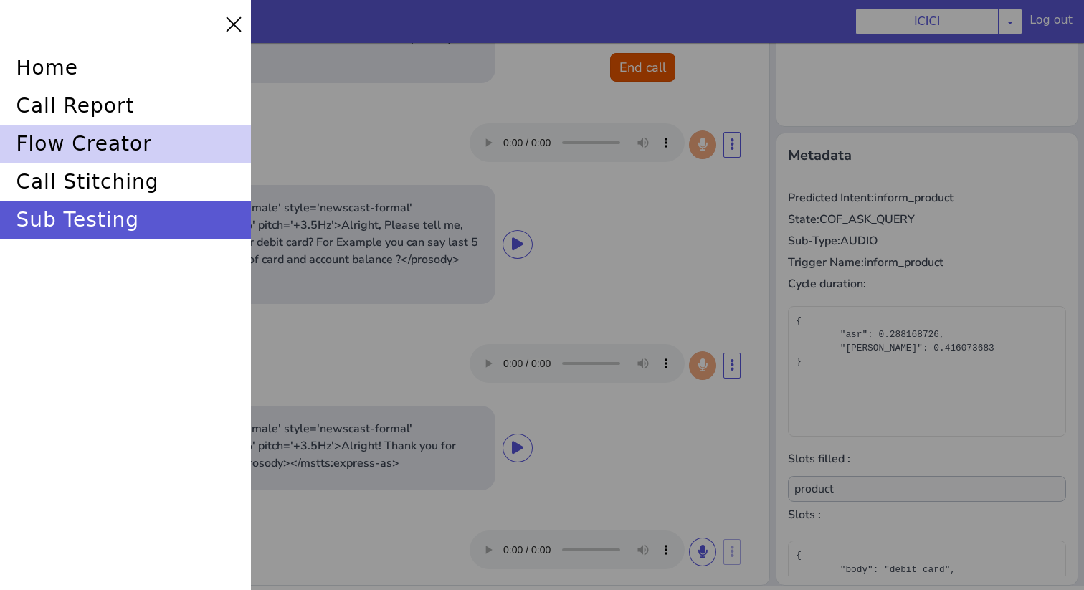
click at [108, 148] on div "flow creator" at bounding box center [125, 144] width 251 height 38
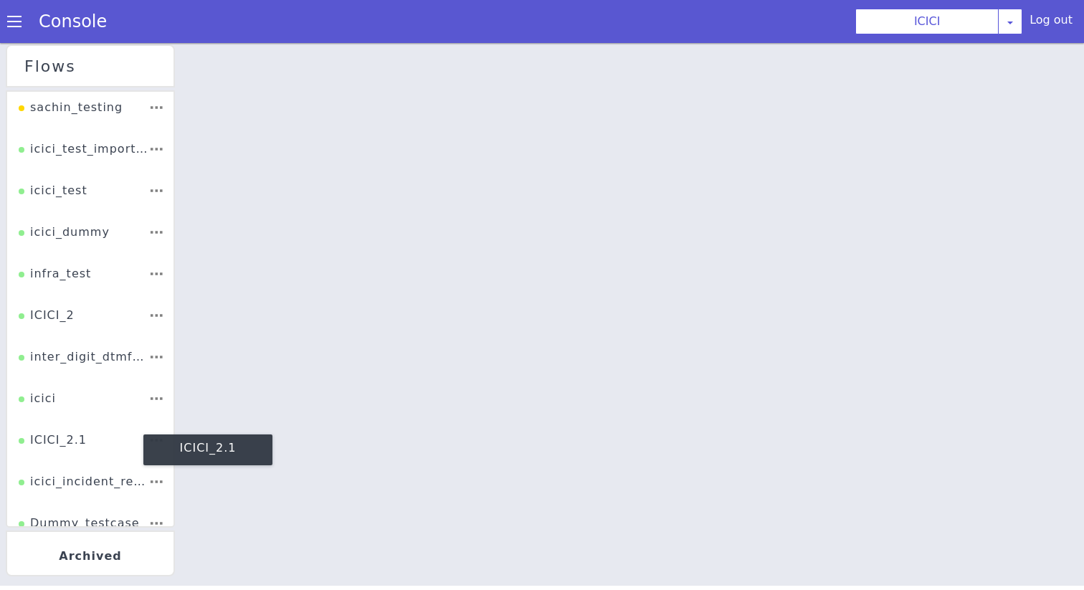
click at [70, 458] on div "ICICI_2.1" at bounding box center [53, 445] width 68 height 27
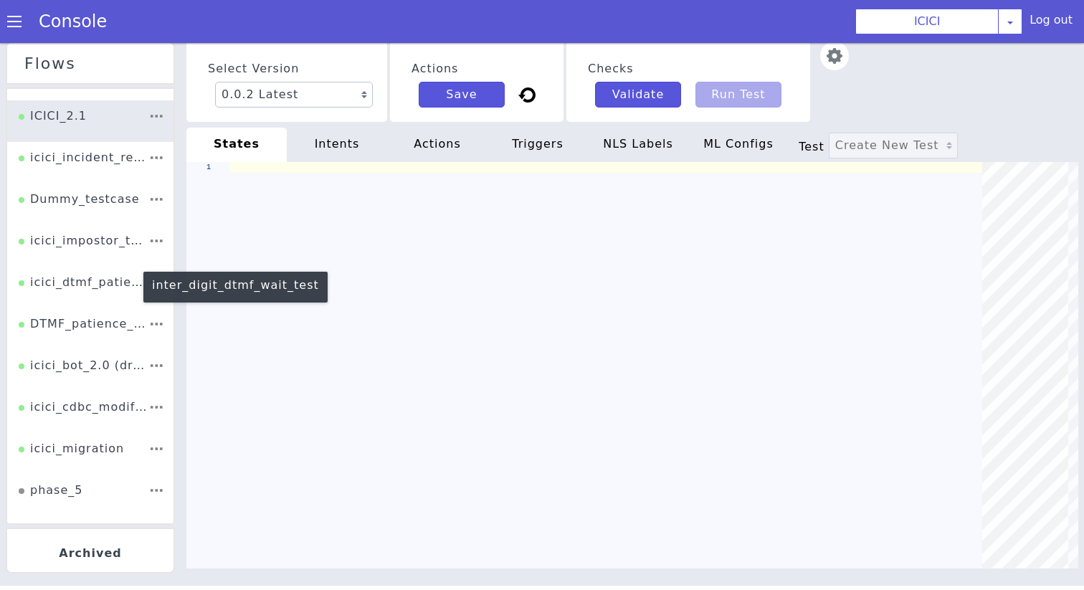
scroll to position [340, 0]
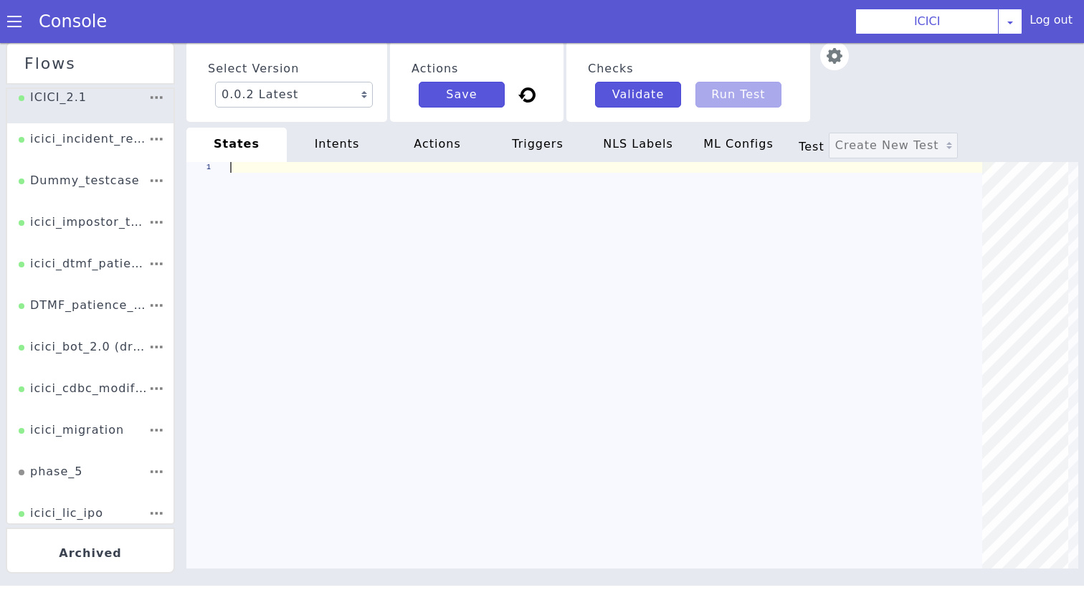
click at [93, 225] on div "icici_impostor_test" at bounding box center [84, 227] width 130 height 27
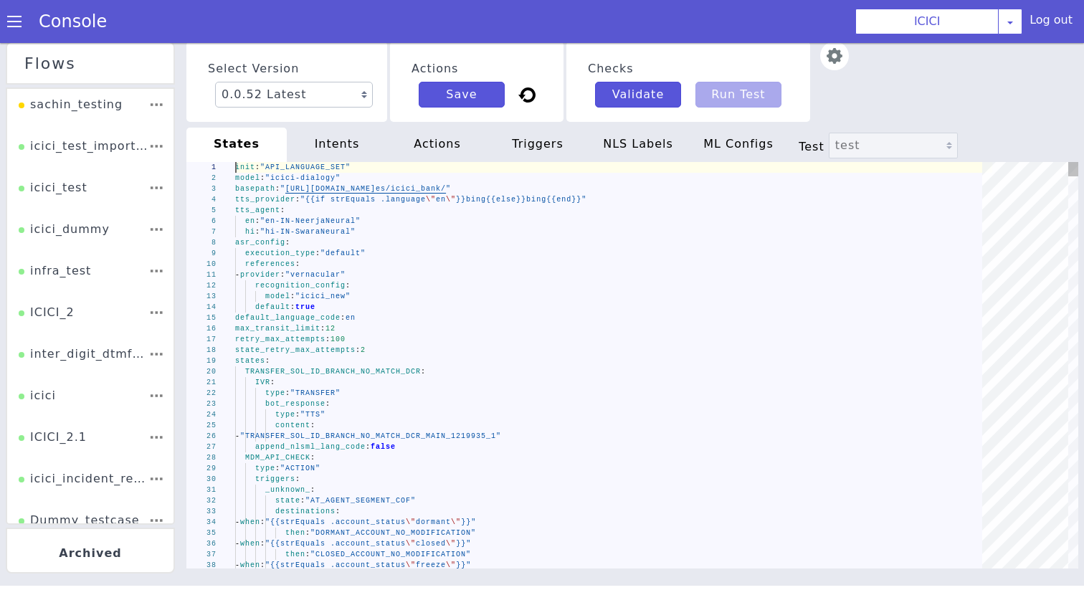
click at [357, 266] on div "references :" at bounding box center [613, 264] width 757 height 11
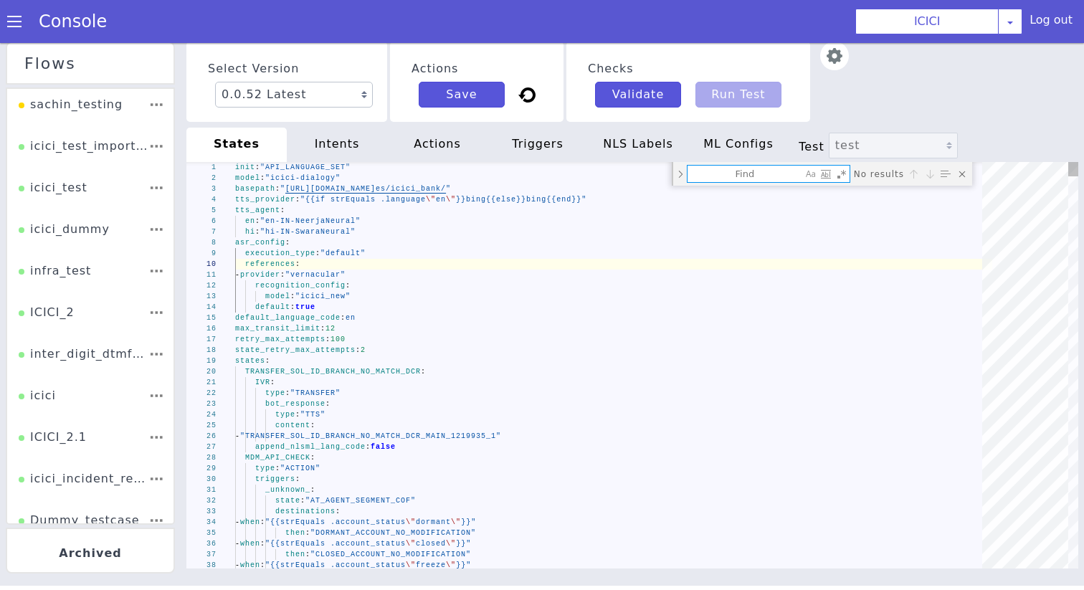
type textarea "c"
type textarea "_unknown_: state: "AT_AGENT_SEGMENT_COF" destinations: - when: "{{strEquals .ac…"
type textarea "cc"
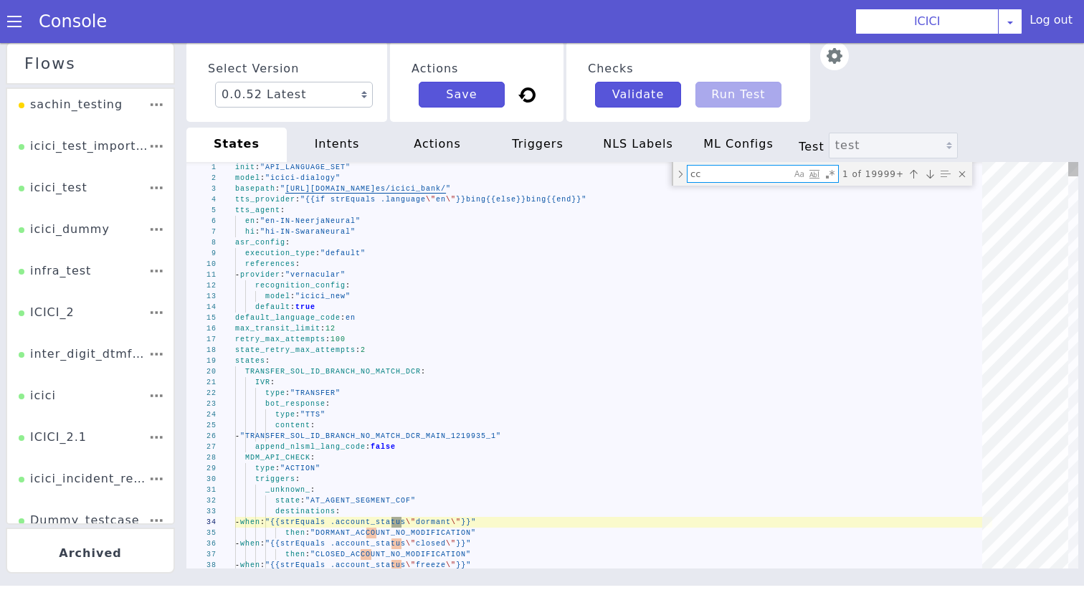
type textarea "min_record_time: 0 bot_response: type: "TTS" content: - "PIN_GENERATION_SUCCESS…"
type textarea "cc_"
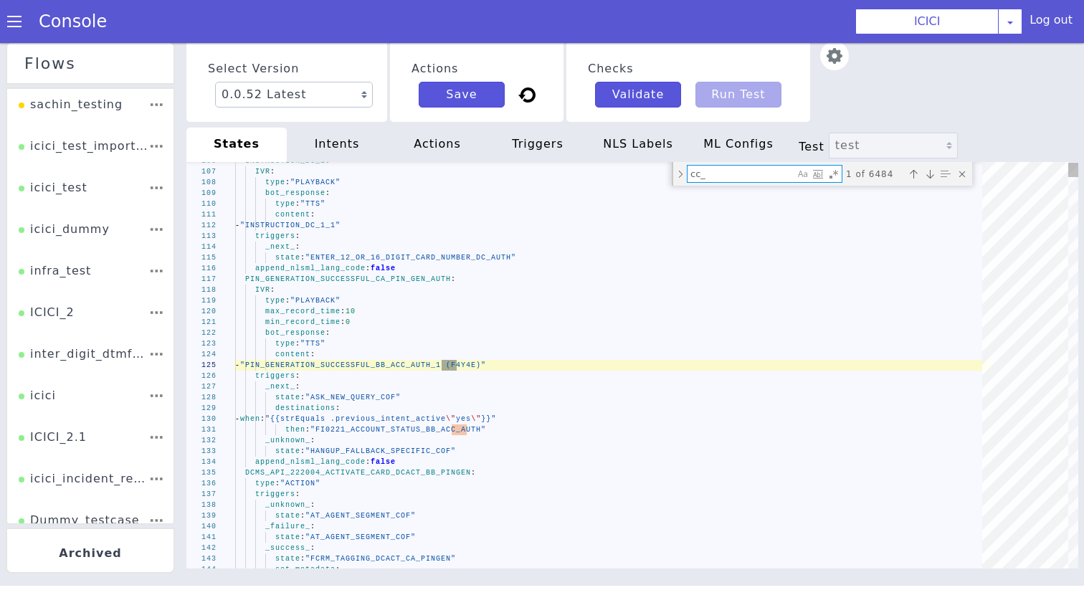
type textarea "max_attempts: 1 retry_response_nls: type: "TTS" content: - "ASK_IF_SAME_CC_REPE…"
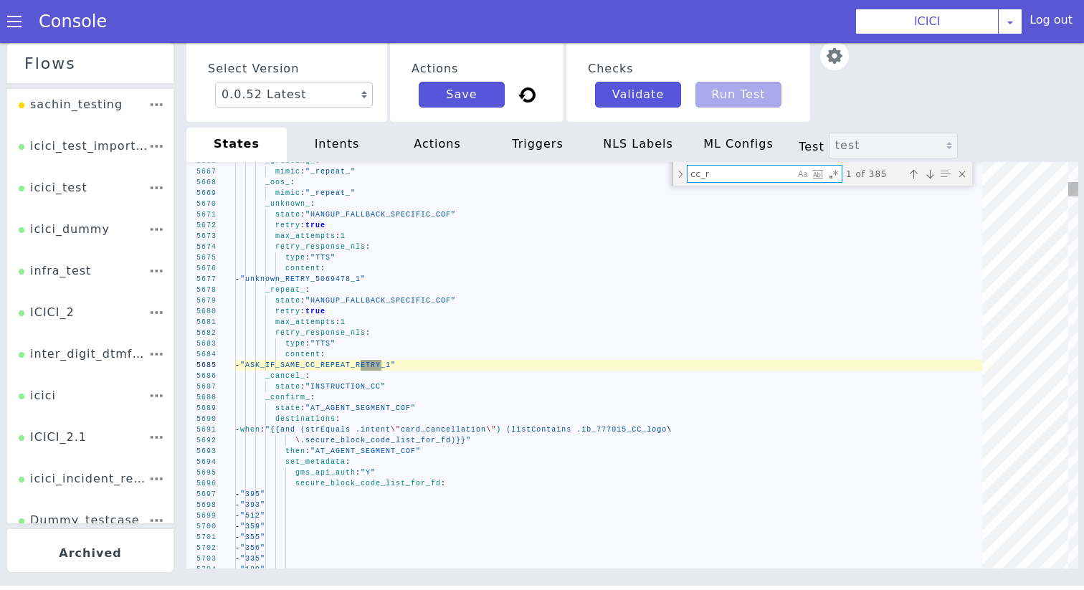
type textarea "cc_re"
type textarea "triggers: _success_: state: "COF_ASK_QUERY" destinations: - when: "{{strEquals …"
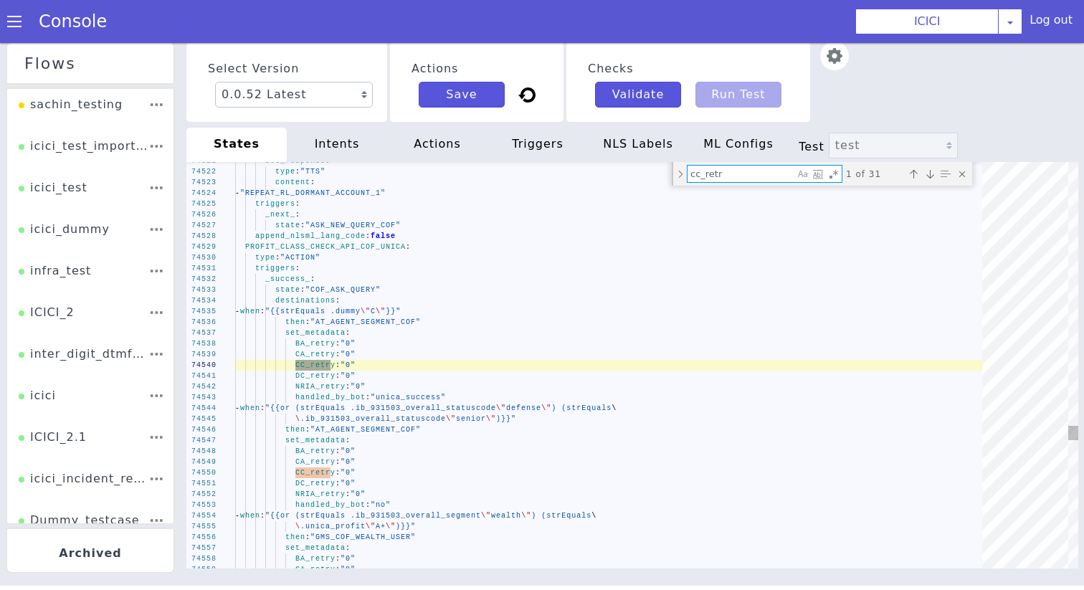
type textarea "cc_retry"
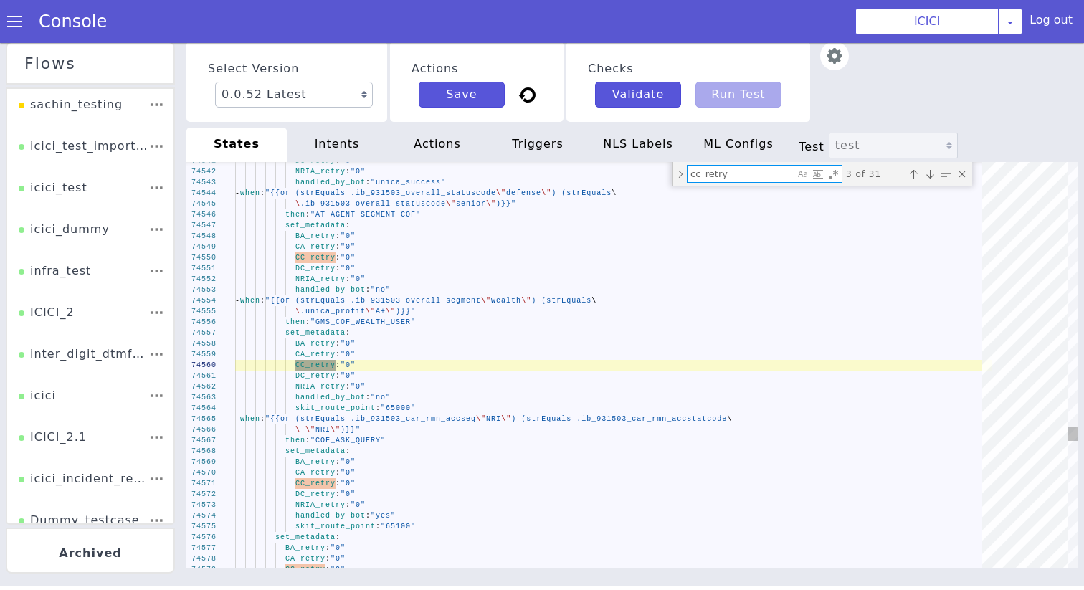
type textarea "bot_response: type: "TTS" content: - "SUCCESS_HANGUP_GENERIC_COF_1" alternative…"
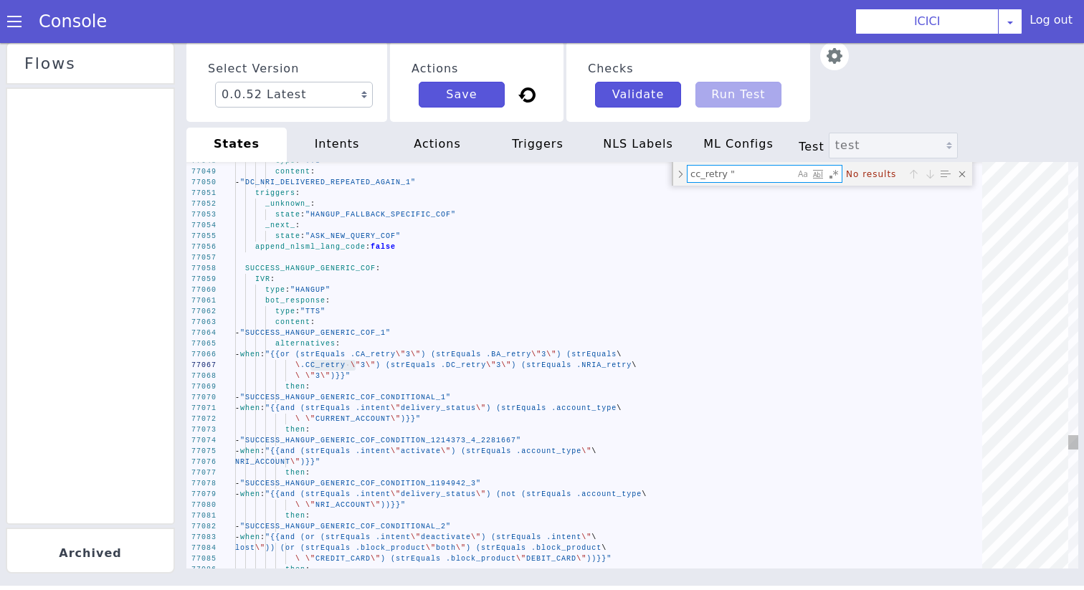
type textarea "cc_retry"
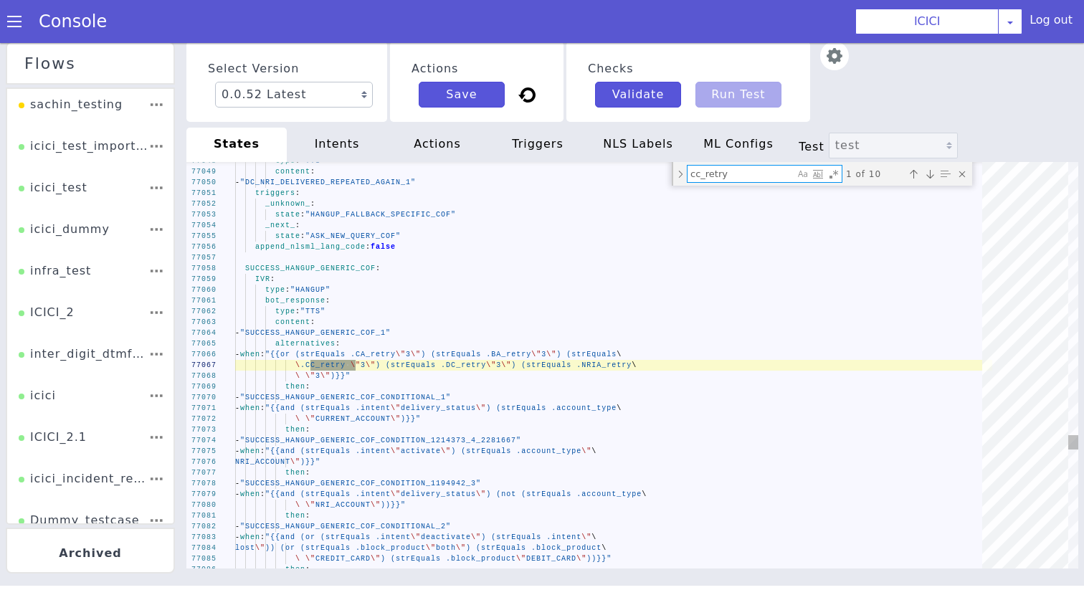
type textarea "triggers: _success_: state: "COF_ASK_QUERY" destinations: - when: "{{strEquals …"
type textarea "cc_retry"
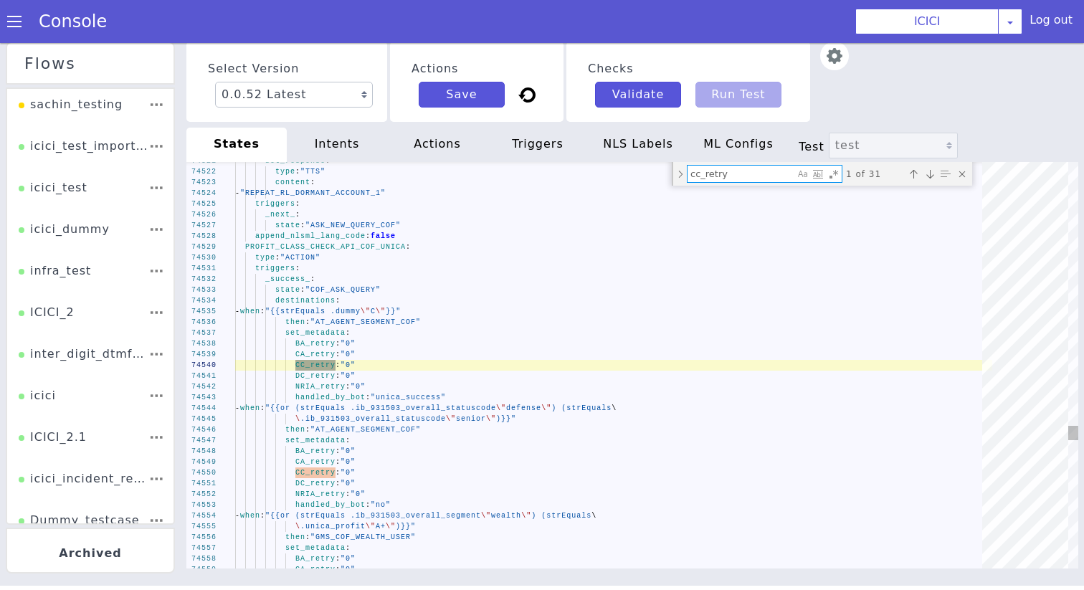
type textarea "bot_response: type: "TTS" content: - "SUCCESS_HANGUP_GENERIC_COF_1" alternative…"
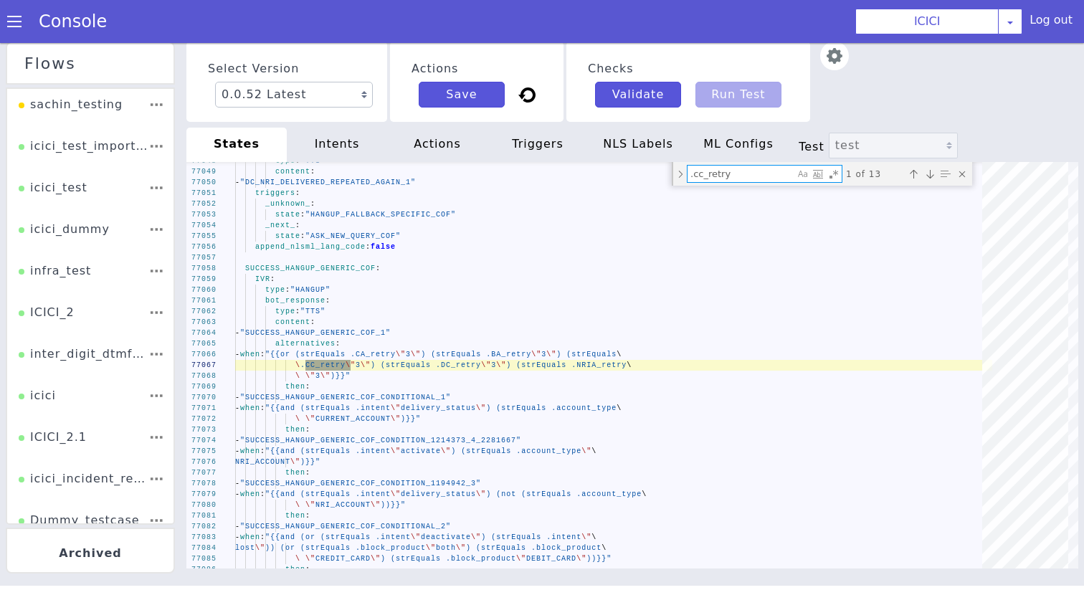
type textarea ".cc_retry"
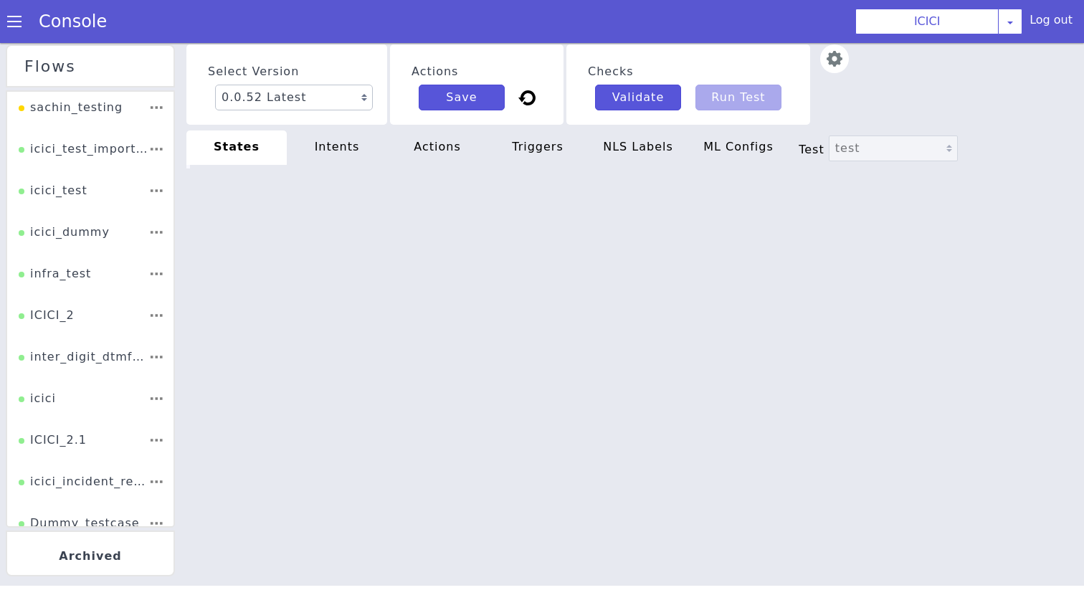
type textarea "init: "API_LANGUAGE_SET" model: "icici-dialogy" basepath: "[URL][DOMAIN_NAME]" …"
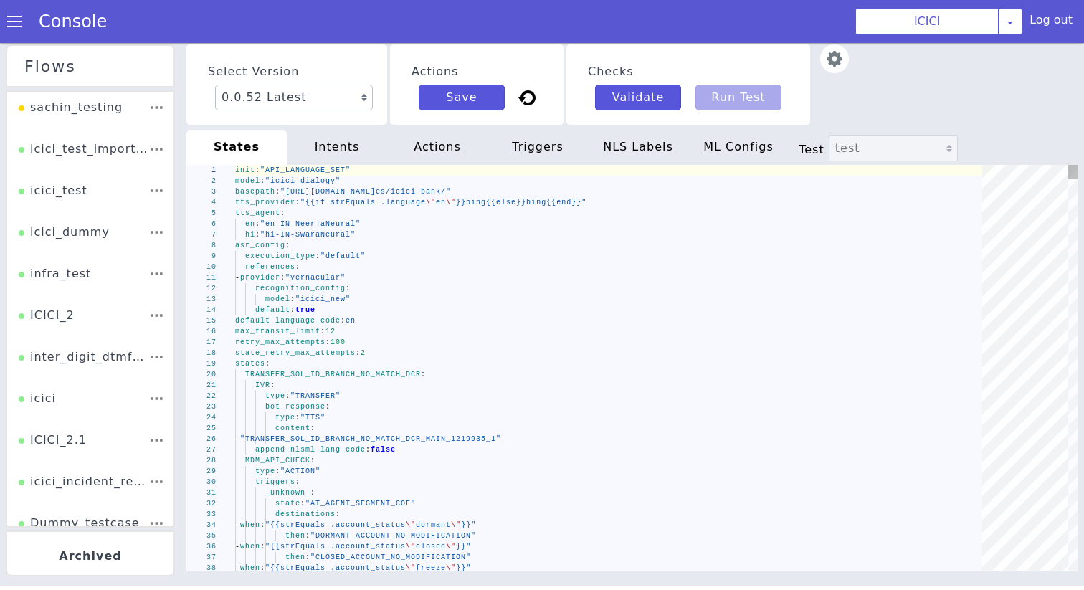
click at [629, 159] on div "NLS Labels" at bounding box center [638, 148] width 100 height 34
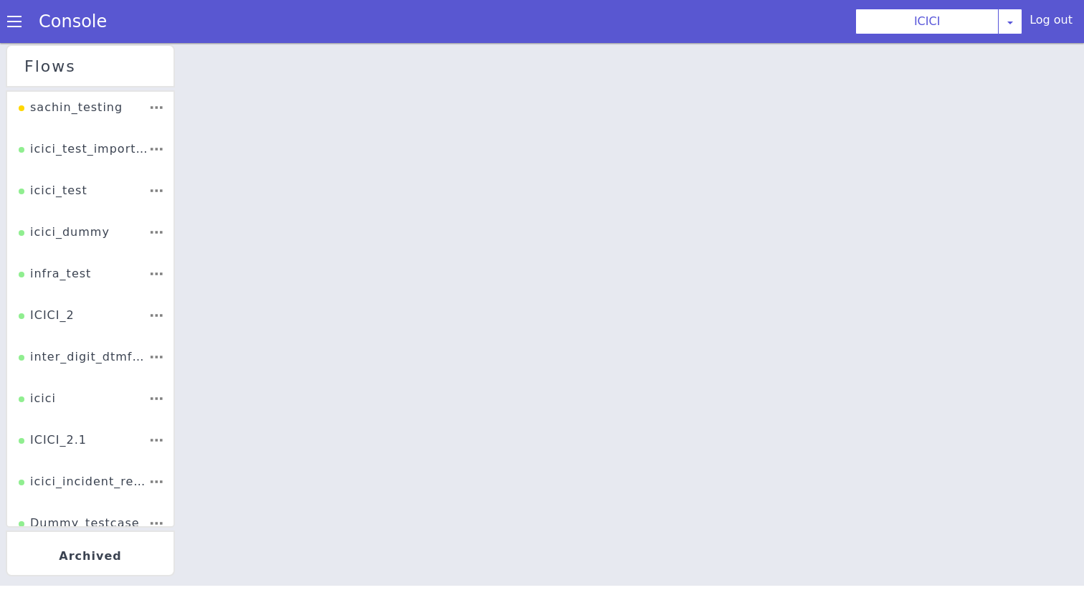
click at [536, 347] on div at bounding box center [633, 315] width 904 height 547
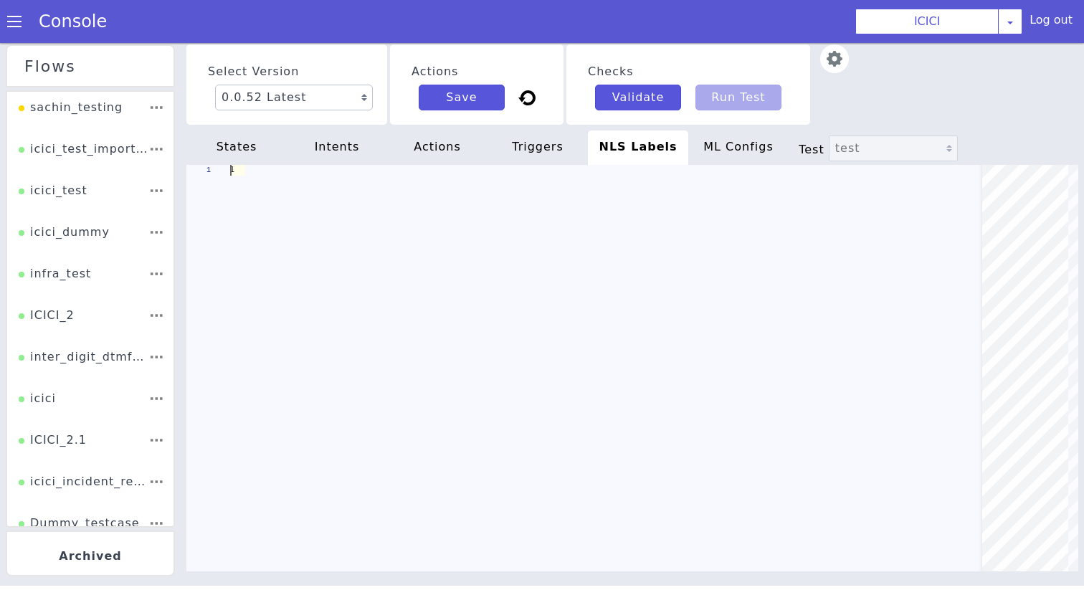
scroll to position [0, 0]
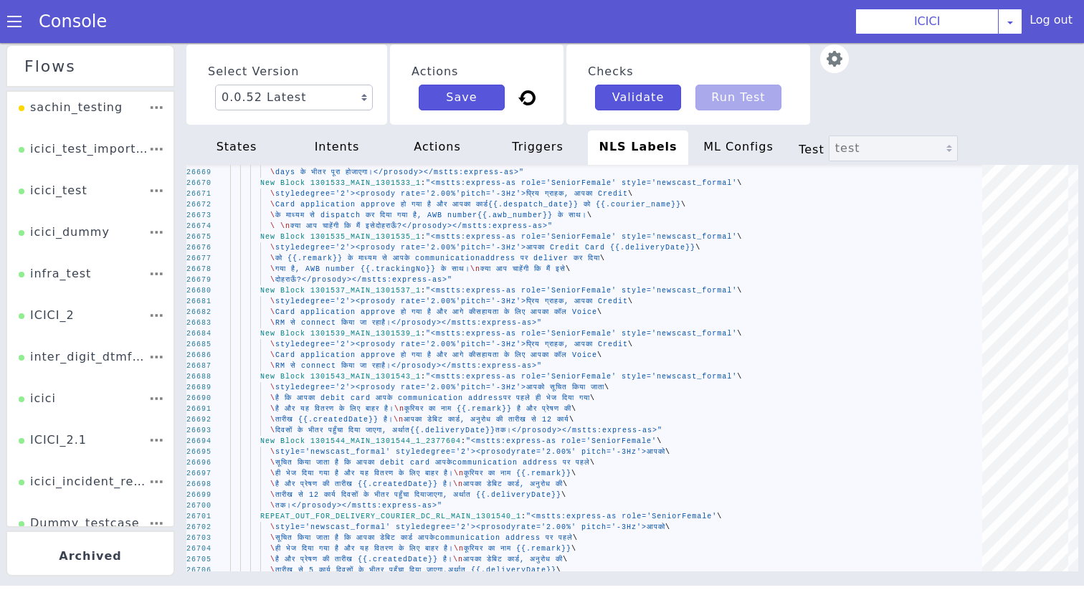
click at [262, 134] on div "states" at bounding box center [236, 148] width 100 height 34
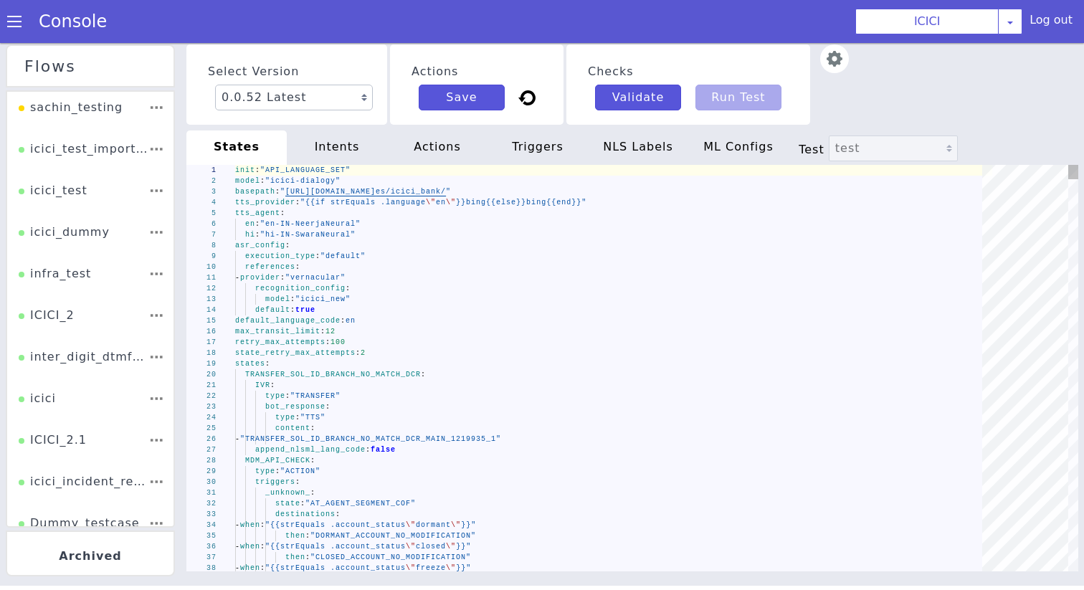
click at [311, 250] on div "asr_config :" at bounding box center [613, 245] width 757 height 11
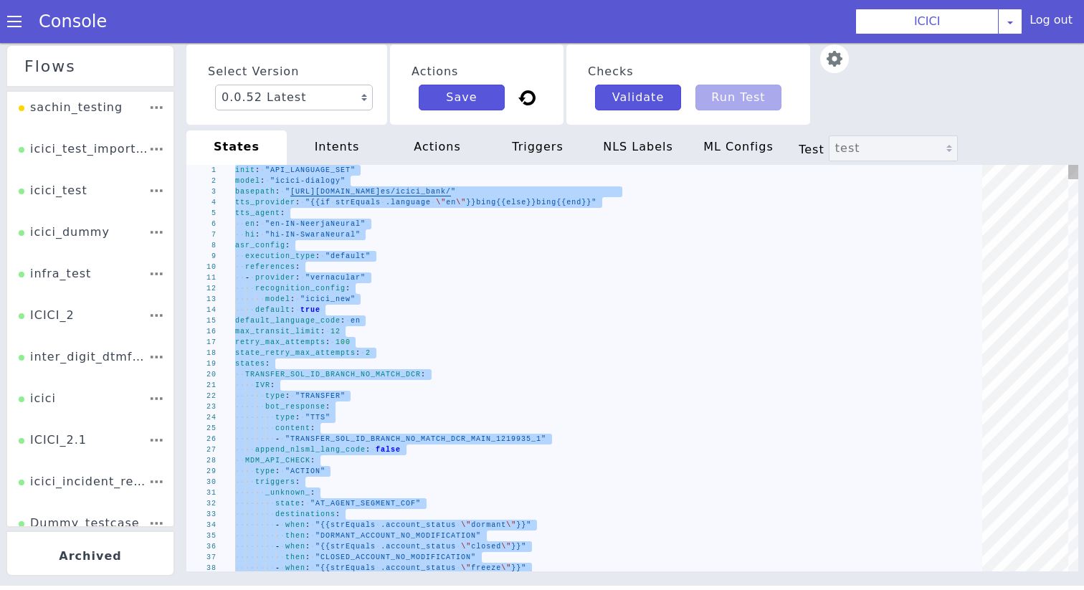
paste textarea "- "ib_931503_car_rmn_accstatus" - "ib_931503_car_rmn_accstatcode""
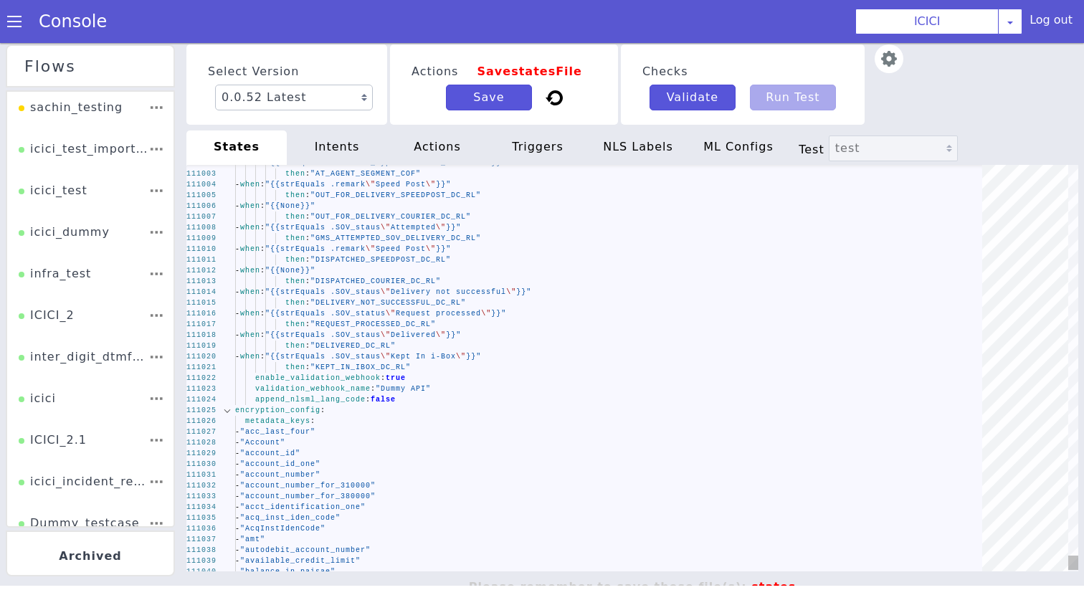
click at [232, 414] on div at bounding box center [227, 410] width 19 height 11
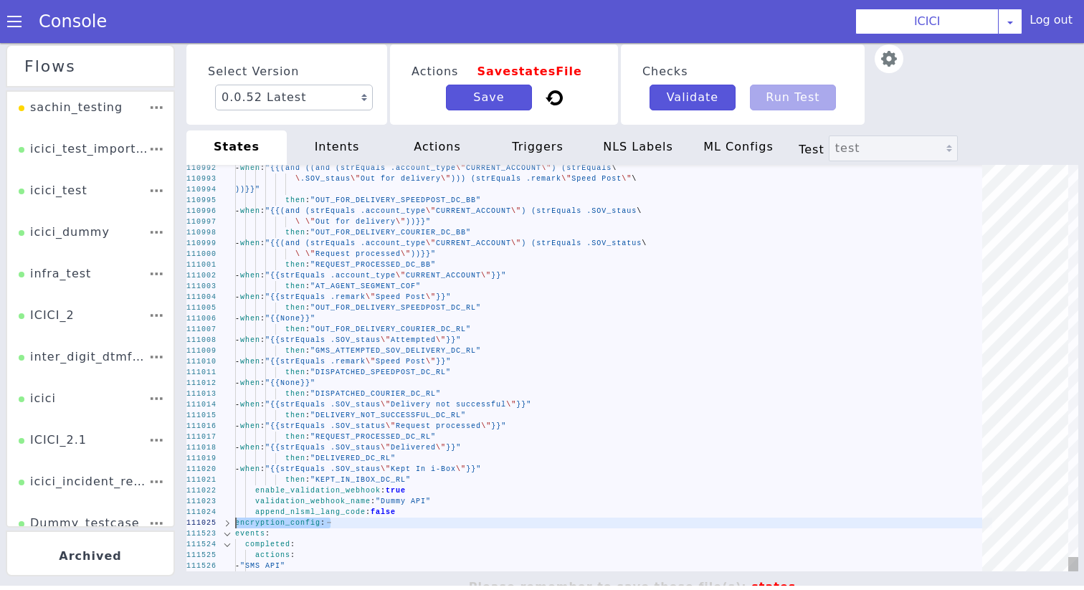
drag, startPoint x: 237, startPoint y: 537, endPoint x: 237, endPoint y: 527, distance: 10.0
type textarea "then: "KEPT_IN_IBOX_DC_RL" enable_validation_webhook: true validation_webhook_n…"
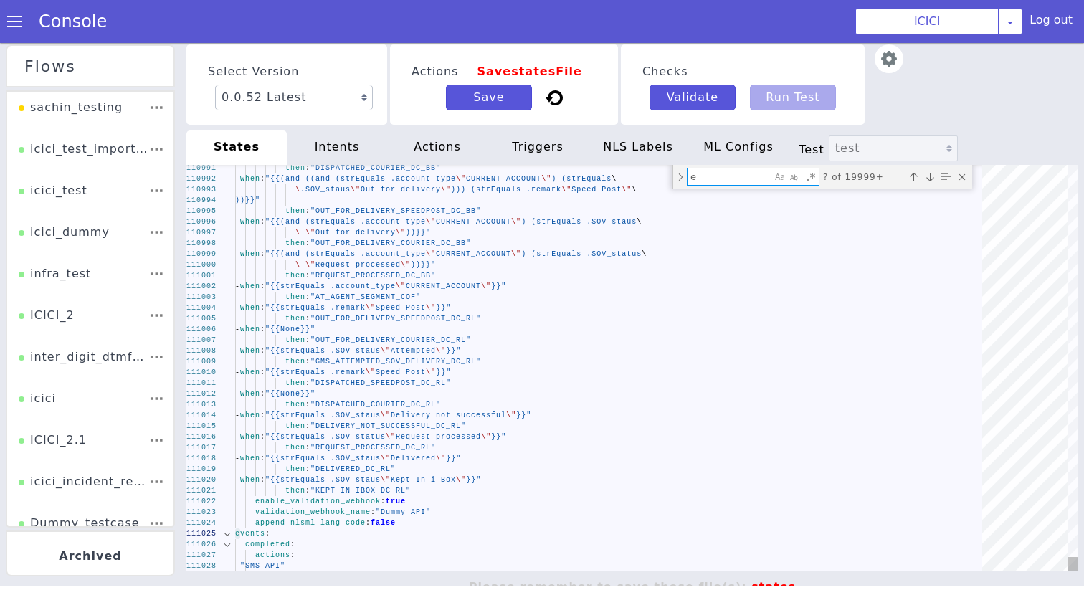
type textarea "en"
type textarea "init: "API_LANGUAGE_SET" model: "icici-dialogy" basepath: "https://s3.ap-south-…"
type textarea "enc"
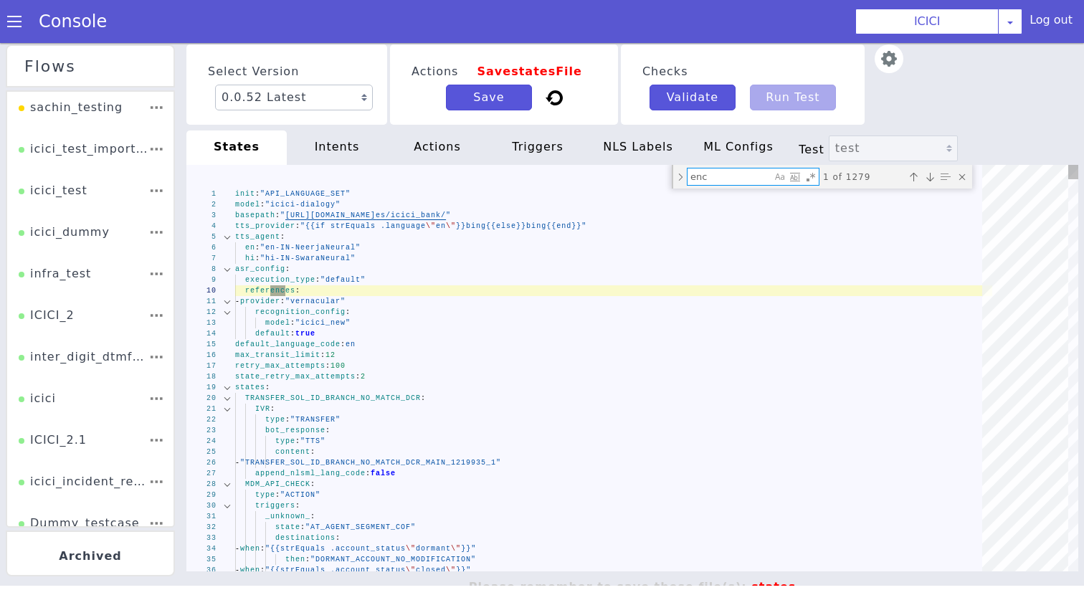
type textarea "state: "AT_AGENT_SEGMENT_COF" _success_: state: "FCRM_TAGGING_DCACT_CA_PINGEN" …"
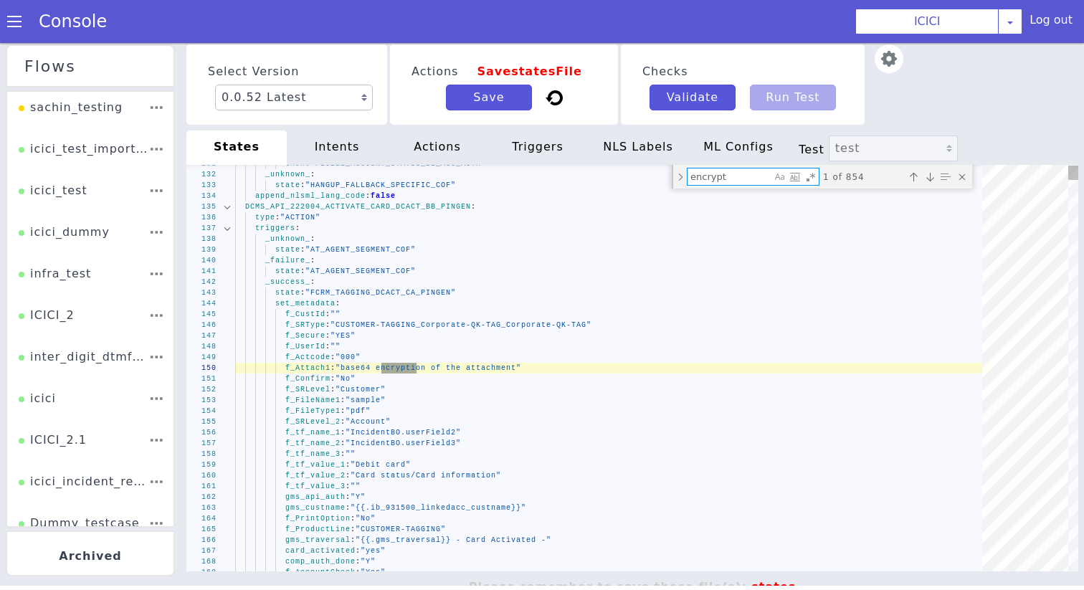
type textarea "encrypti"
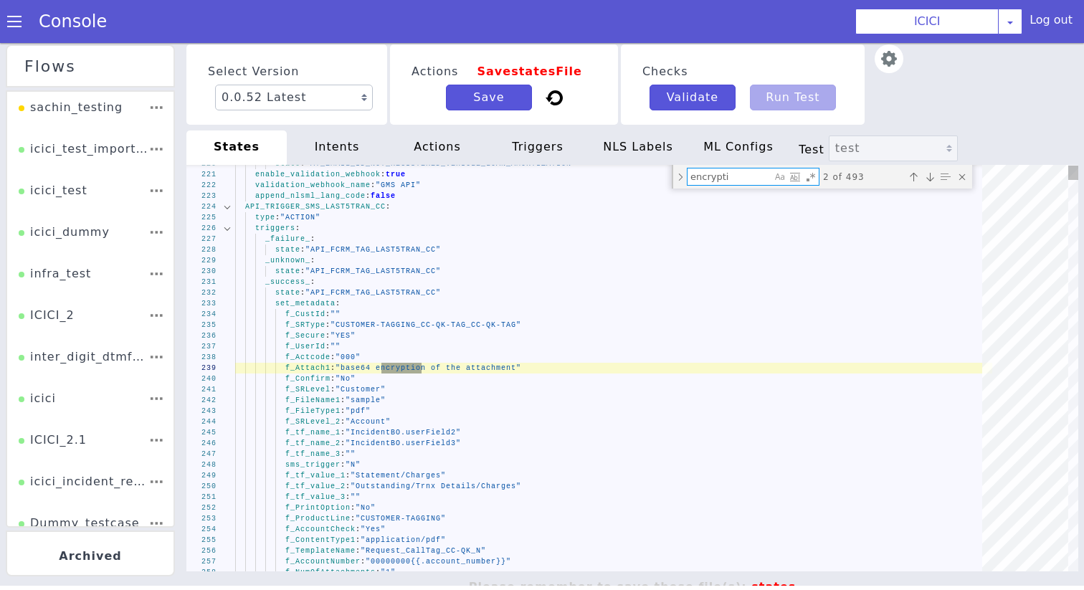
type textarea "context: "dtmf_range" metadata: "dtmf_otp_cc_pingen" append_nlsml_lang_code: fa…"
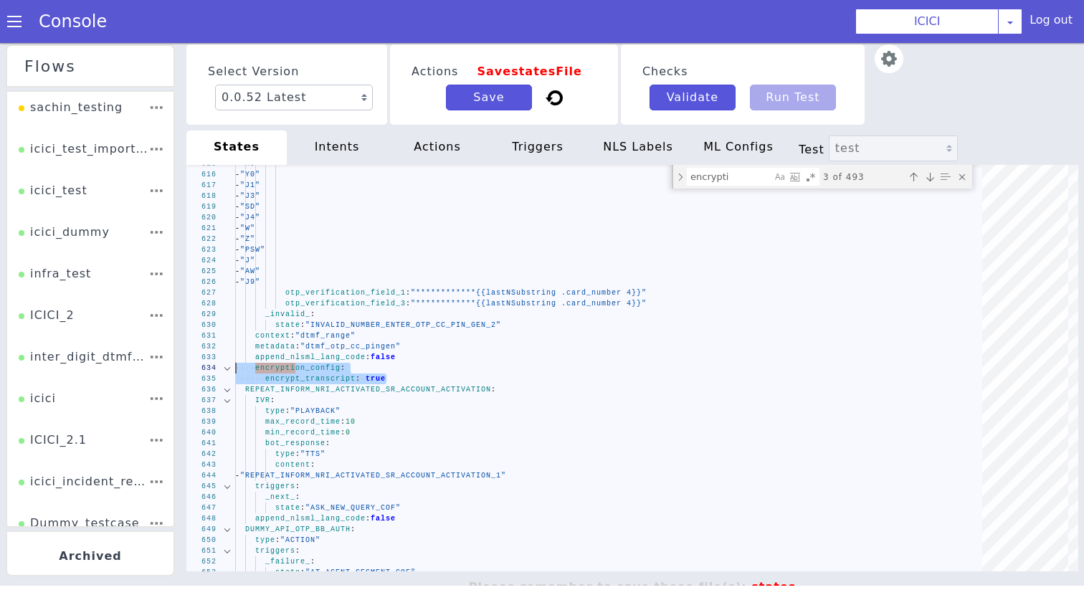
drag, startPoint x: 391, startPoint y: 383, endPoint x: 185, endPoint y: 367, distance: 206.5
click at [736, 169] on textarea "encrypti" at bounding box center [730, 177] width 84 height 16
paste textarea "encryption_config: encrypt_transcript: true"
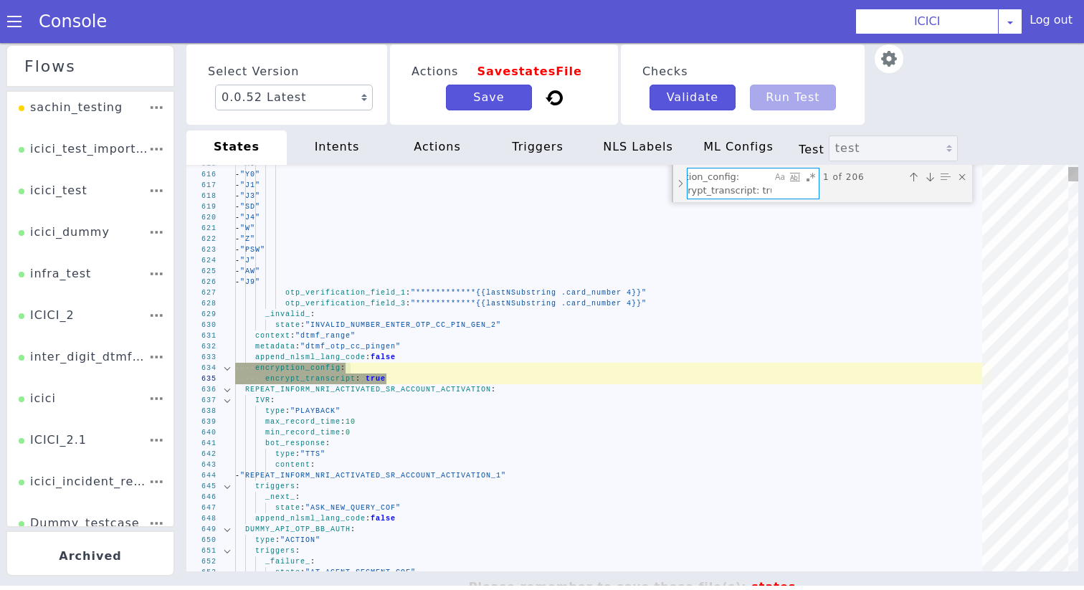
type textarea "encryption_config: encrypt_transcript: true"
click at [684, 185] on div "Toggle Replace mode" at bounding box center [680, 183] width 13 height 37
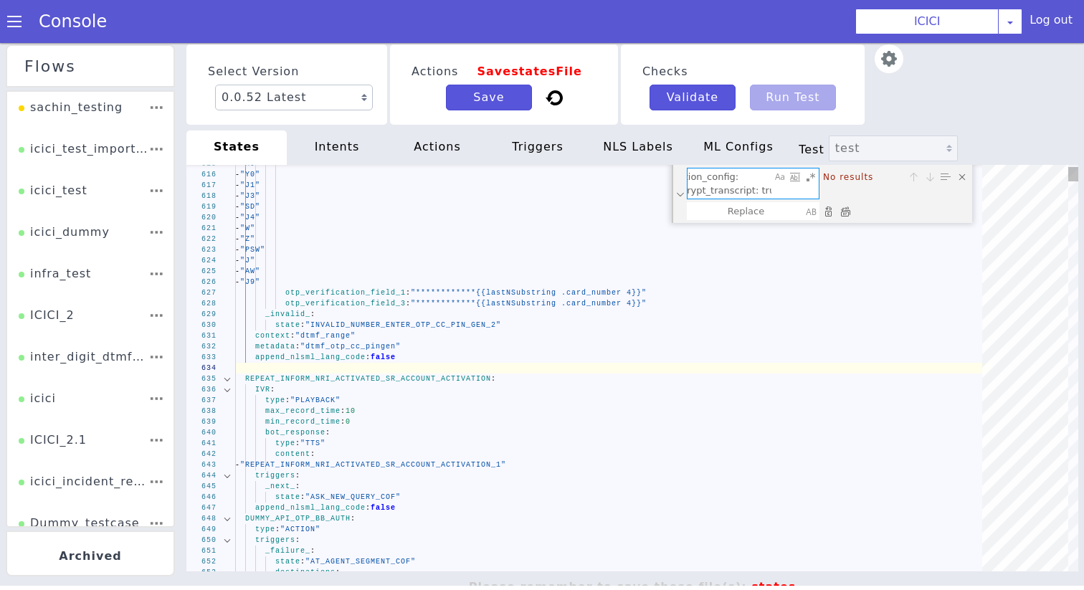
drag, startPoint x: 707, startPoint y: 193, endPoint x: 781, endPoint y: 193, distance: 74.6
click at [781, 193] on div "encryption_config: encrypt_transcript: true encryption_config: encrypt_transcri…" at bounding box center [753, 184] width 131 height 30
type textarea "_cancel_: state: "ASK_NEW_QUERY_COF" _confirm_: state: "DC_DELIVERED_REPEATED_A…"
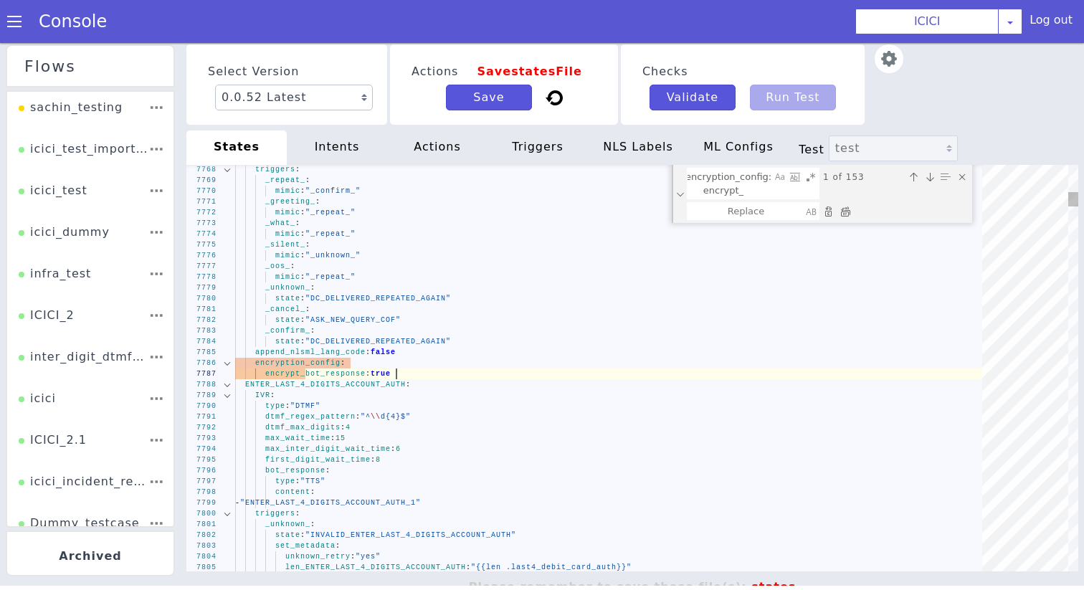
scroll to position [0, 0]
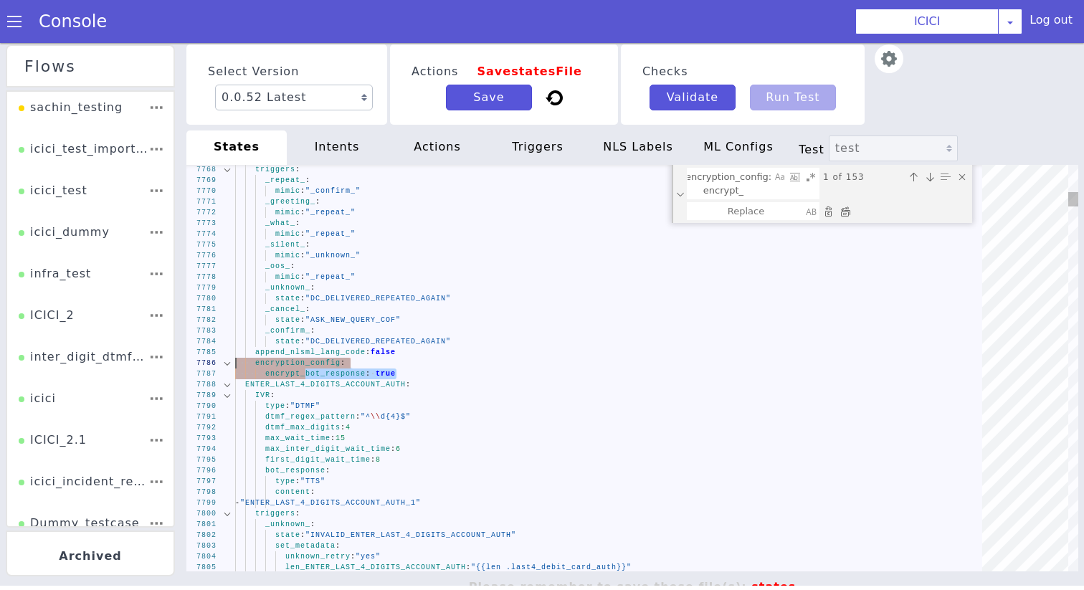
drag, startPoint x: 406, startPoint y: 375, endPoint x: 220, endPoint y: 368, distance: 185.9
click at [732, 193] on textarea "encryption_config: encrypt_" at bounding box center [730, 184] width 84 height 30
paste textarea "bot_response: true"
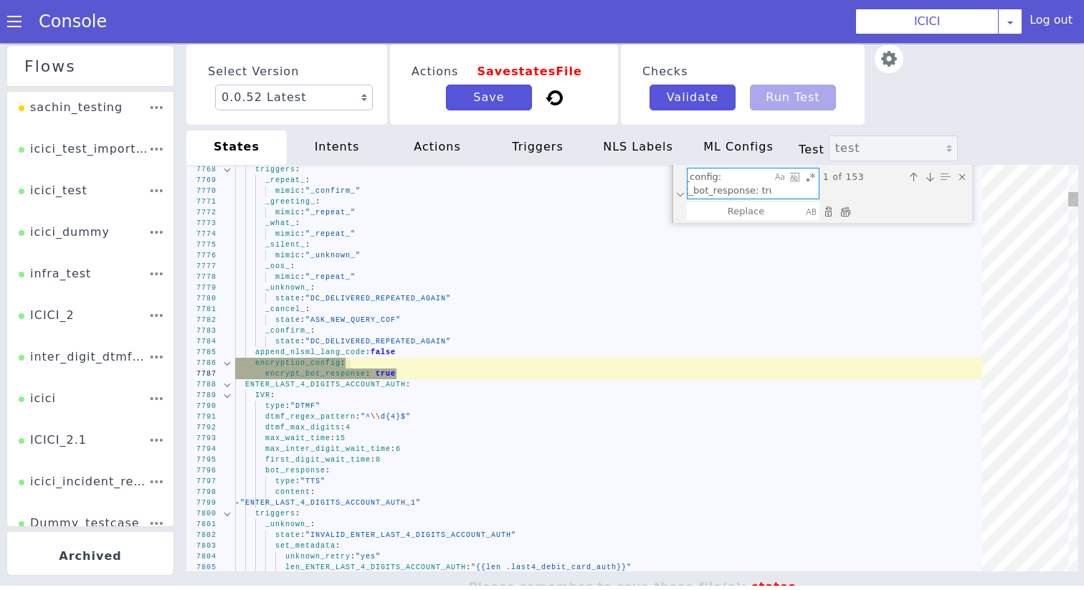
type textarea "encryption_config: encrypt_bot_response: true"
click at [853, 211] on div at bounding box center [828, 211] width 283 height 18
click at [846, 211] on div "Replace All (⌘Enter)" at bounding box center [845, 211] width 14 height 14
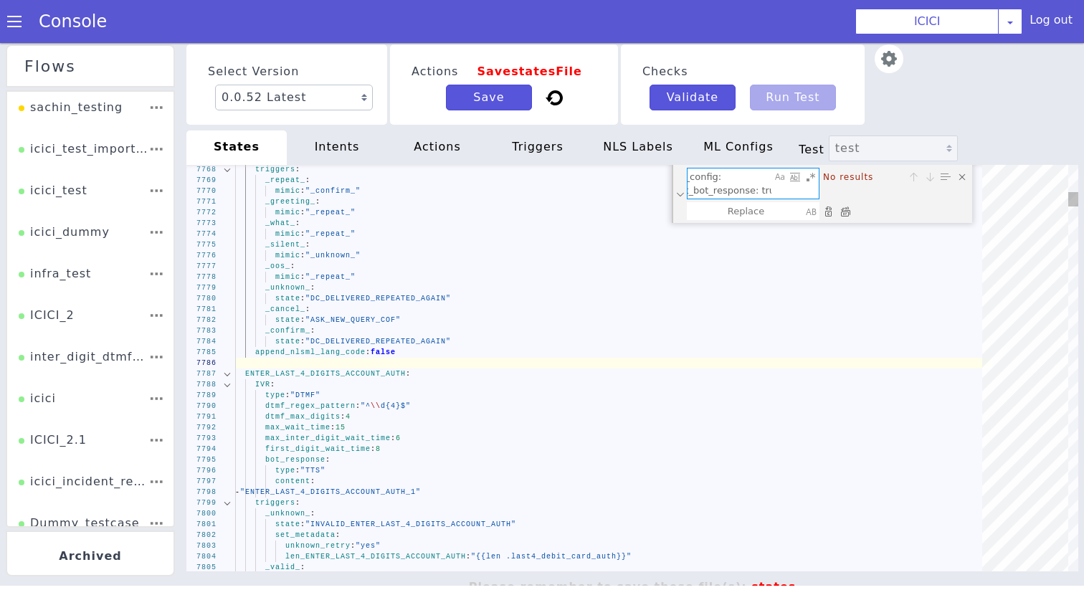
scroll to position [0, 0]
drag, startPoint x: 742, startPoint y: 178, endPoint x: 549, endPoint y: 177, distance: 192.9
click at [549, 177] on div "7768 7769 7770 7771 7772 7773 7774 7775 7776 7777 7778 7779 7780 7781 7782 7783…" at bounding box center [632, 368] width 892 height 407
type textarea "- when: "{{ge (float .ib_310000_acc_bal_availbal_rupp_only) (float .dmtf_callto…"
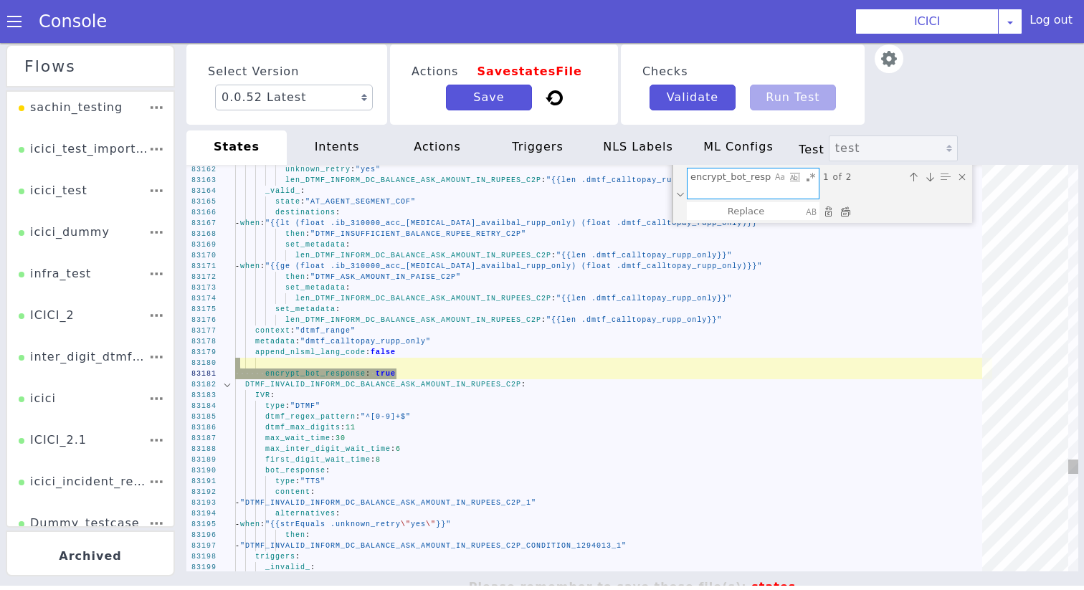
type textarea "encrypt_bot_response: true"
click at [845, 209] on div "Replace All (⌘Enter)" at bounding box center [845, 211] width 14 height 14
type textarea "- when: "{{ge (float .ib_310000_acc_bal_availbal_rupp_only) (float .dmtf_callto…"
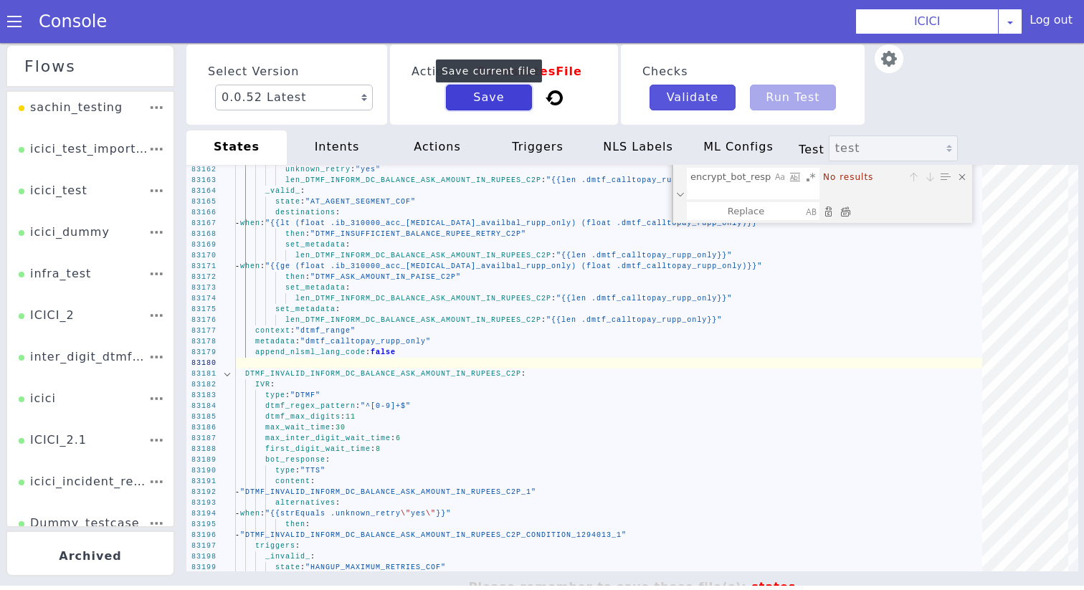
click at [493, 92] on button "Save" at bounding box center [489, 98] width 86 height 26
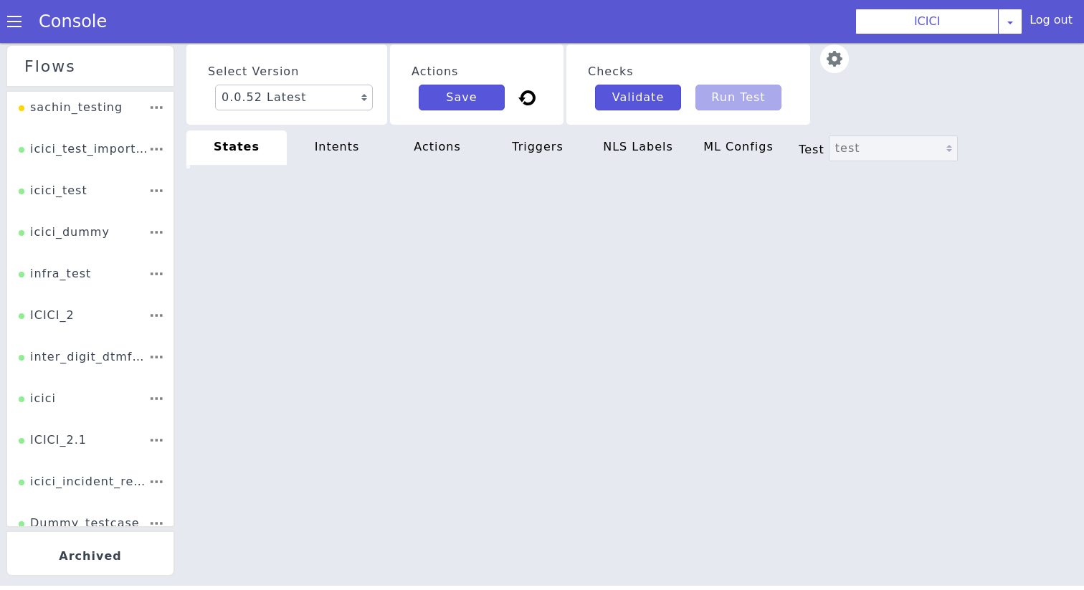
type textarea "- when: "{{ge (float .ib_310000_acc_bal_availbal_rupp_only) (float .dmtf_callto…"
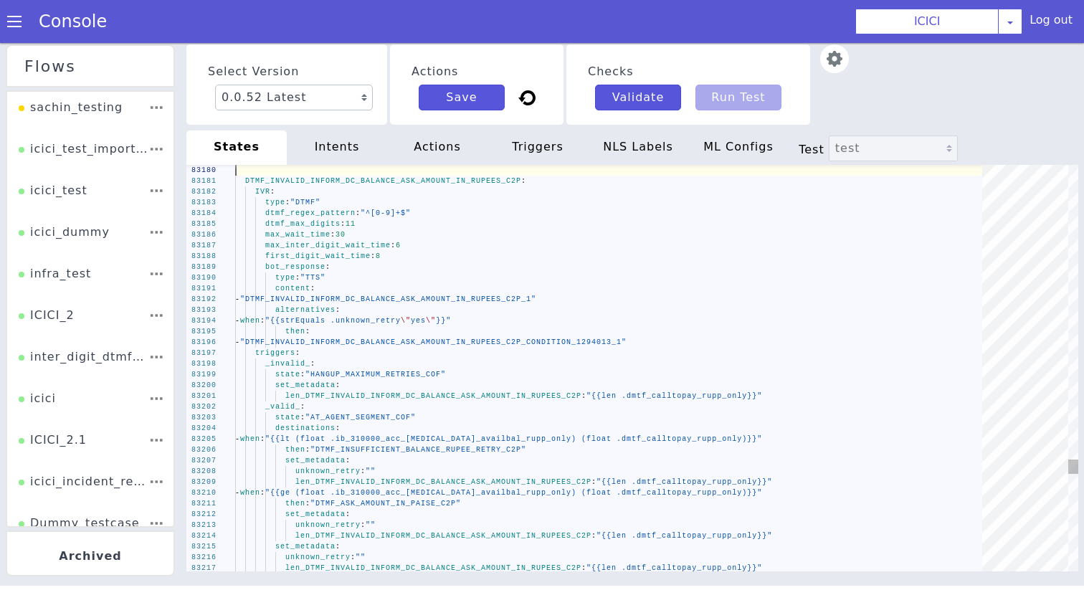
click at [351, 141] on div "intents" at bounding box center [337, 148] width 100 height 34
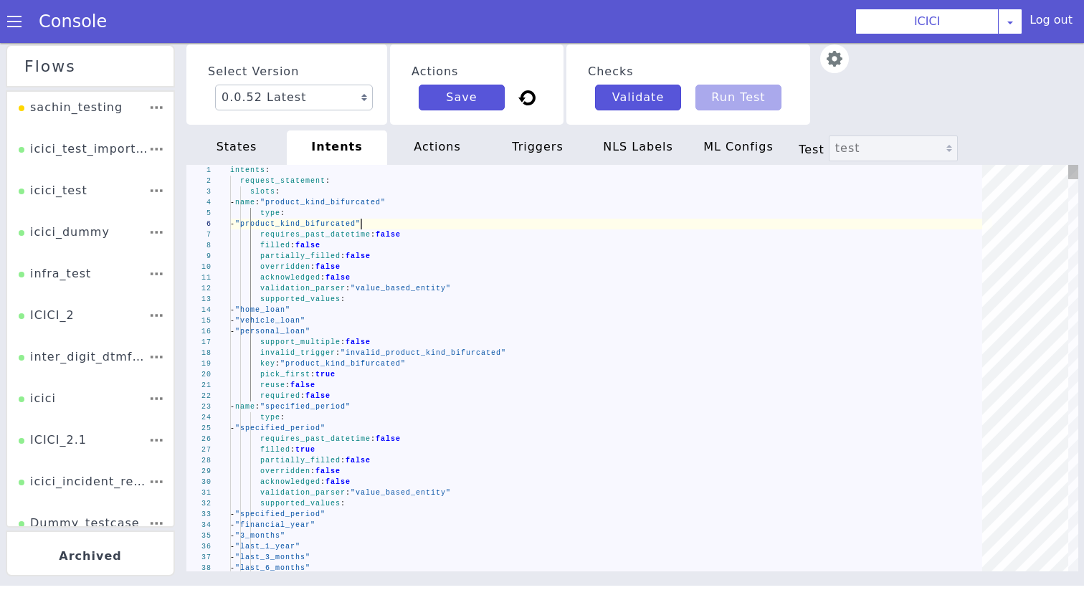
click at [360, 225] on span ""product_kind_bifurcated"" at bounding box center [298, 224] width 126 height 8
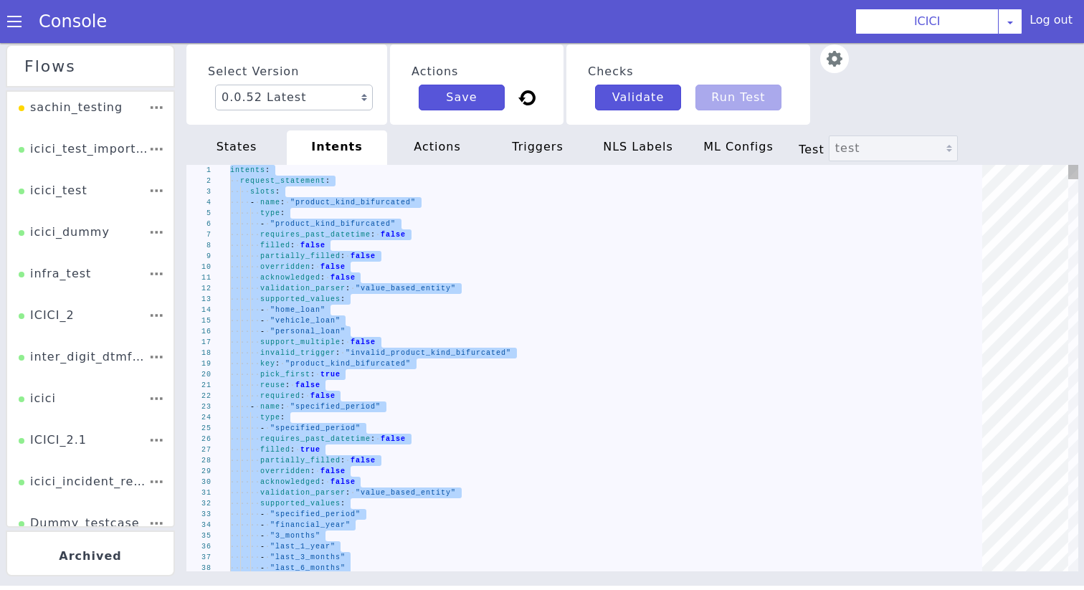
type textarea "set_metadata: intent: "request_new_product" security_level: "1" set_metadata: i…"
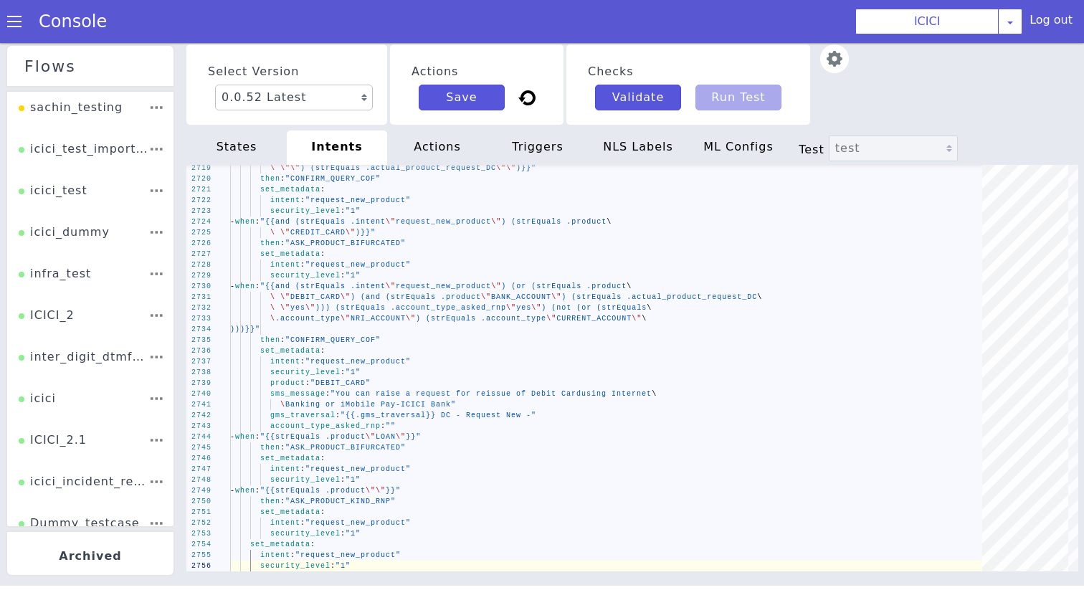
click at [417, 141] on div "actions" at bounding box center [437, 148] width 100 height 34
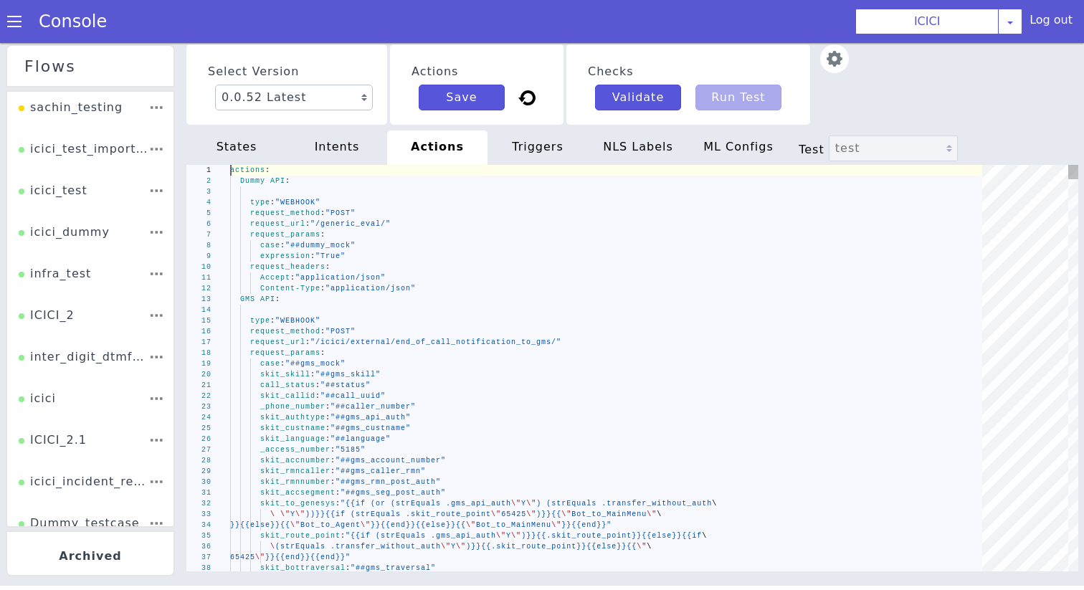
click at [368, 235] on div "request_params :" at bounding box center [611, 235] width 762 height 11
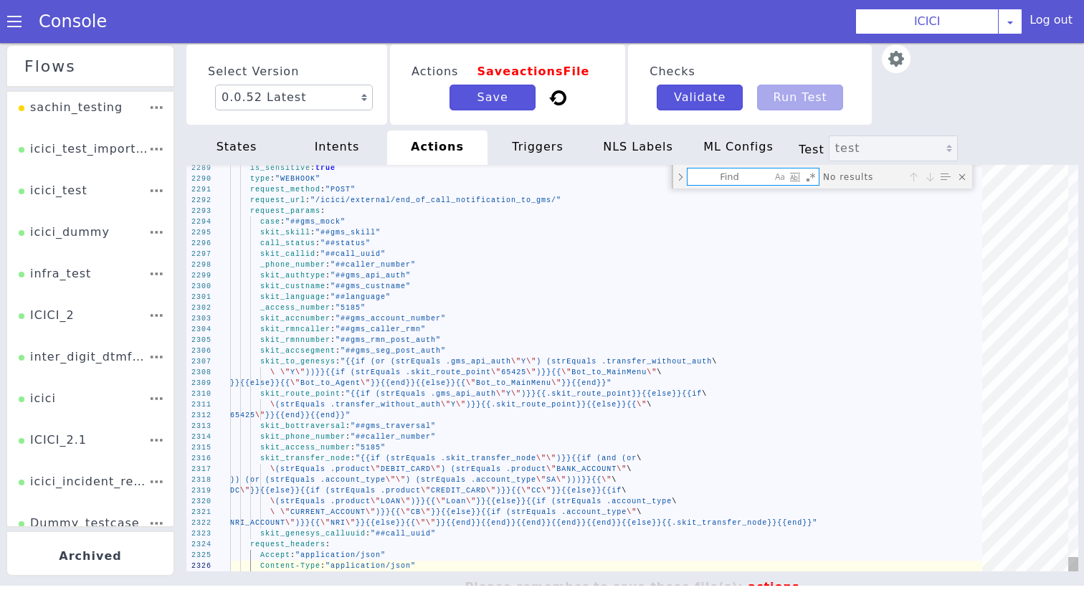
type textarea "actions: Dummy API: is_sensitive: true type: "WEBHOOK" request_method: "POST" r…"
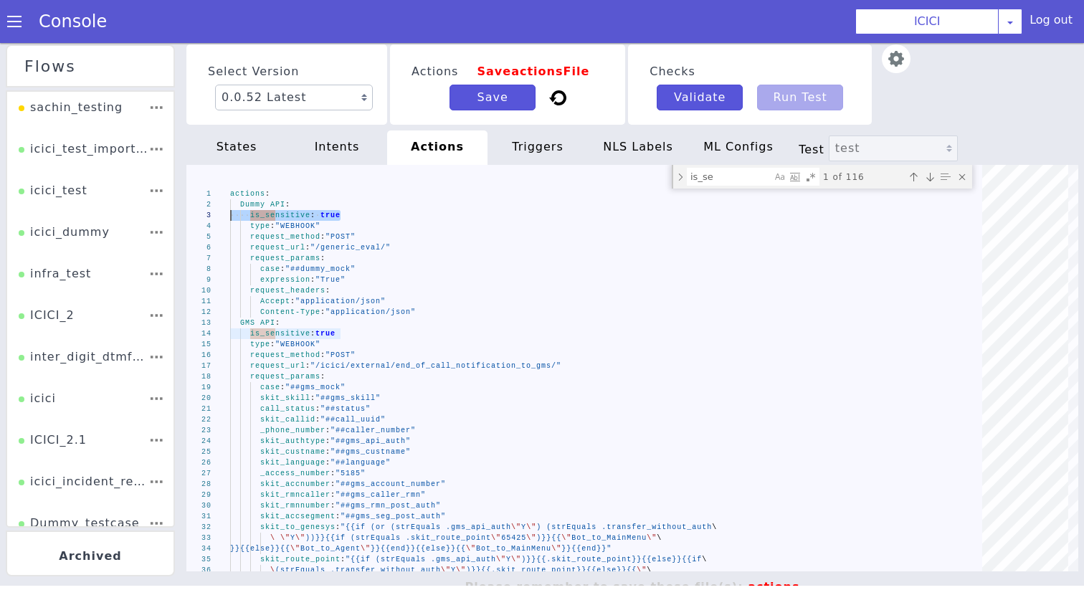
drag, startPoint x: 354, startPoint y: 214, endPoint x: 159, endPoint y: 214, distance: 195.8
click at [738, 182] on textarea "is_se" at bounding box center [730, 177] width 84 height 16
paste textarea "is_sensitive: tru"
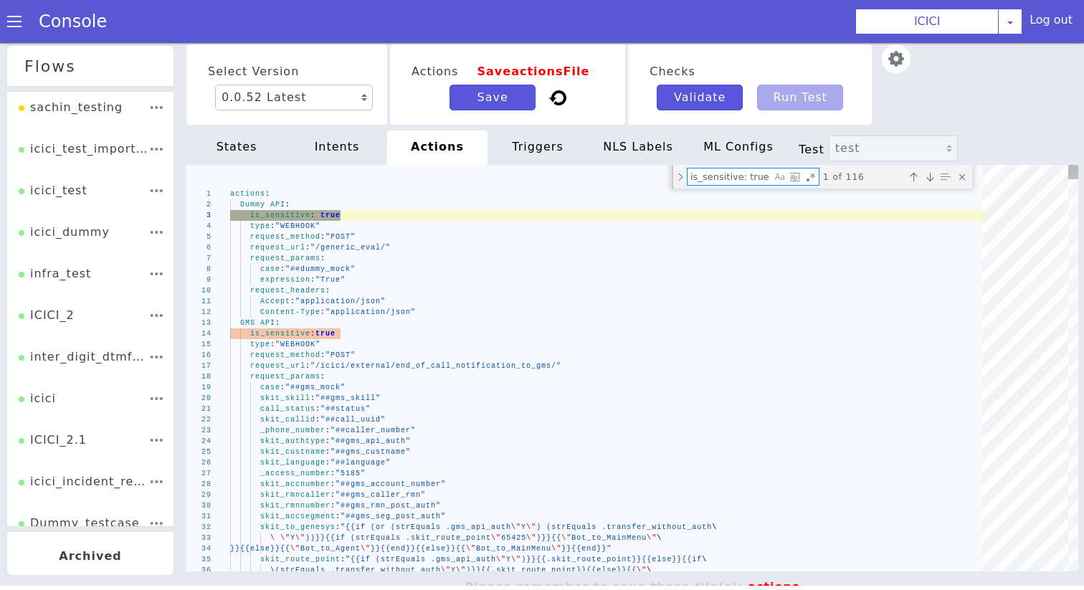
type textarea "is_sensitive: true"
click at [681, 174] on div "Toggle Replace mode" at bounding box center [680, 177] width 13 height 24
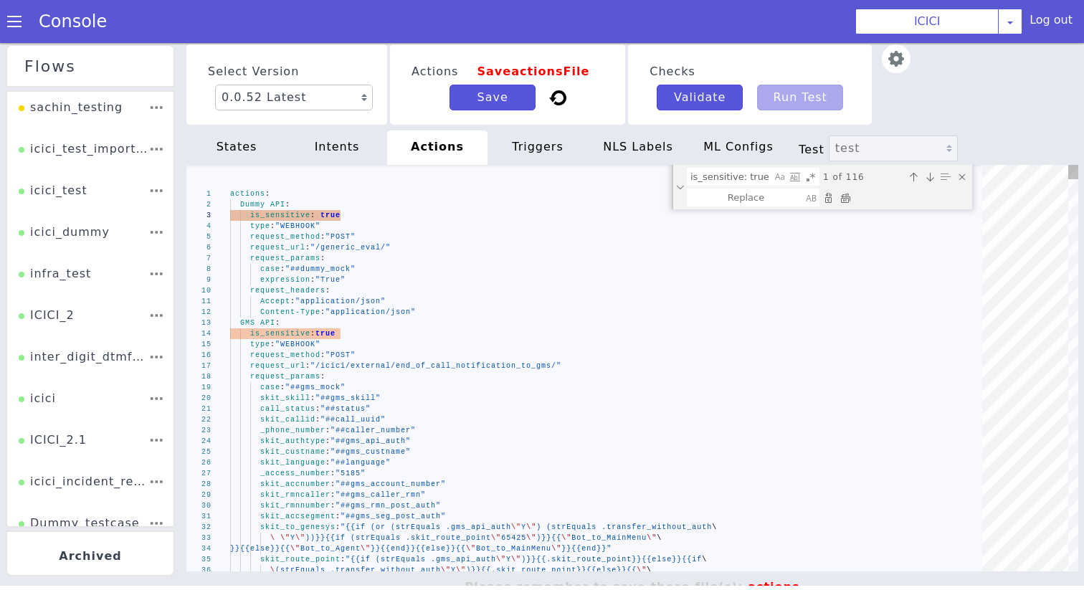
click at [847, 192] on div "Replace All (⌘Enter)" at bounding box center [845, 198] width 14 height 14
type textarea "actions: Dummy API: type: "WEBHOOK" request_method: "POST" request_url: "/gener…"
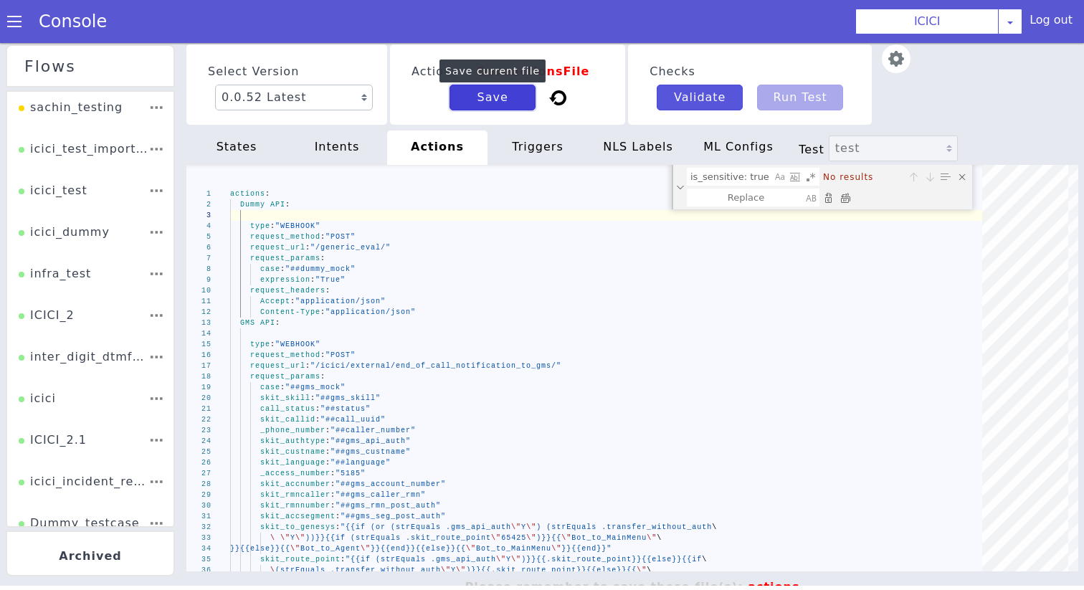
click at [495, 95] on button "Save" at bounding box center [493, 98] width 86 height 26
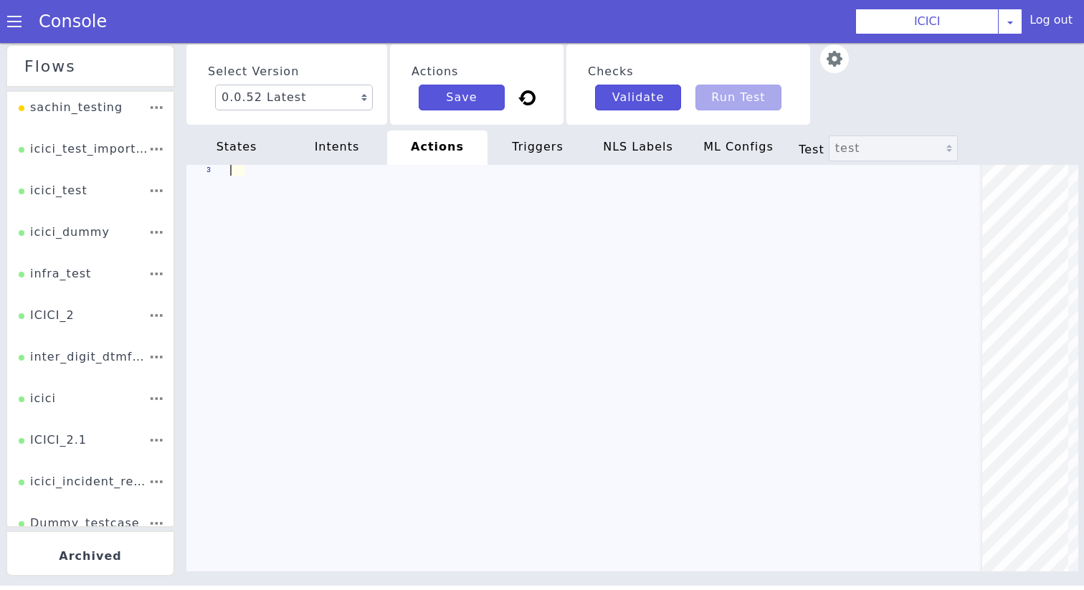
type textarea "actions: Dummy API: is_sensitive: true type: "WEBHOOK" request_method: "POST" r…"
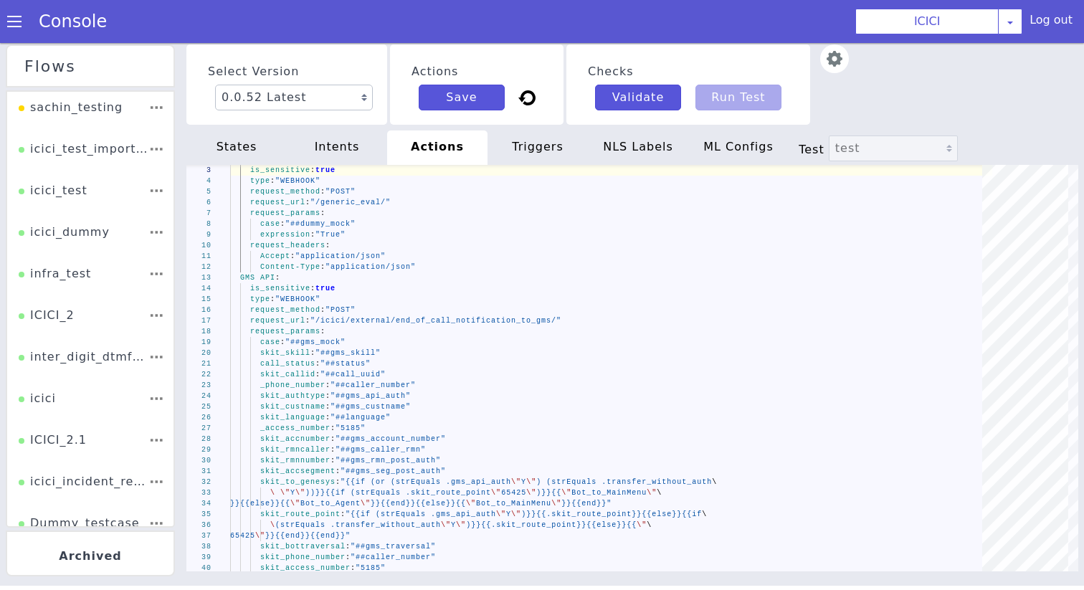
click at [560, 149] on div "triggers" at bounding box center [538, 148] width 100 height 34
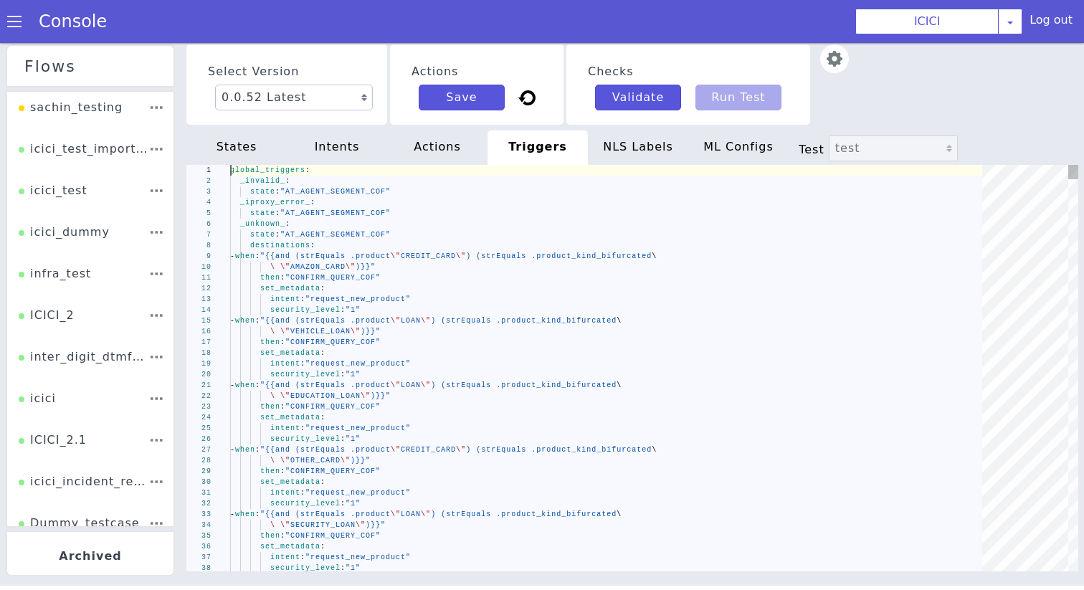
click at [460, 263] on div "\ \" AMAZON_CARD \" )}}"" at bounding box center [611, 267] width 762 height 11
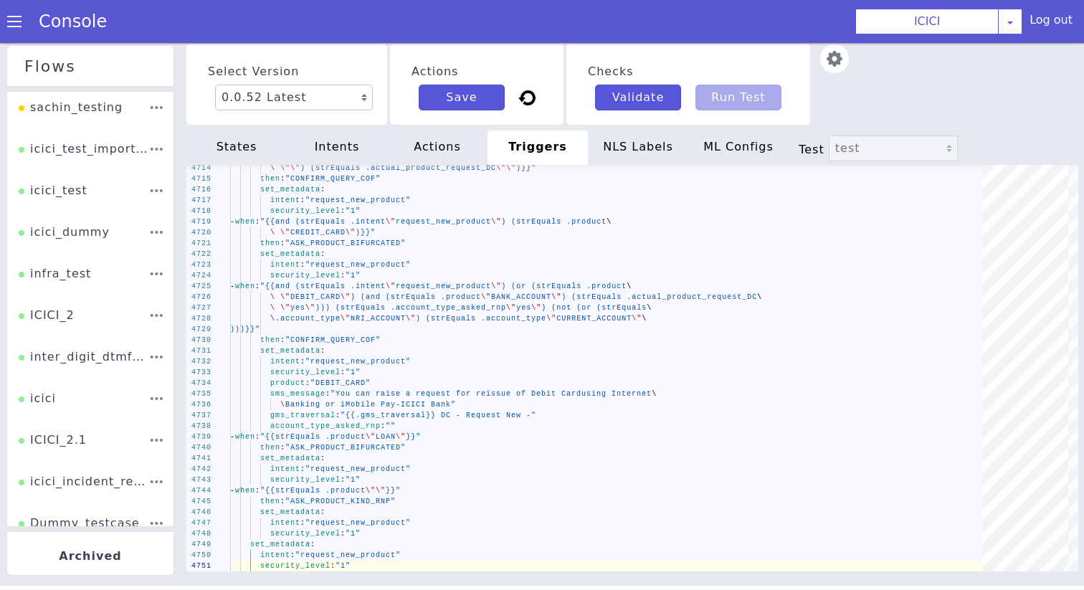
click at [624, 151] on div "NLS Labels" at bounding box center [638, 148] width 100 height 34
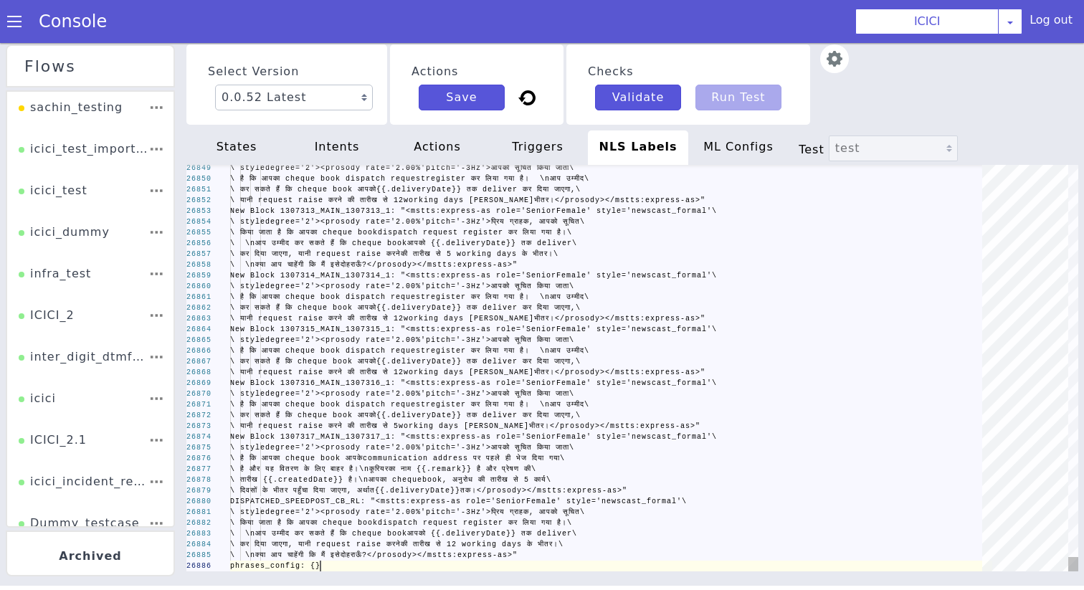
scroll to position [0, 90]
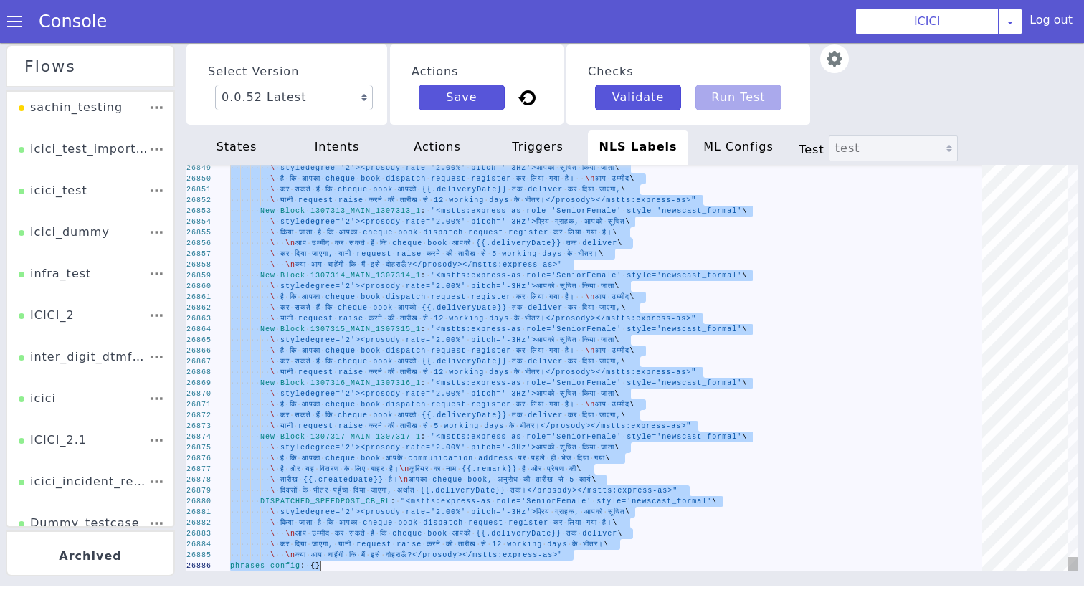
paste textarea "Editor content;Press Alt+F1 for Accessibility Options."
type textarea "s:express-as role='SeniorFemale' style='newscast_formal'\ \ styledegree='2'><pr…"
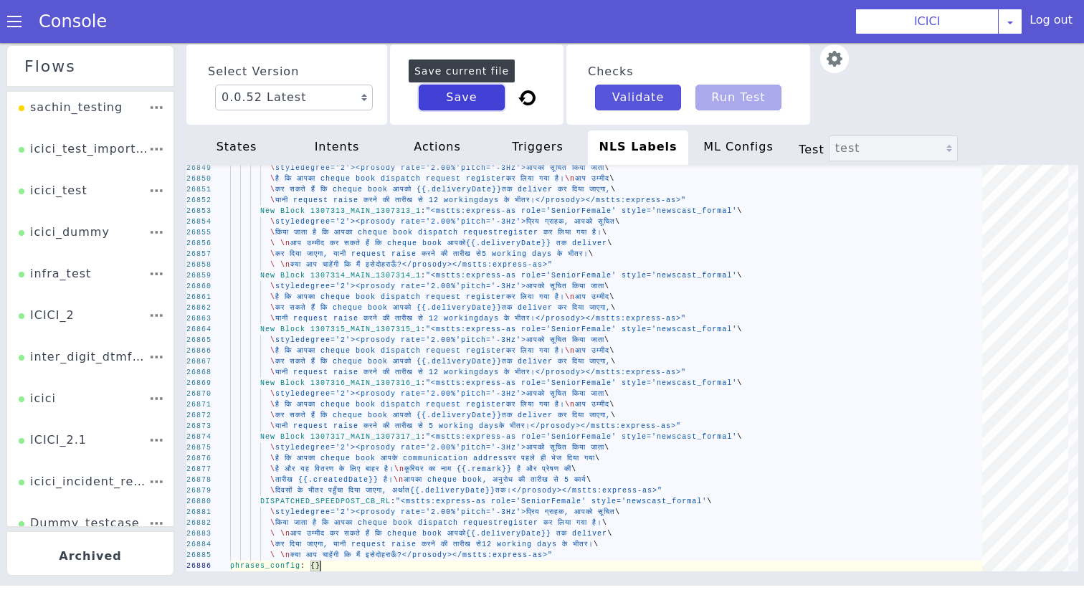
click at [453, 104] on button "Save" at bounding box center [462, 98] width 86 height 26
click at [14, 24] on span at bounding box center [14, 21] width 14 height 14
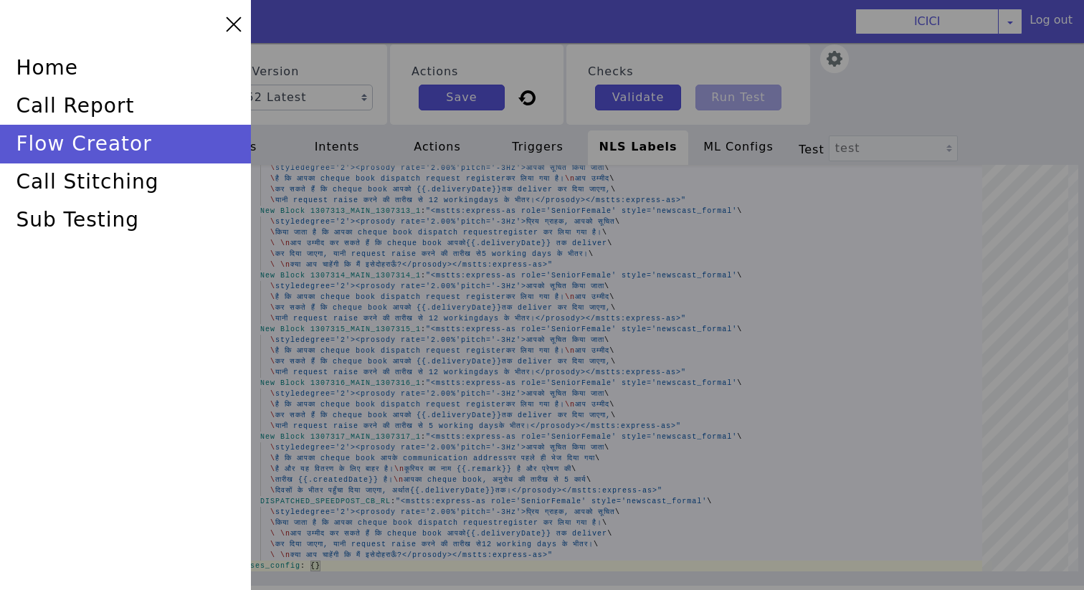
click at [386, 197] on div at bounding box center [542, 295] width 1084 height 590
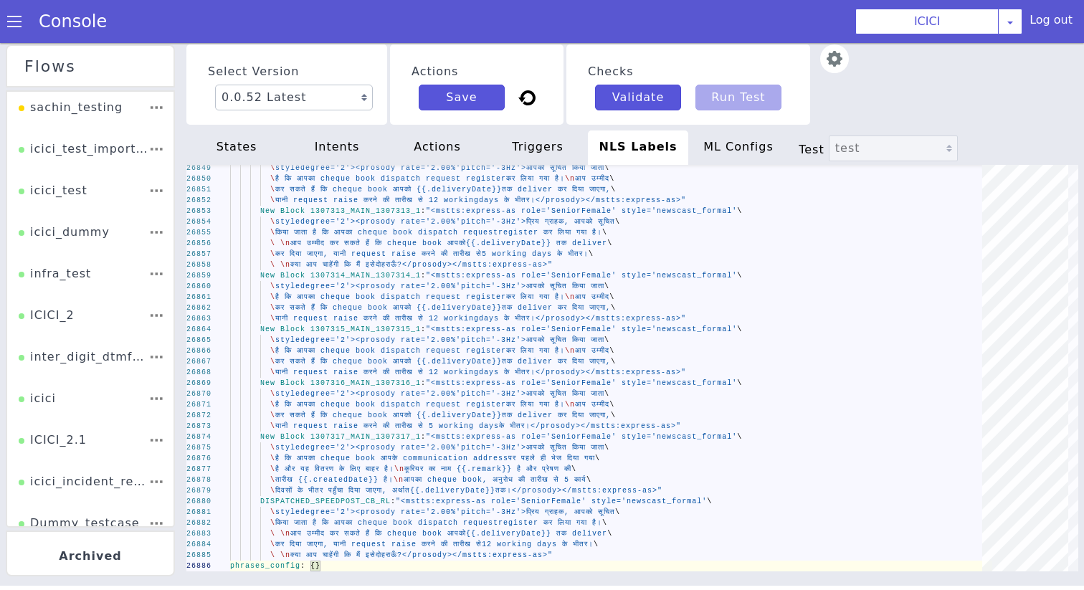
click at [16, 15] on span at bounding box center [14, 21] width 14 height 14
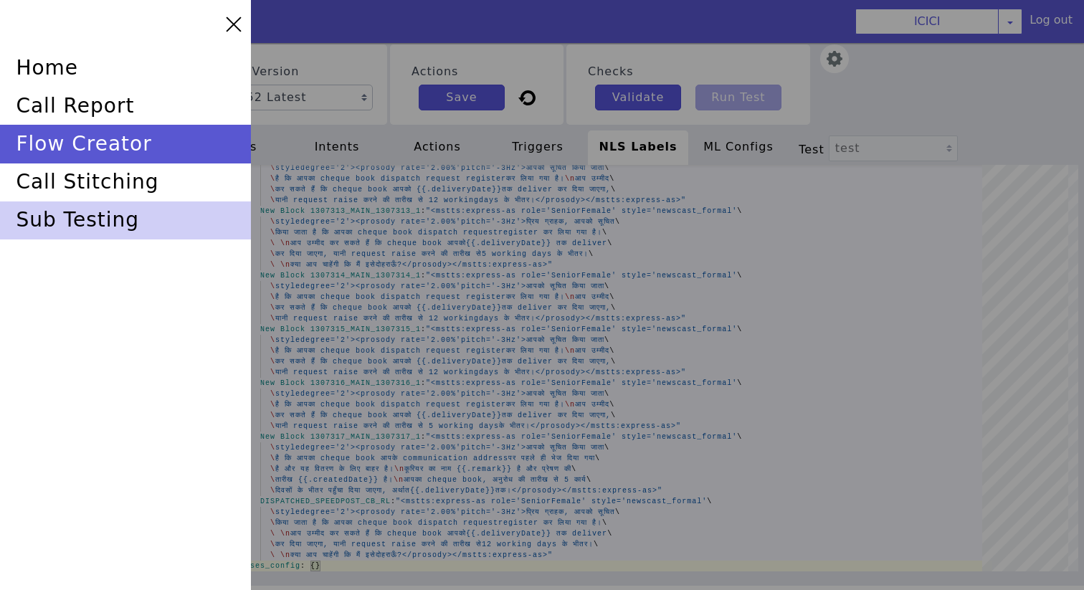
click at [85, 227] on div "sub testing" at bounding box center [125, 221] width 251 height 38
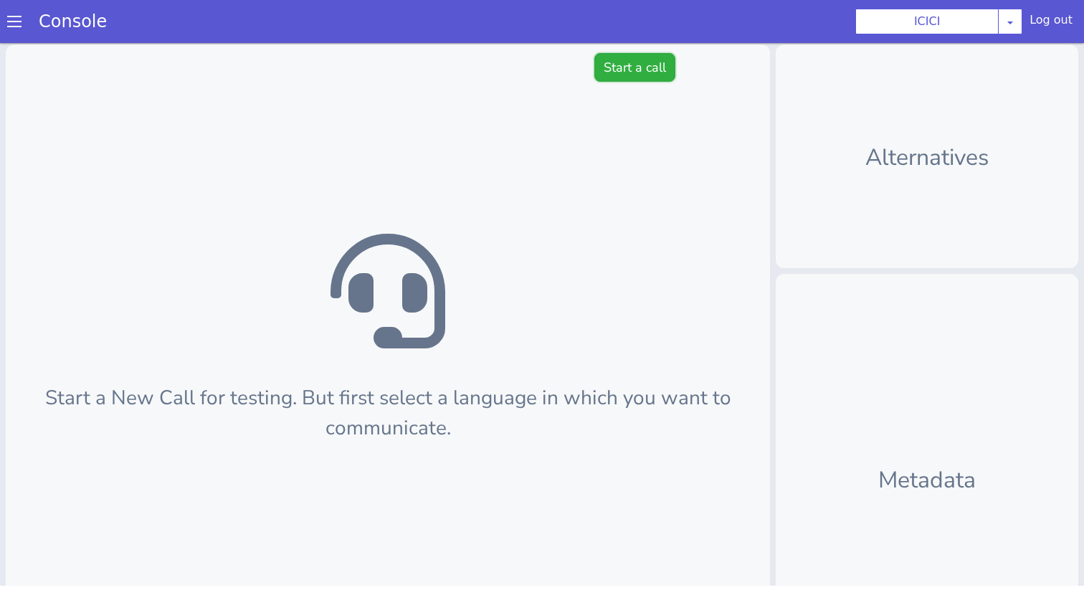
click at [620, 68] on button "Start a call" at bounding box center [635, 67] width 81 height 29
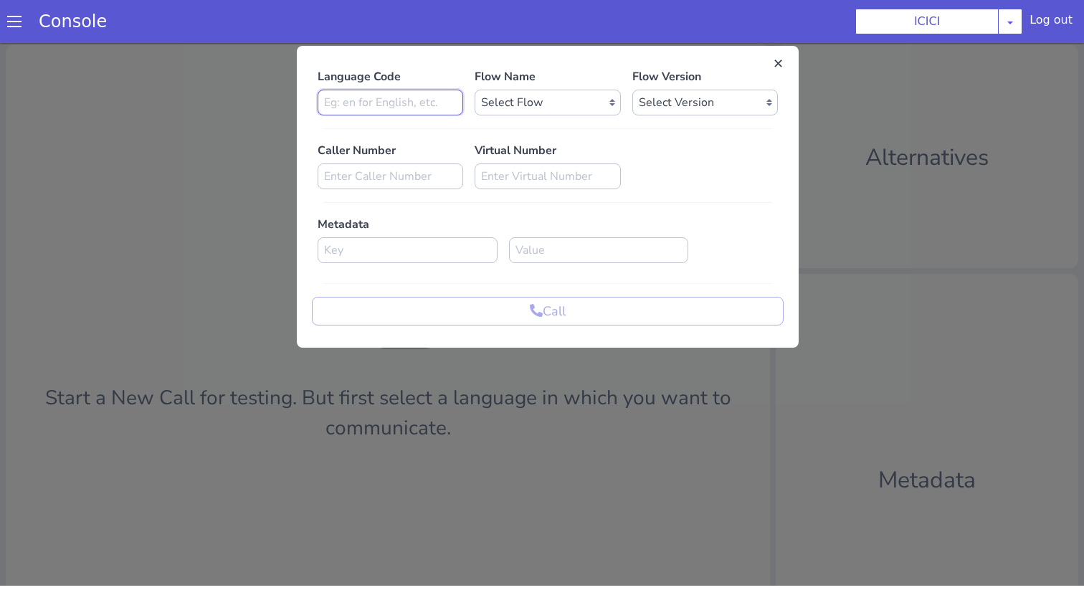
click at [454, 100] on input at bounding box center [391, 103] width 146 height 26
type input "n"
type input "en"
click at [539, 89] on div "Flow Name Select Flow sachin_testing icici_test_import_1 icici_test icici_dummy…" at bounding box center [547, 91] width 157 height 47
click at [539, 99] on select "Select Flow sachin_testing icici_test_import_1 icici_test icici_dummy infra_tes…" at bounding box center [548, 103] width 146 height 26
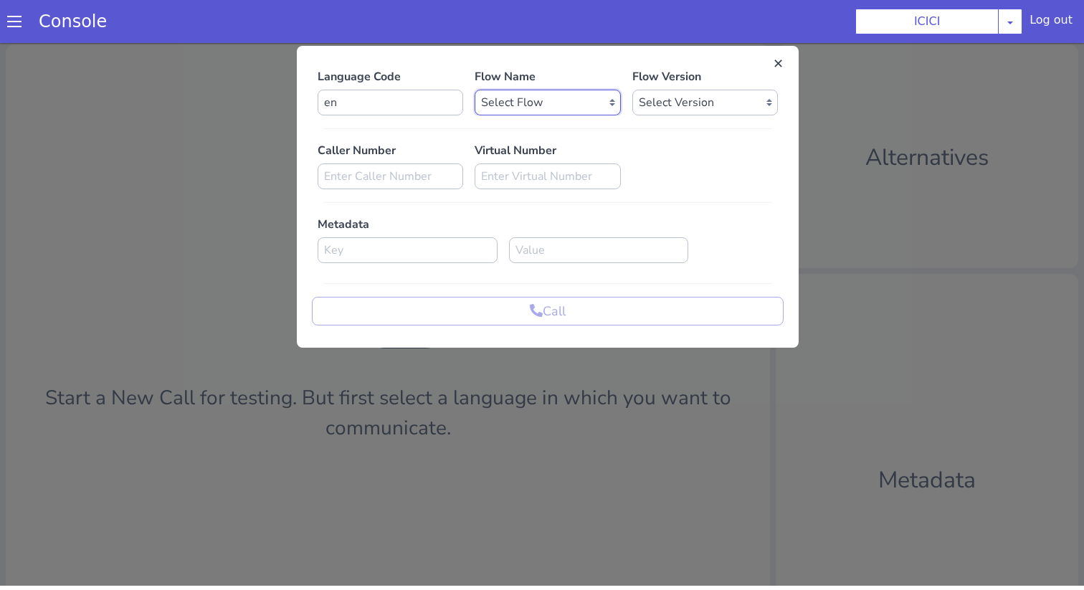
select select "b03a4faf-32c3-4c7e-b817-7f3662e43ade"
click at [475, 90] on select "Select Flow sachin_testing icici_test_import_1 icici_test icici_dummy infra_tes…" at bounding box center [548, 103] width 146 height 26
click at [668, 100] on select "Select Version 0.0.52 0.0.51 0.0.50 0.0.49 0.0.48 0.0.47 0.0.46 0.0.45 0.0.44 0…" at bounding box center [706, 103] width 146 height 26
select select "0.0.52"
click at [633, 90] on select "Select Version 0.0.52 0.0.51 0.0.50 0.0.49 0.0.48 0.0.47 0.0.46 0.0.45 0.0.44 0…" at bounding box center [706, 103] width 146 height 26
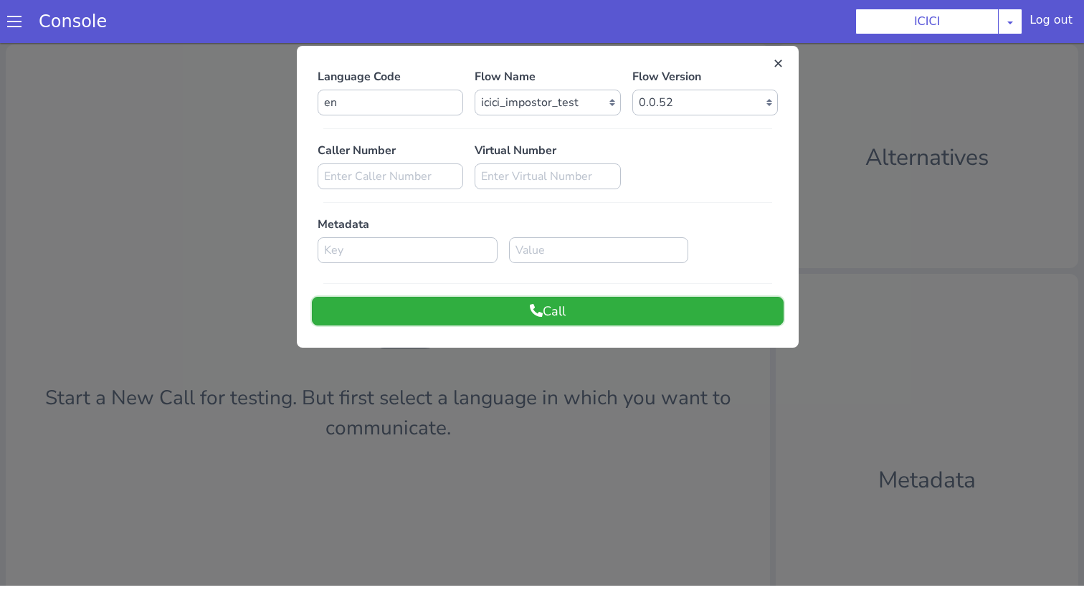
click at [627, 321] on button "Call" at bounding box center [548, 311] width 472 height 29
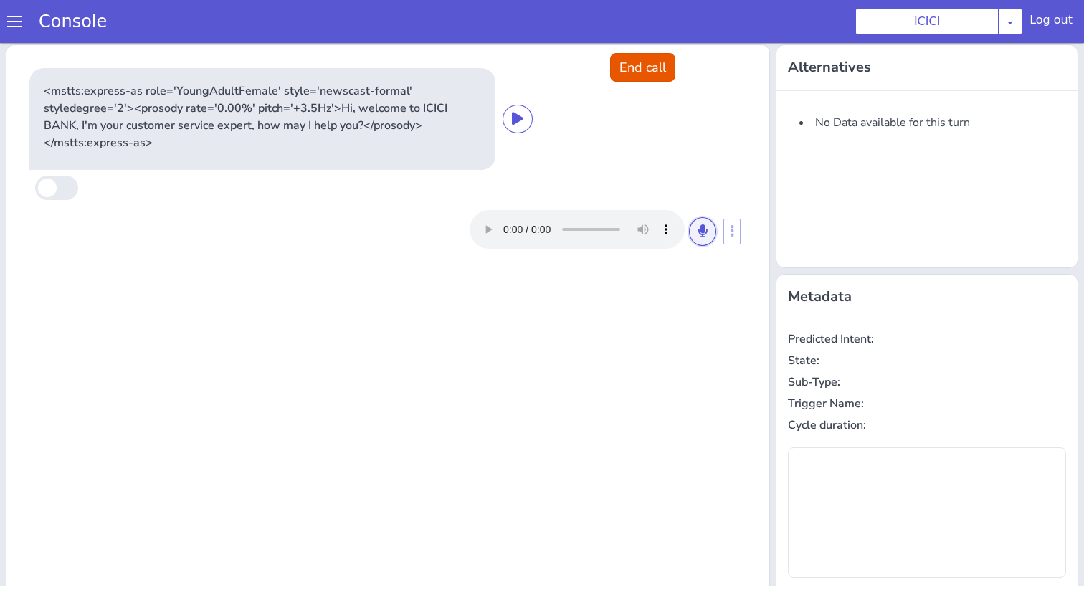
click at [704, 231] on icon at bounding box center [703, 231] width 9 height 13
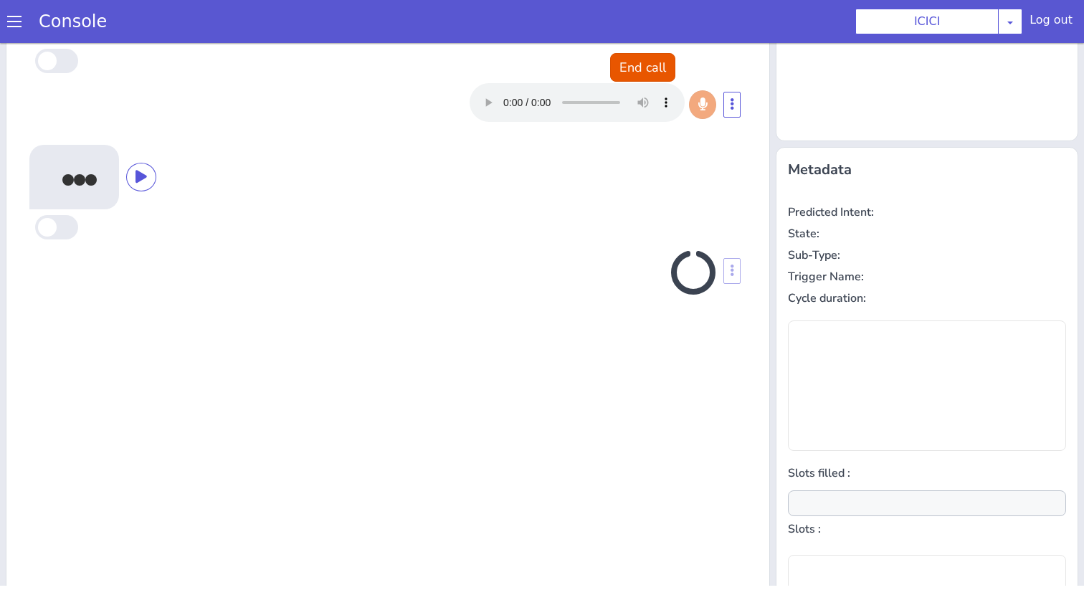
scroll to position [141, 0]
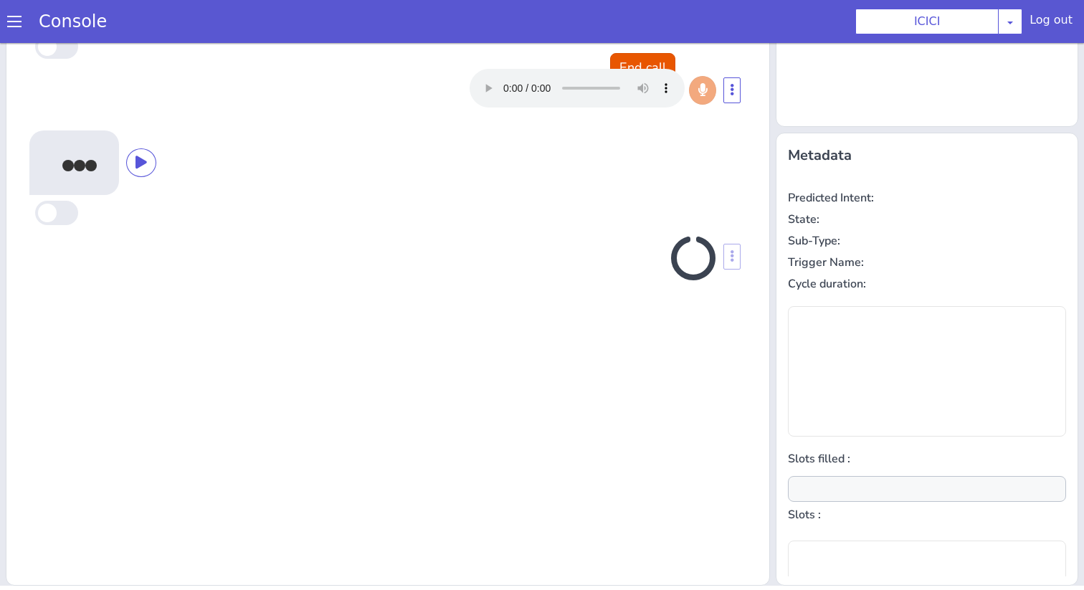
type input "product"
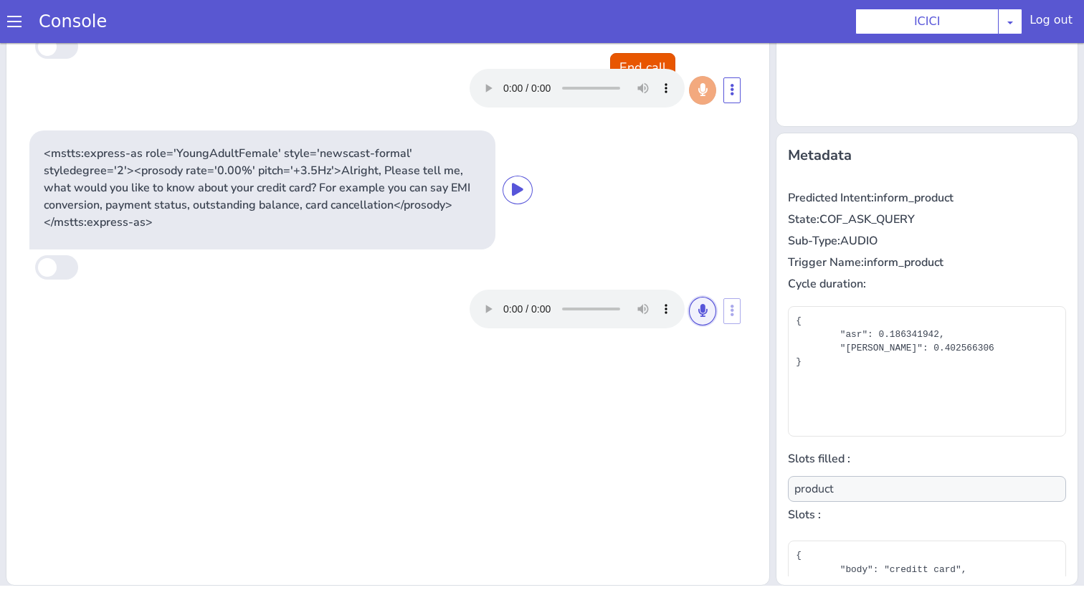
click at [709, 310] on button at bounding box center [702, 311] width 27 height 29
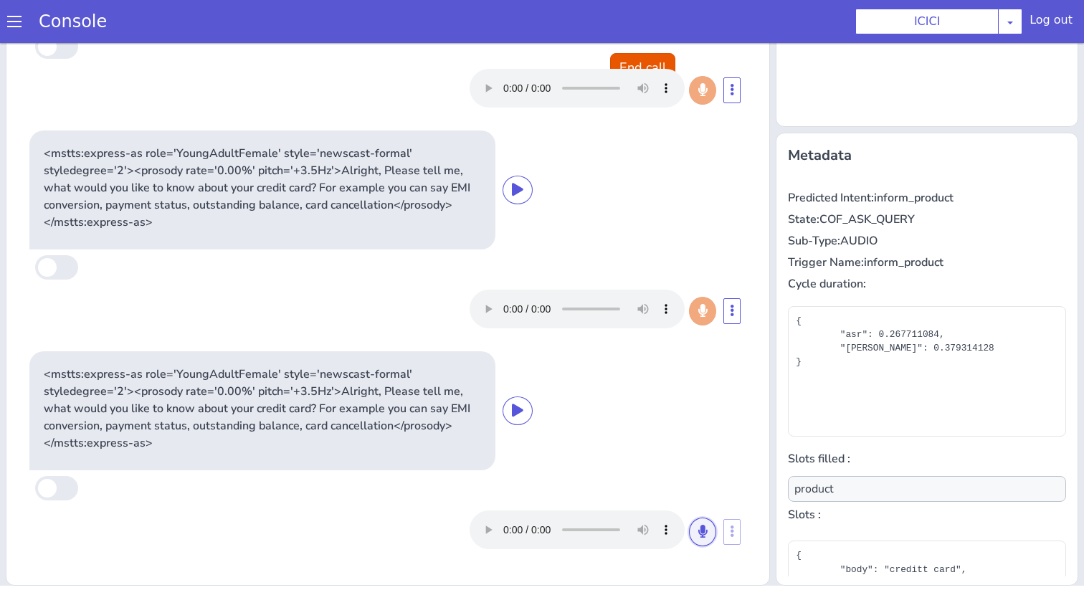
click at [707, 531] on icon at bounding box center [703, 531] width 9 height 13
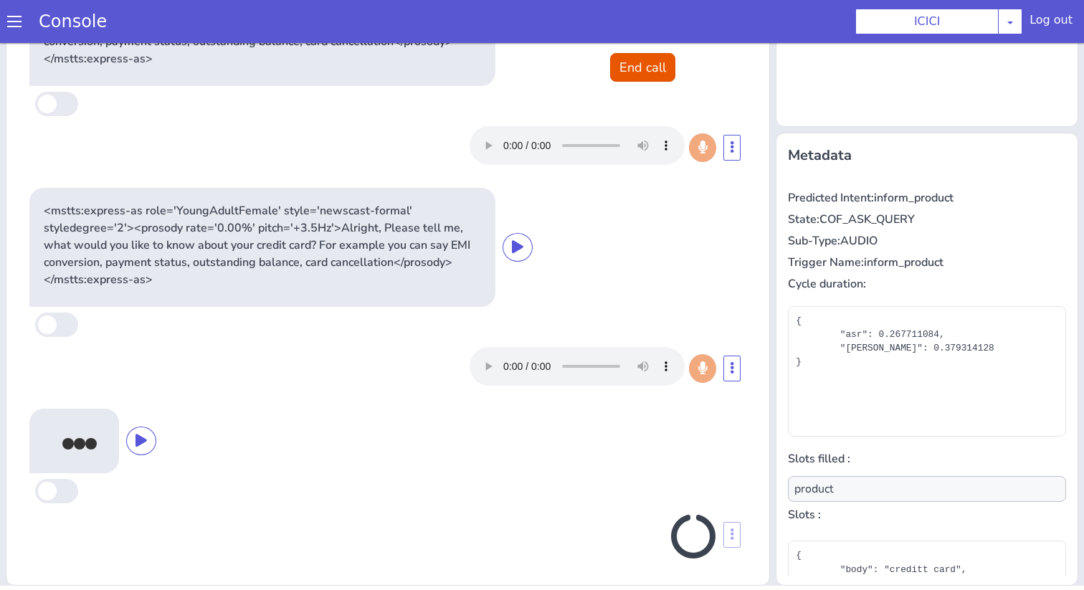
scroll to position [166, 0]
